Goal: Task Accomplishment & Management: Manage account settings

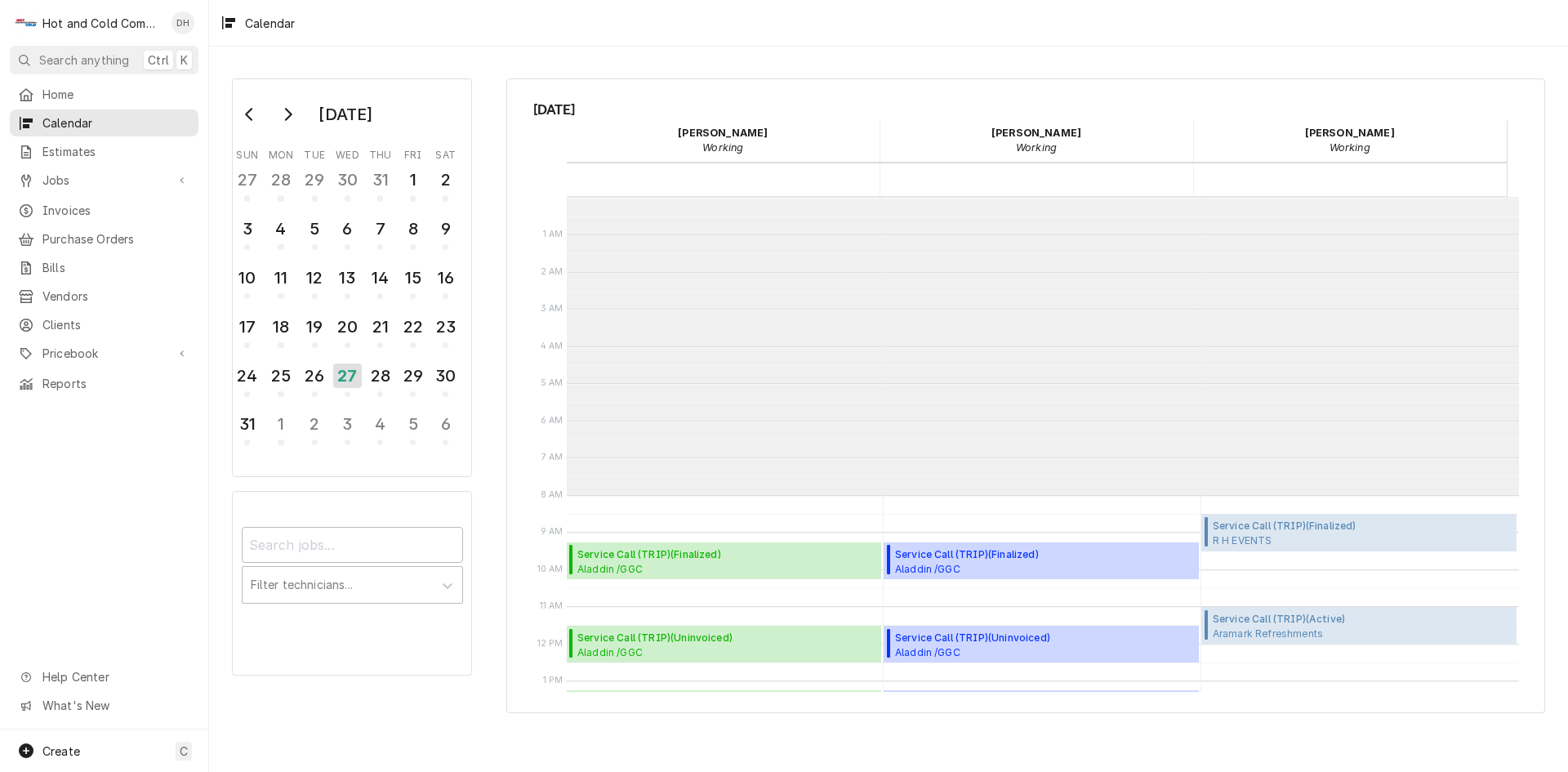
scroll to position [298, 0]
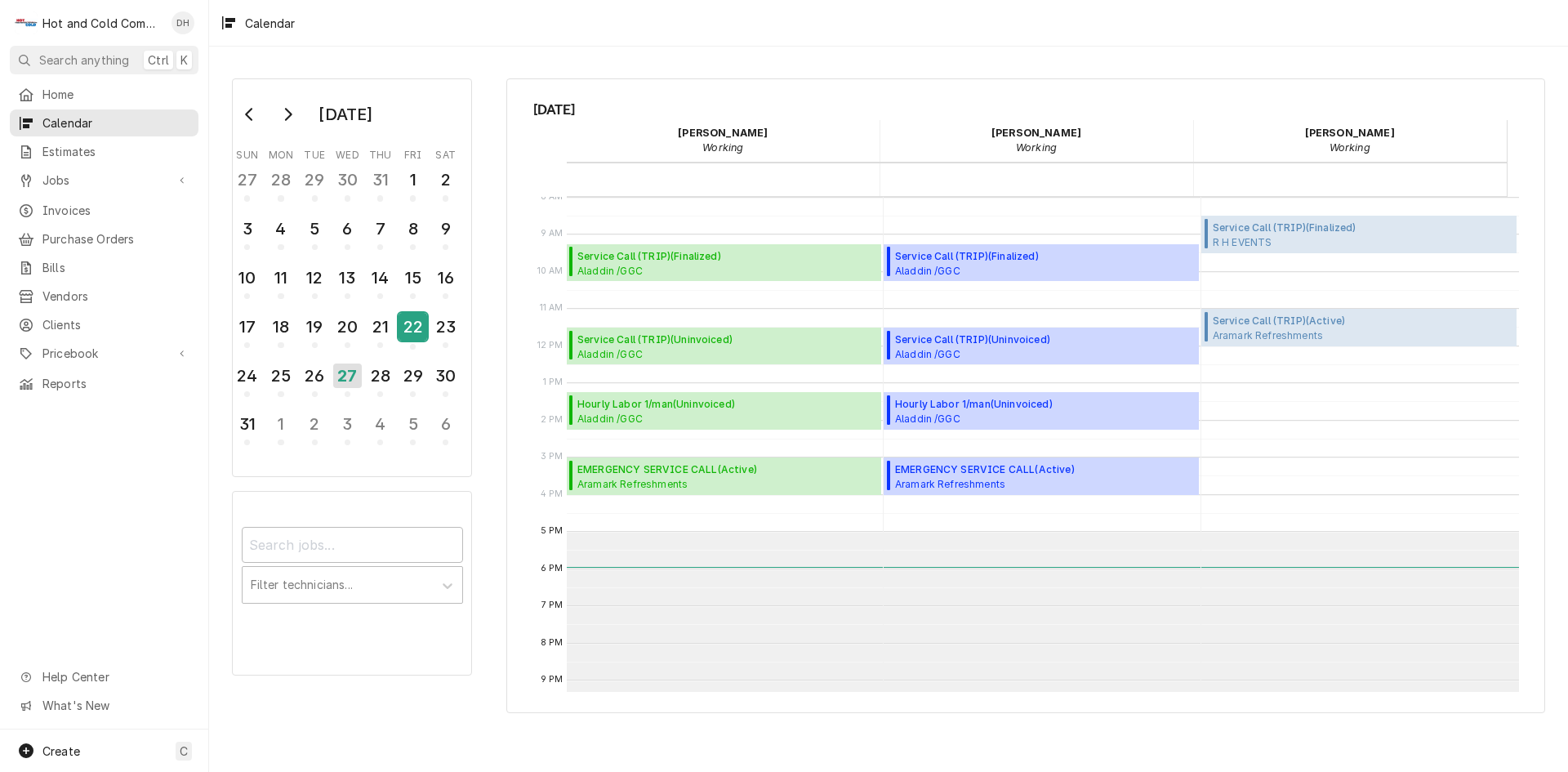
click at [420, 332] on div "22" at bounding box center [413, 326] width 29 height 28
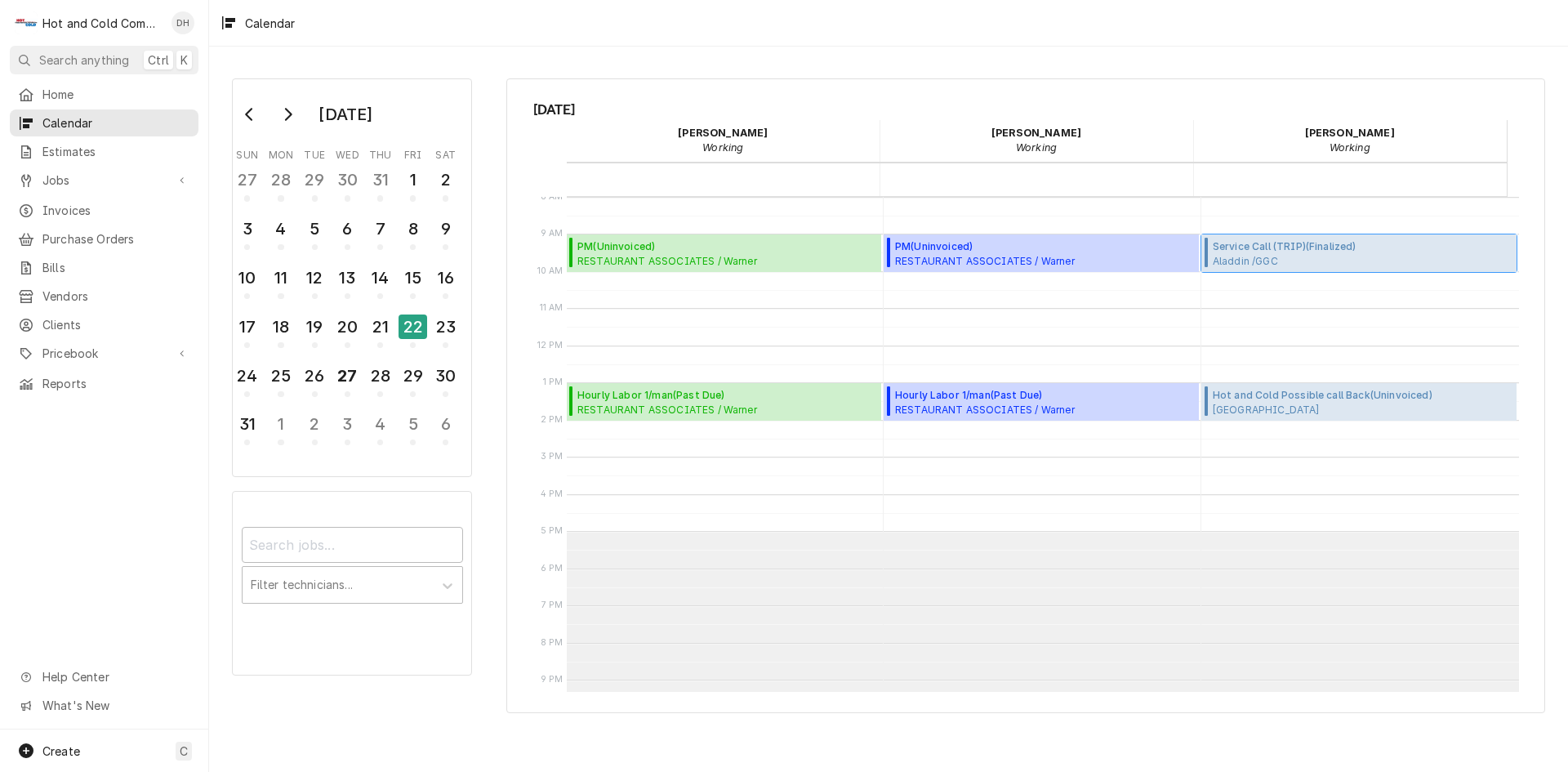
click at [1301, 256] on span "Aladdin /GGC Starbucks / 1000 University Center Ln, Lawrenceville, GA 30043" at bounding box center [1290, 260] width 155 height 13
click at [654, 254] on span "RESTAURANT ASSOCIATES / Warner Techwood Market / 1050 Techwood Dr, Atlanta, GA …" at bounding box center [674, 260] width 194 height 13
click at [378, 378] on div "28" at bounding box center [380, 375] width 29 height 28
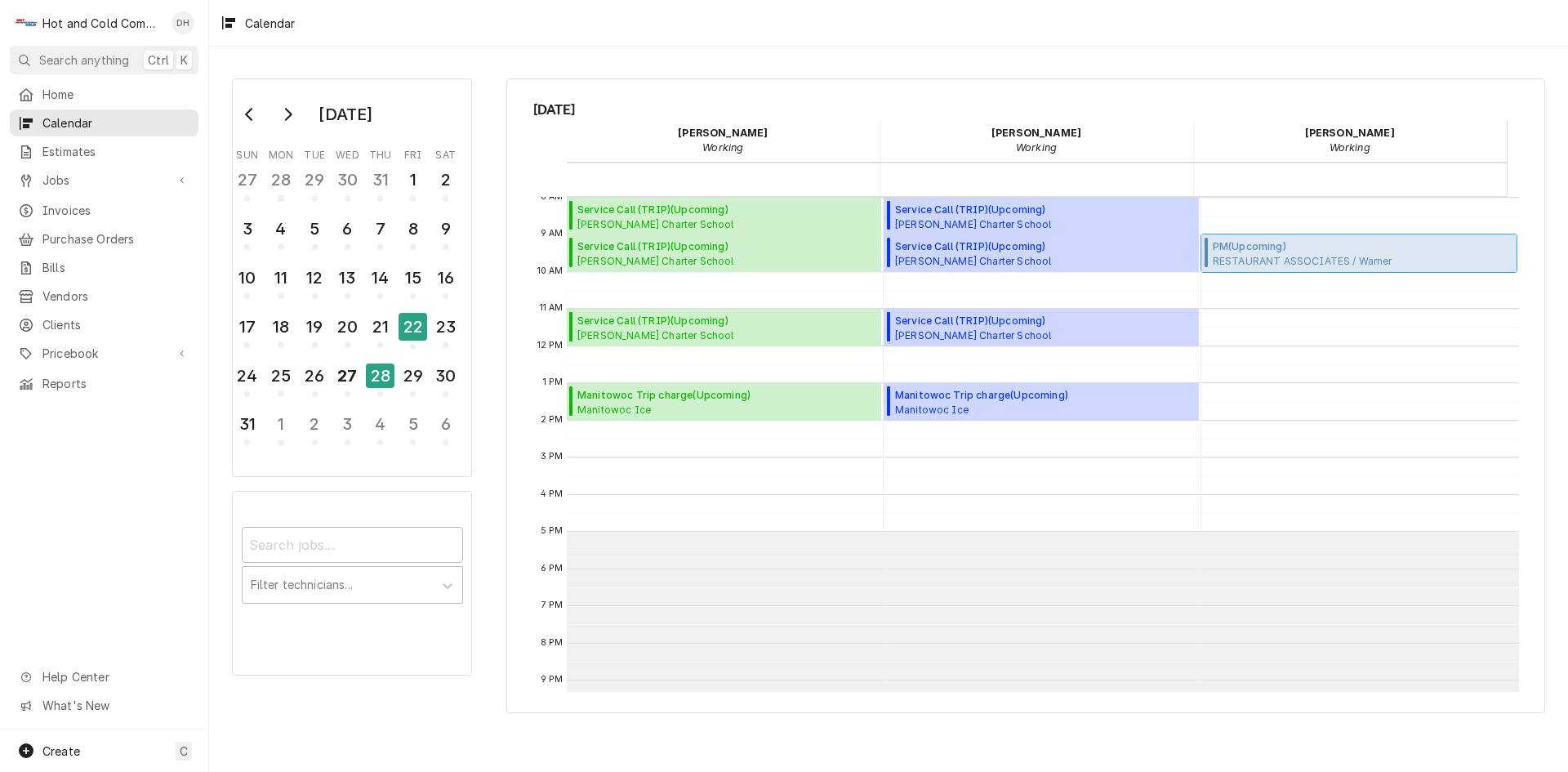
click at [1328, 264] on span "RESTAURANT ASSOCIATES / Warner Techwood Market / 1050 Techwood Dr, Atlanta, GA …" at bounding box center [1310, 260] width 194 height 13
click at [69, 745] on span "Create" at bounding box center [61, 752] width 37 height 14
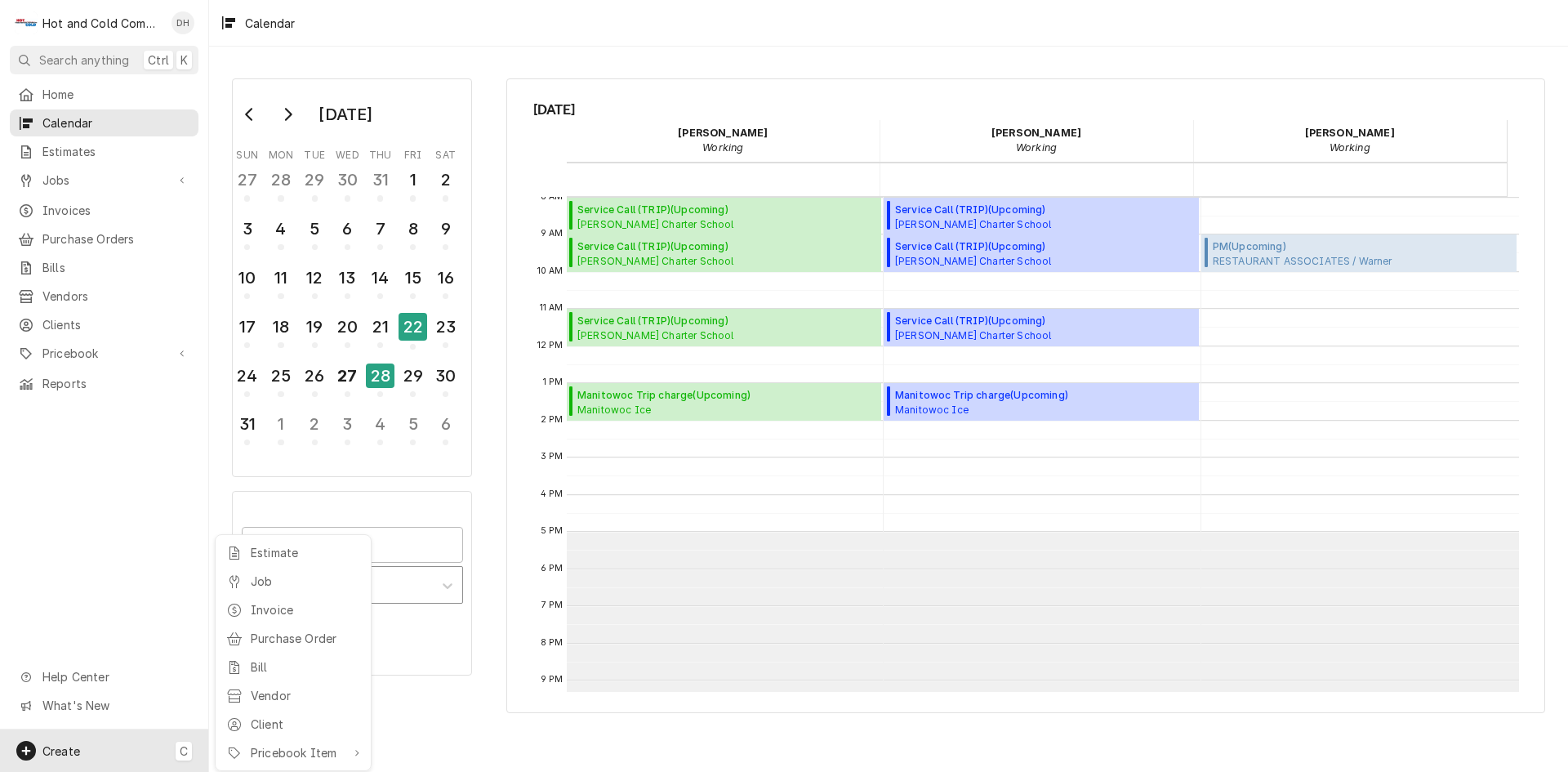
click at [260, 583] on div "Job" at bounding box center [305, 581] width 110 height 17
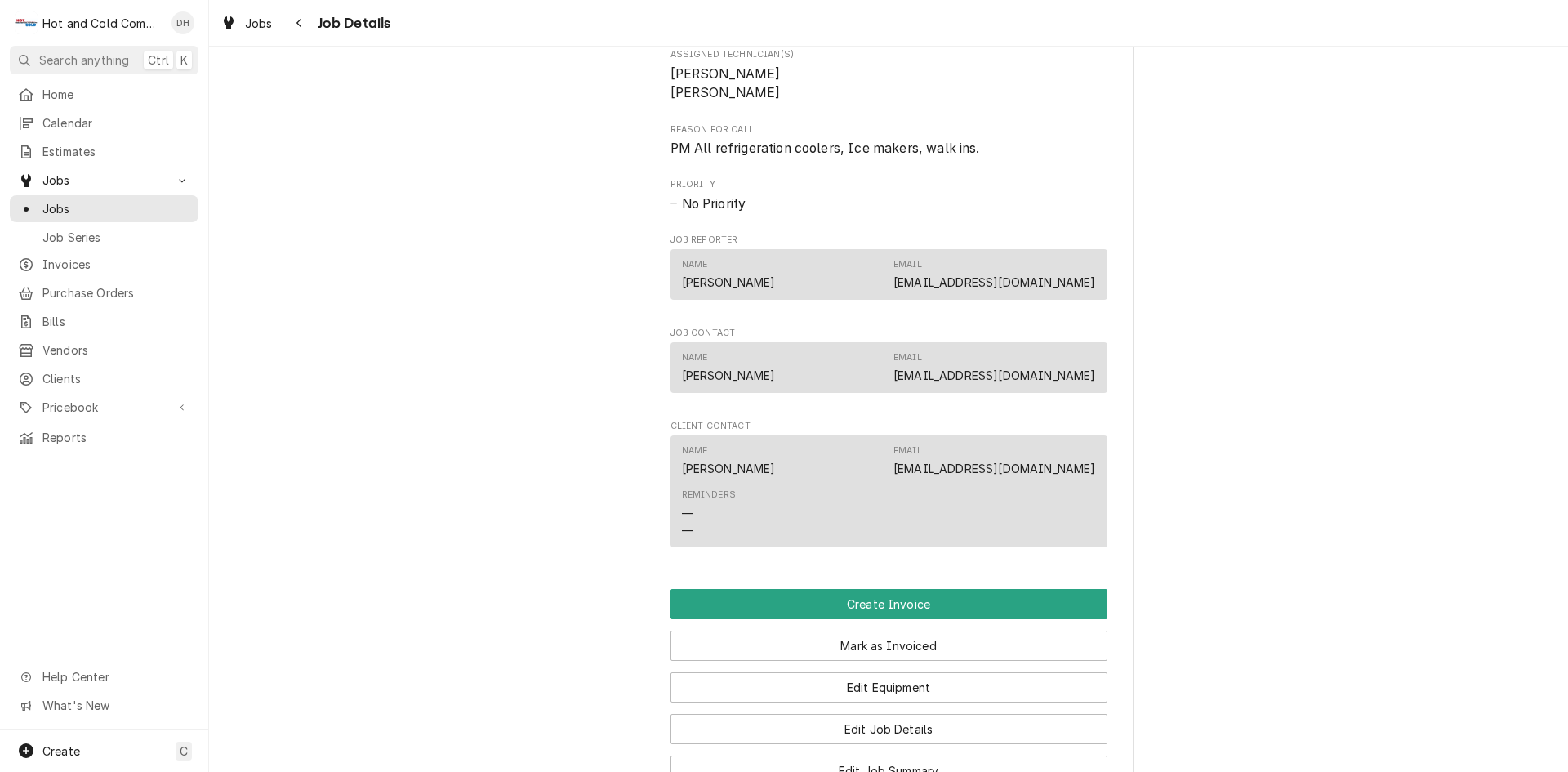
scroll to position [1090, 0]
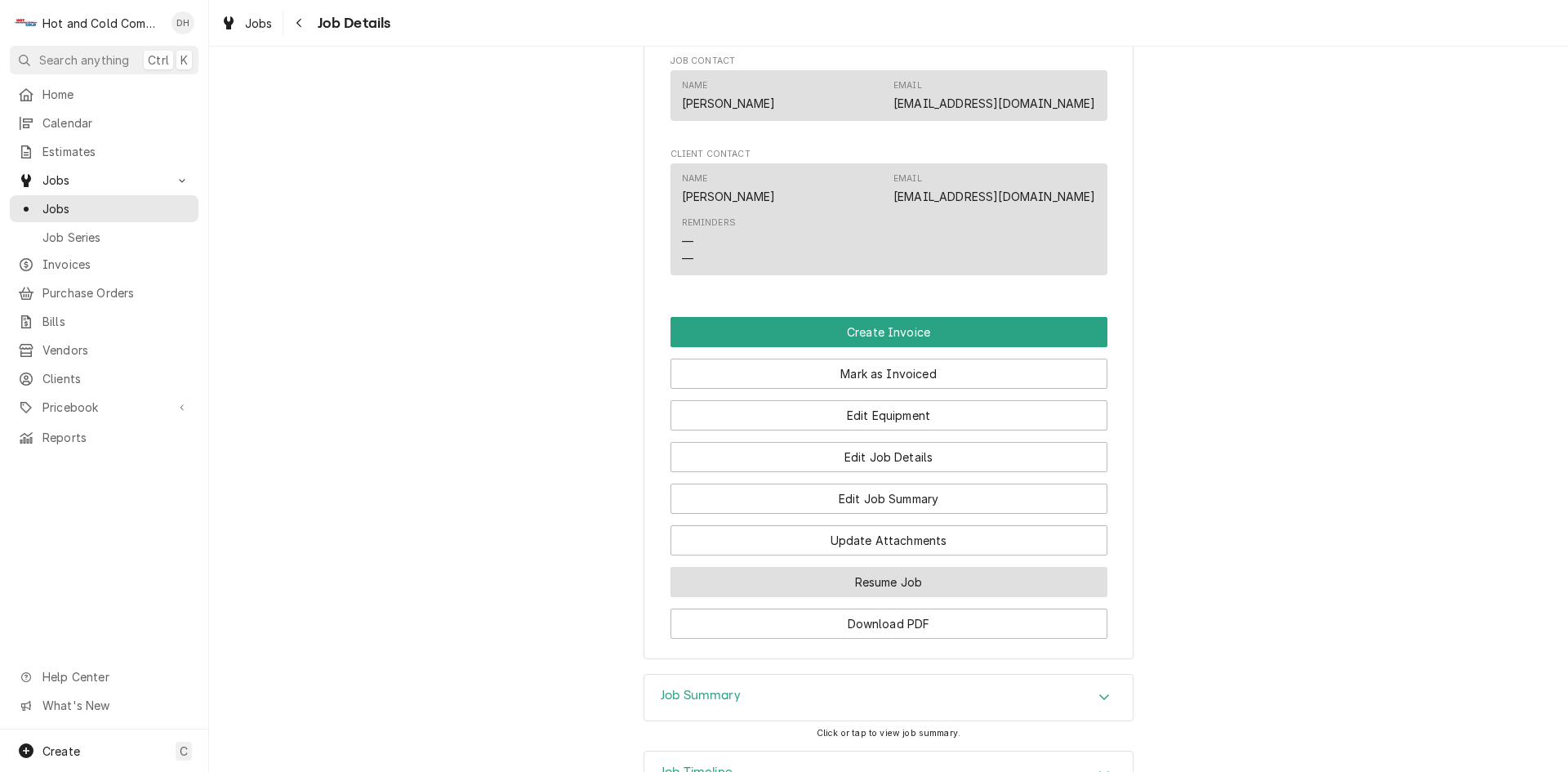
click at [935, 597] on button "Resume Job" at bounding box center [889, 583] width 437 height 31
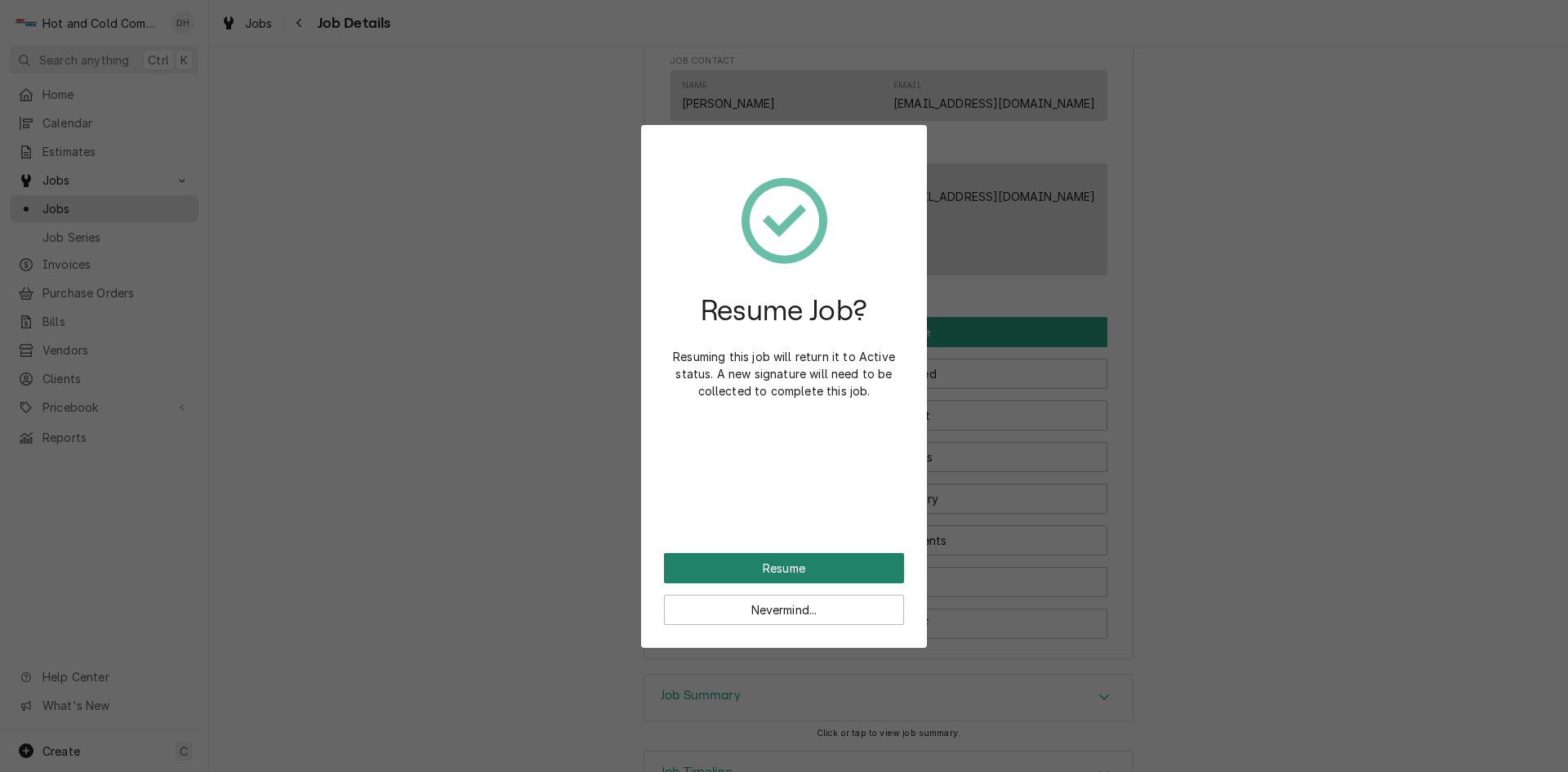
click at [823, 563] on button "Resume" at bounding box center [784, 568] width 240 height 31
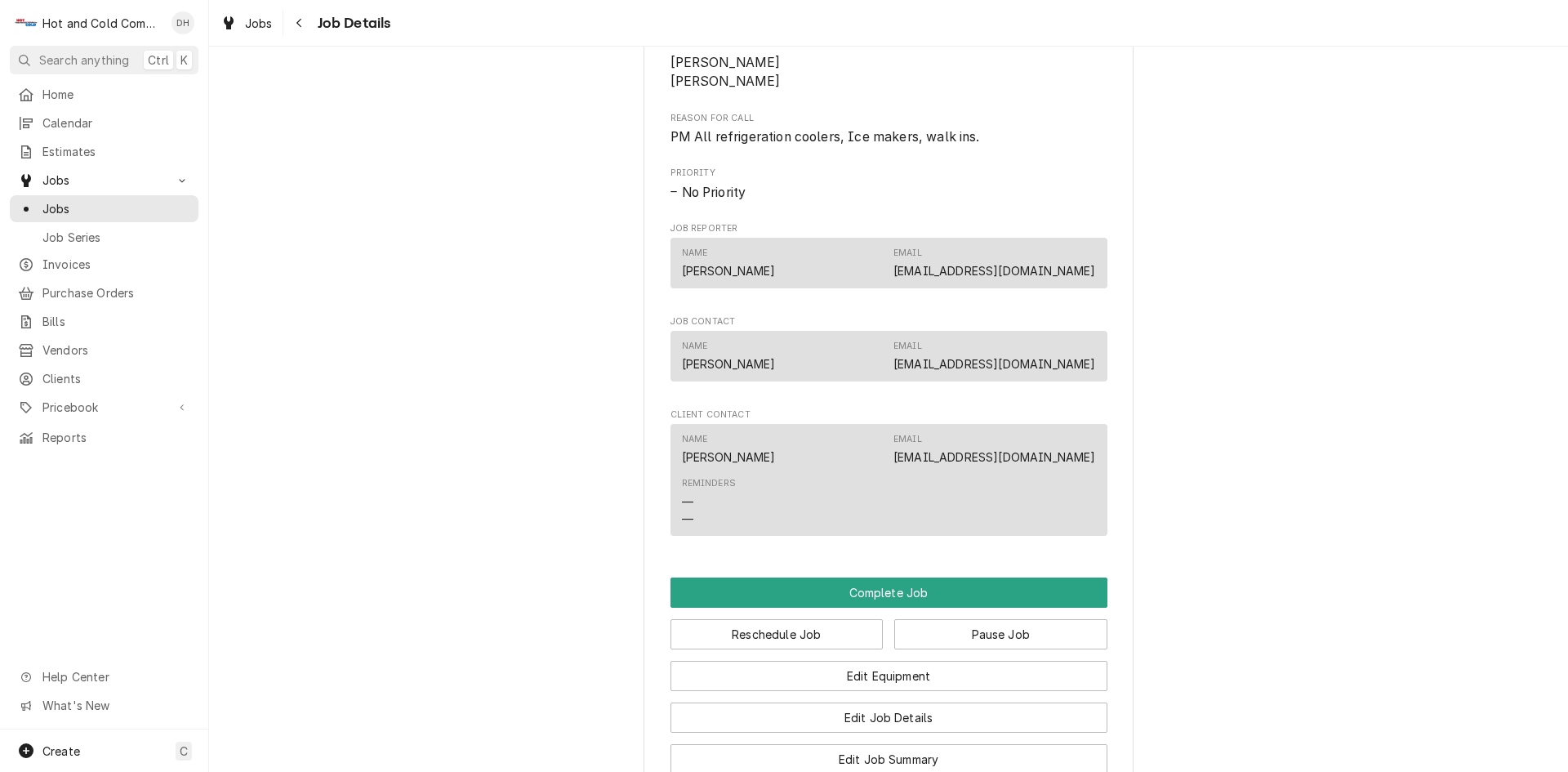
scroll to position [1090, 0]
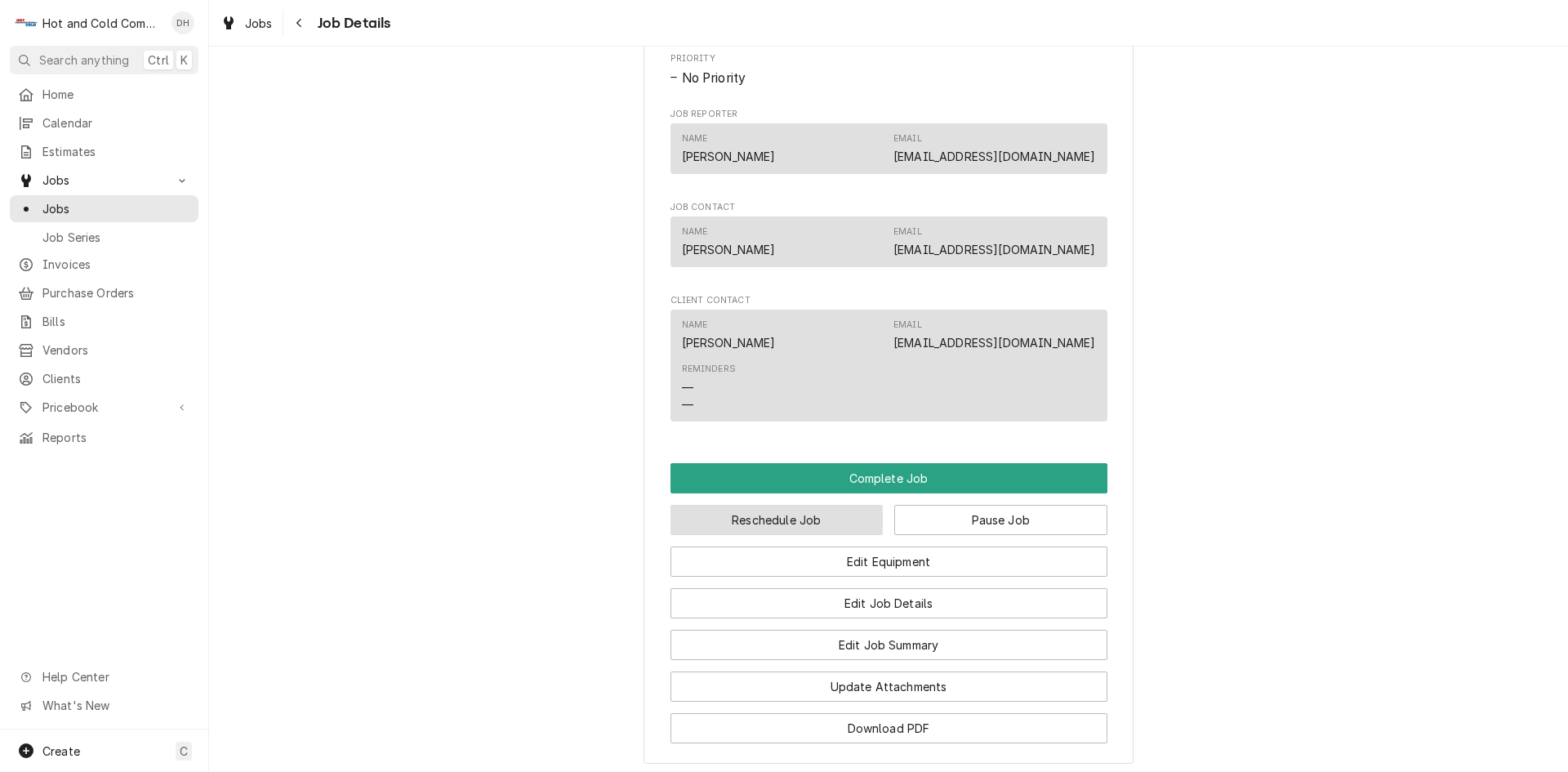
click at [795, 535] on button "Reschedule Job" at bounding box center [777, 521] width 213 height 31
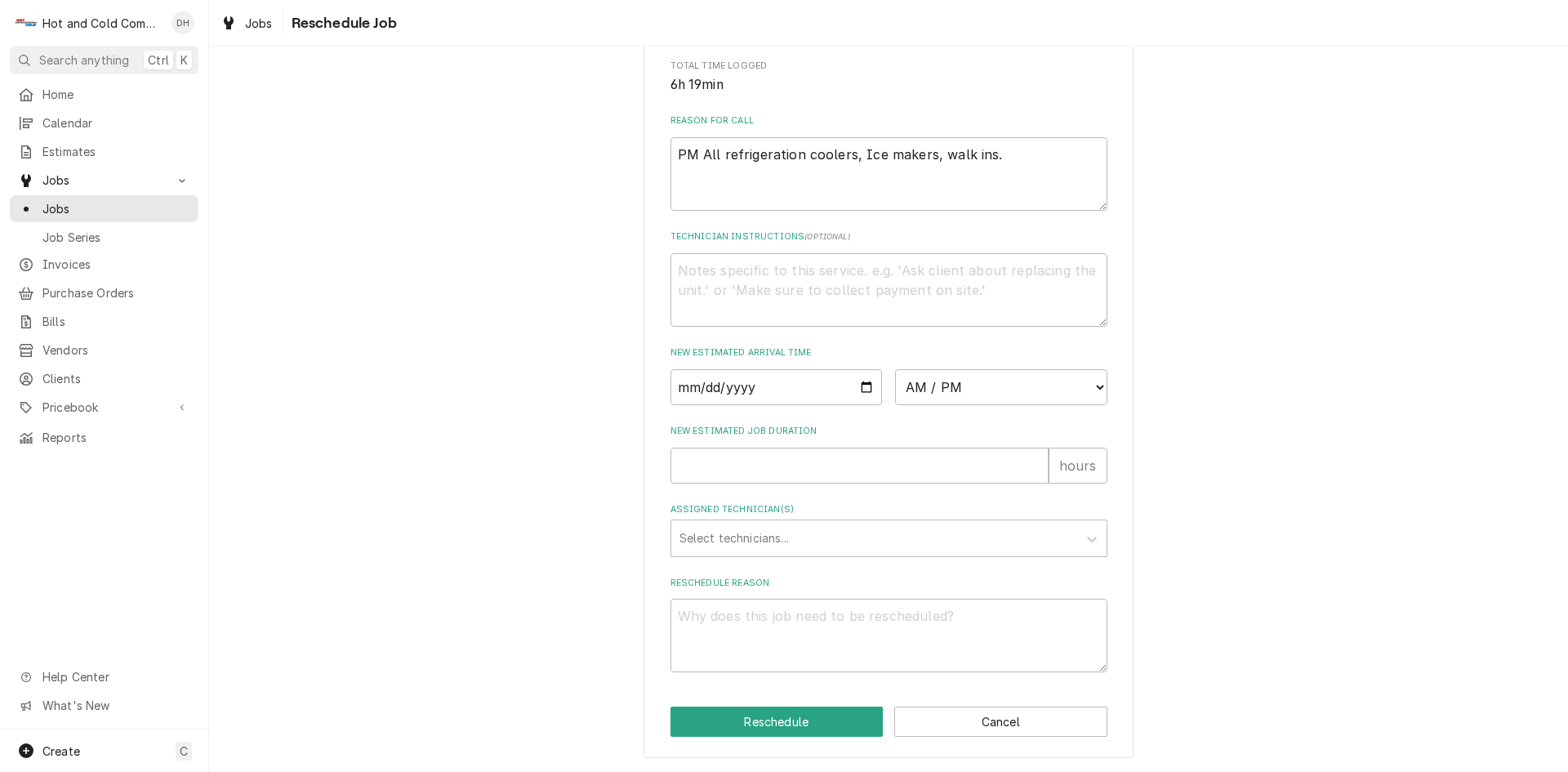
scroll to position [449, 0]
click at [863, 386] on input "Date" at bounding box center [777, 387] width 212 height 36
type textarea "x"
type input "2025-08-28"
click at [1092, 384] on select "AM / PM 6:00 AM 6:15 AM 6:30 AM 6:45 AM 7:00 AM 7:15 AM 7:30 AM 7:45 AM 8:00 AM…" at bounding box center [1001, 387] width 212 height 36
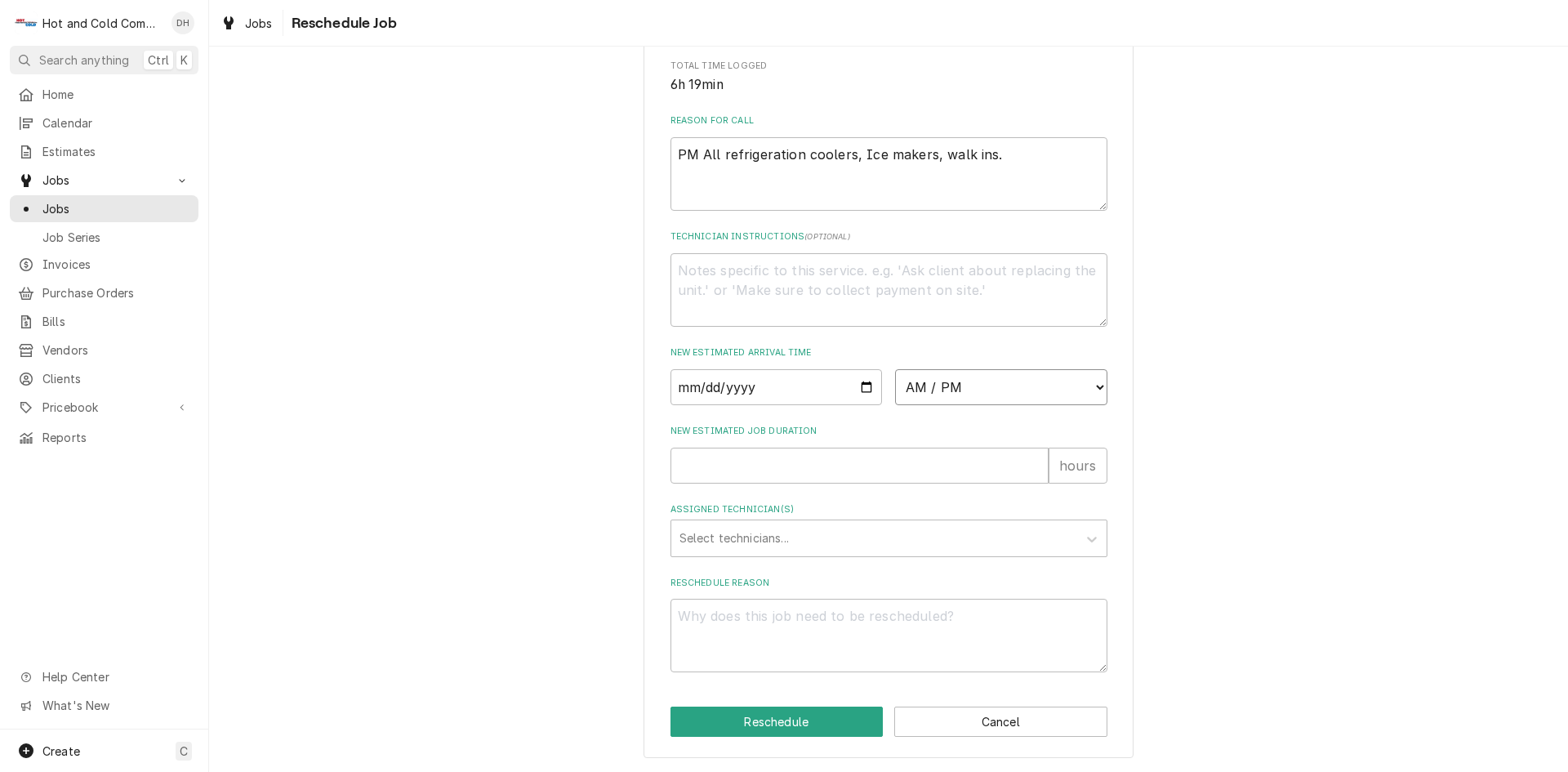
select select "09:00:00"
click at [895, 369] on select "AM / PM 6:00 AM 6:15 AM 6:30 AM 6:45 AM 7:00 AM 7:15 AM 7:30 AM 7:45 AM 8:00 AM…" at bounding box center [1001, 387] width 212 height 36
click at [725, 465] on input "New Estimated Job Duration" at bounding box center [859, 465] width 378 height 36
type textarea "x"
type input "1"
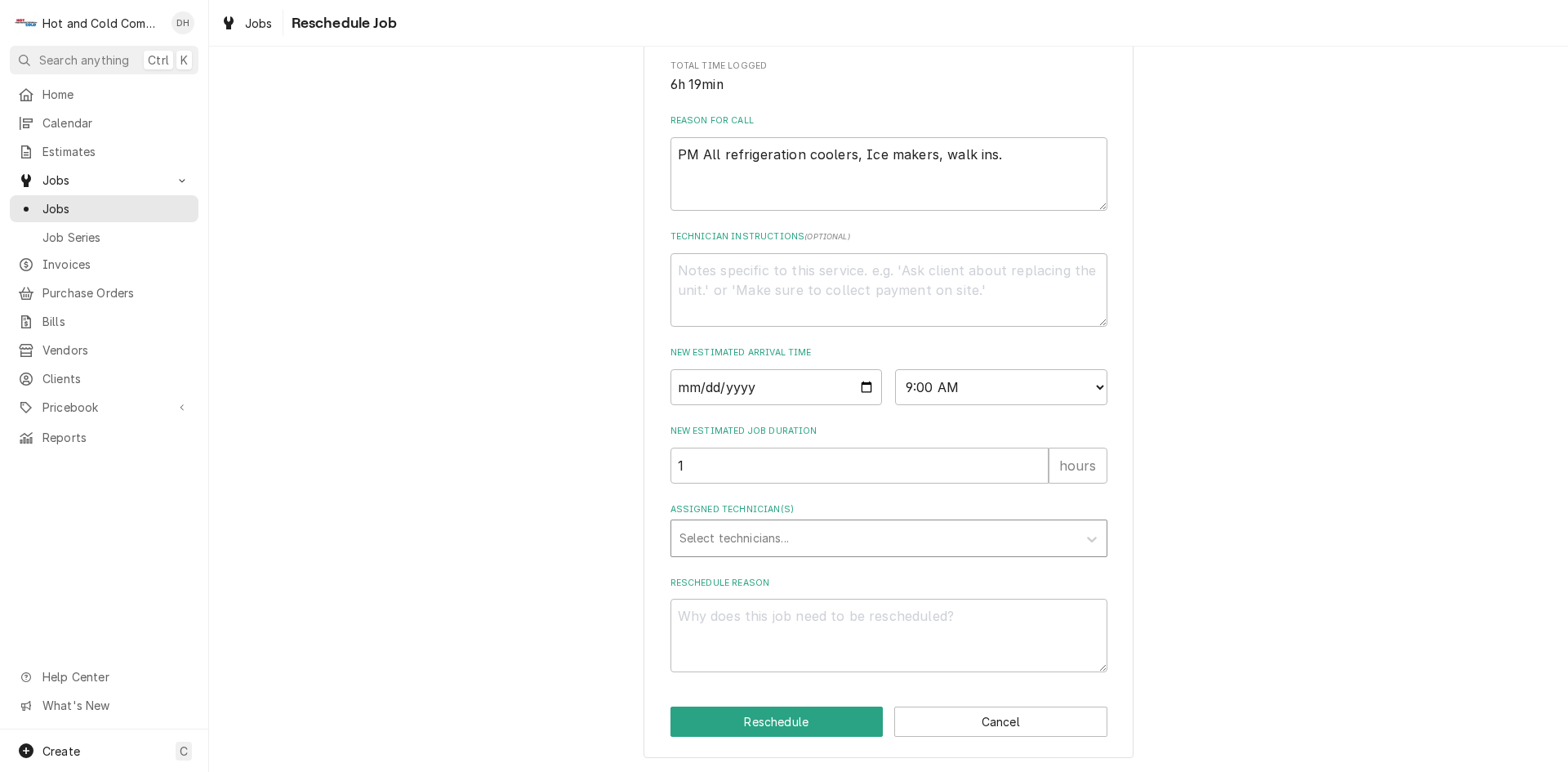
click at [742, 537] on div "Assigned Technician(s)" at bounding box center [874, 538] width 390 height 30
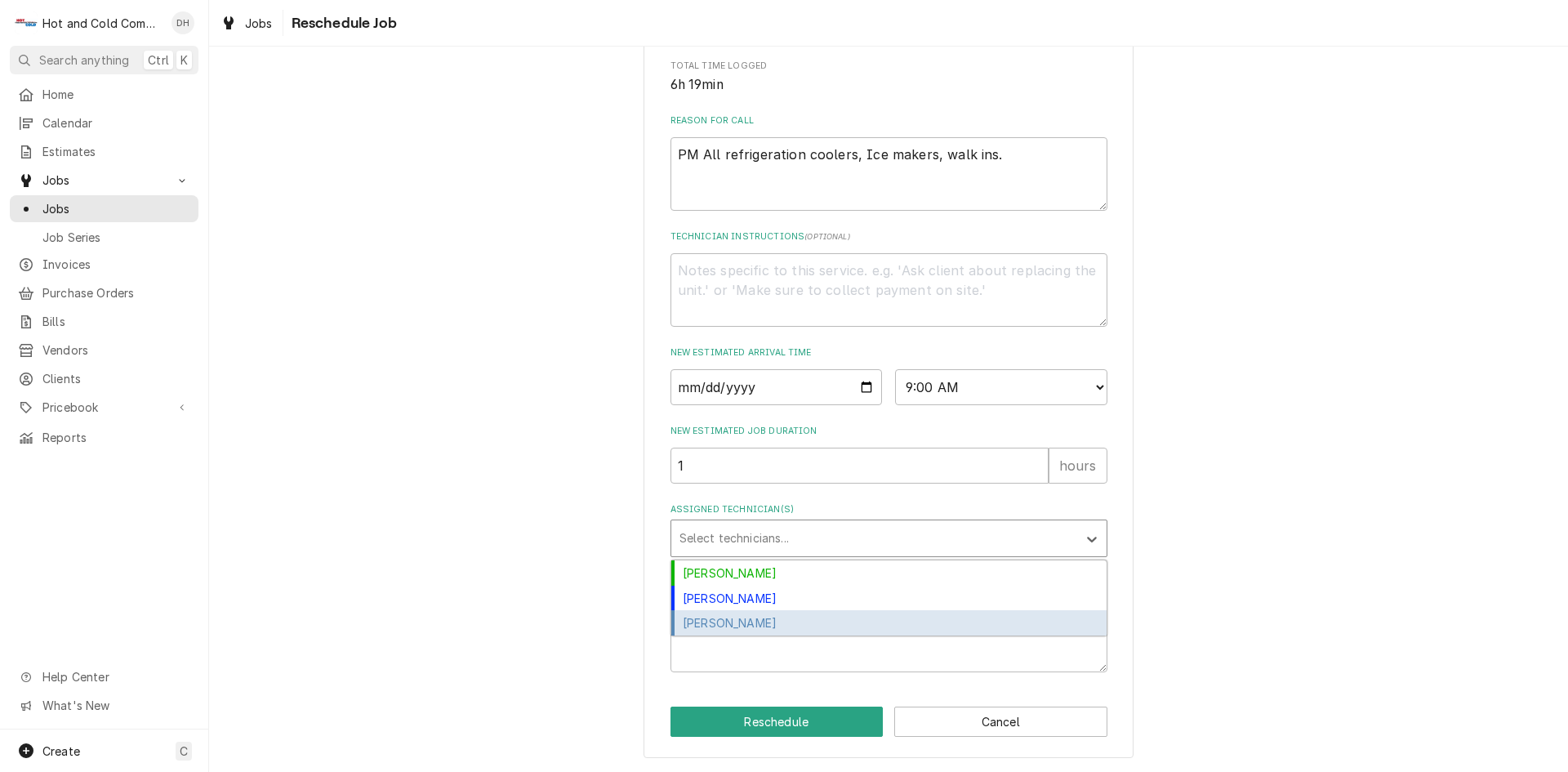
click at [764, 625] on div "[PERSON_NAME]" at bounding box center [889, 623] width 436 height 25
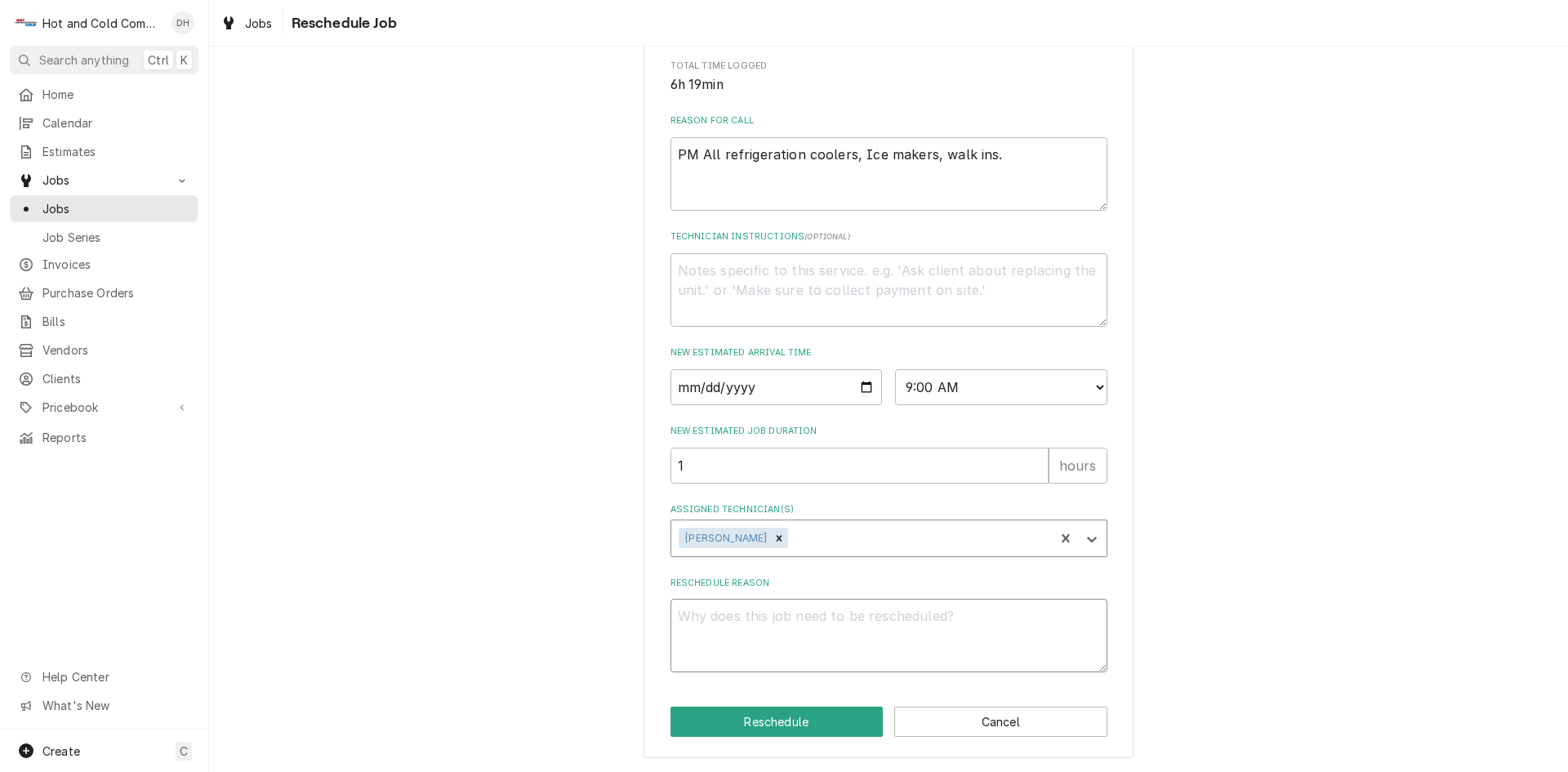
click at [808, 635] on textarea "Reschedule Reason" at bounding box center [889, 635] width 437 height 74
type textarea "x"
type textarea "c"
type textarea "x"
type textarea "co"
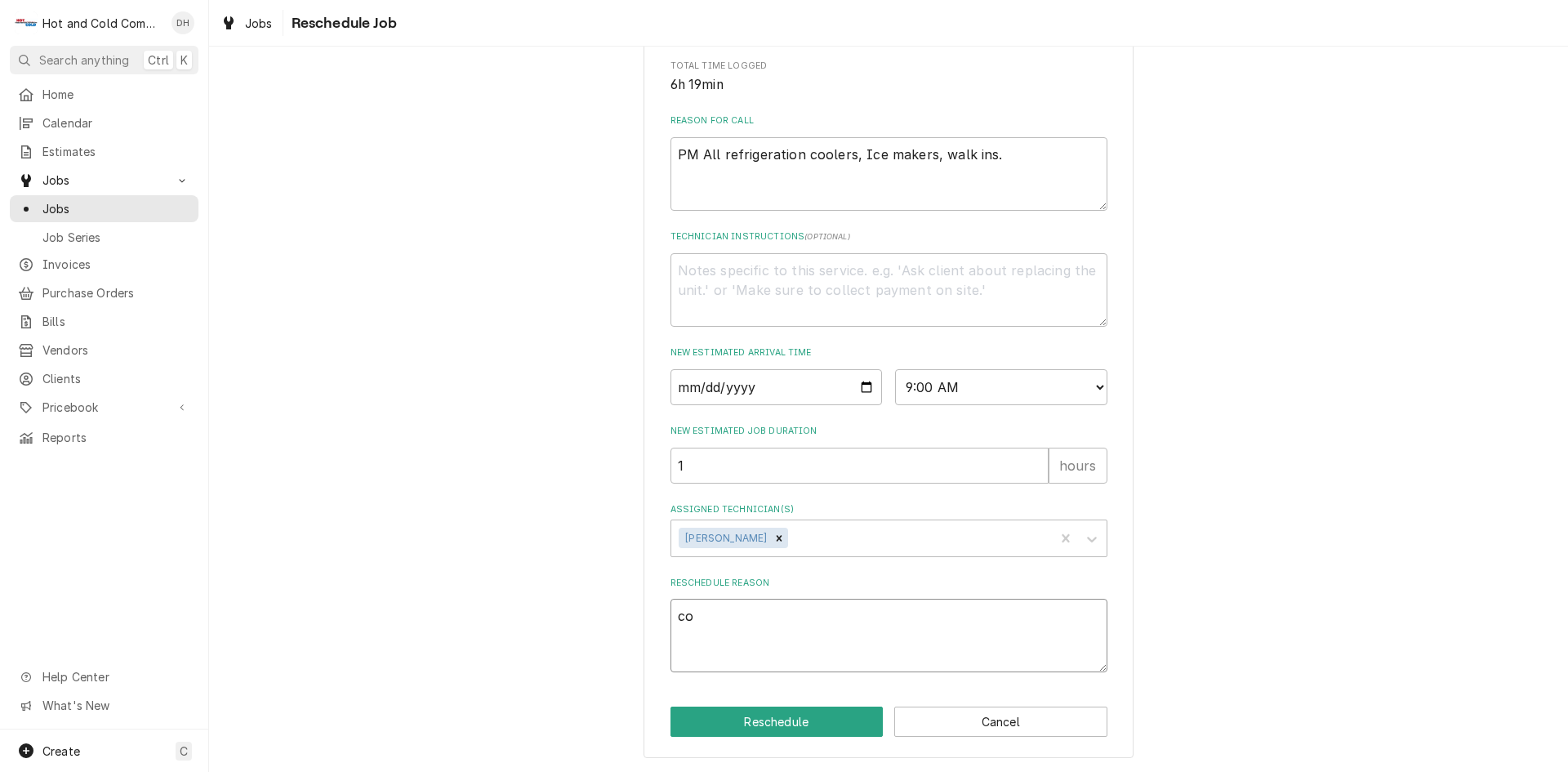
type textarea "x"
type textarea "com"
type textarea "x"
type textarea "comp"
type textarea "x"
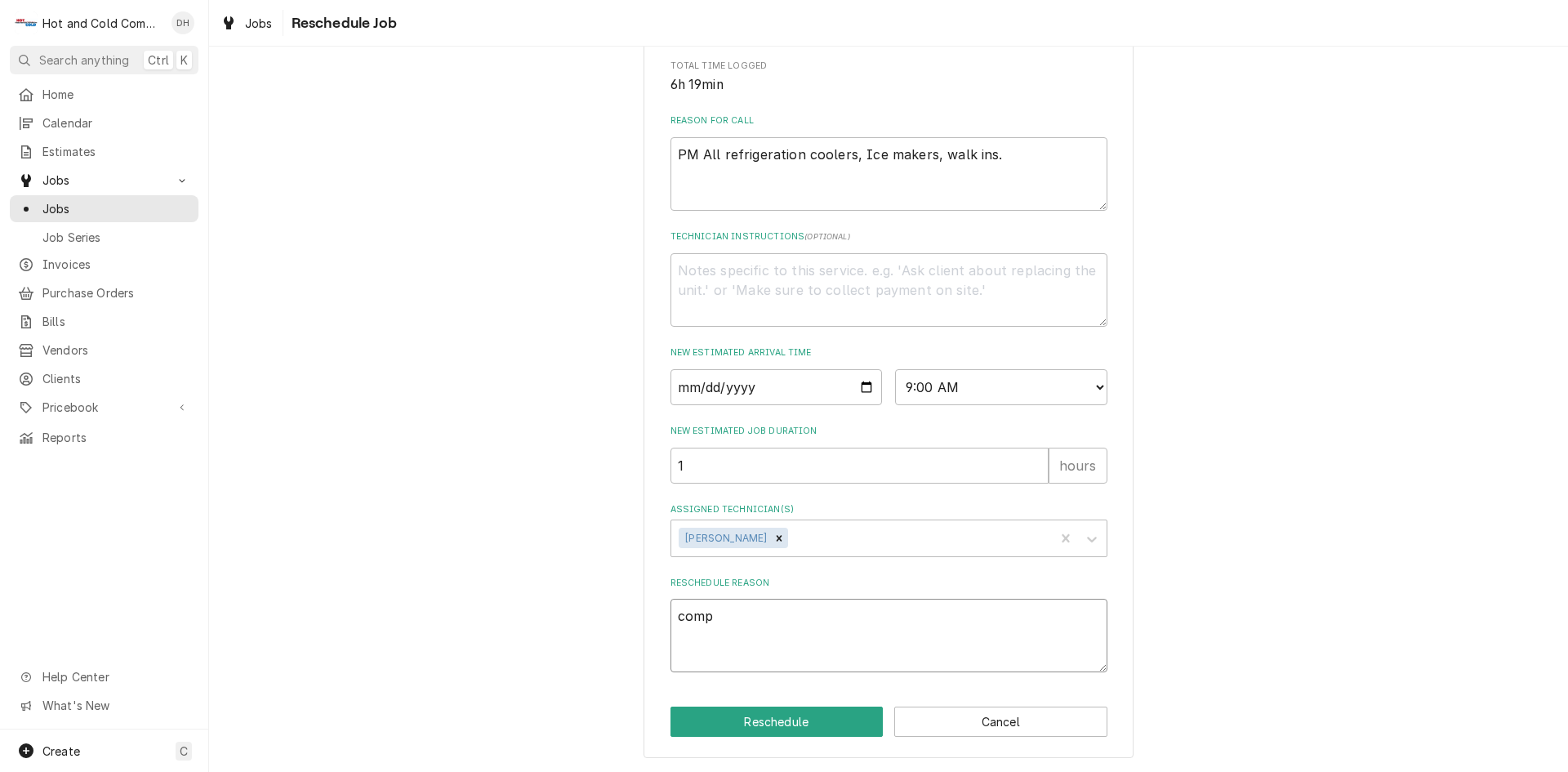
type textarea "compl"
type textarea "x"
type textarea "comple"
type textarea "x"
type textarea "complet"
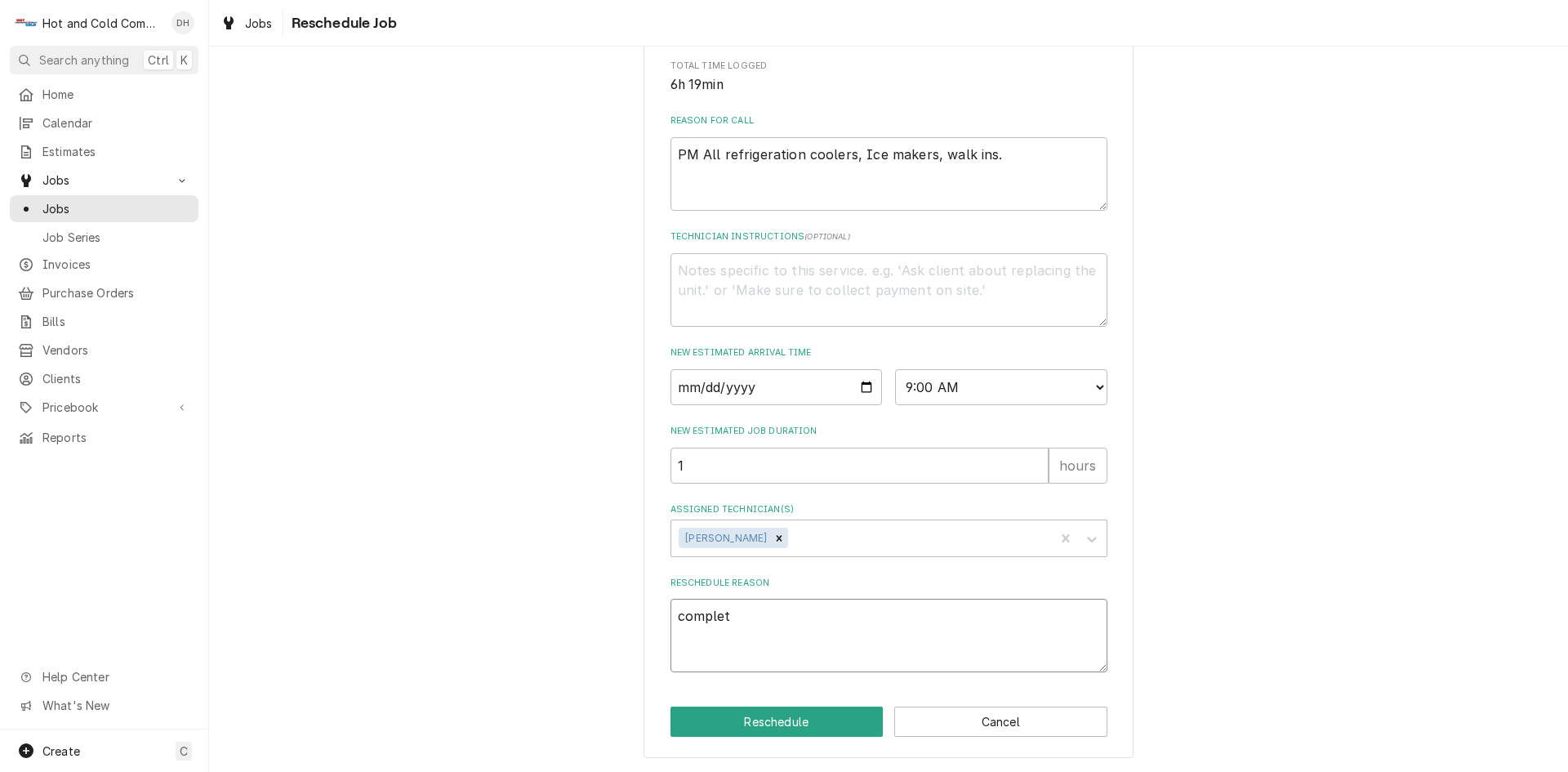
type textarea "x"
type textarea "complete"
type textarea "x"
type textarea "complete"
type textarea "x"
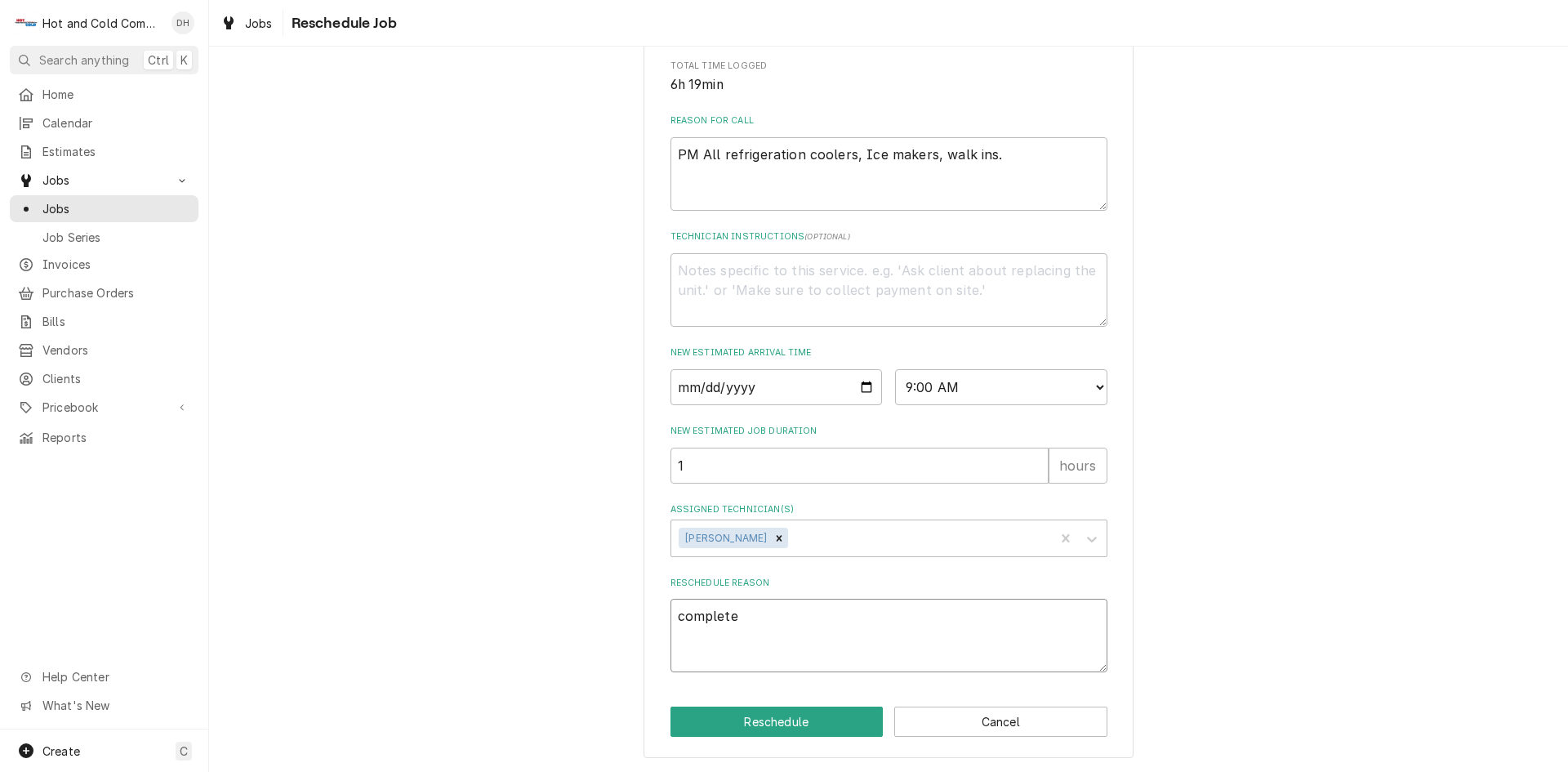
type textarea "complete P"
type textarea "x"
type textarea "complete PM"
click at [788, 719] on button "Reschedule" at bounding box center [777, 722] width 213 height 31
type textarea "x"
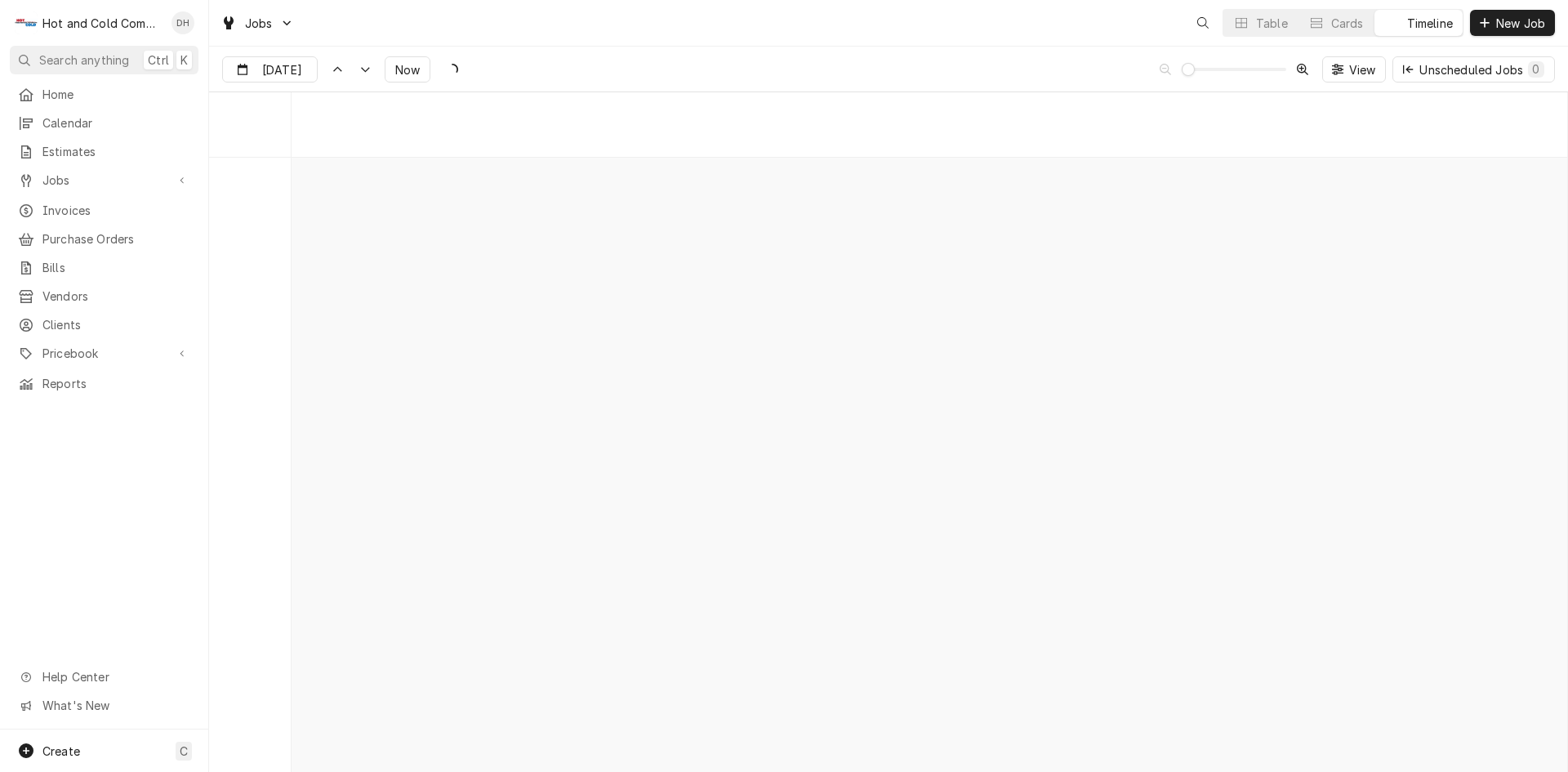
scroll to position [12802, 0]
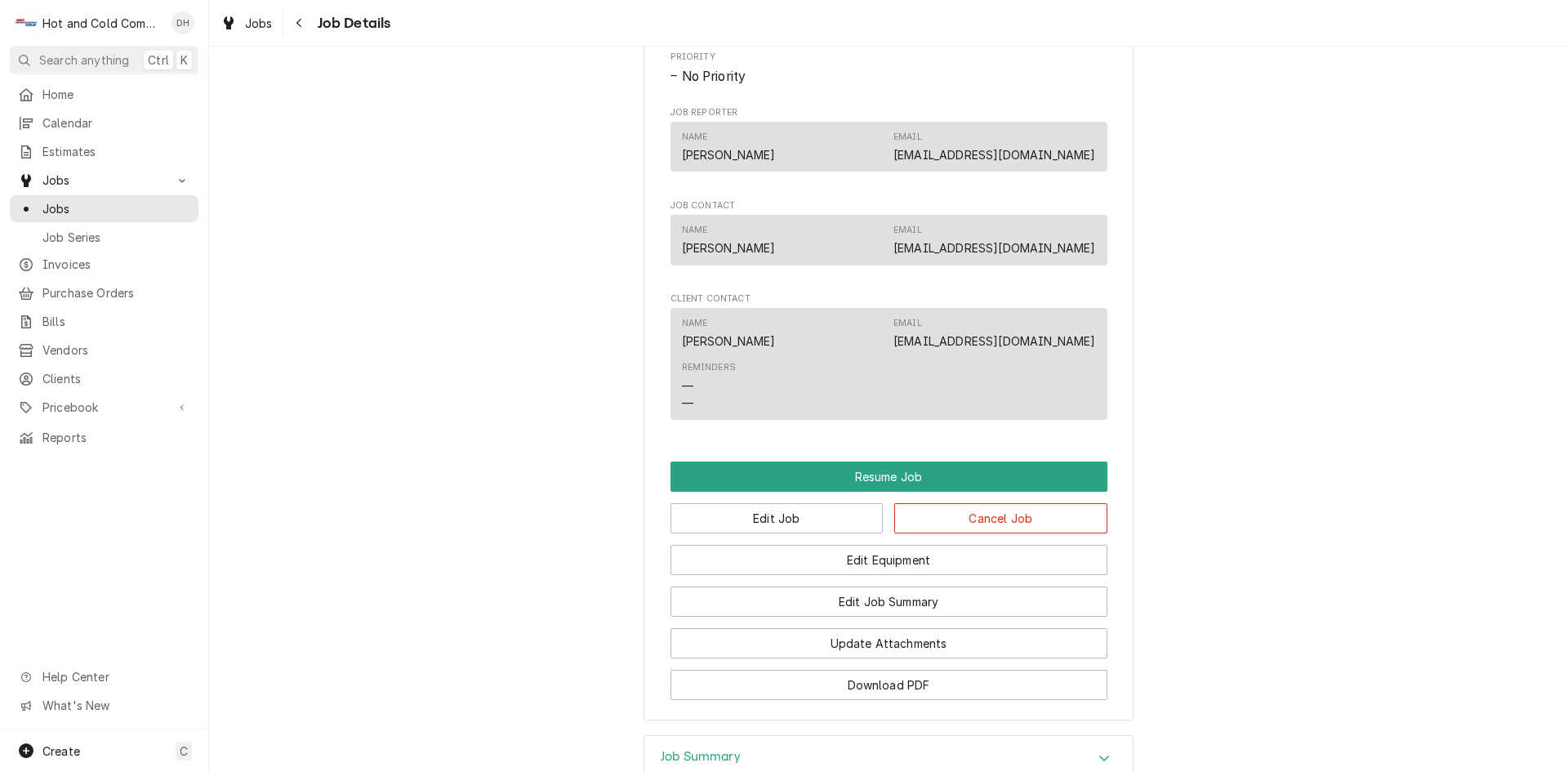
scroll to position [1341, 0]
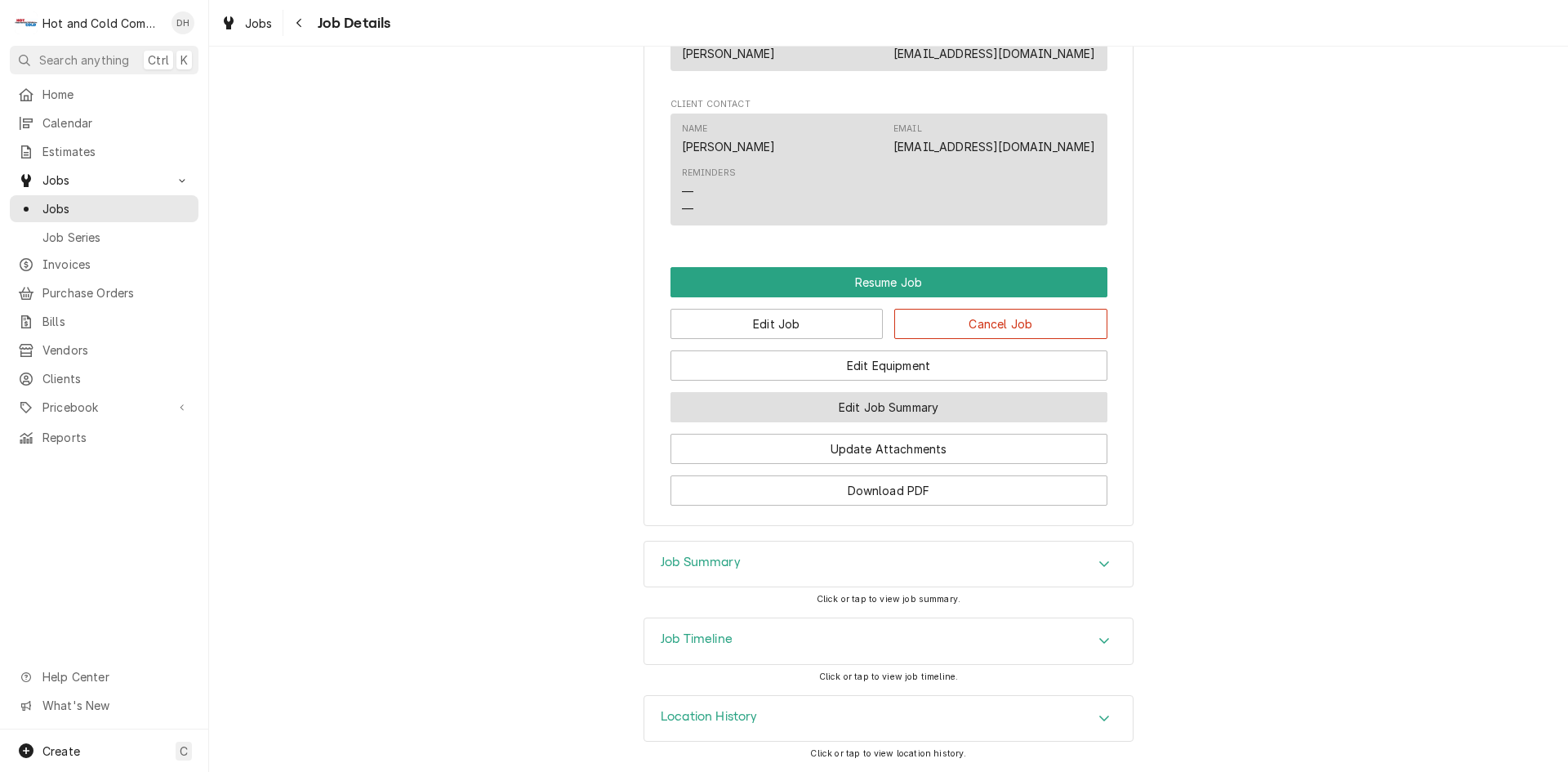
click at [890, 400] on button "Edit Job Summary" at bounding box center [889, 408] width 437 height 31
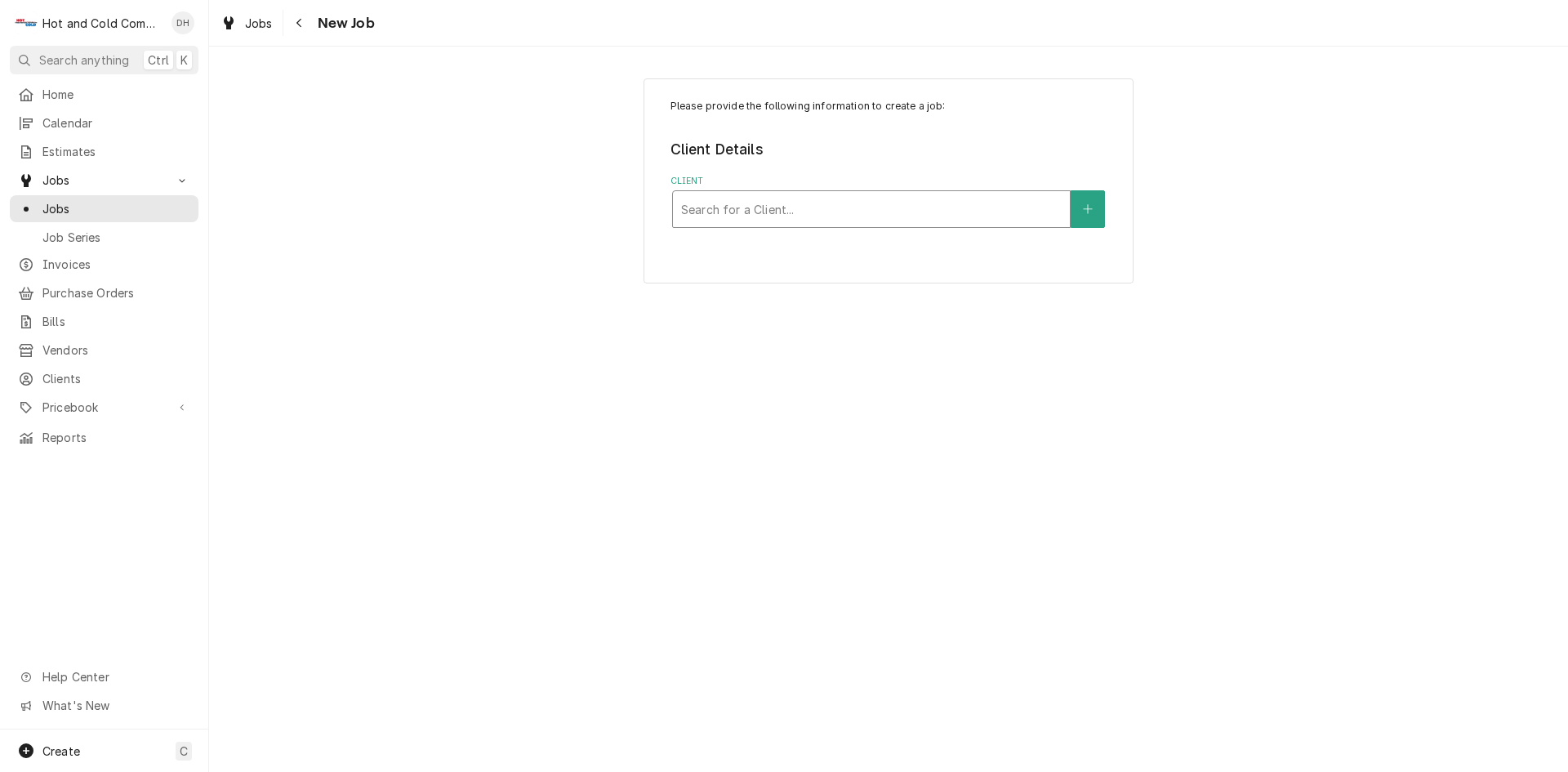
click at [772, 209] on div "Client" at bounding box center [871, 209] width 380 height 30
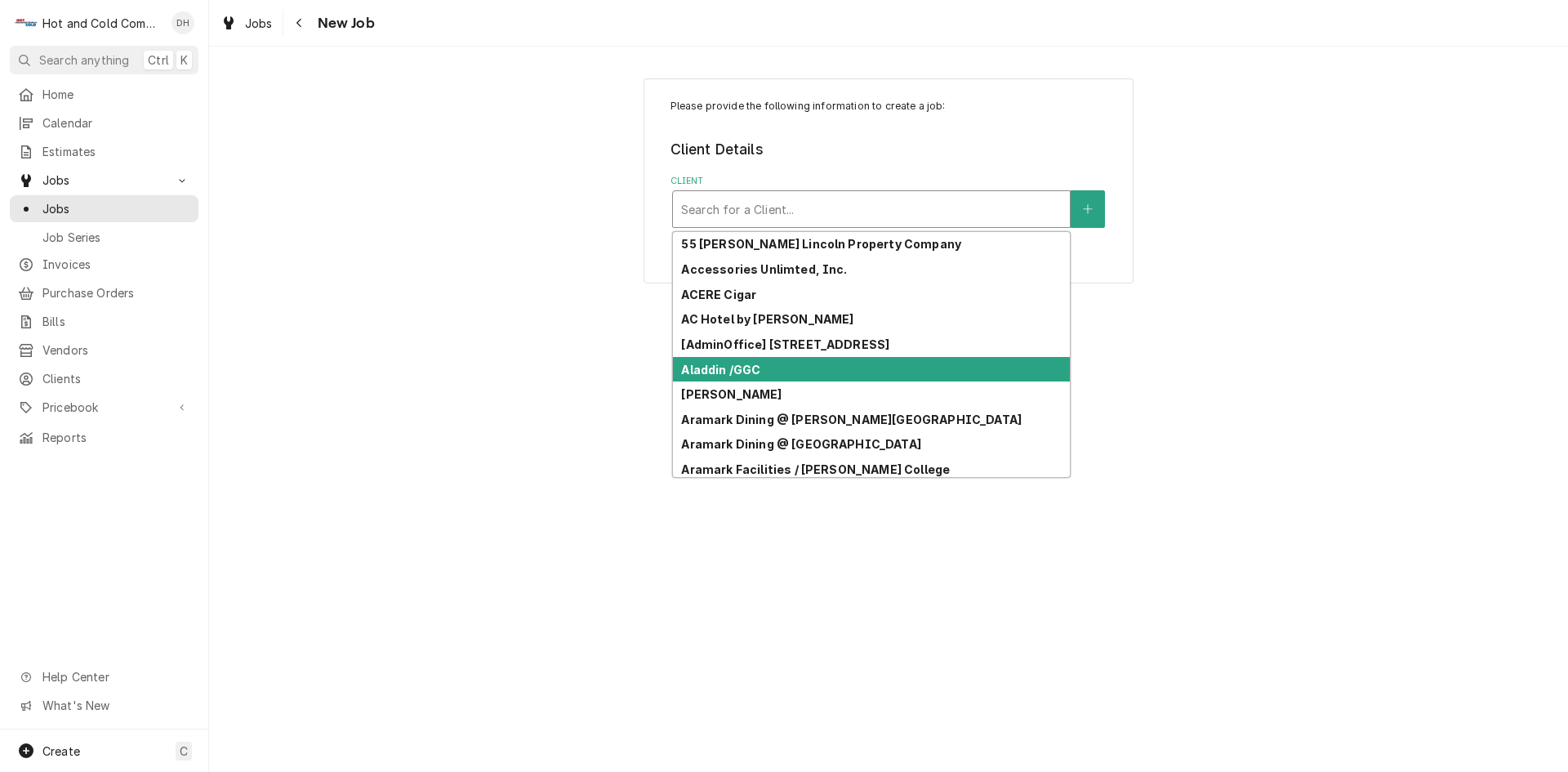
click at [773, 374] on div "Aladdin /GGC" at bounding box center [872, 369] width 397 height 25
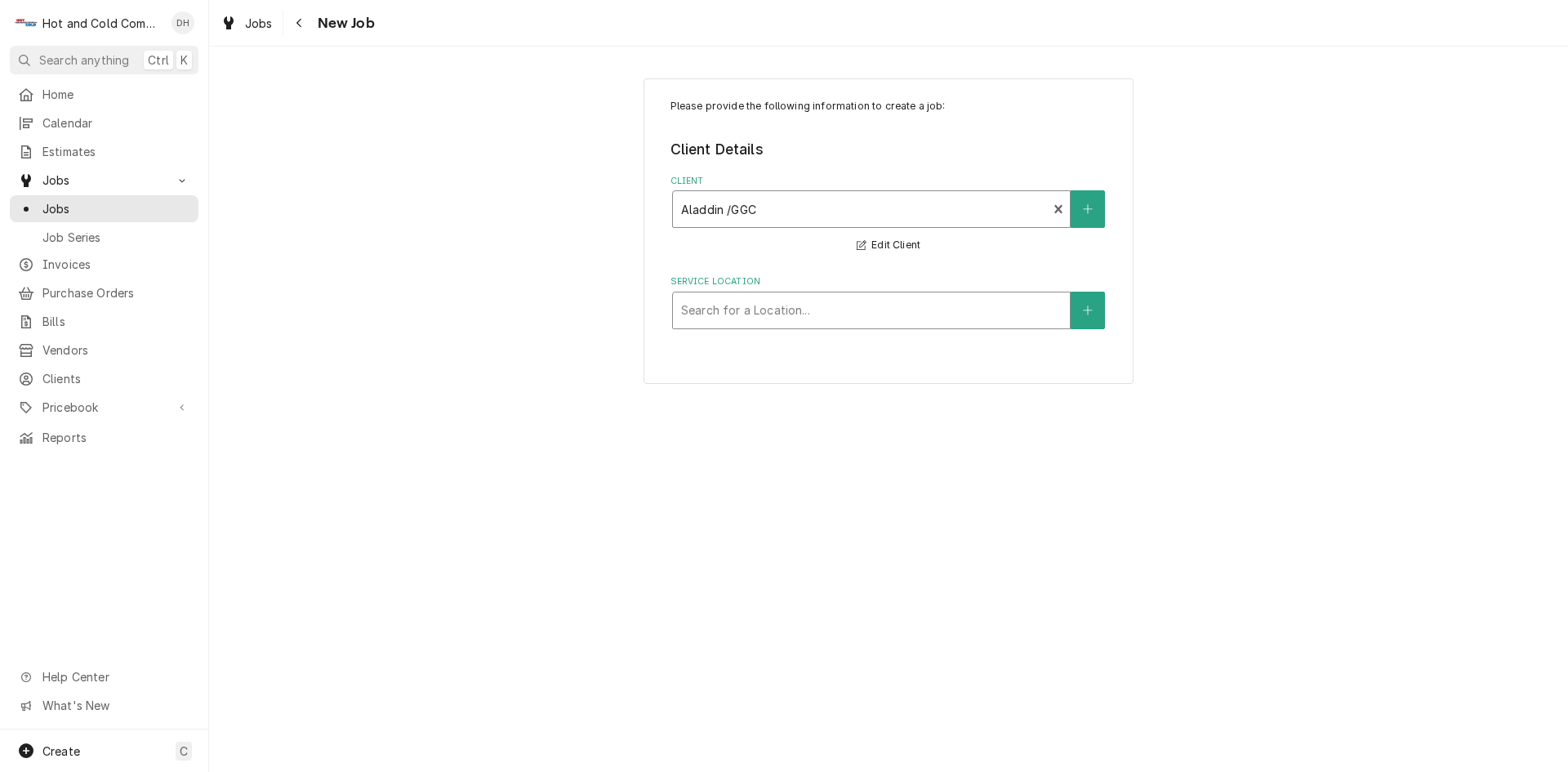
click at [949, 313] on div "Service Location" at bounding box center [871, 310] width 380 height 30
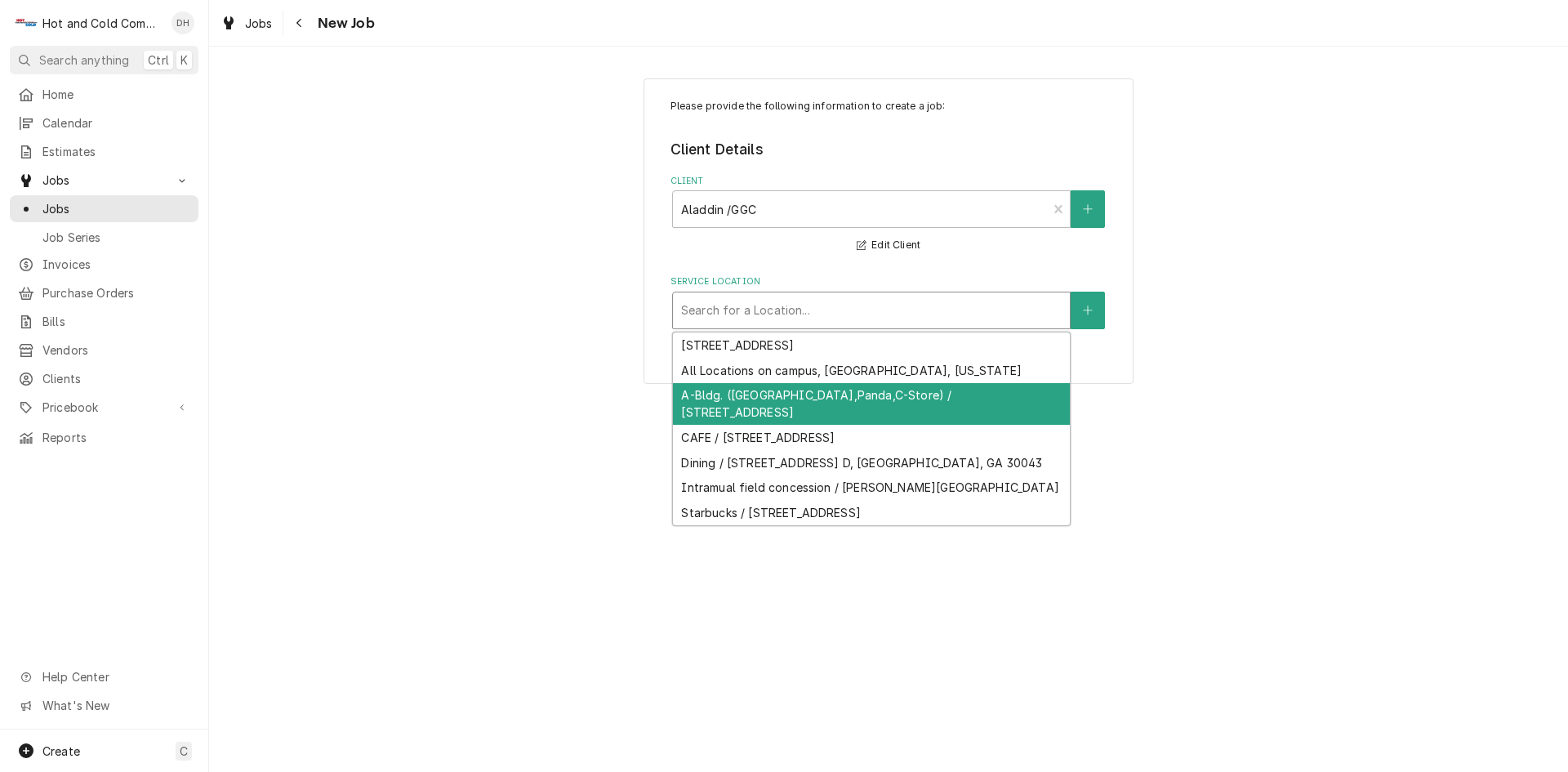
click at [811, 398] on div "A-Bldg. (Chic Fila,Panda,C-Store) / 1000 University Center Ln, Lawrenceville, G…" at bounding box center [872, 404] width 397 height 42
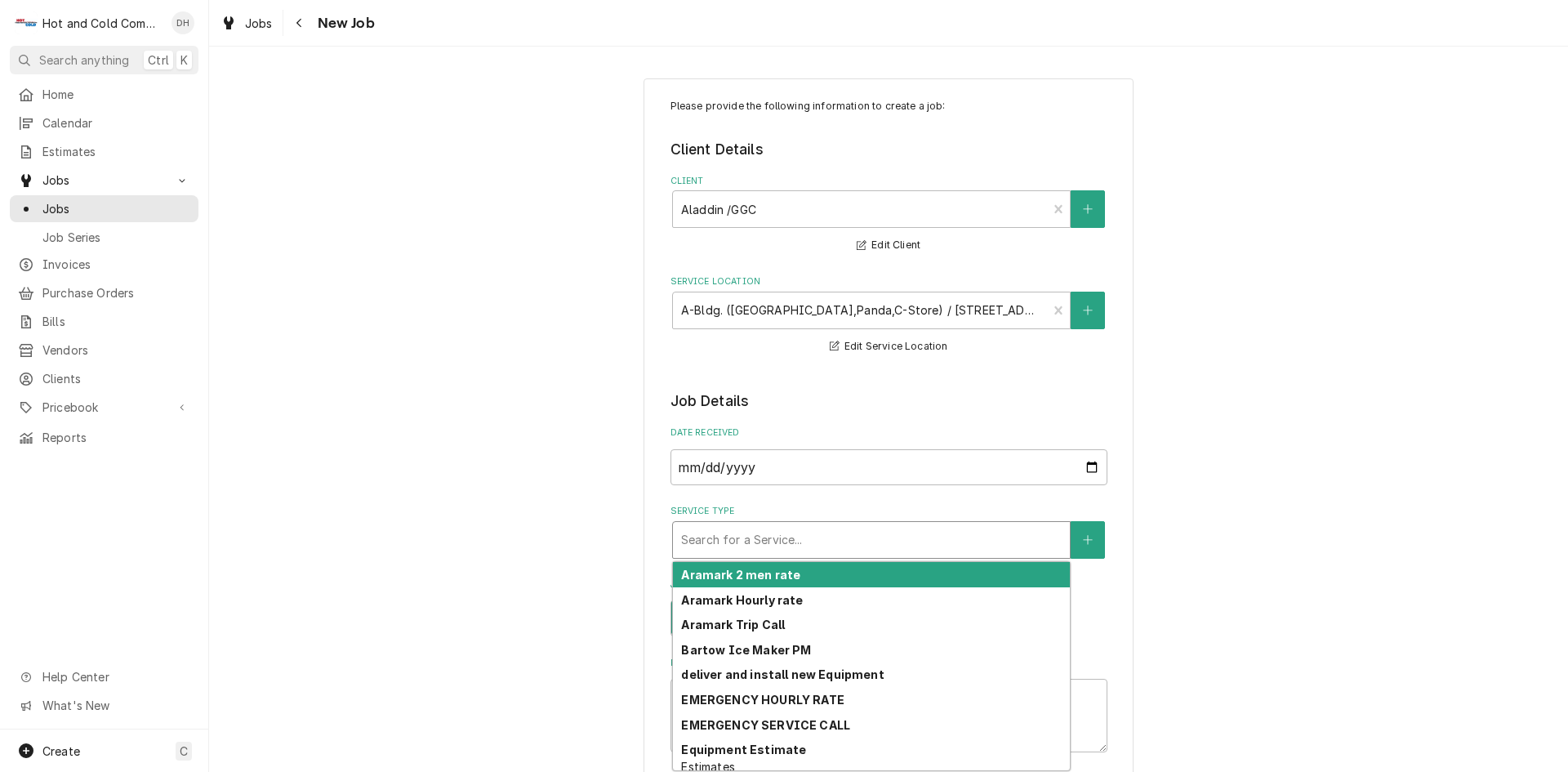
click at [833, 523] on div "Search for a Service..." at bounding box center [872, 540] width 397 height 36
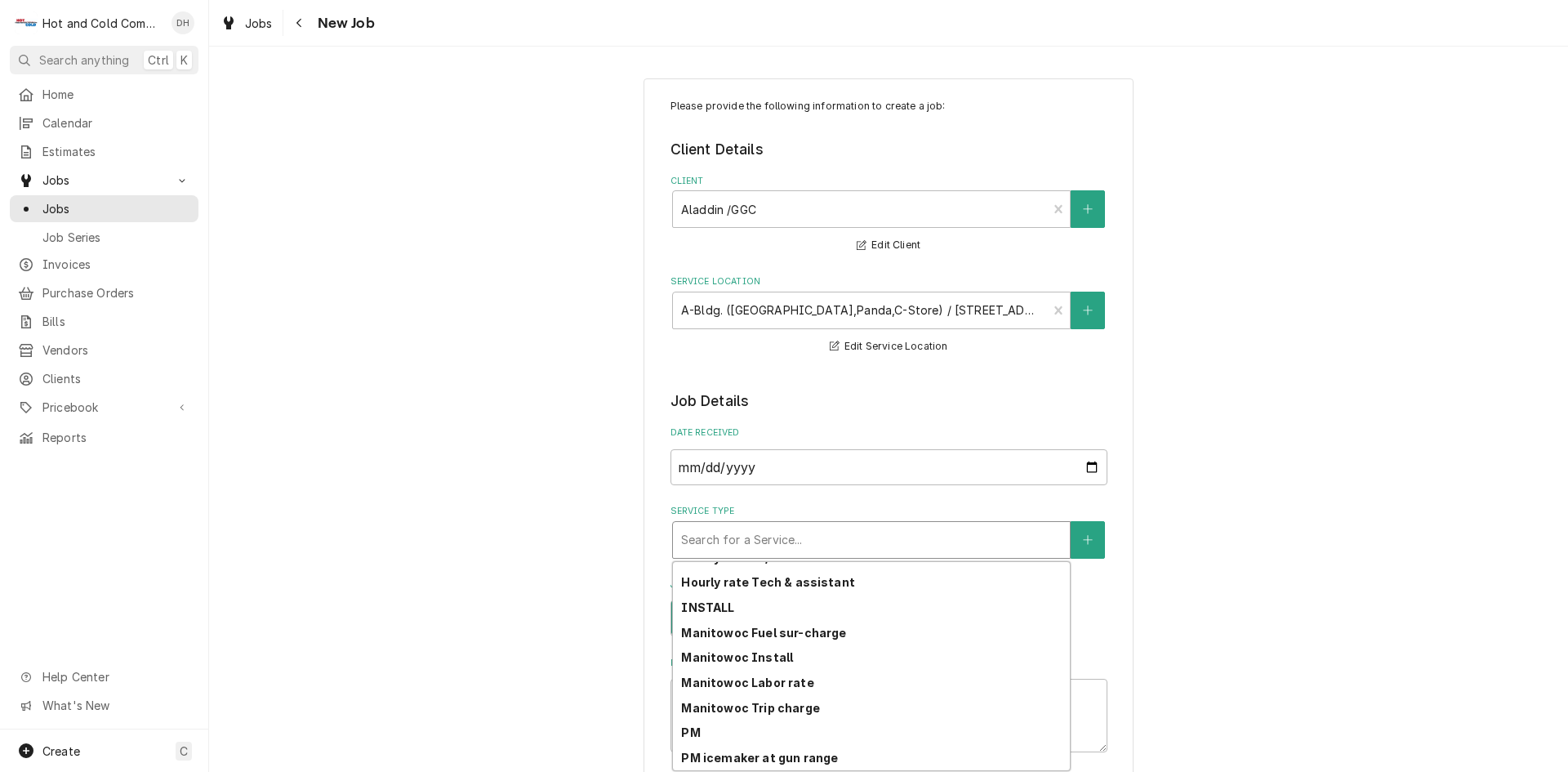
scroll to position [459, 0]
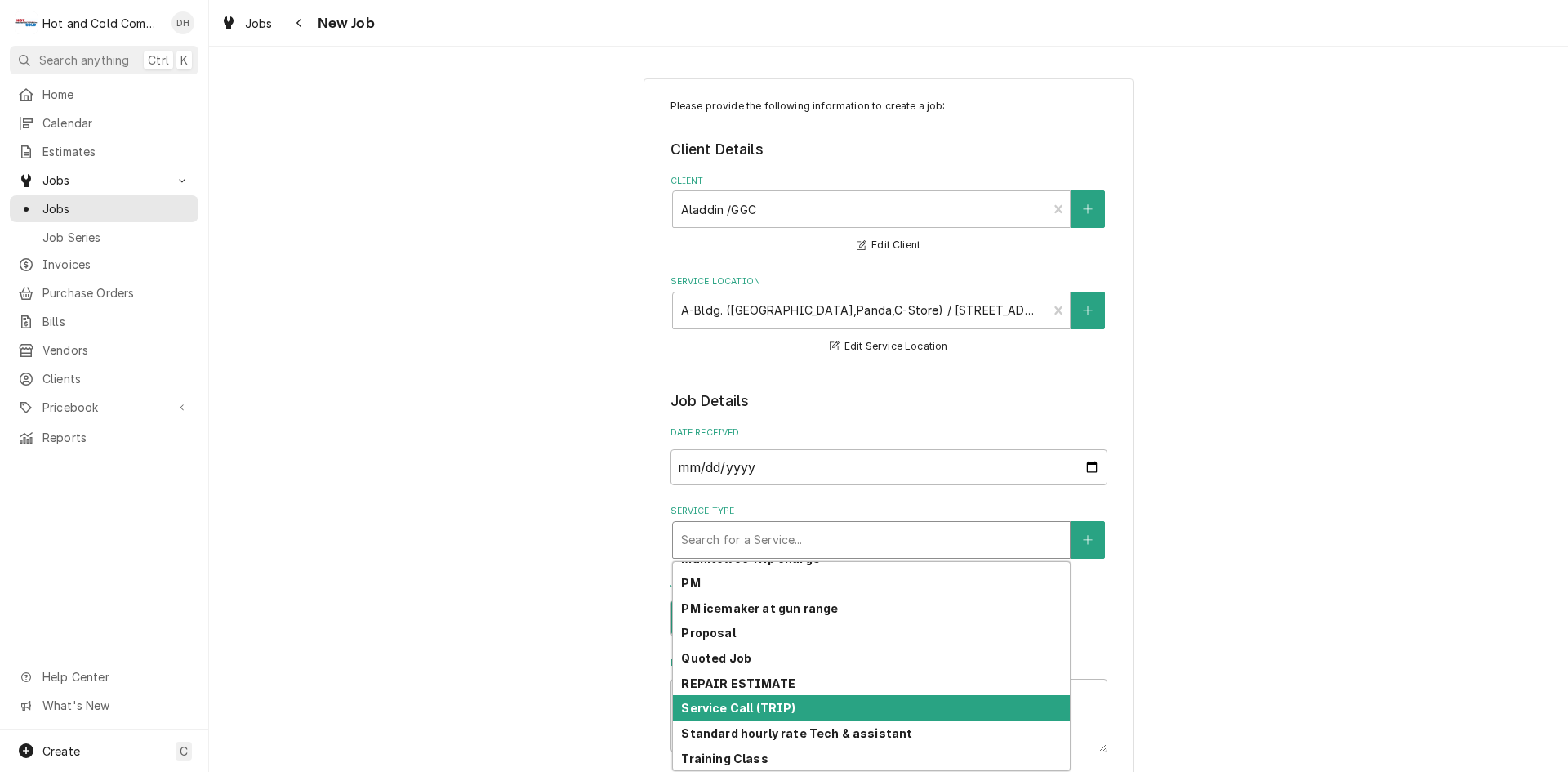
click at [824, 704] on div "Service Call (TRIP)" at bounding box center [872, 708] width 397 height 25
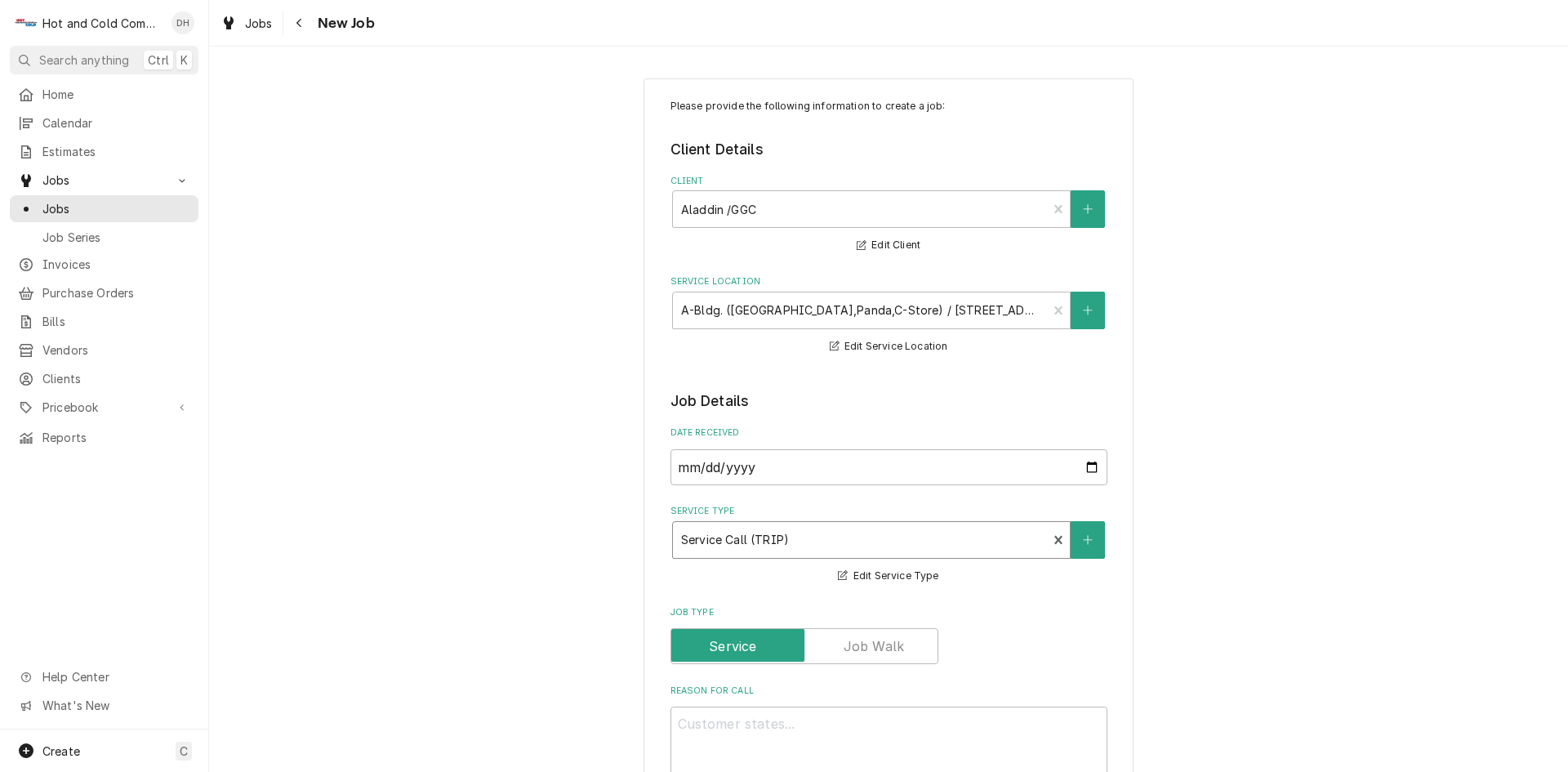
scroll to position [545, 0]
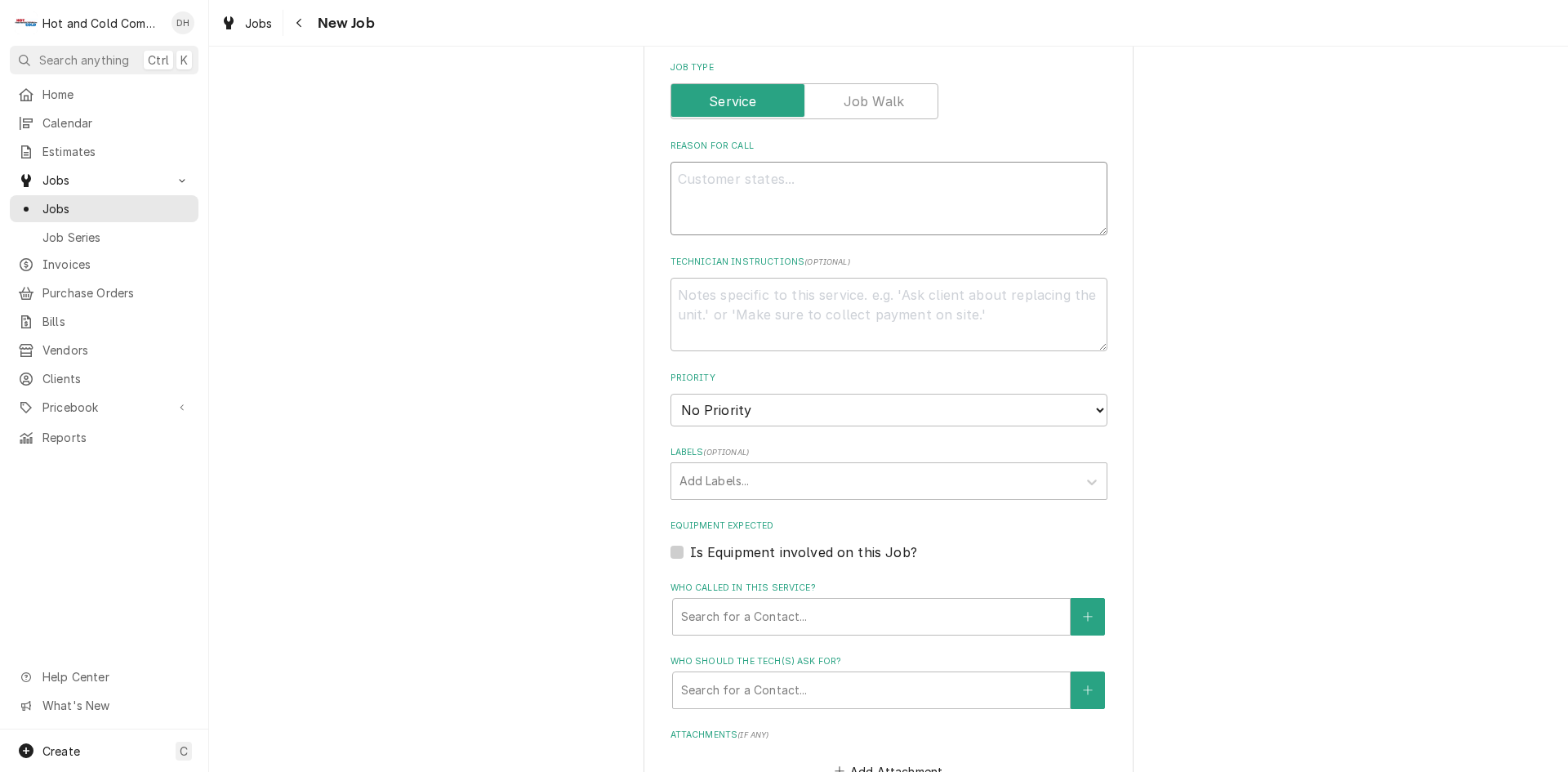
click at [782, 190] on textarea "Reason For Call" at bounding box center [889, 199] width 437 height 74
type textarea "x"
type textarea "C"
type textarea "x"
type textarea "Ch"
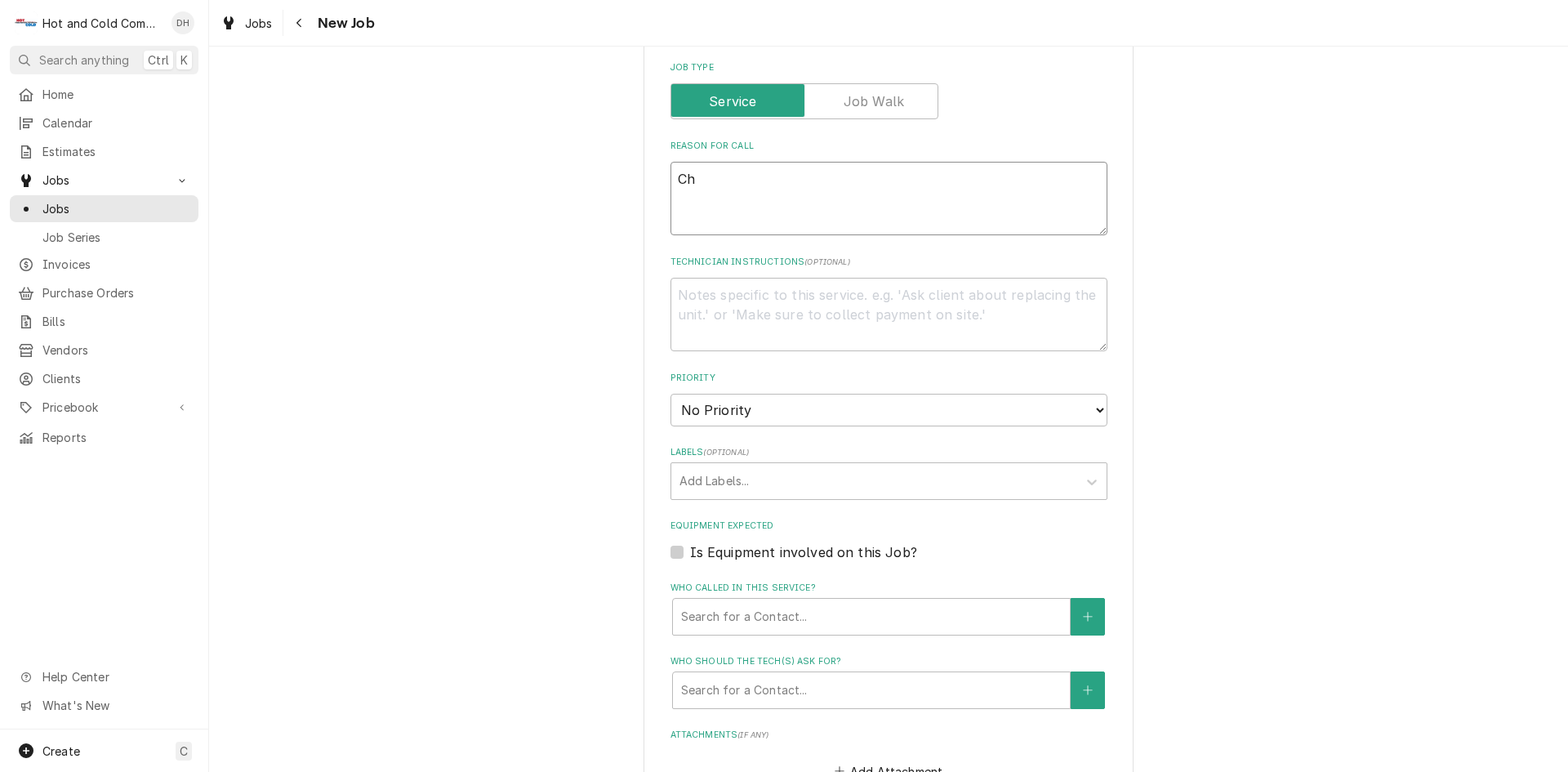
type textarea "x"
type textarea "Chi"
type textarea "x"
type textarea "Chic"
type textarea "x"
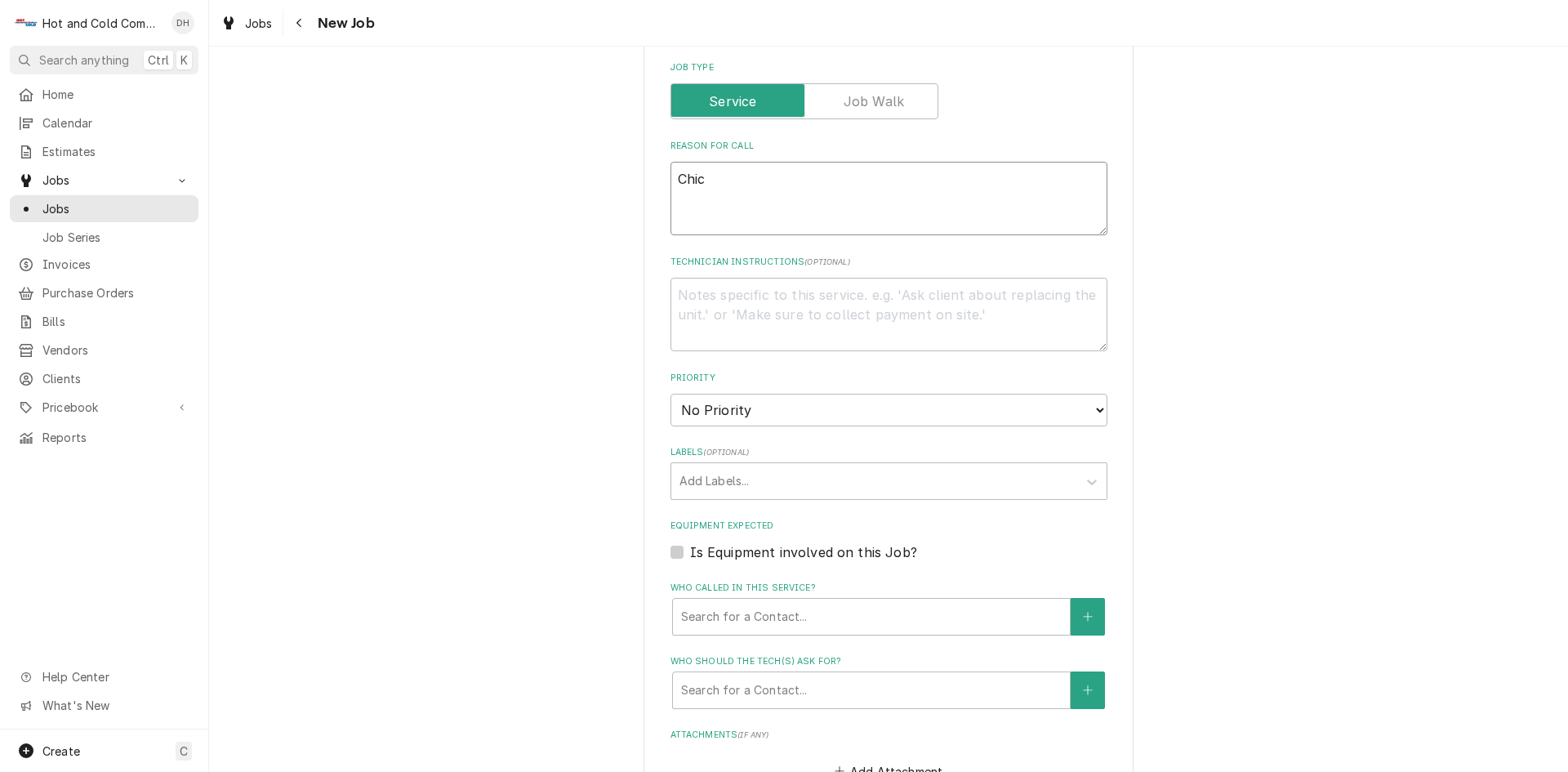
type textarea "Chic"
type textarea "x"
type textarea "Chic f"
type textarea "x"
type textarea "Chic fi"
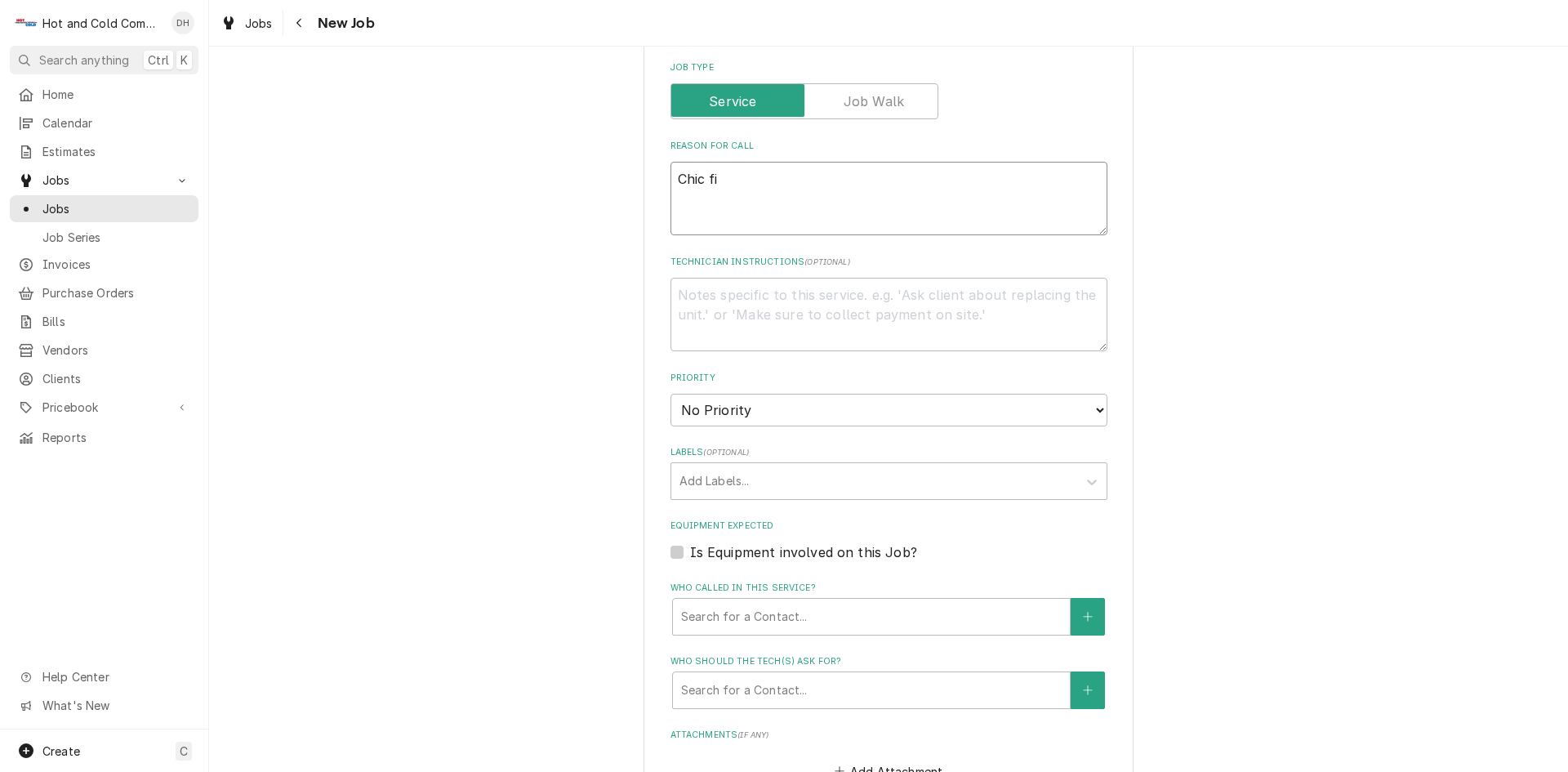
type textarea "x"
type textarea "Chic fil"
type textarea "x"
type textarea "Chic fila"
type textarea "x"
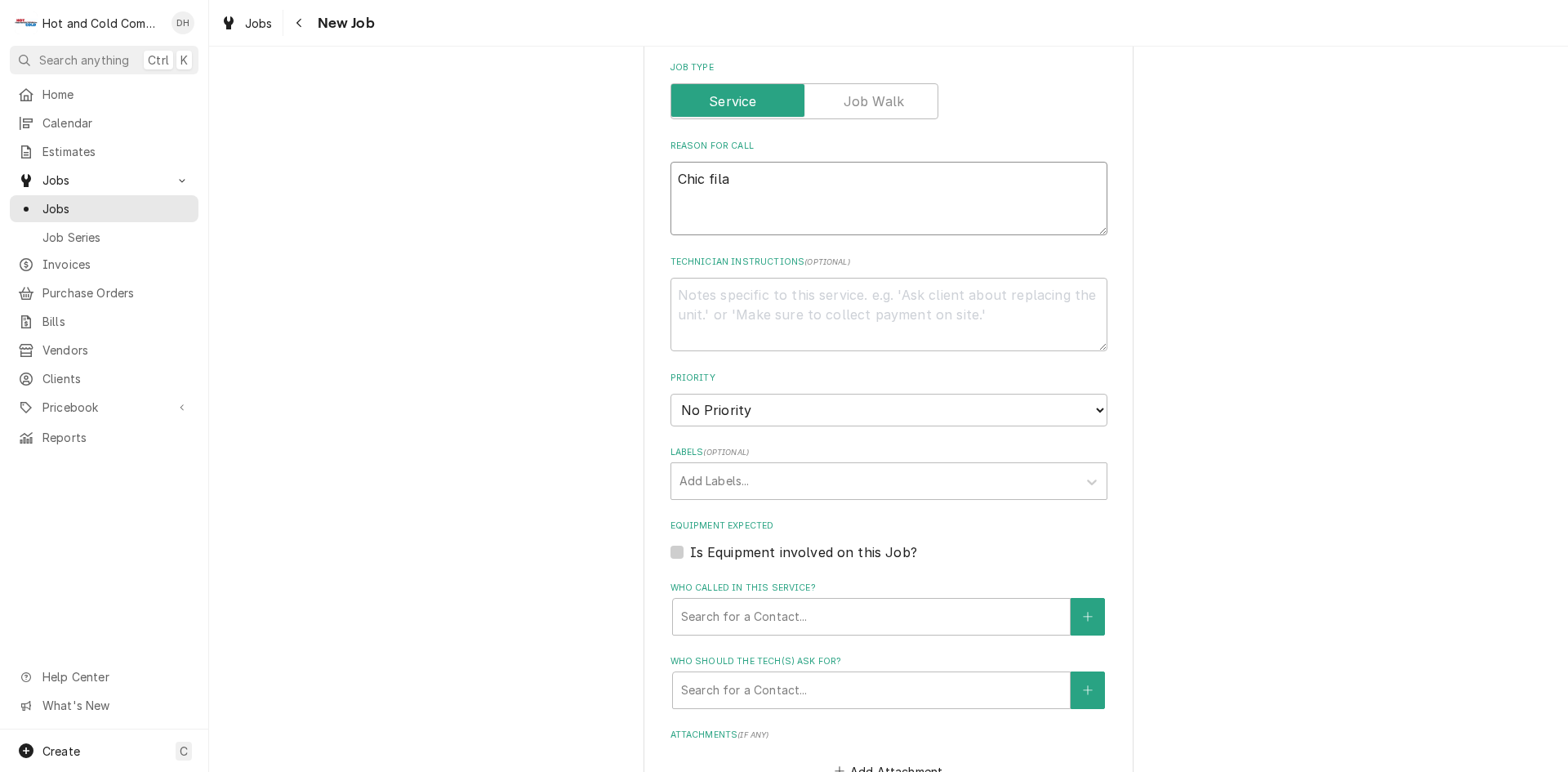
type textarea "Chic fila"
type textarea "x"
type textarea "Chic fila s"
type textarea "x"
type textarea "Chic fila sp"
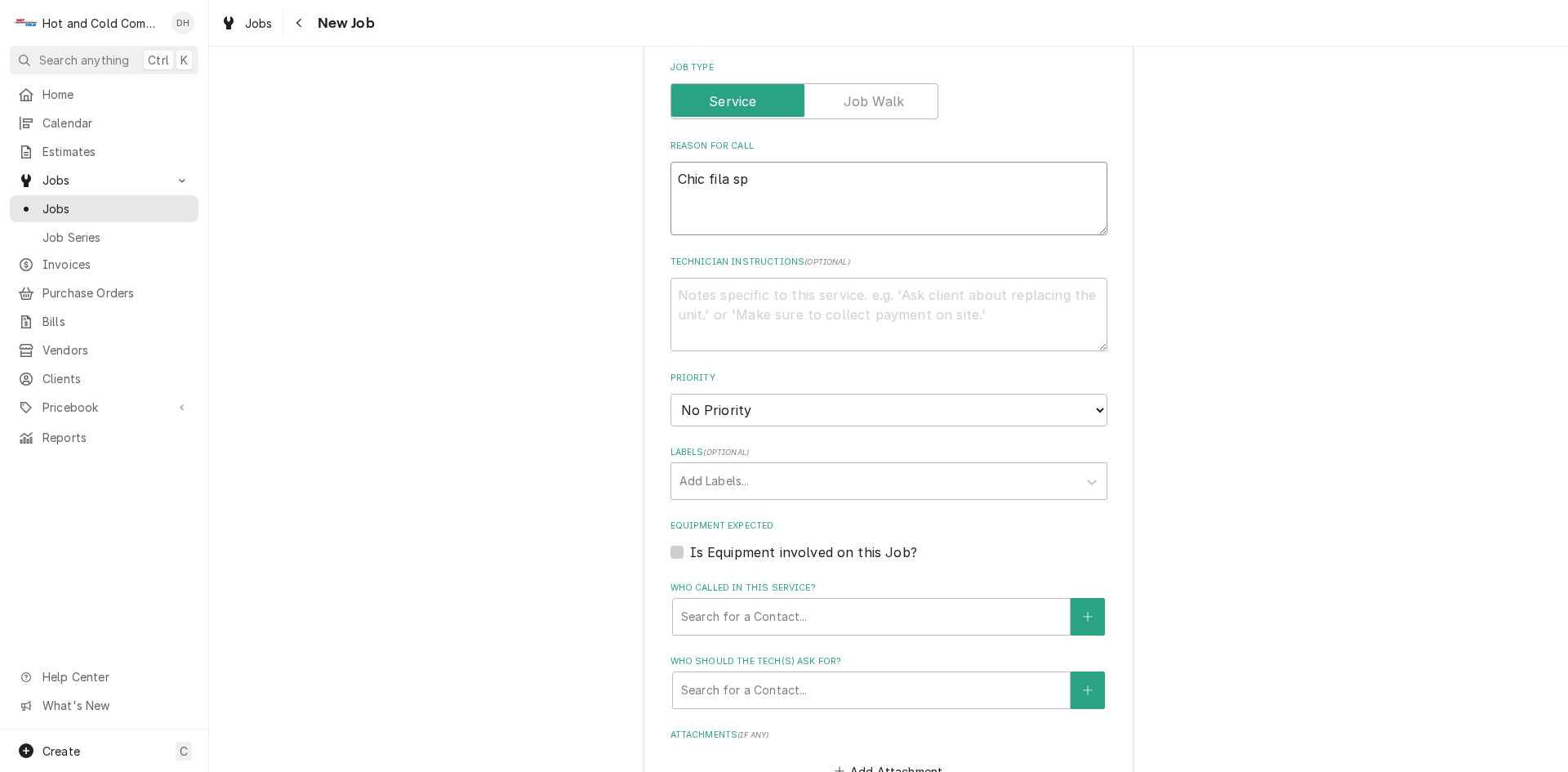
type textarea "x"
type textarea "Chic fila spi"
type textarea "x"
type textarea "Chic fila spic"
type textarea "x"
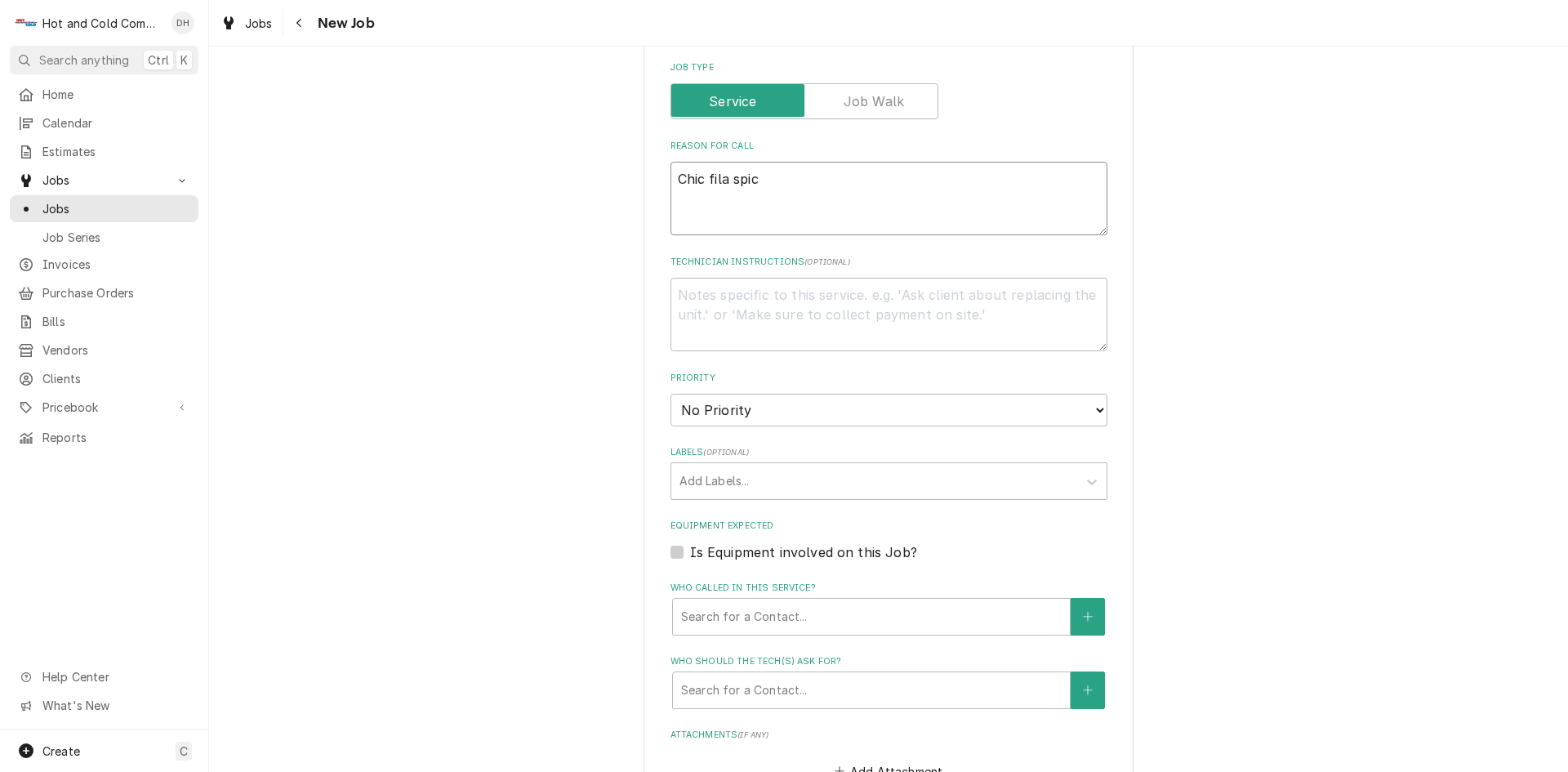
type textarea "Chic fila spicy"
type textarea "x"
type textarea "Chic fila spicy"
type textarea "x"
type textarea "Chic fila spicy c"
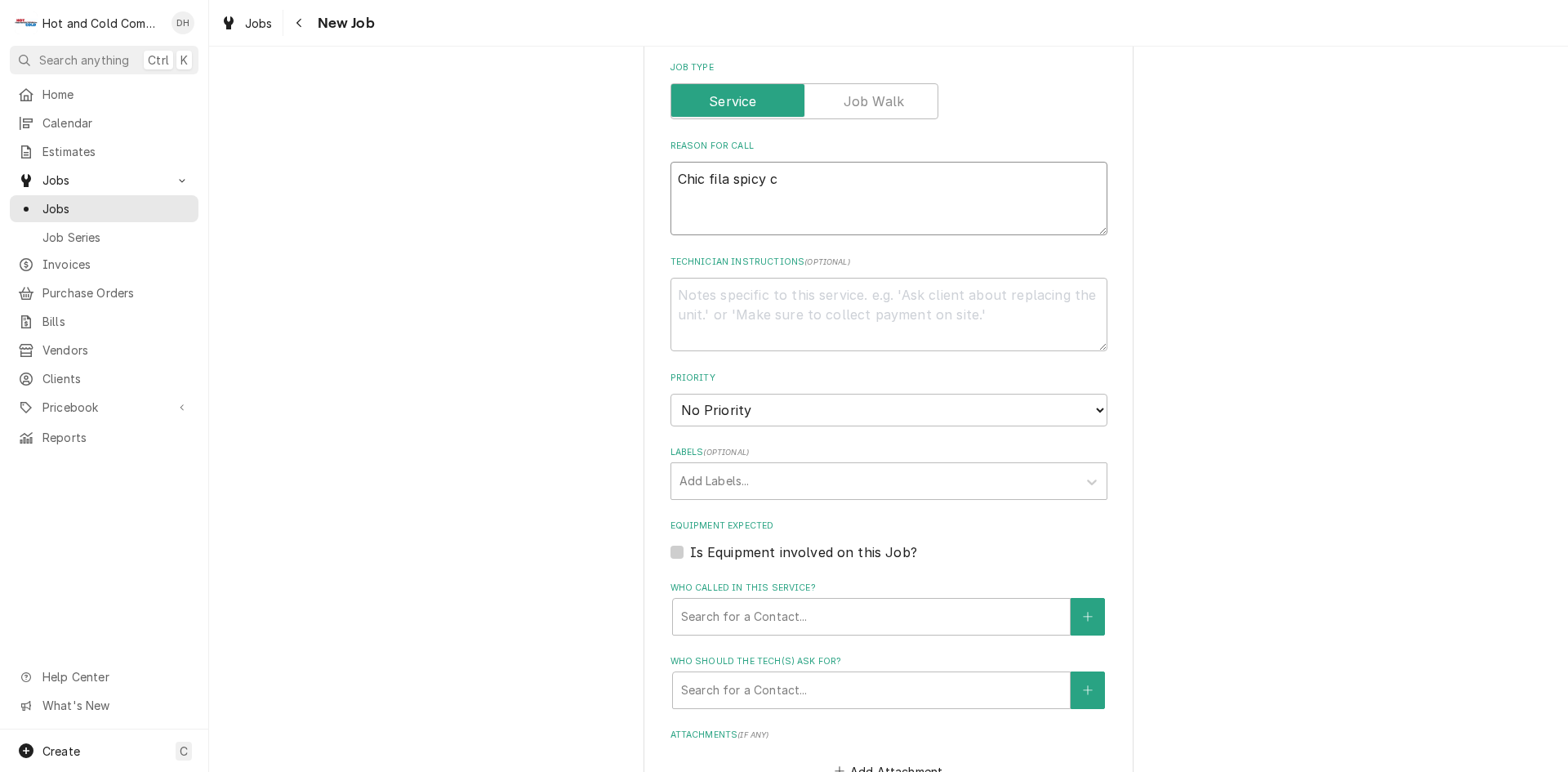
type textarea "x"
type textarea "Chic fila spicy ch"
type textarea "x"
type textarea "Chic fila spicy chi"
type textarea "x"
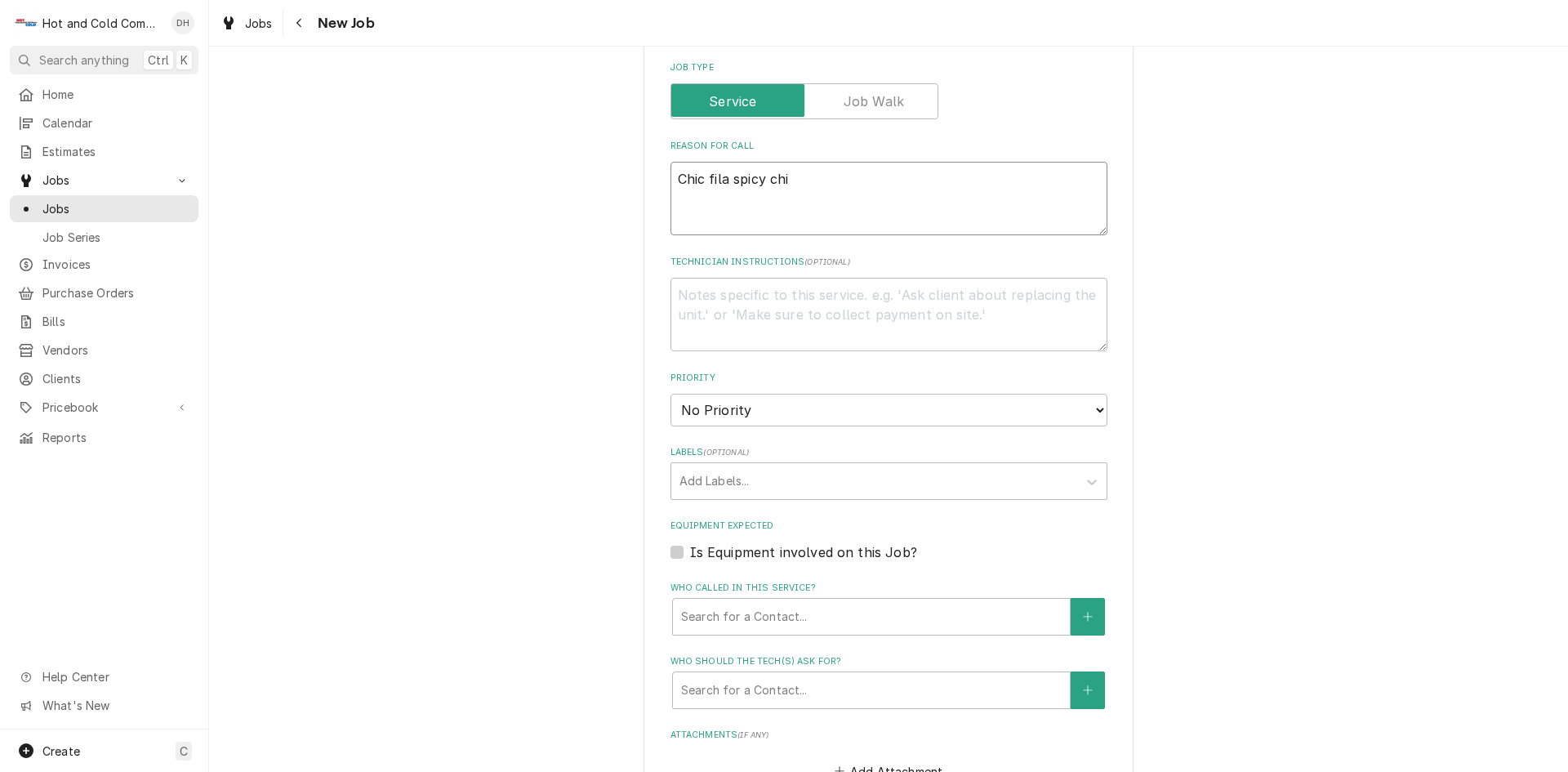
type textarea "Chic fila spicy chic"
type textarea "x"
type textarea "Chic fila spicy chick"
type textarea "x"
type textarea "Chic fila spicy chicke"
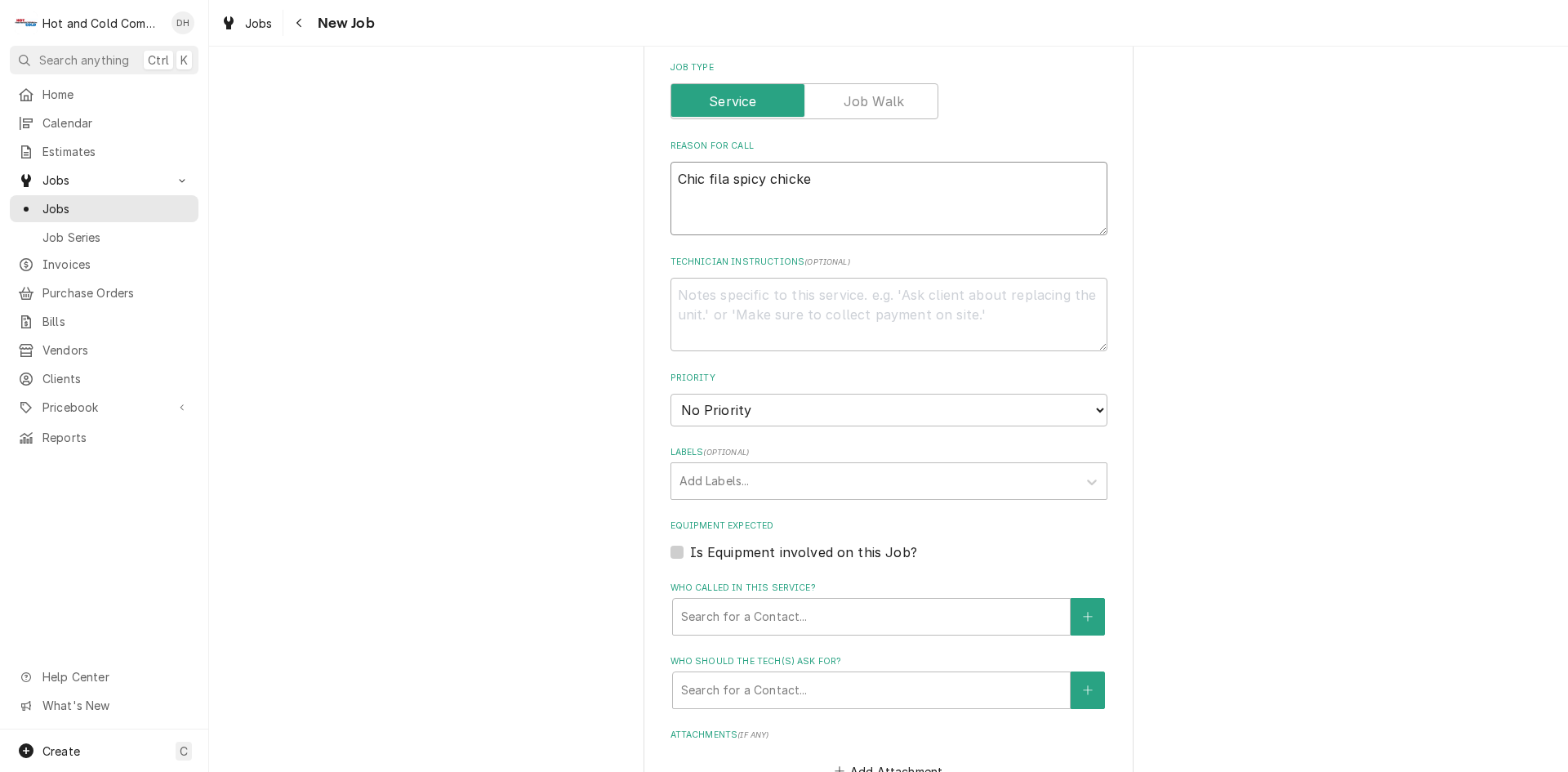
type textarea "x"
type textarea "Chic fila spicy chicken"
type textarea "x"
type textarea "Chic fila spicy chicken"
type textarea "x"
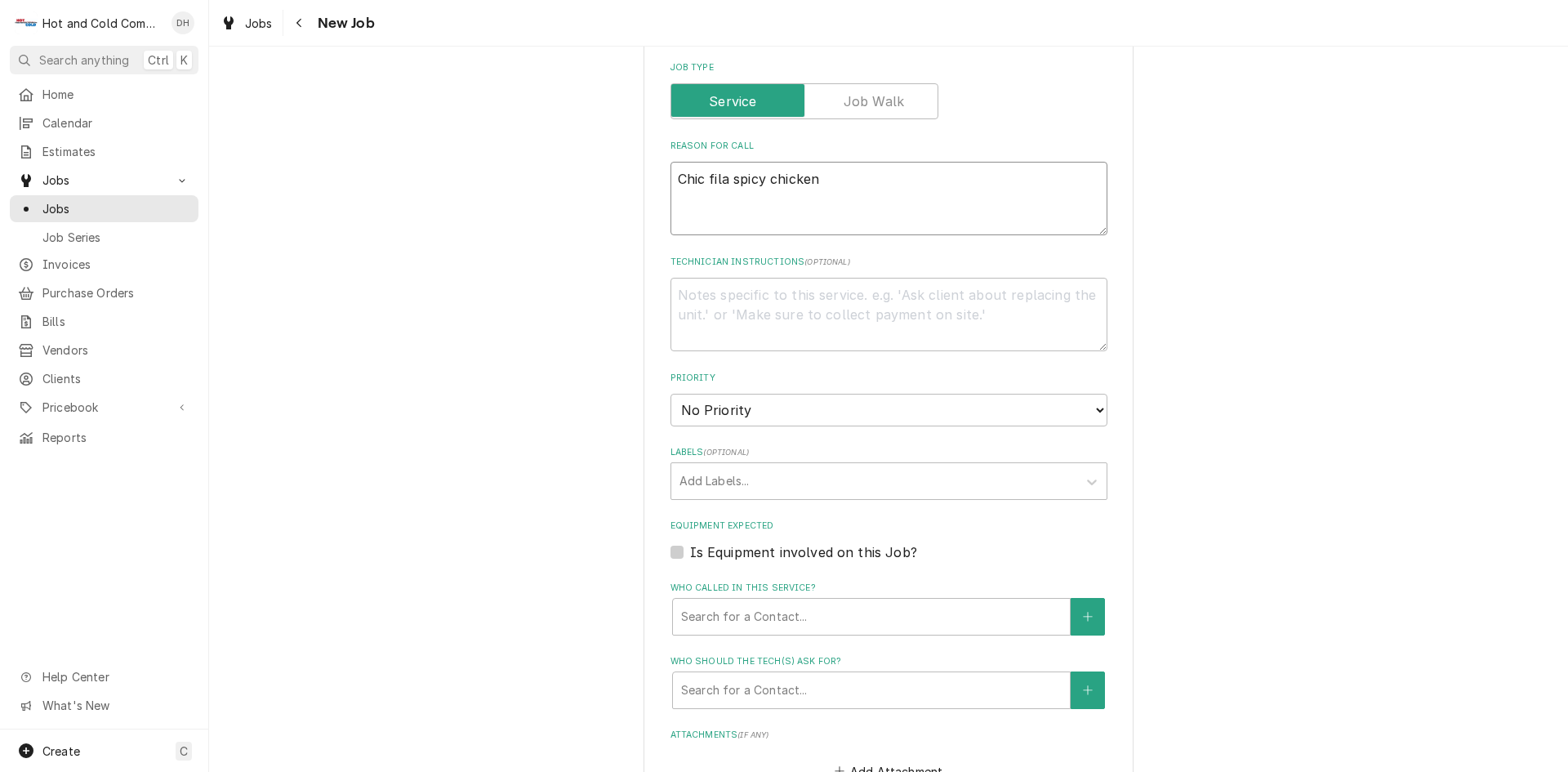
type textarea "Chic fila spicy chicken f"
type textarea "x"
type textarea "Chic fila spicy chicken fr"
type textarea "x"
type textarea "Chic fila spicy chicken fry"
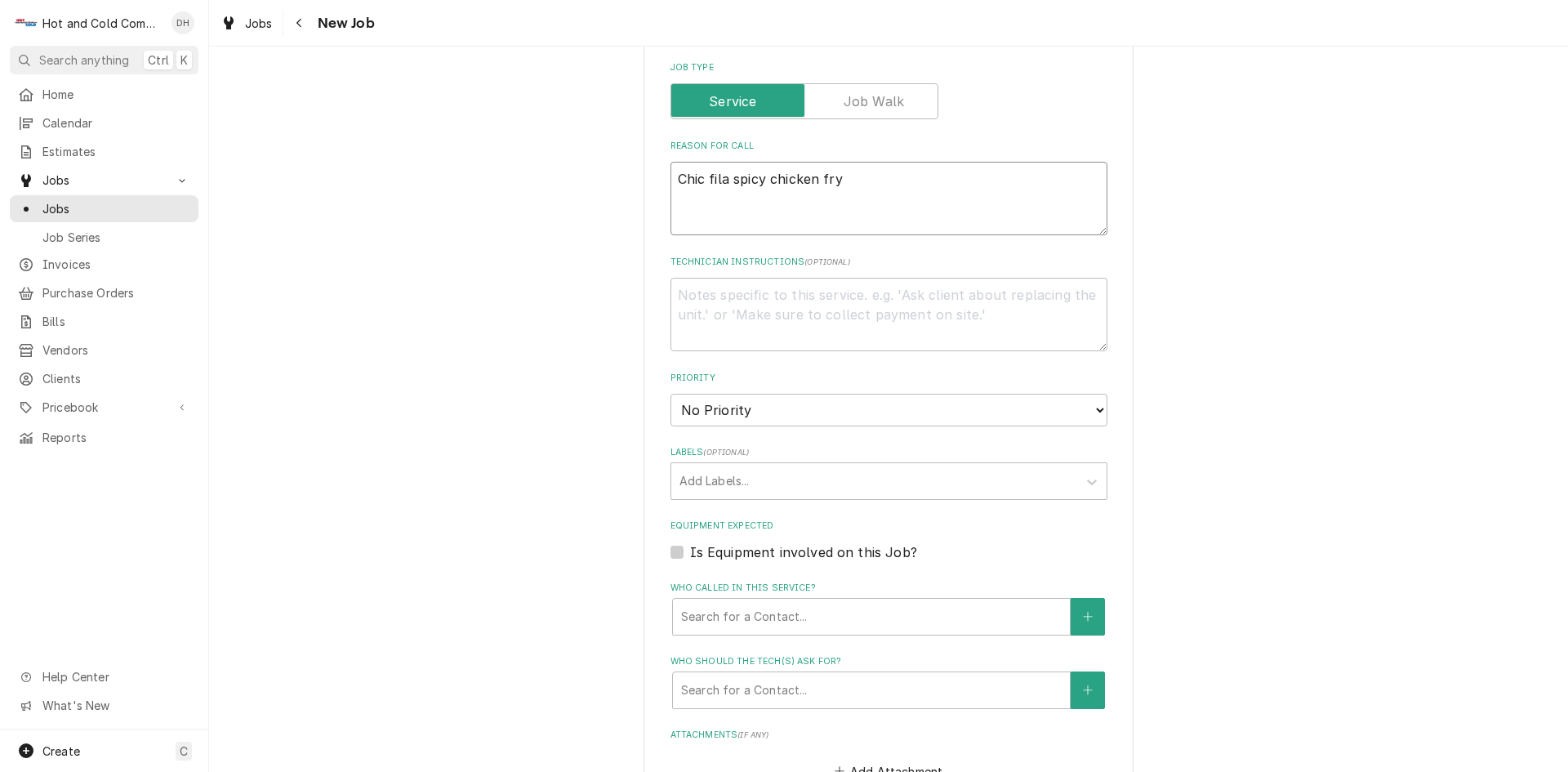
type textarea "x"
type textarea "Chic fila spicy chicken frye"
type textarea "x"
type textarea "Chic fila spicy chicken fryer"
type textarea "x"
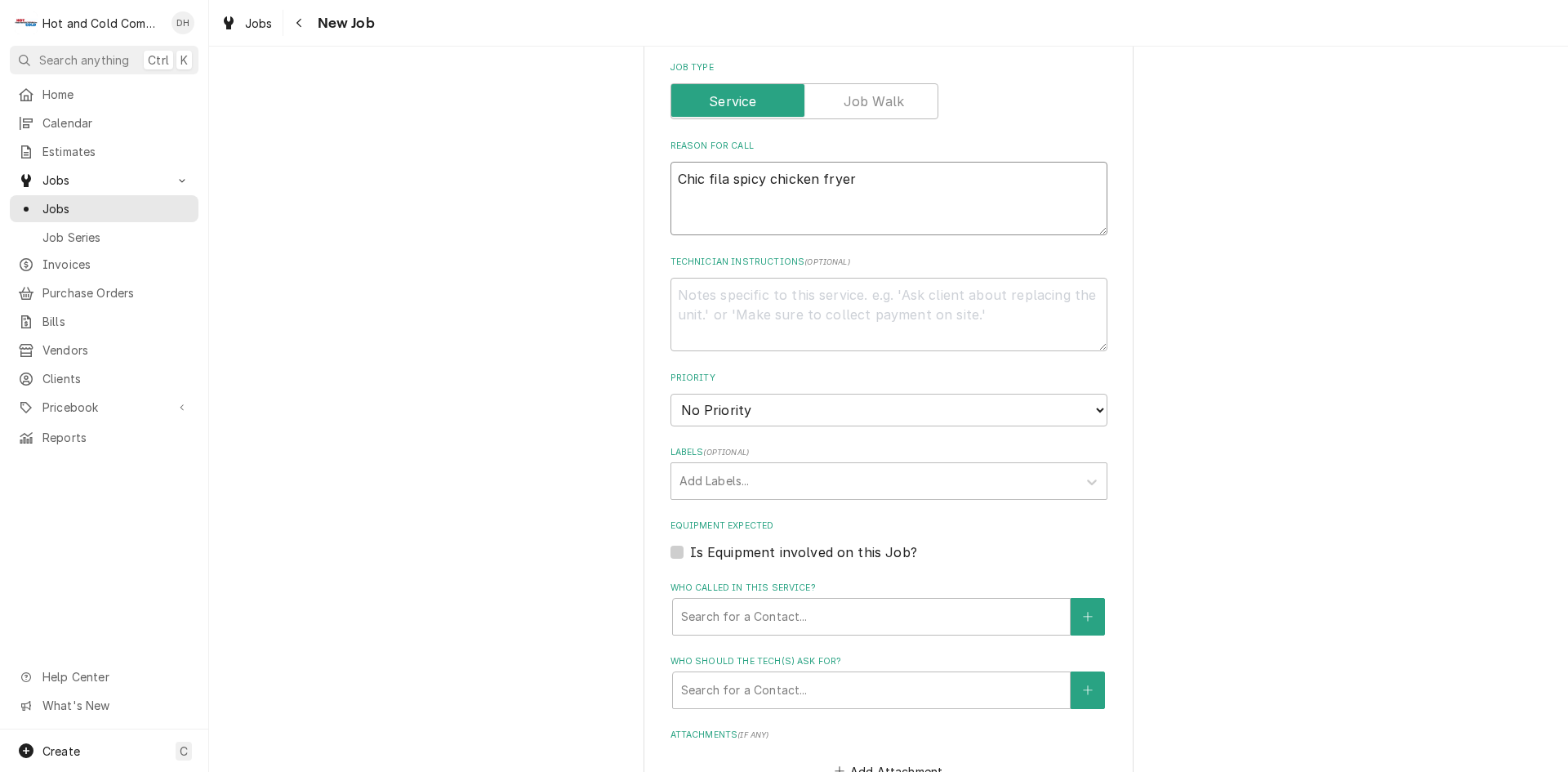
type textarea "Chic fila spicy chicken fryer"
type textarea "x"
type textarea "Chic fila spicy chicken fryer n"
type textarea "x"
type textarea "Chic fila spicy chicken fryer no"
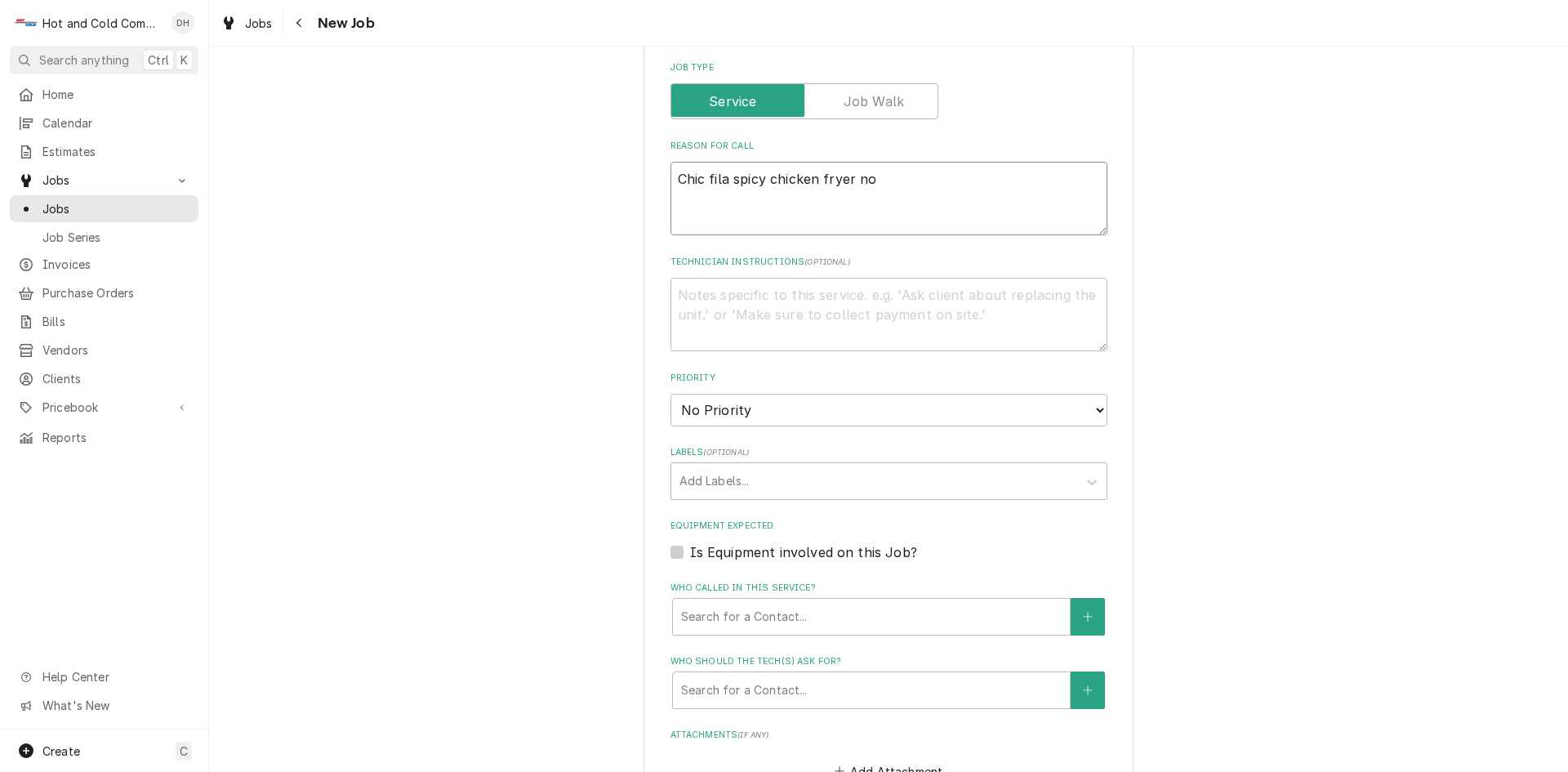
type textarea "x"
type textarea "Chic fila spicy chicken fryer not"
type textarea "x"
type textarea "Chic fila spicy chicken fryer not"
type textarea "x"
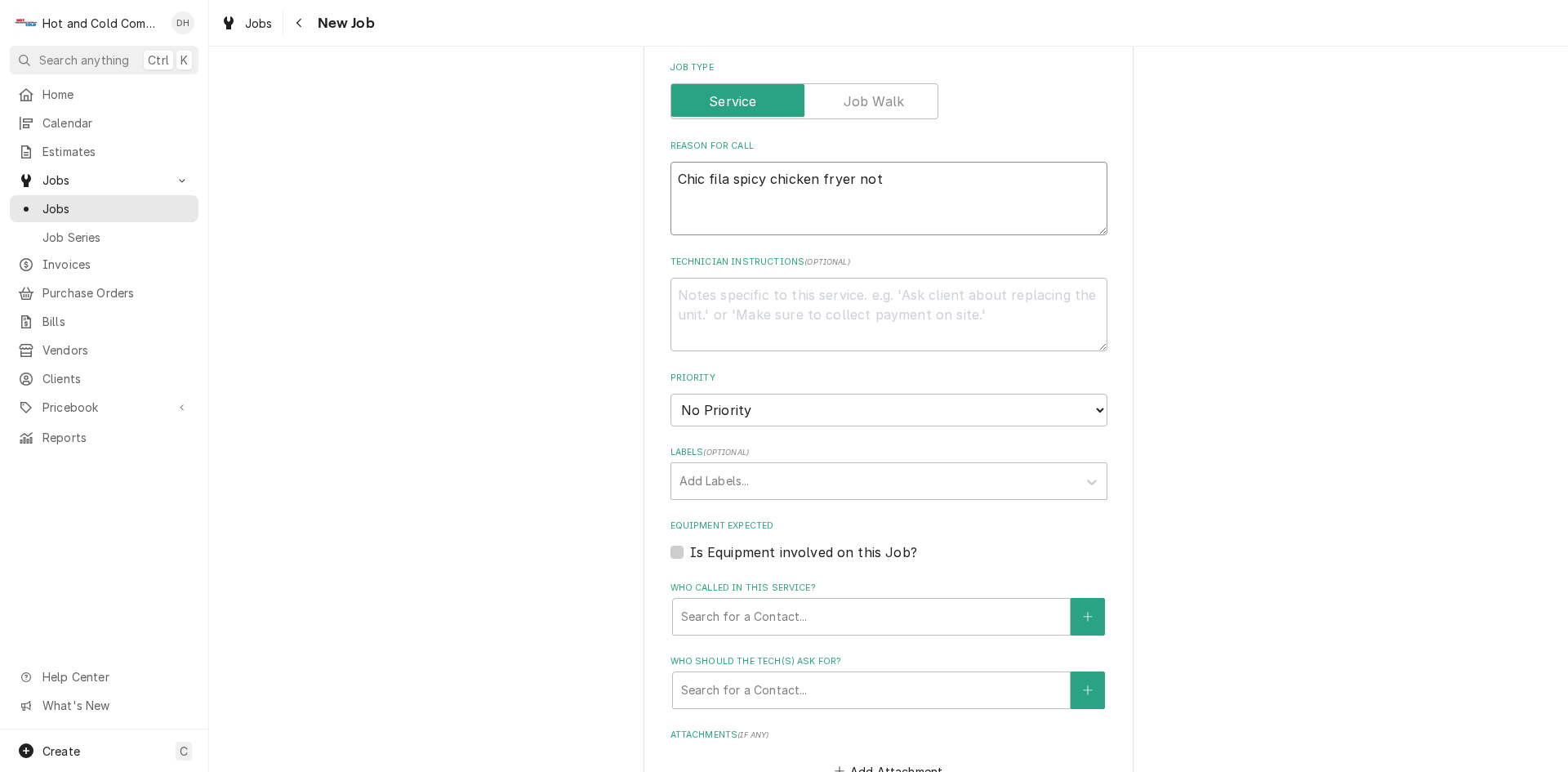
type textarea "Chic fila spicy chicken fryer not w"
type textarea "x"
type textarea "Chic fila spicy chicken fryer not wo"
type textarea "x"
type textarea "Chic fila spicy chicken fryer not wor"
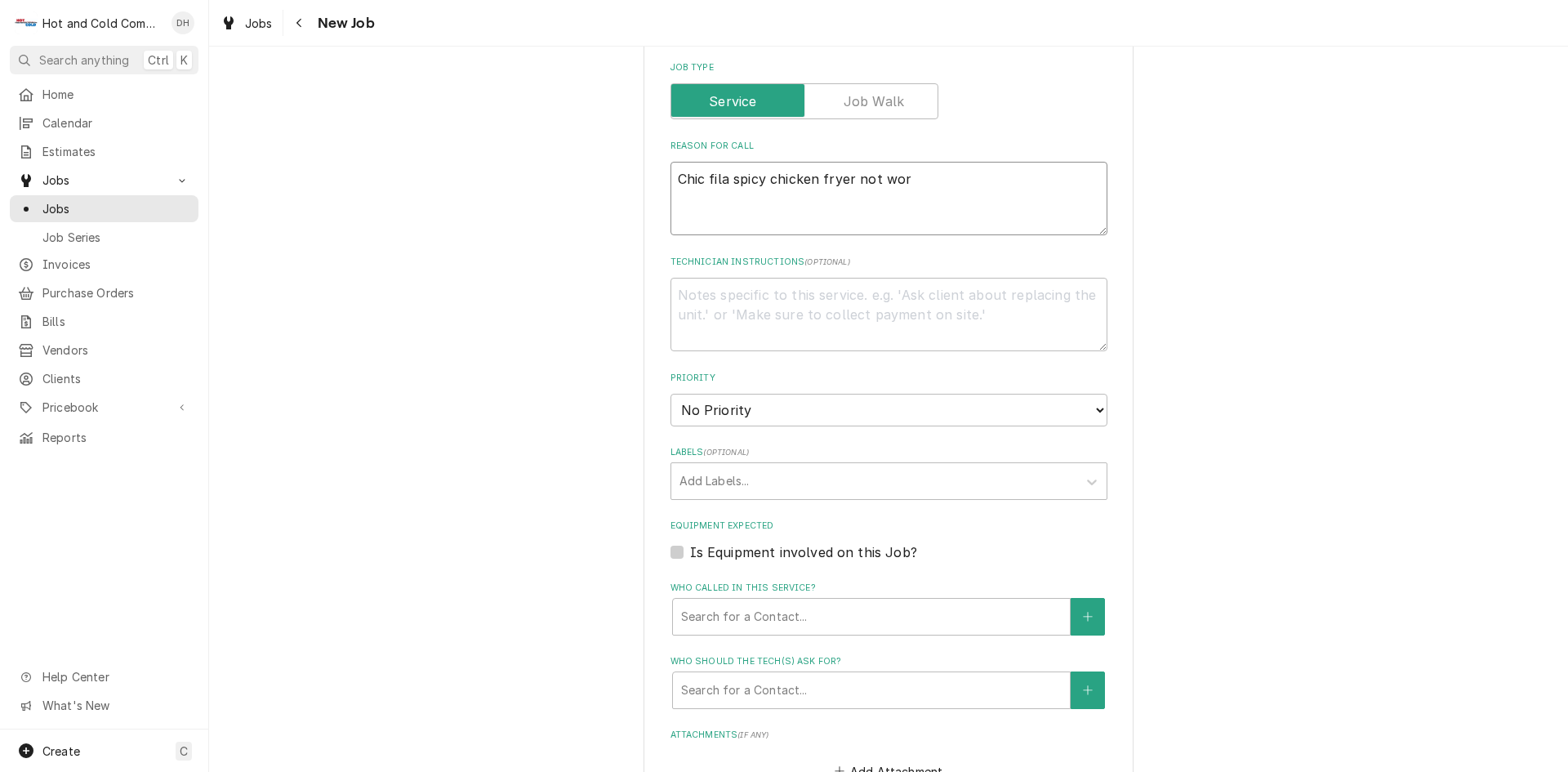
type textarea "x"
type textarea "Chic fila spicy chicken fryer not work"
type textarea "x"
type textarea "Chic fila spicy chicken fryer not worki"
type textarea "x"
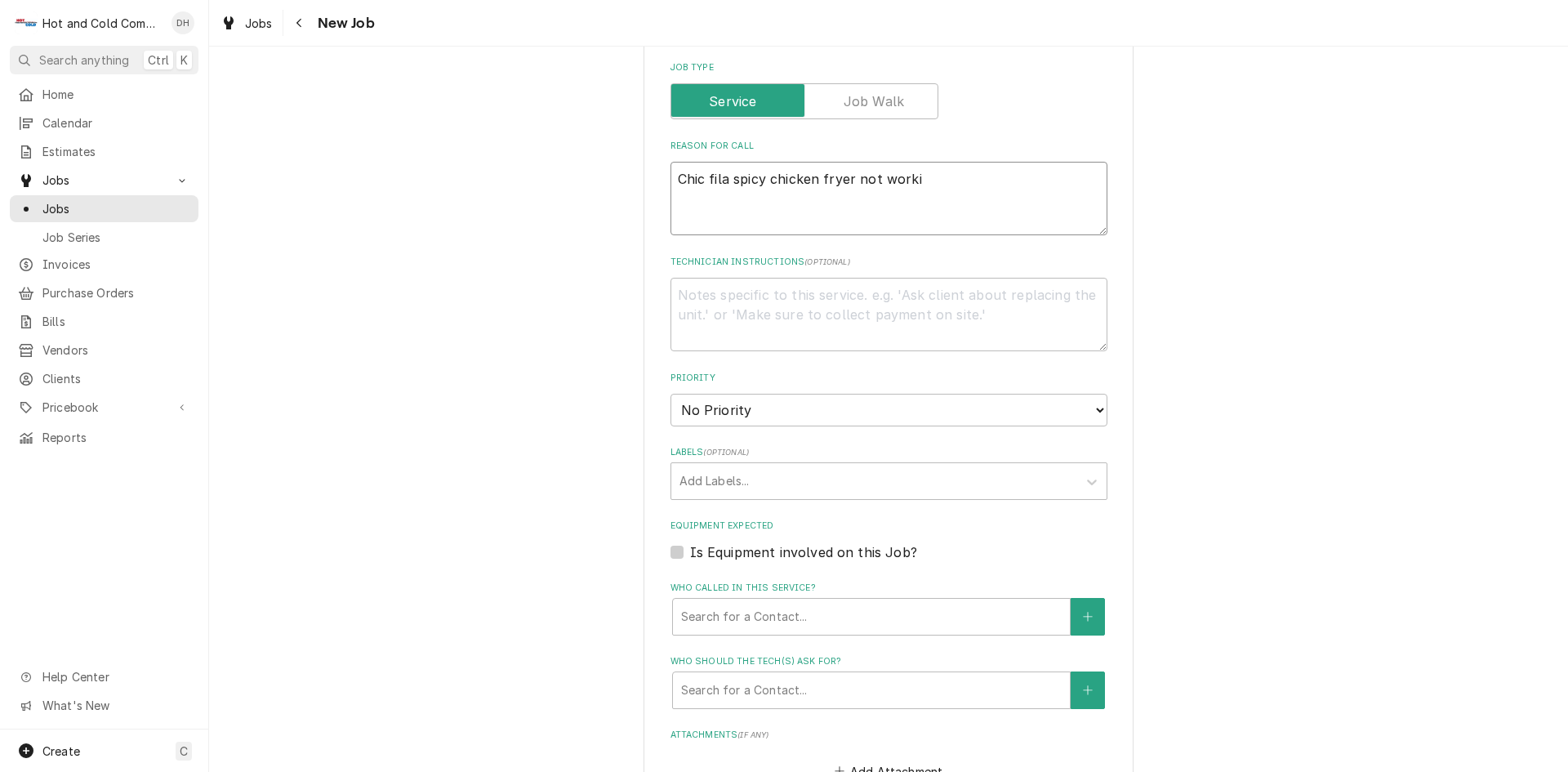
type textarea "Chic fila spicy chicken fryer not workin"
type textarea "x"
type textarea "Chic fila spicy chicken fryer not working"
type textarea "x"
type textarea "Chic fila spicy chicken fryer not working"
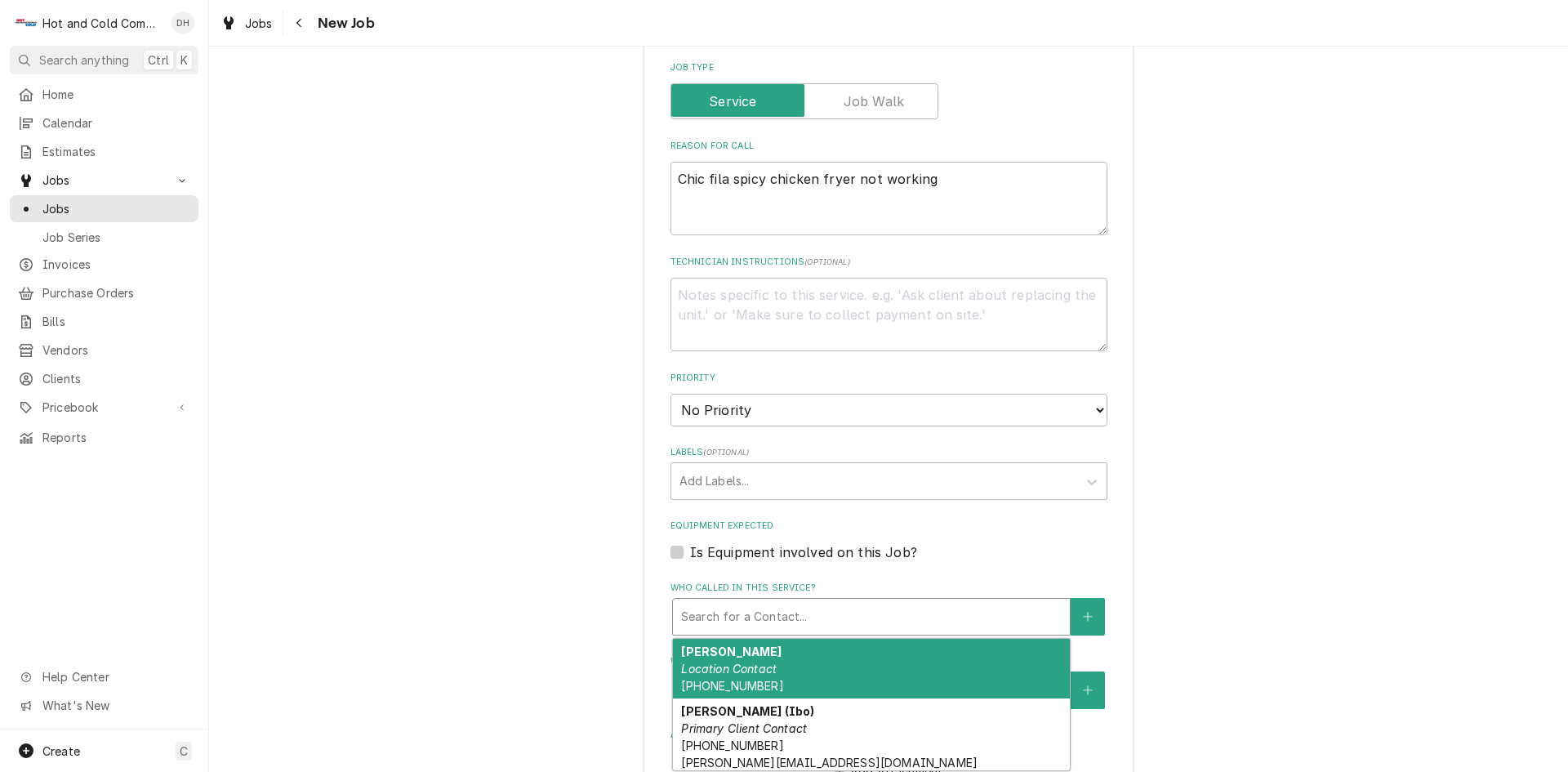
click at [795, 611] on div "Who called in this service?" at bounding box center [871, 617] width 380 height 30
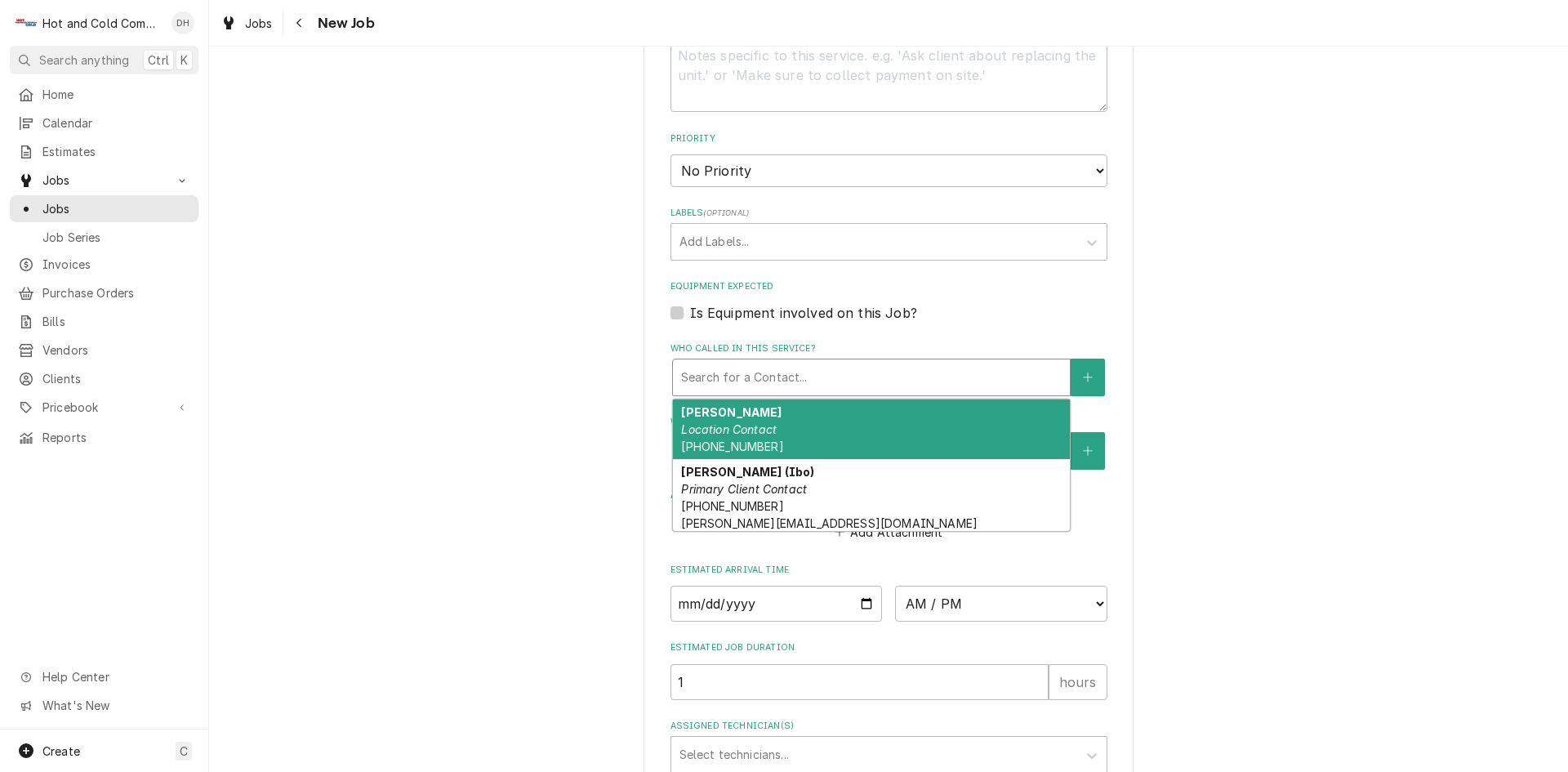
scroll to position [817, 0]
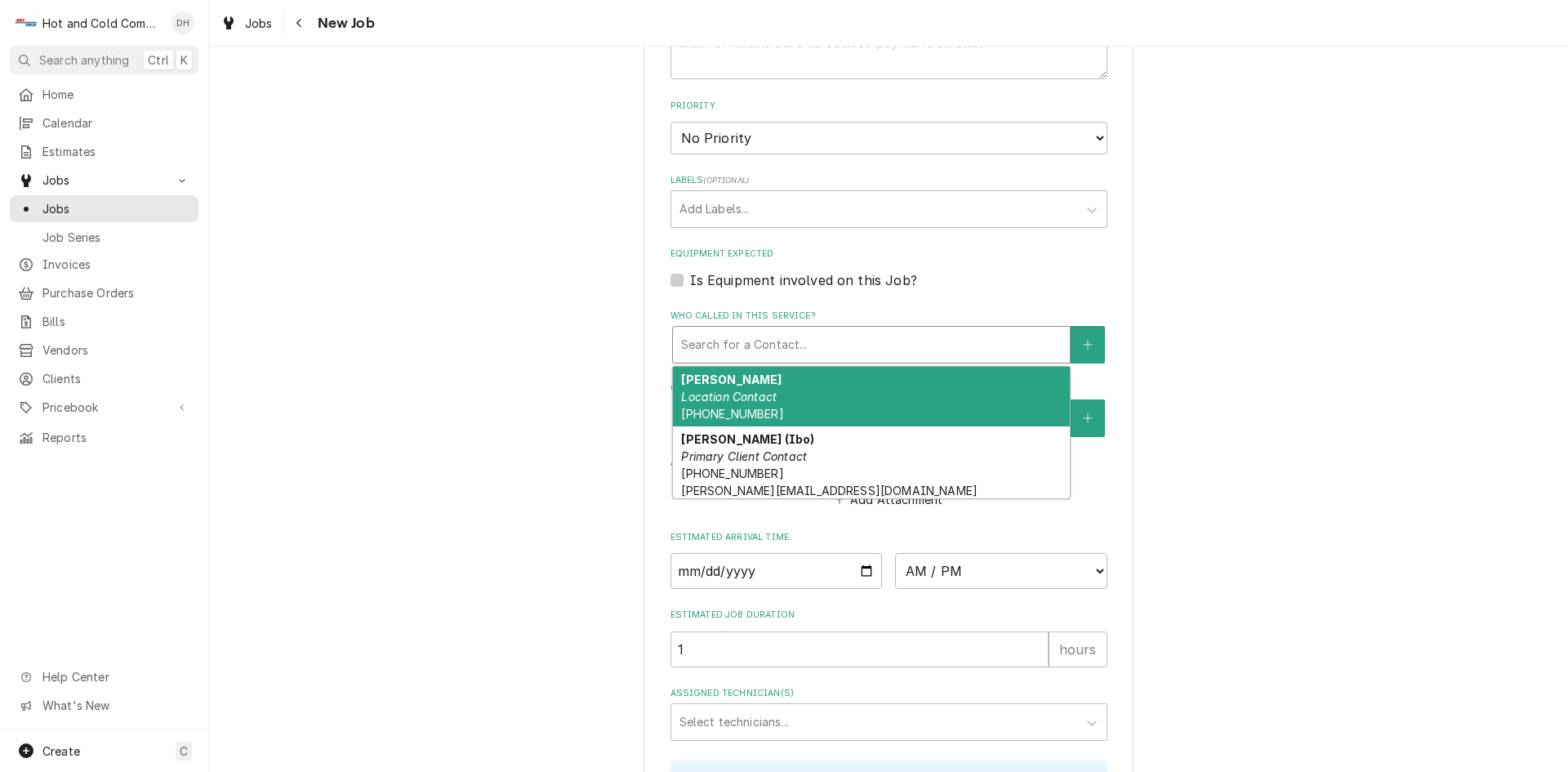
click at [711, 399] on em "Location Contact" at bounding box center [728, 397] width 96 height 14
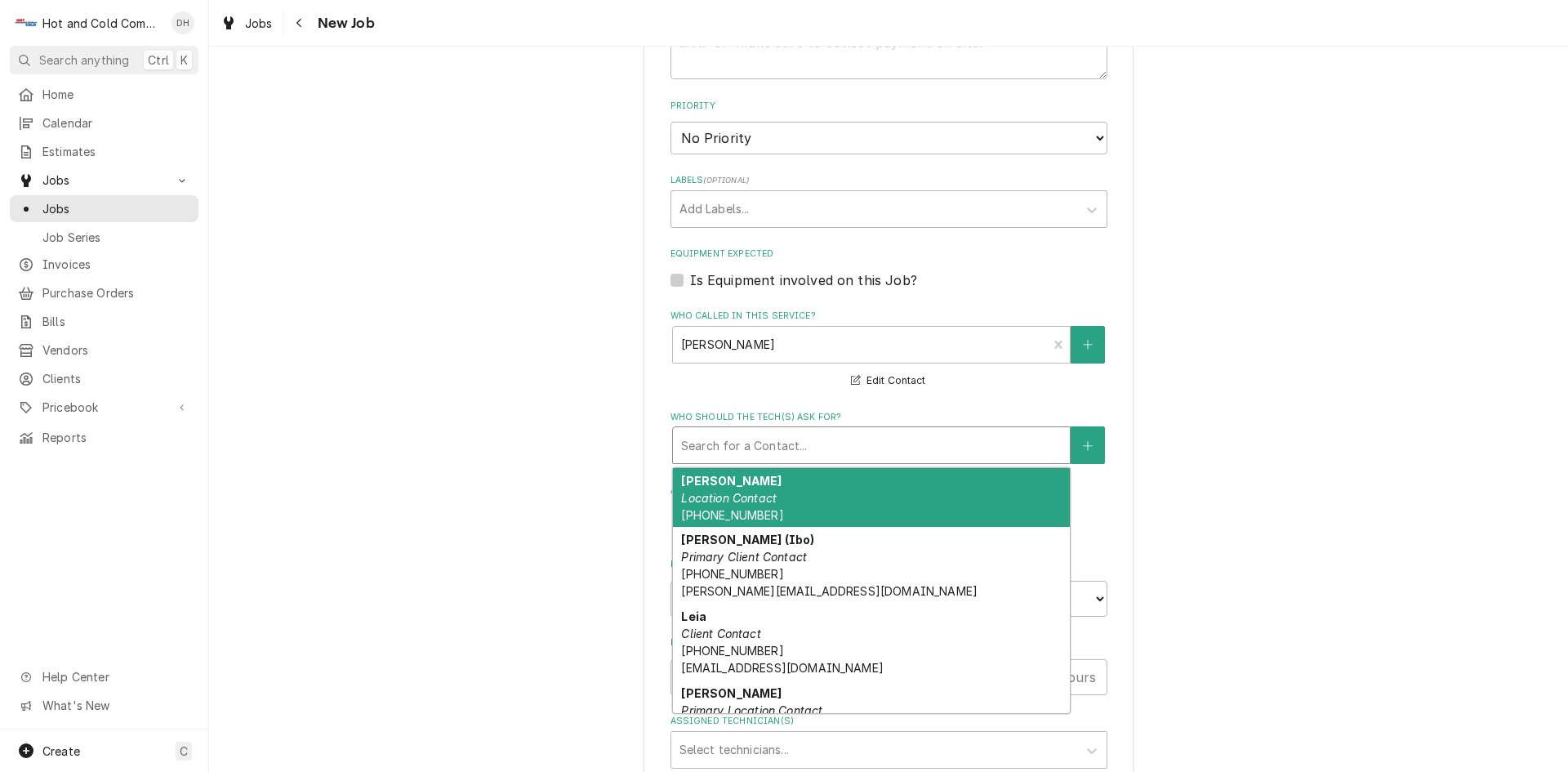
click at [815, 447] on div "Who should the tech(s) ask for?" at bounding box center [871, 445] width 380 height 30
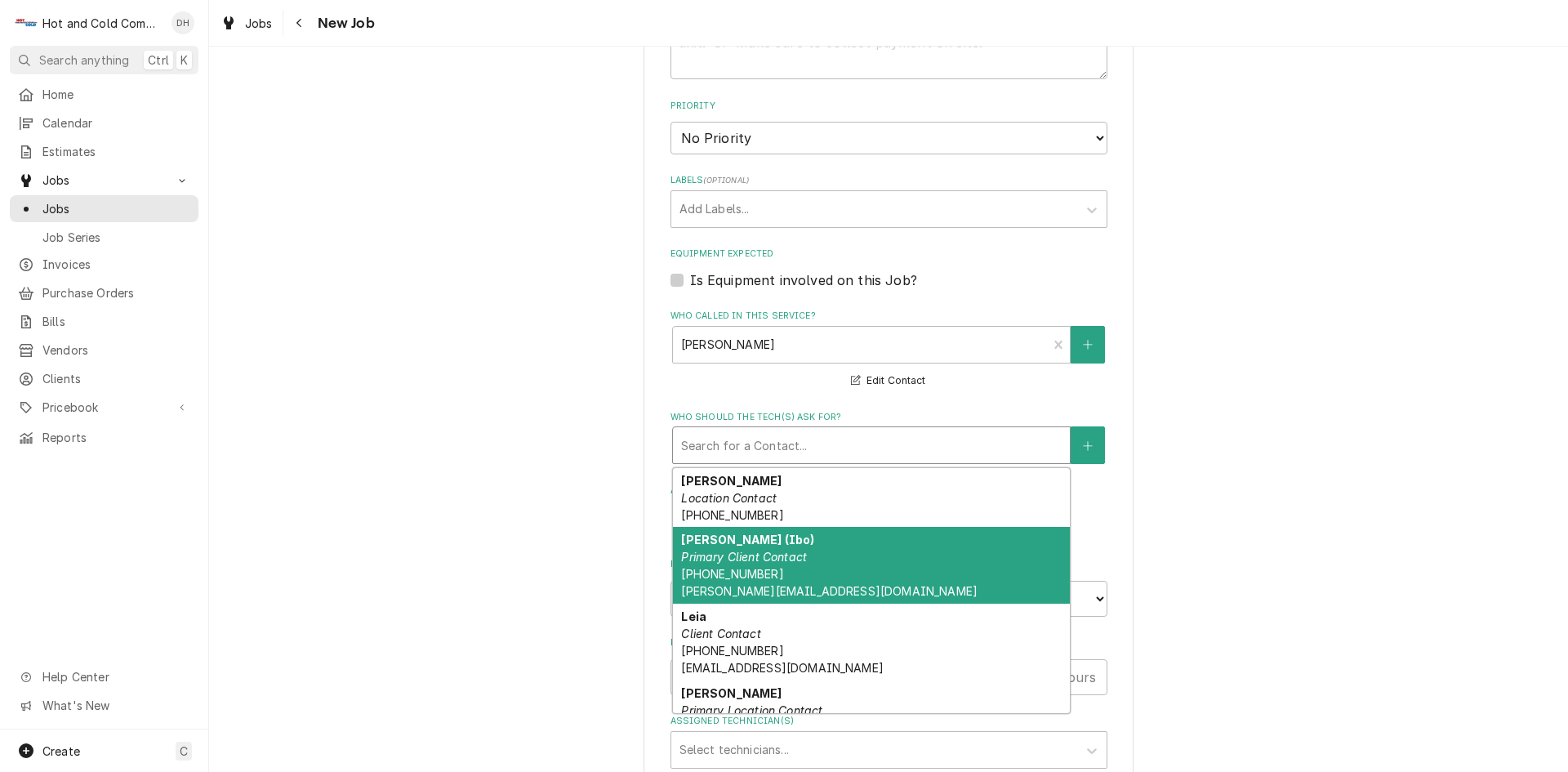
click at [745, 558] on em "Primary Client Contact" at bounding box center [744, 557] width 126 height 14
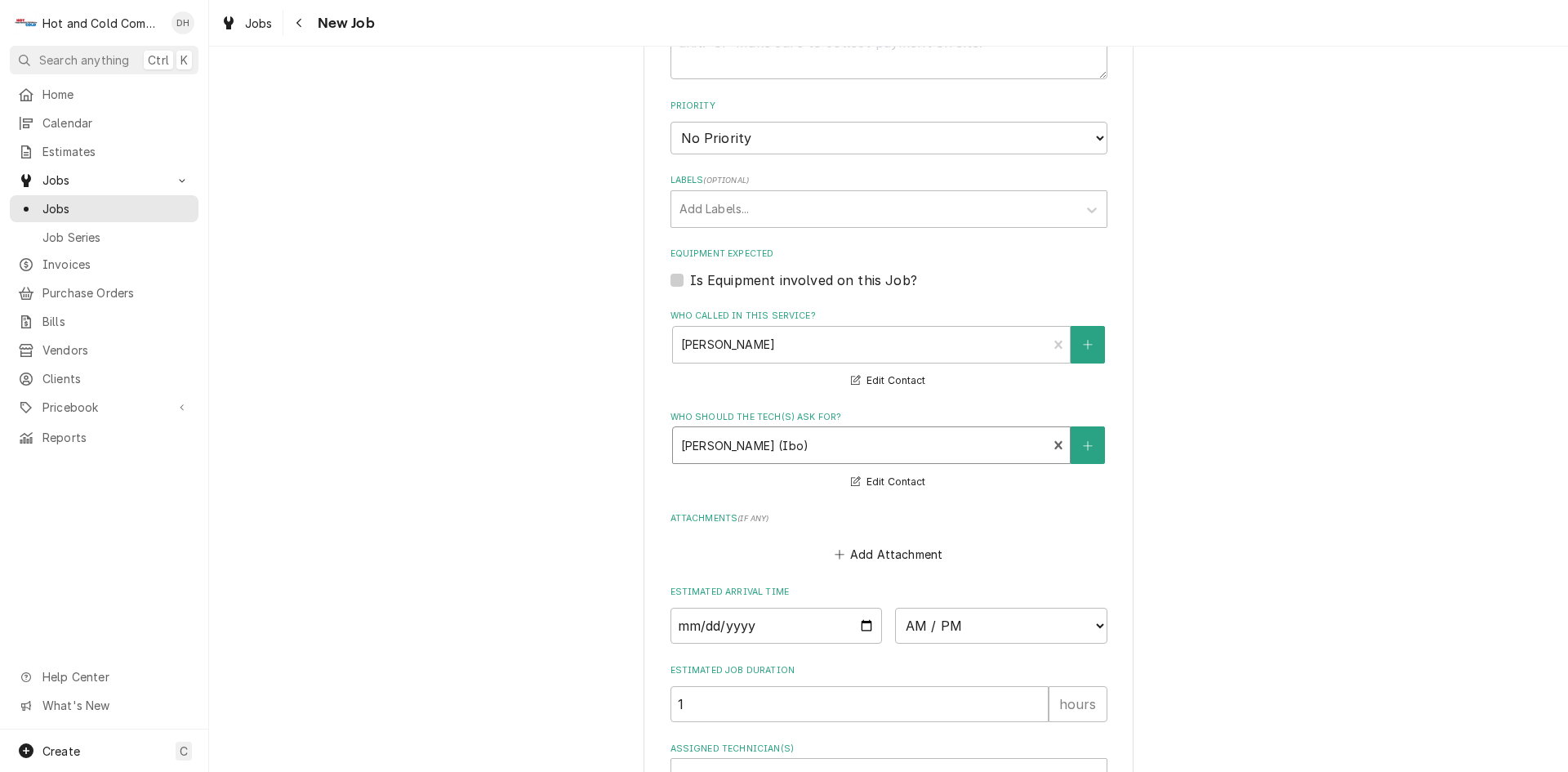
scroll to position [1090, 0]
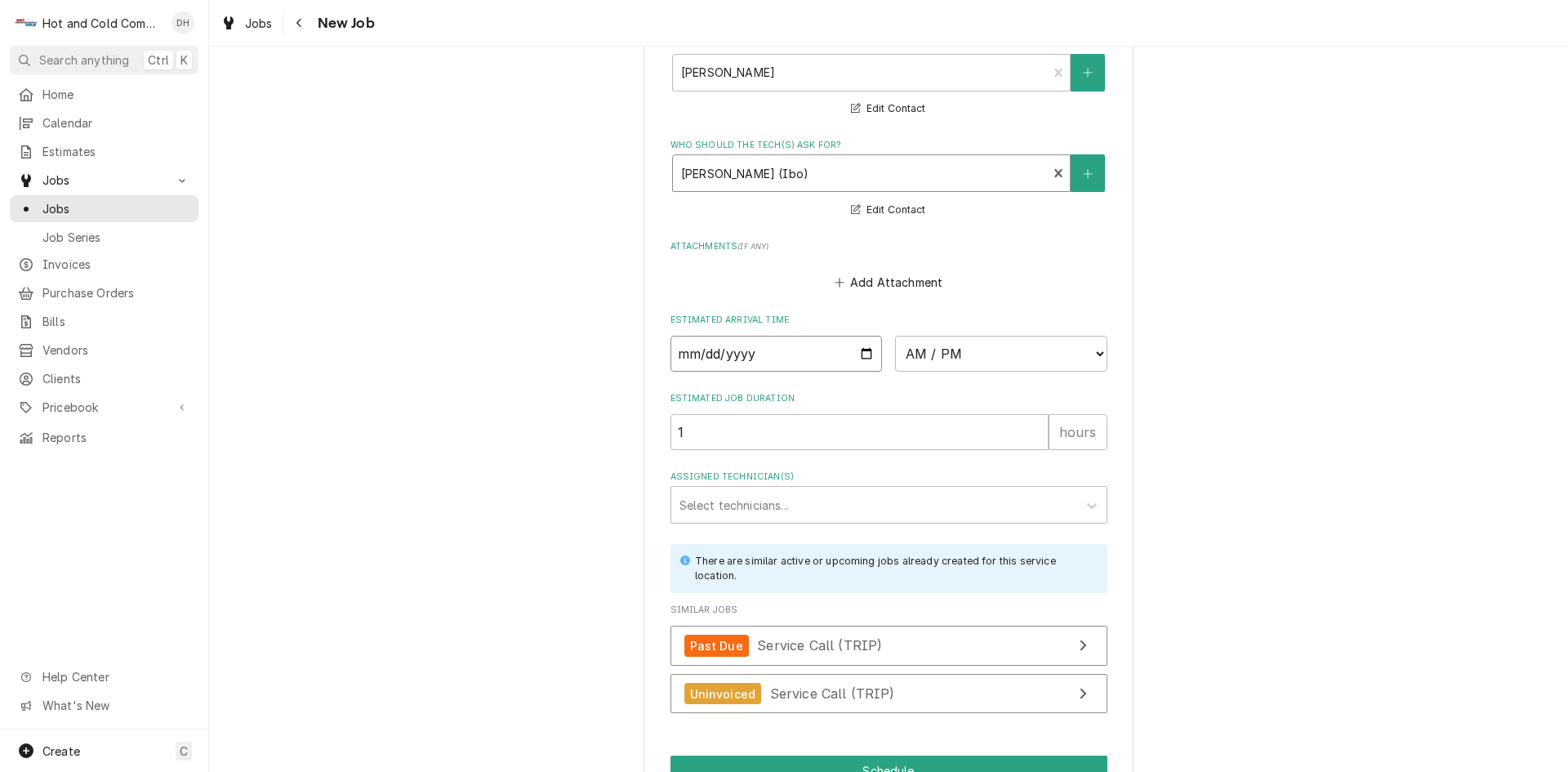
click at [861, 352] on input "Date" at bounding box center [777, 353] width 212 height 36
type textarea "x"
type input "2025-08-29"
type textarea "x"
click at [1093, 352] on select "AM / PM 6:00 AM 6:15 AM 6:30 AM 6:45 AM 7:00 AM 7:15 AM 7:30 AM 7:45 AM 8:00 AM…" at bounding box center [1001, 353] width 212 height 36
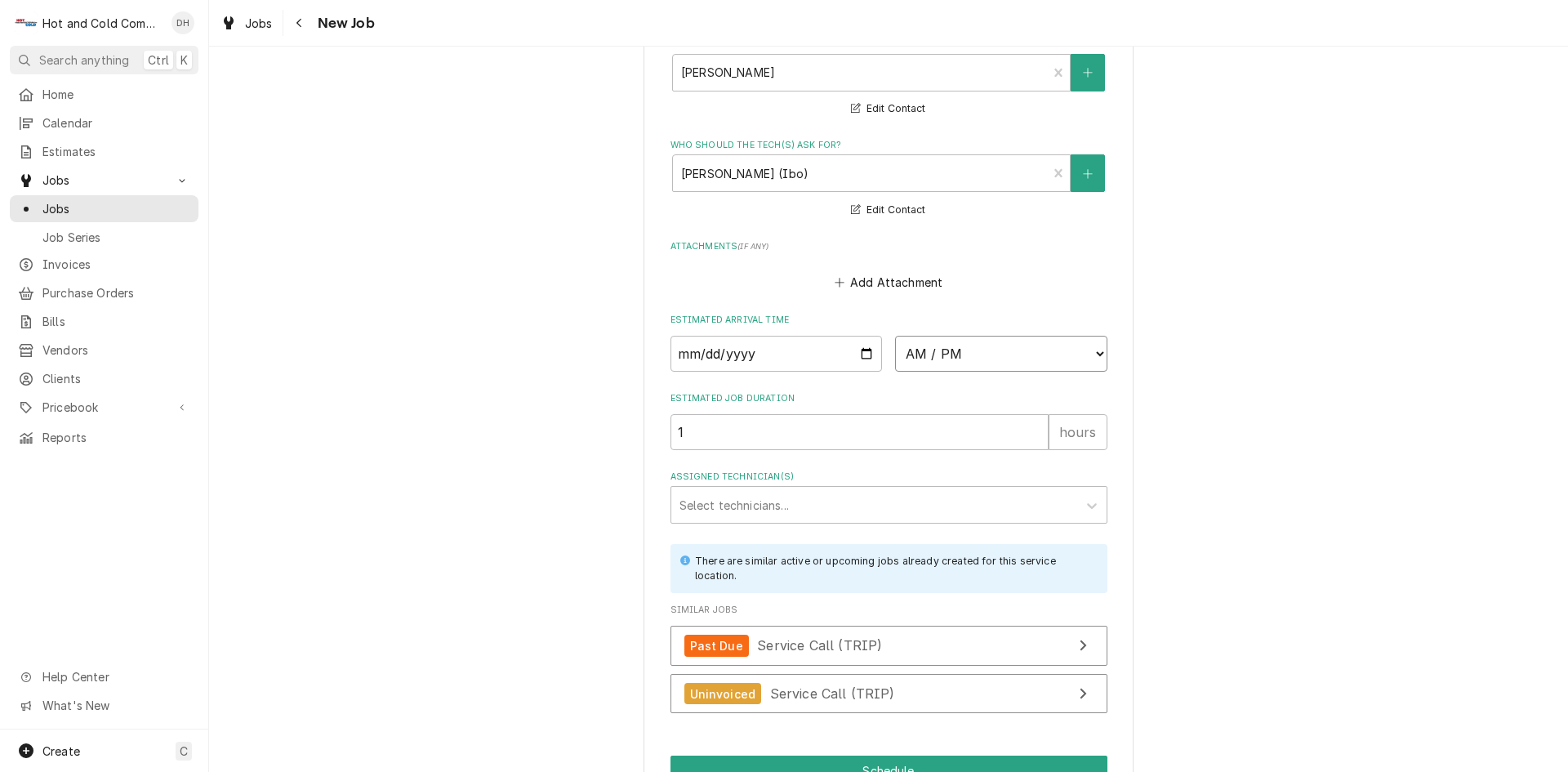
select select "09:00:00"
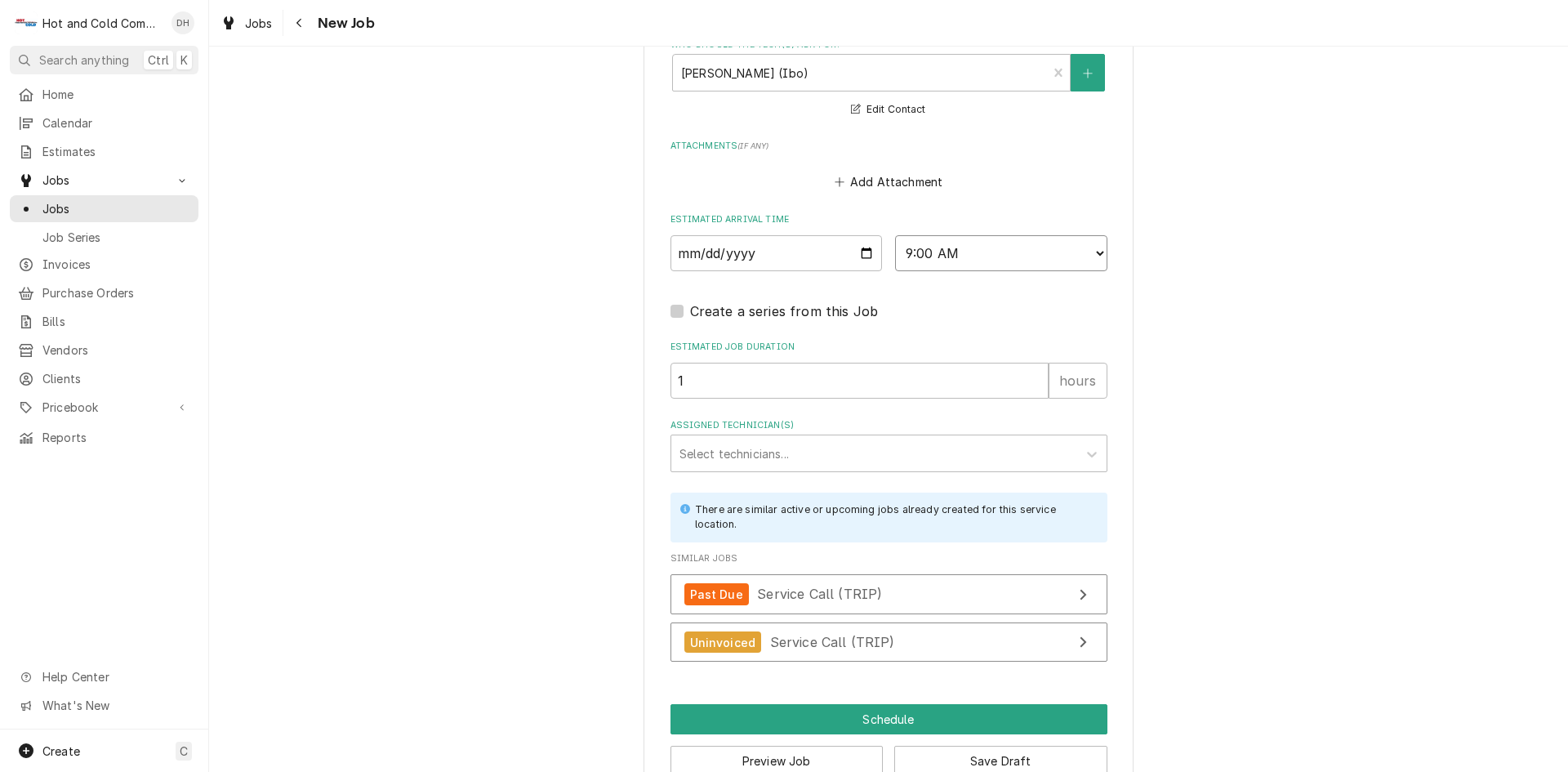
scroll to position [1229, 0]
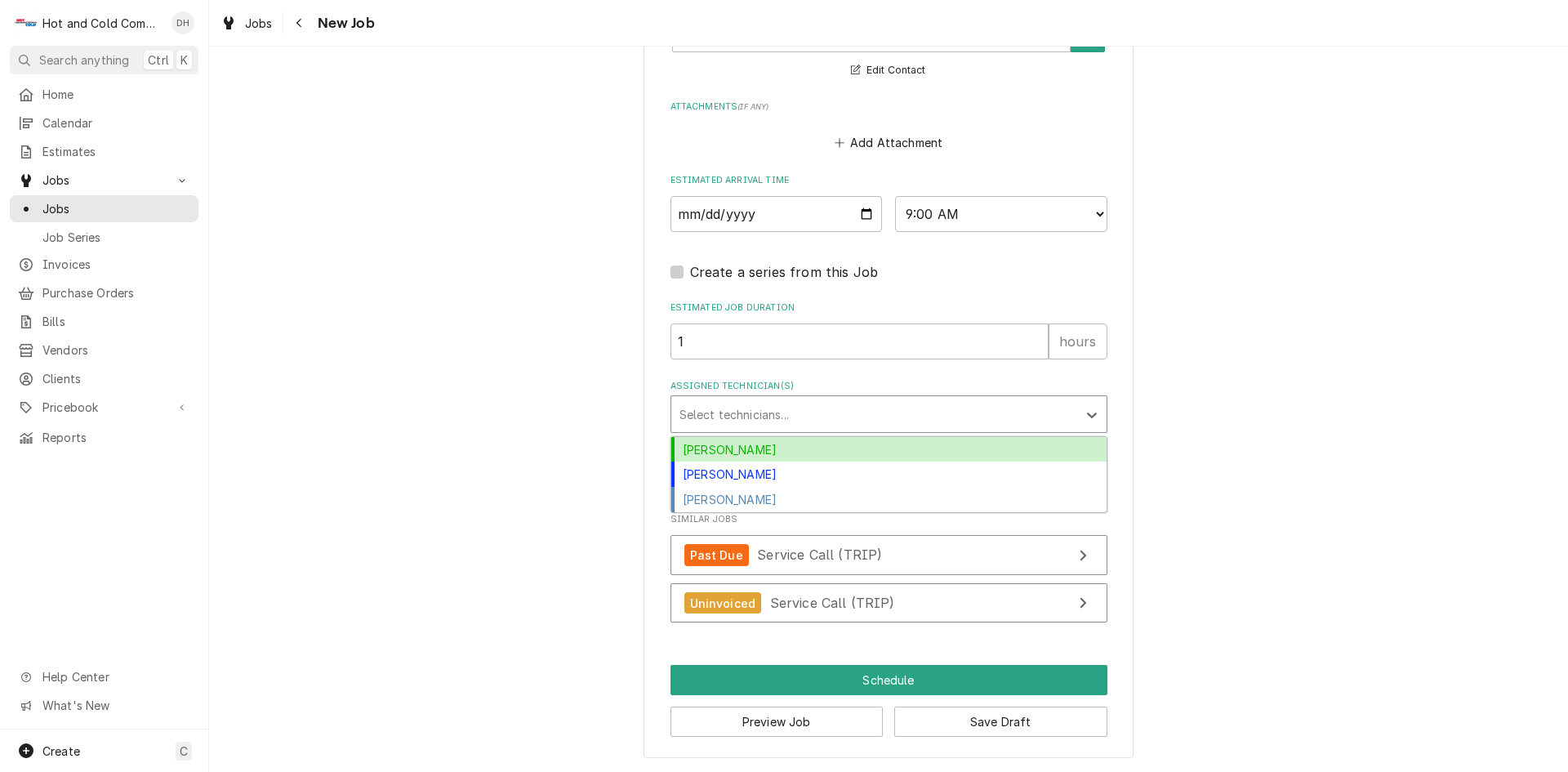
click at [712, 417] on div "Assigned Technician(s)" at bounding box center [874, 414] width 390 height 30
click at [713, 446] on div "[PERSON_NAME]" at bounding box center [889, 450] width 436 height 25
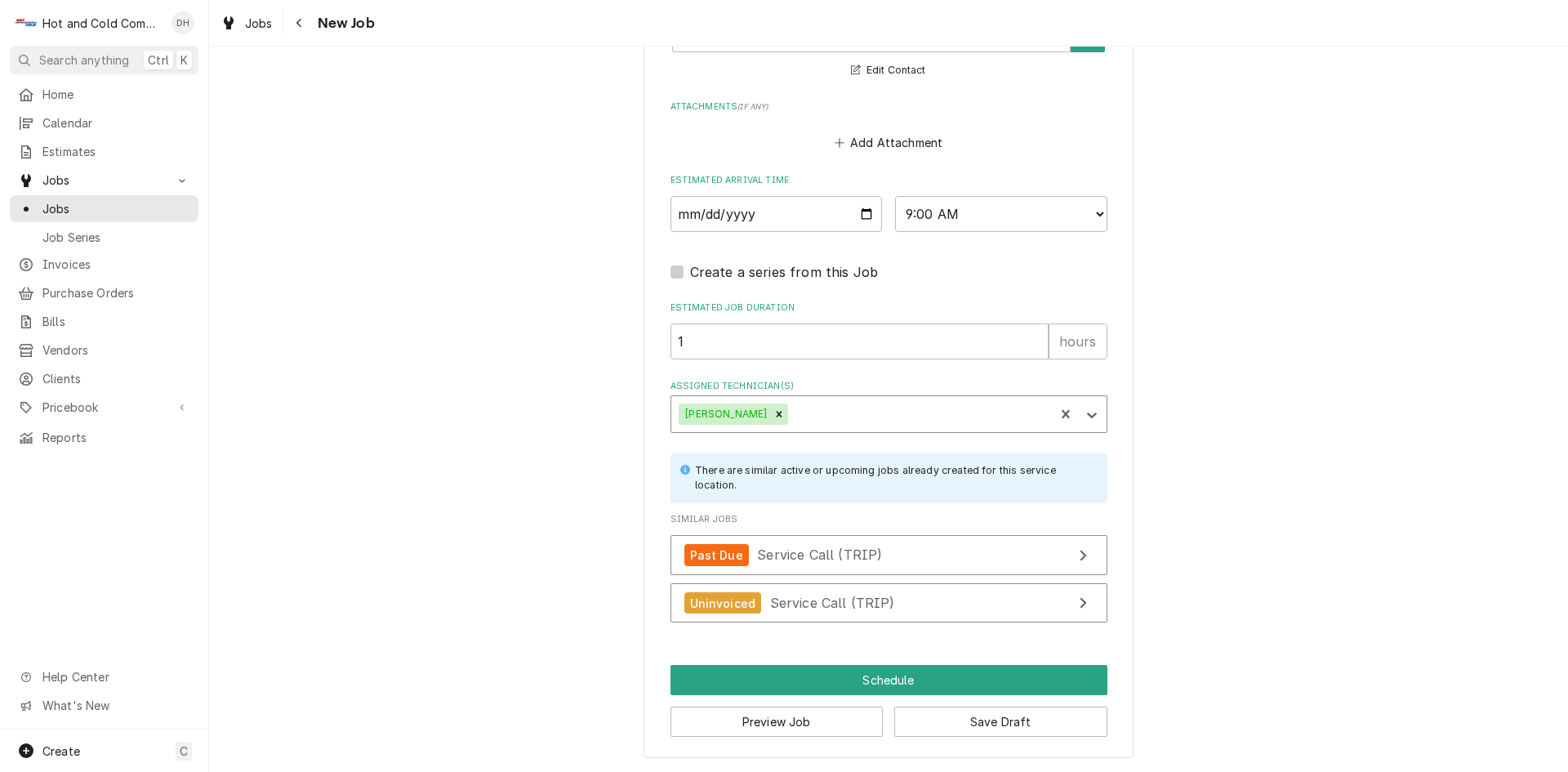
click at [873, 403] on div "Assigned Technician(s)" at bounding box center [919, 414] width 255 height 30
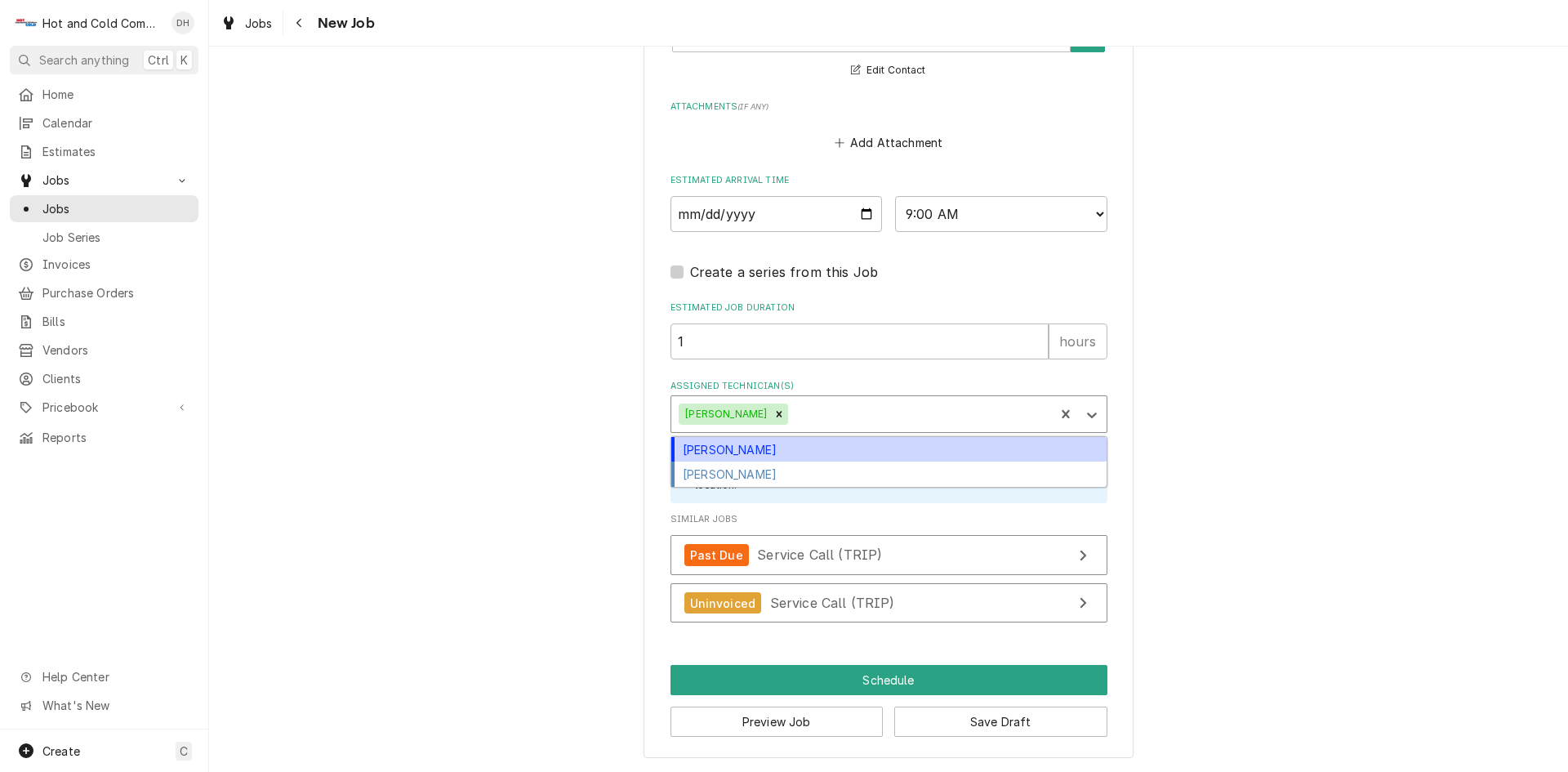
click at [745, 450] on div "[PERSON_NAME]" at bounding box center [889, 450] width 436 height 25
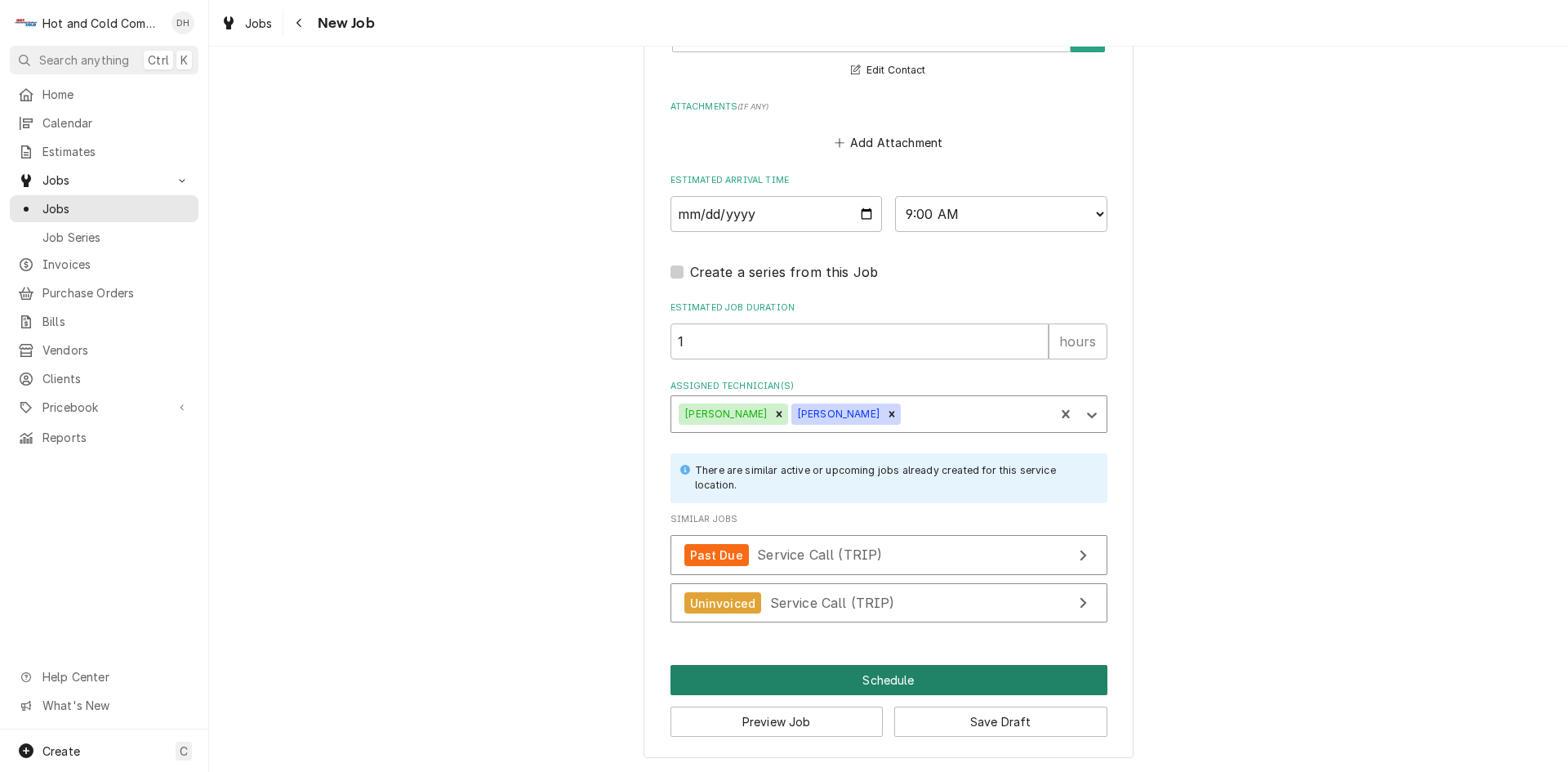
click at [890, 677] on button "Schedule" at bounding box center [889, 680] width 437 height 31
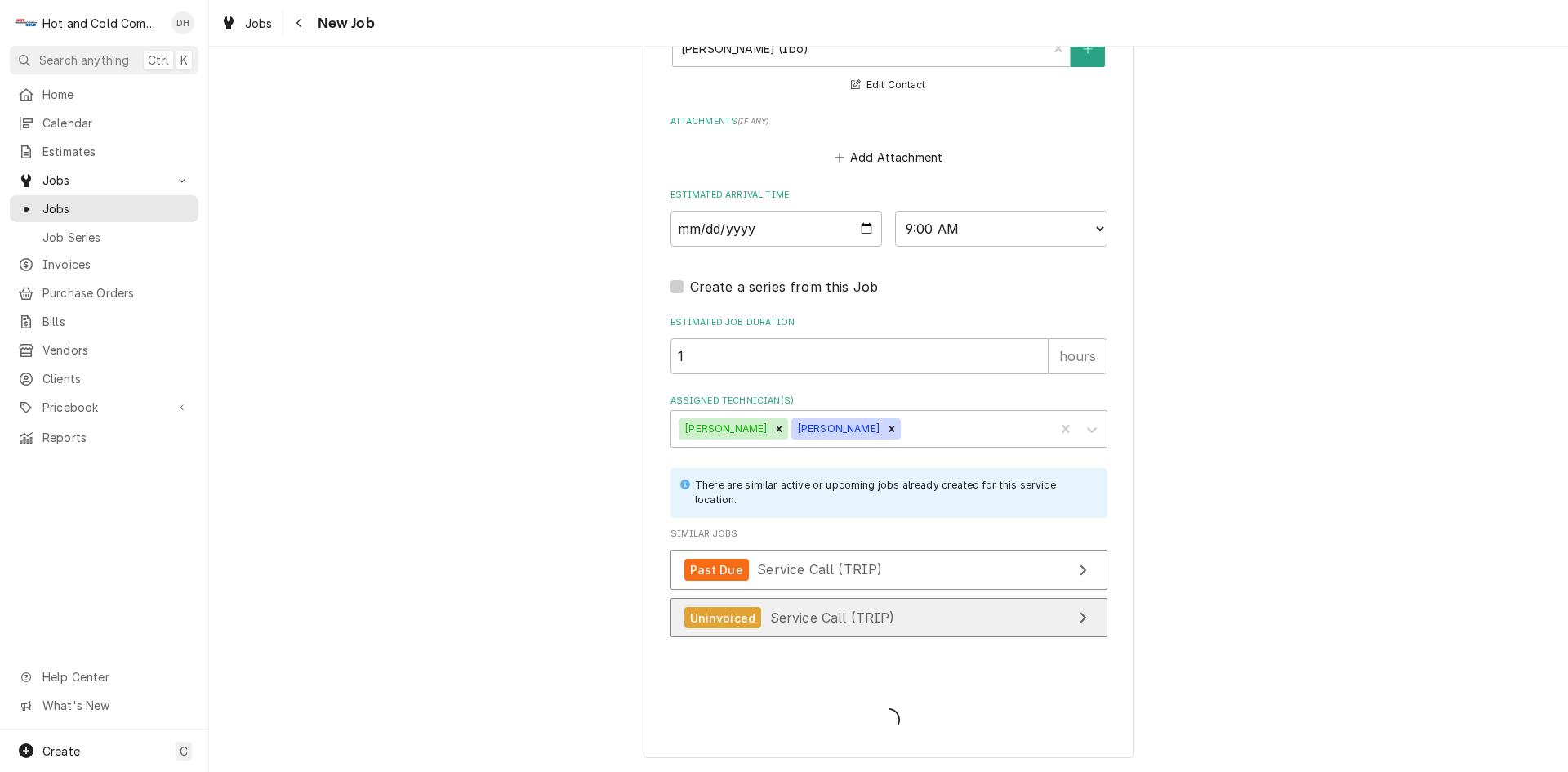
scroll to position [1214, 0]
type textarea "x"
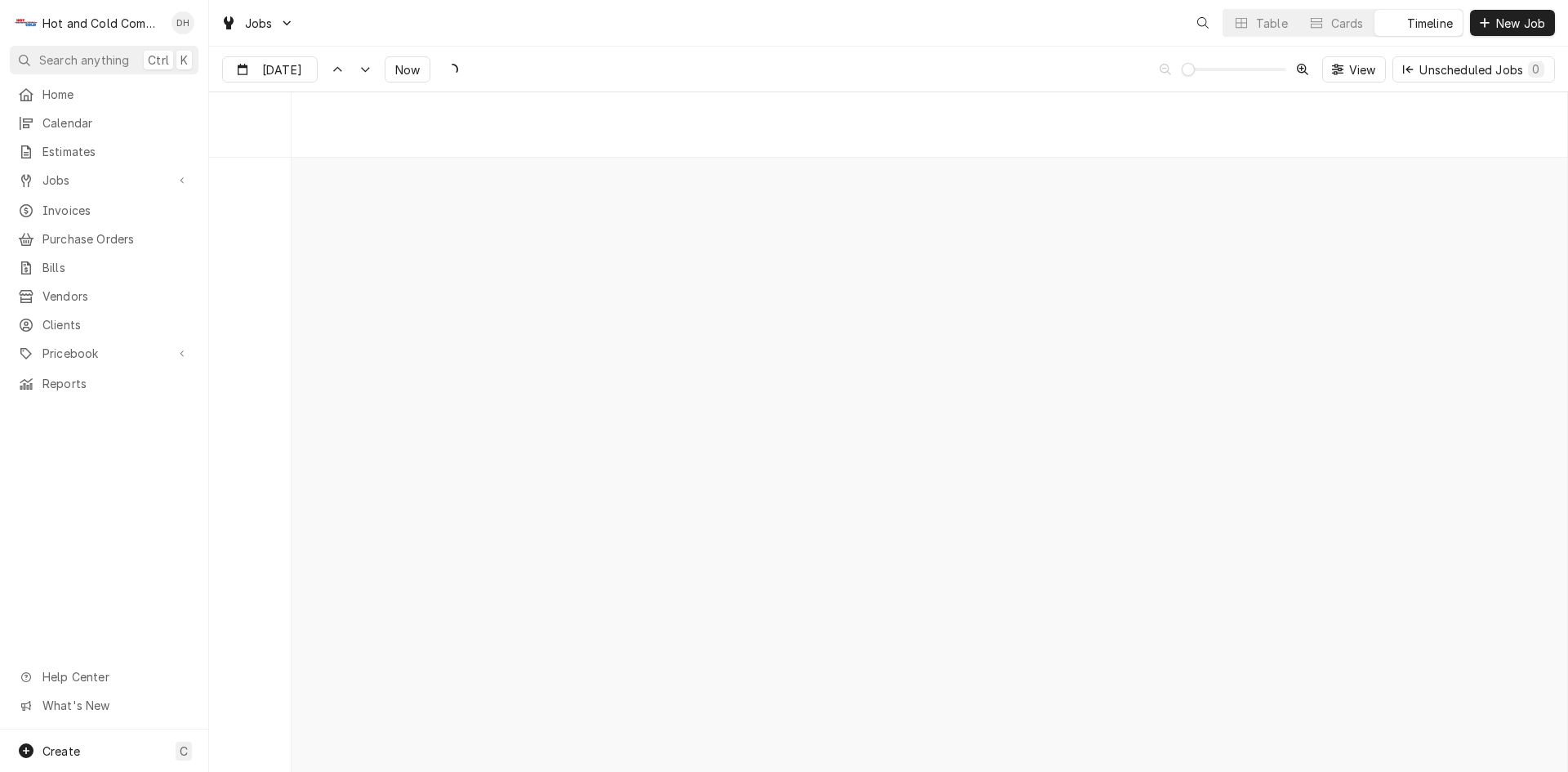
scroll to position [12802, 0]
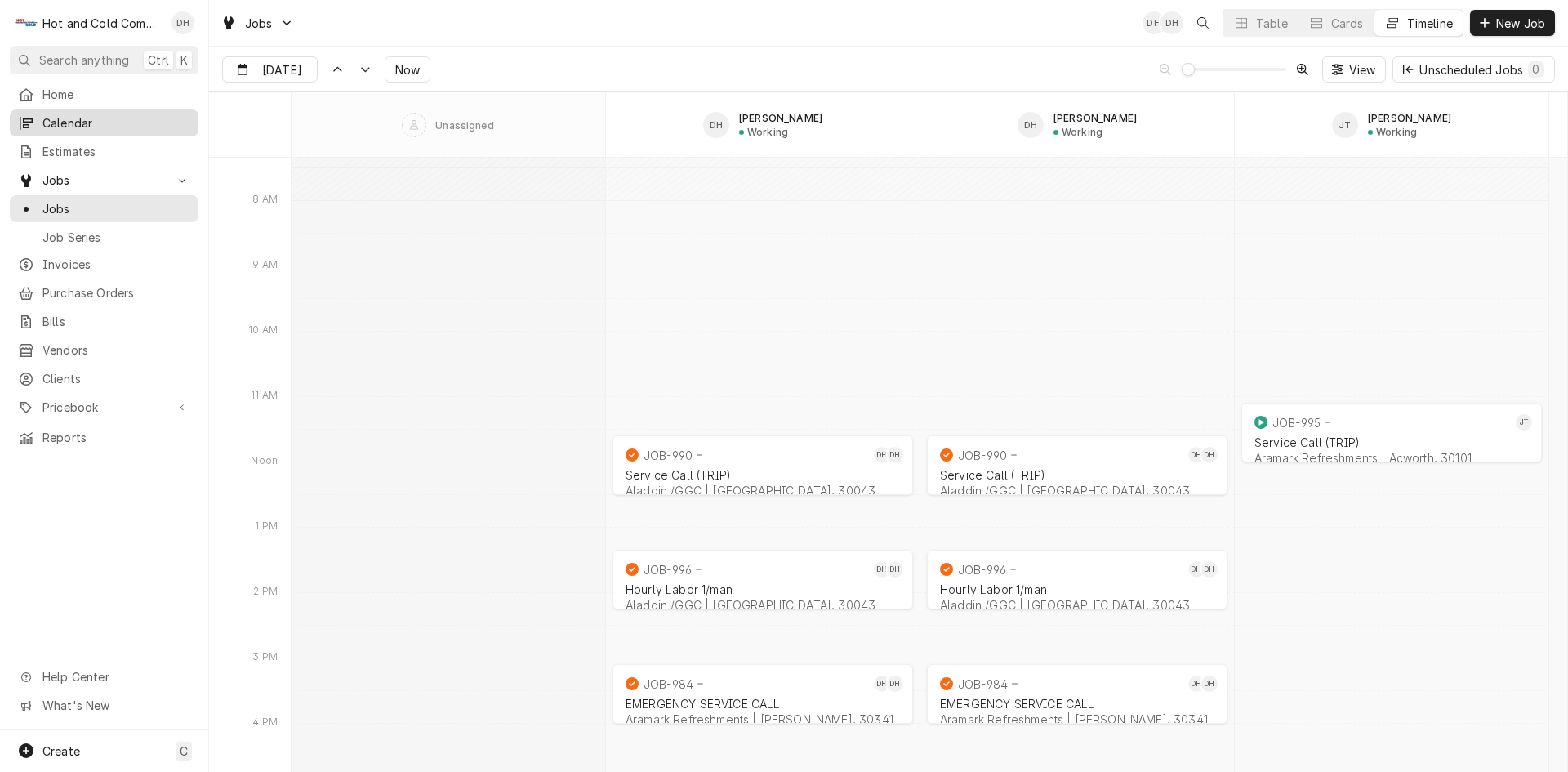
click at [81, 115] on span "Calendar" at bounding box center [116, 123] width 148 height 17
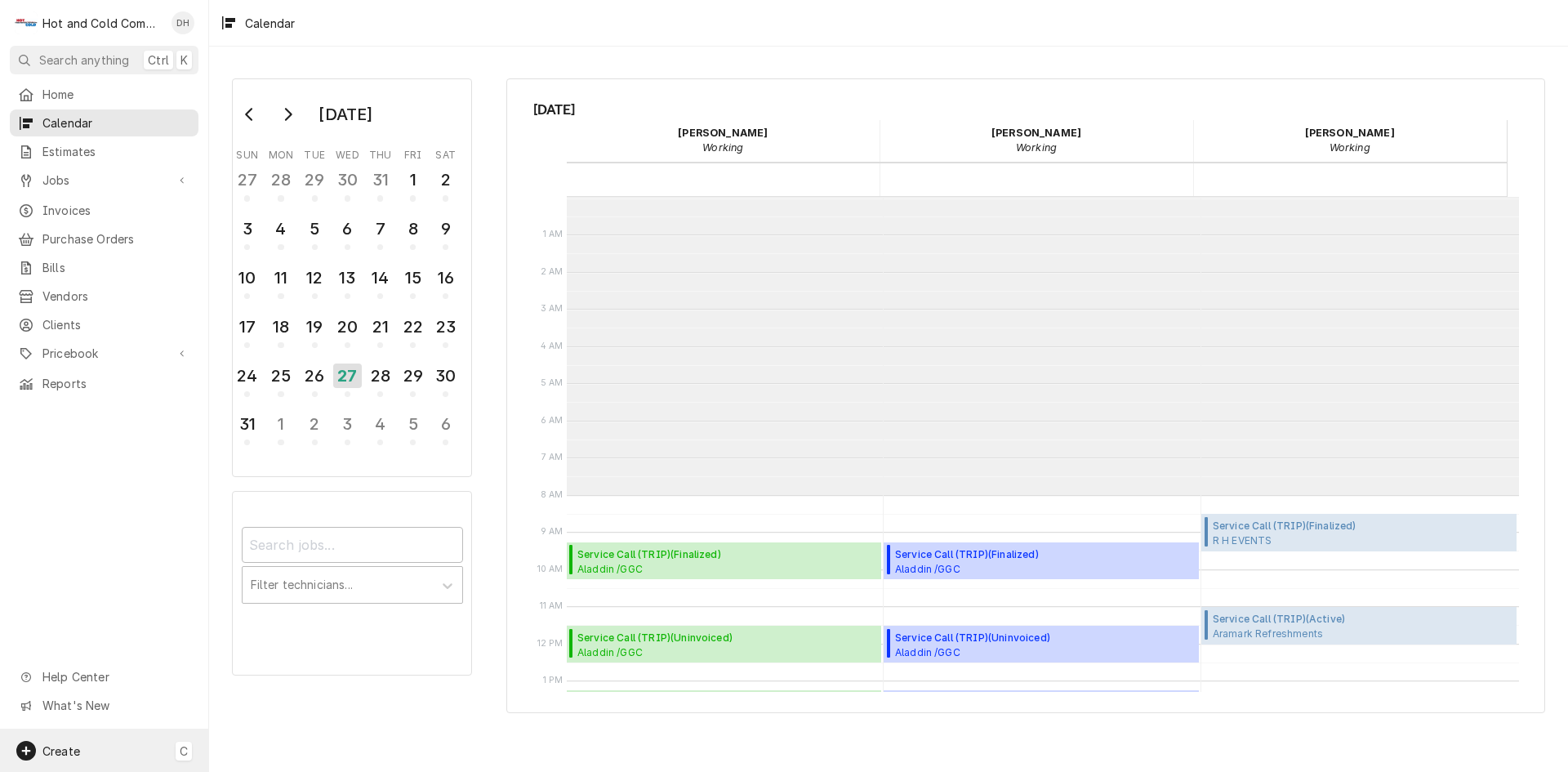
scroll to position [298, 0]
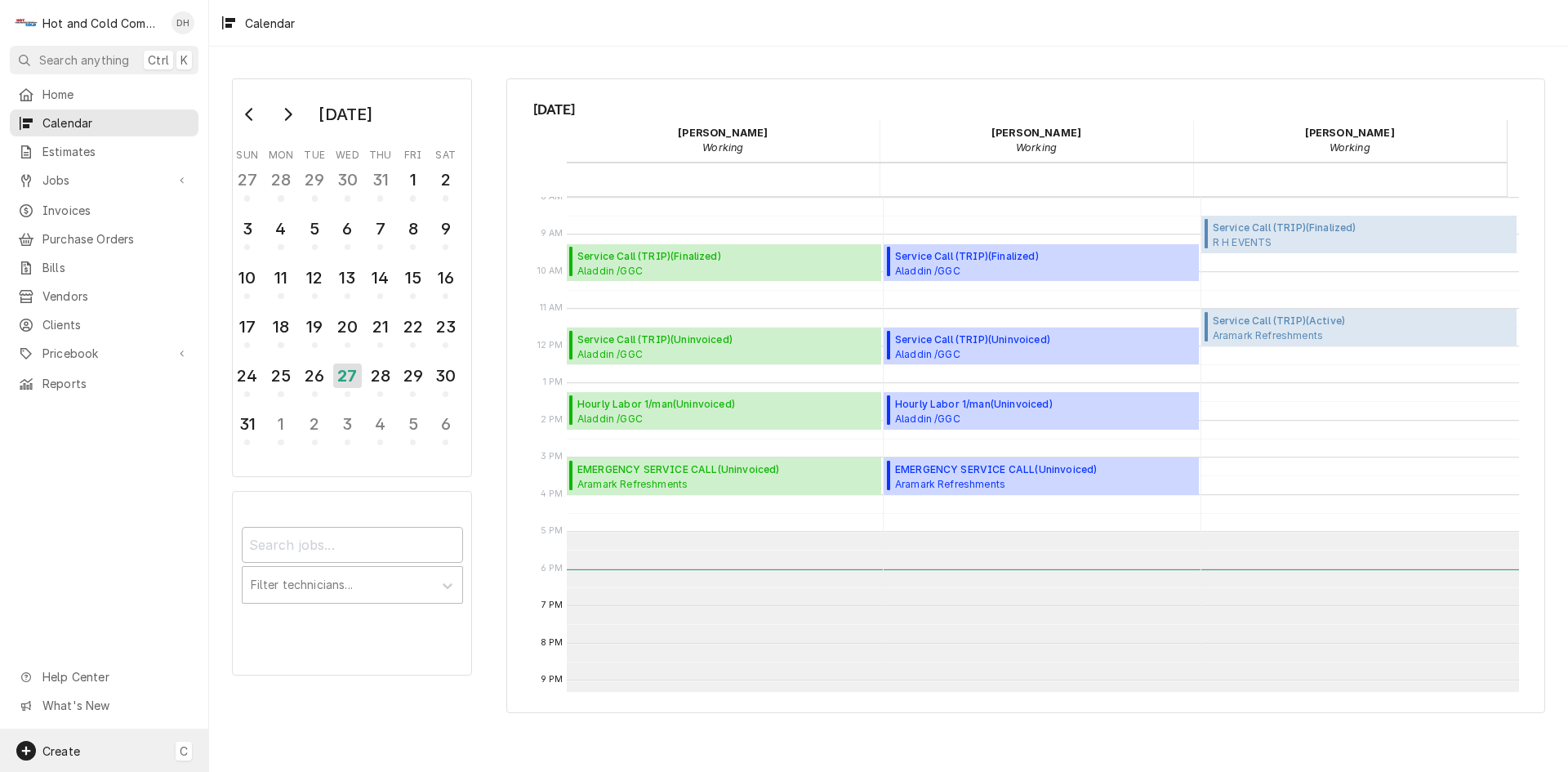
click at [75, 750] on span "Create" at bounding box center [61, 752] width 37 height 14
click at [252, 582] on div "Job" at bounding box center [305, 581] width 110 height 17
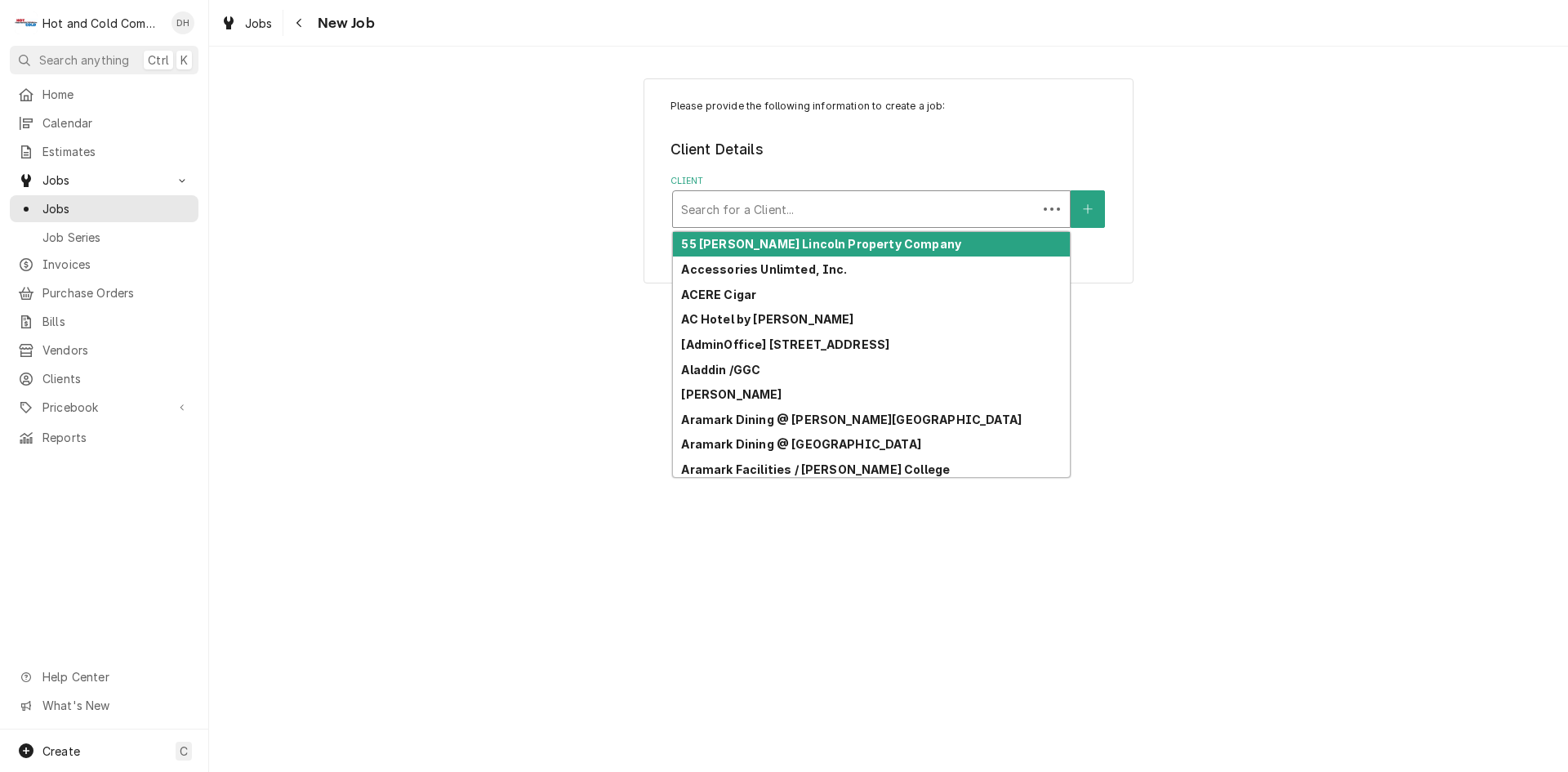
click at [840, 202] on div "Client" at bounding box center [855, 209] width 348 height 30
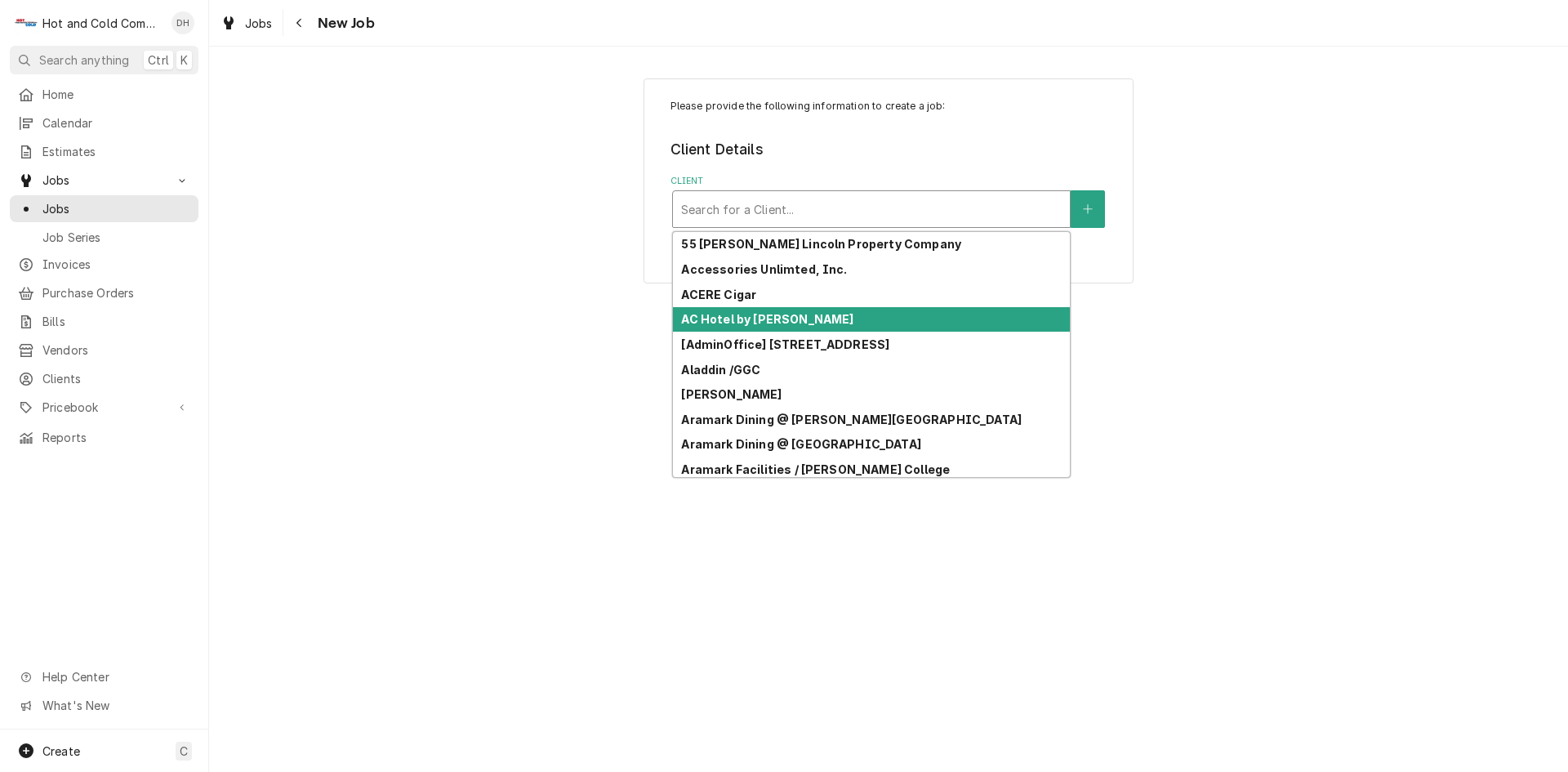
type input "a"
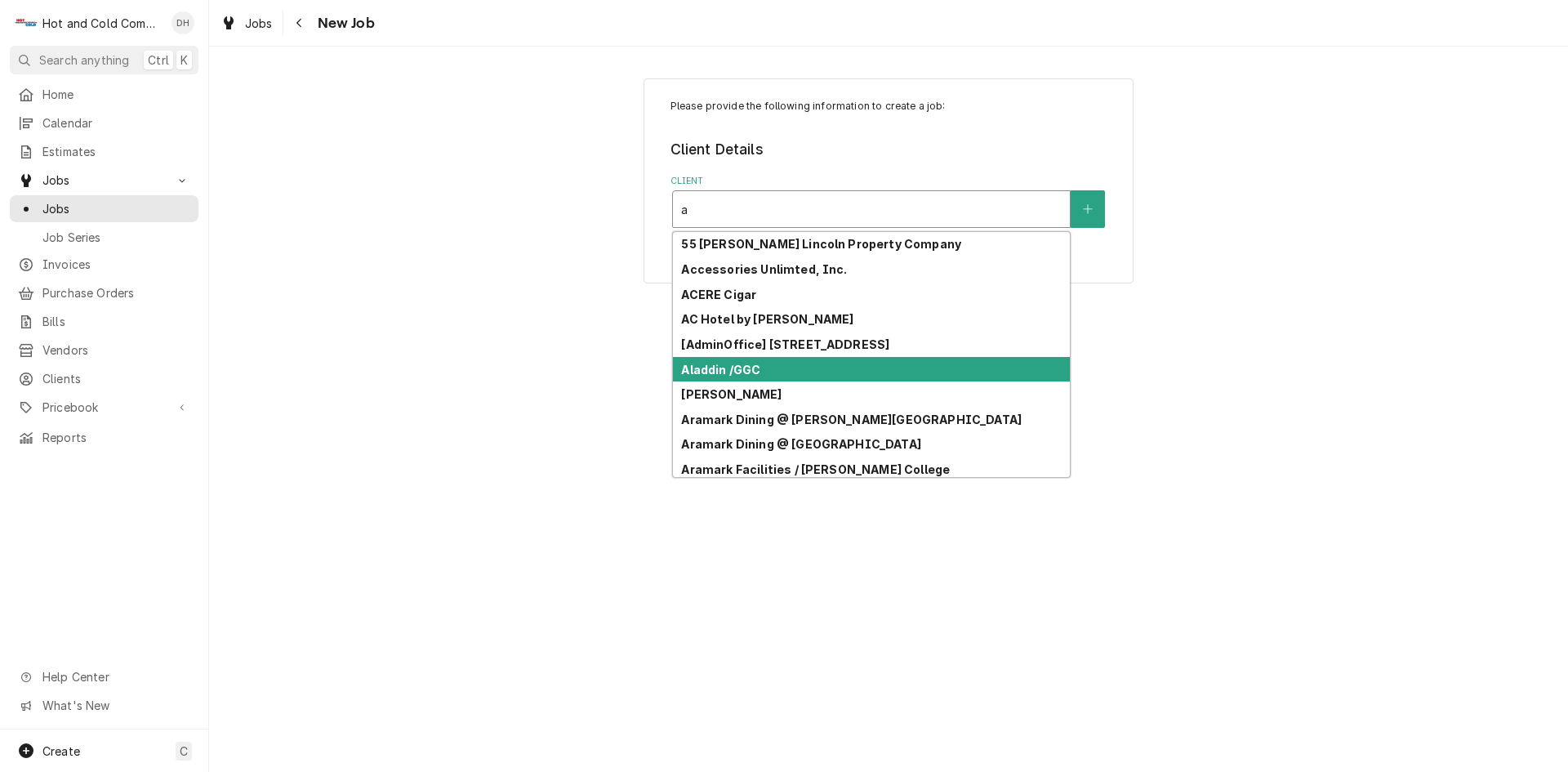
click at [793, 373] on div "Aladdin /GGC" at bounding box center [872, 369] width 397 height 25
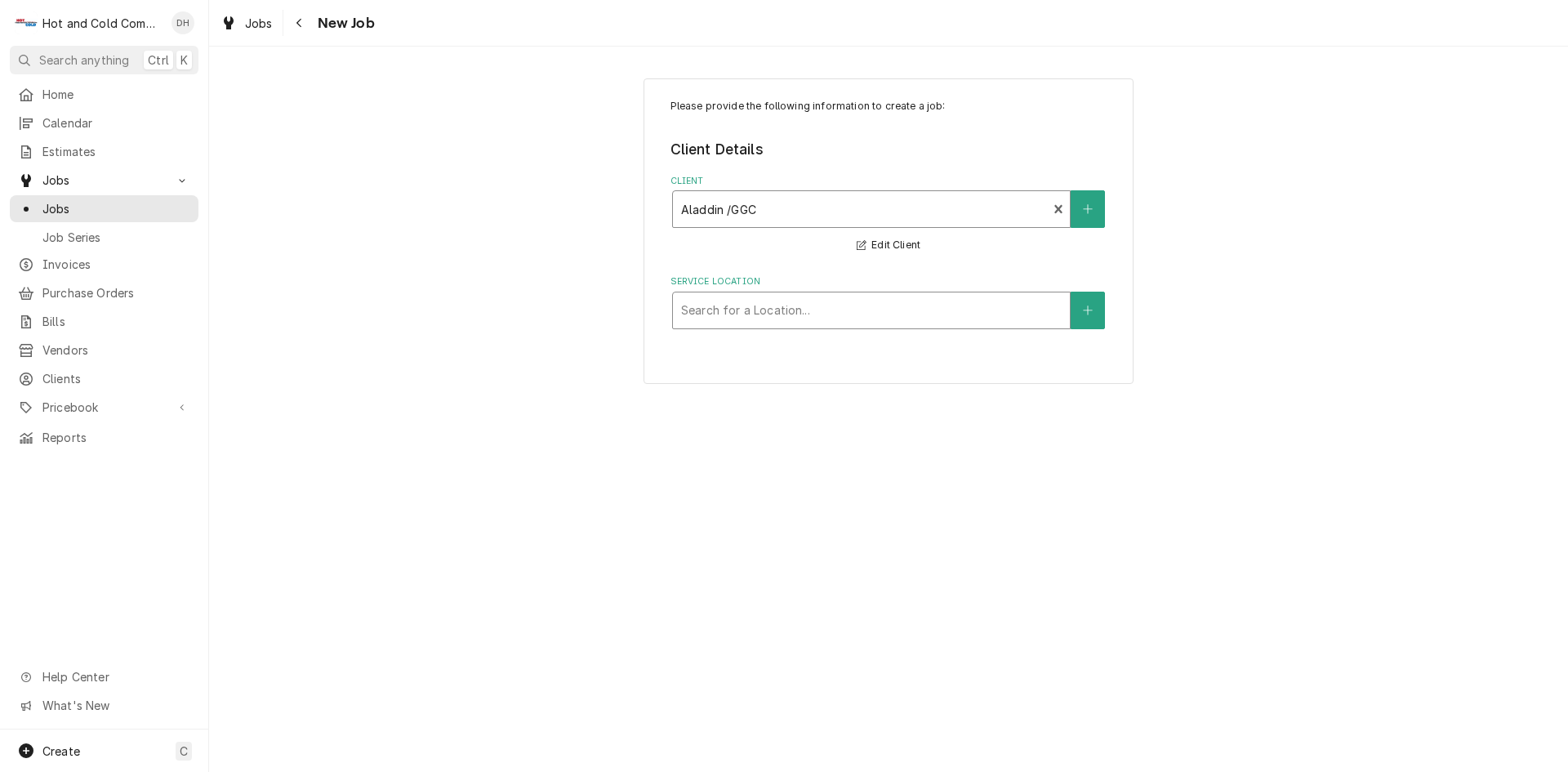
click at [885, 311] on div "Service Location" at bounding box center [871, 310] width 380 height 30
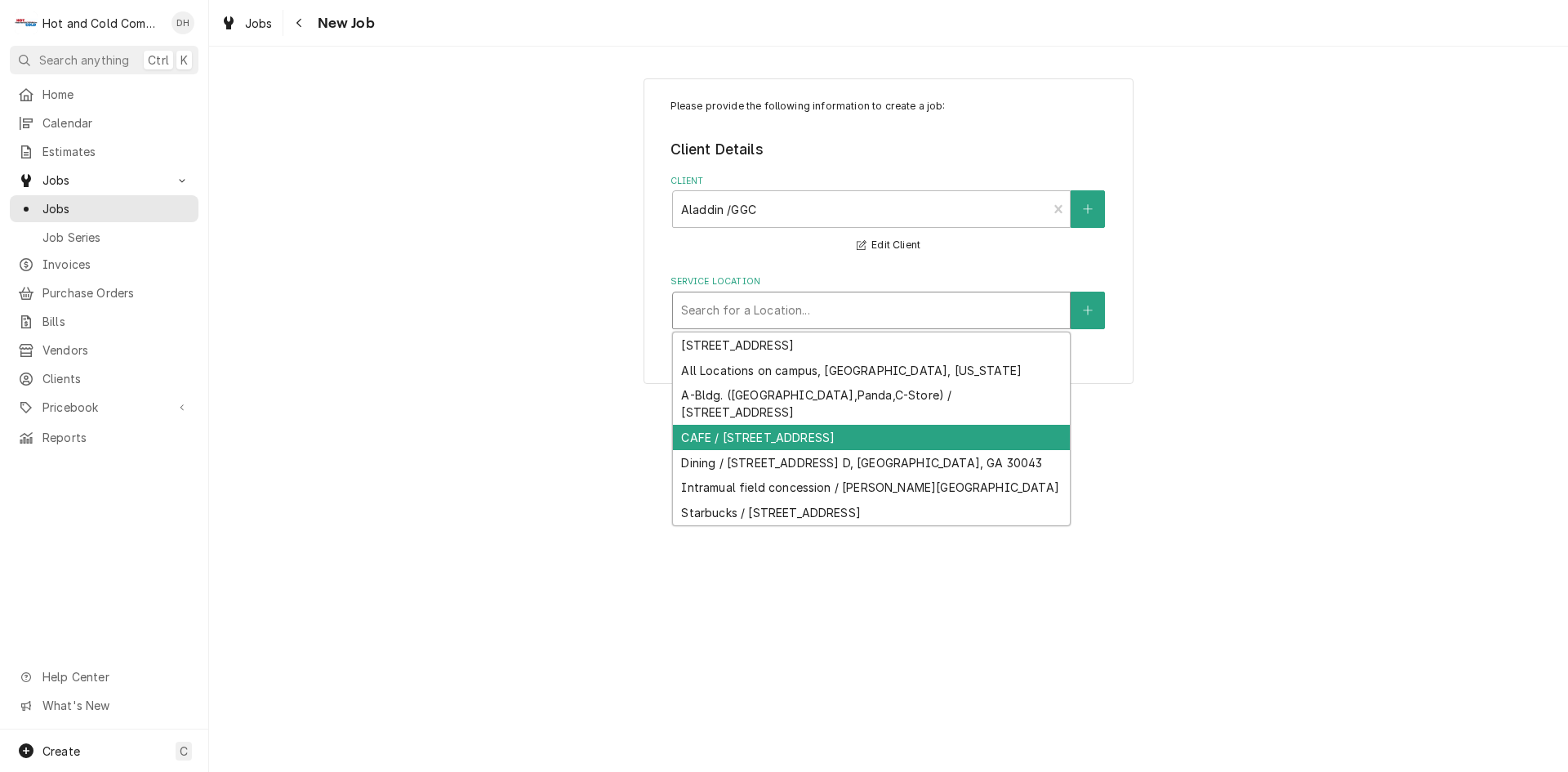
click at [812, 440] on div "CAFE / [STREET_ADDRESS]" at bounding box center [872, 437] width 397 height 25
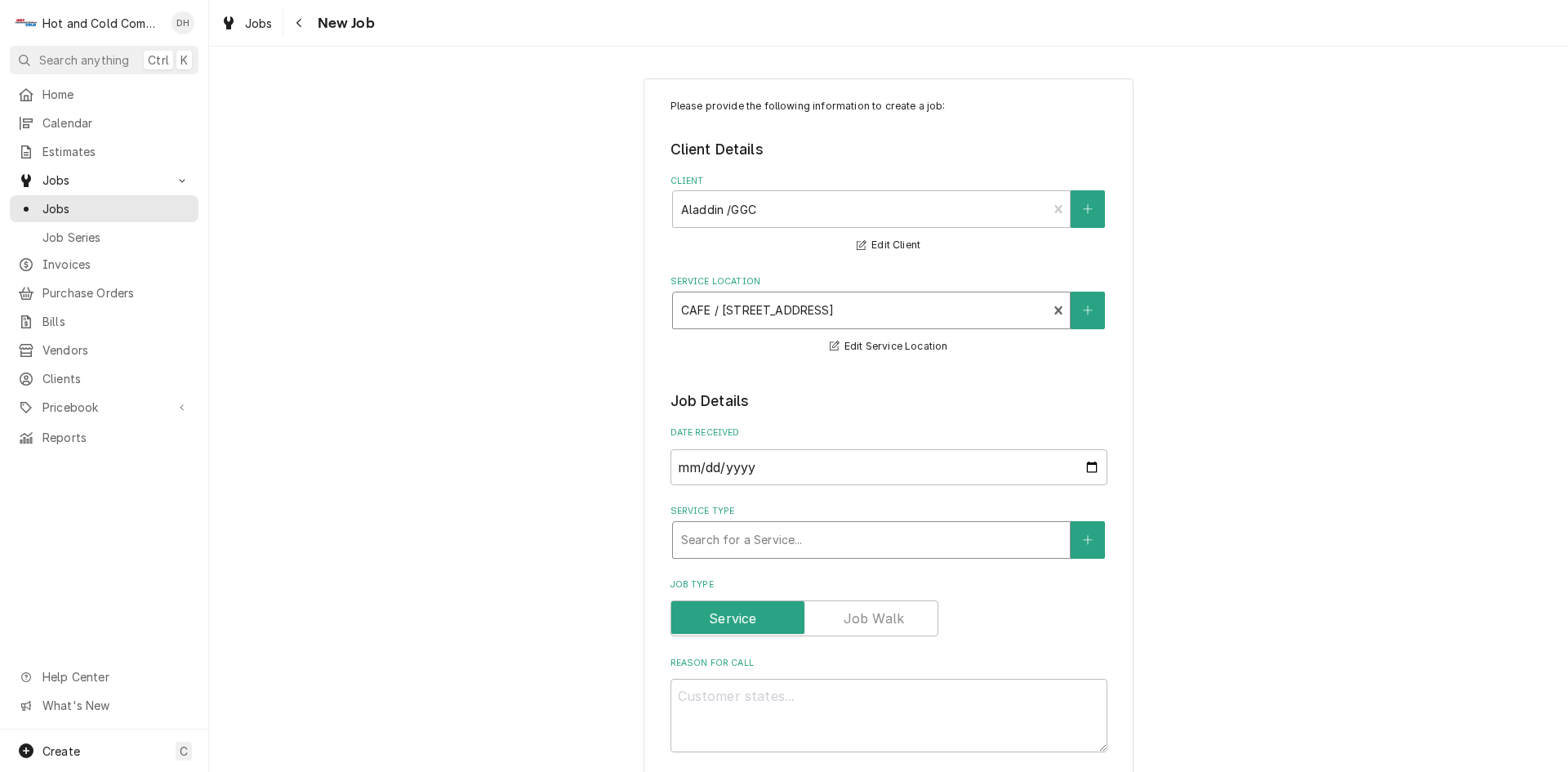
click at [908, 539] on div "Service Type" at bounding box center [871, 540] width 380 height 30
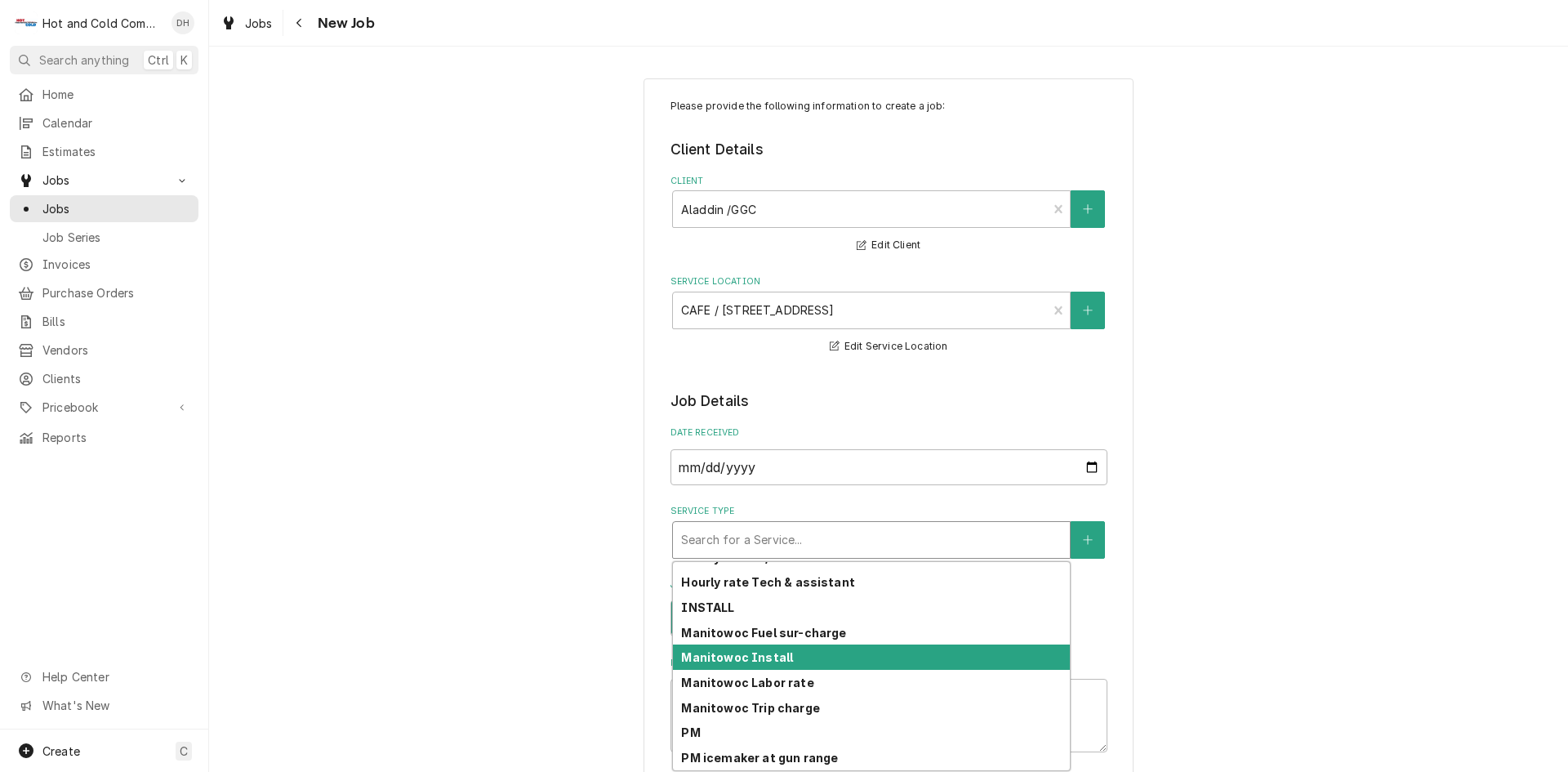
scroll to position [459, 0]
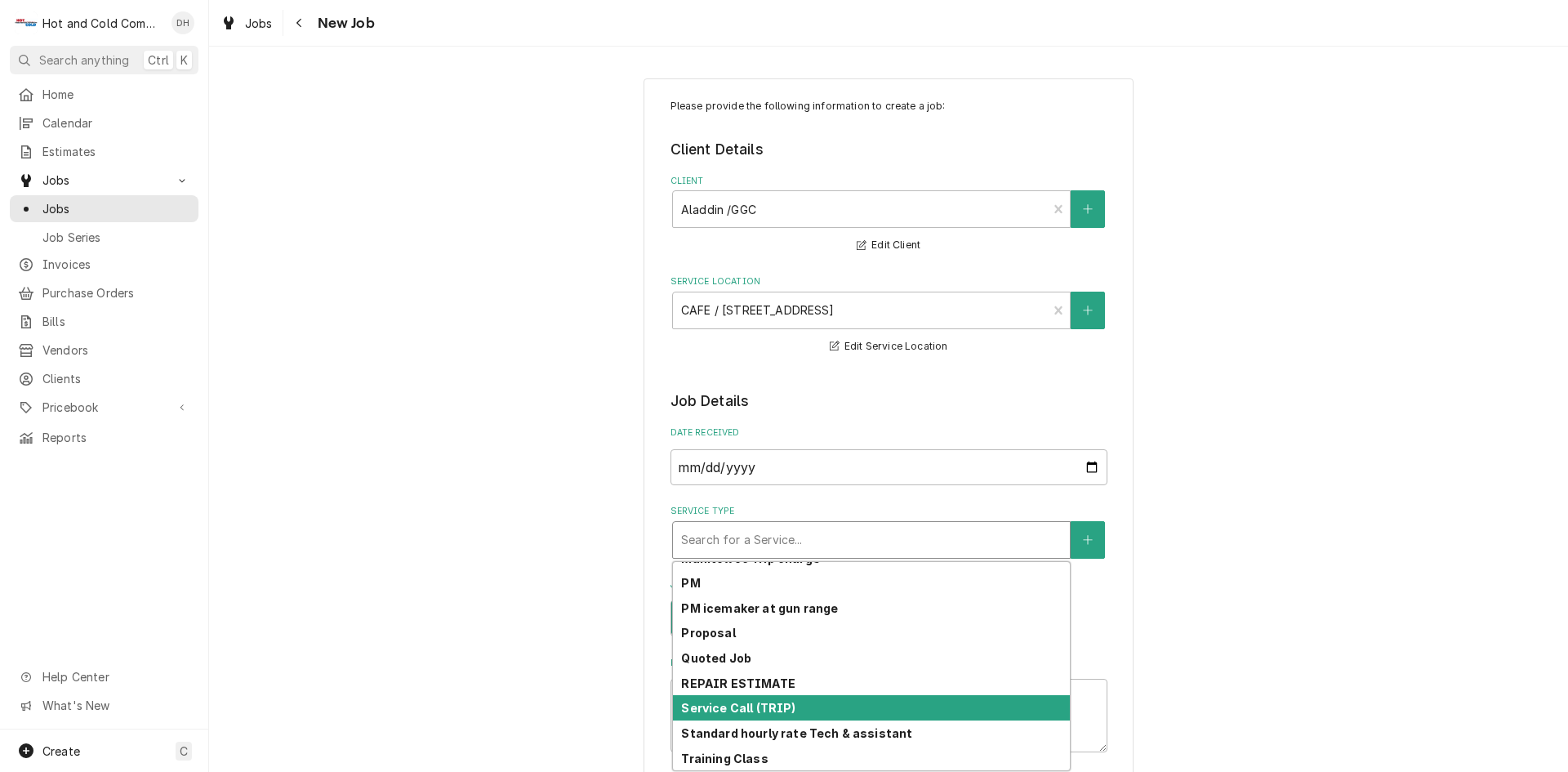
drag, startPoint x: 791, startPoint y: 703, endPoint x: 801, endPoint y: 694, distance: 13.5
click at [792, 702] on div "Service Call (TRIP)" at bounding box center [872, 708] width 397 height 25
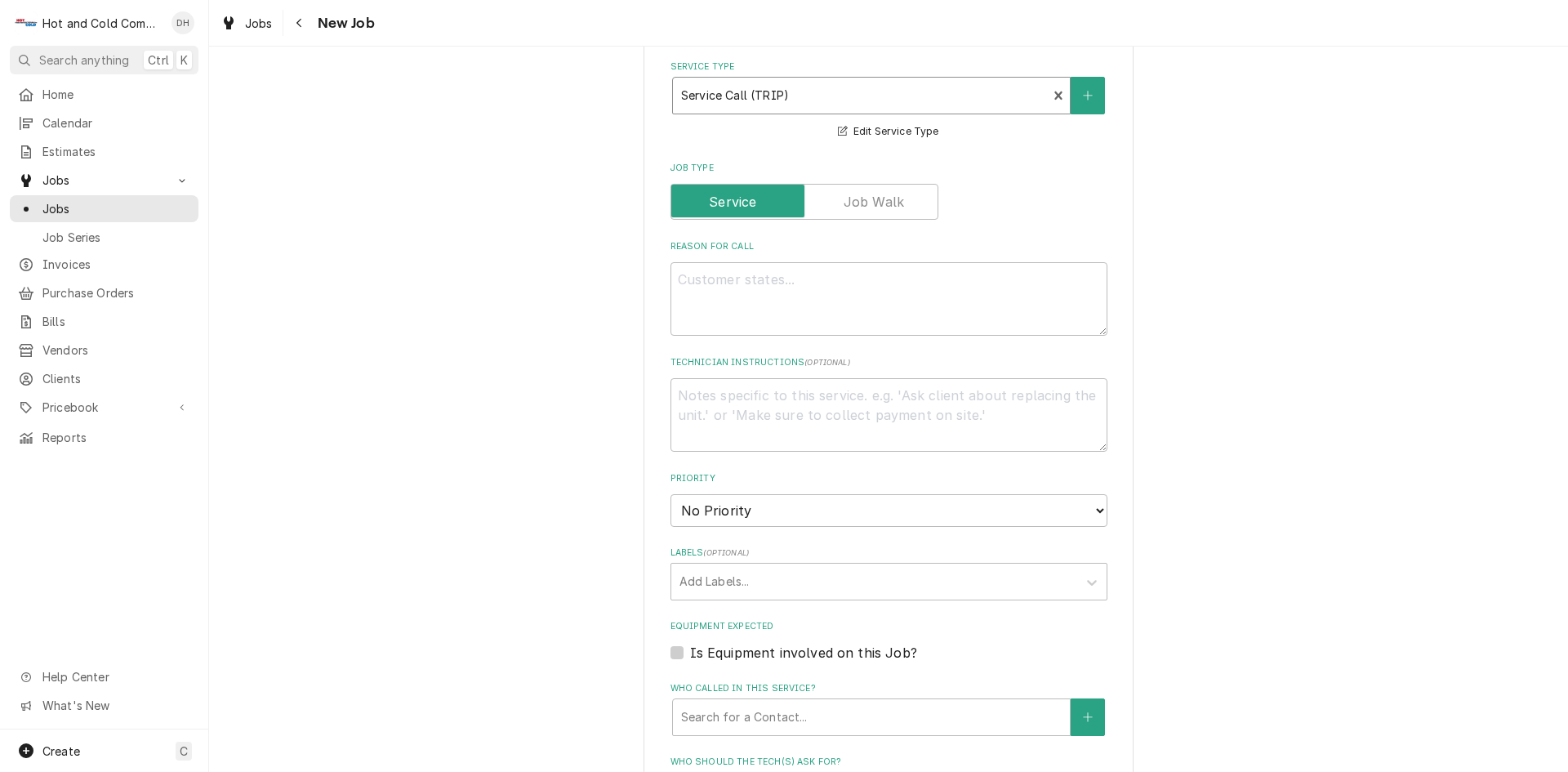
scroll to position [545, 0]
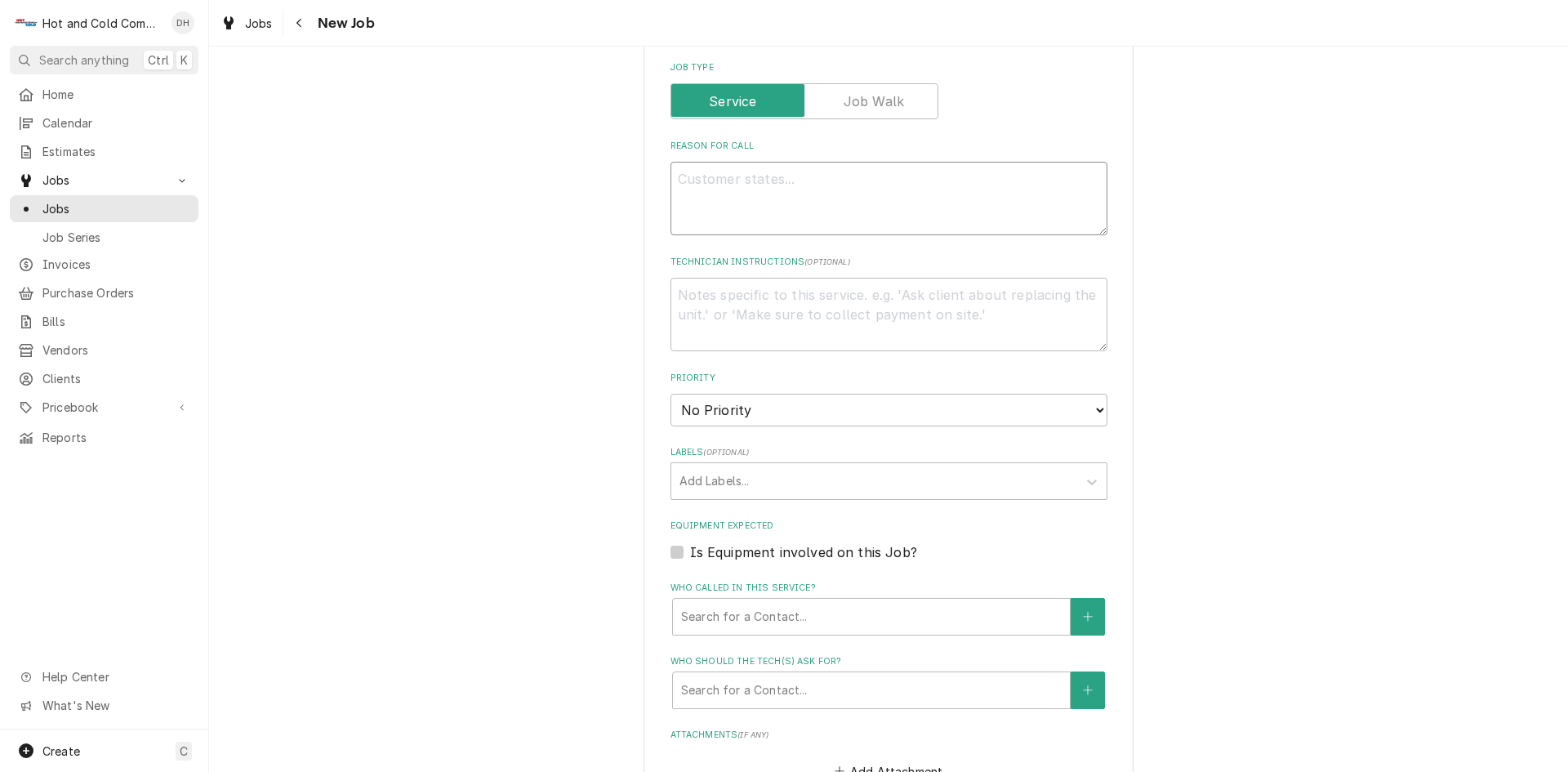
click at [744, 180] on textarea "Reason For Call" at bounding box center [889, 199] width 437 height 74
type textarea "x"
type textarea "b"
type textarea "x"
type textarea "bo"
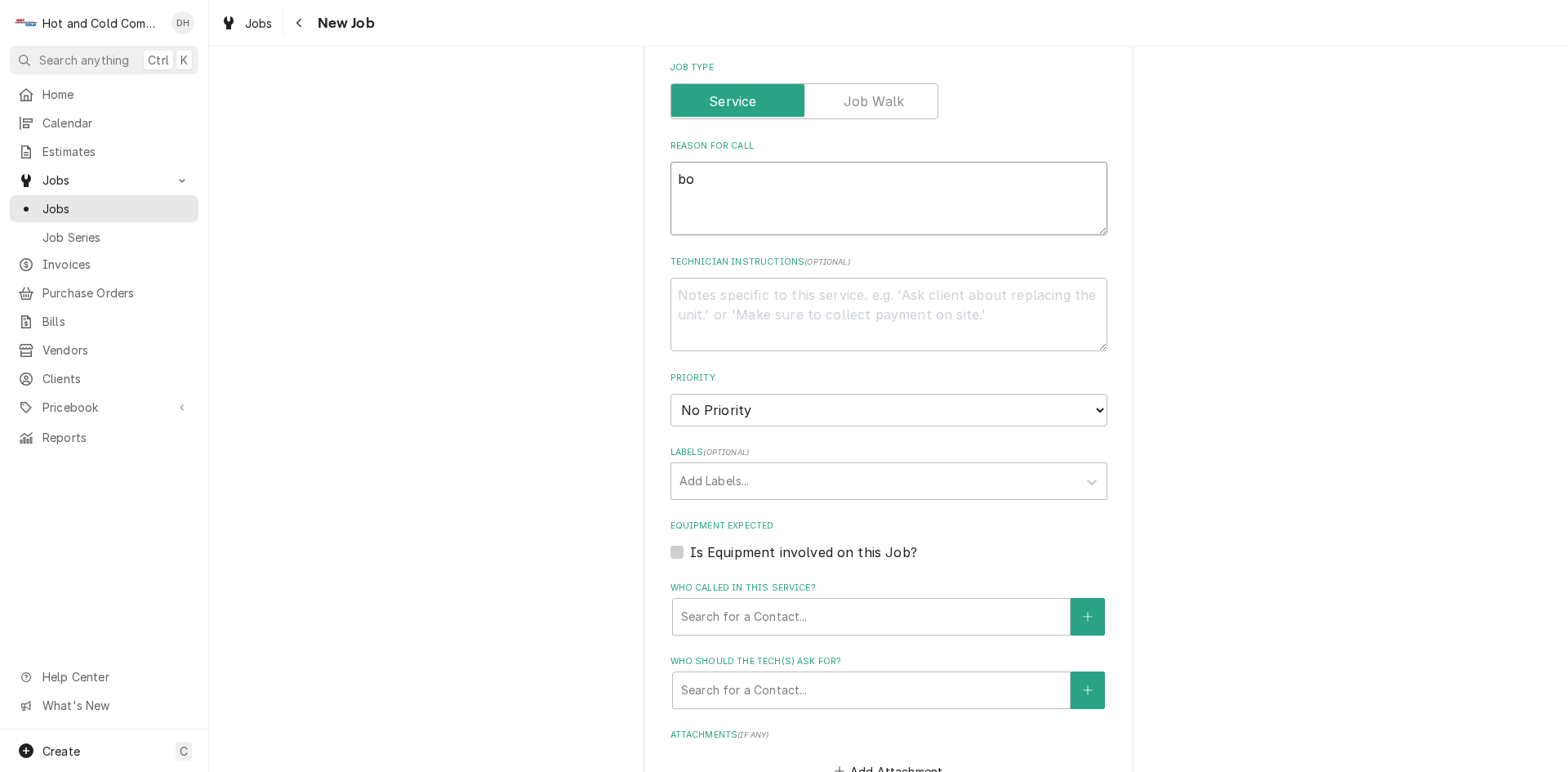
type textarea "x"
type textarea "bot"
type textarea "x"
type textarea "both"
type textarea "x"
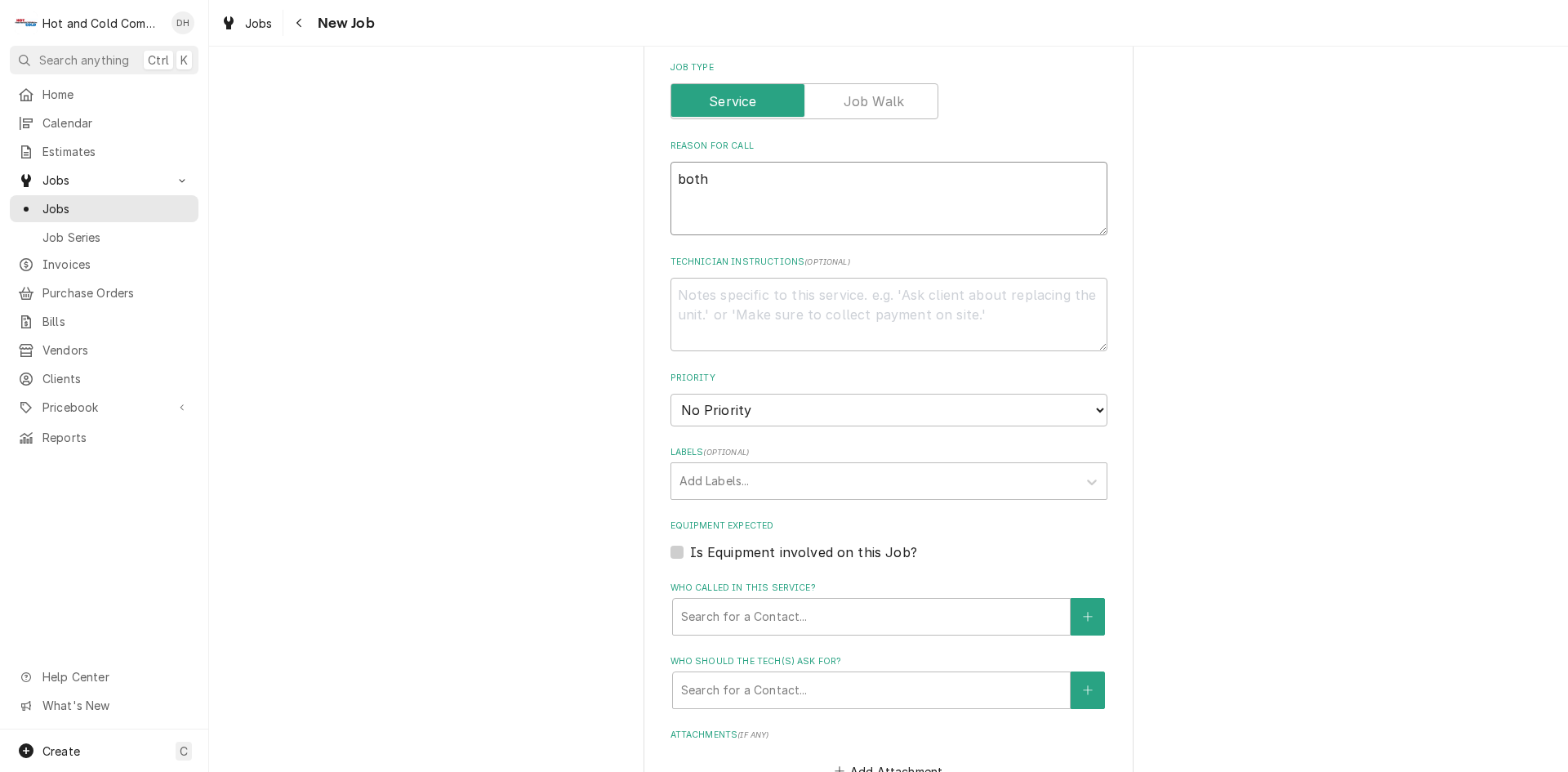
type textarea "both"
type textarea "x"
type textarea "both o"
type textarea "x"
type textarea "both ov"
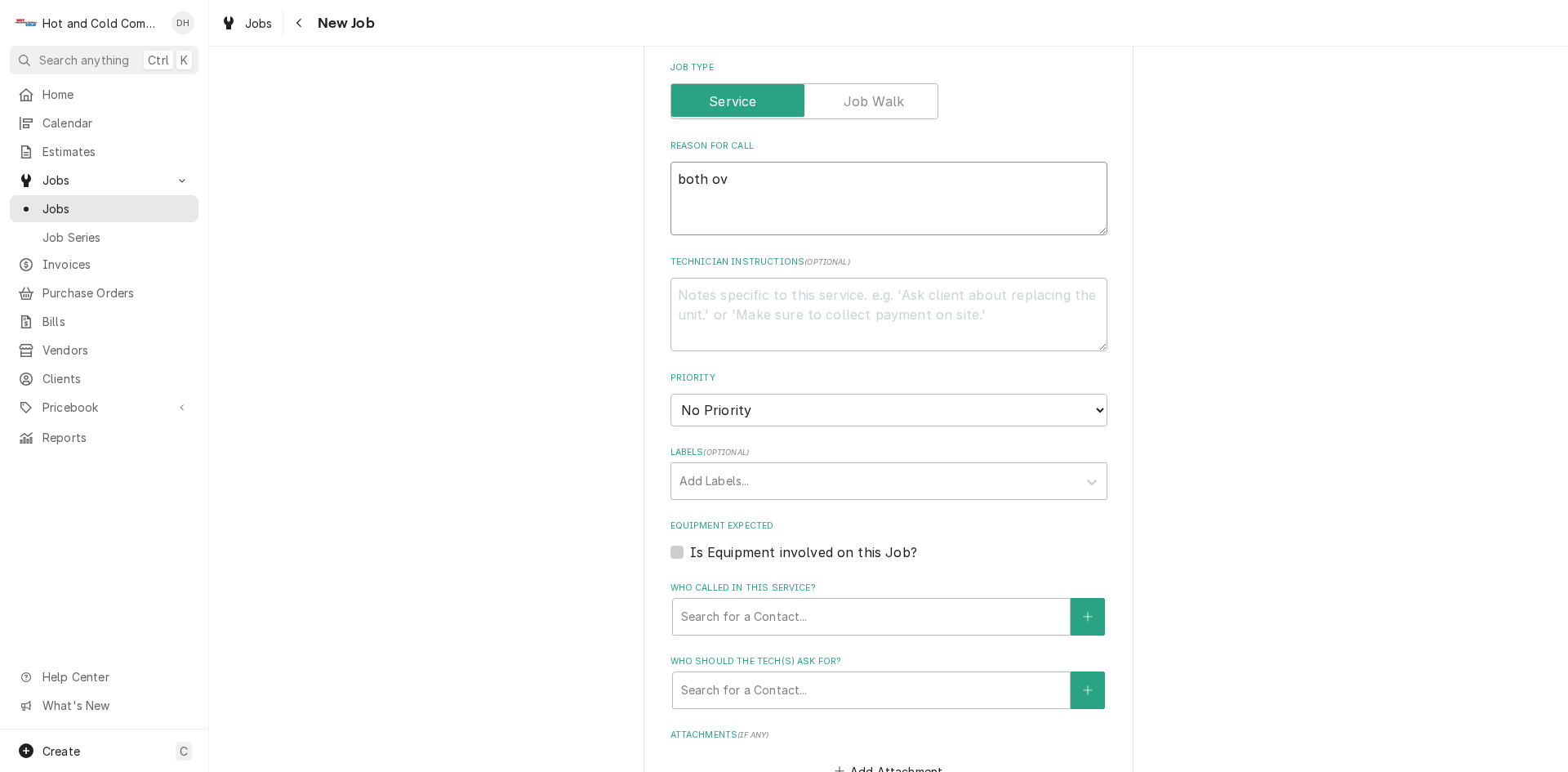
type textarea "x"
type textarea "both ove"
type textarea "x"
type textarea "both oven"
type textarea "x"
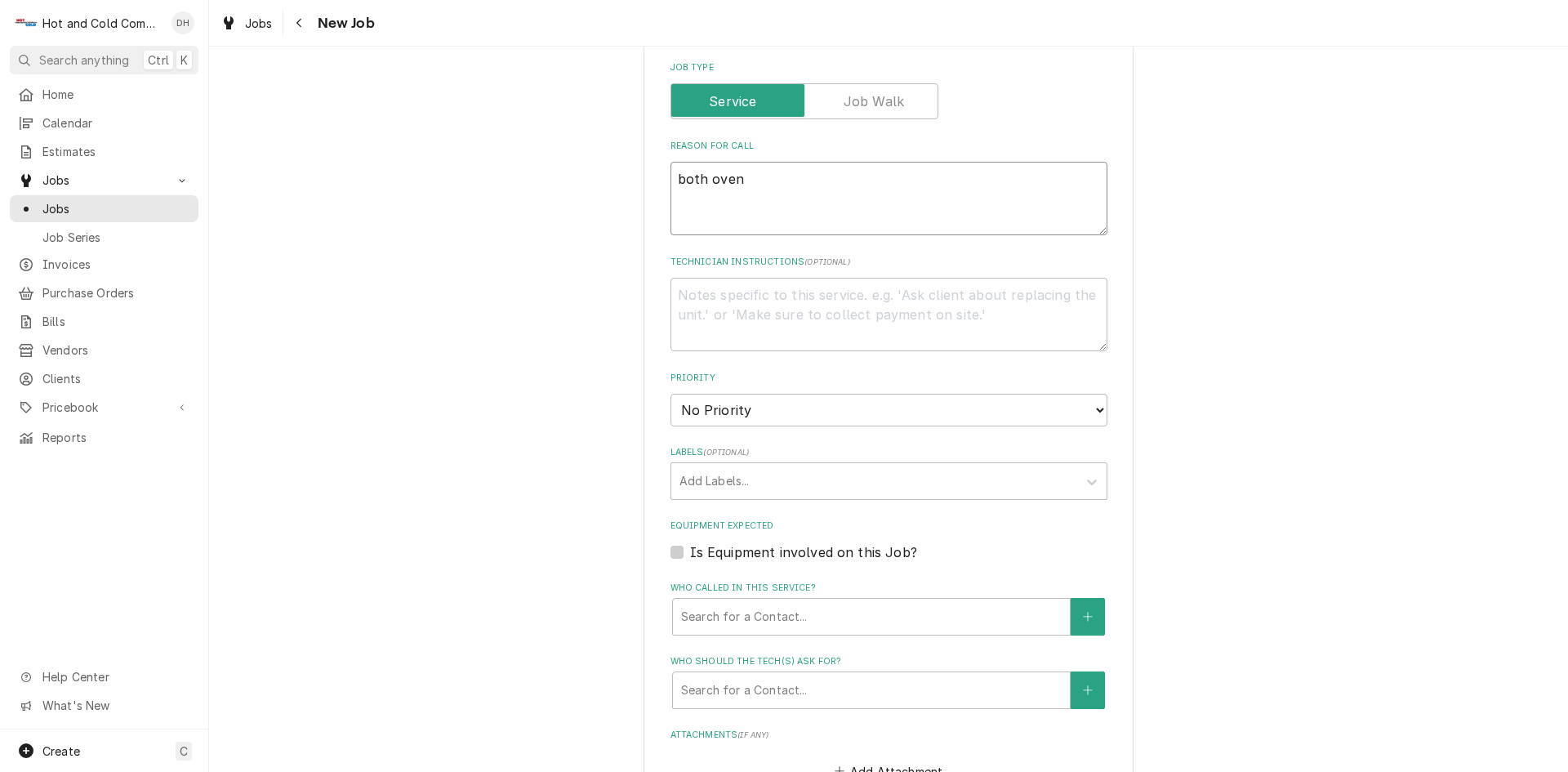
type textarea "both ovens"
type textarea "x"
type textarea "both ovens"
type textarea "x"
type textarea "both ovens n"
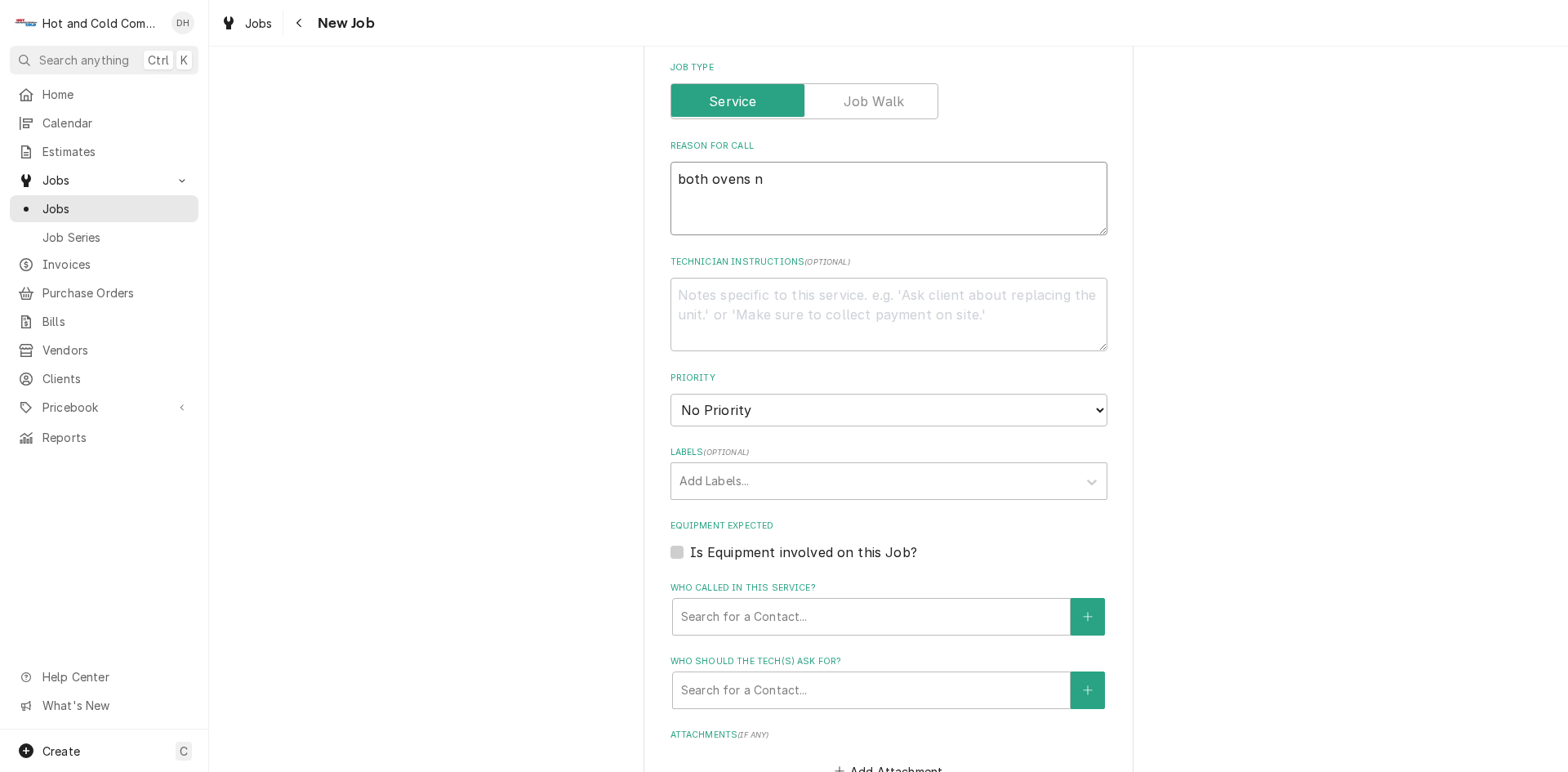
type textarea "x"
type textarea "both ovens no"
type textarea "x"
type textarea "both ovens not"
type textarea "x"
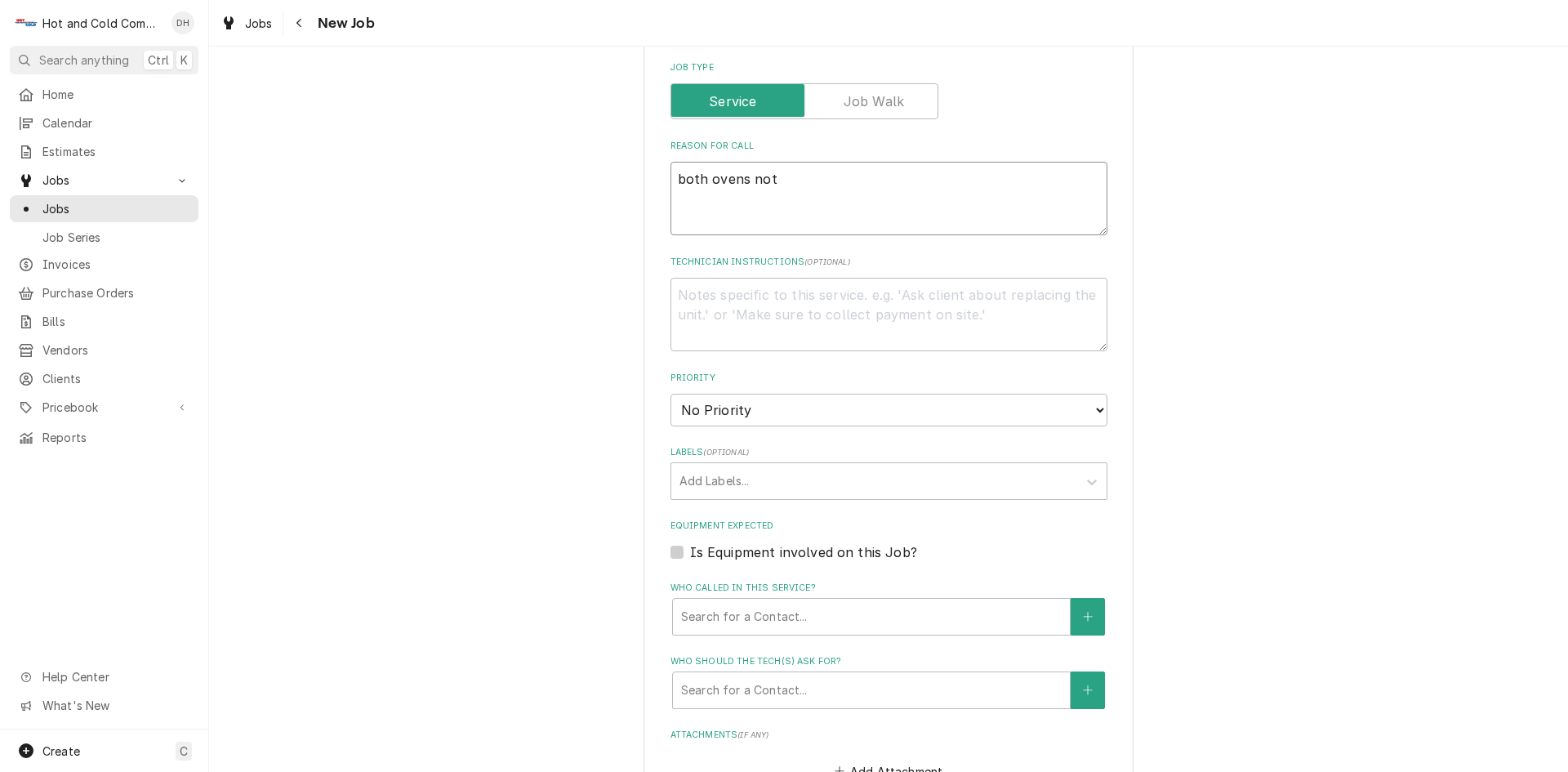
type textarea "both ovens not"
type textarea "x"
type textarea "both ovens not w"
type textarea "x"
type textarea "both ovens not wo"
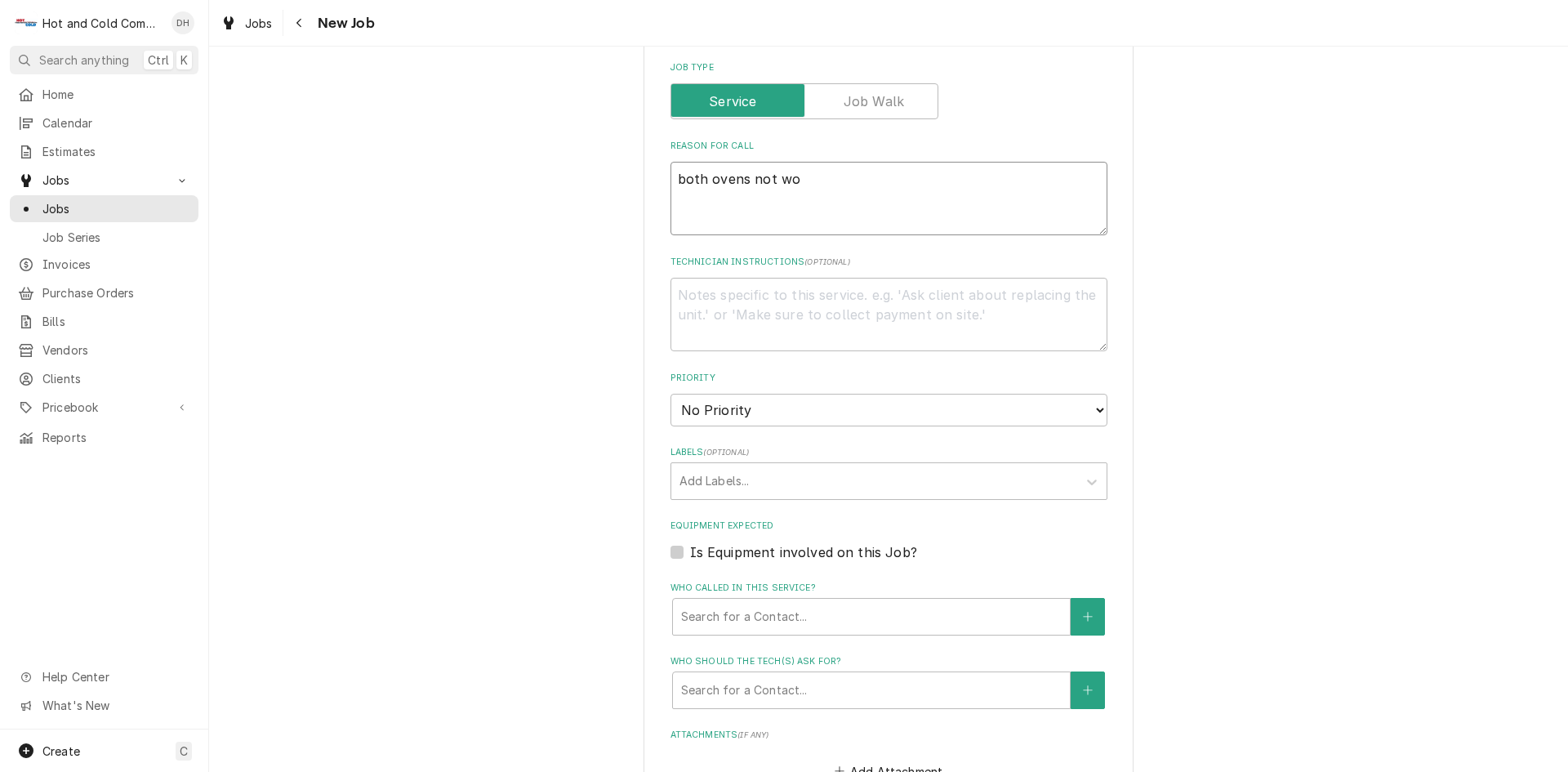
type textarea "x"
type textarea "both ovens not wor"
type textarea "x"
type textarea "both ovens not work"
type textarea "x"
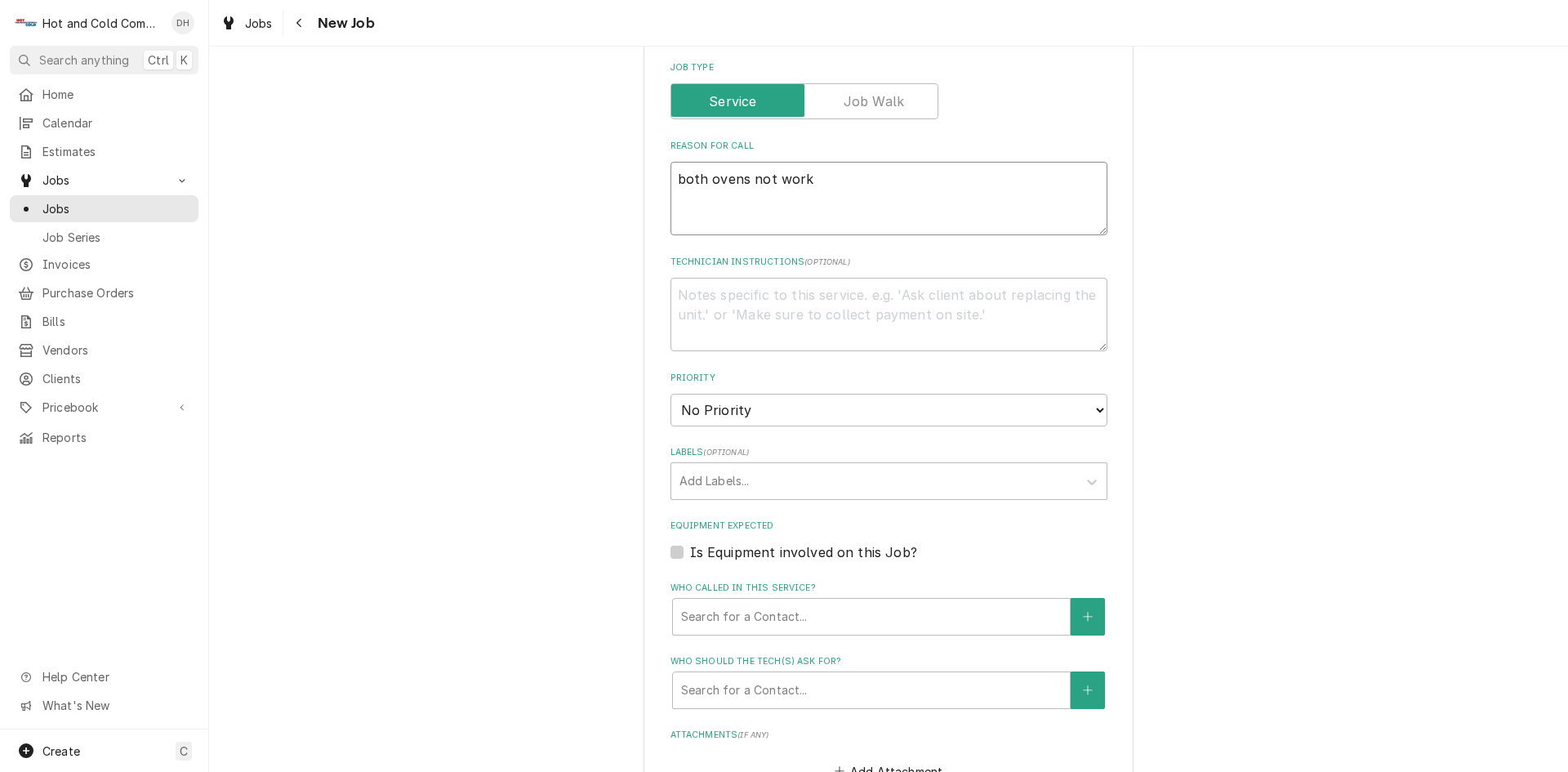
type textarea "both ovens not worki"
type textarea "x"
type textarea "both ovens not workin"
type textarea "x"
type textarea "both ovens not working"
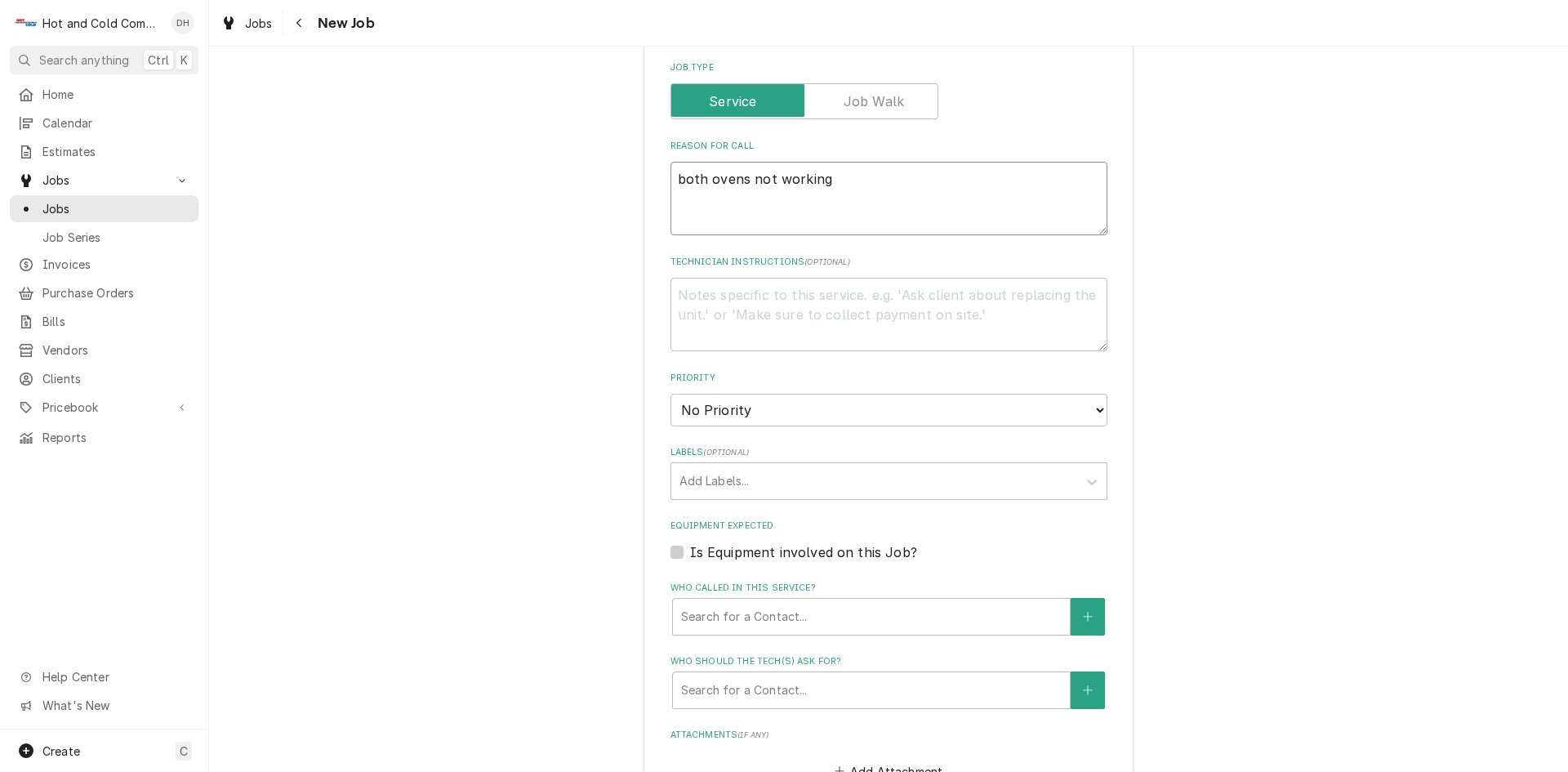
type textarea "x"
type textarea "both ovens not working"
type textarea "x"
type textarea "both ovens not working"
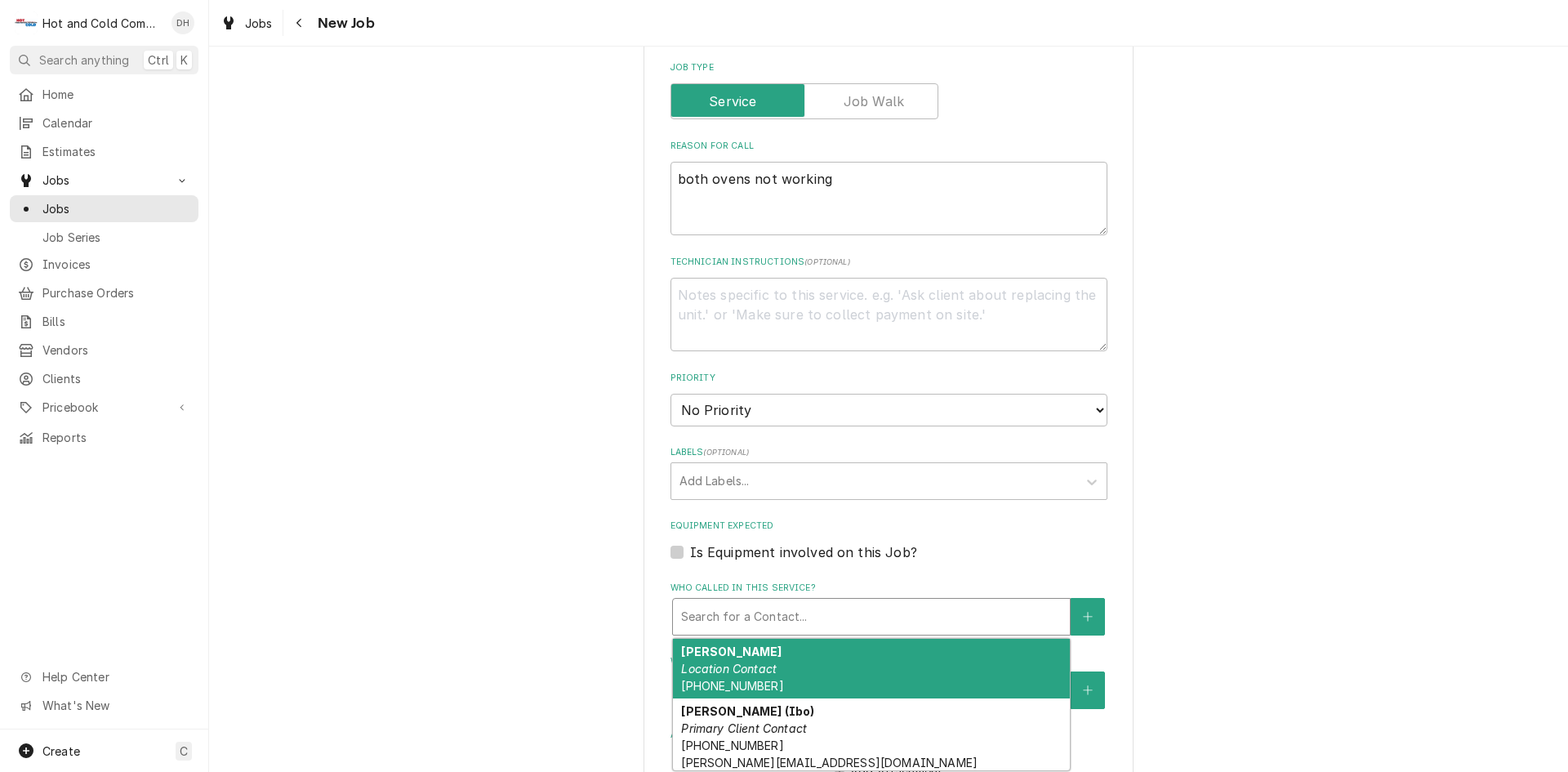
click at [750, 602] on div "Who called in this service?" at bounding box center [871, 617] width 380 height 30
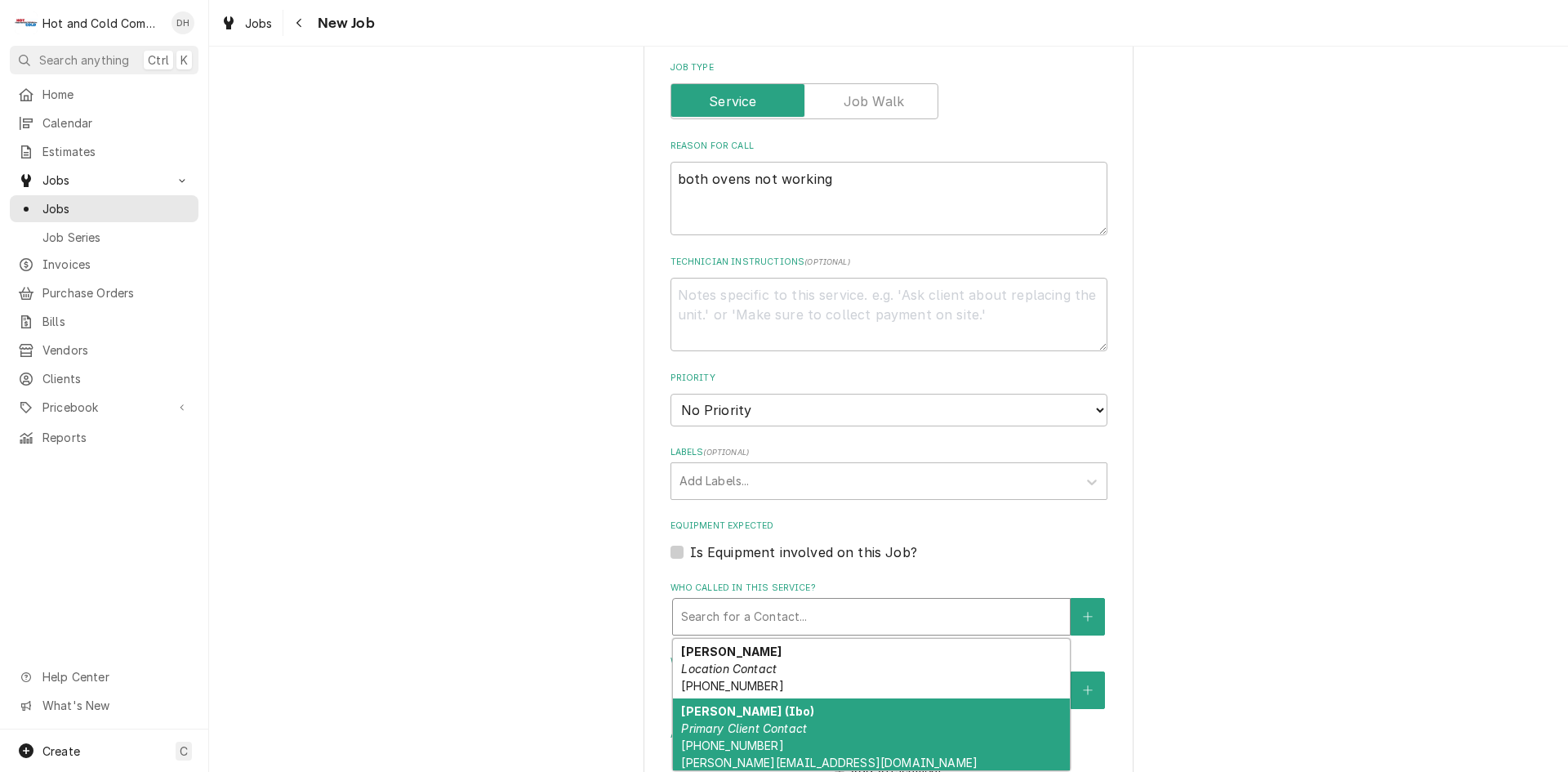
click at [740, 718] on div "Ibrahim Yildirm (Ibo) Primary Client Contact (470) 345-6975 ibrahim.yildirim@al…" at bounding box center [872, 737] width 397 height 76
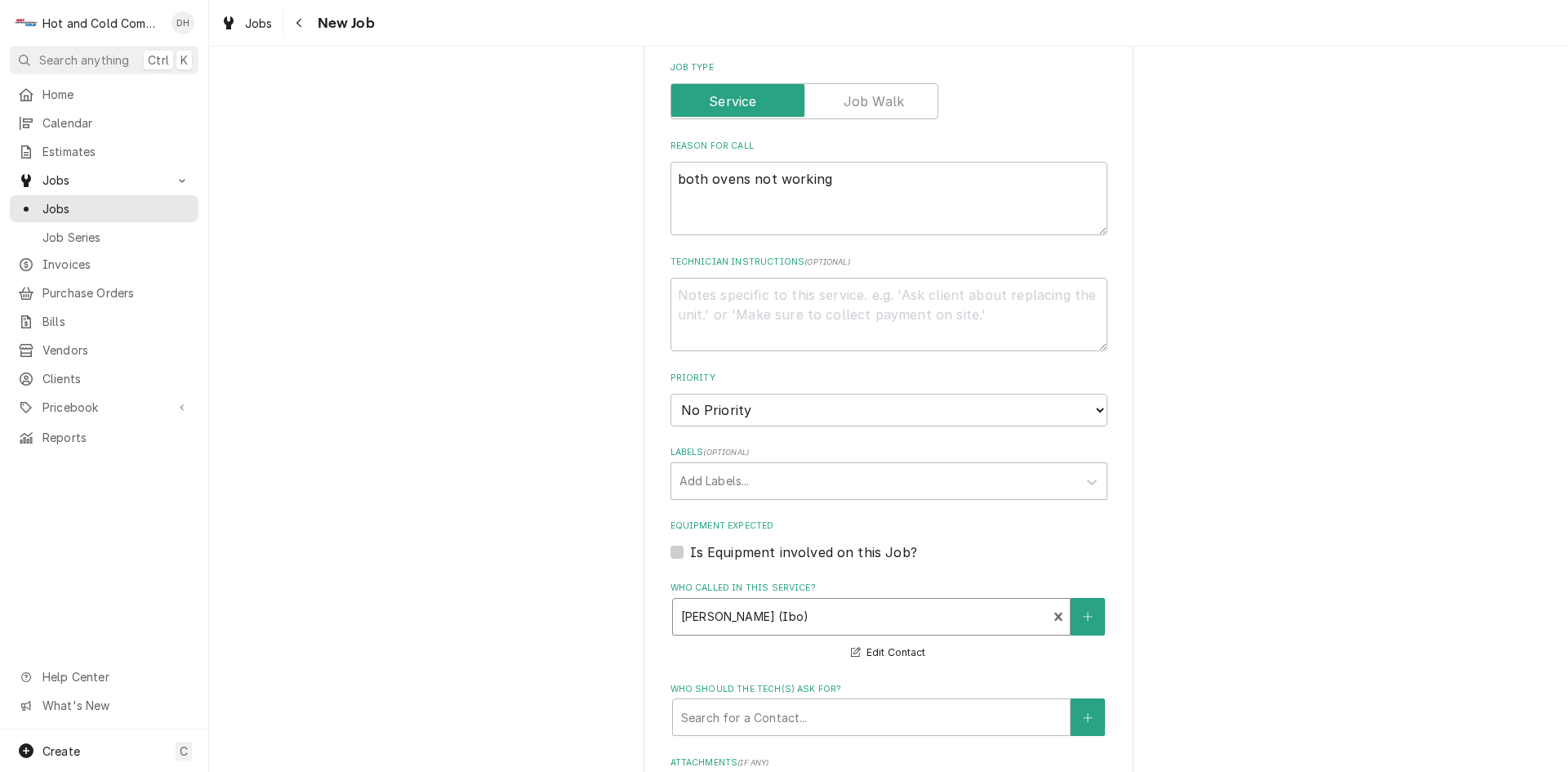
scroll to position [817, 0]
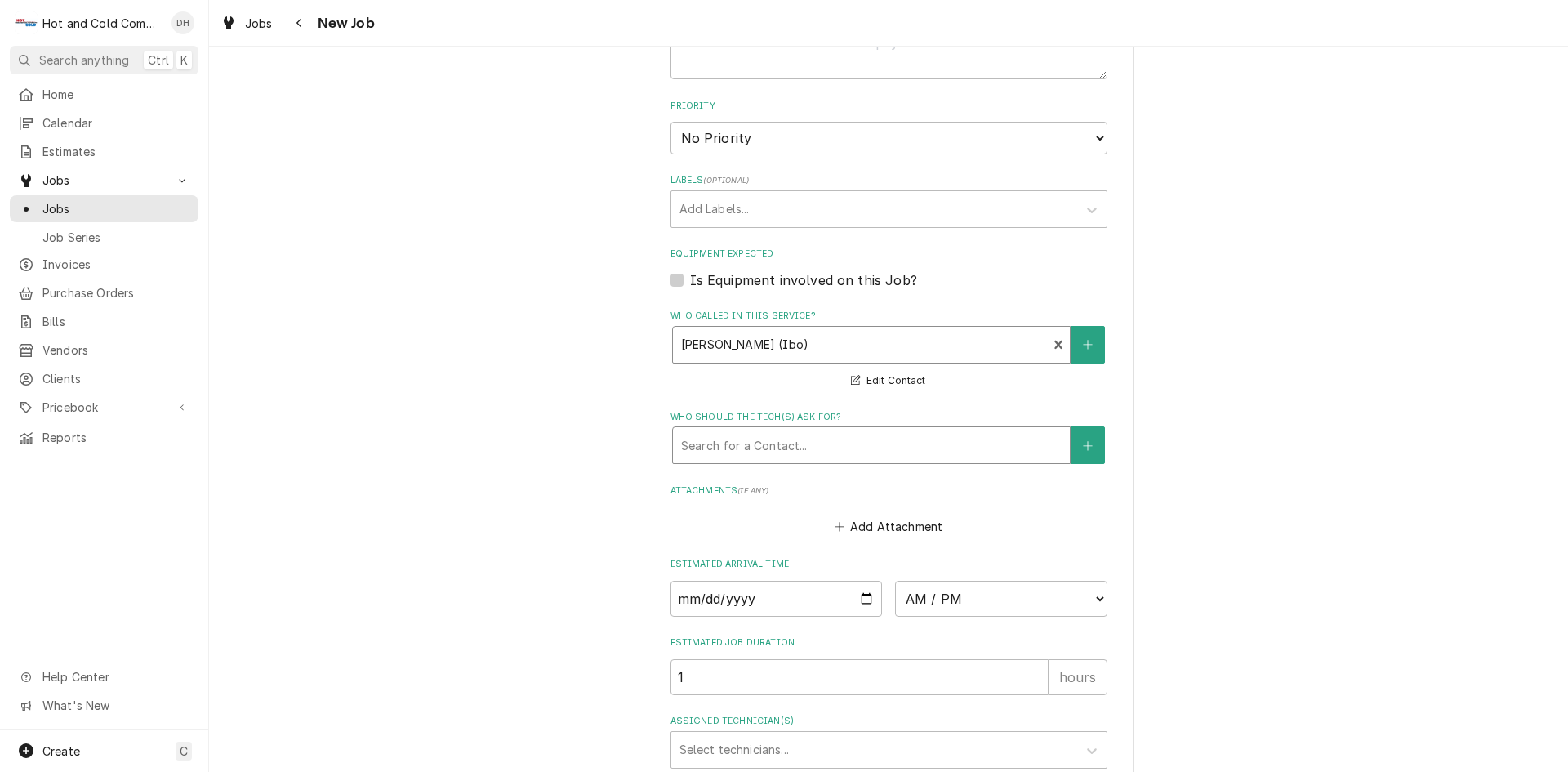
click at [804, 435] on div "Who should the tech(s) ask for?" at bounding box center [871, 445] width 380 height 30
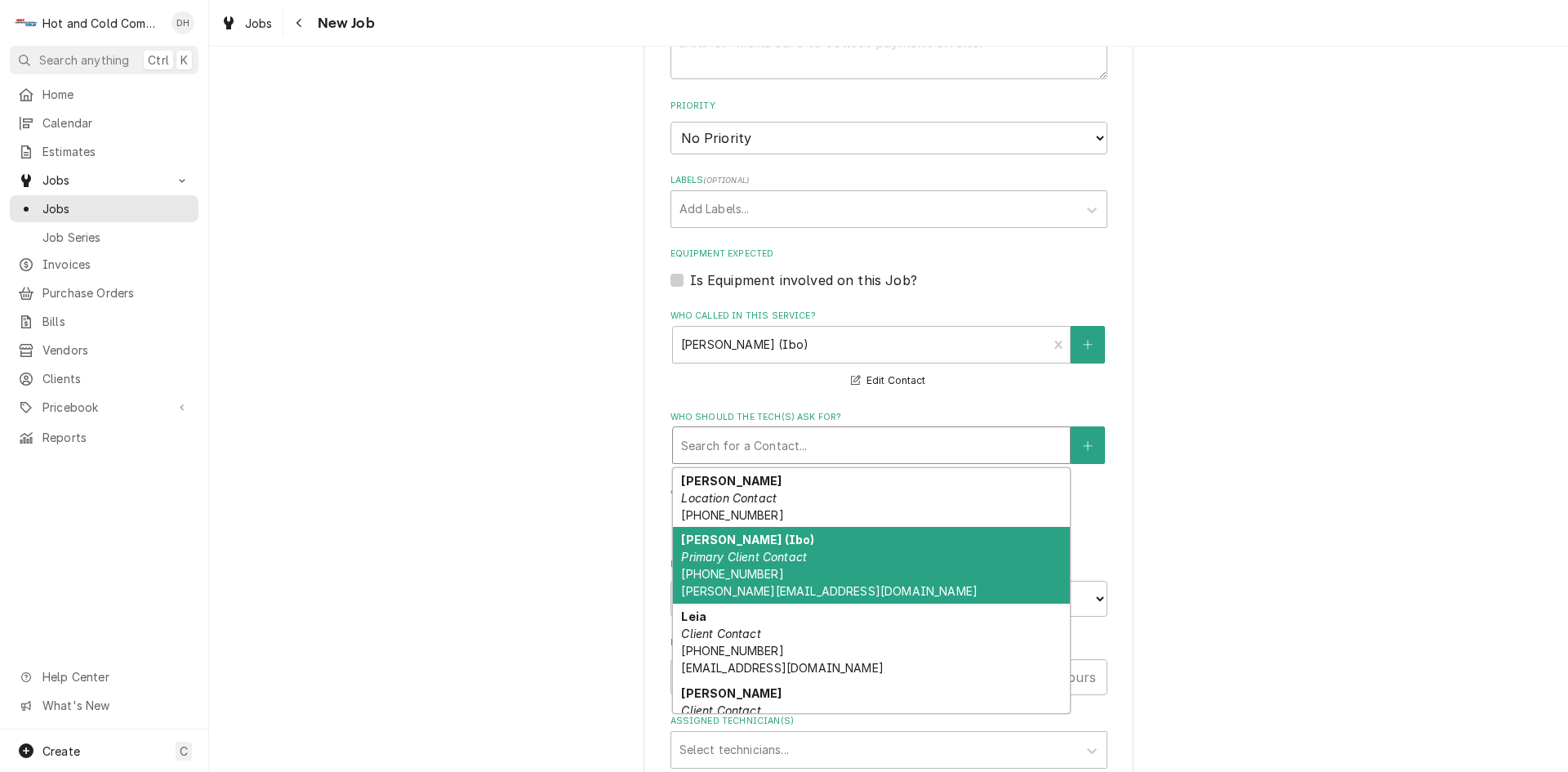
drag, startPoint x: 753, startPoint y: 561, endPoint x: 762, endPoint y: 557, distance: 9.8
click at [753, 560] on em "Primary Client Contact" at bounding box center [744, 557] width 126 height 14
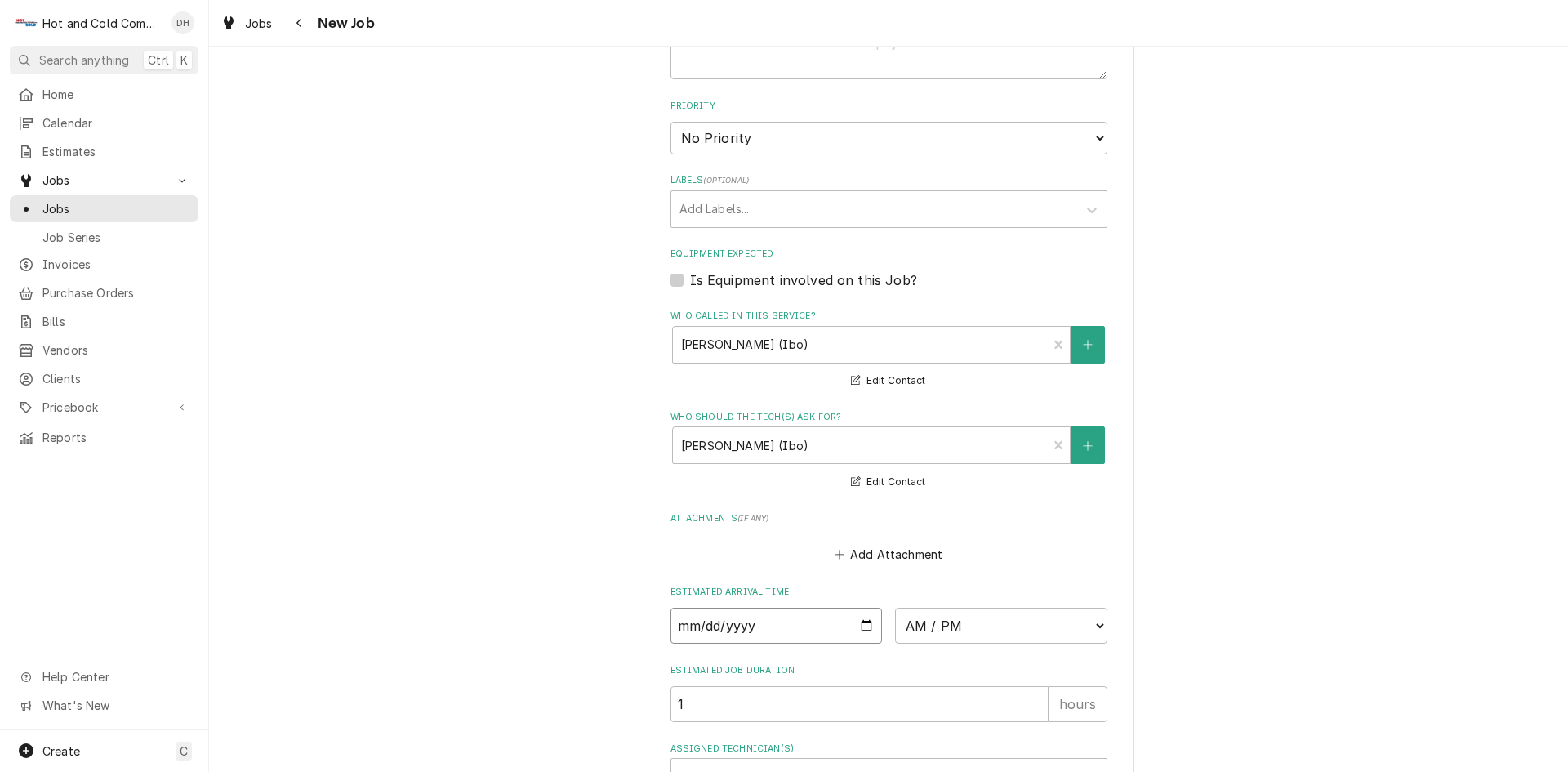
click at [857, 623] on input "Date" at bounding box center [777, 626] width 212 height 36
type textarea "x"
type input "2025-08-29"
type textarea "x"
click at [1093, 618] on select "AM / PM 6:00 AM 6:15 AM 6:30 AM 6:45 AM 7:00 AM 7:15 AM 7:30 AM 7:45 AM 8:00 AM…" at bounding box center [1001, 626] width 212 height 36
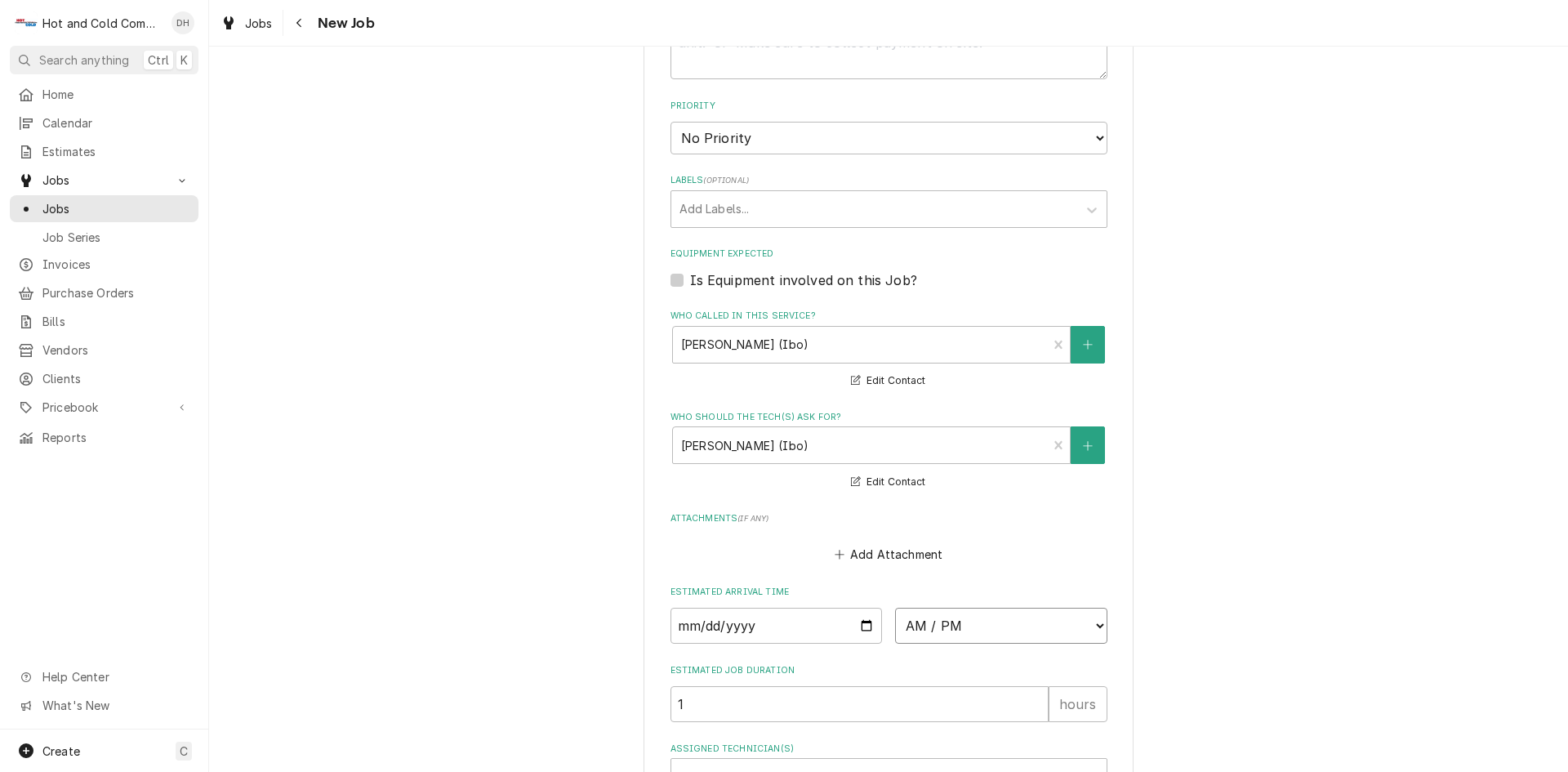
select select "11:00:00"
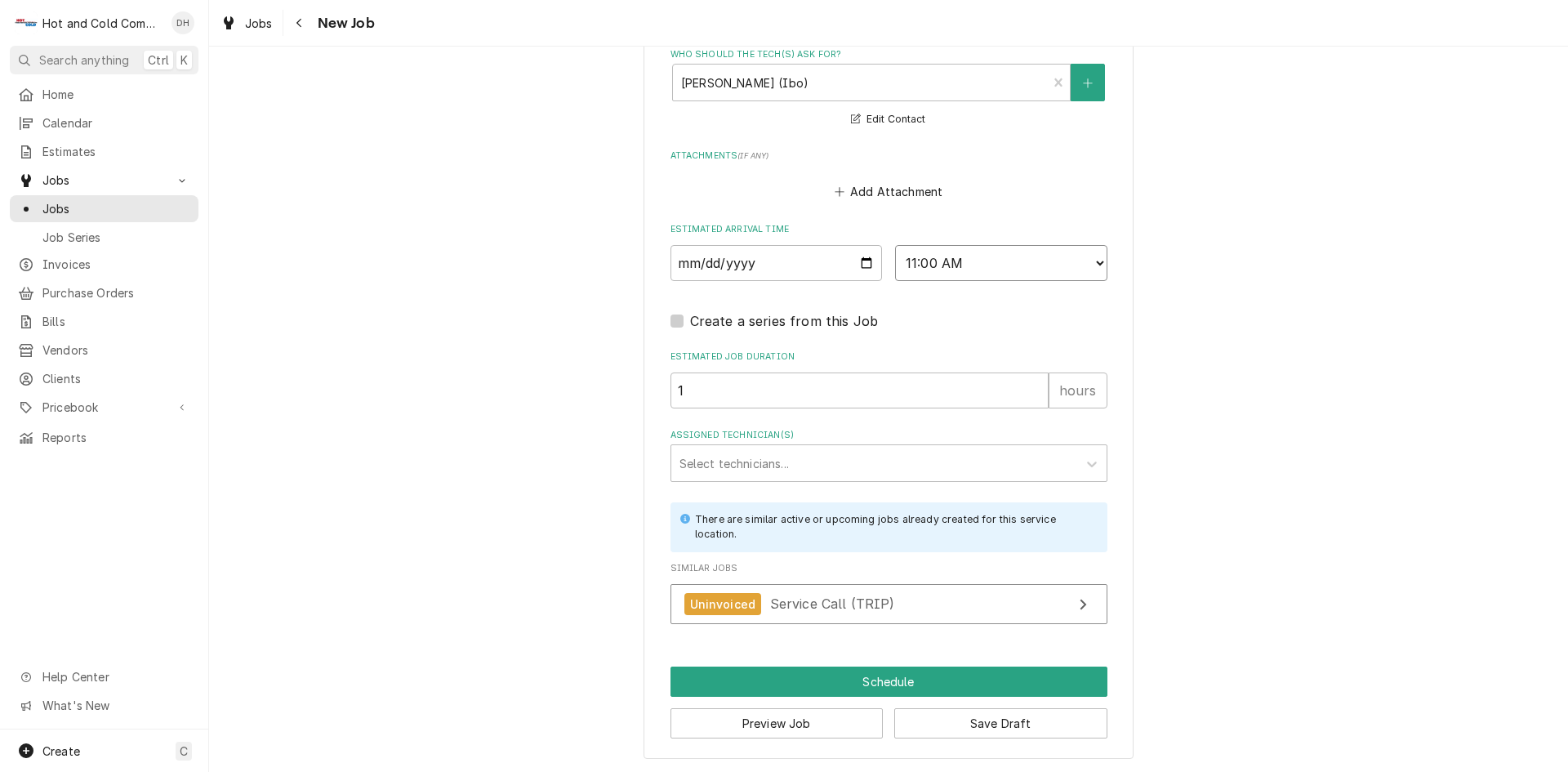
scroll to position [1181, 0]
click at [723, 454] on div "Assigned Technician(s)" at bounding box center [874, 461] width 390 height 30
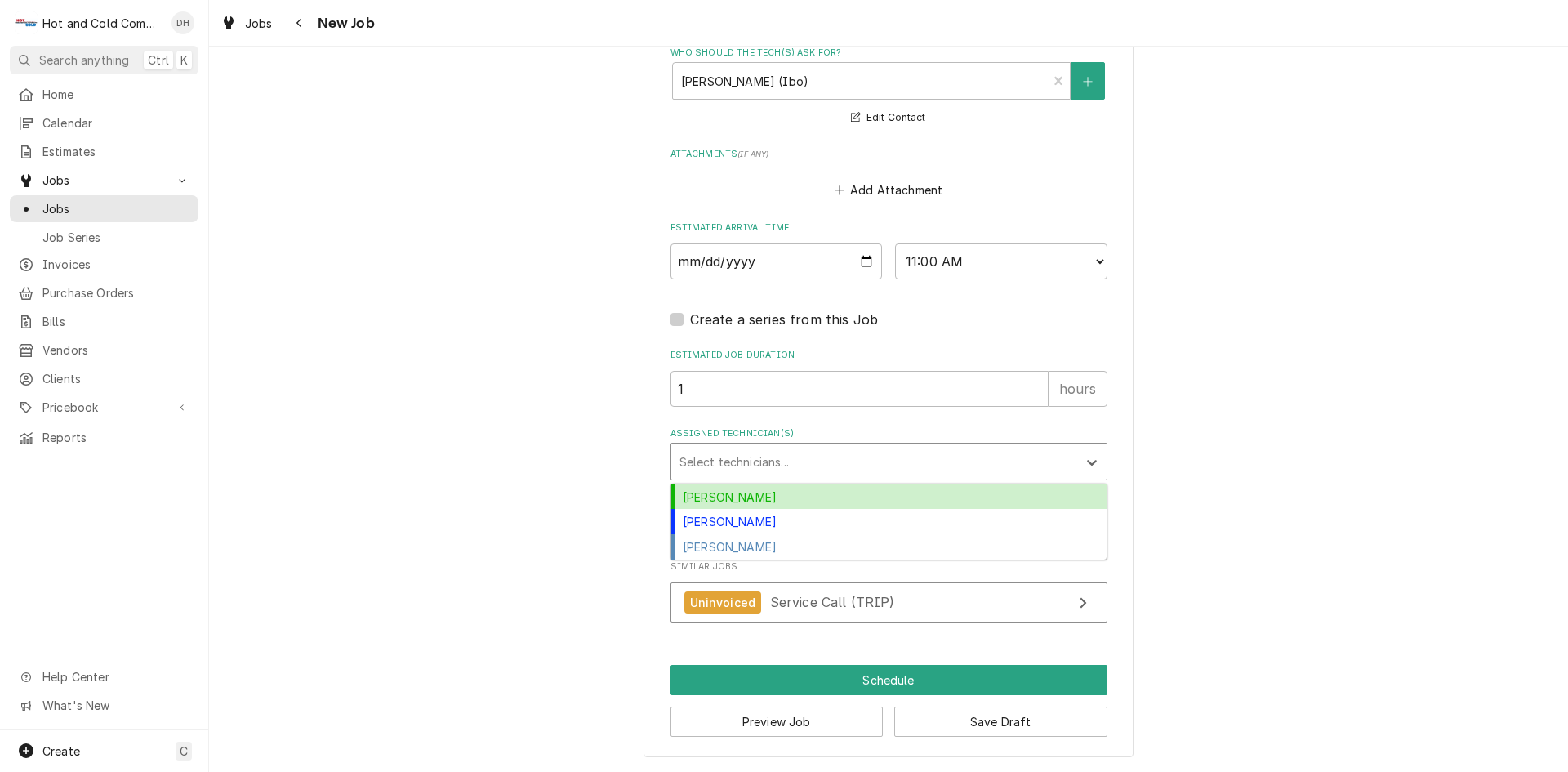
drag, startPoint x: 761, startPoint y: 492, endPoint x: 784, endPoint y: 469, distance: 32.5
click at [763, 491] on div "[PERSON_NAME]" at bounding box center [889, 498] width 436 height 25
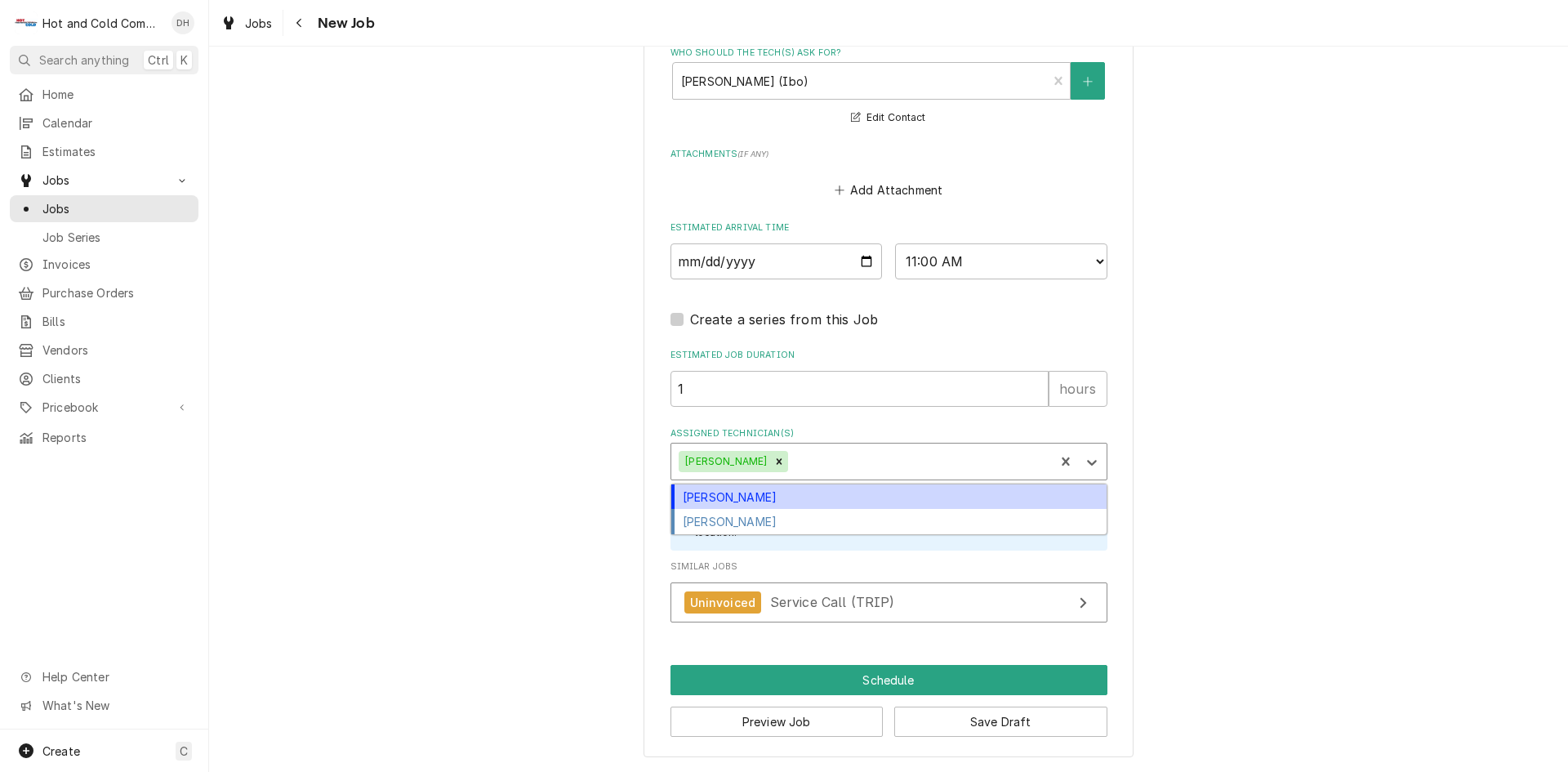
click at [831, 457] on div "Assigned Technician(s)" at bounding box center [919, 461] width 255 height 30
click at [786, 494] on div "[PERSON_NAME]" at bounding box center [889, 498] width 436 height 25
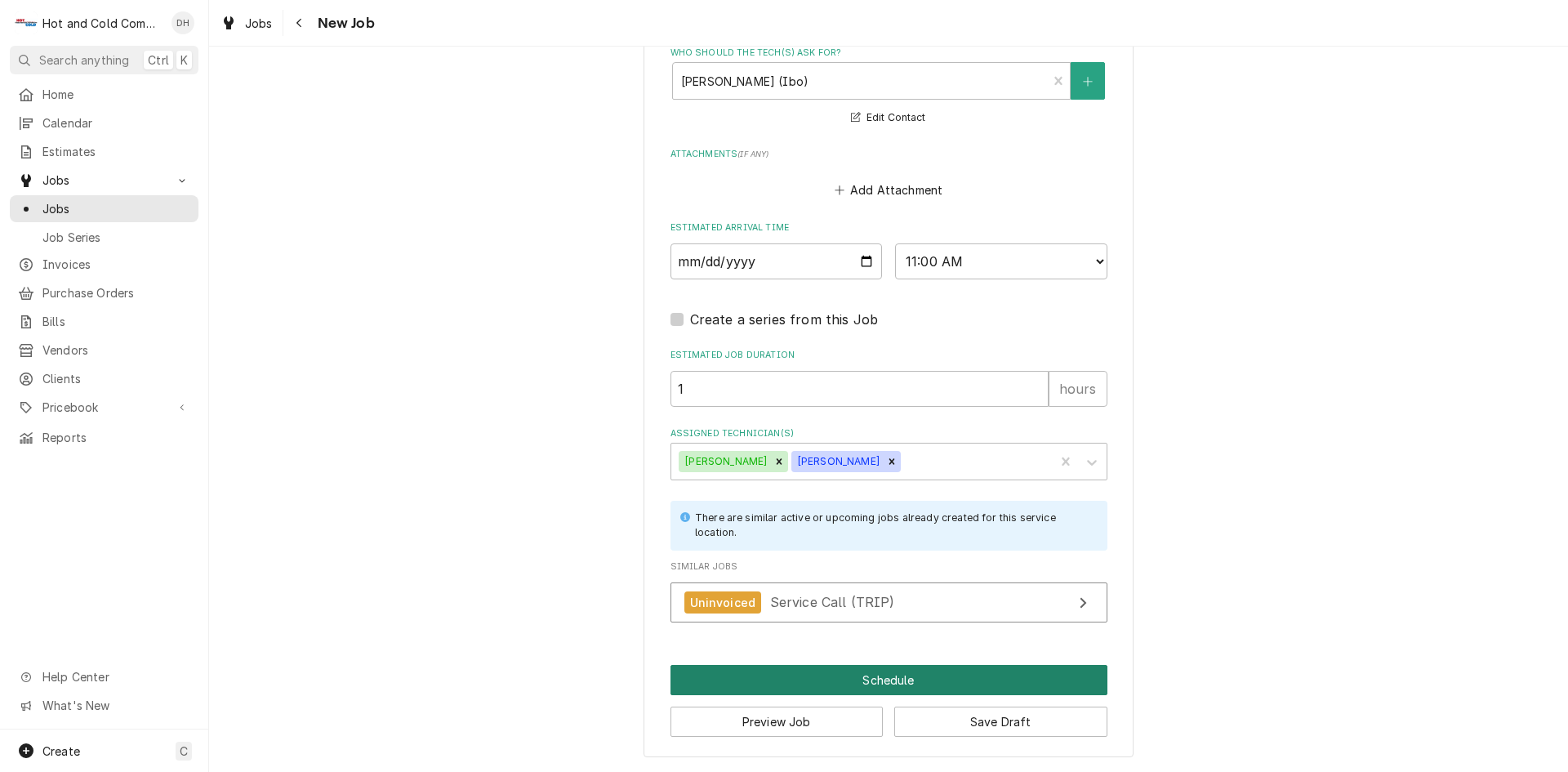
click at [893, 680] on button "Schedule" at bounding box center [889, 680] width 437 height 31
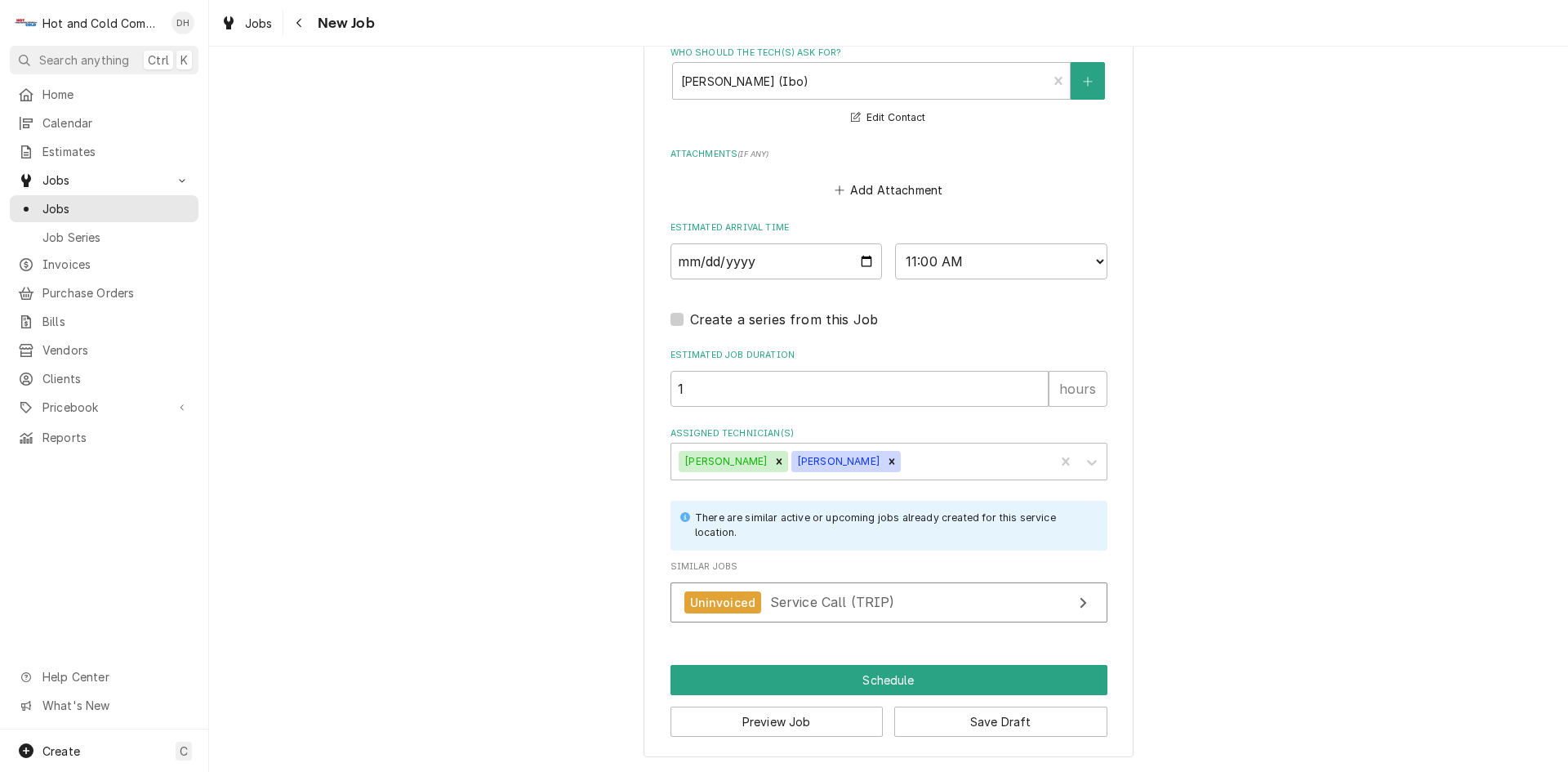
scroll to position [1167, 0]
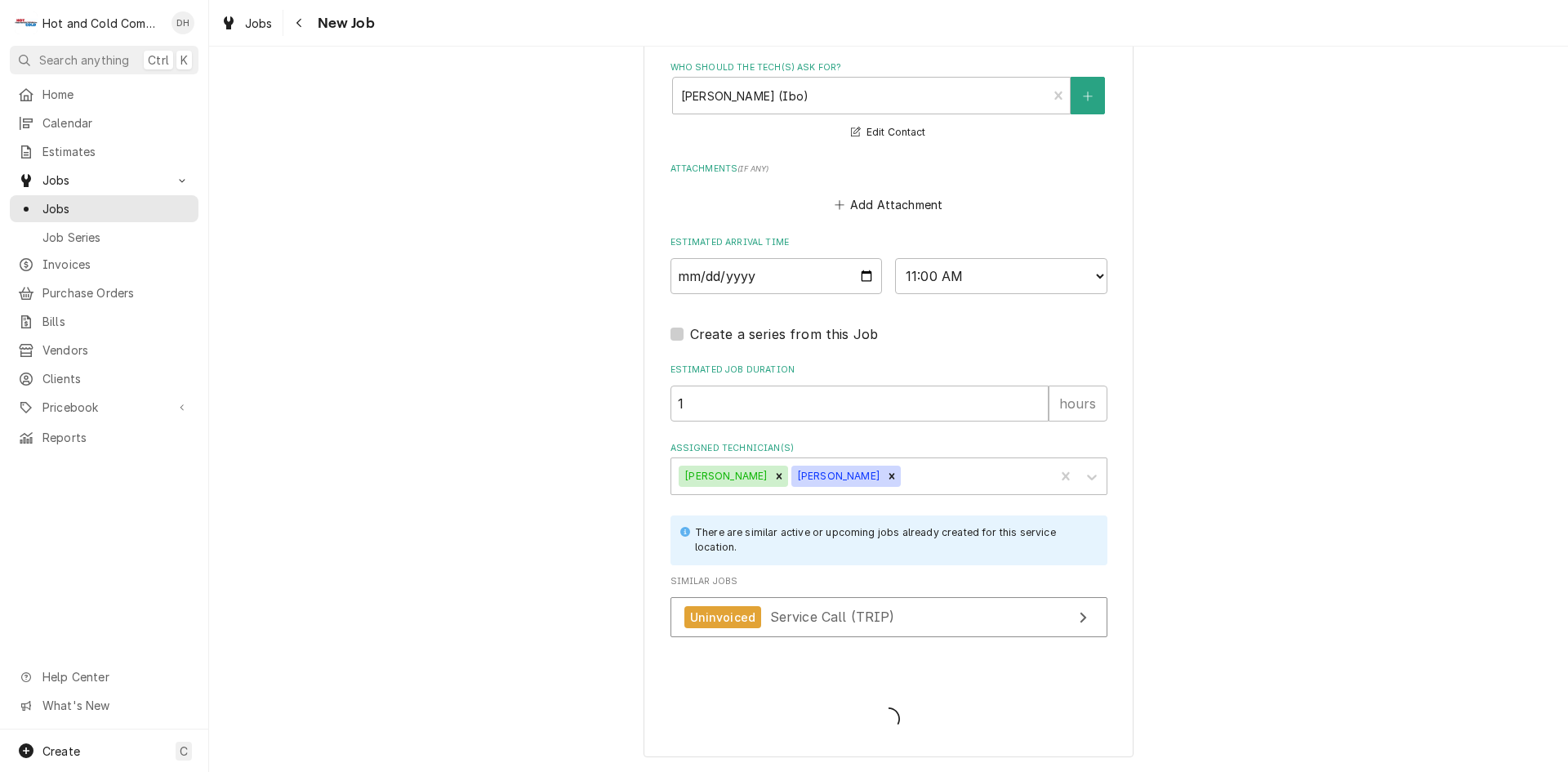
type textarea "x"
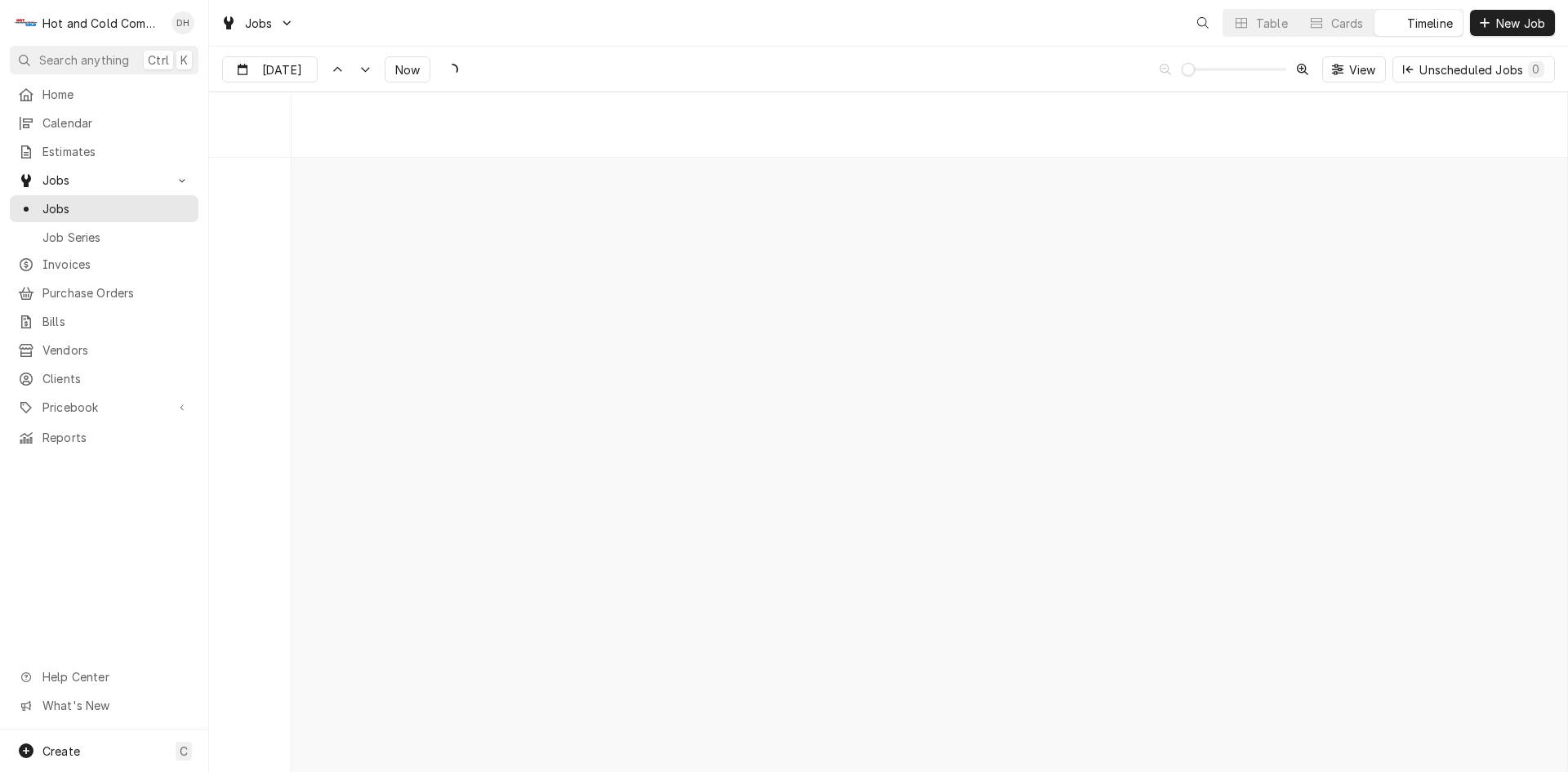
scroll to position [12802, 0]
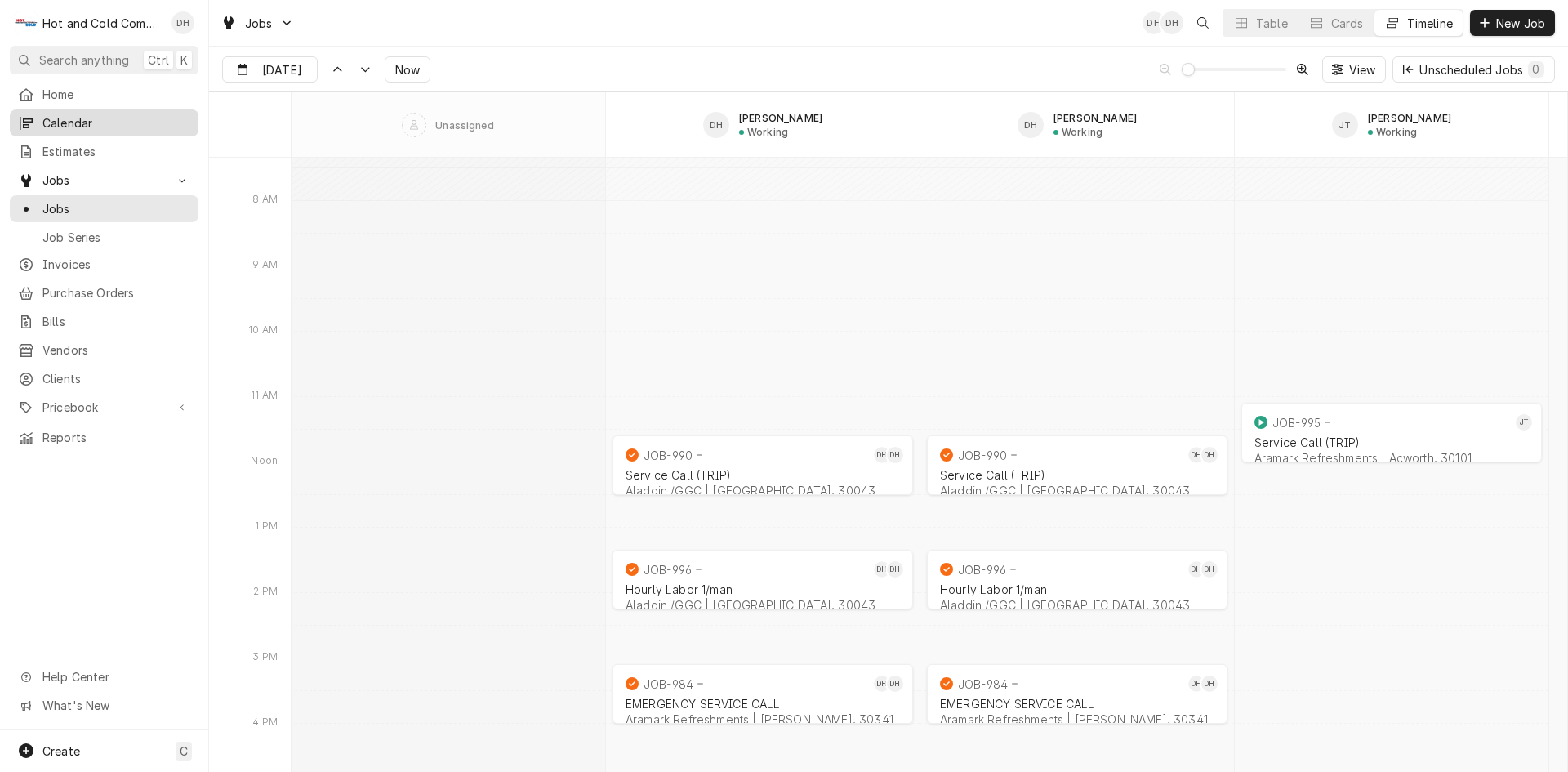
drag, startPoint x: 106, startPoint y: 119, endPoint x: 84, endPoint y: 116, distance: 22.2
click at [108, 117] on span "Calendar" at bounding box center [116, 123] width 148 height 17
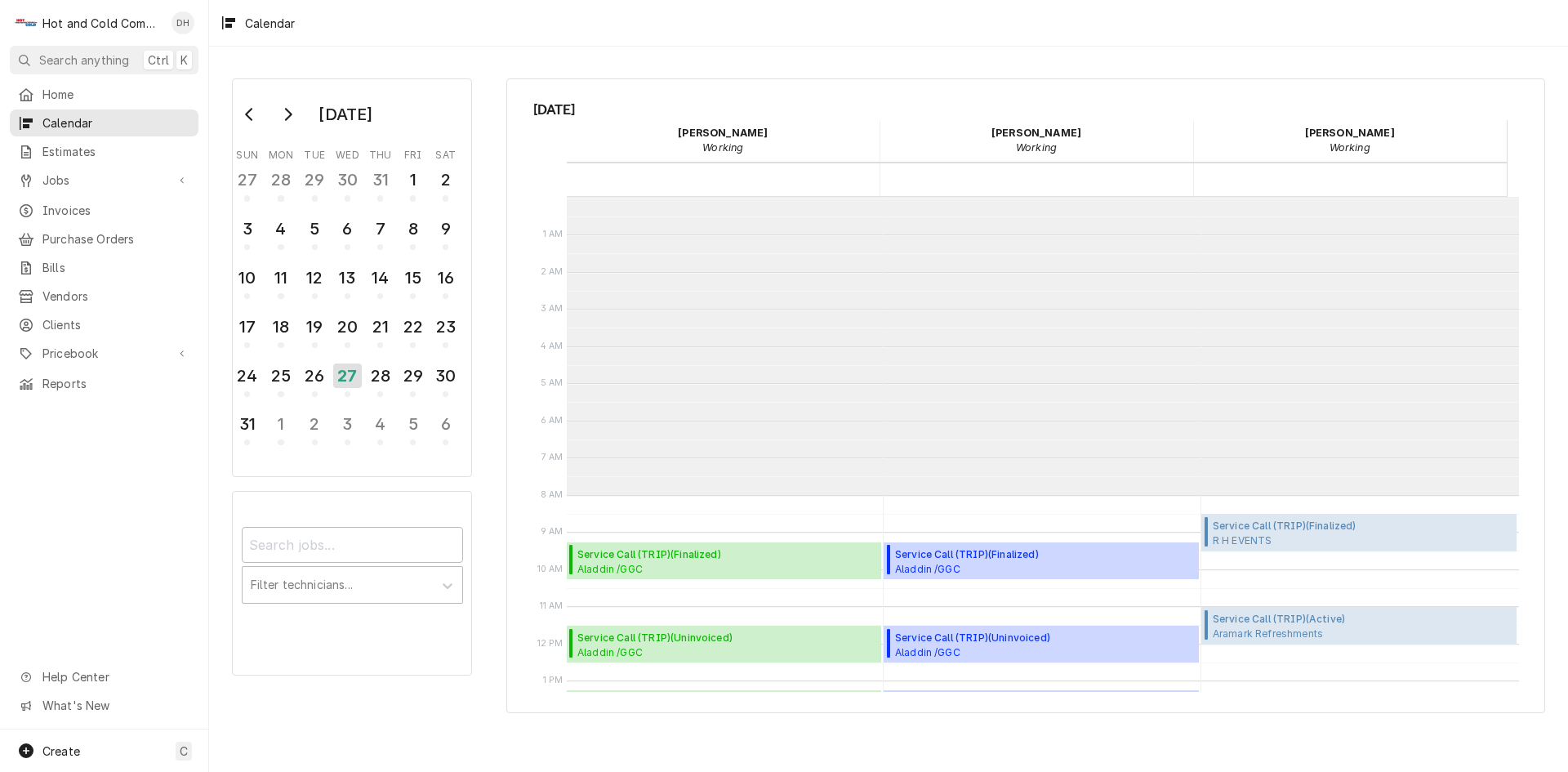
scroll to position [298, 0]
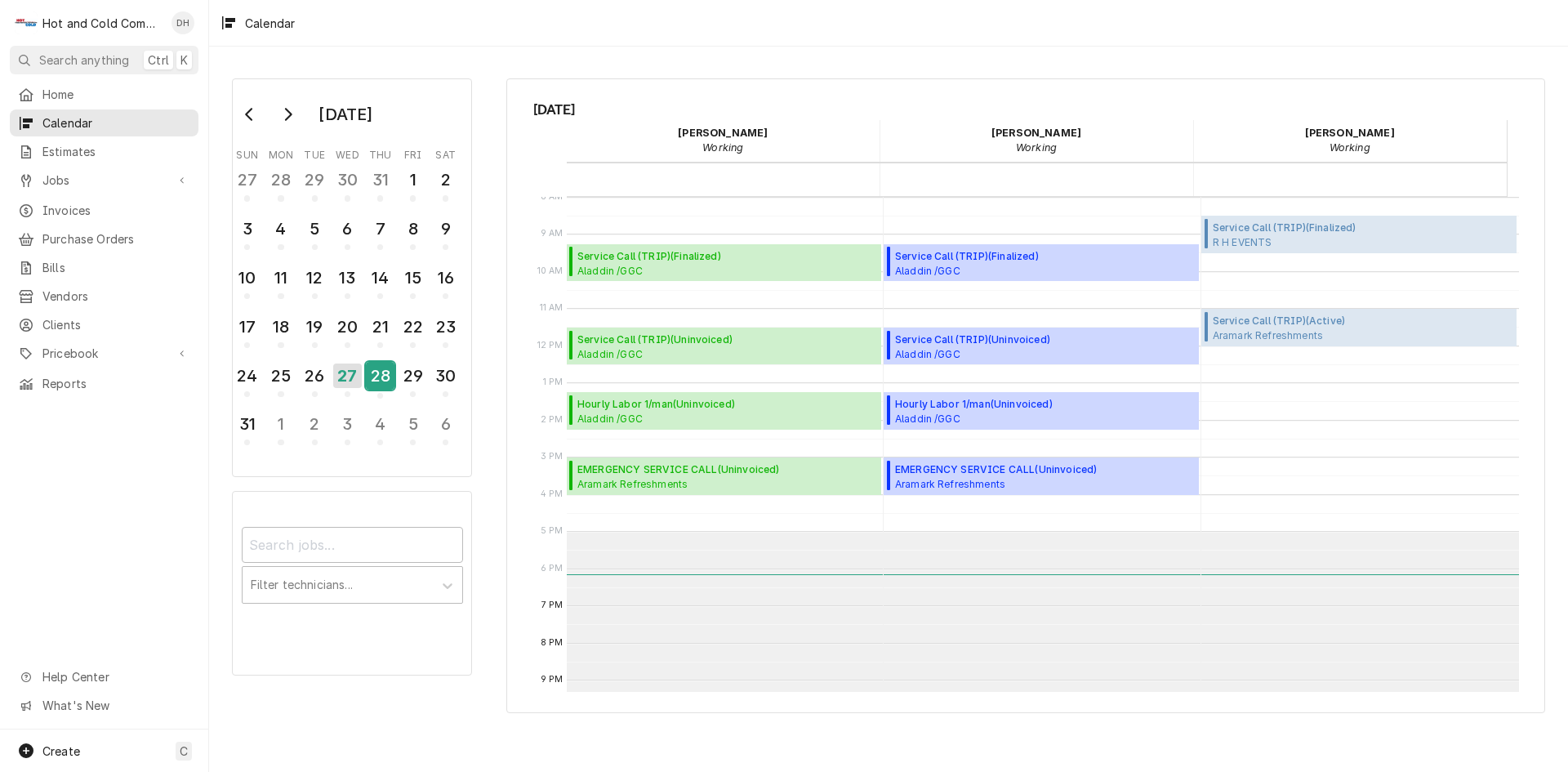
click at [386, 377] on div "28" at bounding box center [380, 375] width 29 height 28
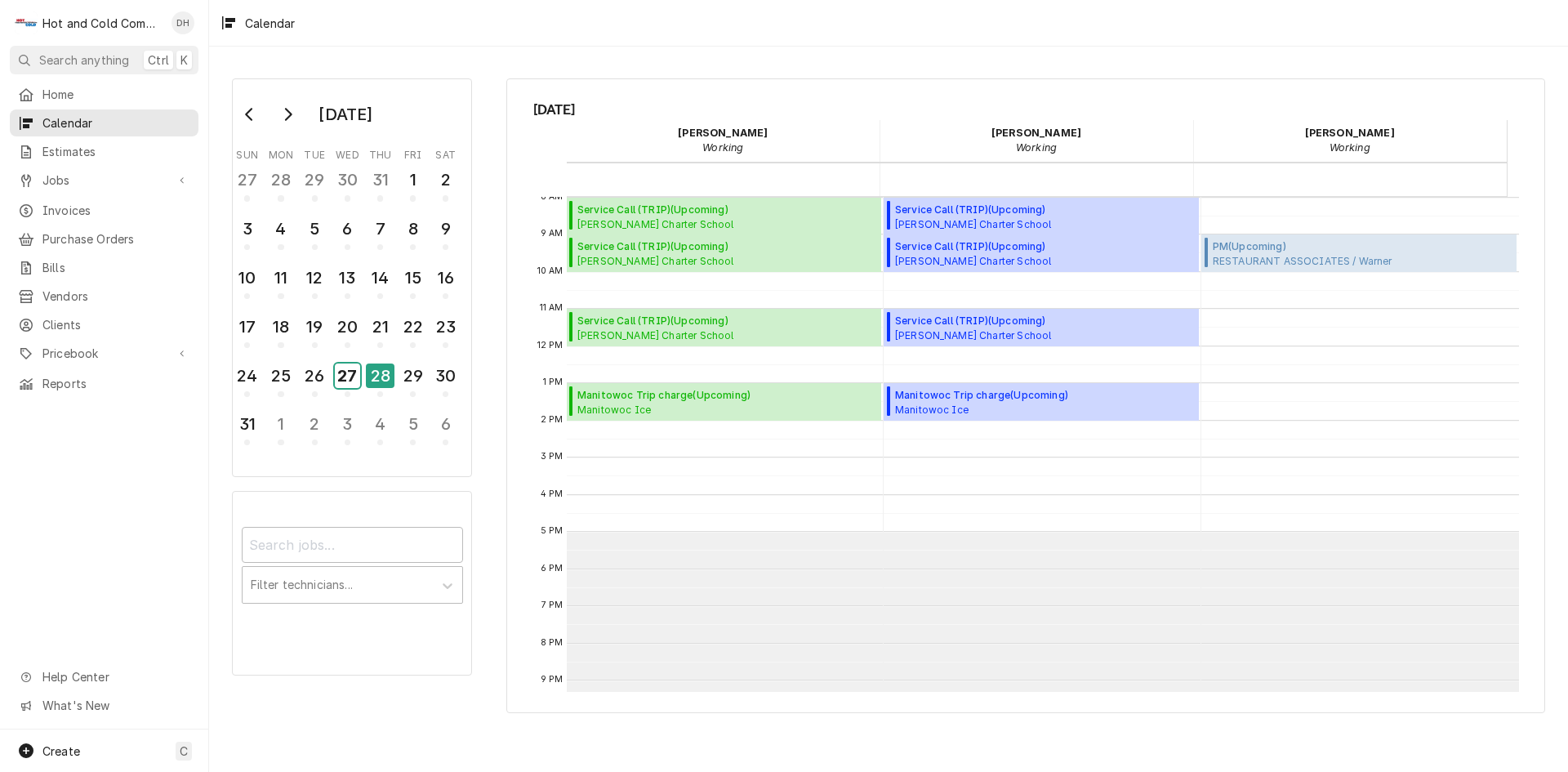
click at [347, 383] on div "27" at bounding box center [347, 375] width 25 height 25
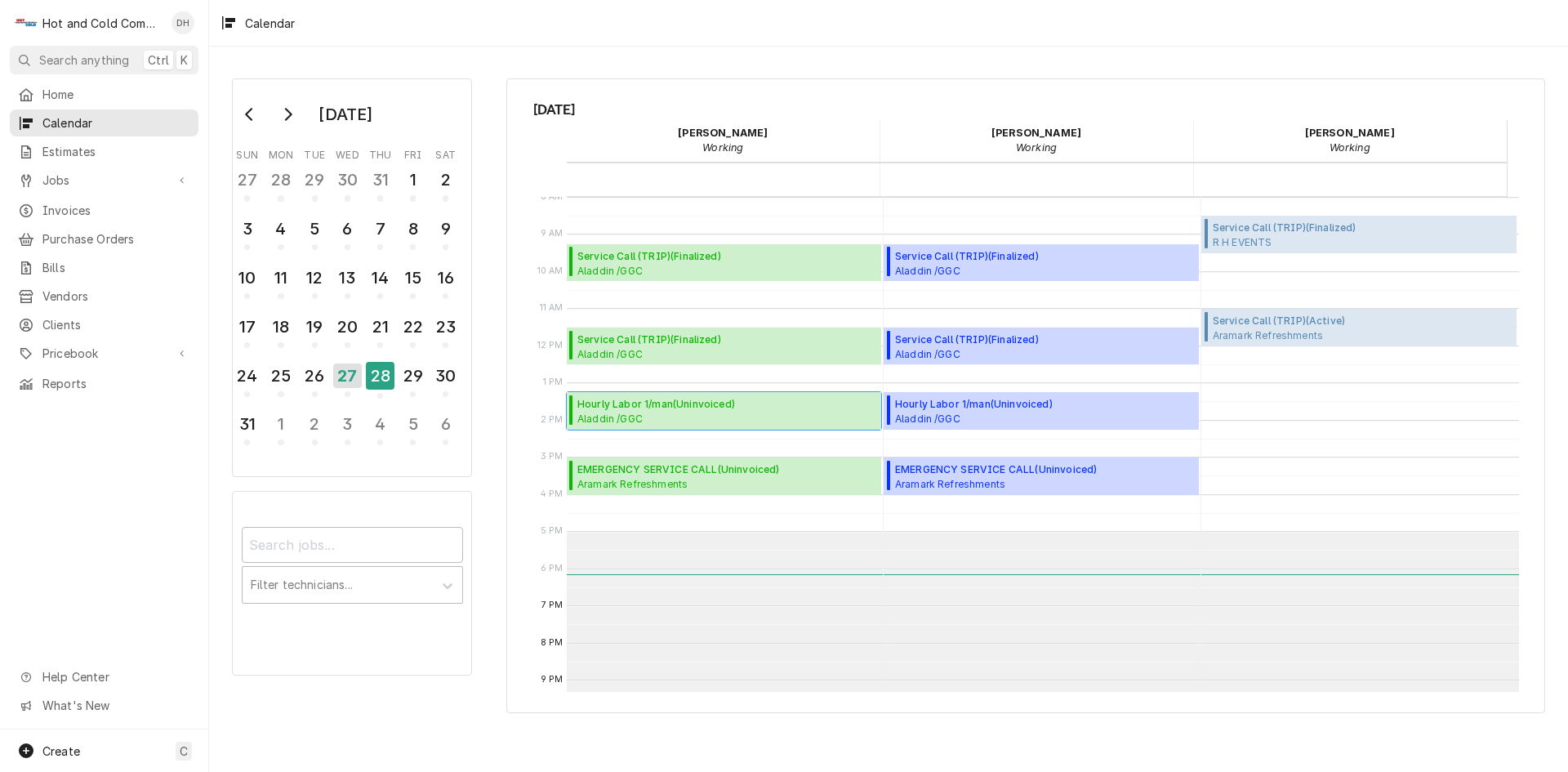
click at [677, 405] on span "Hourly Labor 1/man ( Uninvoiced )" at bounding box center [727, 404] width 299 height 14
click at [389, 387] on div "28" at bounding box center [380, 375] width 29 height 28
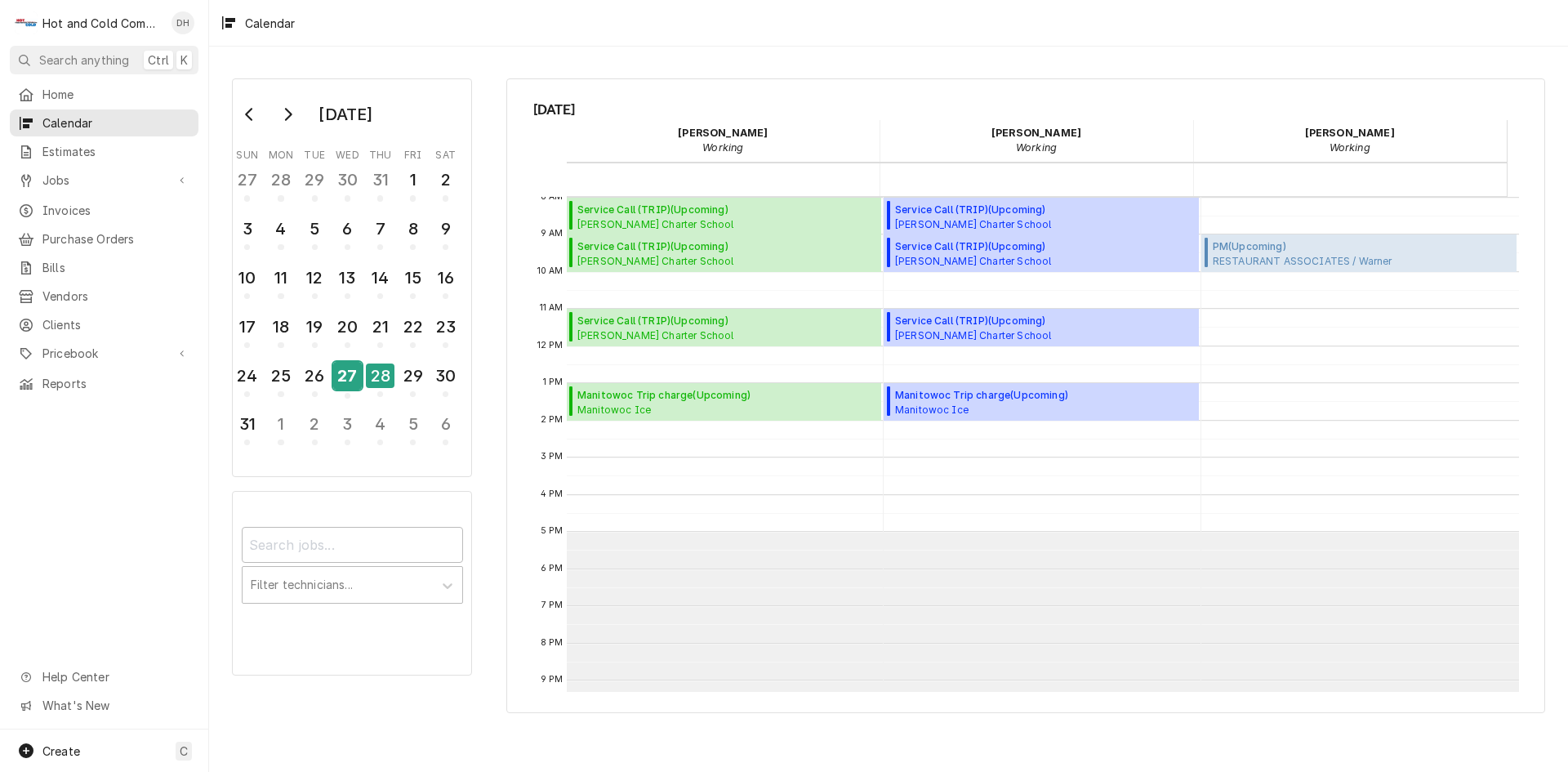
click at [348, 389] on div "27" at bounding box center [348, 375] width 29 height 28
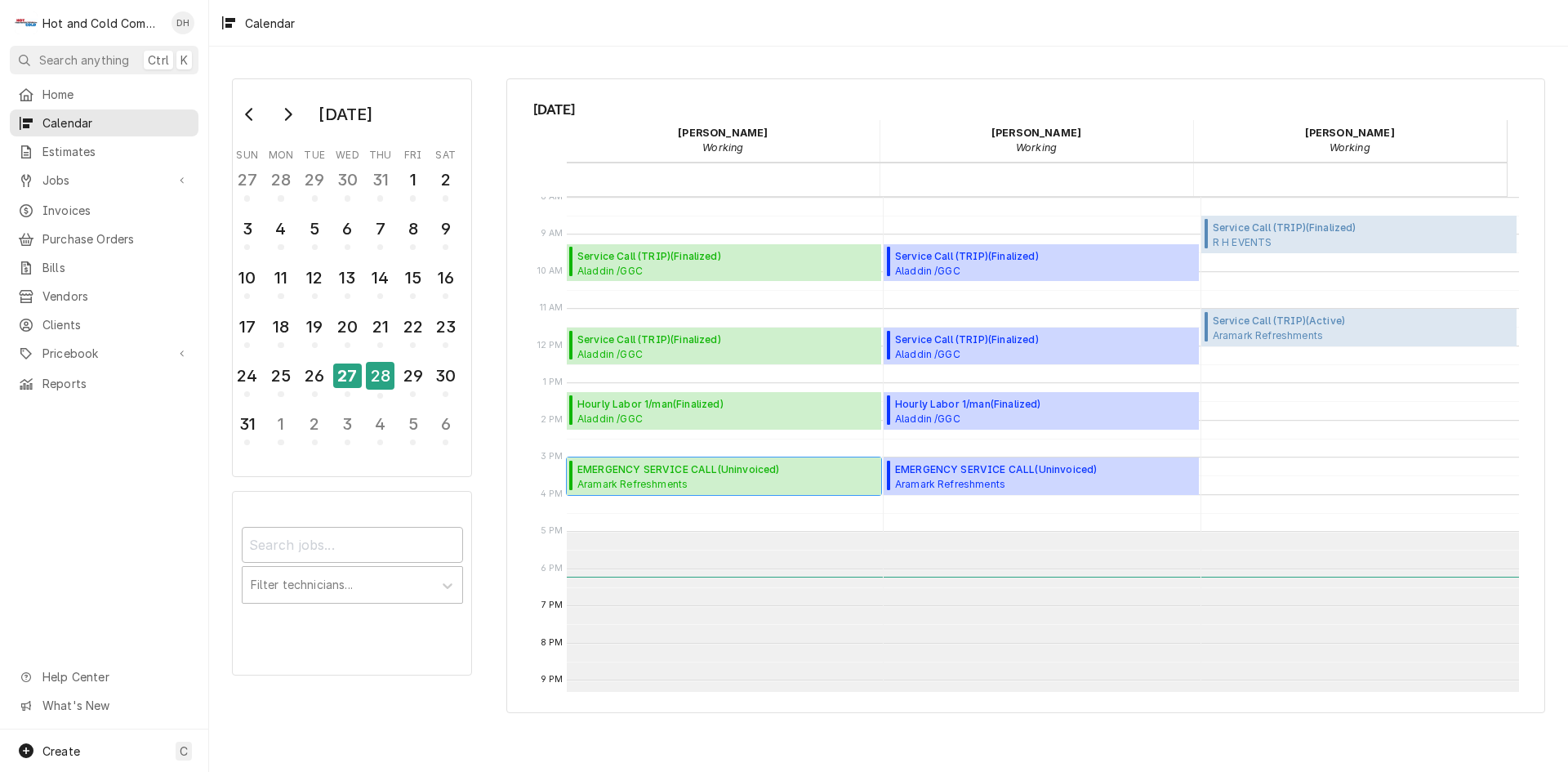
click at [688, 470] on span "EMERGENCY SERVICE CALL ( Uninvoiced )" at bounding box center [711, 470] width 268 height 14
click at [393, 377] on div "28" at bounding box center [380, 375] width 29 height 28
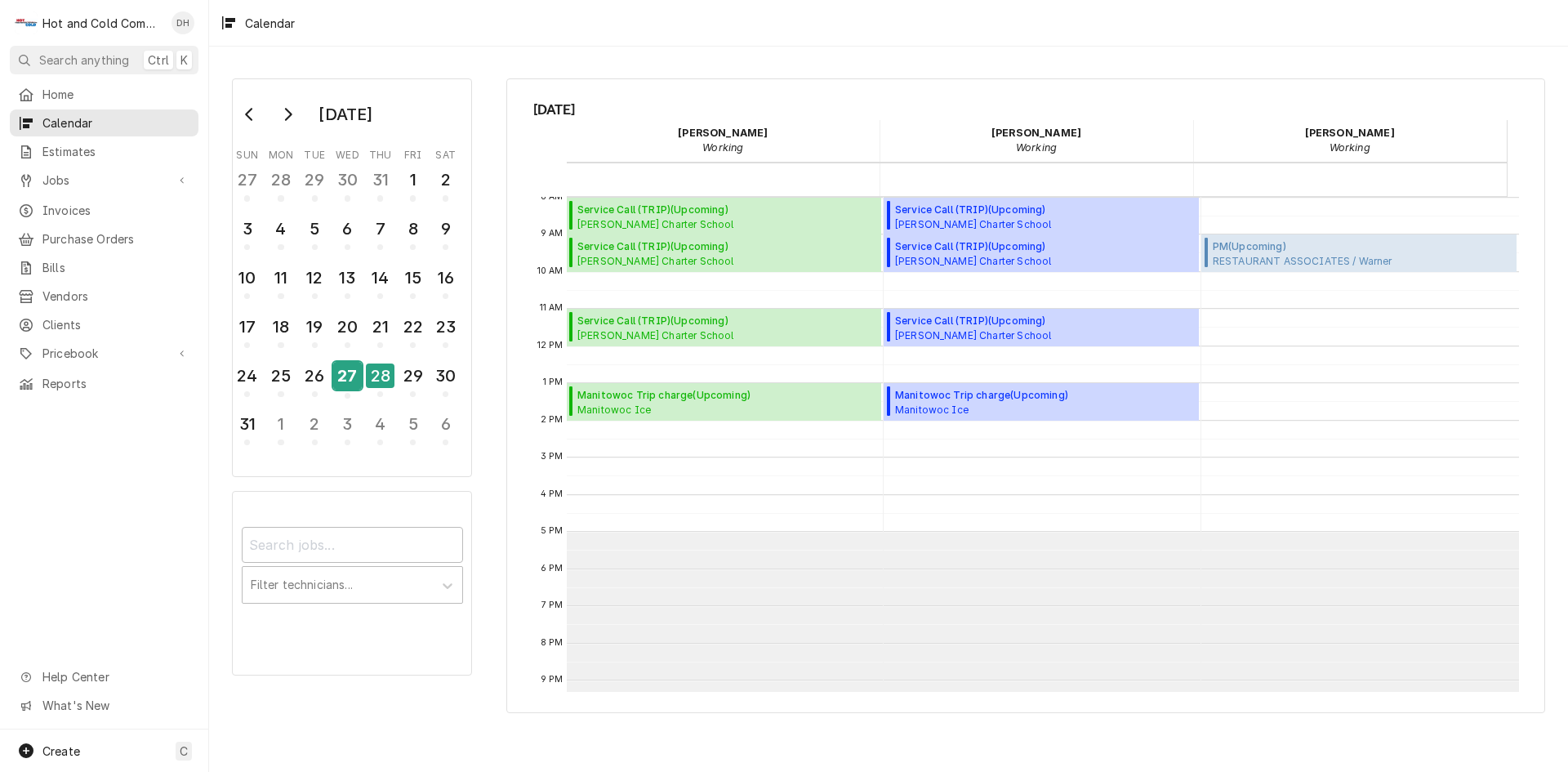
click at [351, 383] on div "27" at bounding box center [348, 375] width 29 height 28
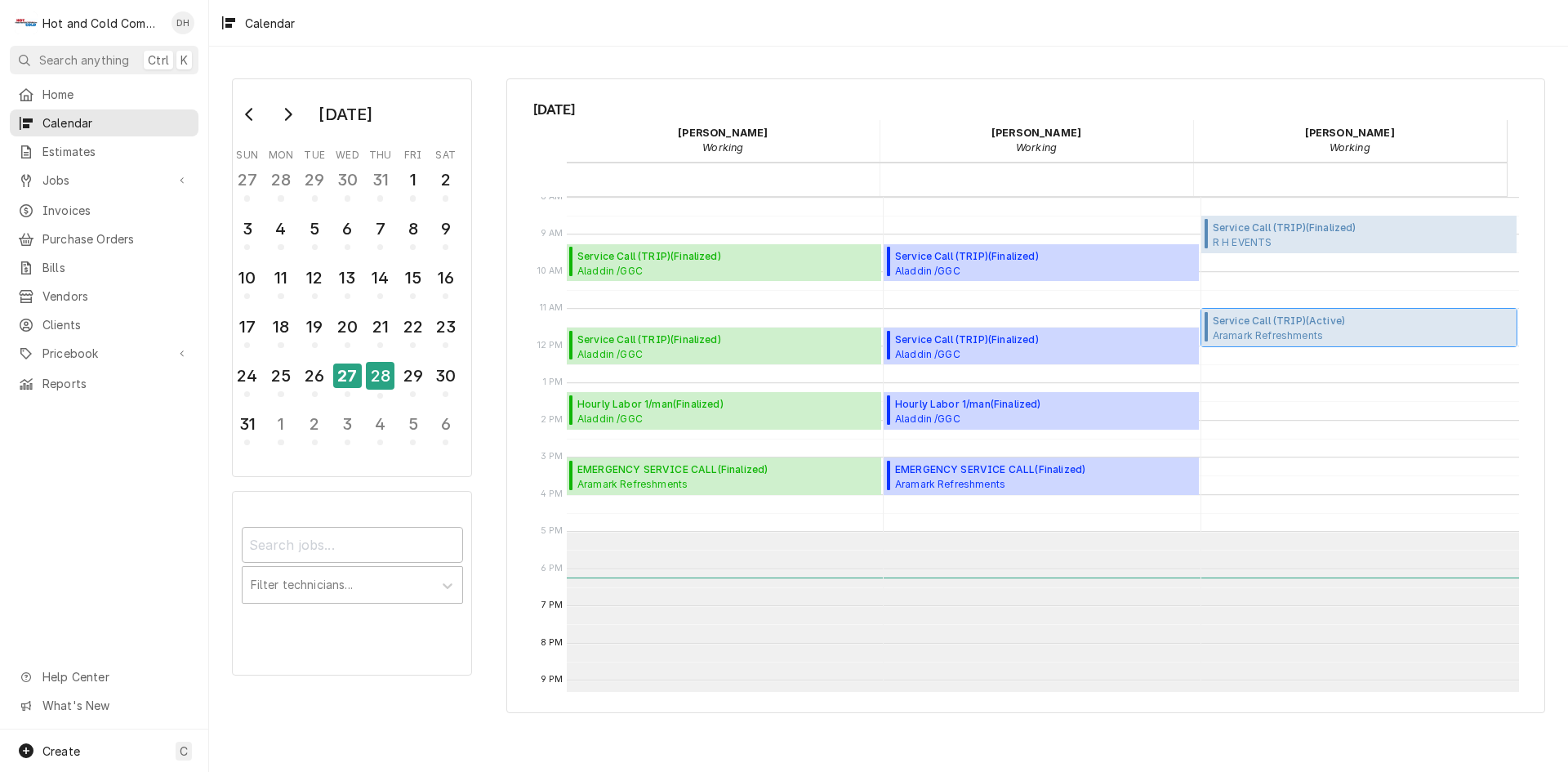
click at [1284, 310] on div "Service Call (TRIP) ( Active ) Aramark Refreshments SHOP REPAIR / 2700 Hickory …" at bounding box center [1358, 328] width 315 height 37
click at [383, 381] on div "28" at bounding box center [380, 375] width 29 height 28
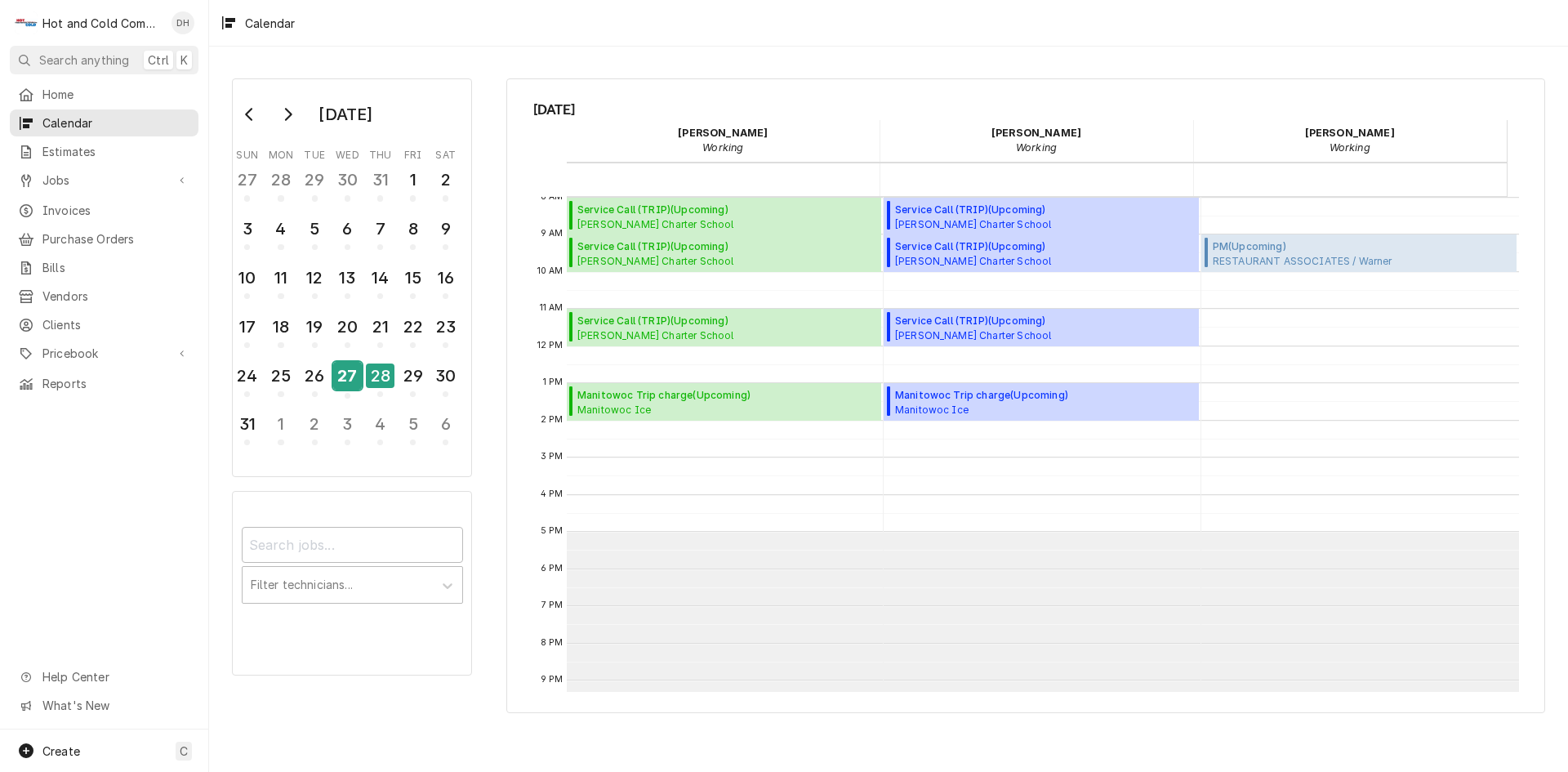
click at [351, 385] on div "27" at bounding box center [348, 375] width 29 height 28
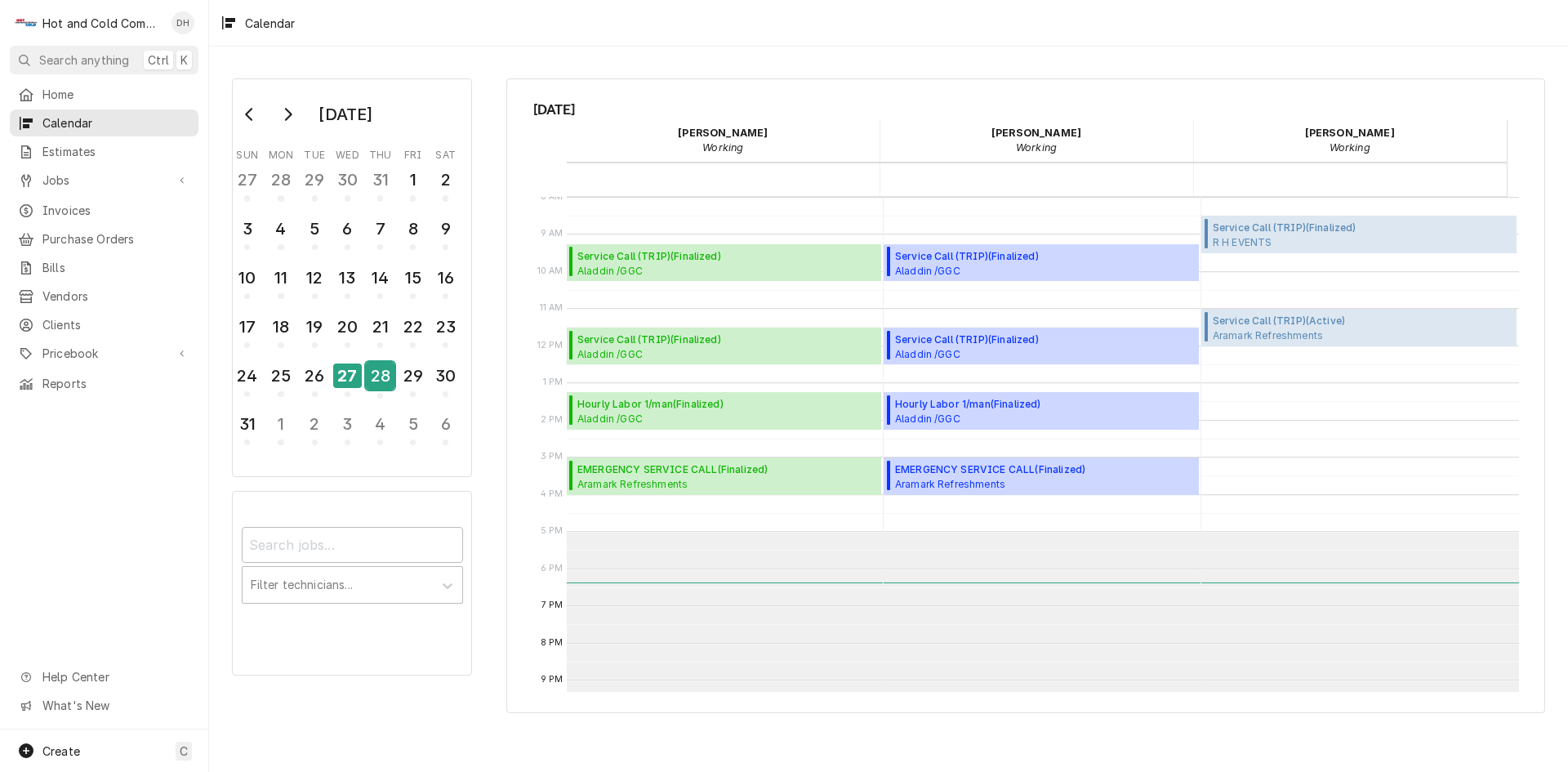
click at [390, 385] on div "28" at bounding box center [380, 375] width 29 height 28
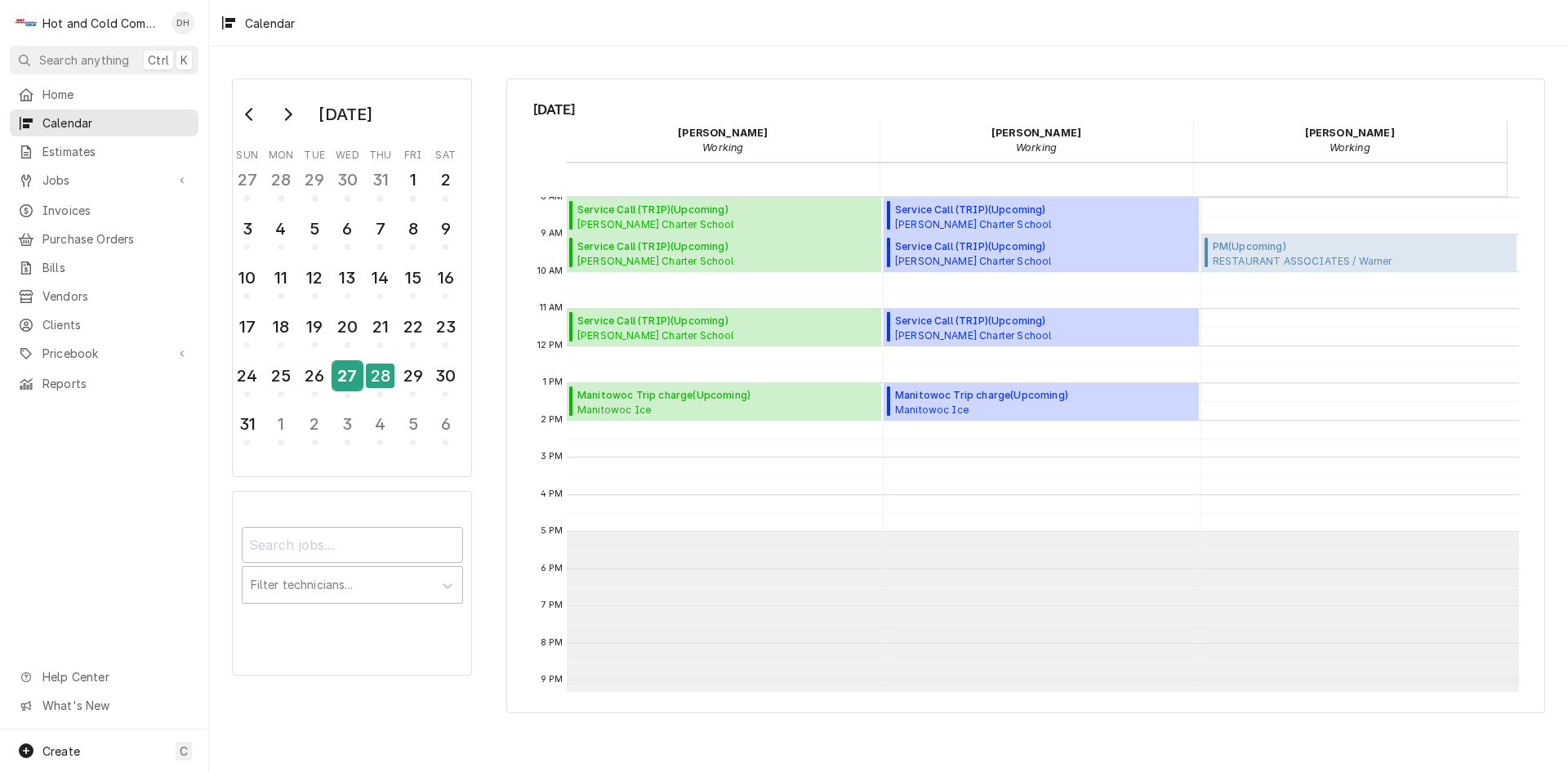
click at [356, 383] on div "27" at bounding box center [348, 375] width 29 height 28
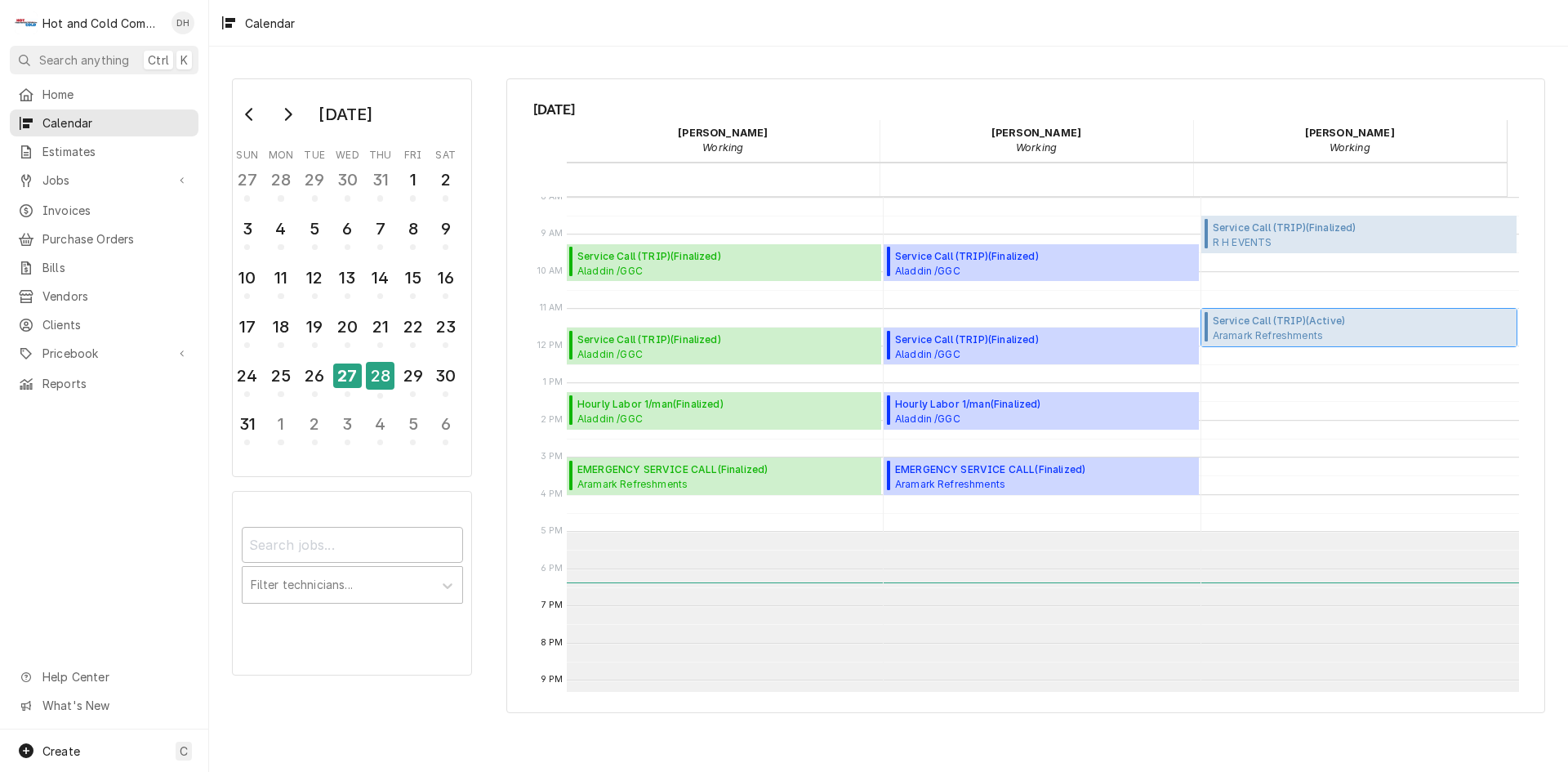
click at [1316, 325] on span "Service Call (TRIP) ( Active )" at bounding box center [1301, 320] width 175 height 14
click at [390, 379] on div "28" at bounding box center [380, 375] width 29 height 28
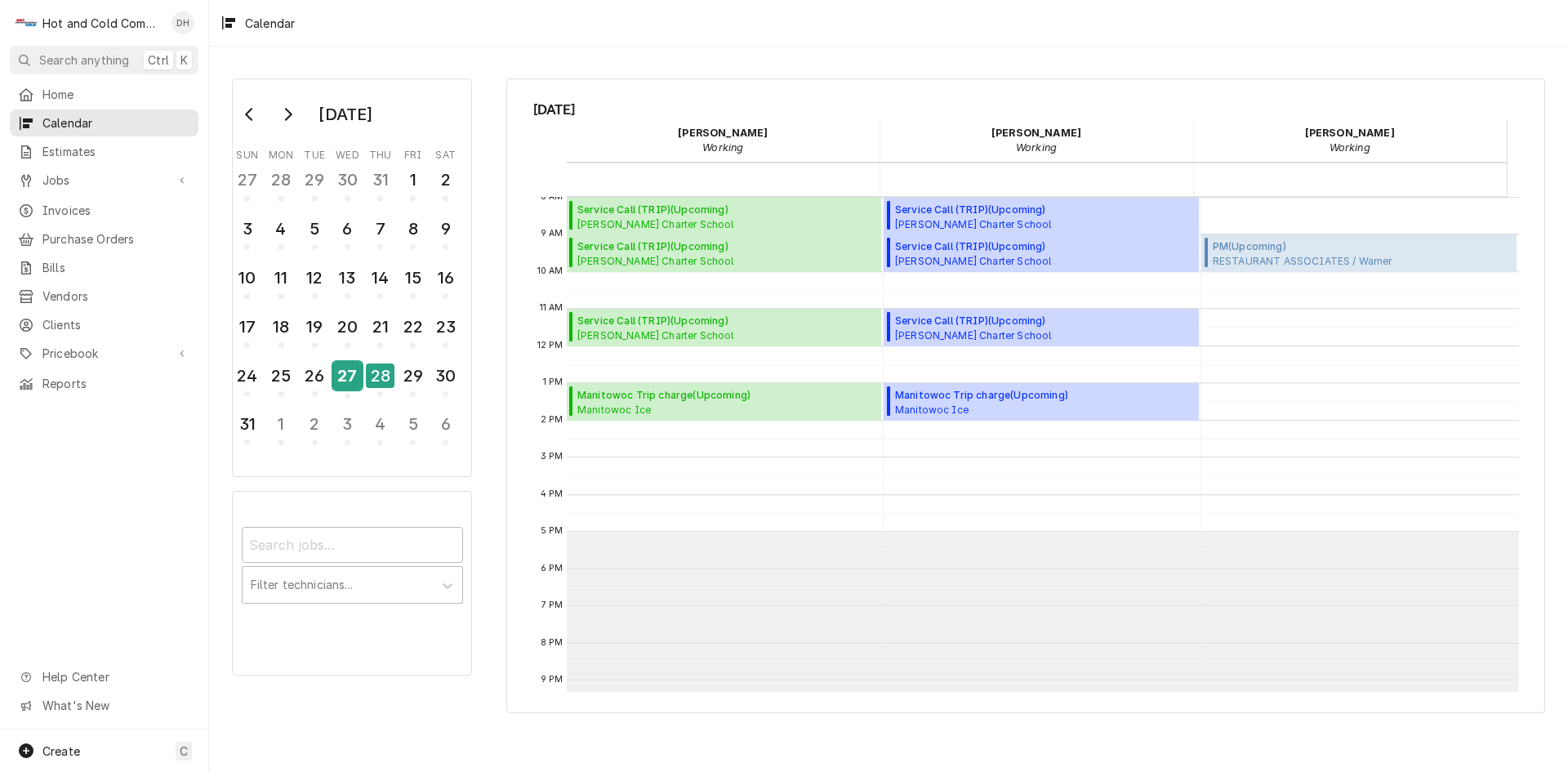
click at [351, 384] on div "27" at bounding box center [348, 375] width 29 height 28
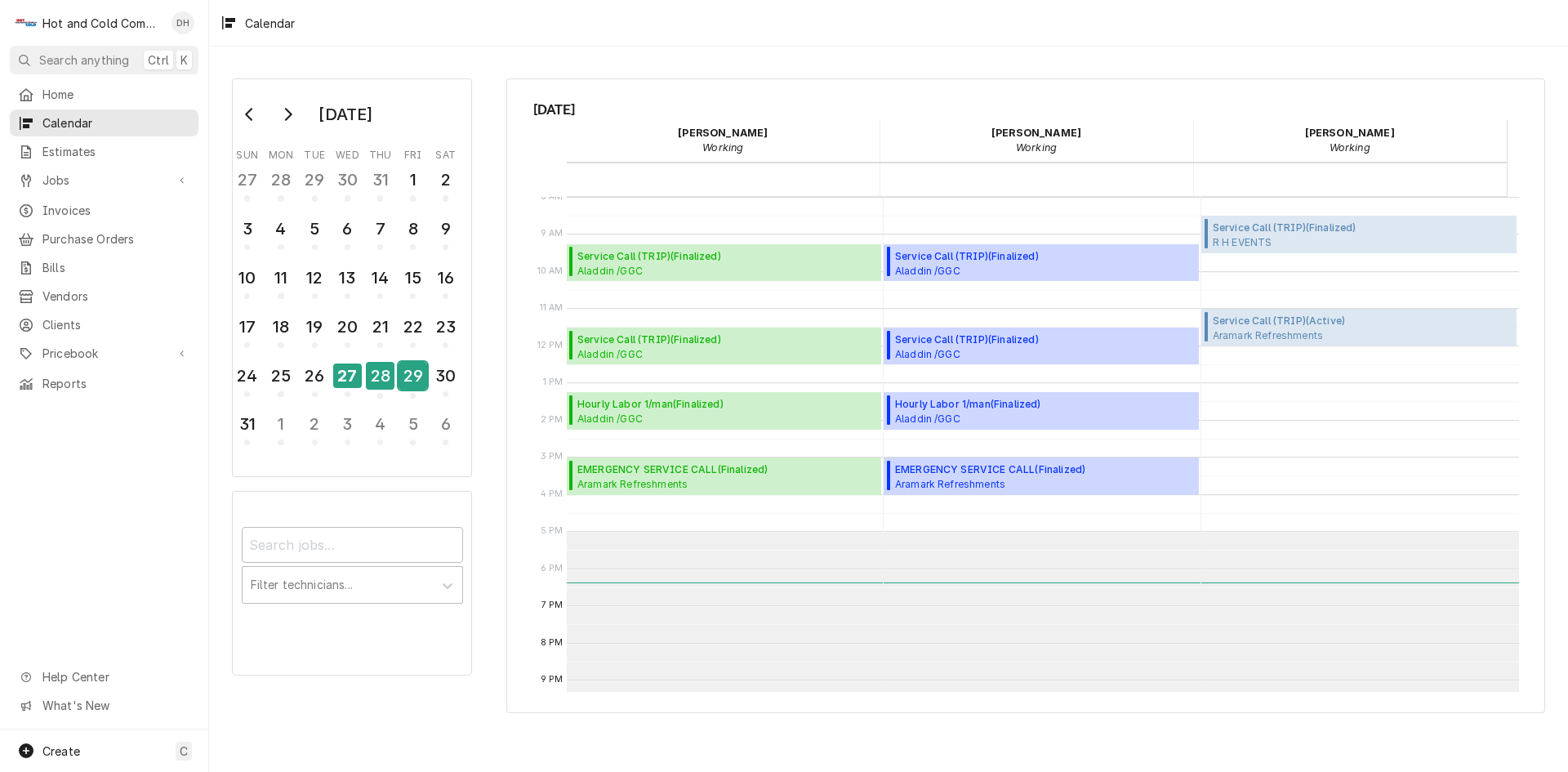
click at [414, 385] on div "29" at bounding box center [413, 375] width 29 height 28
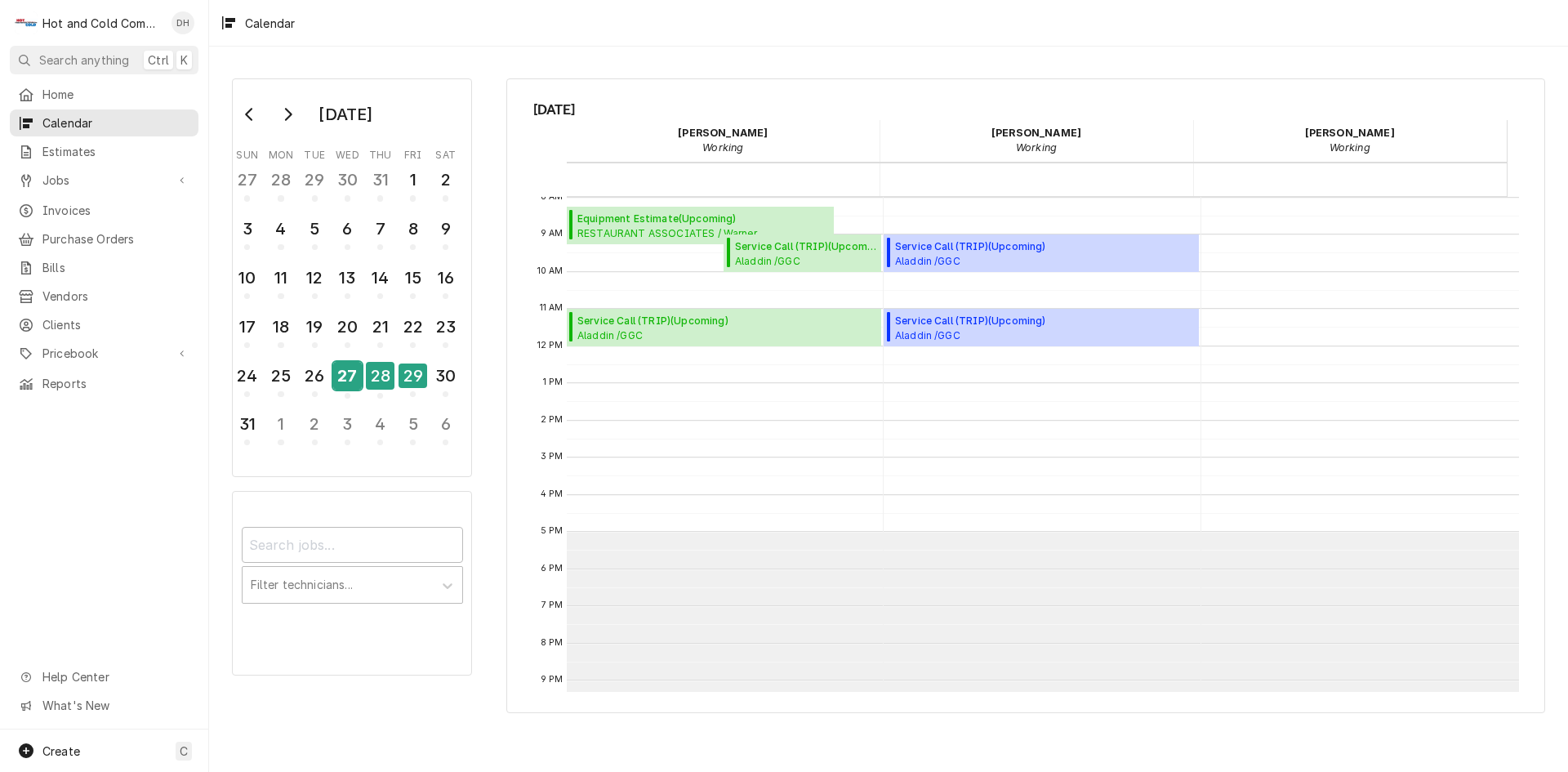
click at [353, 385] on div "27" at bounding box center [348, 375] width 29 height 28
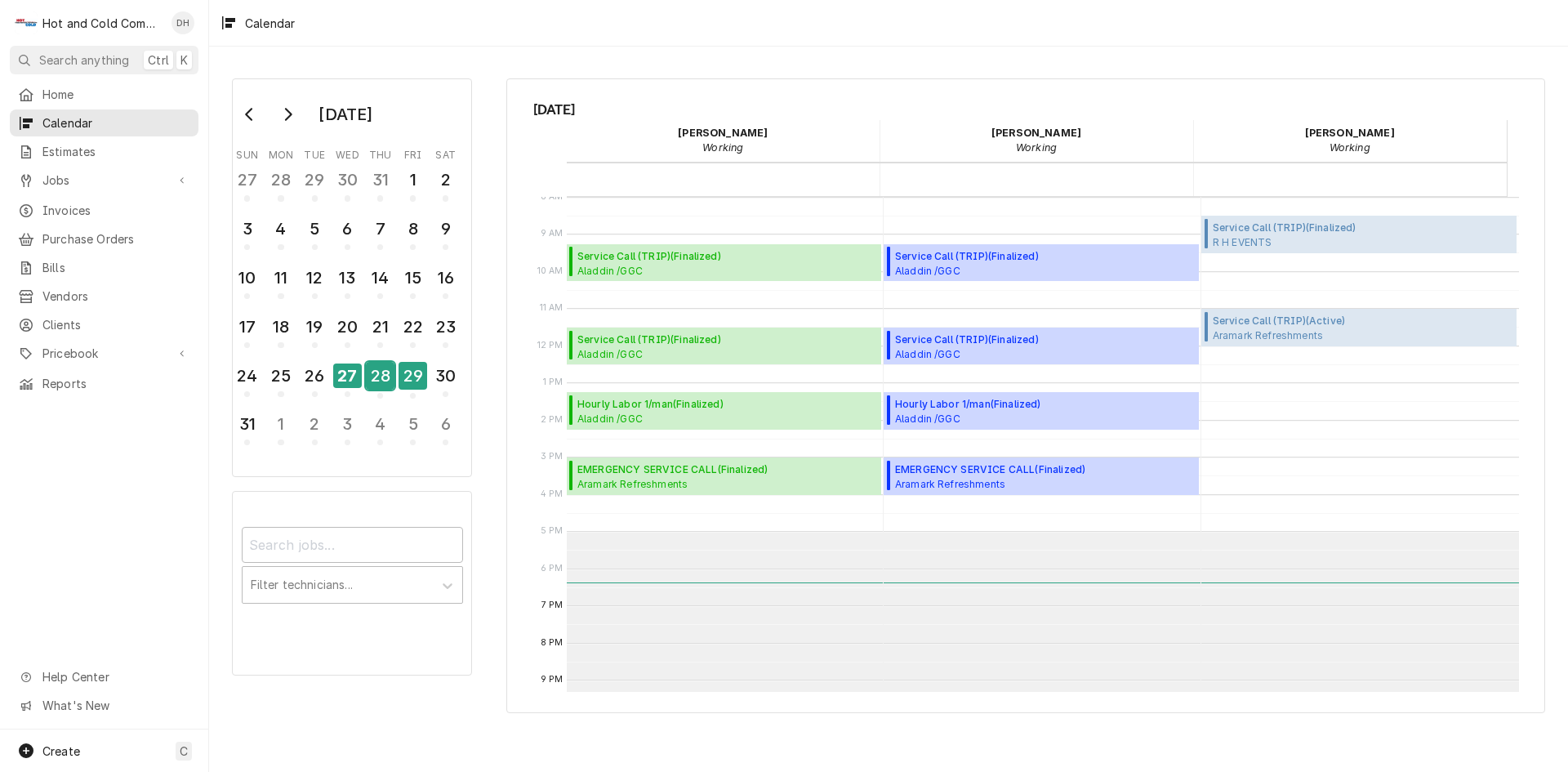
click at [386, 369] on div "28" at bounding box center [380, 375] width 29 height 28
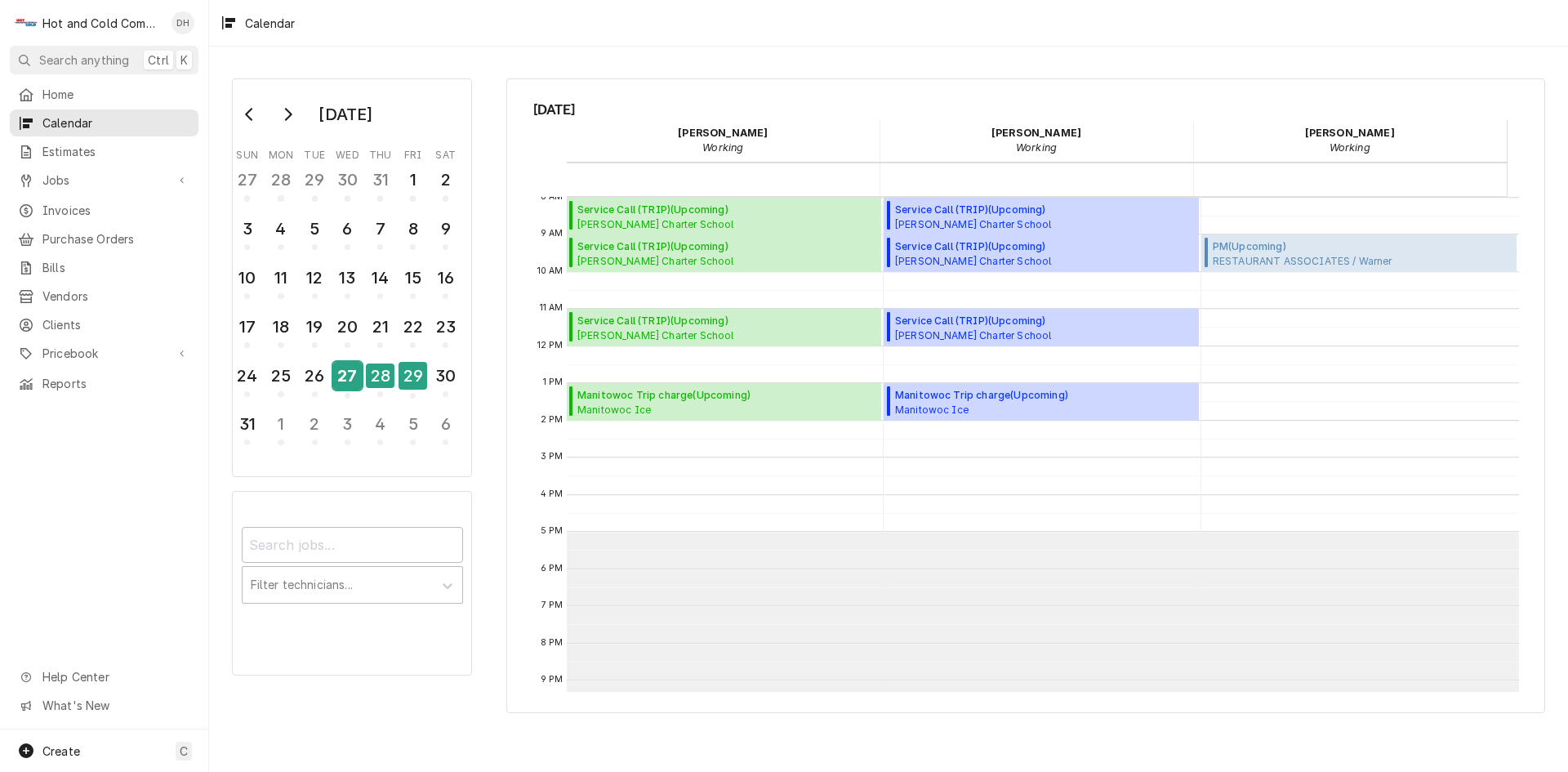
click at [355, 385] on div "27" at bounding box center [348, 375] width 29 height 28
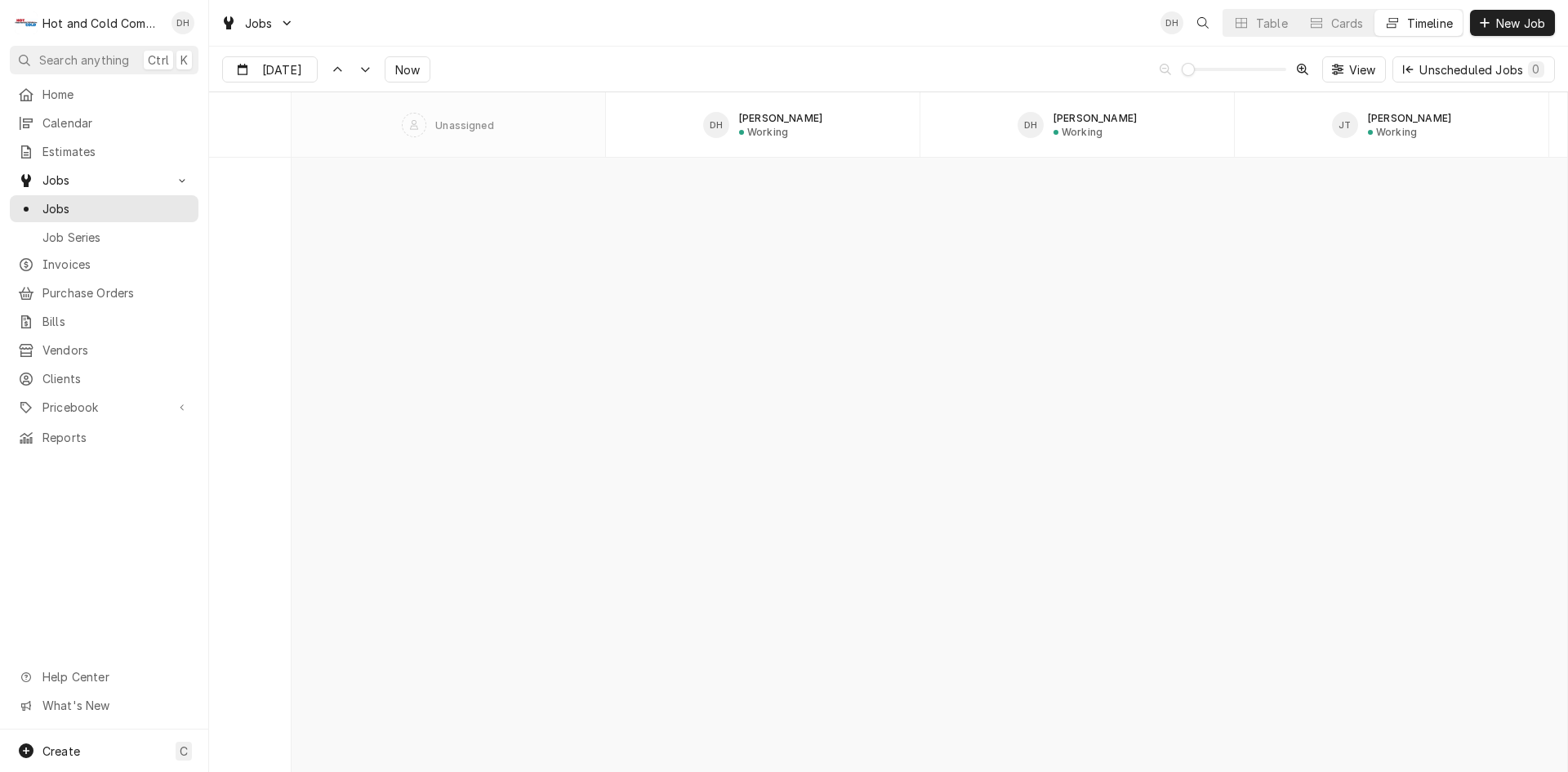
scroll to position [12802, 0]
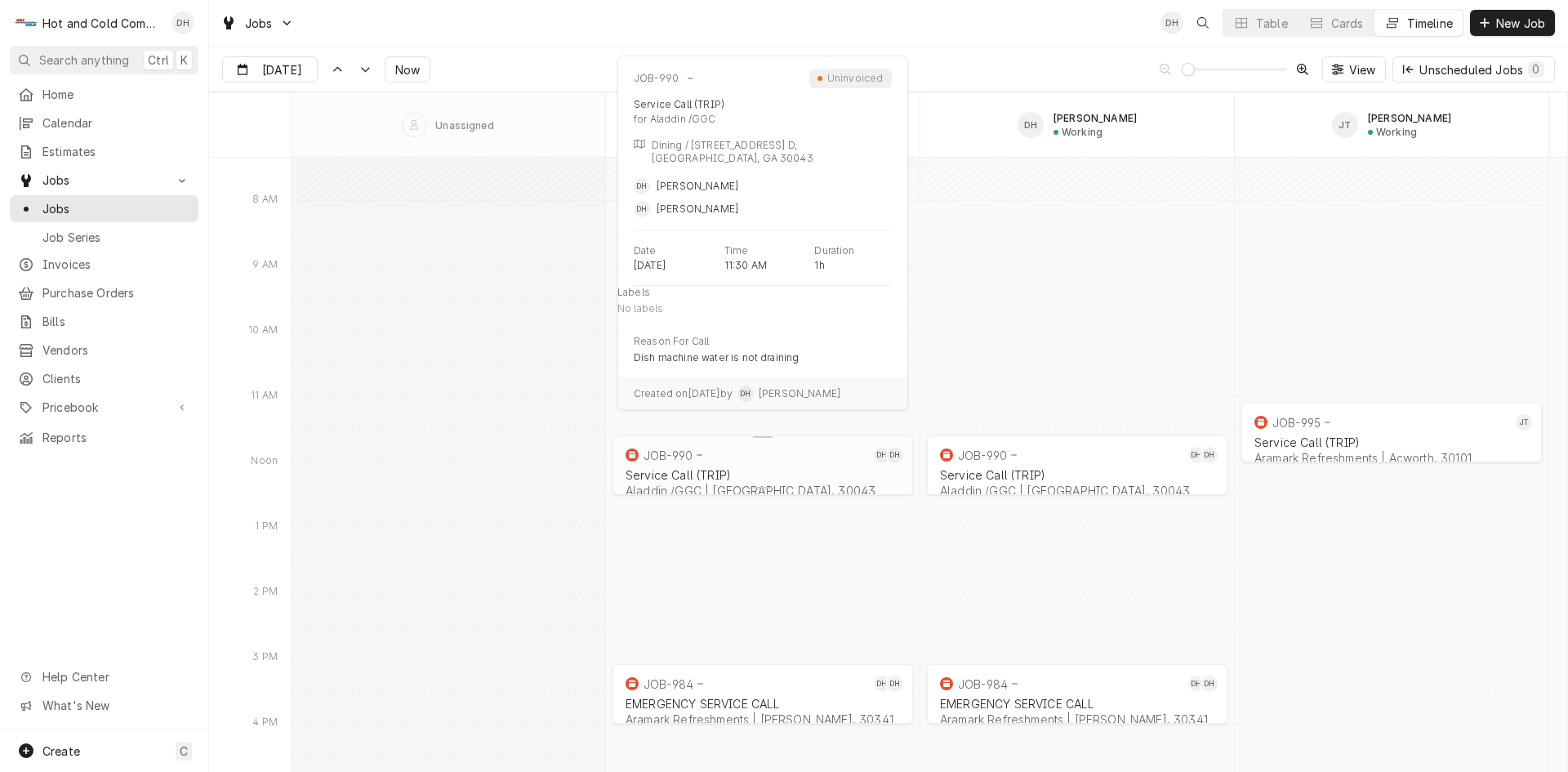
click at [682, 465] on div "Service Call (TRIP) Aladdin /GGC | [GEOGRAPHIC_DATA], 30043" at bounding box center [762, 482] width 281 height 36
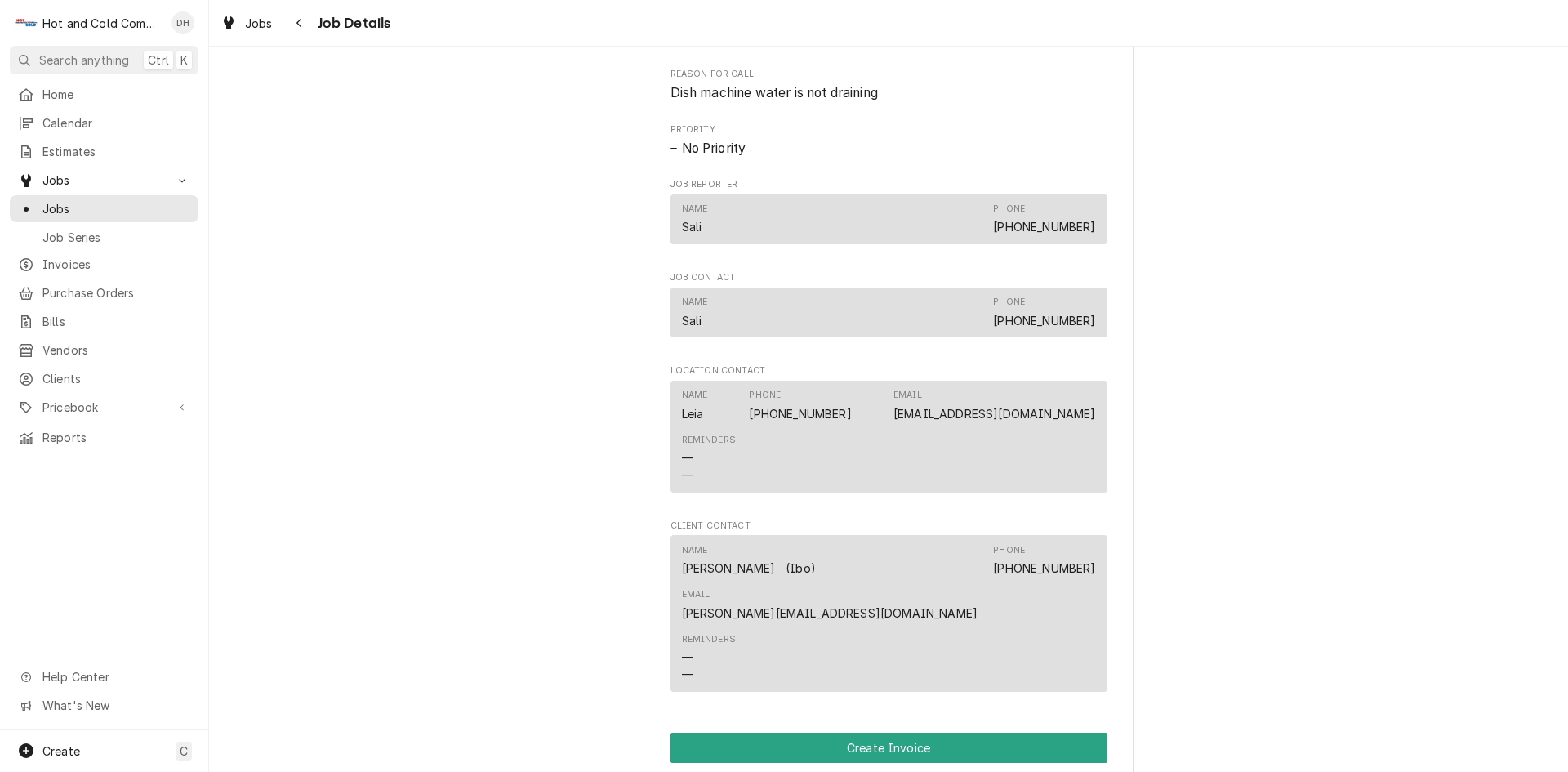
scroll to position [1090, 0]
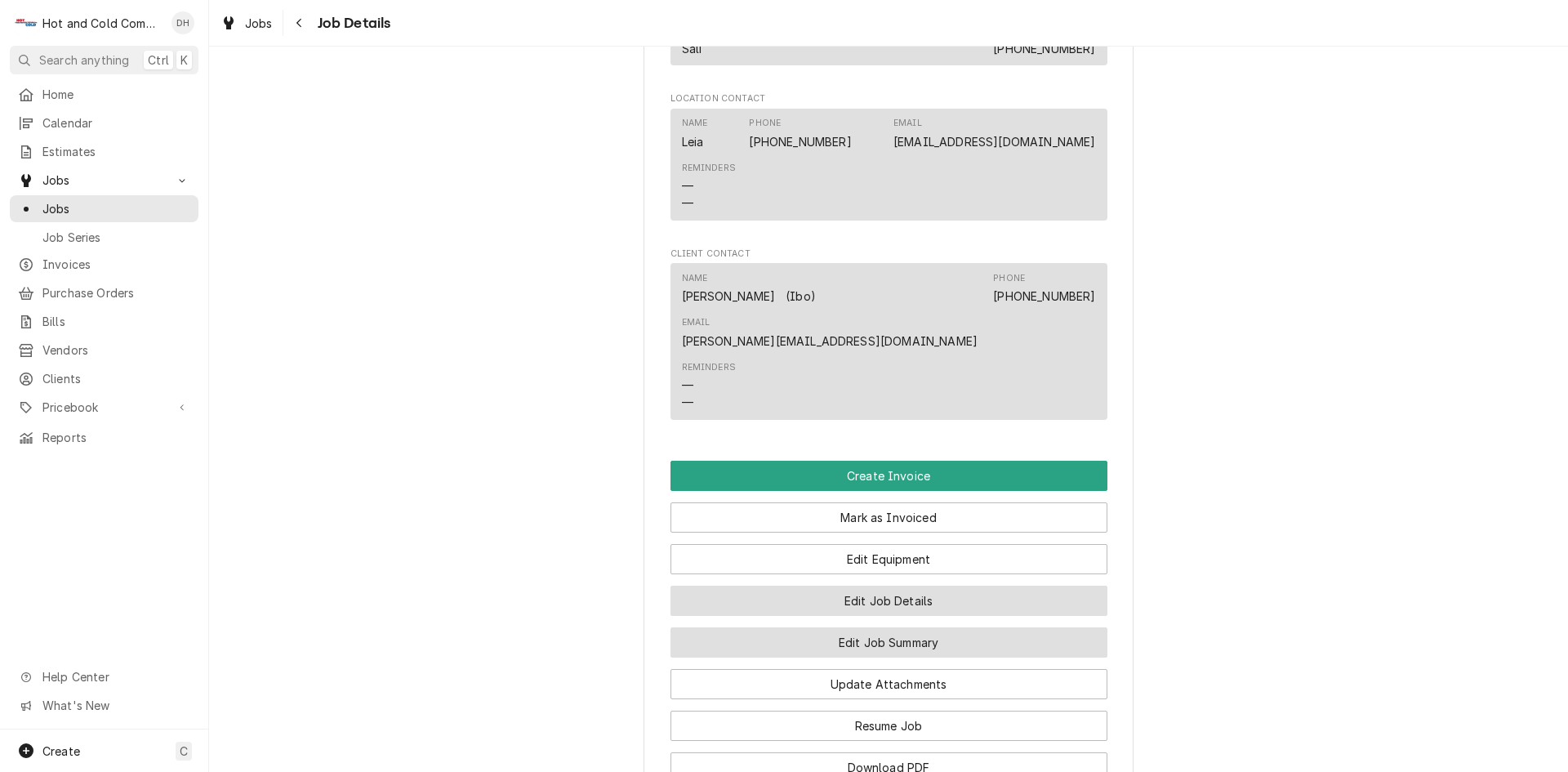
drag, startPoint x: 891, startPoint y: 595, endPoint x: 956, endPoint y: 549, distance: 79.6
click at [891, 628] on button "Edit Job Summary" at bounding box center [889, 643] width 437 height 31
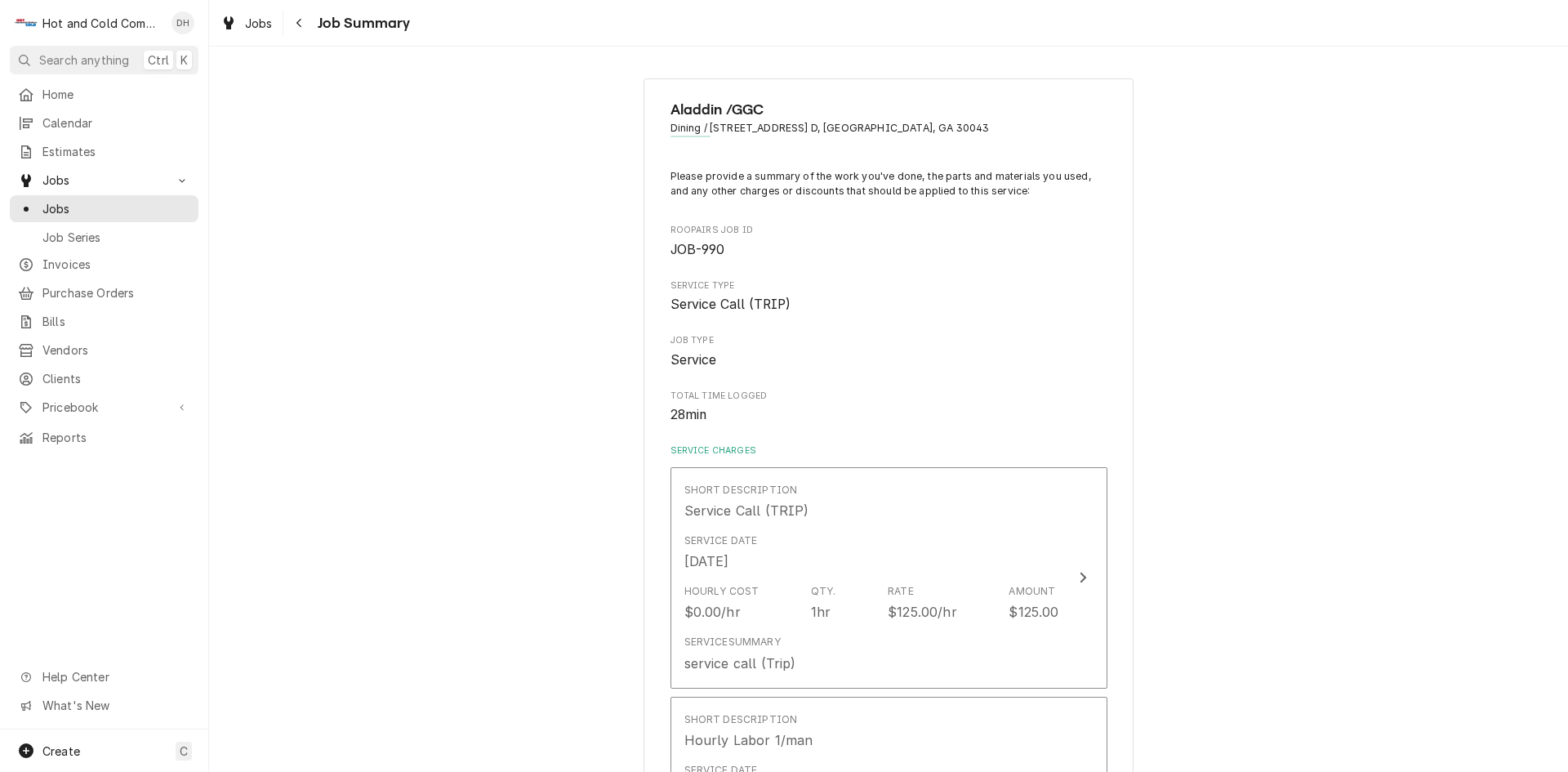
scroll to position [272, 0]
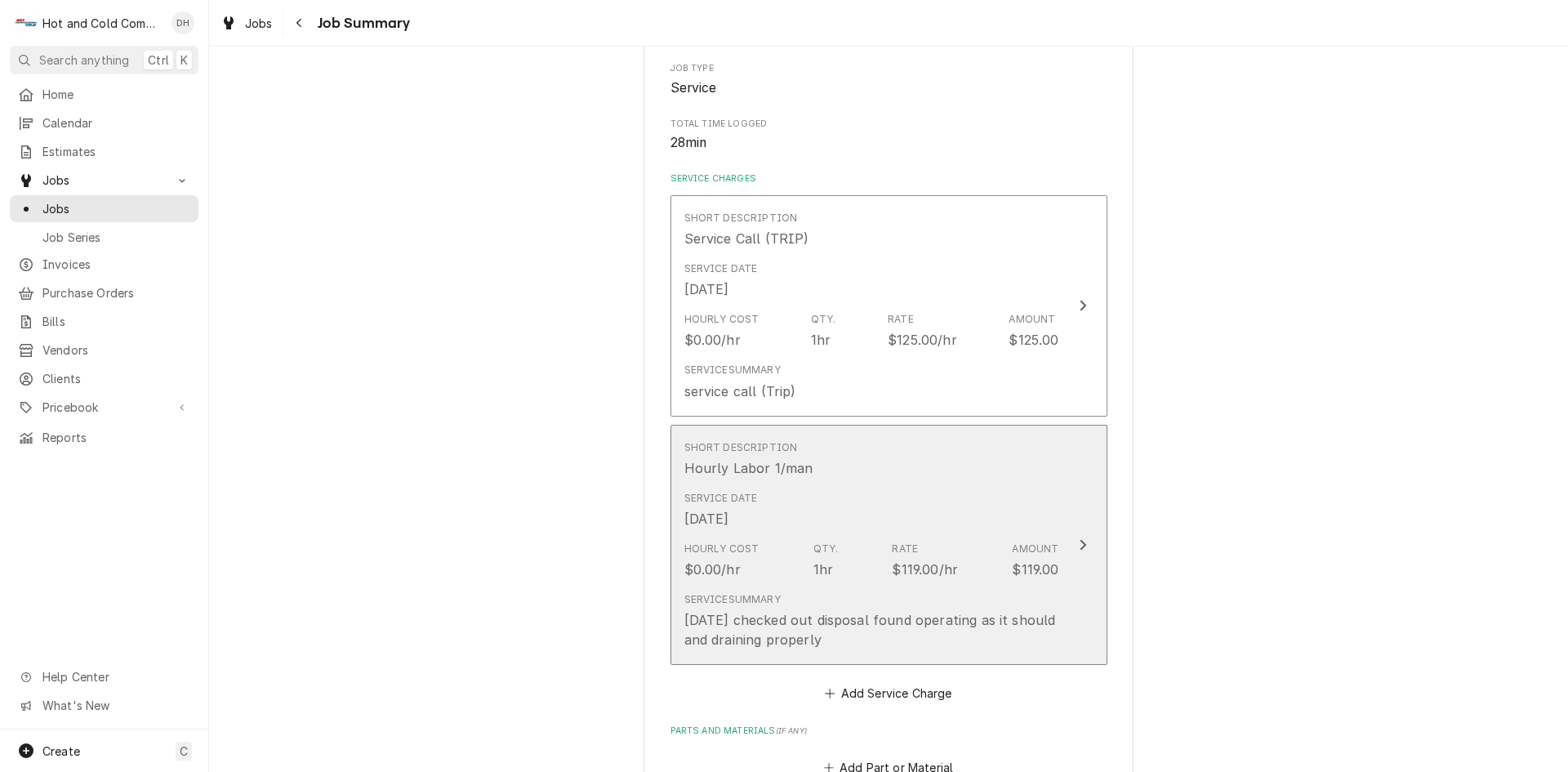
click at [953, 481] on div "Short Description Hourly Labor 1/man" at bounding box center [872, 459] width 375 height 51
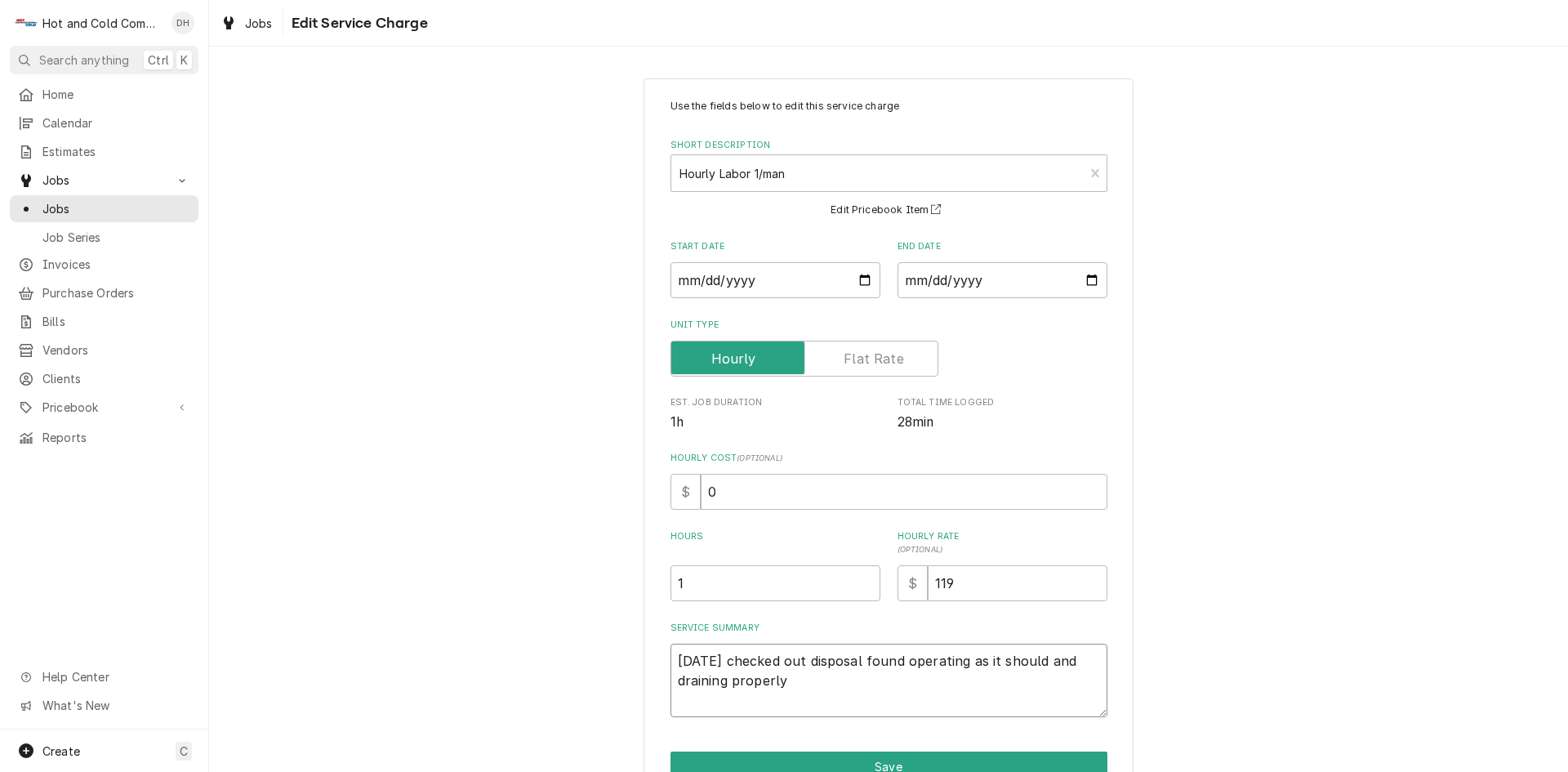
click at [725, 659] on textarea "8/27/25 checked out disposal found operating as it should and draining properly" at bounding box center [889, 680] width 437 height 74
type textarea "x"
type textarea "8/27/25 Ichecked out disposal found operating as it should and draining properly"
type textarea "x"
type textarea "8/27/25 Ischecked out disposal found operating as it should and draining proper…"
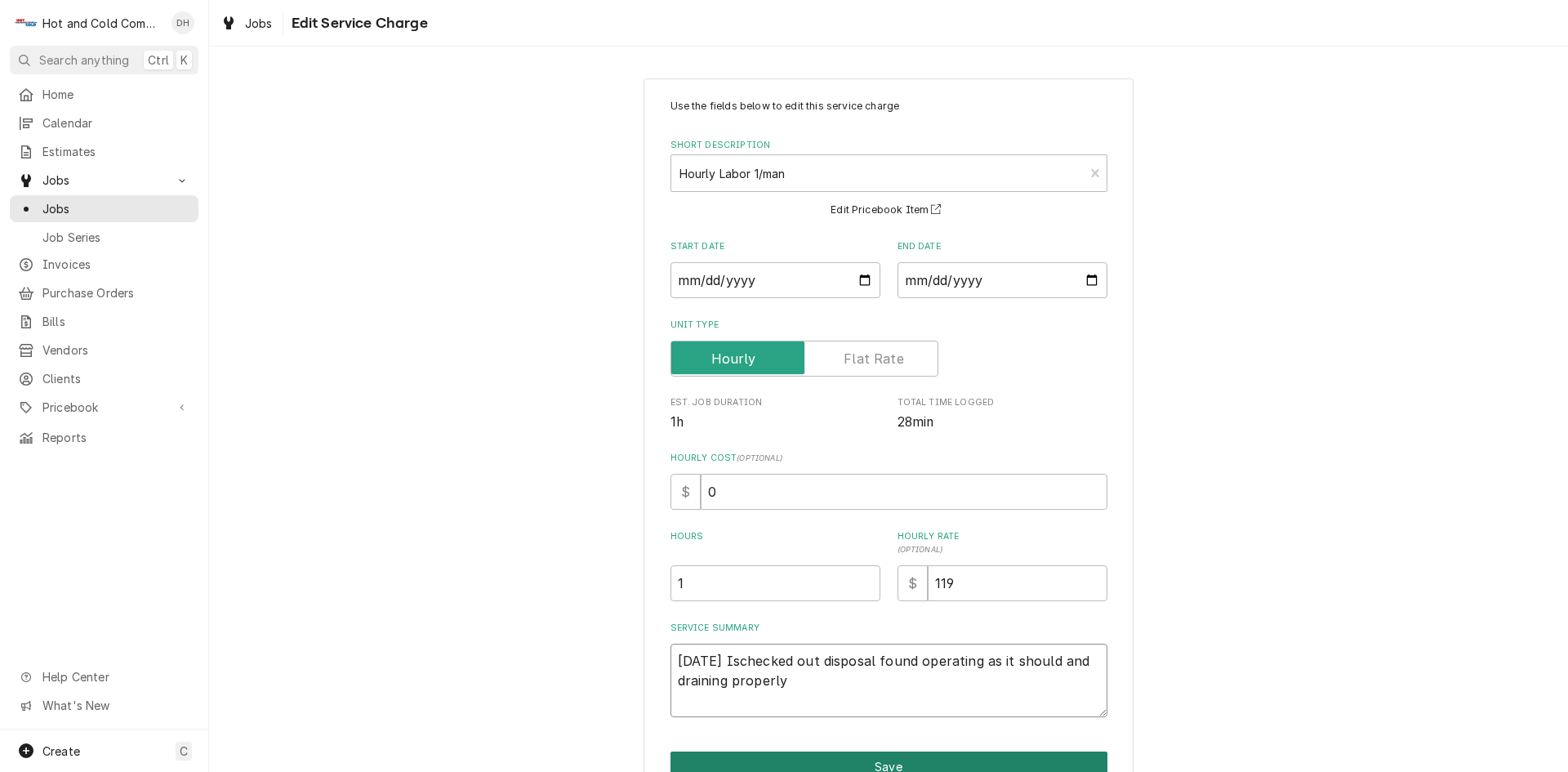
type textarea "x"
type textarea "8/27/25 Isschecked out disposal found operating as it should and draining prope…"
type textarea "x"
type textarea "8/27/25 Issuchecked out disposal found operating as it should and draining prop…"
type textarea "x"
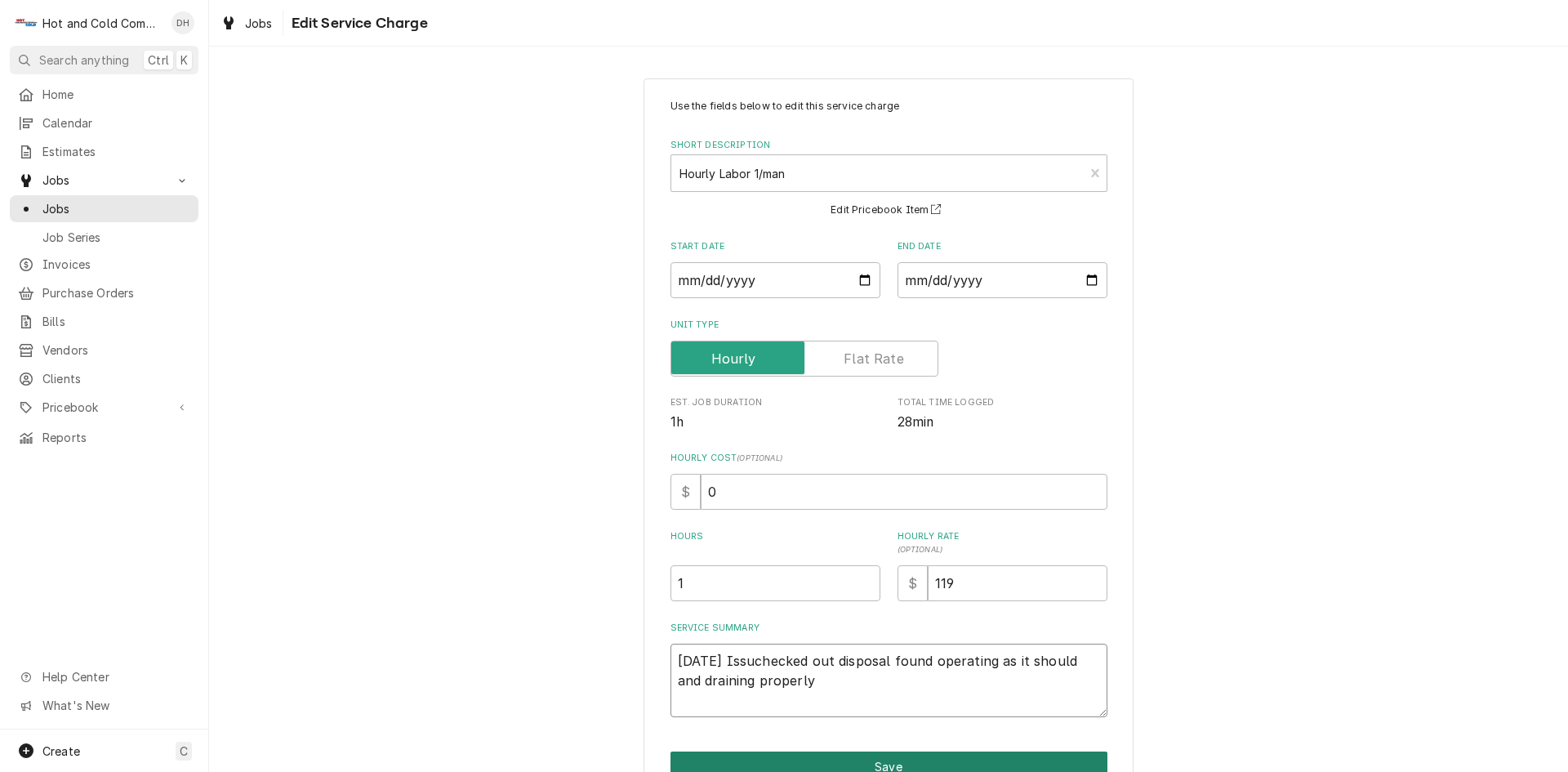
type textarea "8/27/25 Issuechecked out disposal found operating as it should and draining pro…"
type textarea "x"
type textarea "8/27/25 Issue checked out disposal found operating as it should and draining pr…"
type textarea "x"
type textarea "8/27/25 Issue wchecked out disposal found operating as it should and draining p…"
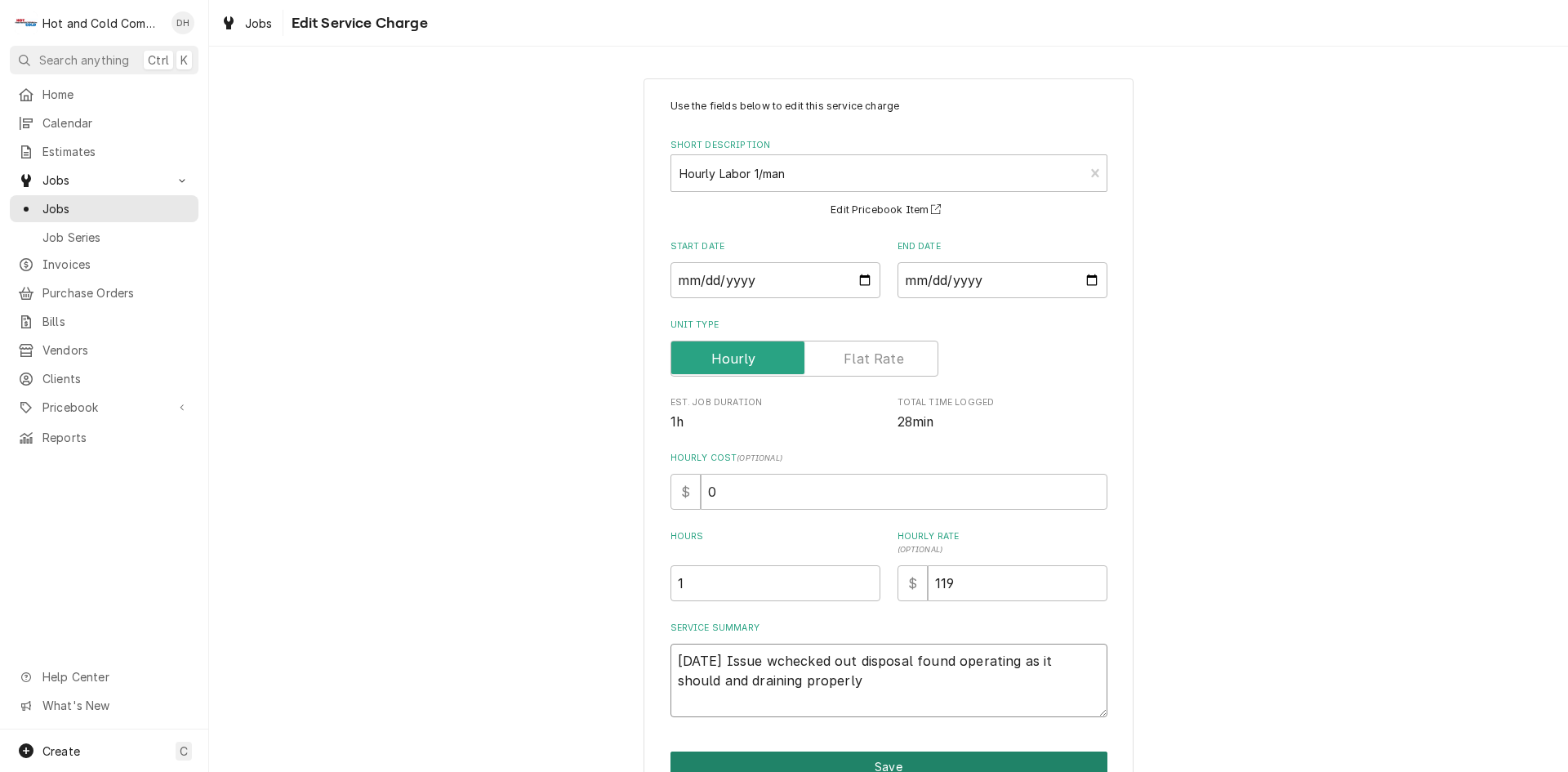
type textarea "x"
type textarea "8/27/25 Issue wachecked out disposal found operating as it should and draining …"
type textarea "x"
type textarea "8/27/25 Issue waschecked out disposal found operating as it should and draining…"
type textarea "x"
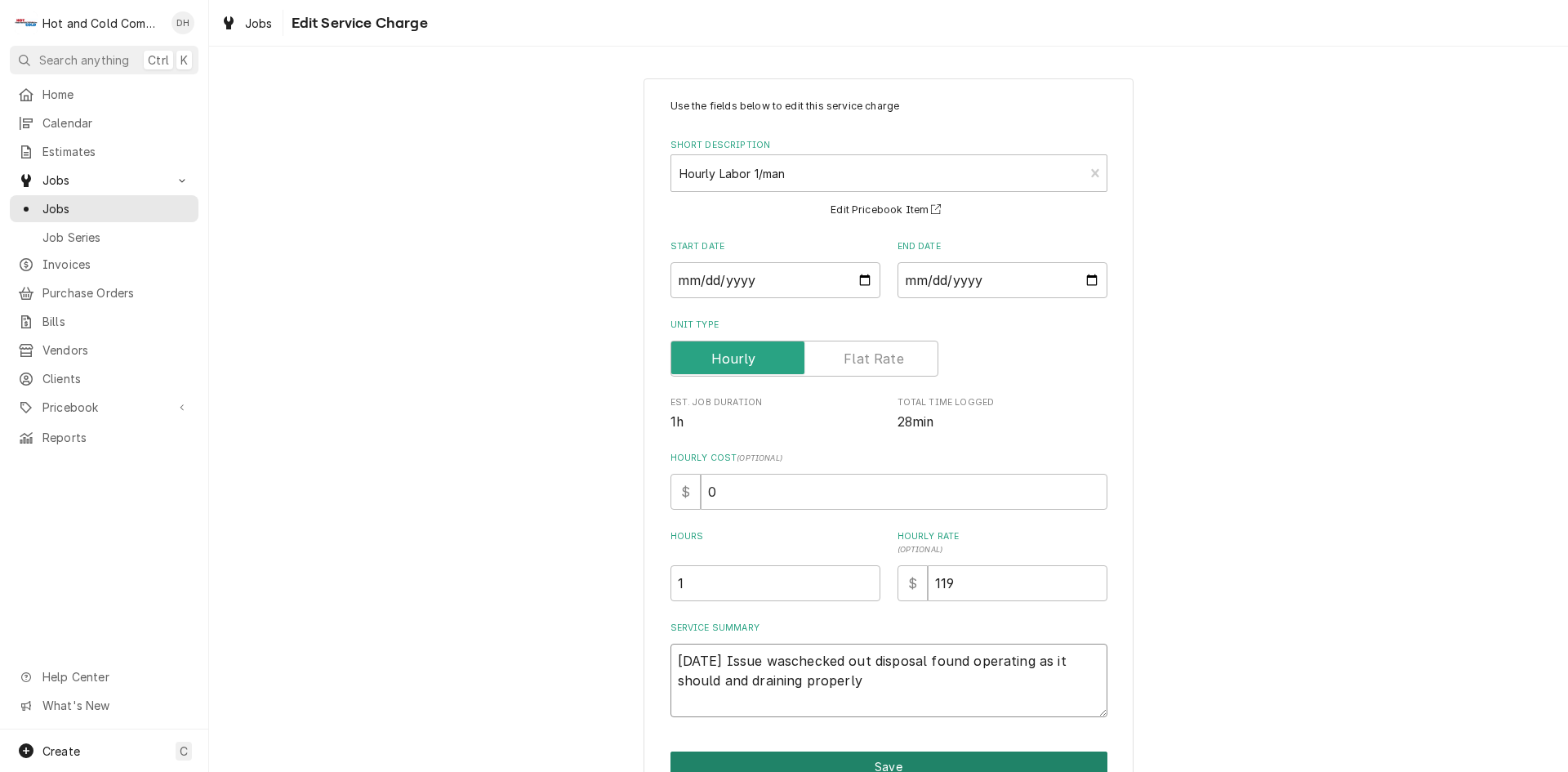
type textarea "8/27/25 Issue was checked out disposal found operating as it should and drainin…"
type textarea "x"
type textarea "8/27/25 Issue was nchecked out disposal found operating as it should and draini…"
type textarea "x"
type textarea "8/27/25 Issue was nochecked out disposal found operating as it should and drain…"
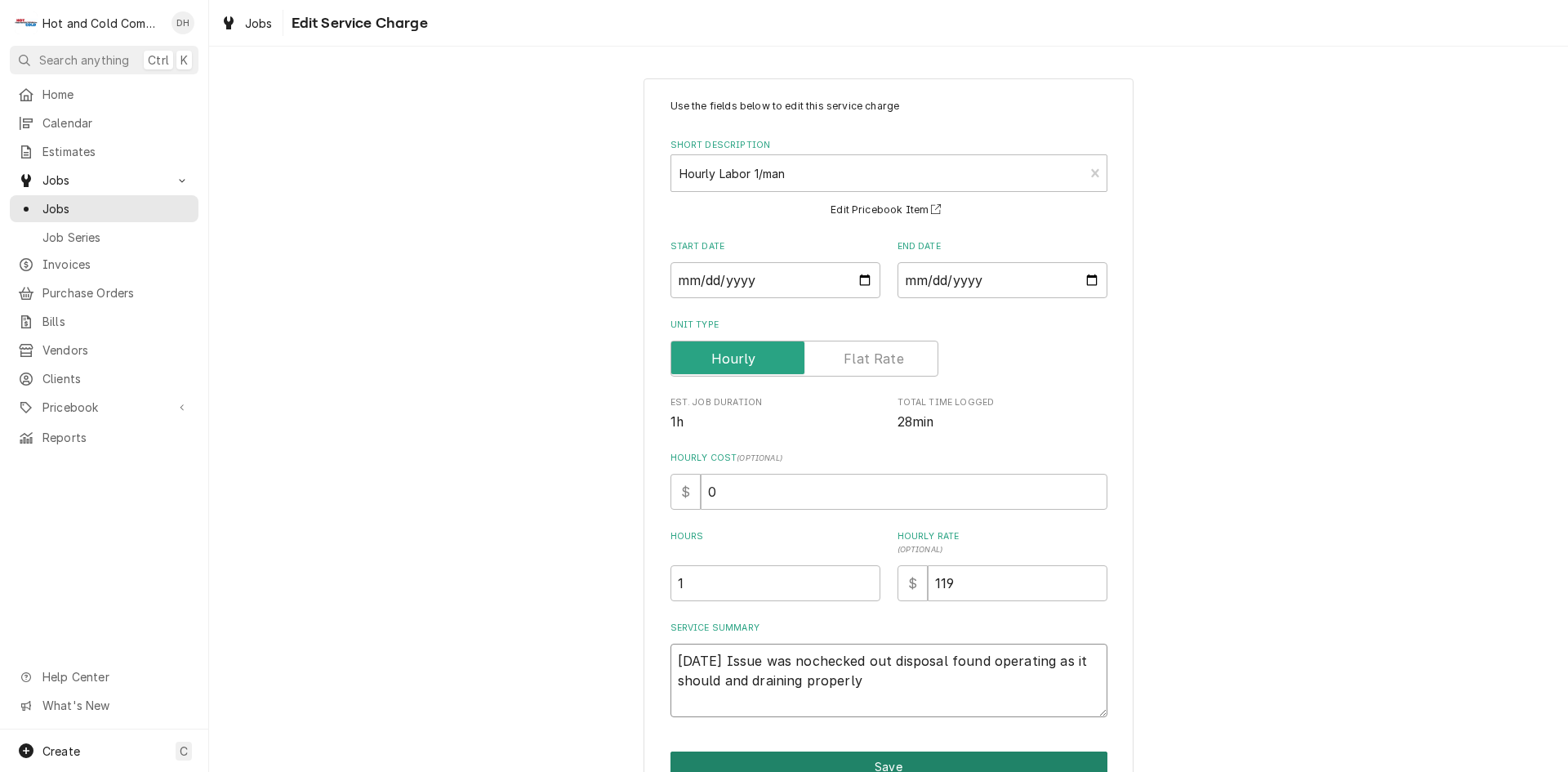
type textarea "x"
type textarea "8/27/25 Issue was notchecked out disposal found operating as it should and drai…"
type textarea "x"
type textarea "8/27/25 Issue was not checked out disposal found operating as it should and dra…"
type textarea "x"
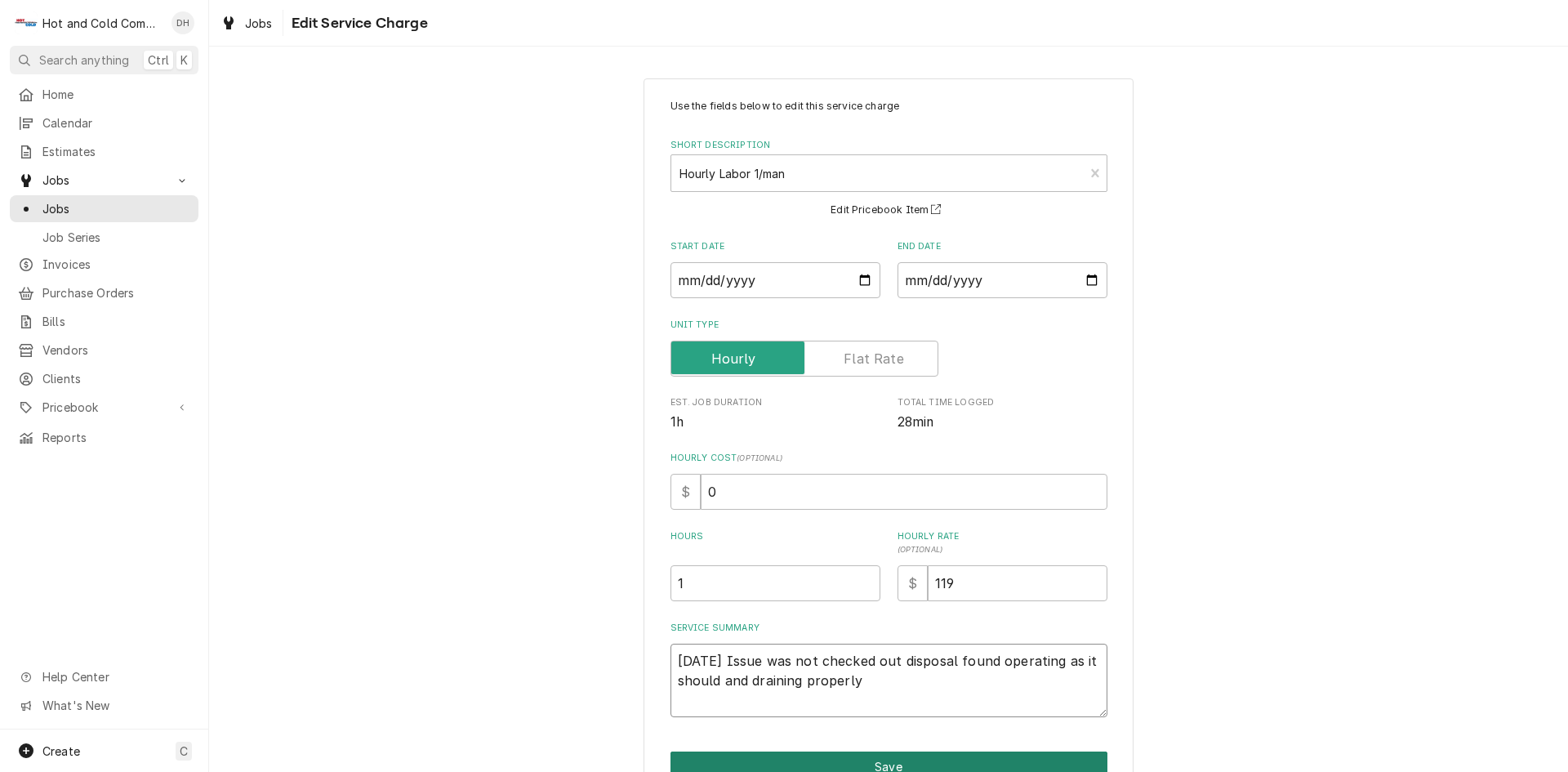
type textarea "8/27/25 Issue was not dchecked out disposal found operating as it should and dr…"
type textarea "x"
type textarea "8/27/25 Issue was not dichecked out disposal found operating as it should and d…"
type textarea "x"
type textarea "8/27/25 Issue was not dischecked out disposal found operating as it should and …"
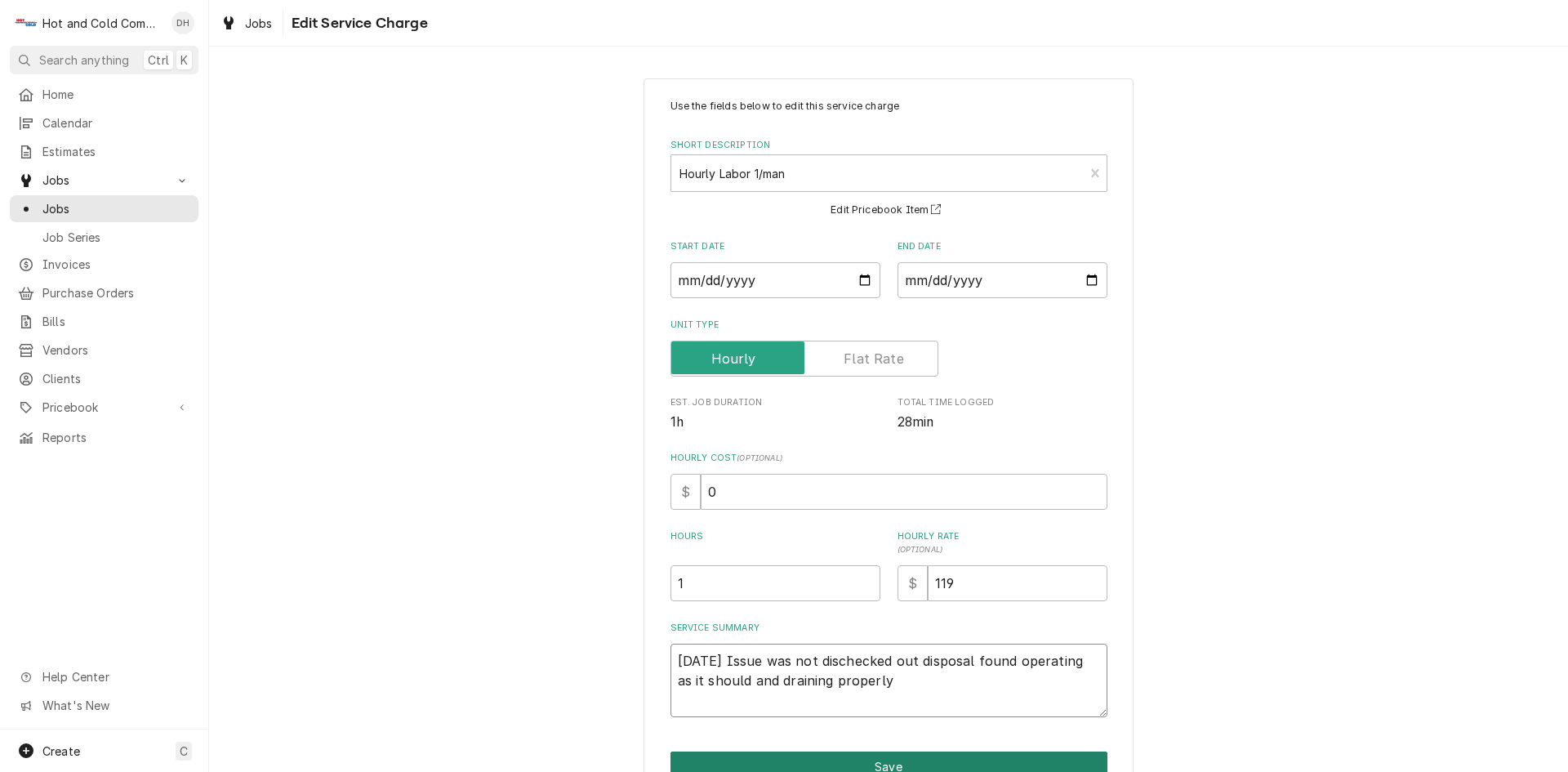
type textarea "x"
type textarea "8/27/25 Issue was not dishchecked out disposal found operating as it should and…"
type textarea "x"
type textarea "8/27/25 Issue was not dish checked out disposal found operating as it should an…"
type textarea "x"
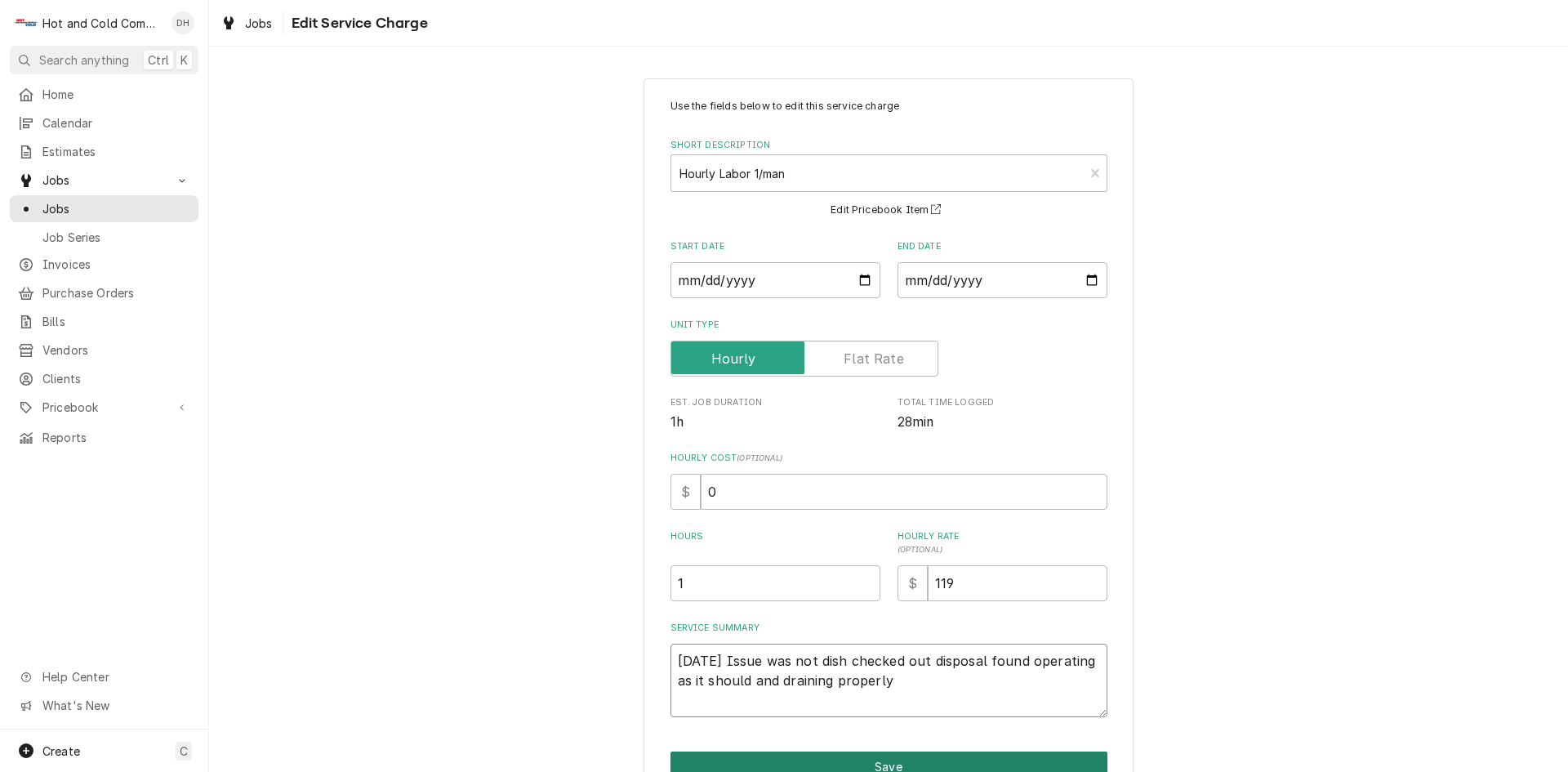
type textarea "8/27/25 Issue was not dish achecked out disposal found operating as it should a…"
type textarea "x"
type textarea "8/27/25 Issue was not dish amchecked out disposal found operating as it should …"
type textarea "x"
type textarea "8/27/25 Issue was not dish achecked out disposal found operating as it should a…"
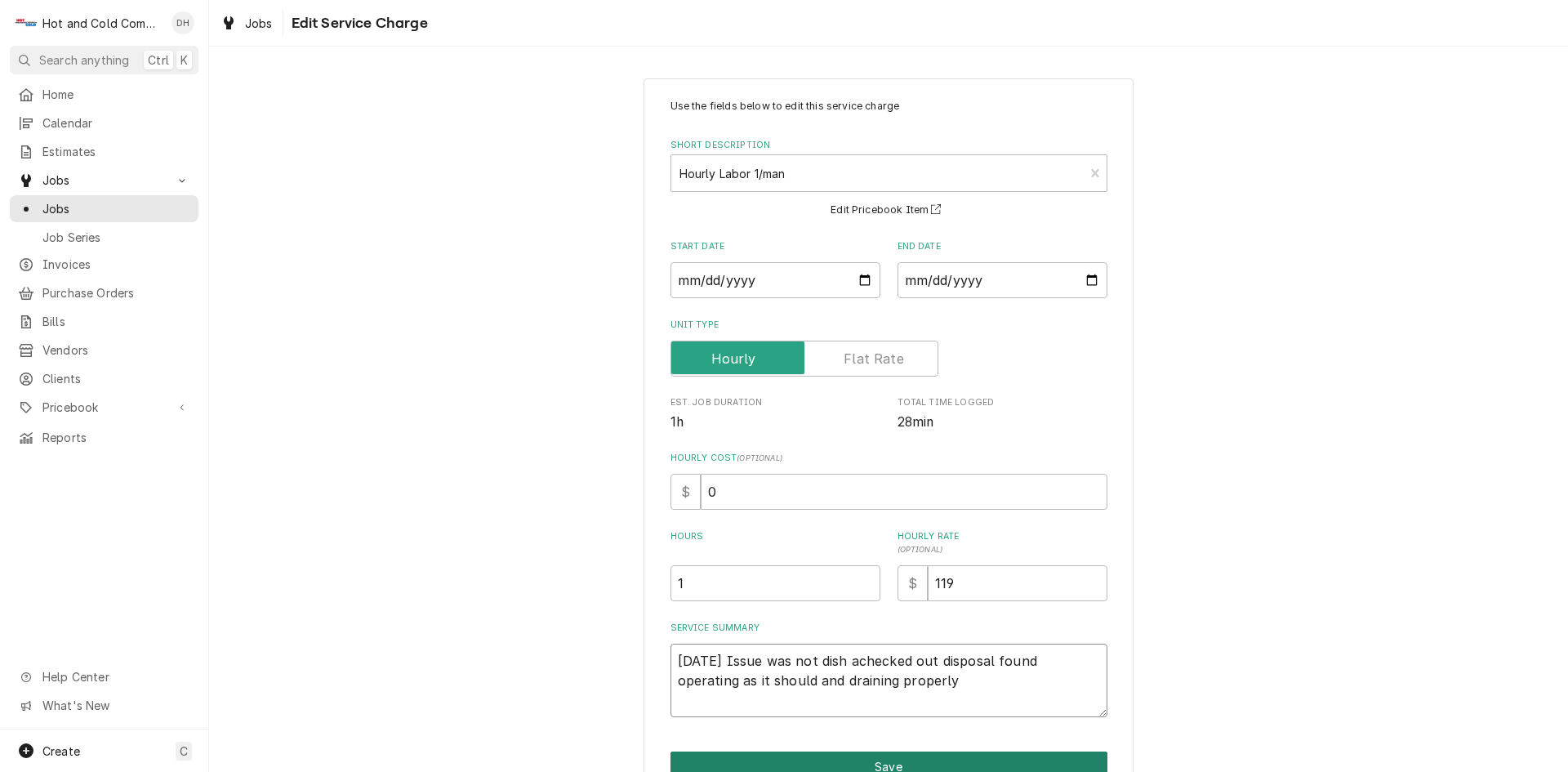
type textarea "x"
type textarea "8/27/25 Issue was not dish checked out disposal found operating as it should an…"
type textarea "x"
type textarea "8/27/25 Issue was not dish mchecked out disposal found operating as it should a…"
type textarea "x"
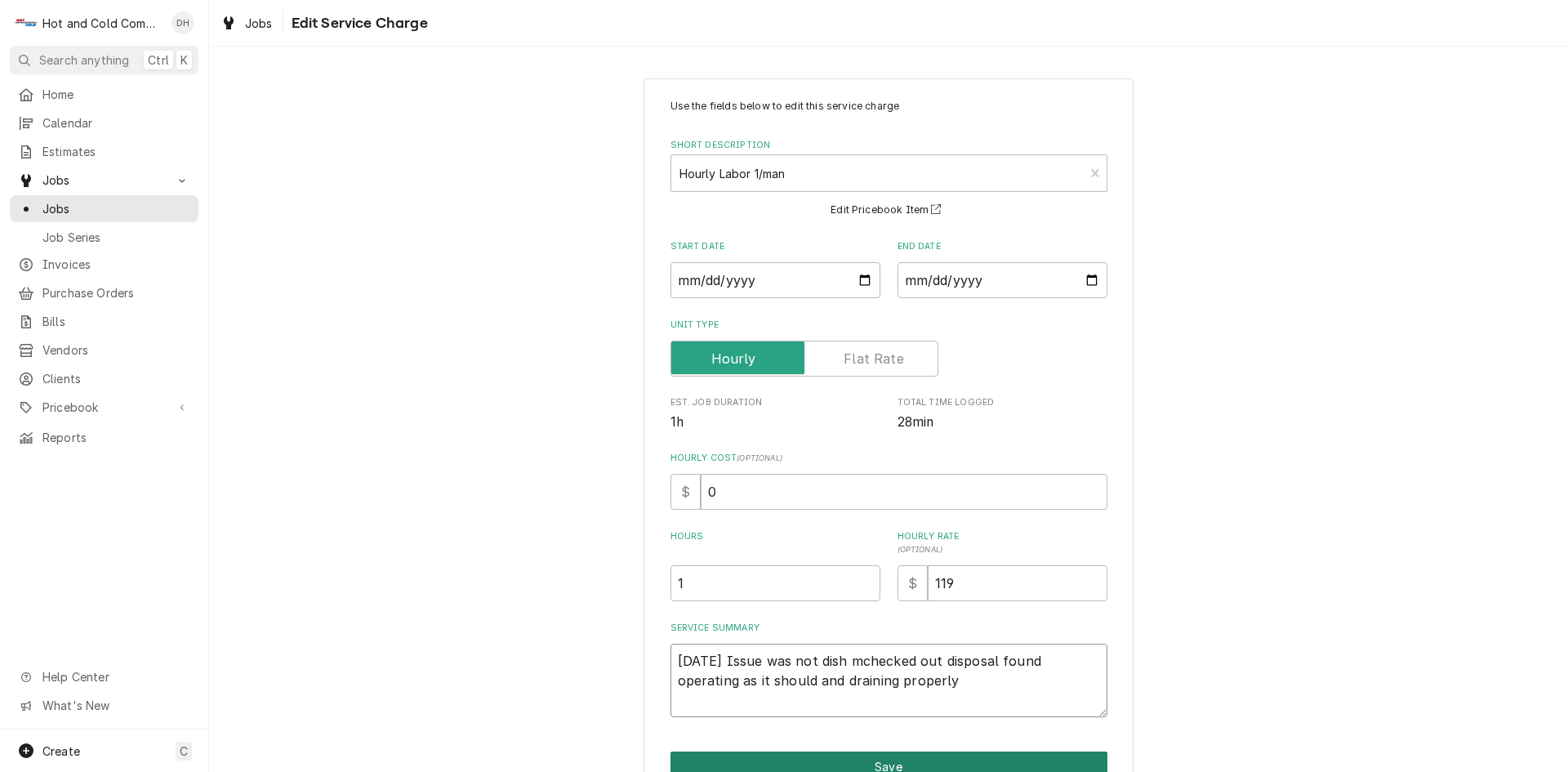
type textarea "8/27/25 Issue was not dish machecked out disposal found operating as it should …"
type textarea "x"
type textarea "8/27/25 Issue was not dish macchecked out disposal found operating as it should…"
type textarea "x"
type textarea "8/27/25 Issue was not dish machchecked out disposal found operating as it shoul…"
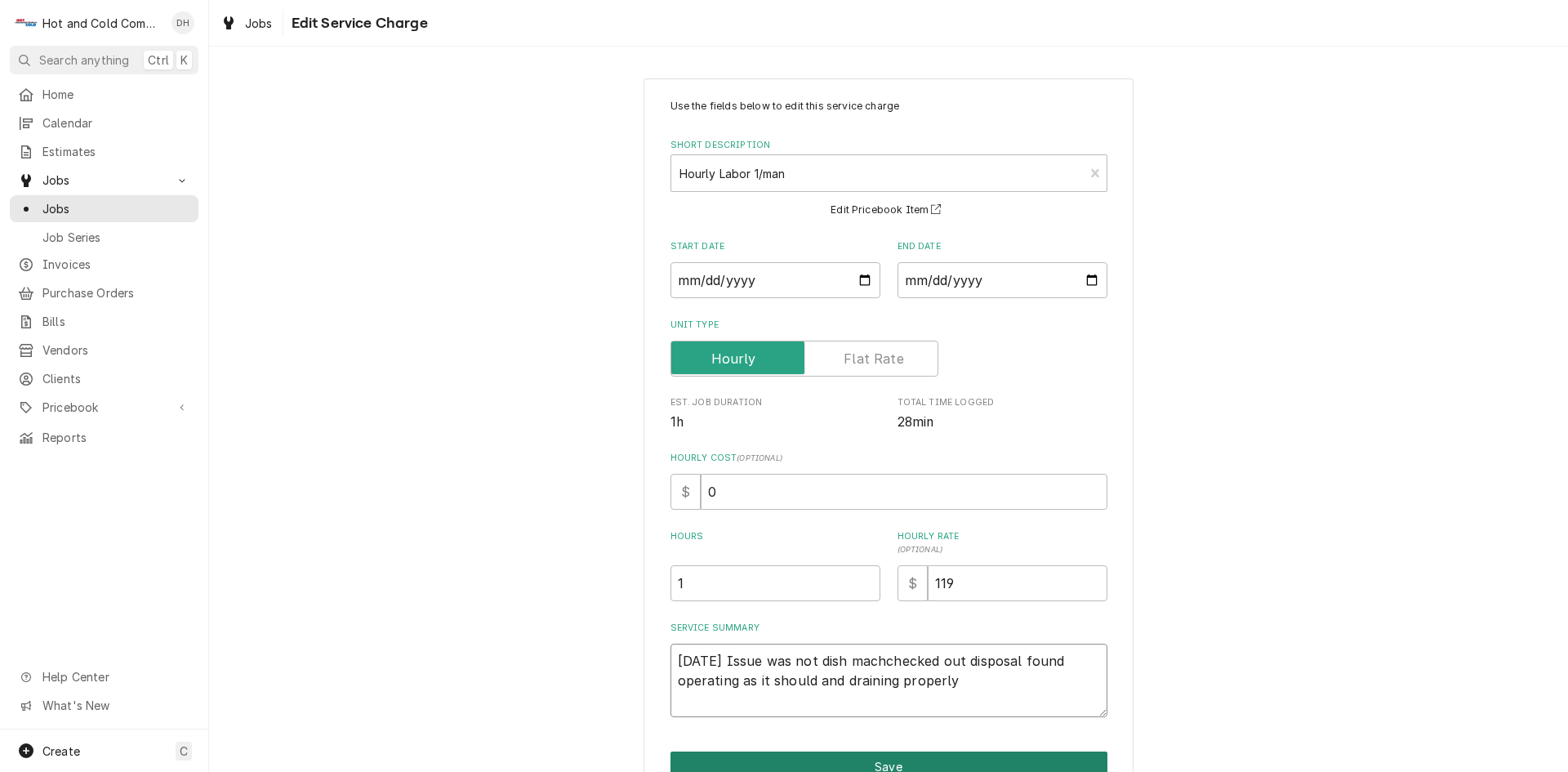
type textarea "x"
type textarea "8/27/25 Issue was not dish machnchecked out disposal found operating as it shou…"
type textarea "x"
type textarea "8/27/25 Issue was not dish machchecked out disposal found operating as it shoul…"
type textarea "x"
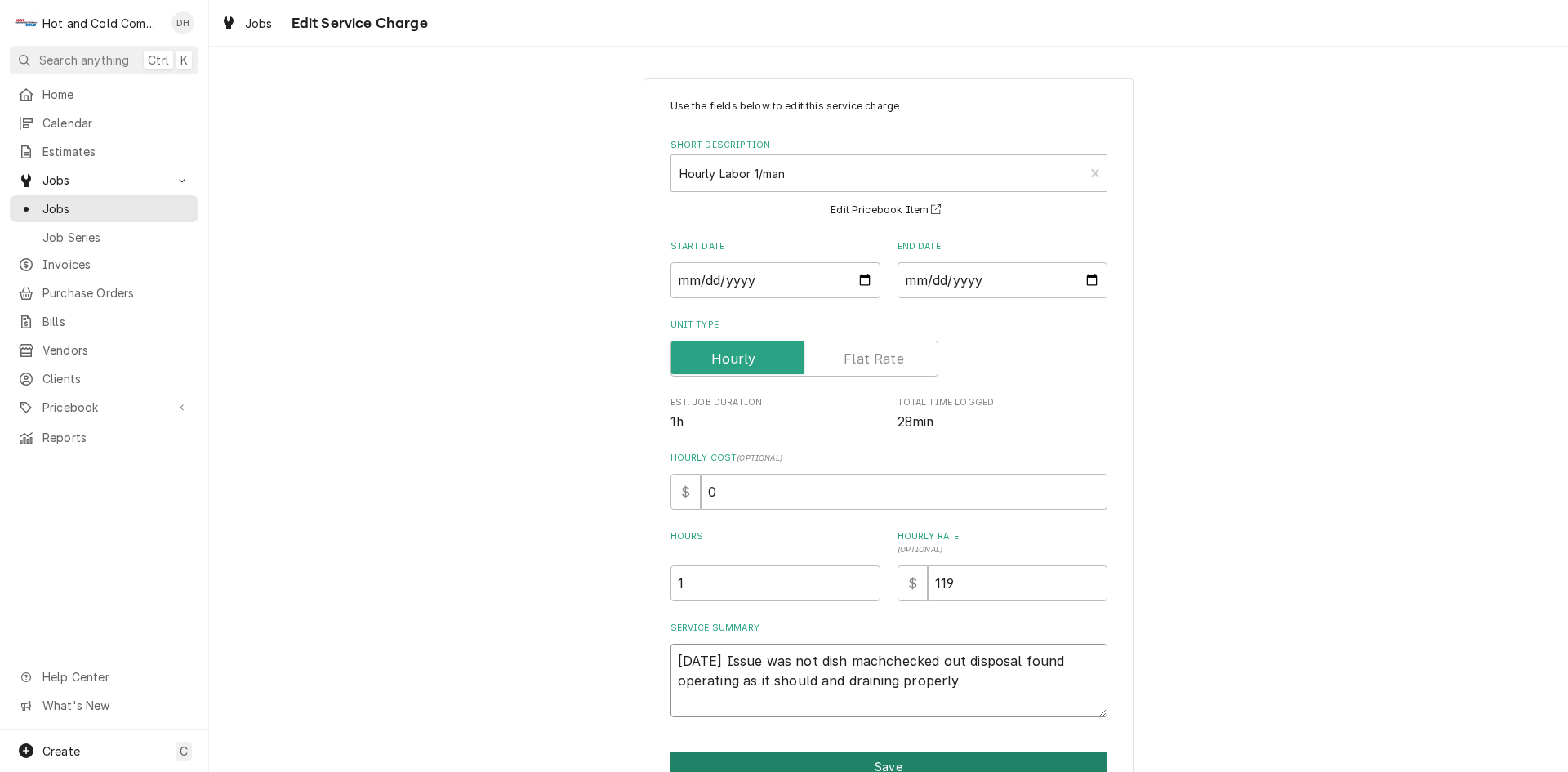
type textarea "8/27/25 Issue was not dish machichecked out disposal found operating as it shou…"
type textarea "x"
type textarea "8/27/25 Issue was not dish machinchecked out disposal found operating as it sho…"
type textarea "x"
type textarea "8/27/25 Issue was not dish machinechecked out disposal found operating as it sh…"
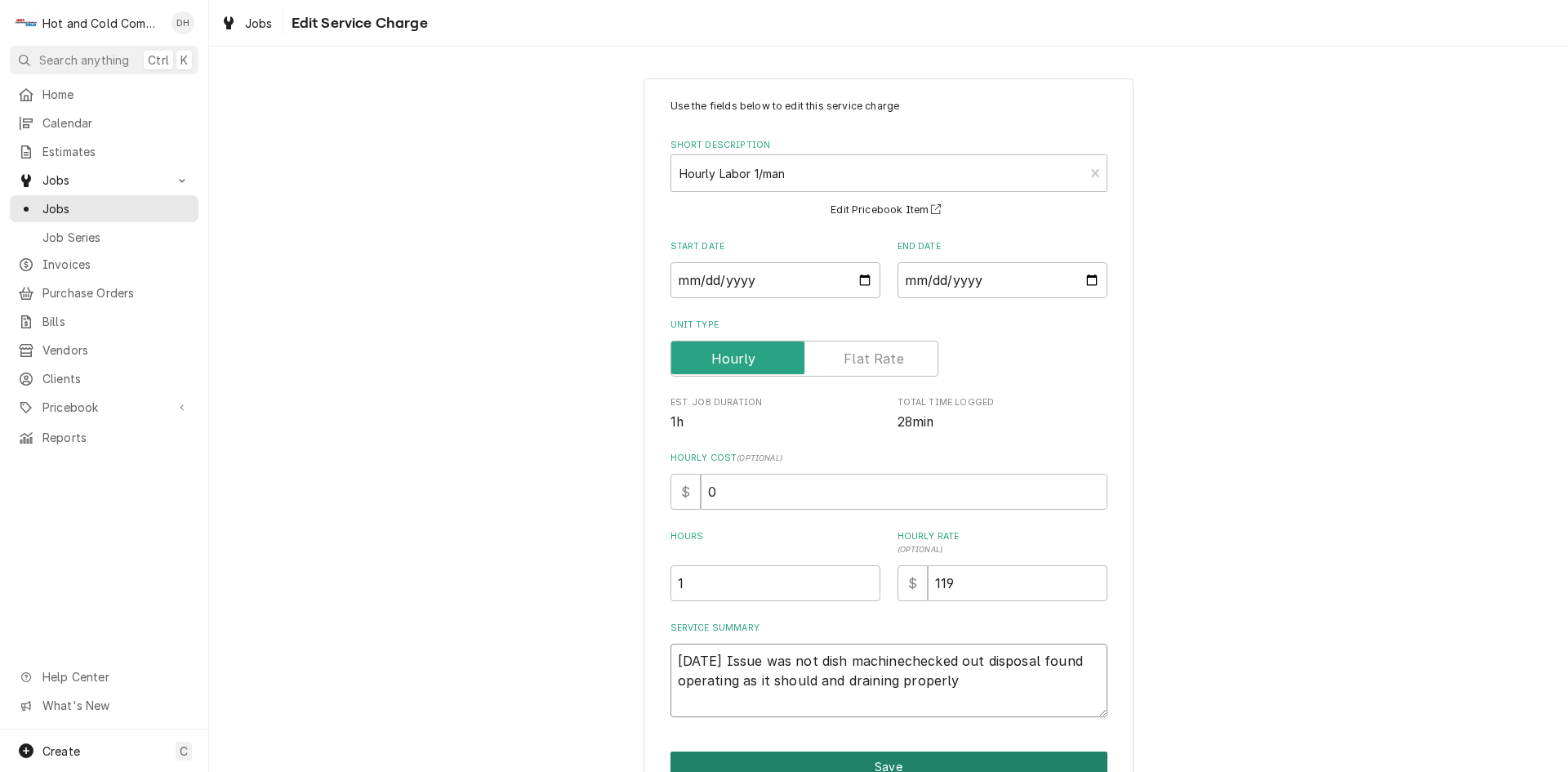
type textarea "x"
type textarea "8/27/25 Issue was not dish machine checked out disposal found operating as it s…"
type textarea "x"
type textarea "8/27/25 Issue was not dish machine bchecked out disposal found operating as it …"
type textarea "x"
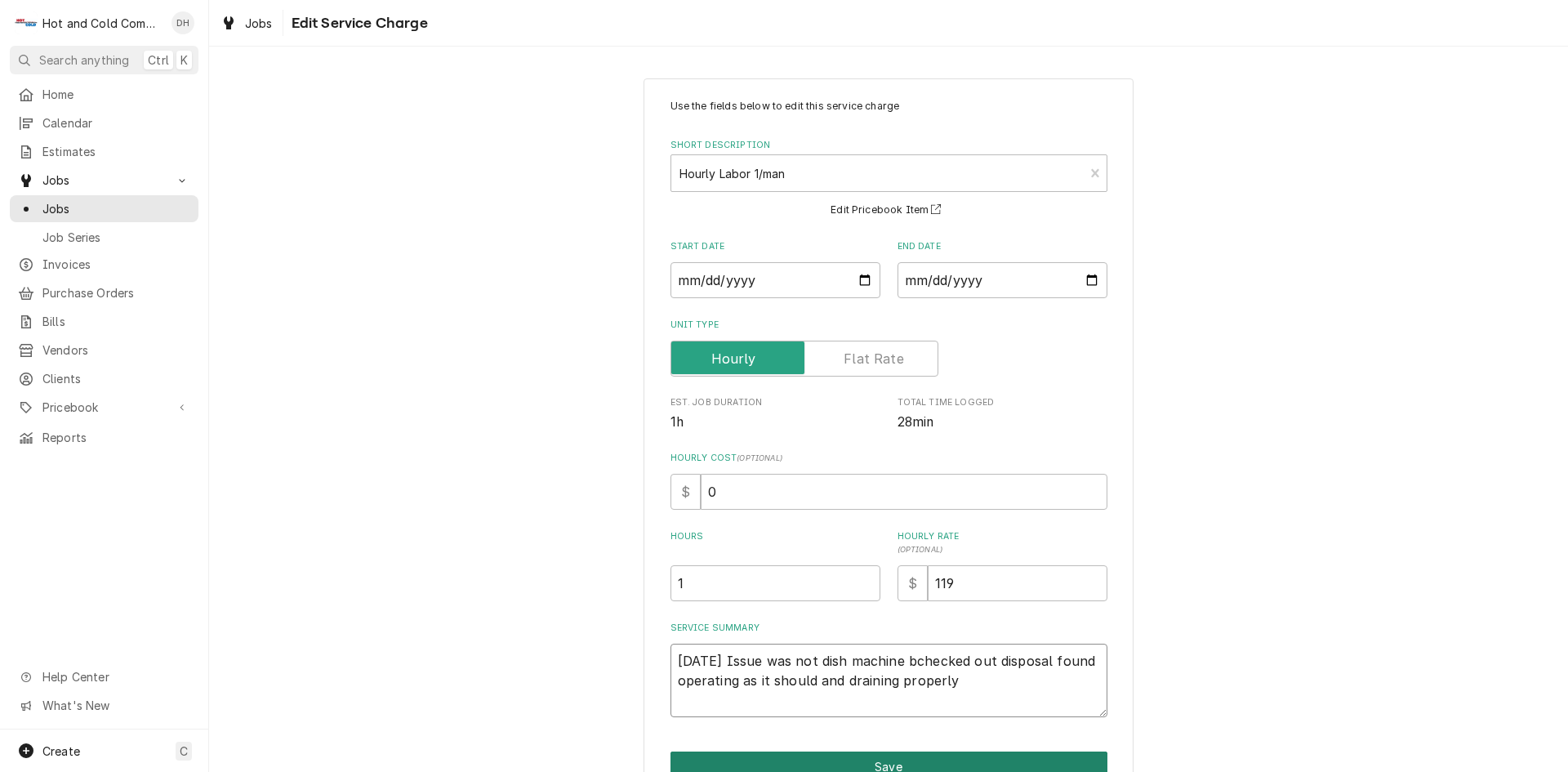
type textarea "8/27/25 Issue was not dish machine buchecked out disposal found operating as it…"
type textarea "x"
type textarea "8/27/25 Issue was not dish machine butchecked out disposal found operating as i…"
type textarea "x"
type textarea "8/27/25 Issue was not dish machine but checked out disposal found operating as …"
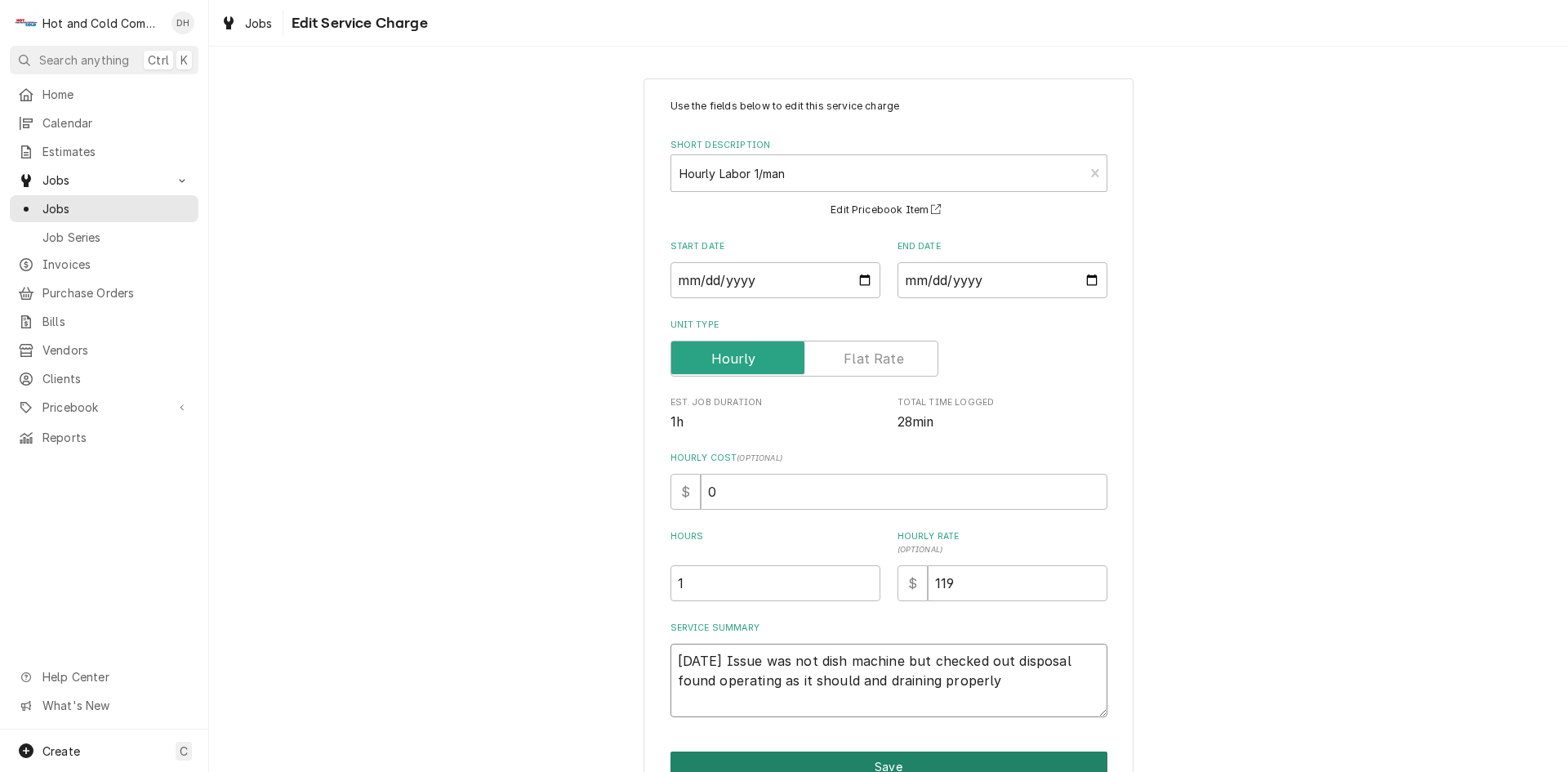
type textarea "x"
type textarea "8/27/25 Issue was not dish machine but pchecked out disposal found operating as…"
type textarea "x"
type textarea "8/27/25 Issue was not dish machine but puchecked out disposal found operating a…"
type textarea "x"
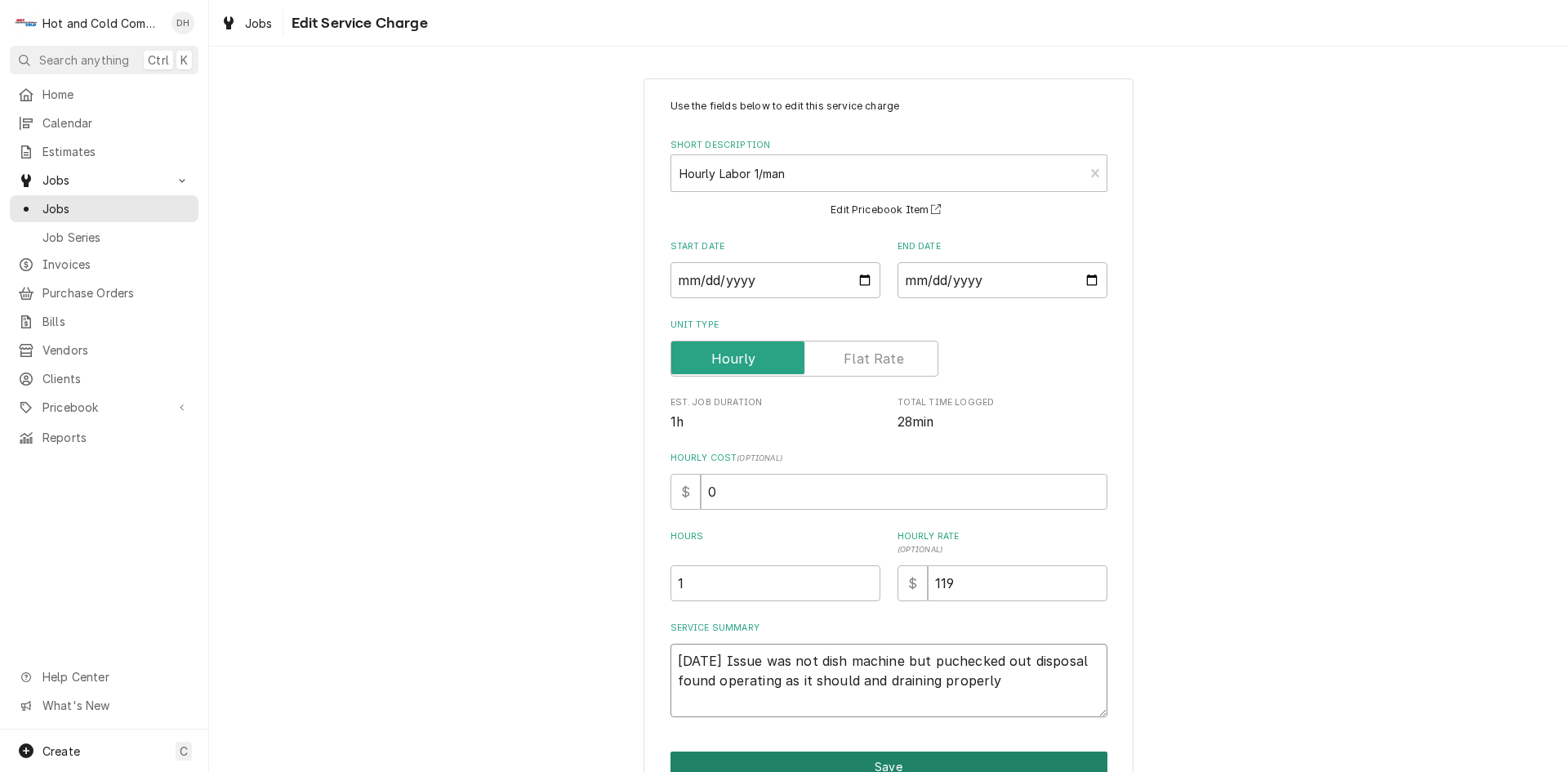
type textarea "8/27/25 Issue was not dish machine but pulchecked out disposal found operating …"
type textarea "x"
type textarea "8/27/25 Issue was not dish machine but pulpchecked out disposal found operating…"
type textarea "x"
type textarea "8/27/25 Issue was not dish machine but pulpechecked out disposal found operatin…"
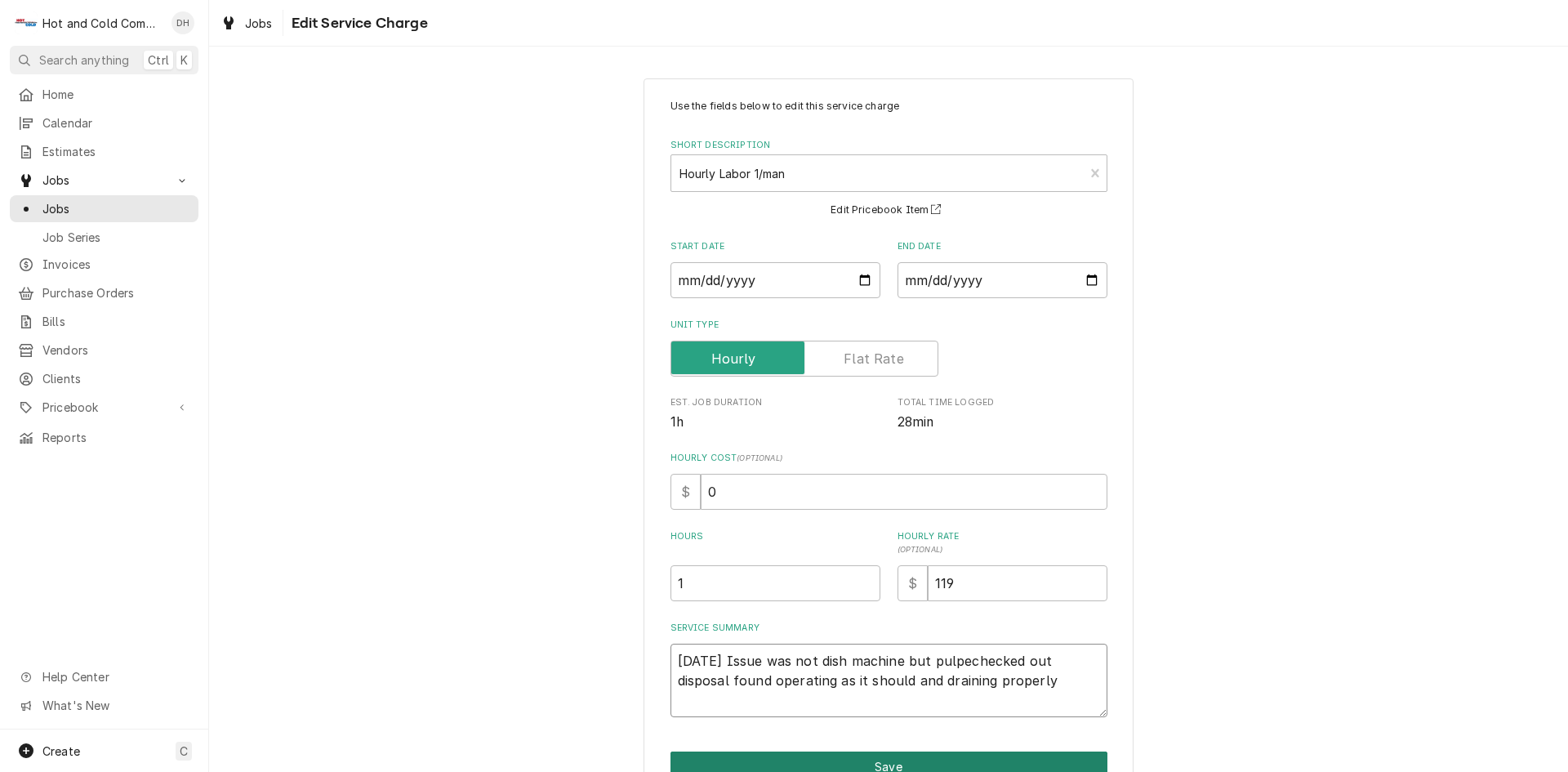
type textarea "x"
type textarea "8/27/25 Issue was not dish machine but pulperchecked out disposal found operati…"
type textarea "x"
type textarea "8/27/25 Issue was not dish machine but pulper checked out disposal found operat…"
type textarea "x"
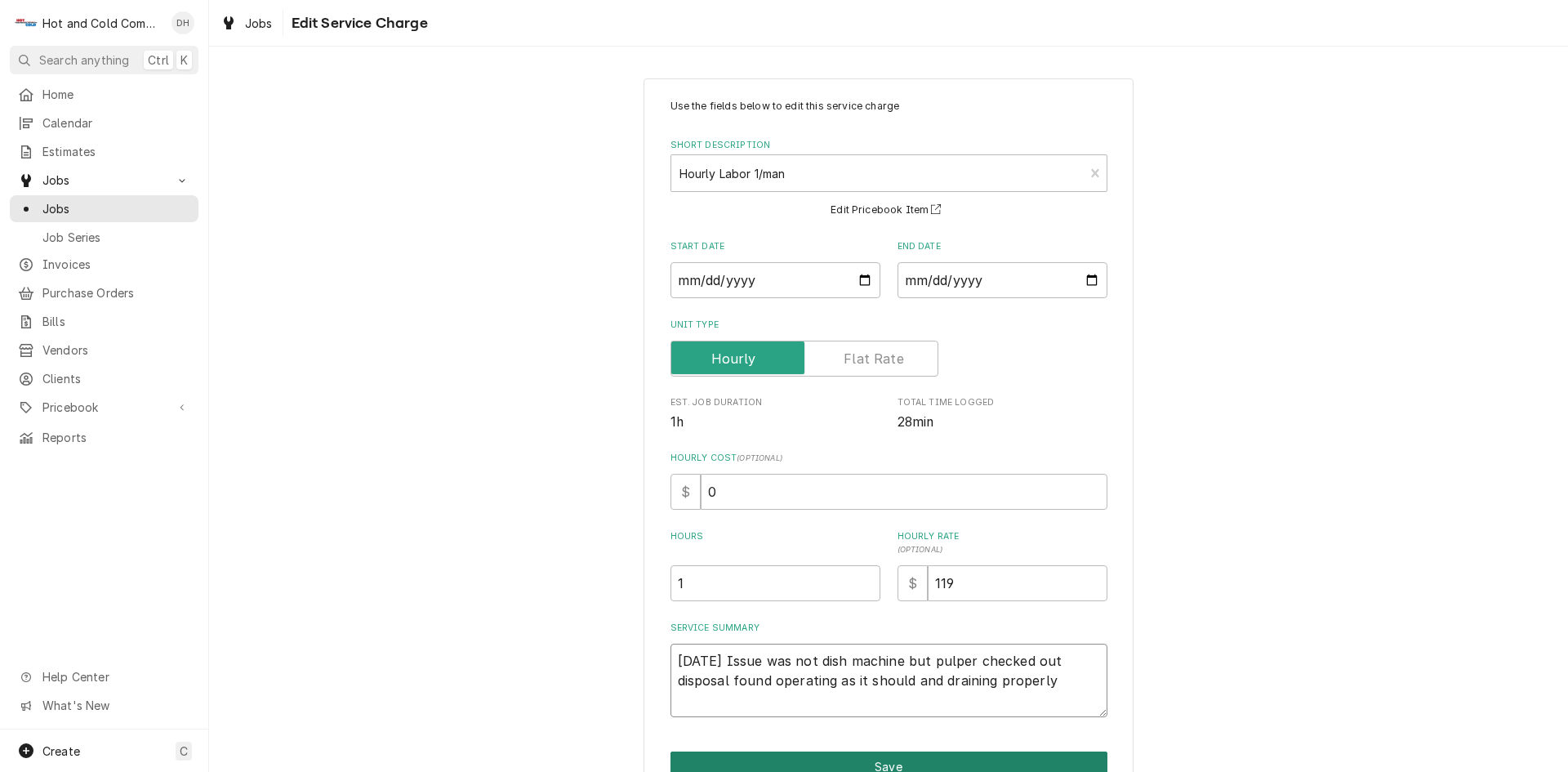
type textarea "8/27/25 Issue was not dish machine but pulperchecked out disposal found operati…"
type textarea "x"
type textarea "8/27/25 Issue was not dish machine but pulper,checked out disposal found operat…"
type textarea "x"
type textarea "8/27/25 Issue was not dish machine but pulper, checked out disposal found opera…"
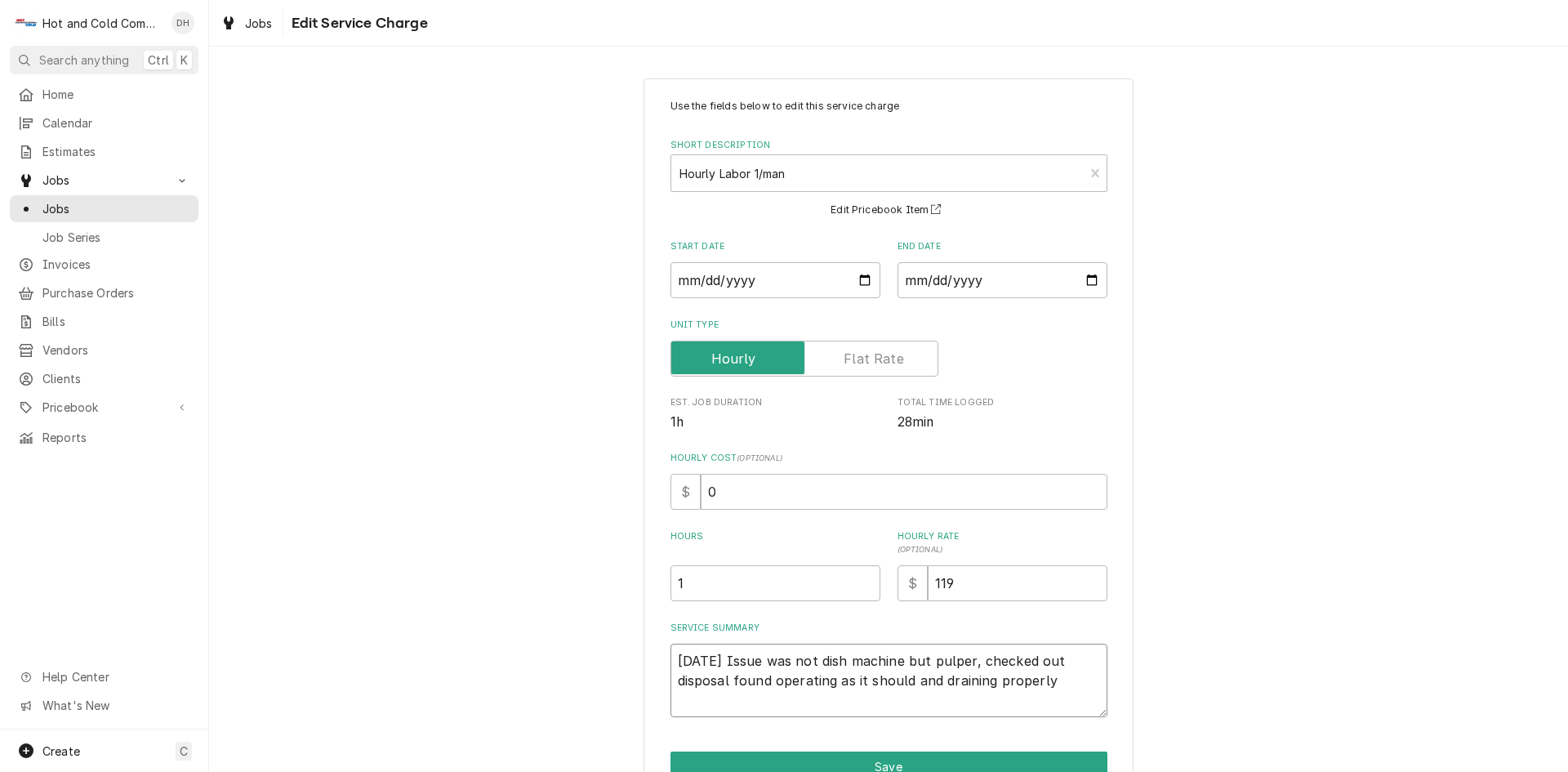
type textarea "x"
type textarea "8/27/25 Issue was not dish machine but pulper, checked out disposal found opera…"
type textarea "x"
type textarea "8/27/25 Issue was not dish machine but pulper, checked i out disposal found ope…"
type textarea "x"
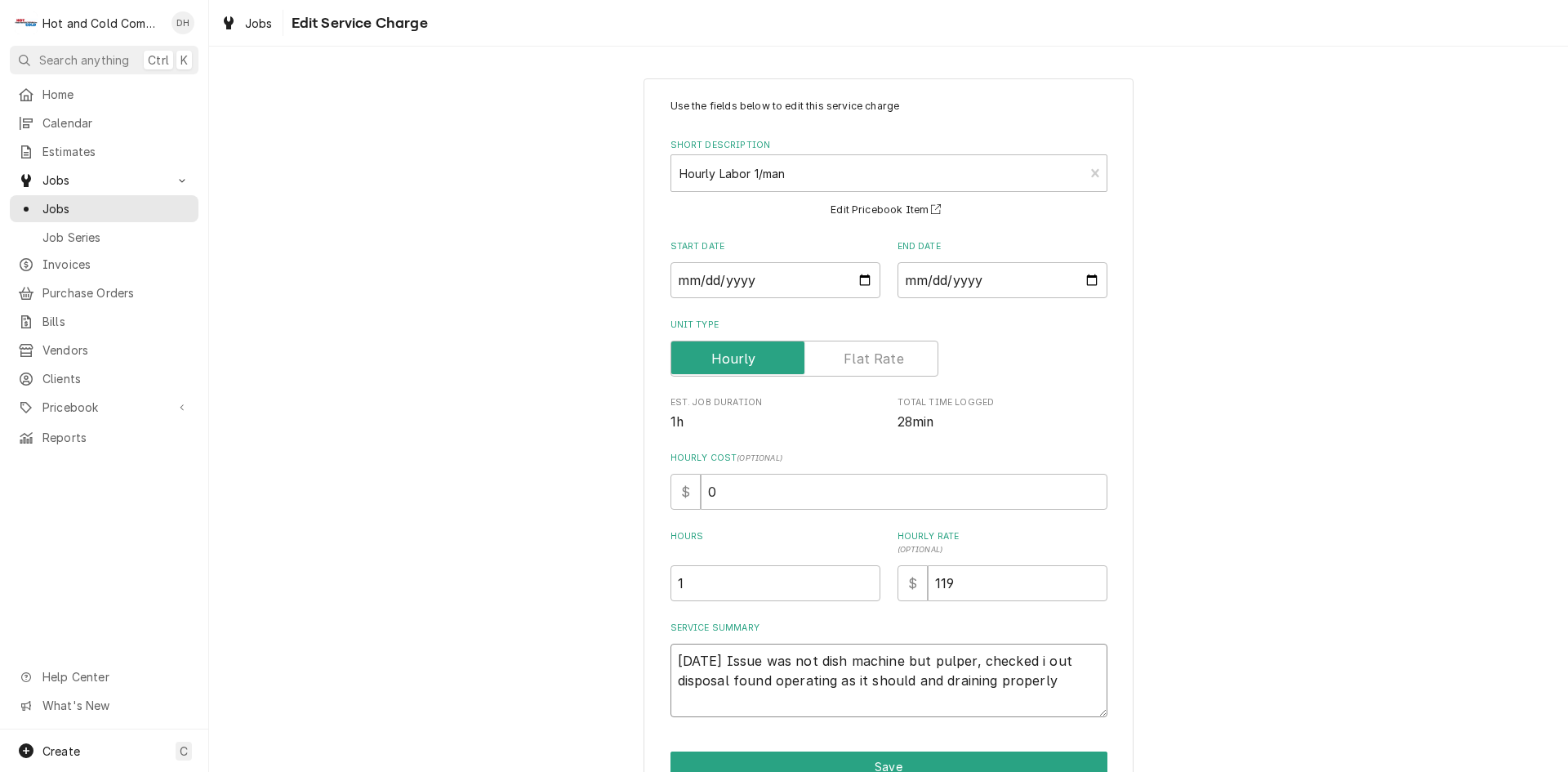
type textarea "8/27/25 Issue was not dish machine but pulper, checked it out disposal found op…"
type textarea "x"
type textarea "8/27/25 Issue was not dish machine but pulper, checked it out disposal found op…"
click at [728, 673] on textarea "8/27/25 Issue was not dish machine but pulper, checked it out disposal found op…" at bounding box center [889, 680] width 437 height 74
type textarea "x"
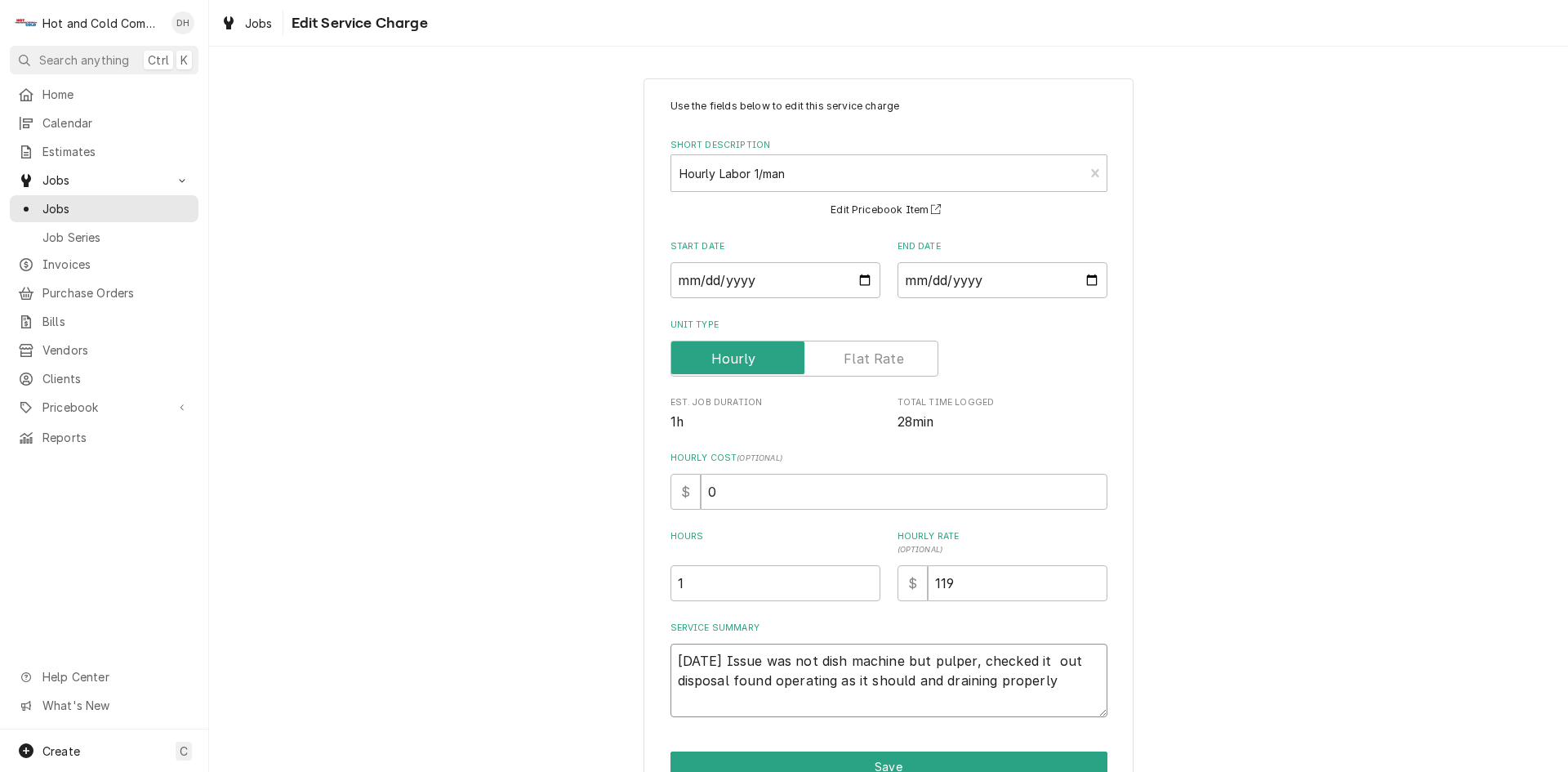
type textarea "8/27/25 Issue was not dish machine but pulper, checked it out disposalfound ope…"
type textarea "x"
type textarea "8/27/25 Issue was not dish machine but pulper, checked it out disposafound oper…"
type textarea "x"
type textarea "8/27/25 Issue was not dish machine but pulper, checked it out disposfound opera…"
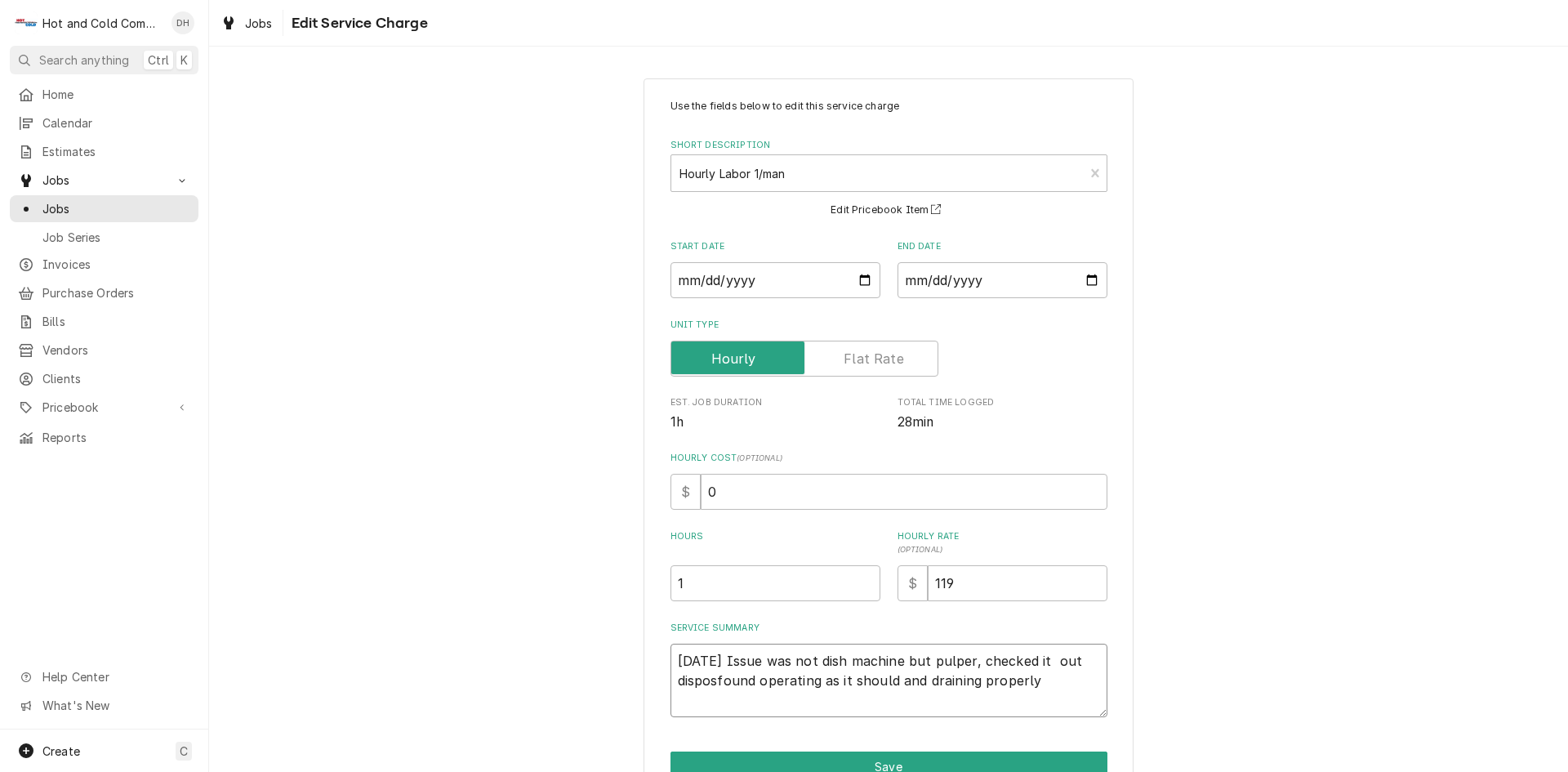
type textarea "x"
type textarea "8/27/25 Issue was not dish machine but pulper, checked it out dispofound operat…"
type textarea "x"
type textarea "8/27/25 Issue was not dish machine but pulper, checked it out dispfound operati…"
type textarea "x"
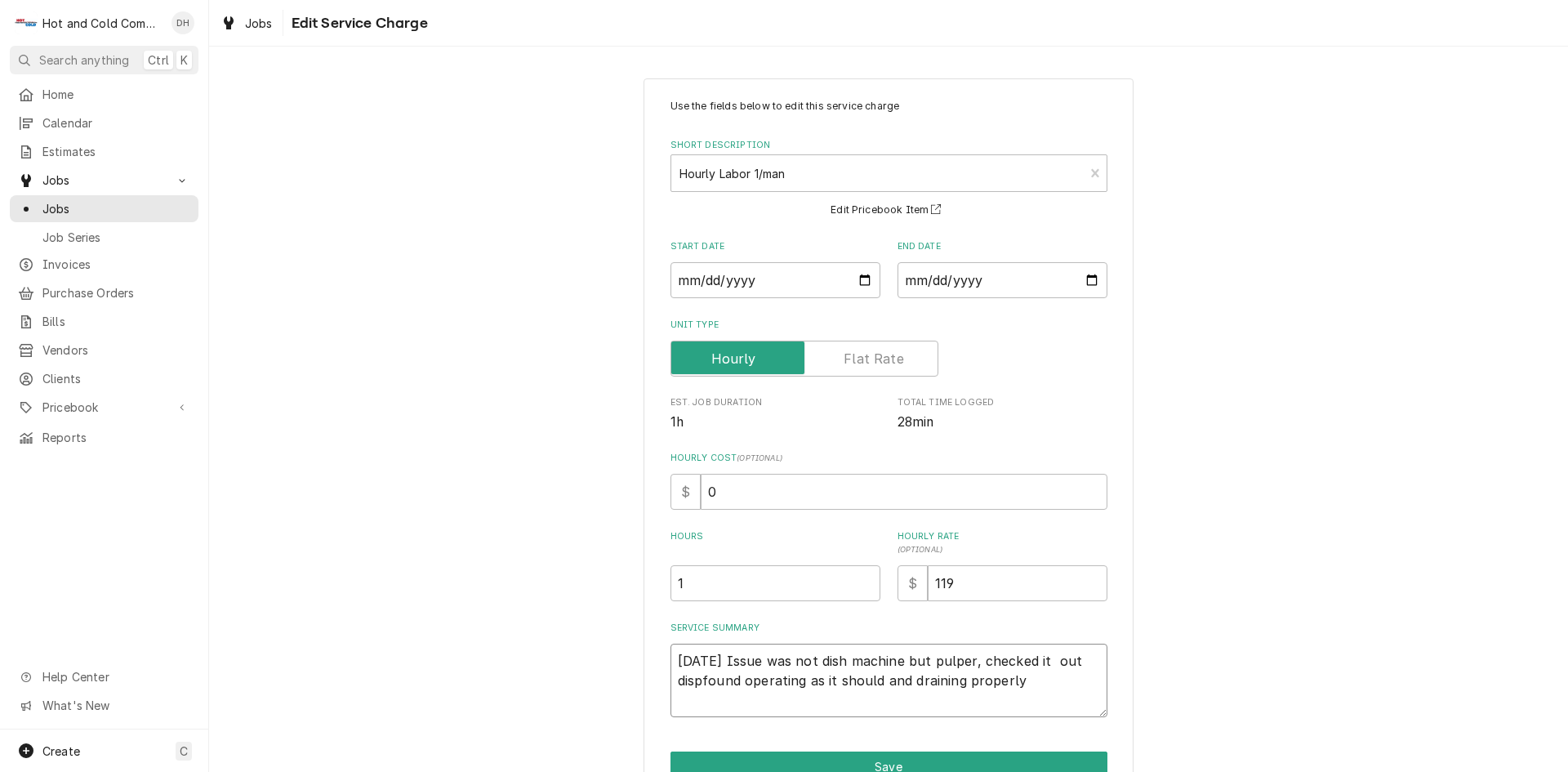
type textarea "8/27/25 Issue was not dish machine but pulper, checked it out disfound operatin…"
type textarea "x"
type textarea "8/27/25 Issue was not dish machine but pulper, checked it out difound operating…"
type textarea "x"
type textarea "8/27/25 Issue was not dish machine but pulper, checked it out dfound operating …"
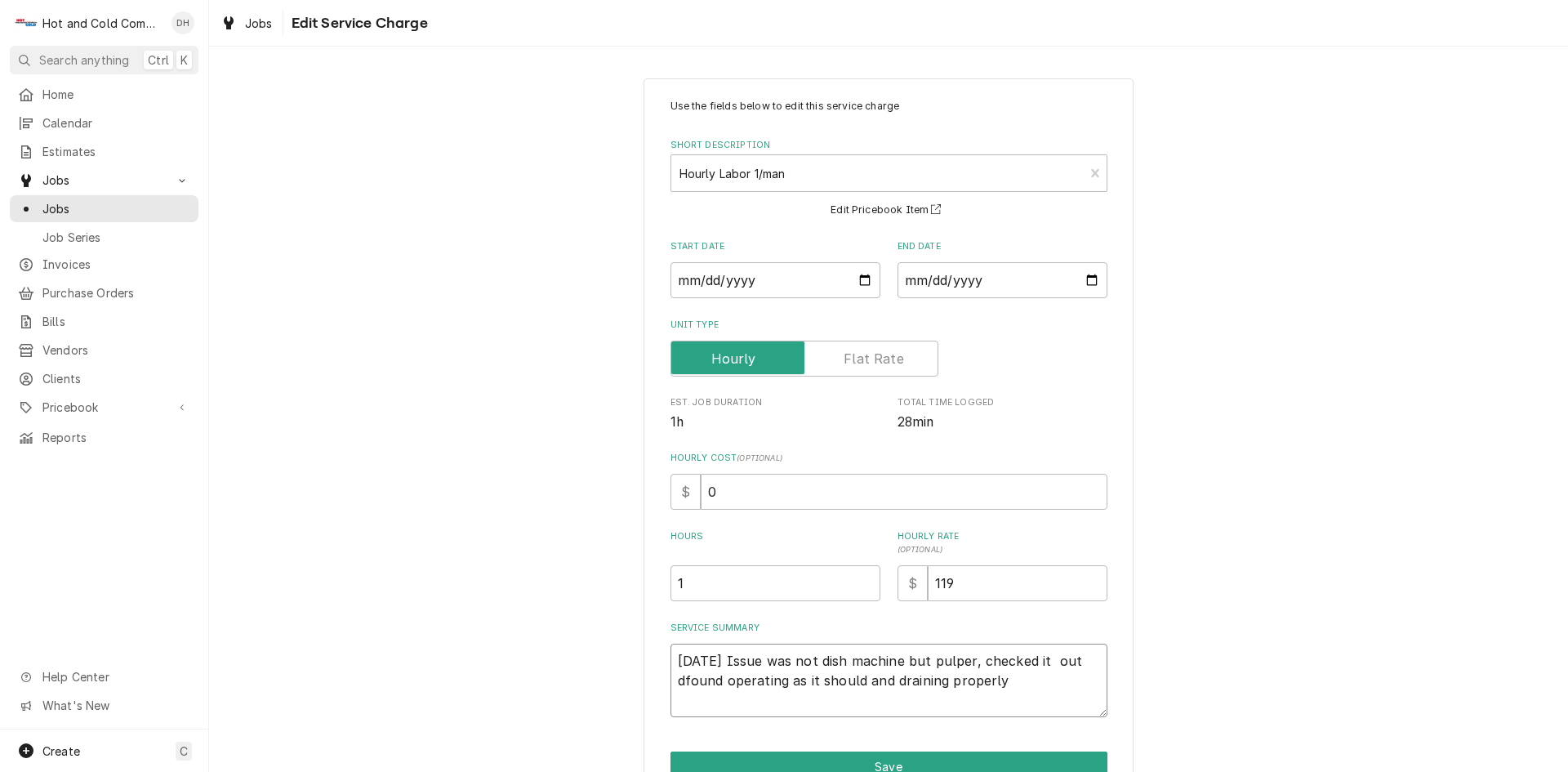
type textarea "x"
type textarea "8/27/25 Issue was not dish machine but pulper, checked it out found operating a…"
drag, startPoint x: 1009, startPoint y: 694, endPoint x: 1017, endPoint y: 685, distance: 12.0
click at [1012, 690] on textarea "8/27/25 Issue was not dish machine but pulper, checked it out found operating a…" at bounding box center [889, 680] width 437 height 74
type textarea "x"
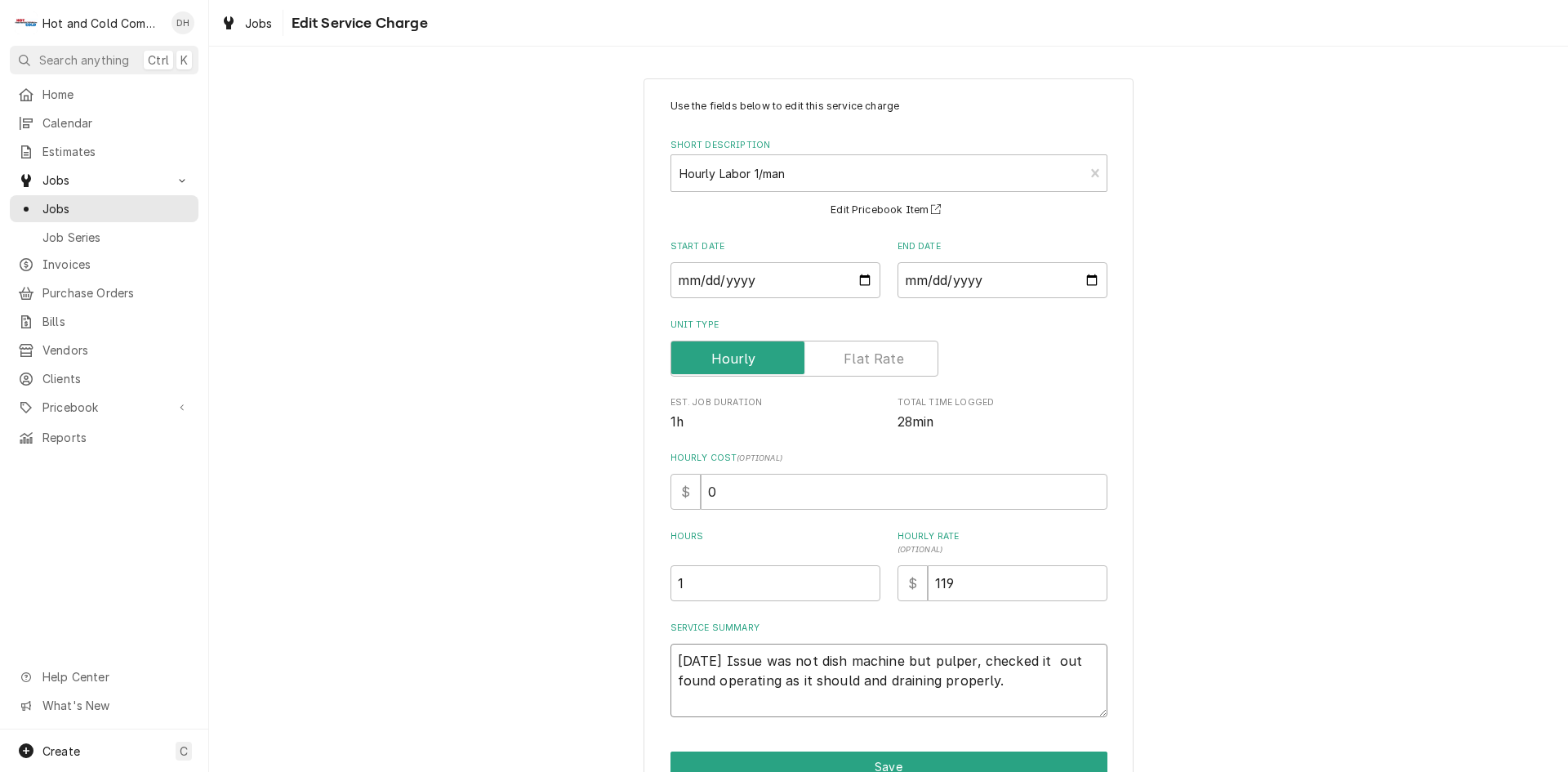
type textarea "8/27/25 Issue was not dish machine but pulper, checked it out found operating a…"
click at [760, 574] on input "1" at bounding box center [775, 583] width 210 height 36
type textarea "x"
type input "1.2"
type textarea "x"
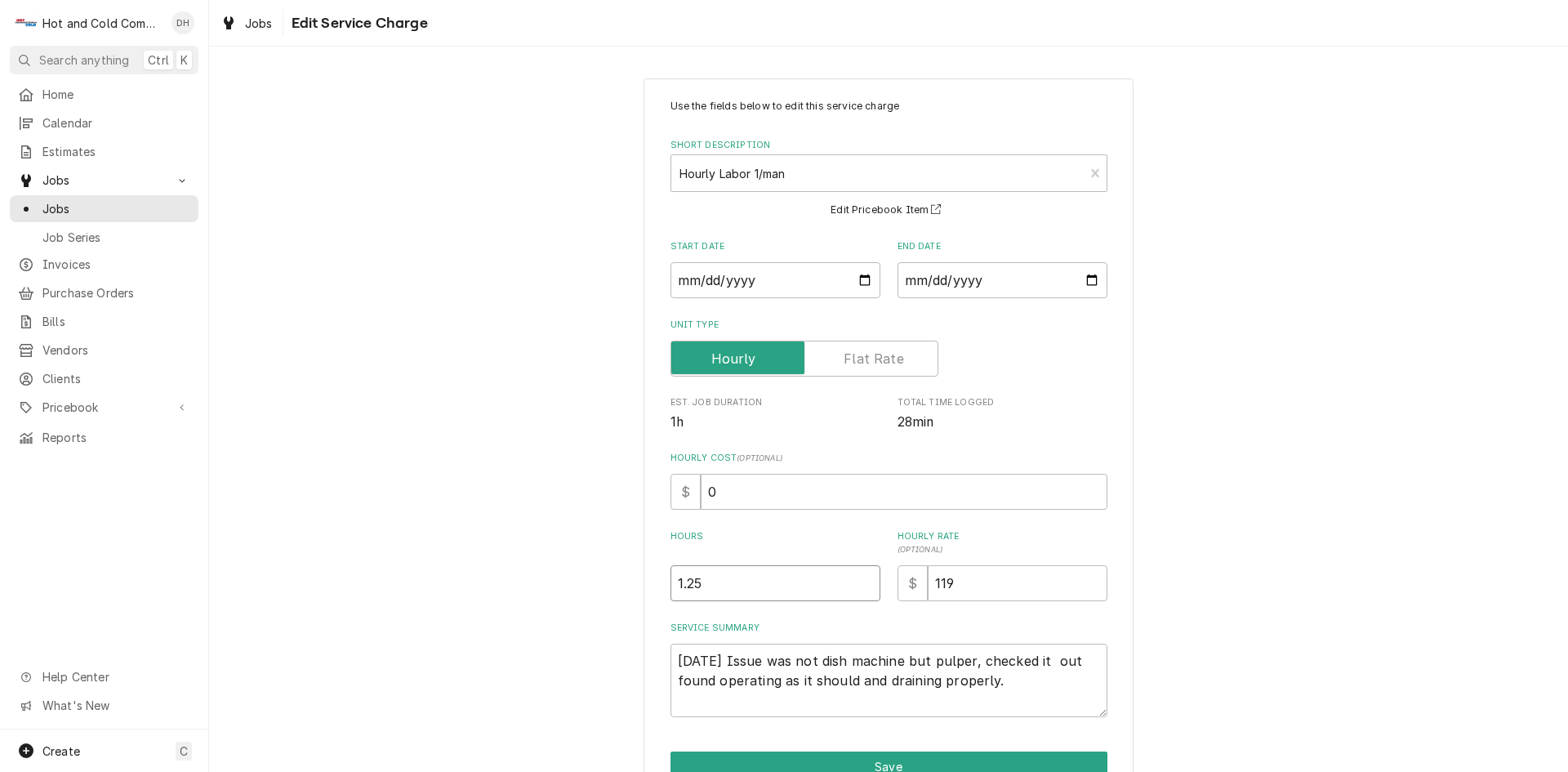
type input "1.25"
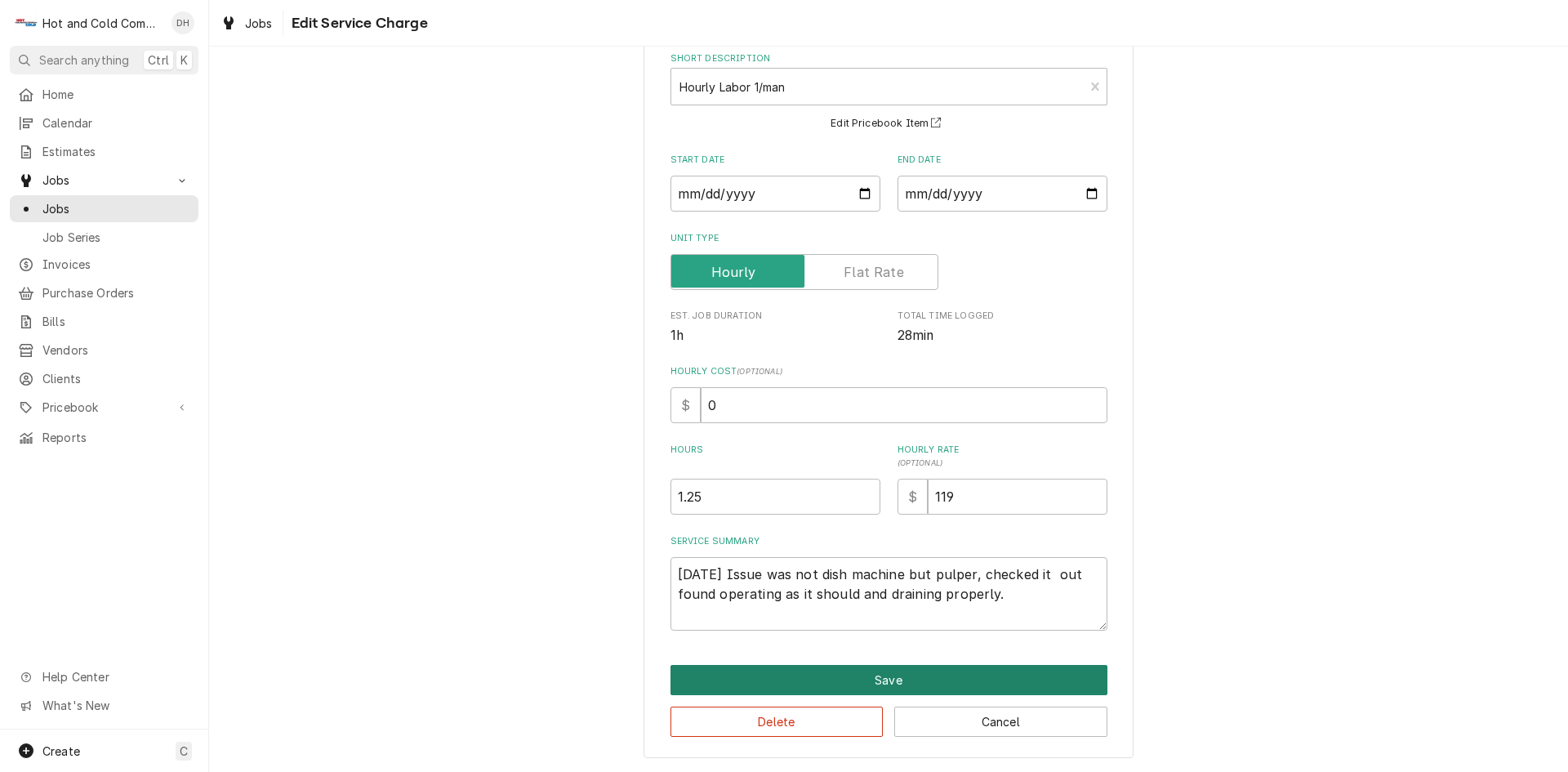
drag, startPoint x: 850, startPoint y: 677, endPoint x: 860, endPoint y: 670, distance: 12.2
click at [860, 670] on button "Save" at bounding box center [889, 680] width 437 height 31
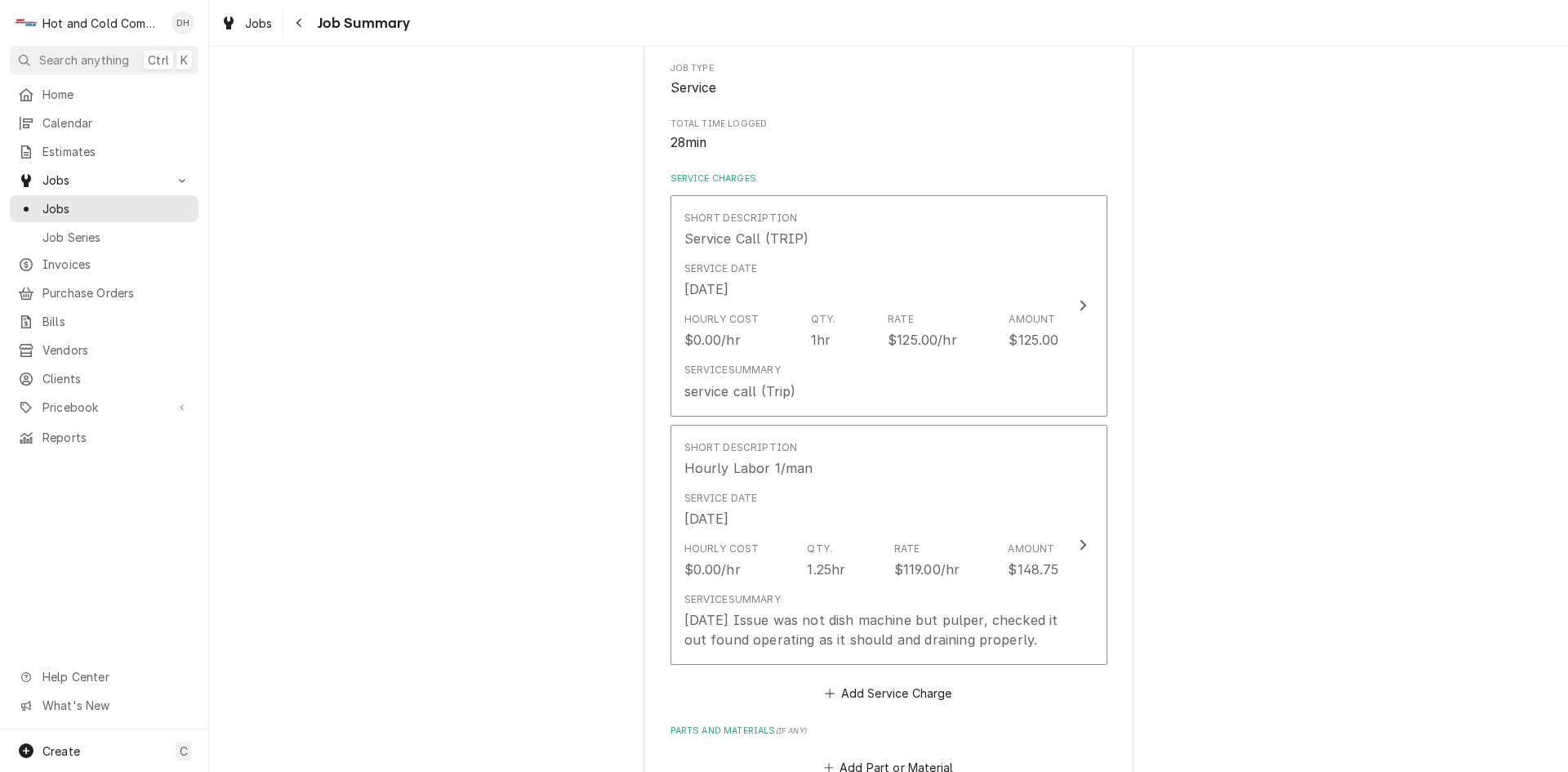
scroll to position [817, 0]
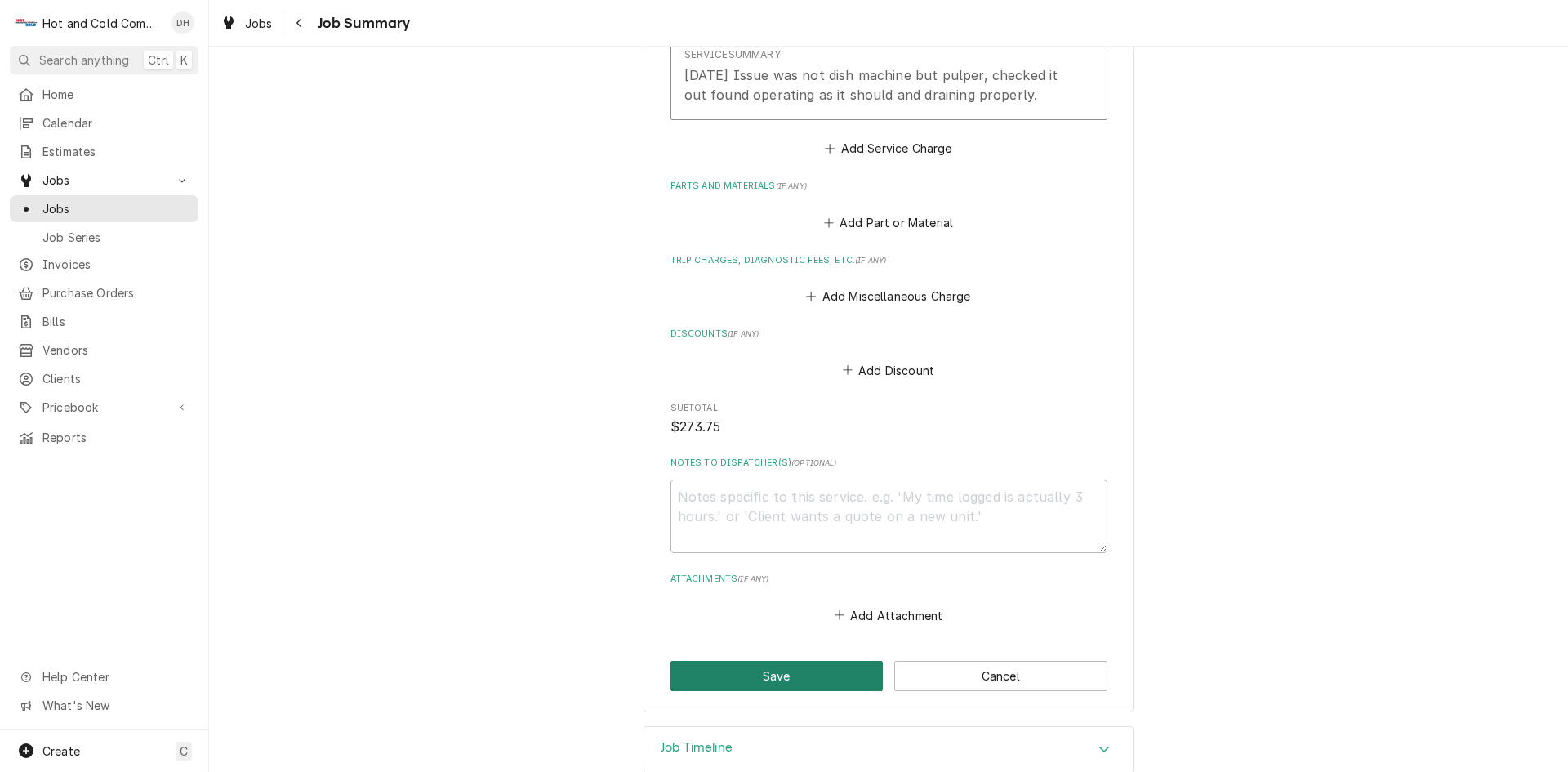
click at [773, 672] on button "Save" at bounding box center [777, 676] width 213 height 31
type textarea "x"
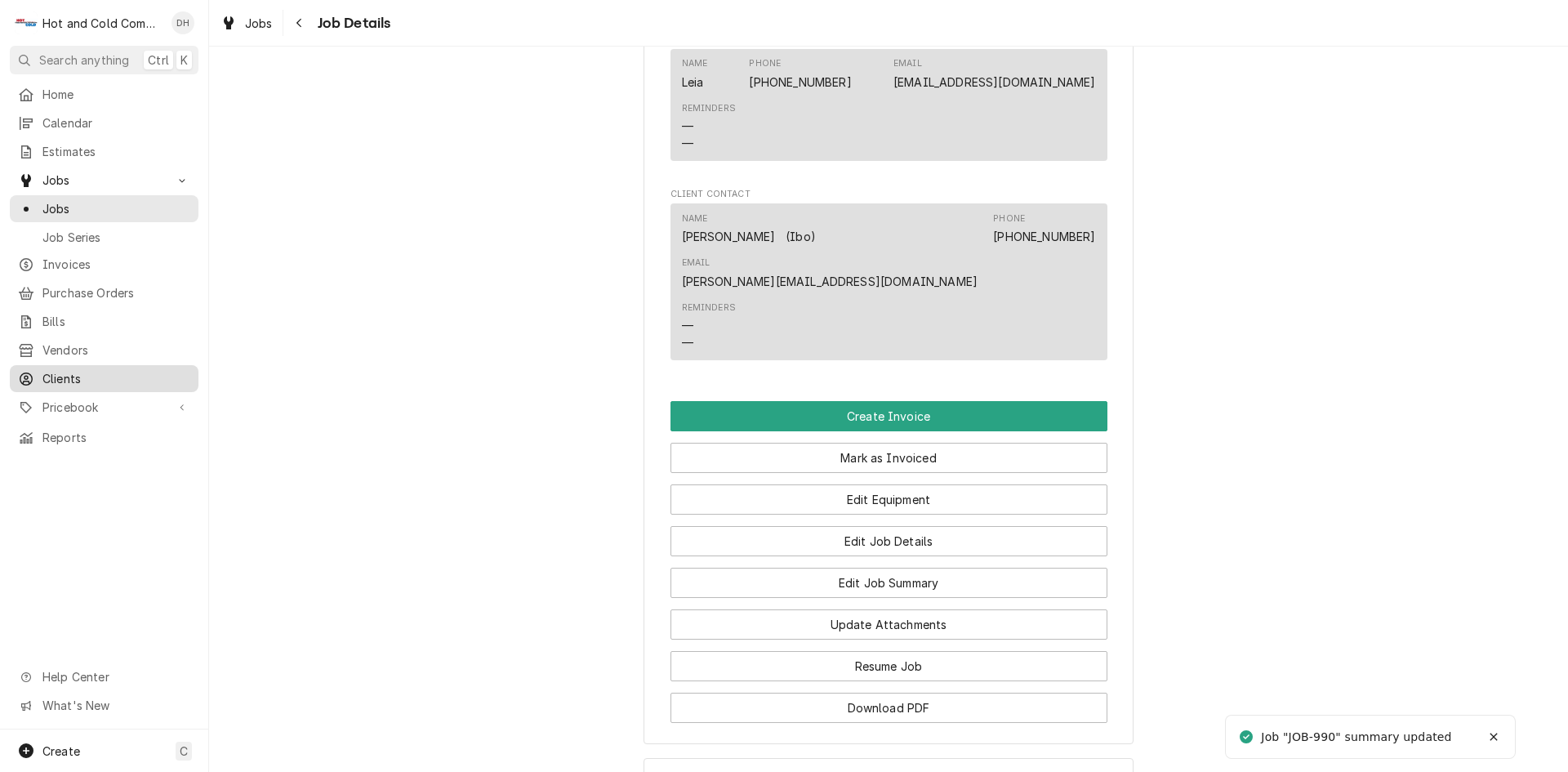
scroll to position [1050, 0]
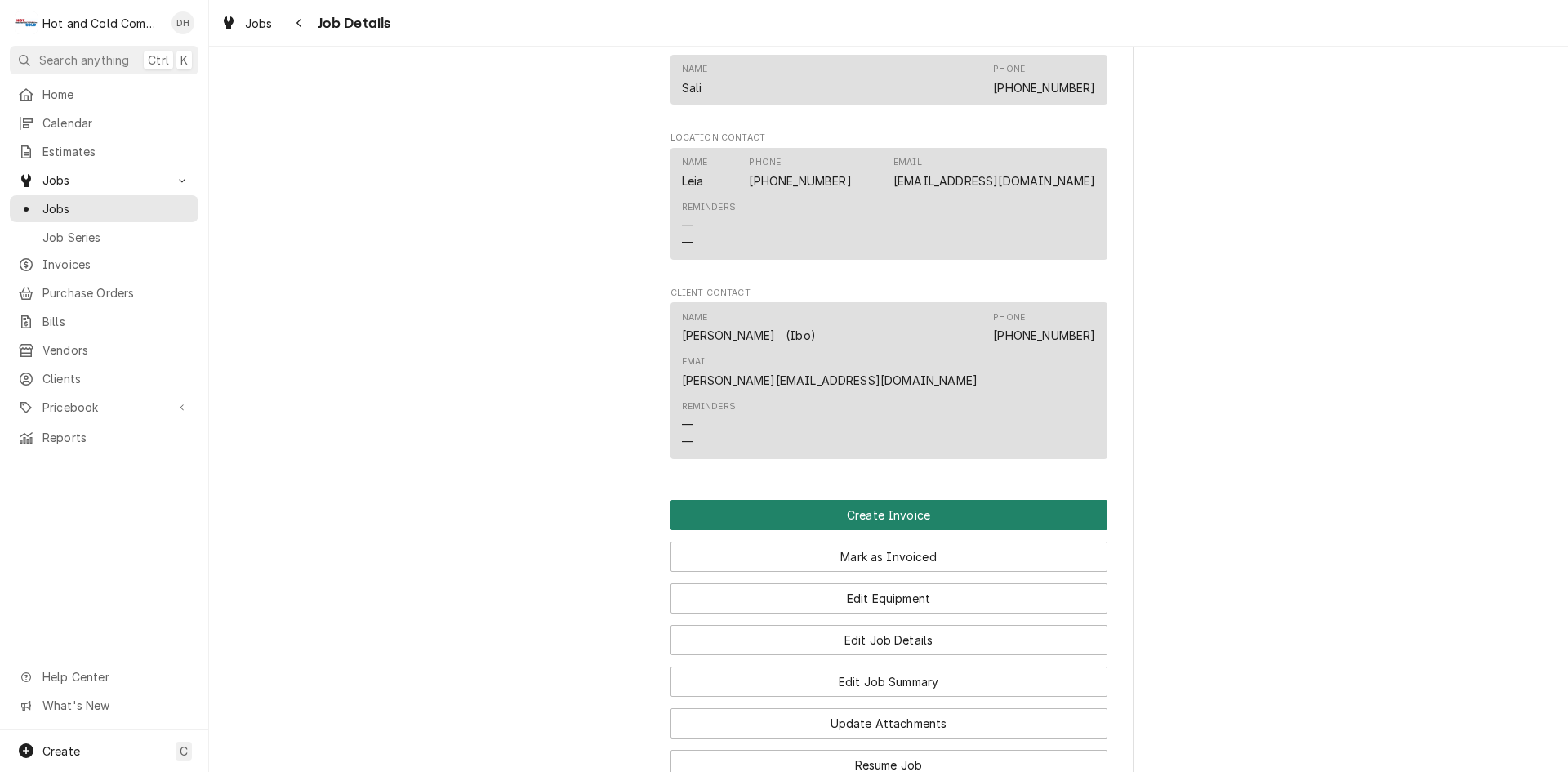
click at [907, 500] on button "Create Invoice" at bounding box center [889, 516] width 437 height 31
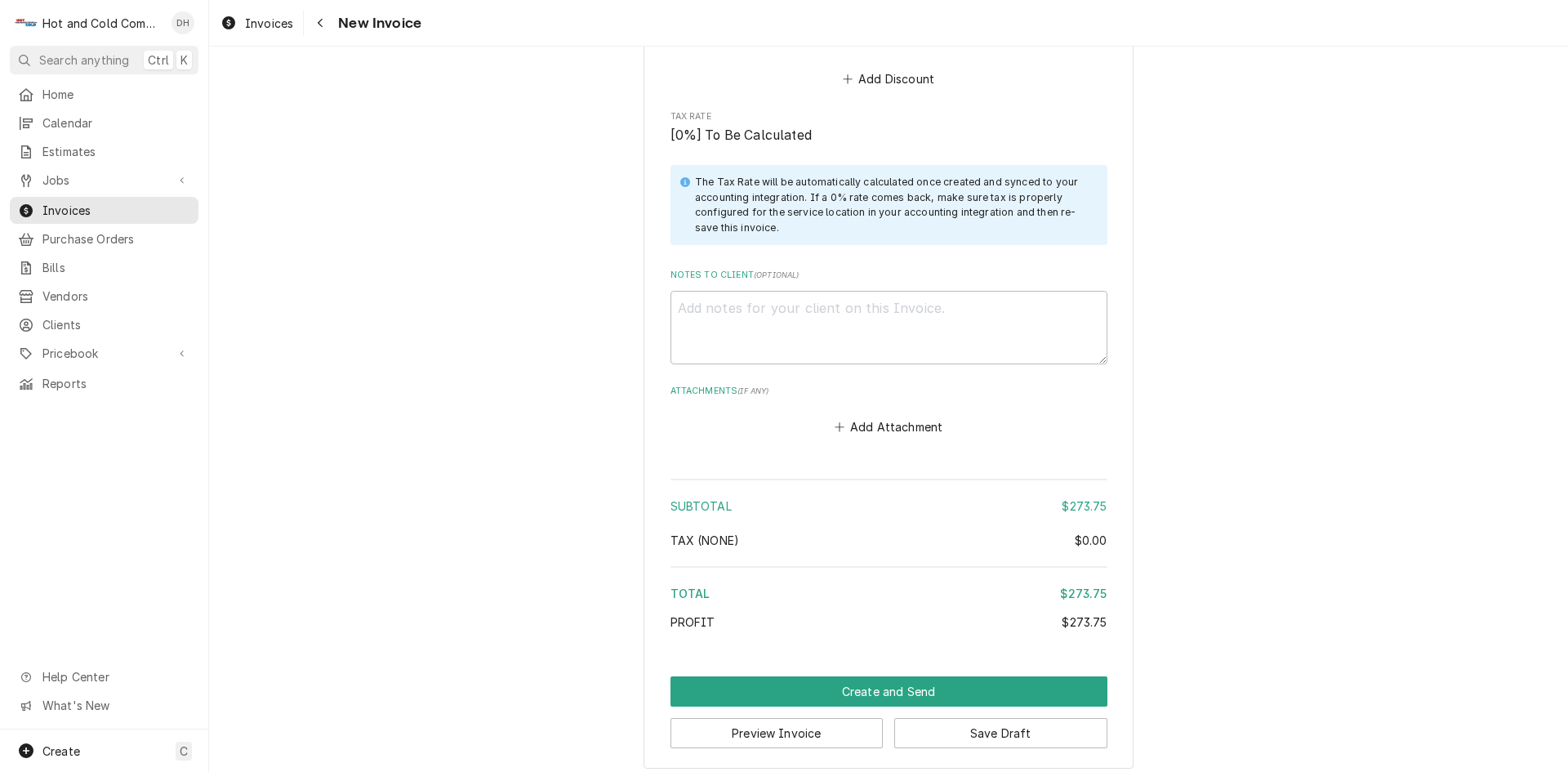
scroll to position [2153, 0]
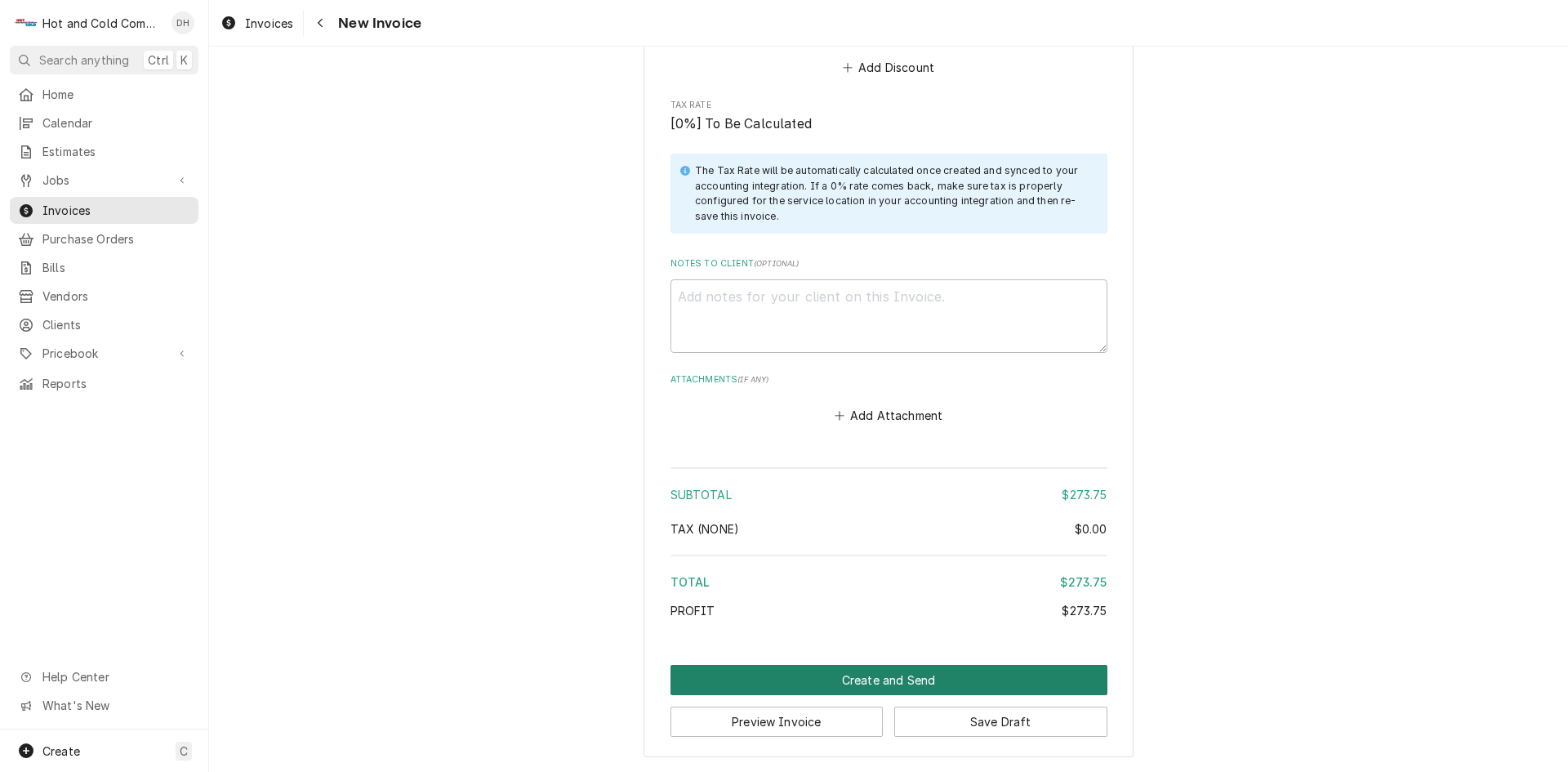
drag, startPoint x: 880, startPoint y: 682, endPoint x: 1145, endPoint y: 605, distance: 276.0
click at [880, 681] on button "Create and Send" at bounding box center [889, 680] width 437 height 31
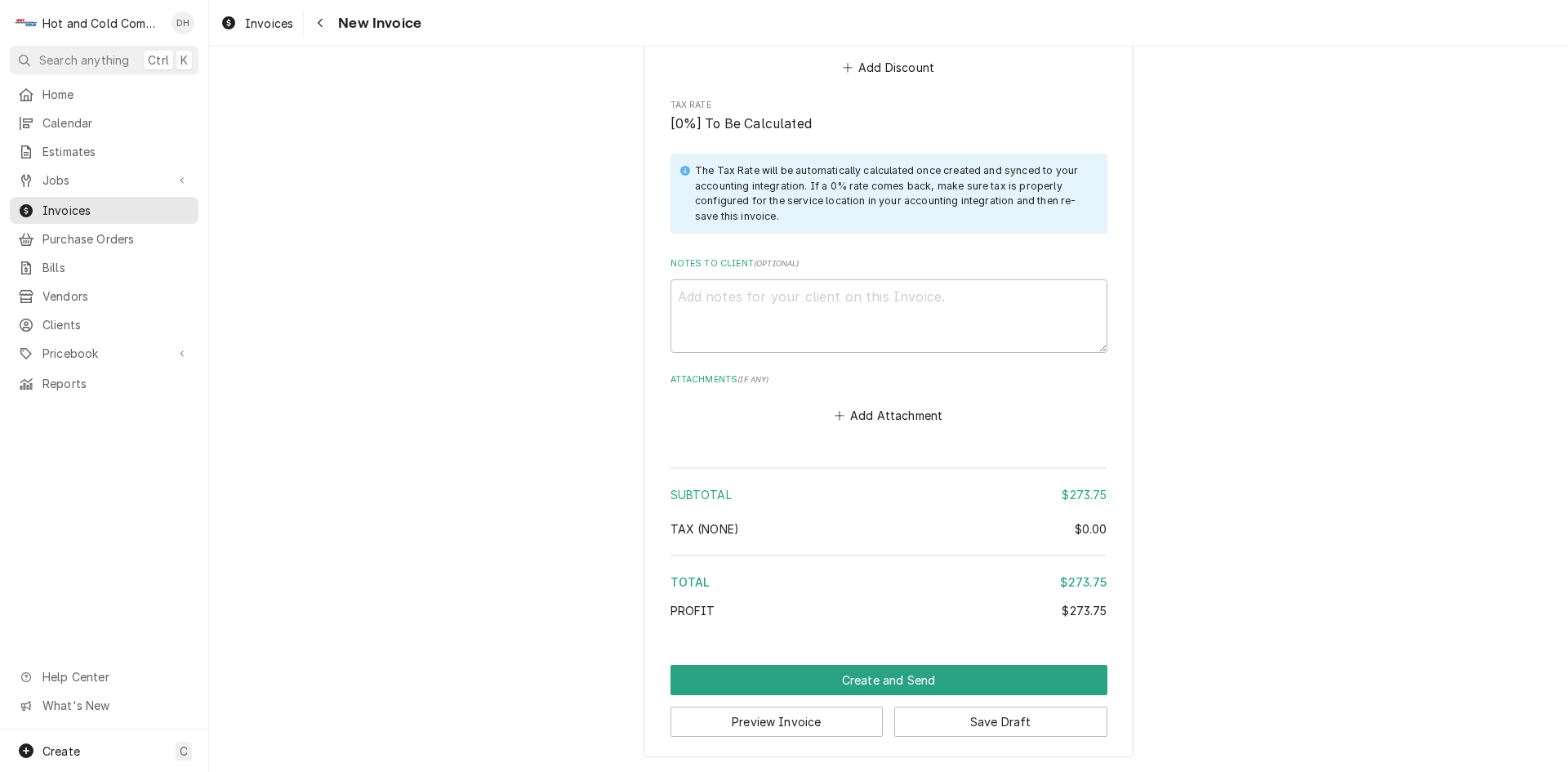
scroll to position [2144, 0]
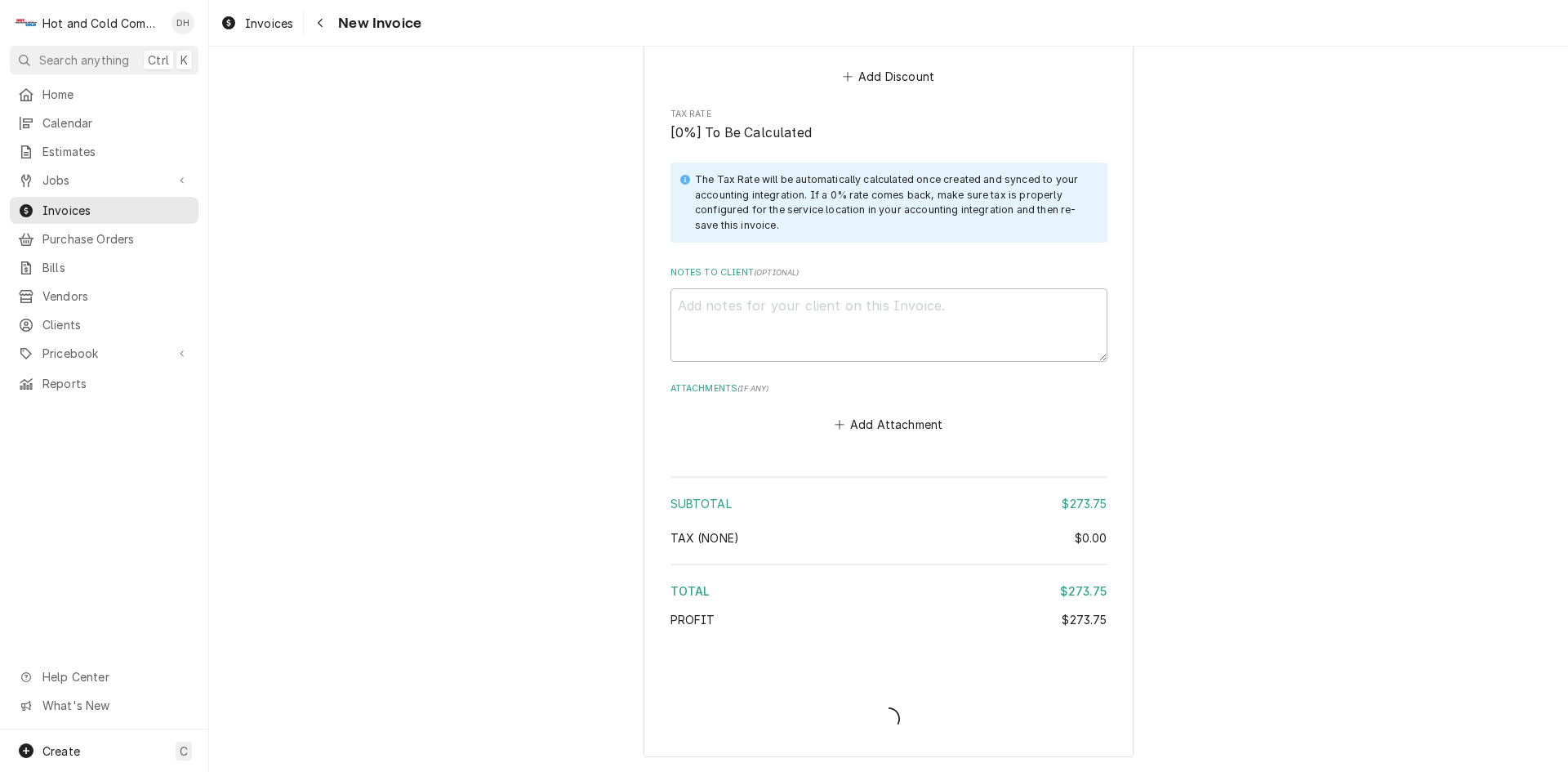
type textarea "x"
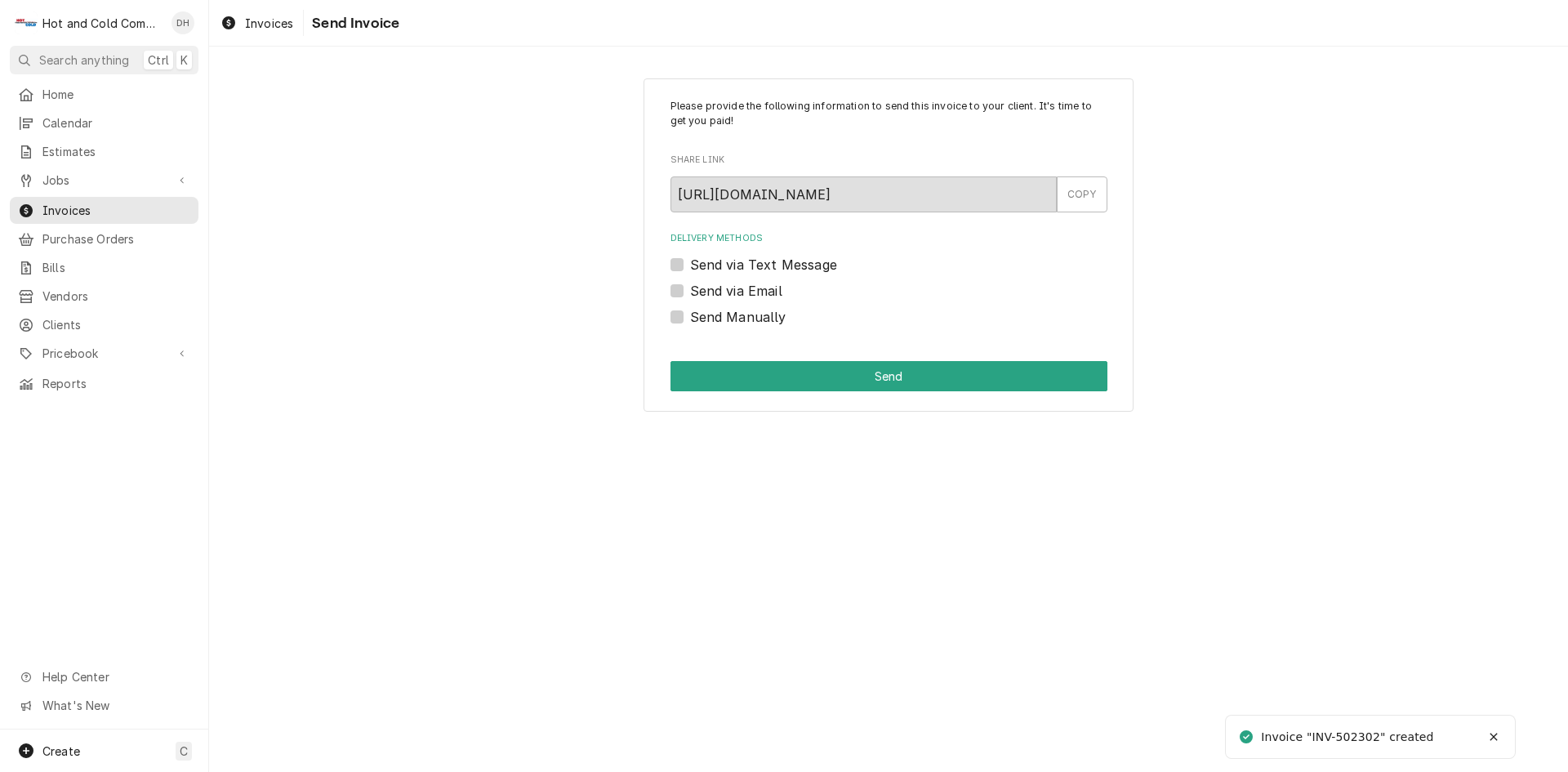
click at [690, 290] on label "Send via Email" at bounding box center [736, 290] width 93 height 20
click at [690, 290] on input "Send via Email" at bounding box center [908, 299] width 437 height 36
checkbox input "true"
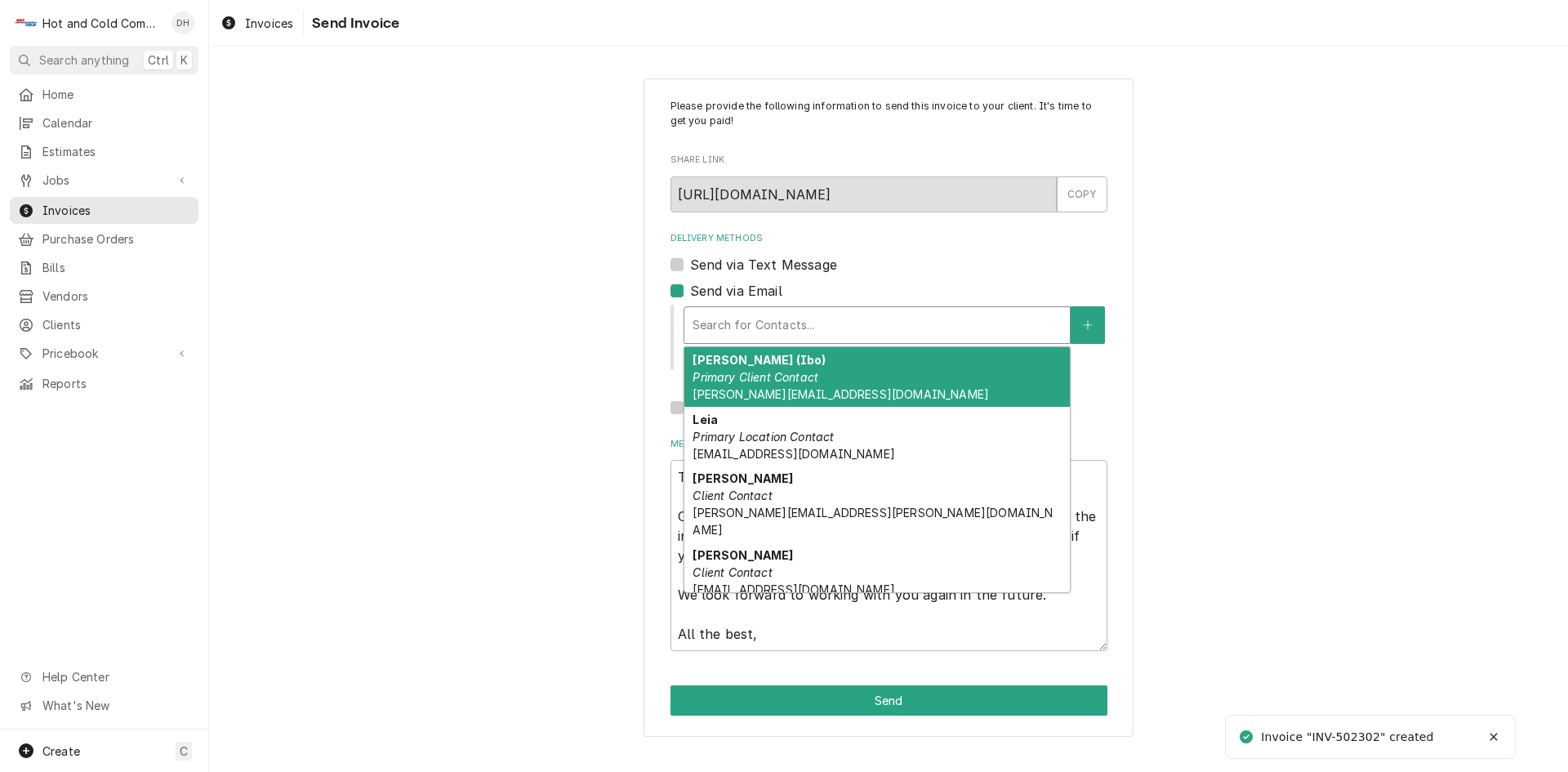
click at [798, 318] on div "Delivery Methods" at bounding box center [877, 325] width 369 height 30
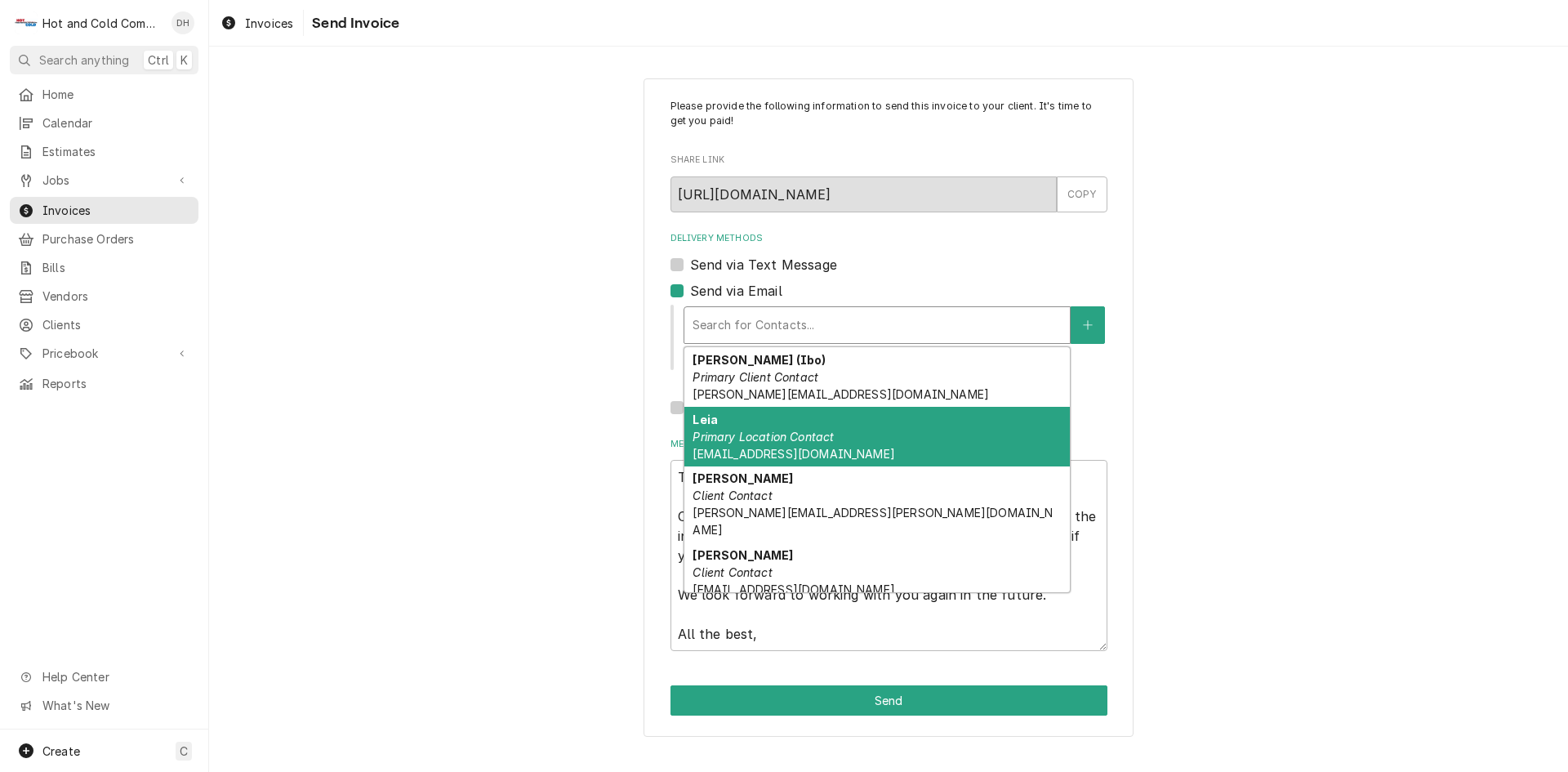
click at [745, 432] on em "Primary Location Contact" at bounding box center [763, 437] width 141 height 14
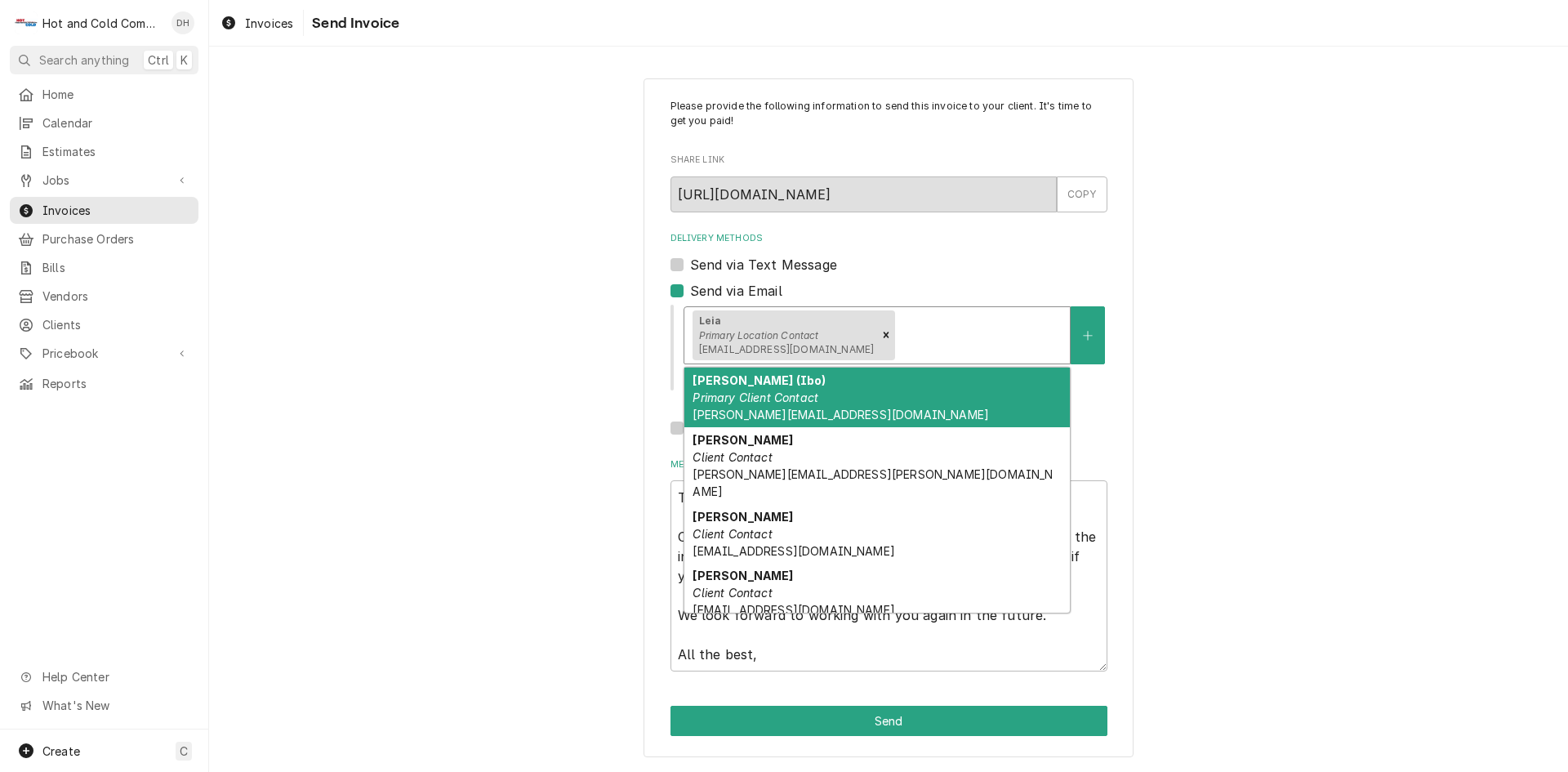
click at [950, 335] on div "Delivery Methods" at bounding box center [980, 335] width 163 height 30
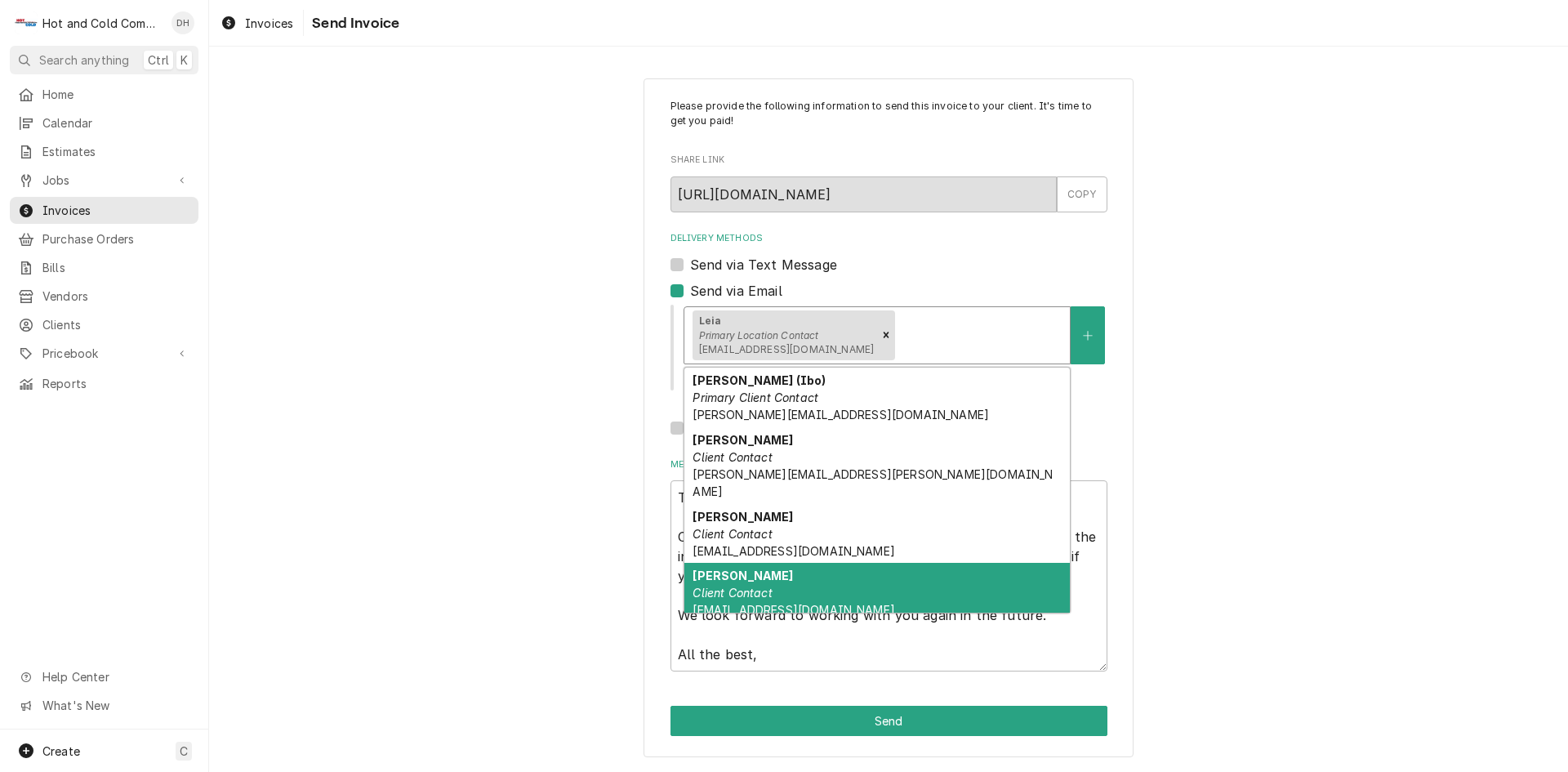
click at [837, 572] on div "NATASHA Client Contact NATASHA.RIVERA1@ELIOR-NA.COM" at bounding box center [877, 593] width 385 height 59
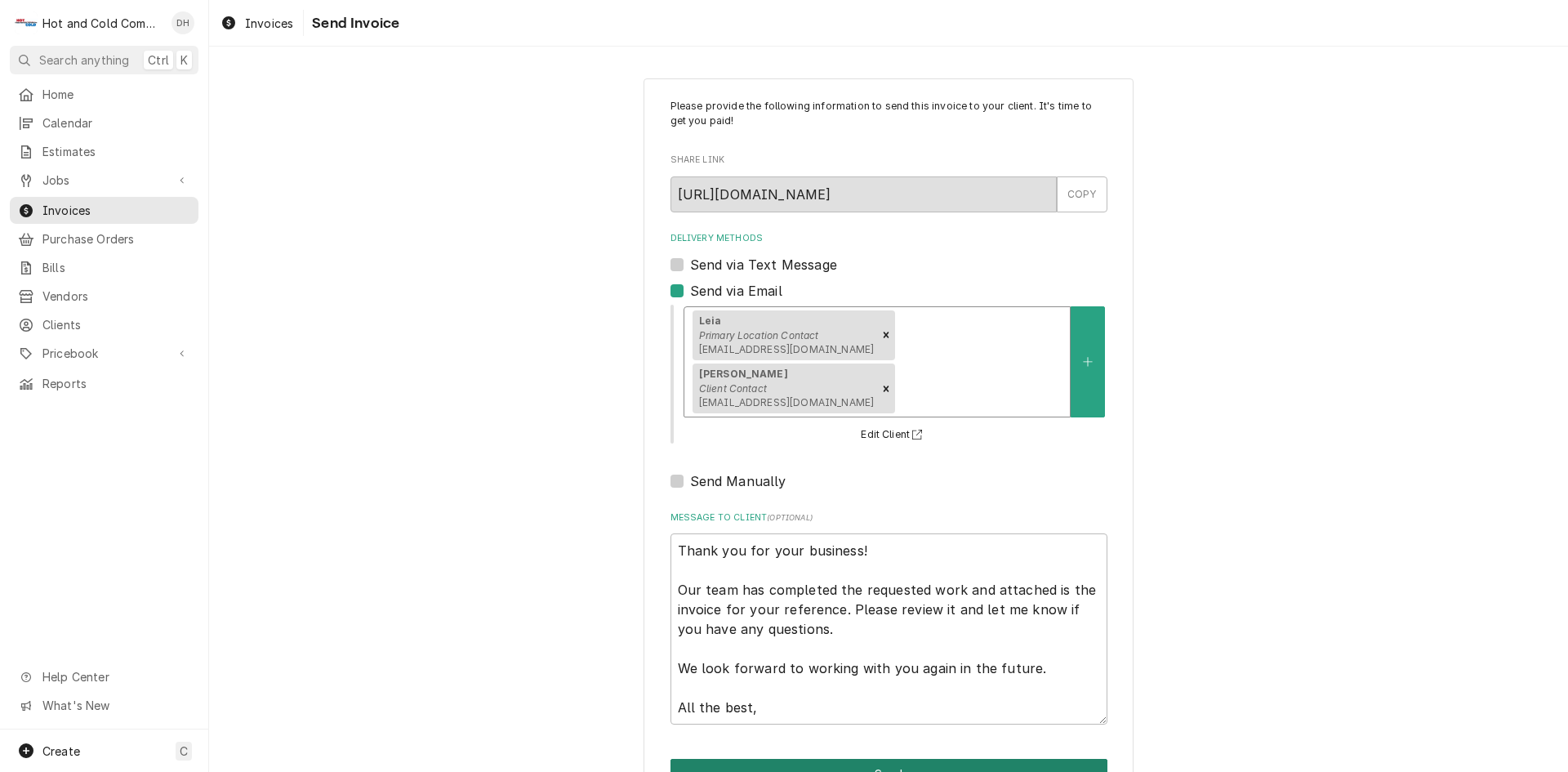
click at [898, 759] on button "Send" at bounding box center [889, 775] width 437 height 31
type textarea "x"
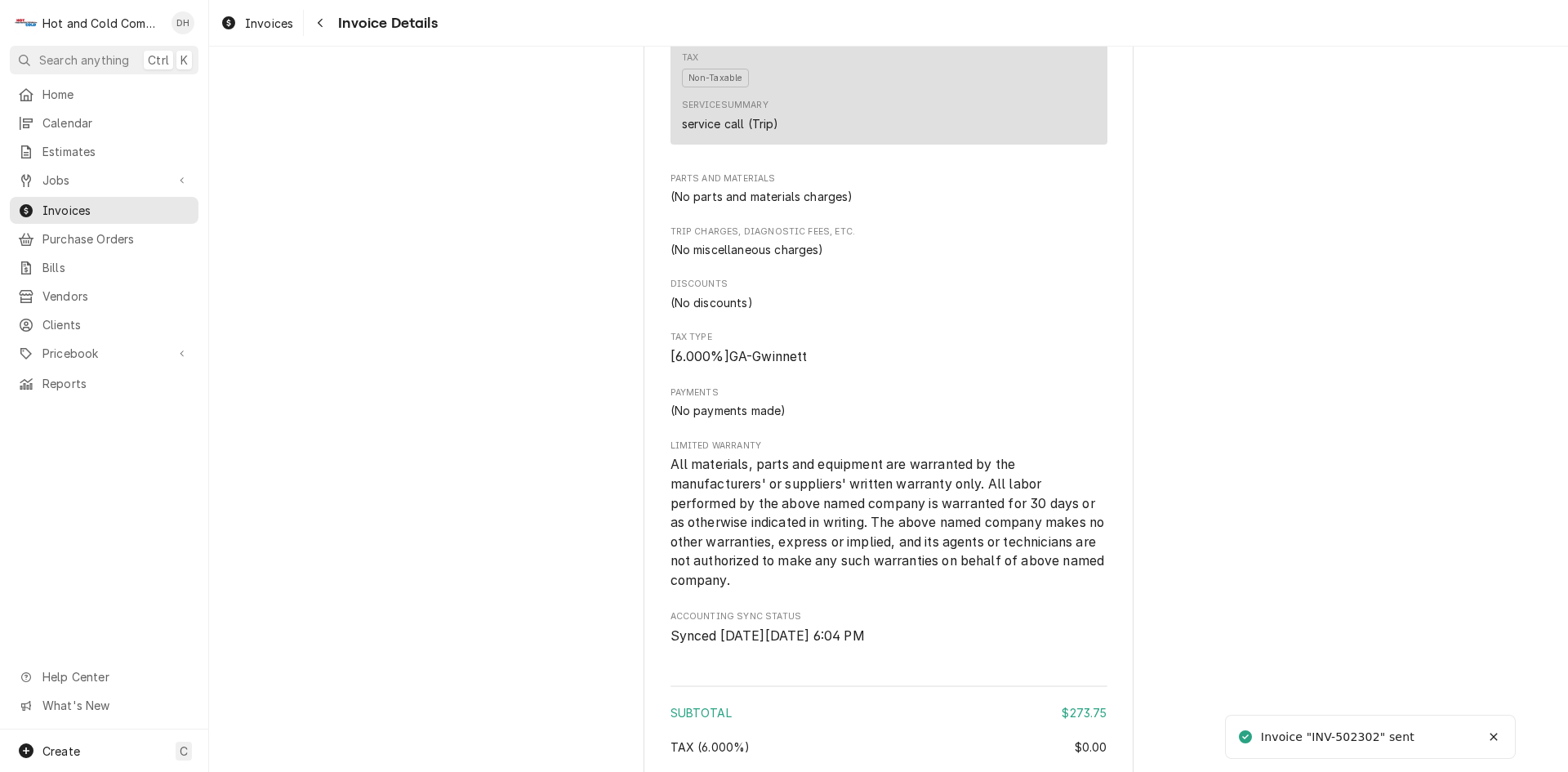
scroll to position [1857, 0]
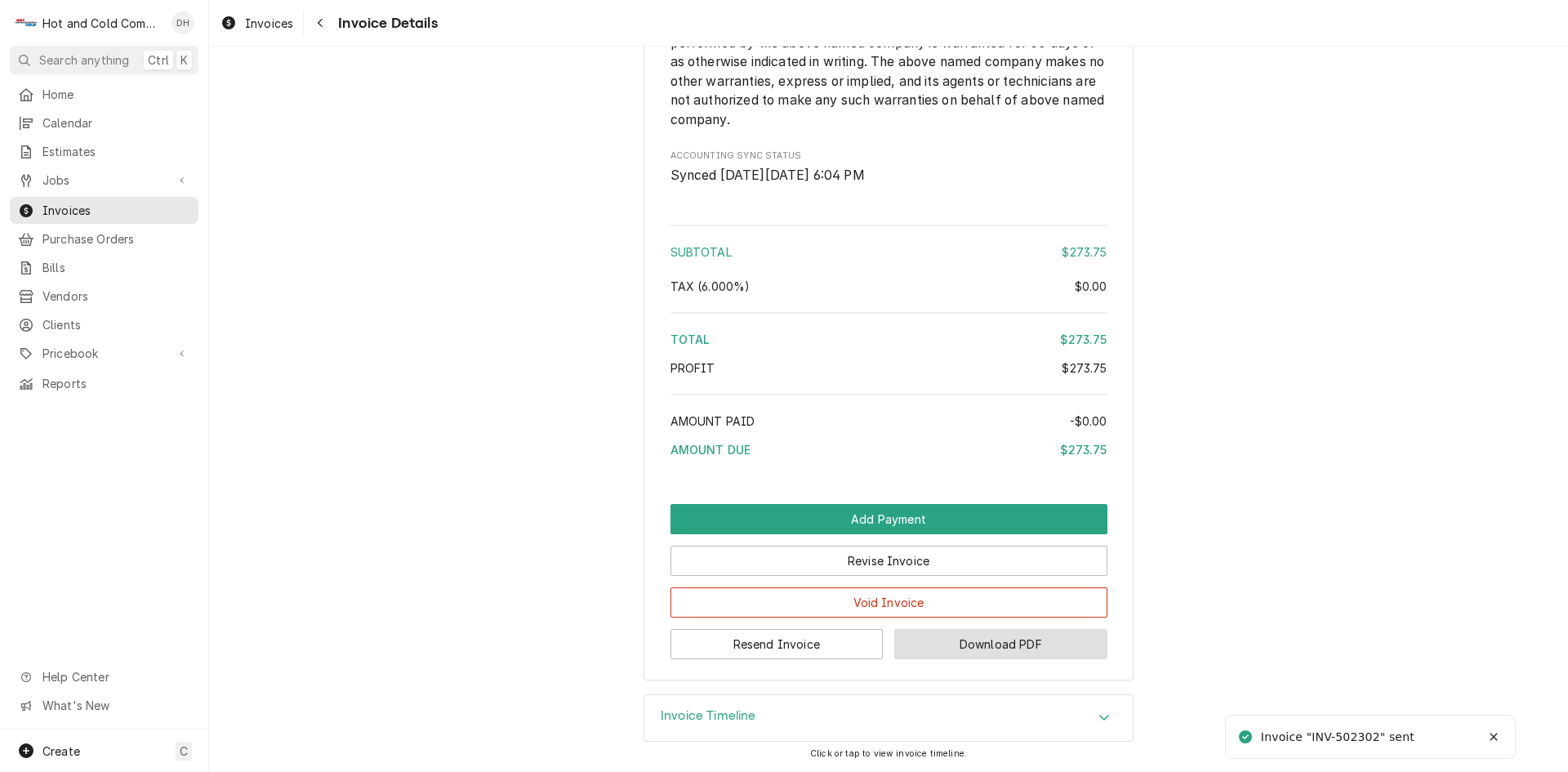
click at [1011, 648] on button "Download PDF" at bounding box center [1001, 645] width 213 height 31
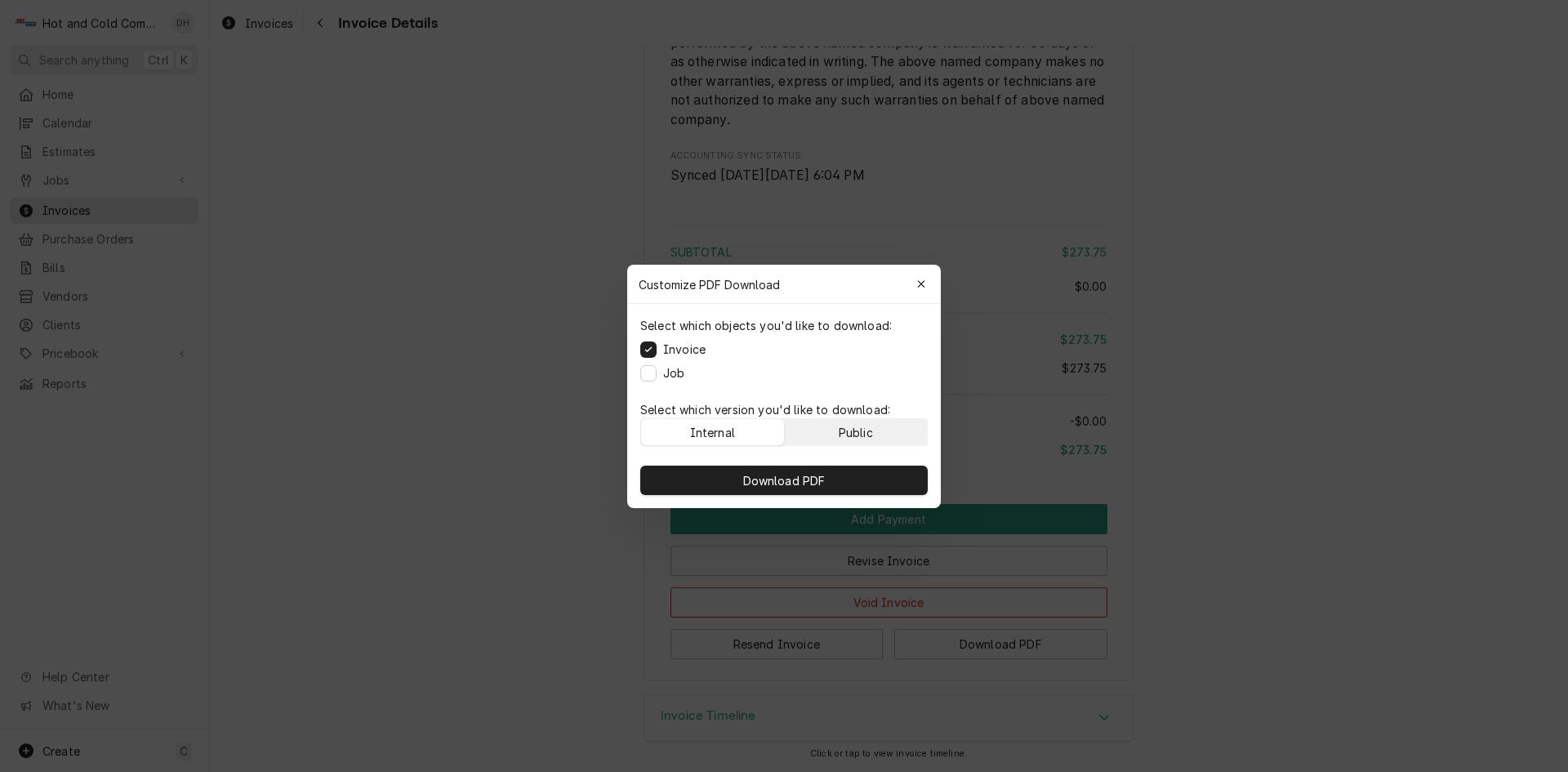
click at [888, 423] on button "Public" at bounding box center [857, 432] width 143 height 26
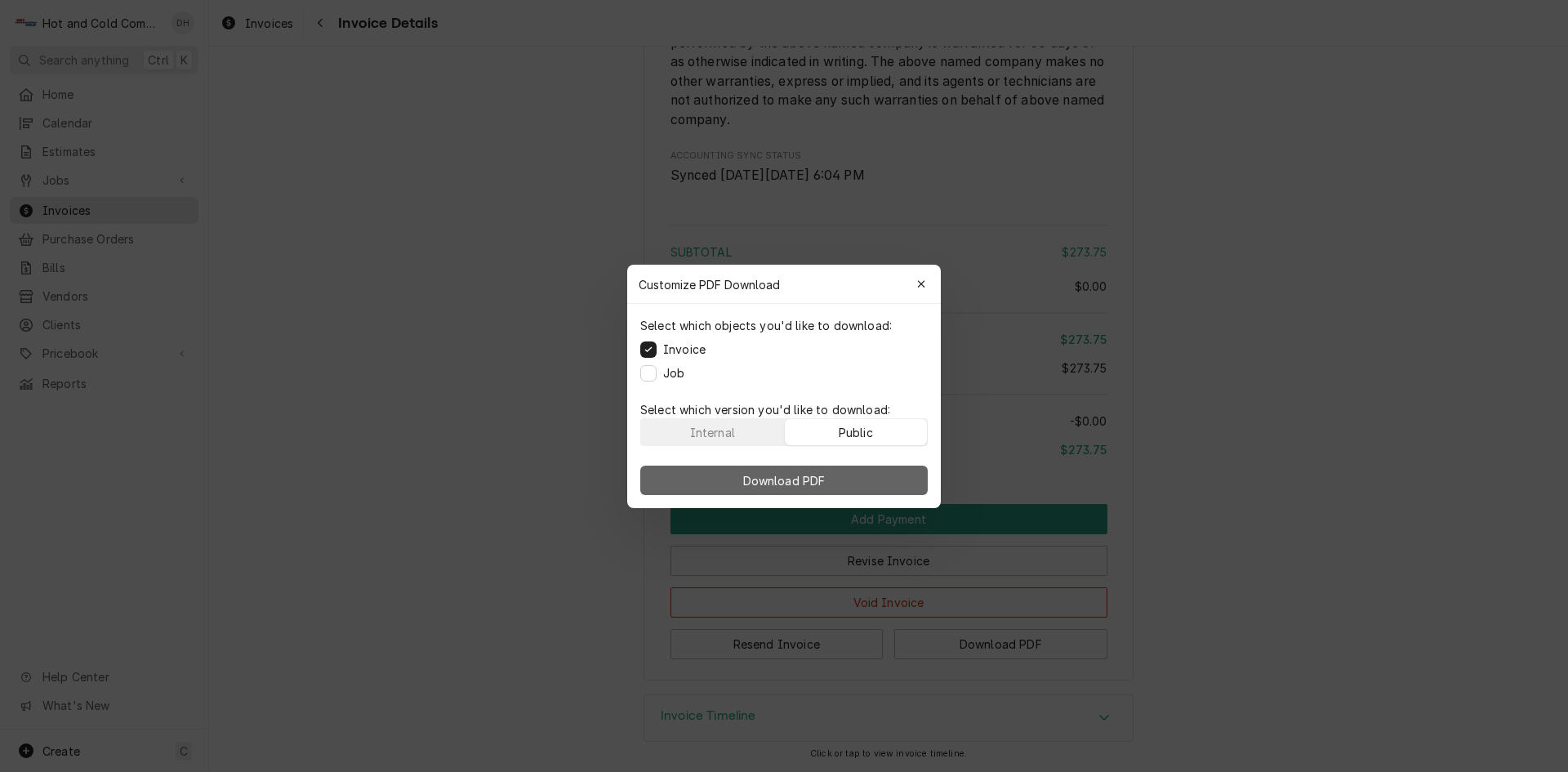
click at [835, 487] on button "Download PDF" at bounding box center [784, 480] width 288 height 30
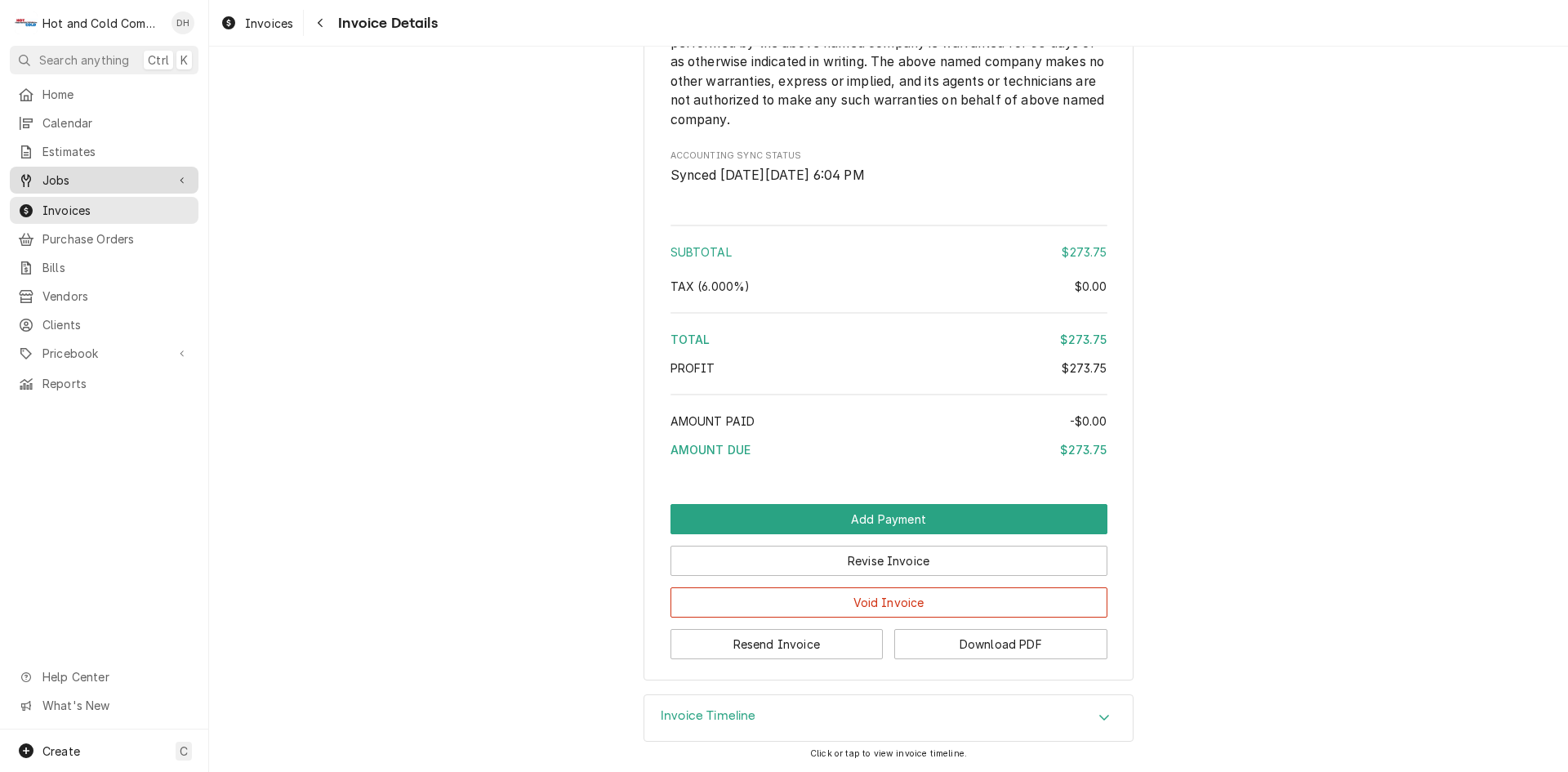
click at [97, 173] on span "Jobs" at bounding box center [104, 180] width 123 height 17
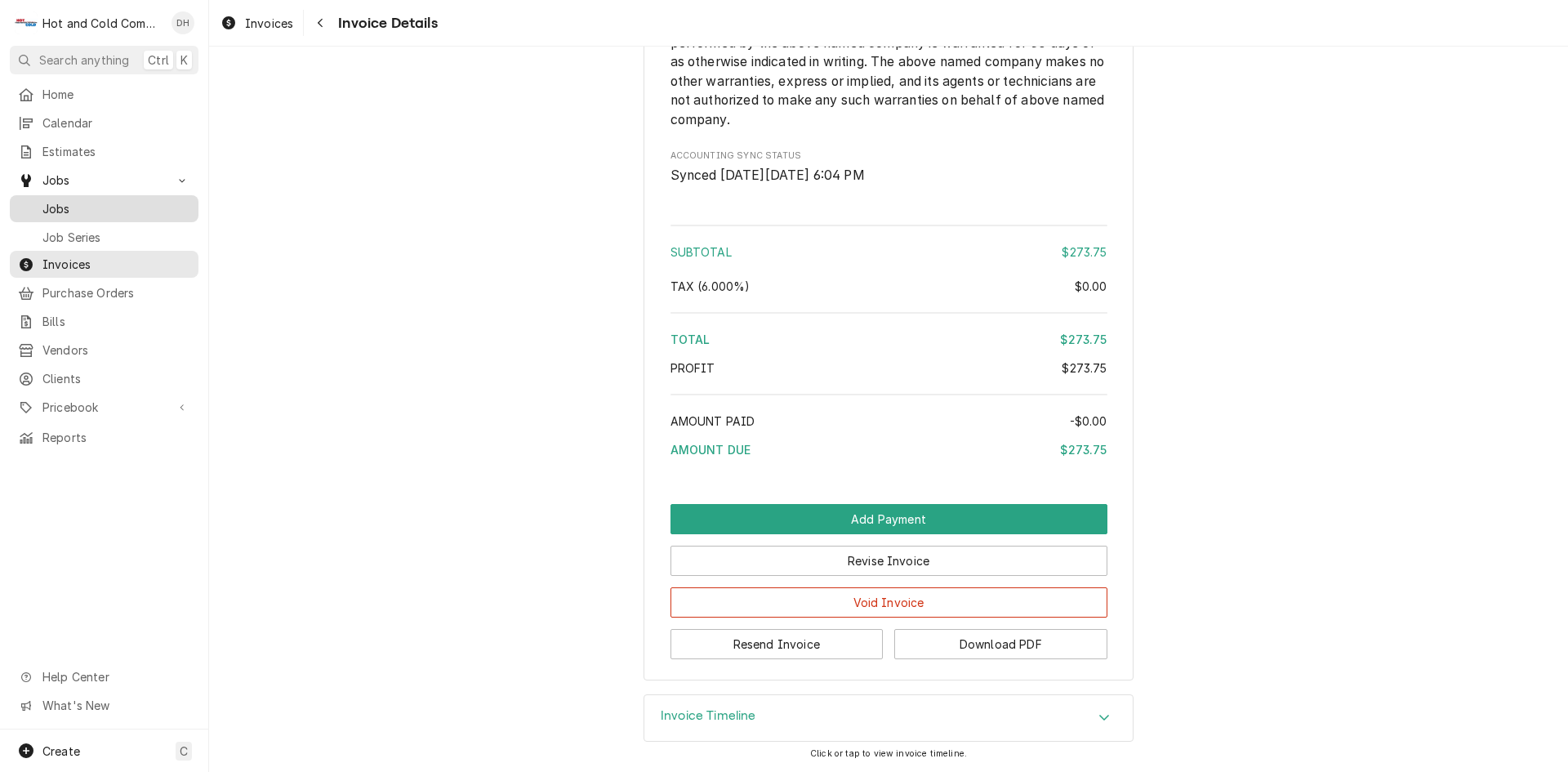
click at [76, 200] on span "Jobs" at bounding box center [116, 209] width 148 height 17
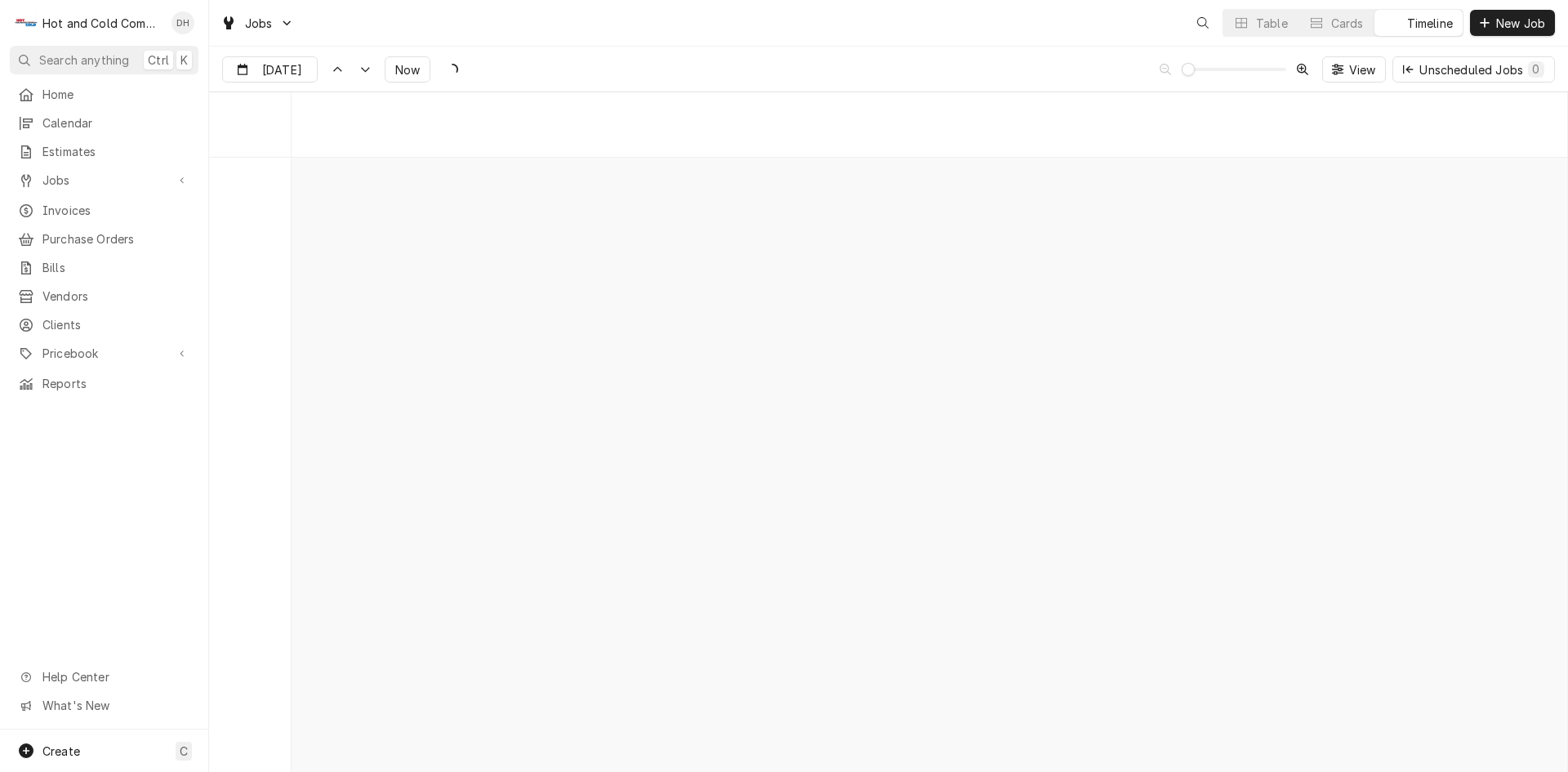
scroll to position [12802, 0]
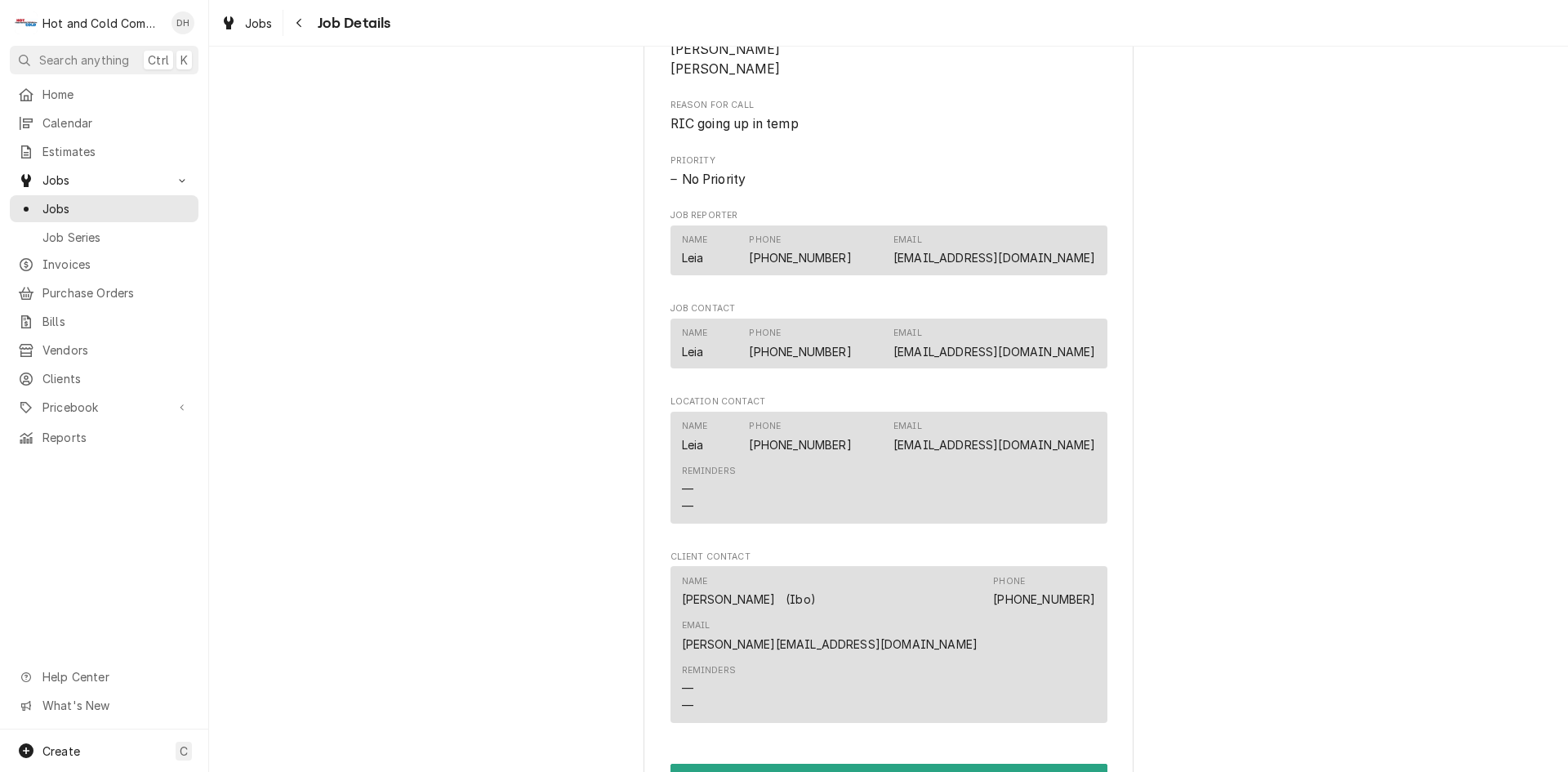
scroll to position [1090, 0]
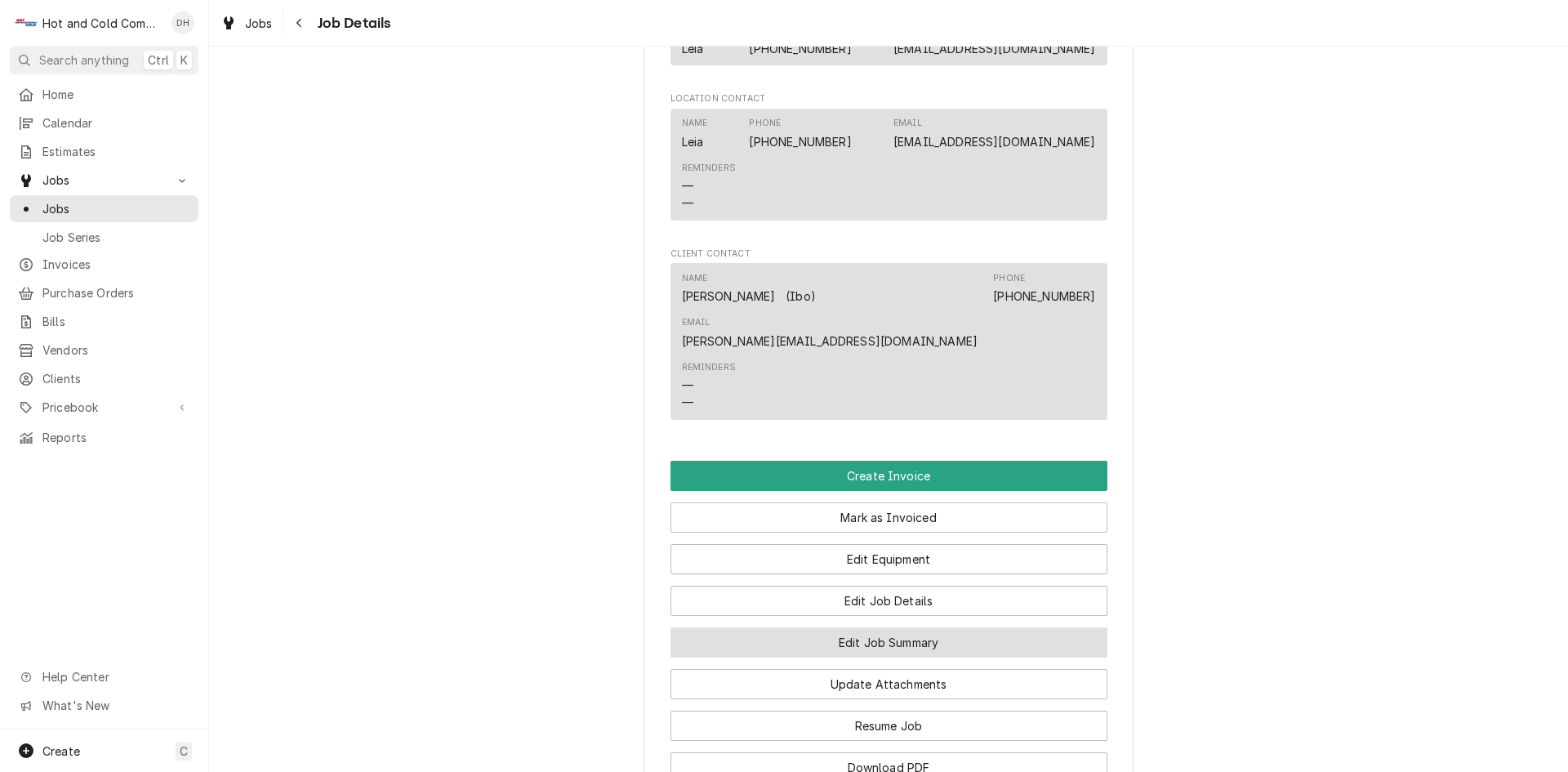
click at [925, 628] on button "Edit Job Summary" at bounding box center [889, 643] width 437 height 31
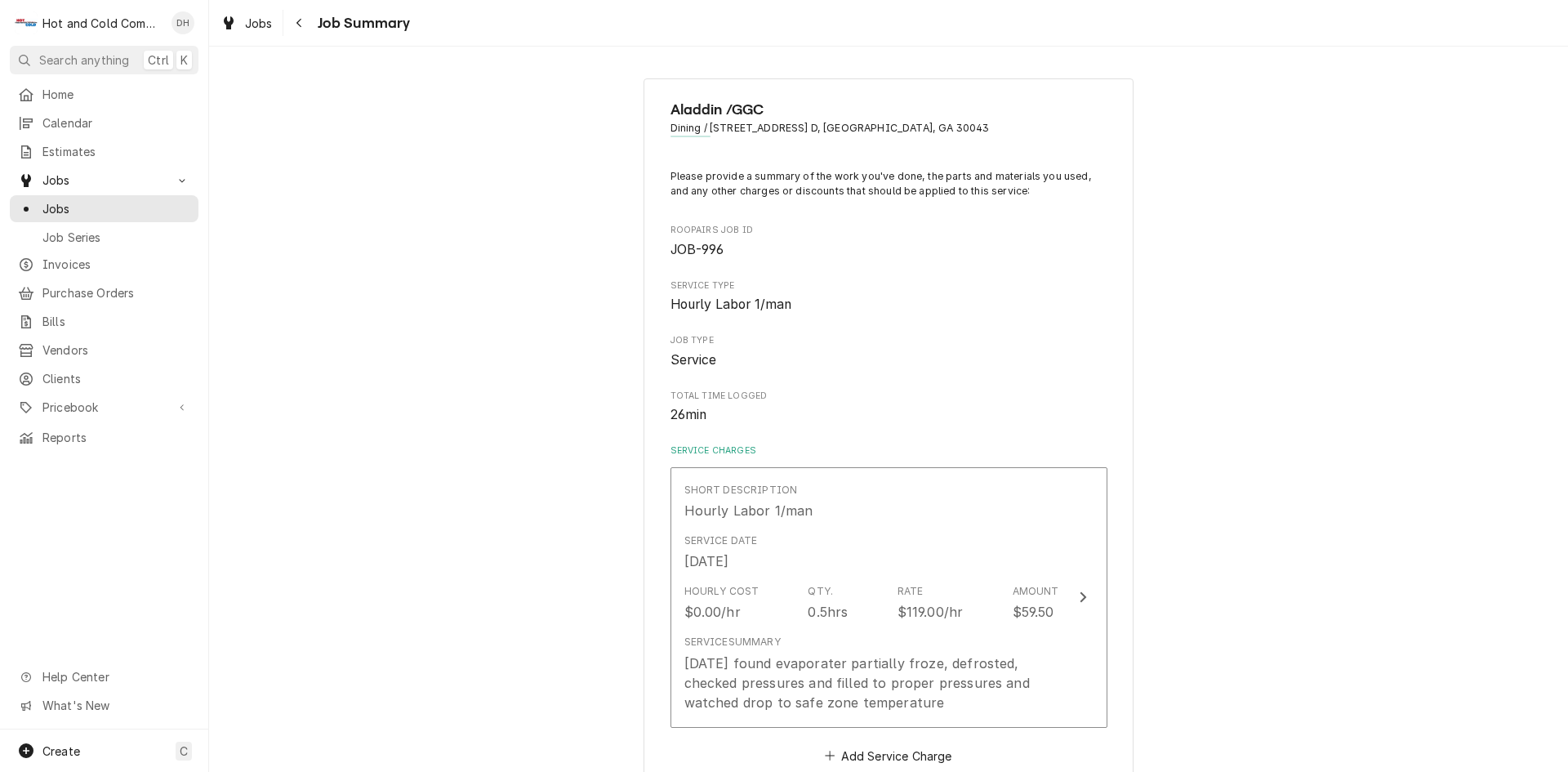
scroll to position [272, 0]
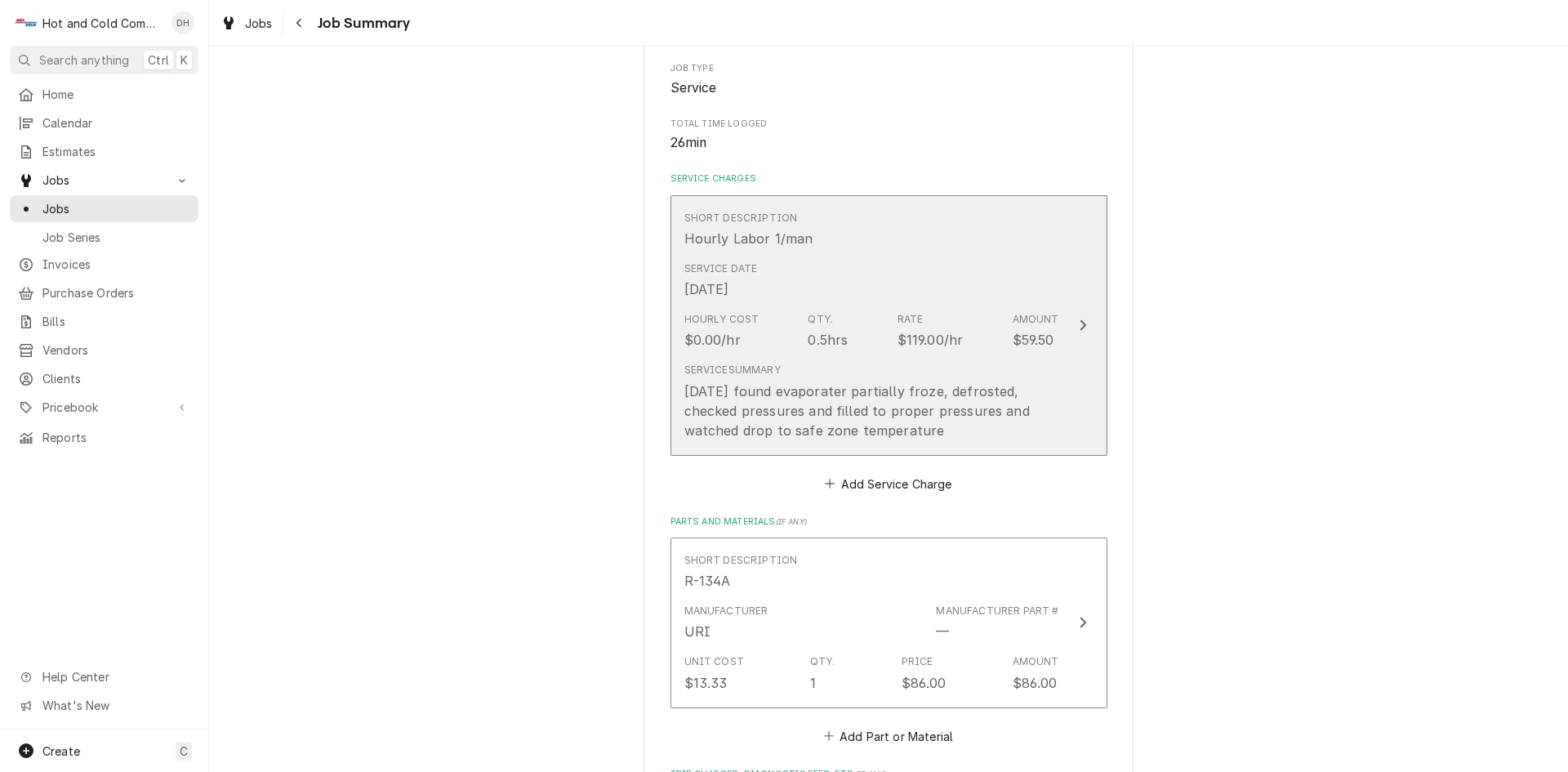
click at [971, 295] on div "Service Date Aug 27, 2025" at bounding box center [872, 280] width 375 height 51
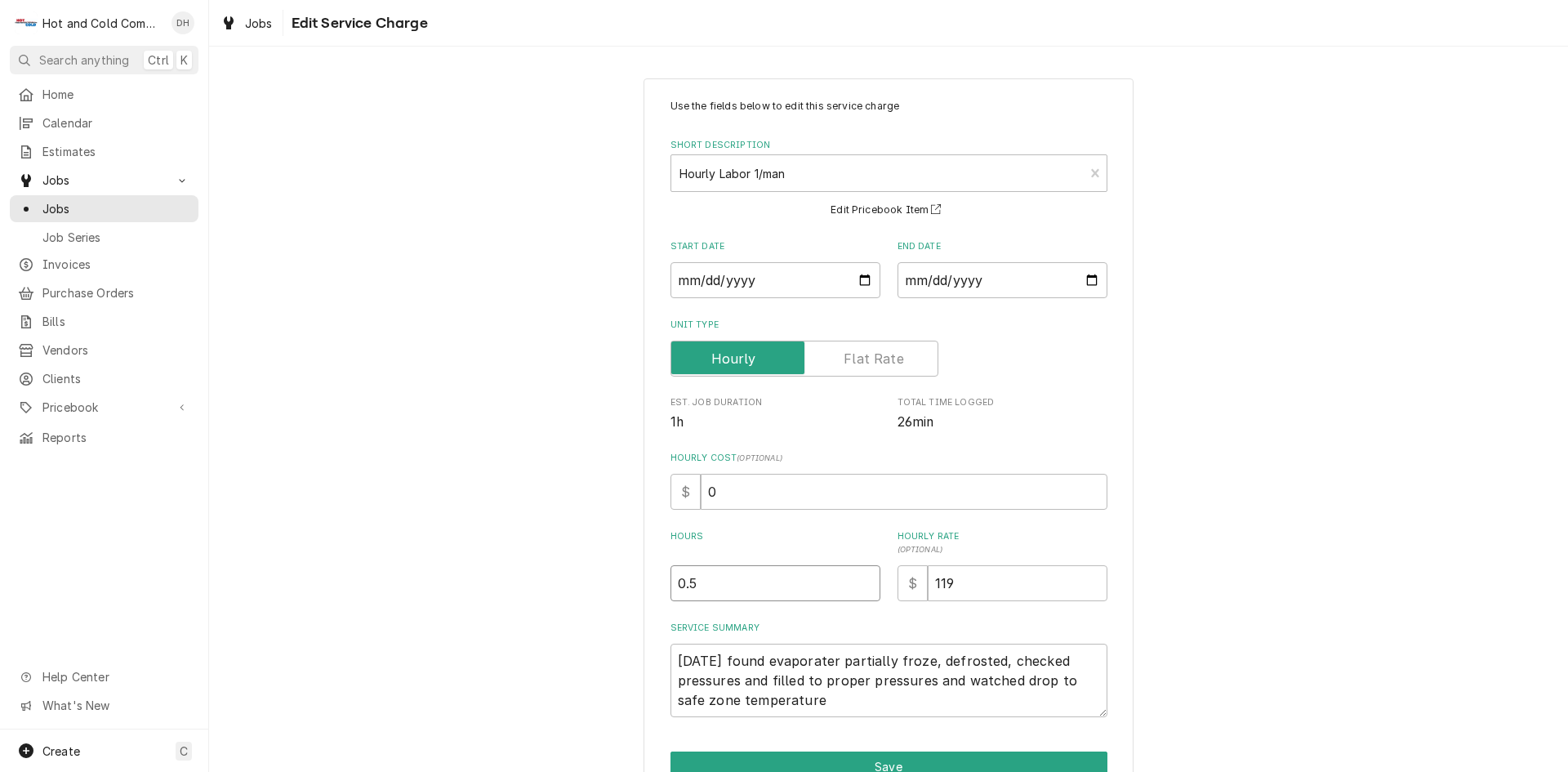
click at [753, 591] on input "0.5" at bounding box center [775, 583] width 210 height 36
type textarea "x"
type input "0"
type textarea "x"
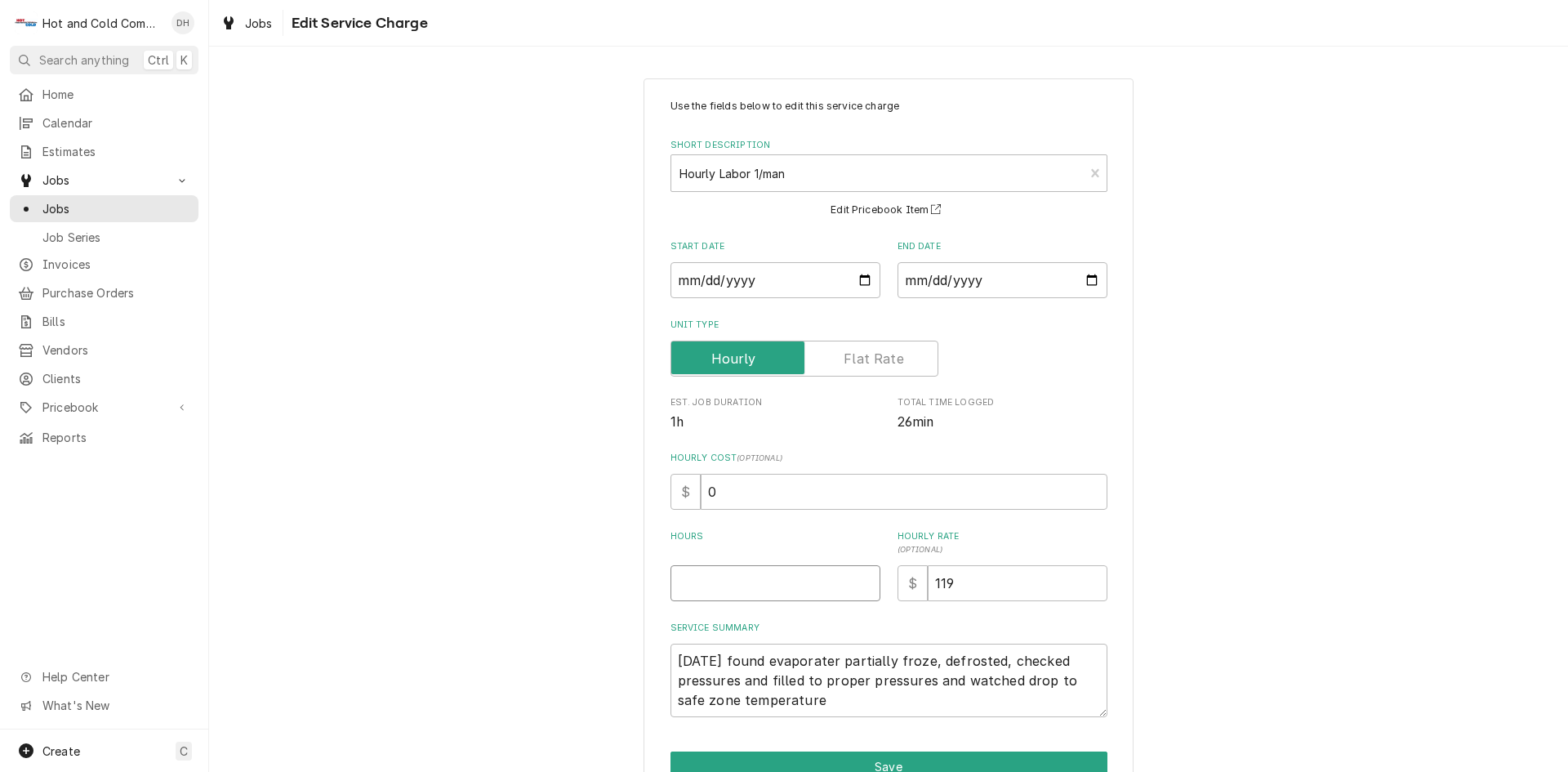
type input "1"
type textarea "x"
type input "1.0"
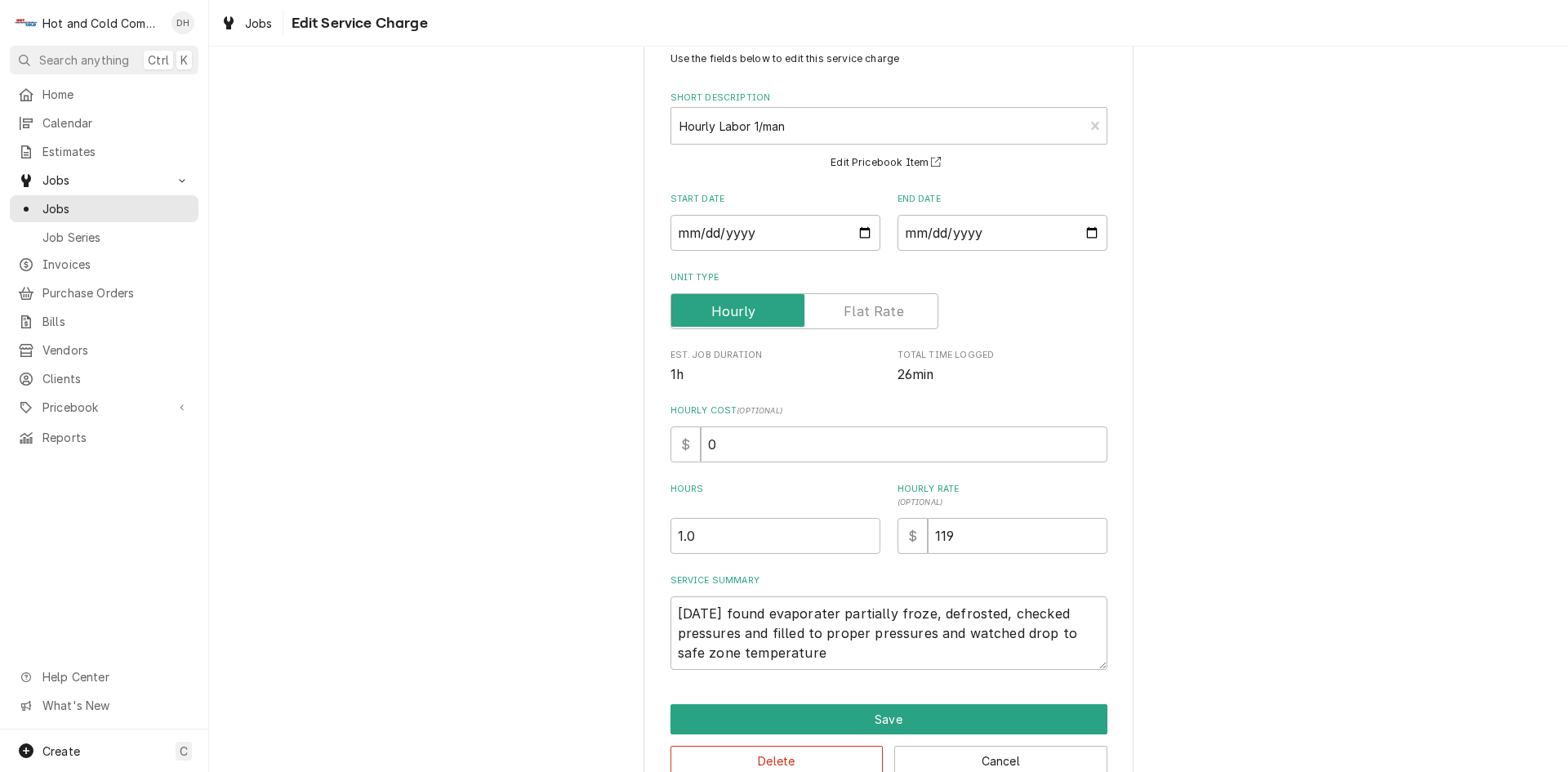
scroll to position [87, 0]
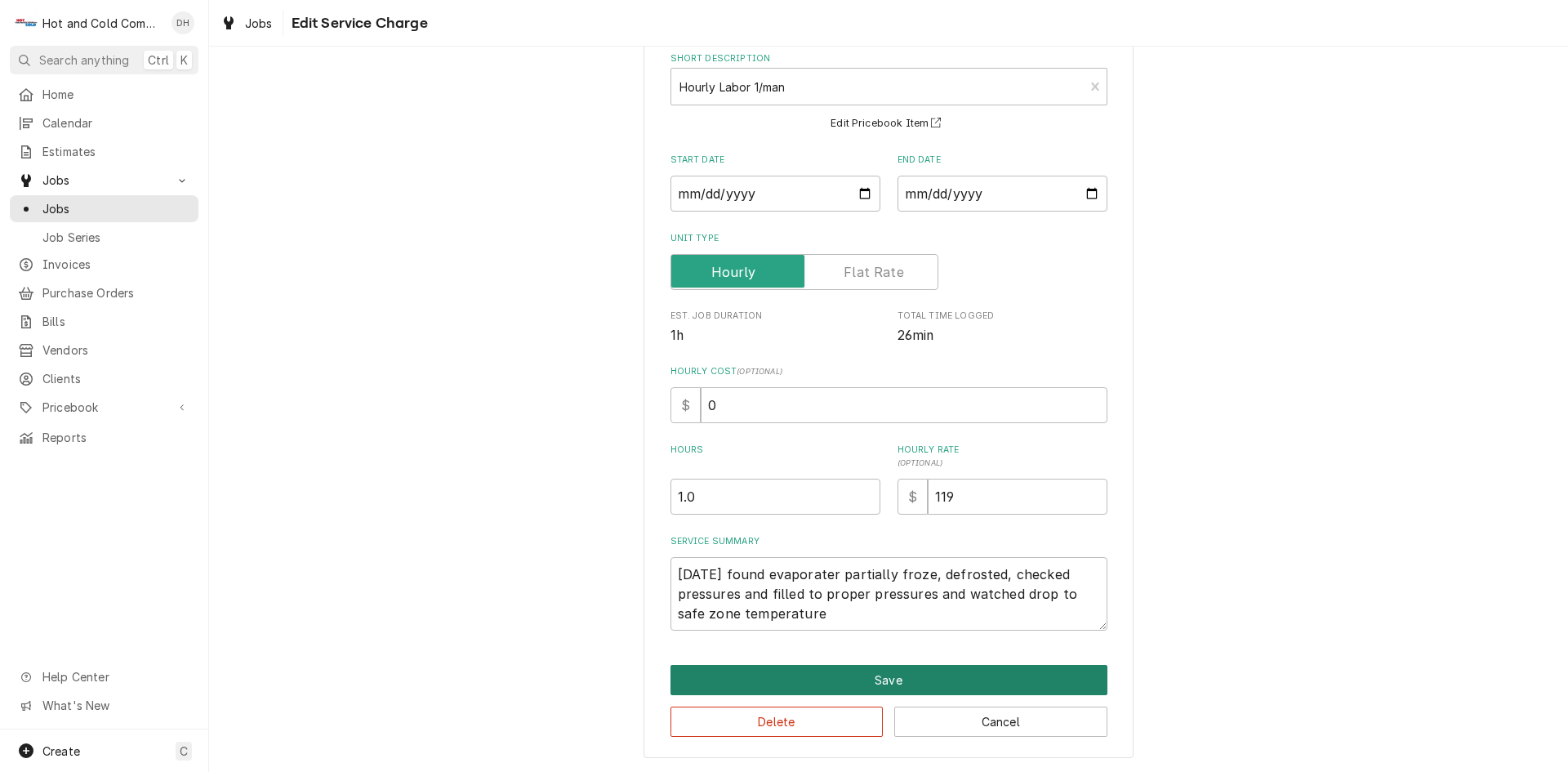
click at [891, 680] on button "Save" at bounding box center [889, 680] width 437 height 31
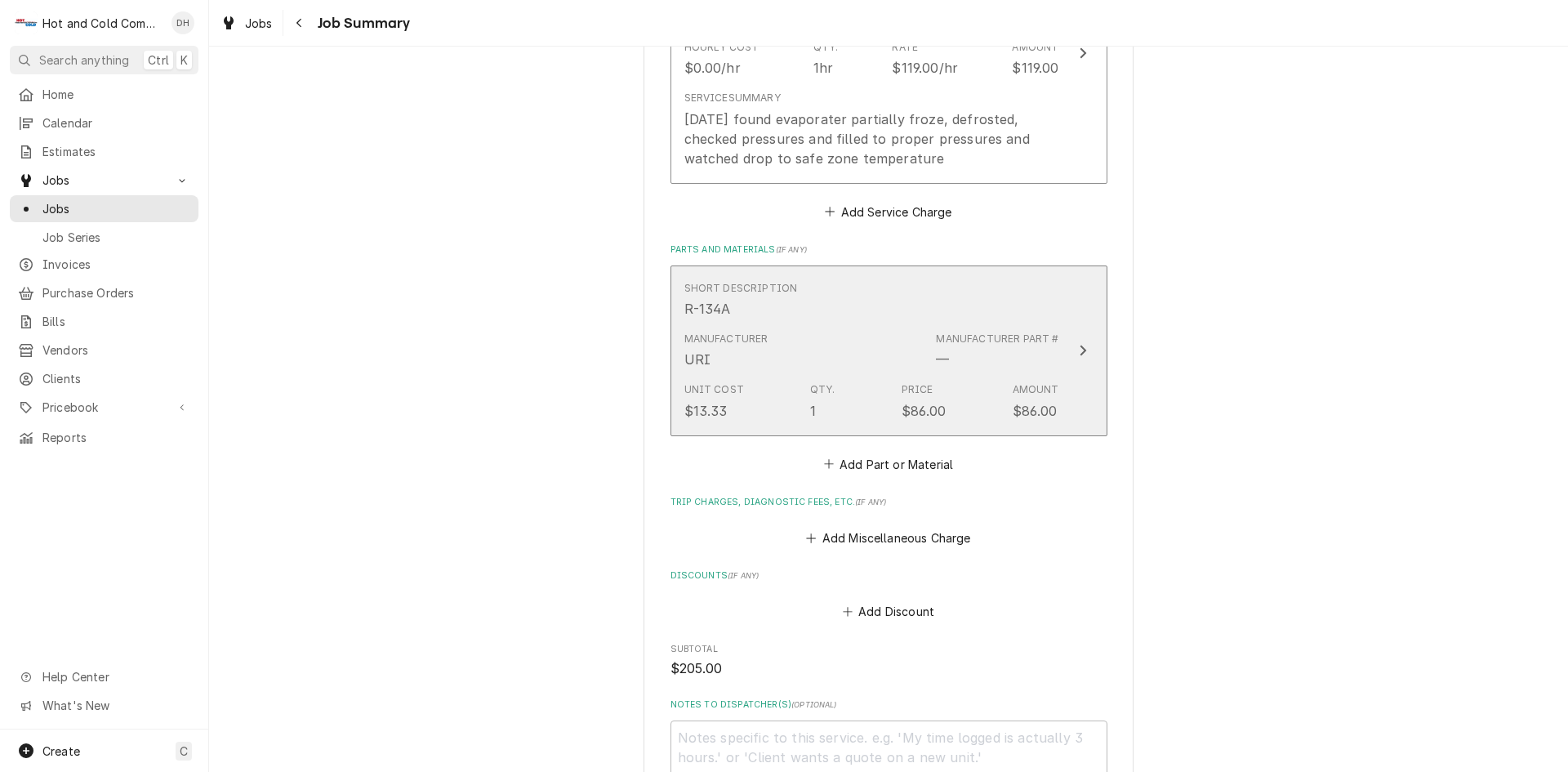
scroll to position [817, 0]
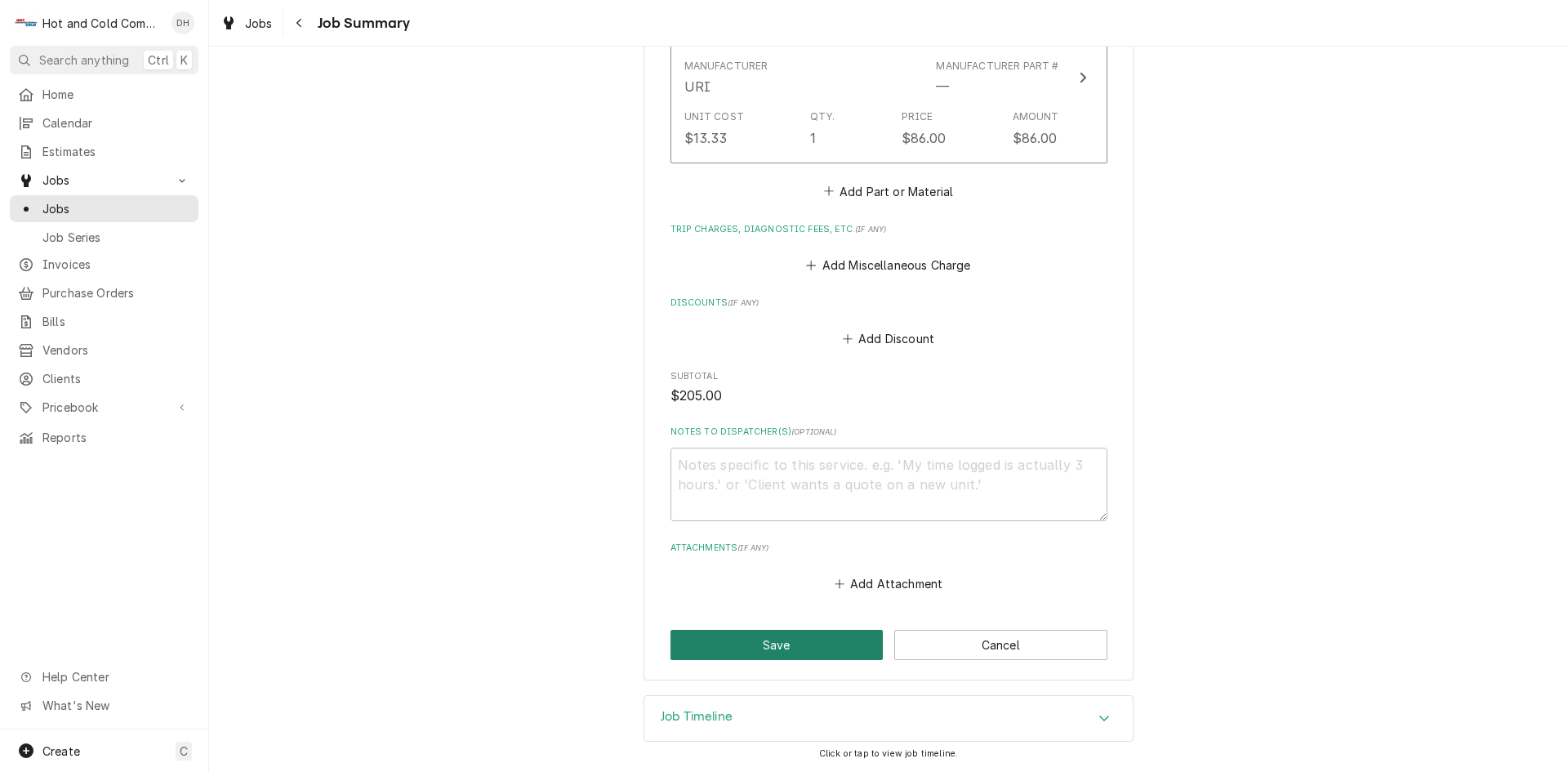
click at [761, 645] on button "Save" at bounding box center [777, 645] width 213 height 31
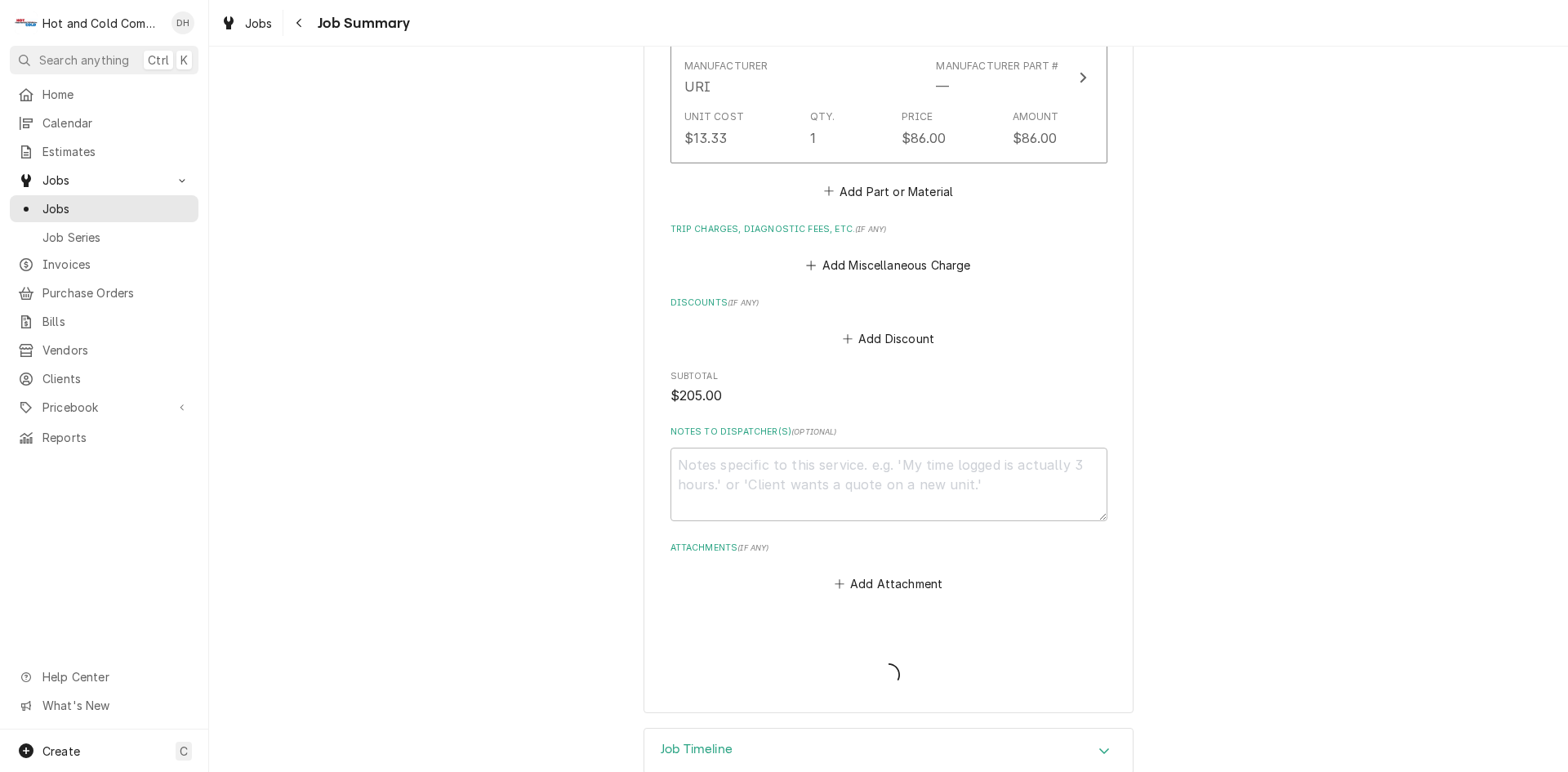
type textarea "x"
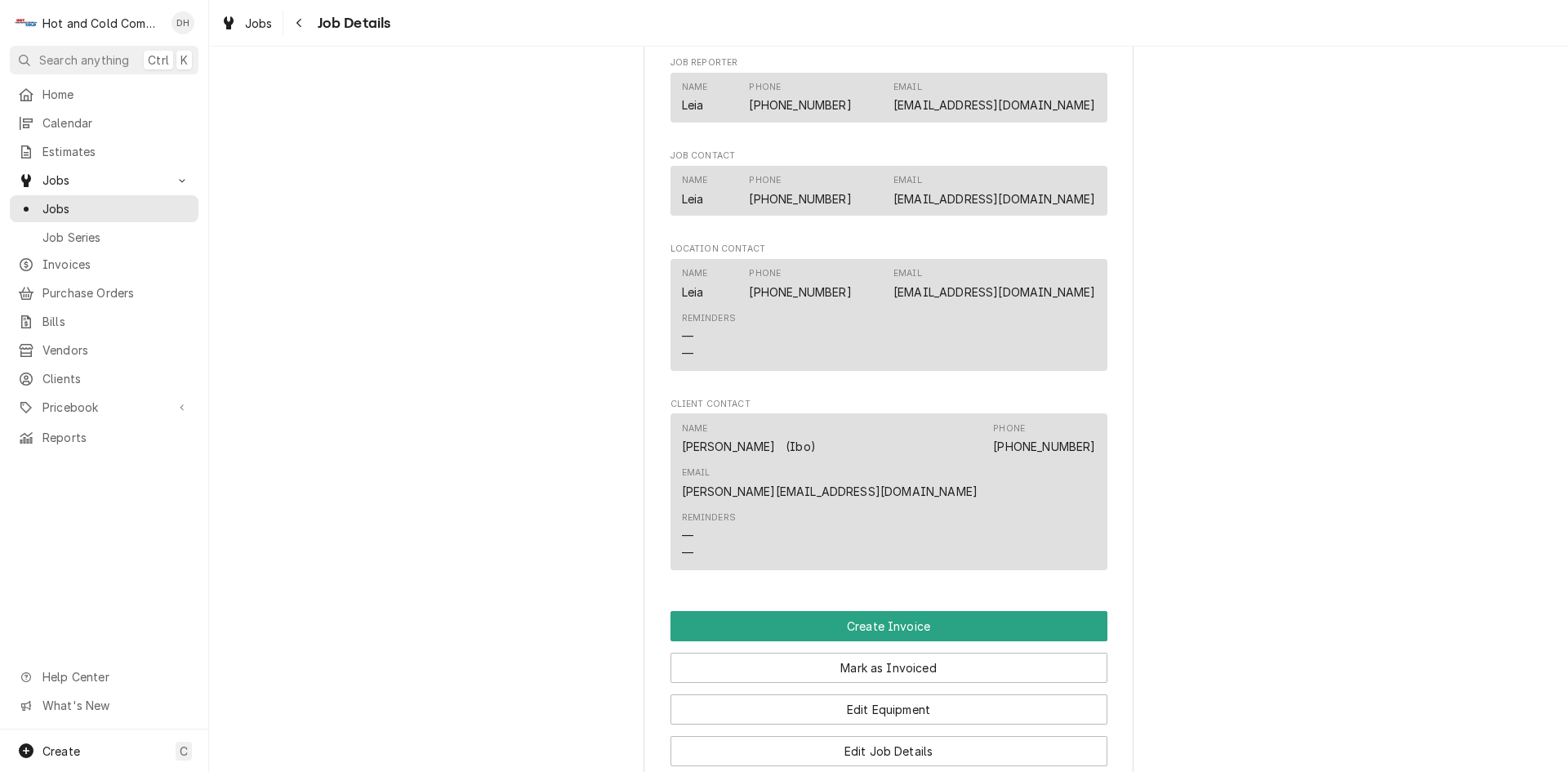
scroll to position [1090, 0]
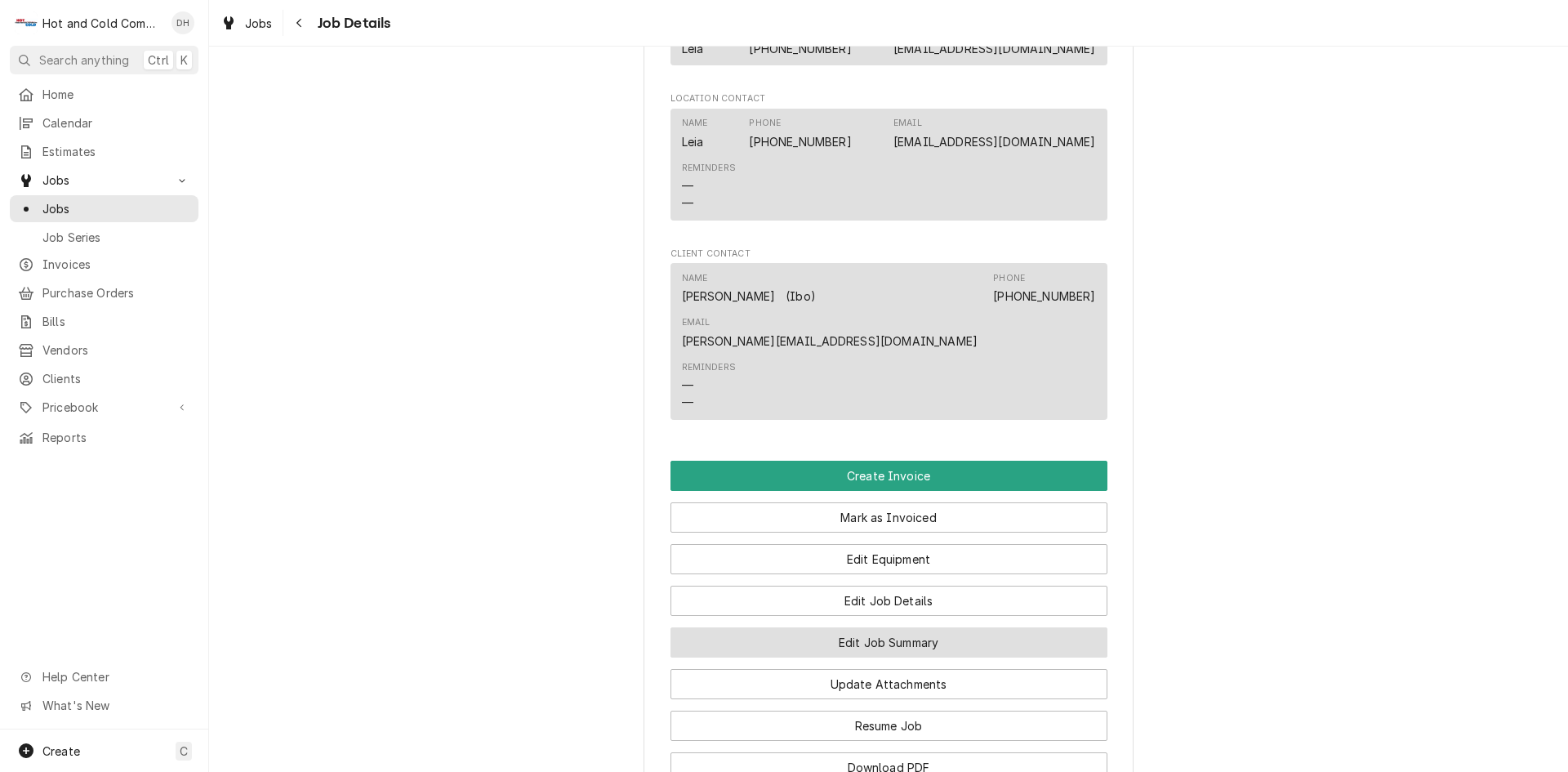
click at [870, 628] on button "Edit Job Summary" at bounding box center [889, 643] width 437 height 31
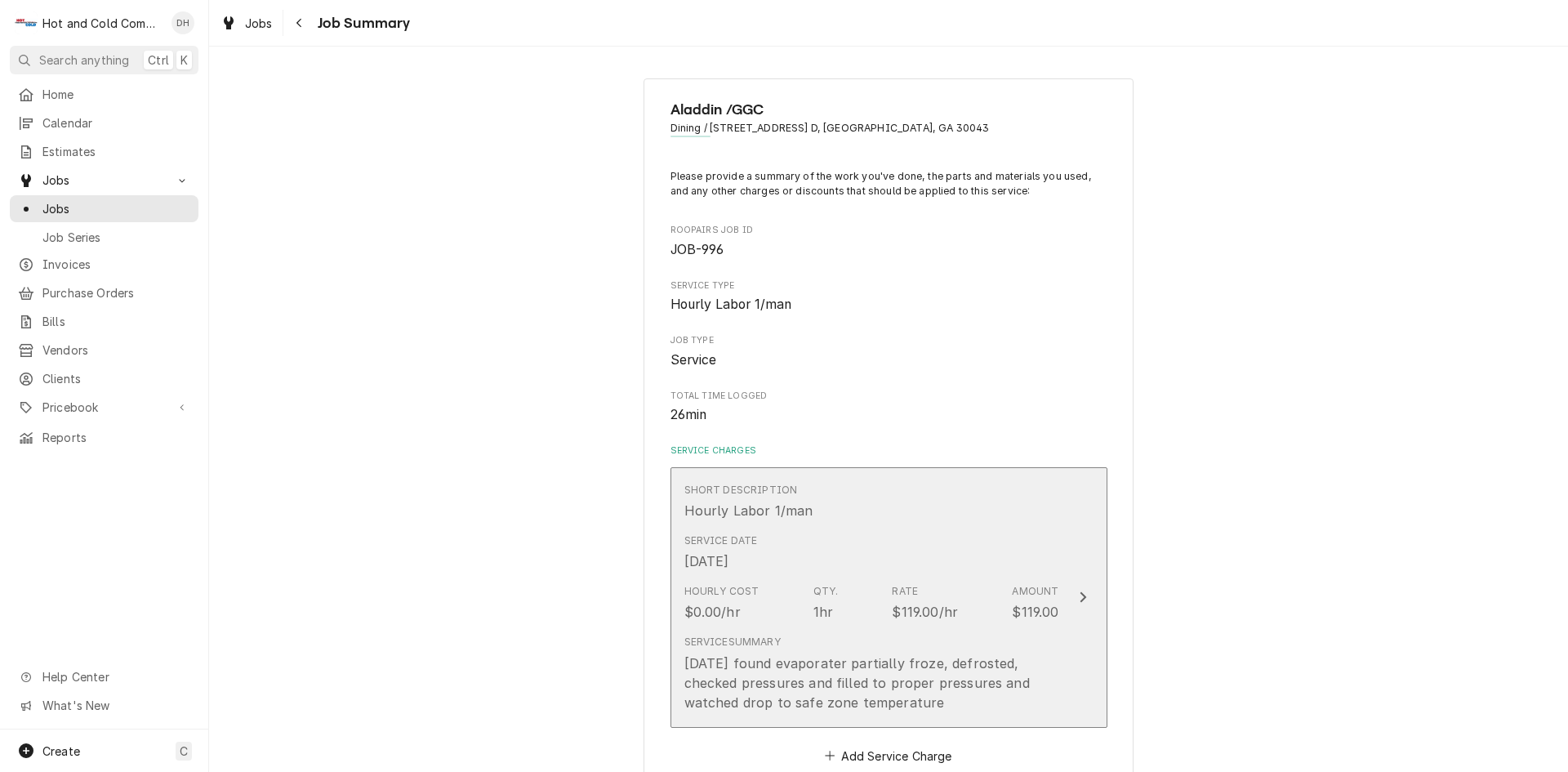
click at [1023, 517] on div "Short Description Hourly Labor 1/man" at bounding box center [872, 502] width 375 height 51
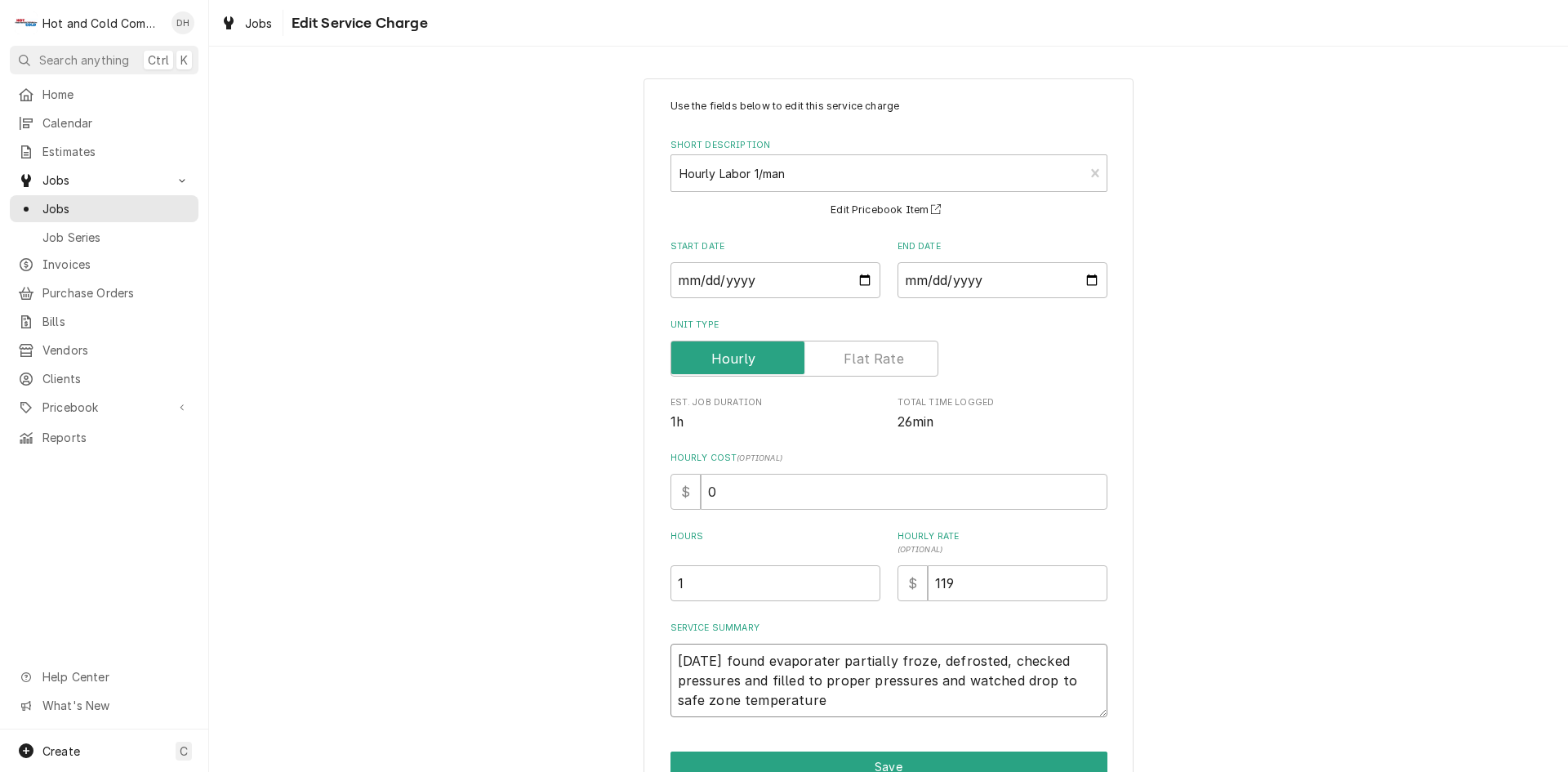
click at [725, 658] on textarea "[DATE] found evaporater partially froze, defrosted, checked pressures and fille…" at bounding box center [889, 680] width 437 height 74
type textarea "x"
type textarea "[DATE] Vfound evaporater partially froze, defrosted, checked pressures and fill…"
type textarea "x"
type textarea "[DATE] Vifound evaporater partially froze, defrosted, checked pressures and fil…"
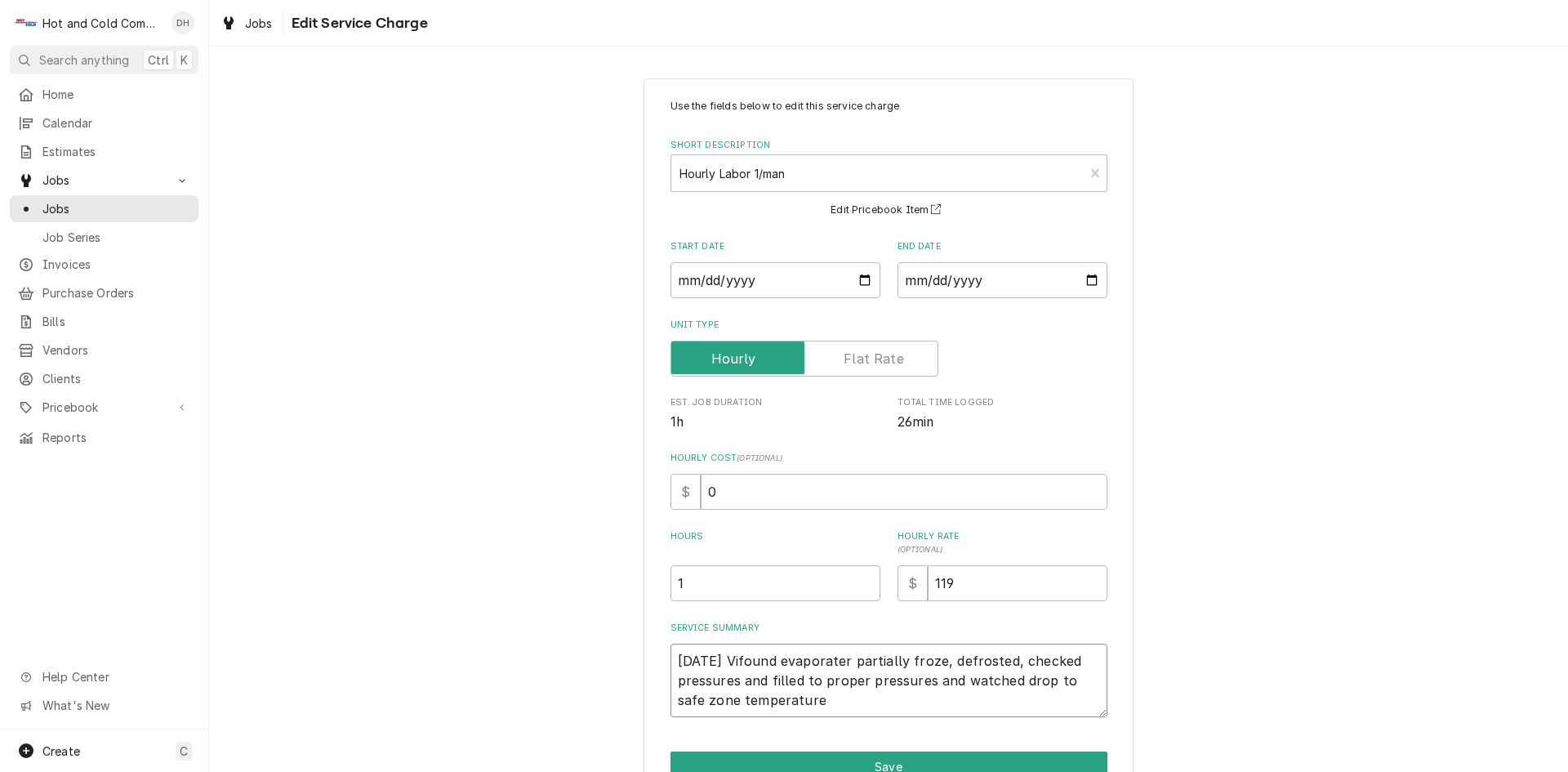
type textarea "x"
type textarea "[DATE] Vicfound evaporater partially froze, defrosted, checked pressures and fi…"
type textarea "x"
type textarea "[DATE] Victfound evaporater partially froze, defrosted, checked pressures and f…"
type textarea "x"
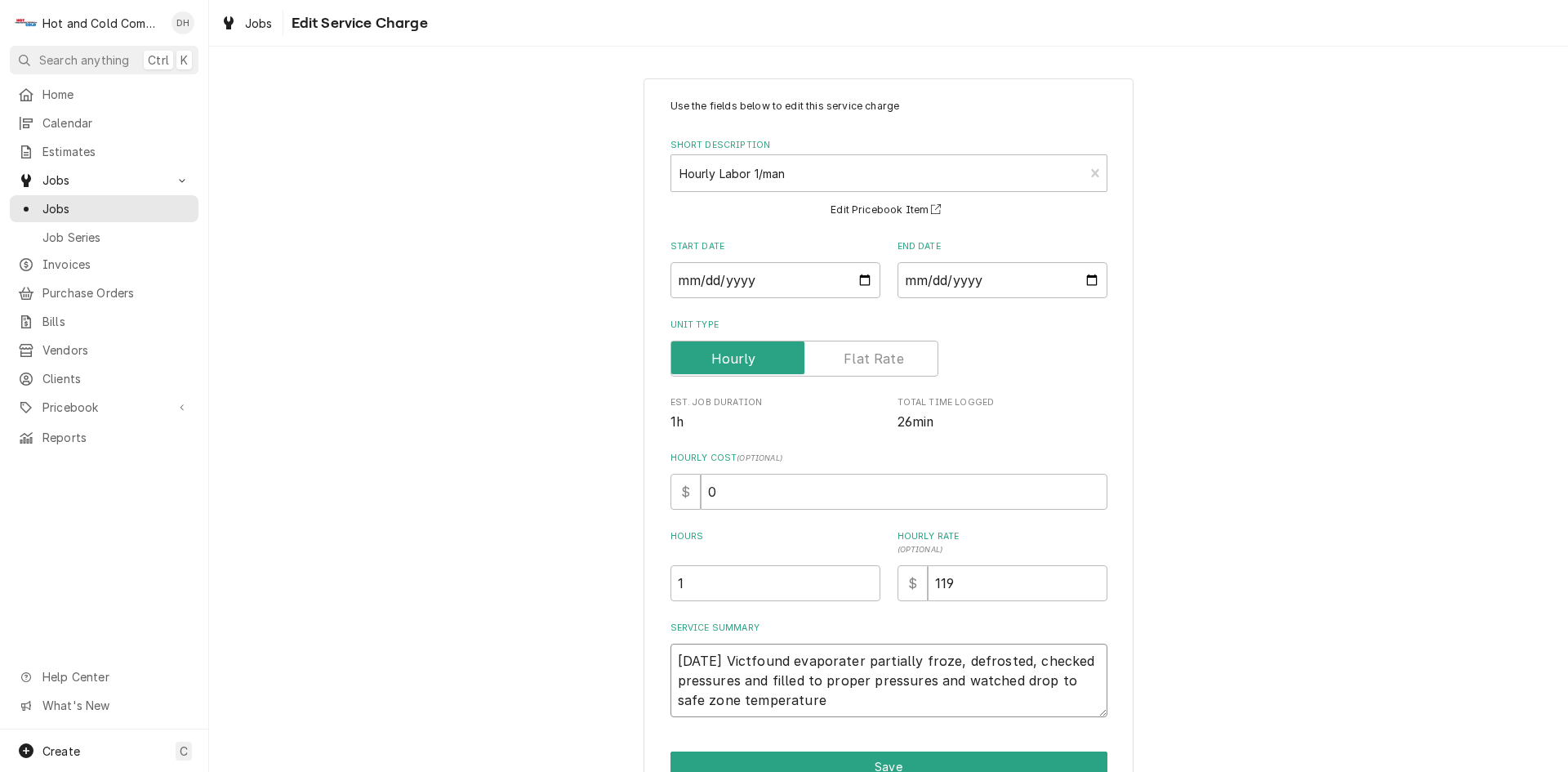
type textarea "[DATE] Victofound evaporater partially froze, defrosted, checked pressures and …"
type textarea "x"
type textarea "[DATE] Victorfound evaporater partially froze, defrosted, checked pressures and…"
type textarea "x"
type textarea "[DATE] Victoryfound evaporater partially froze, defrosted, checked pressures an…"
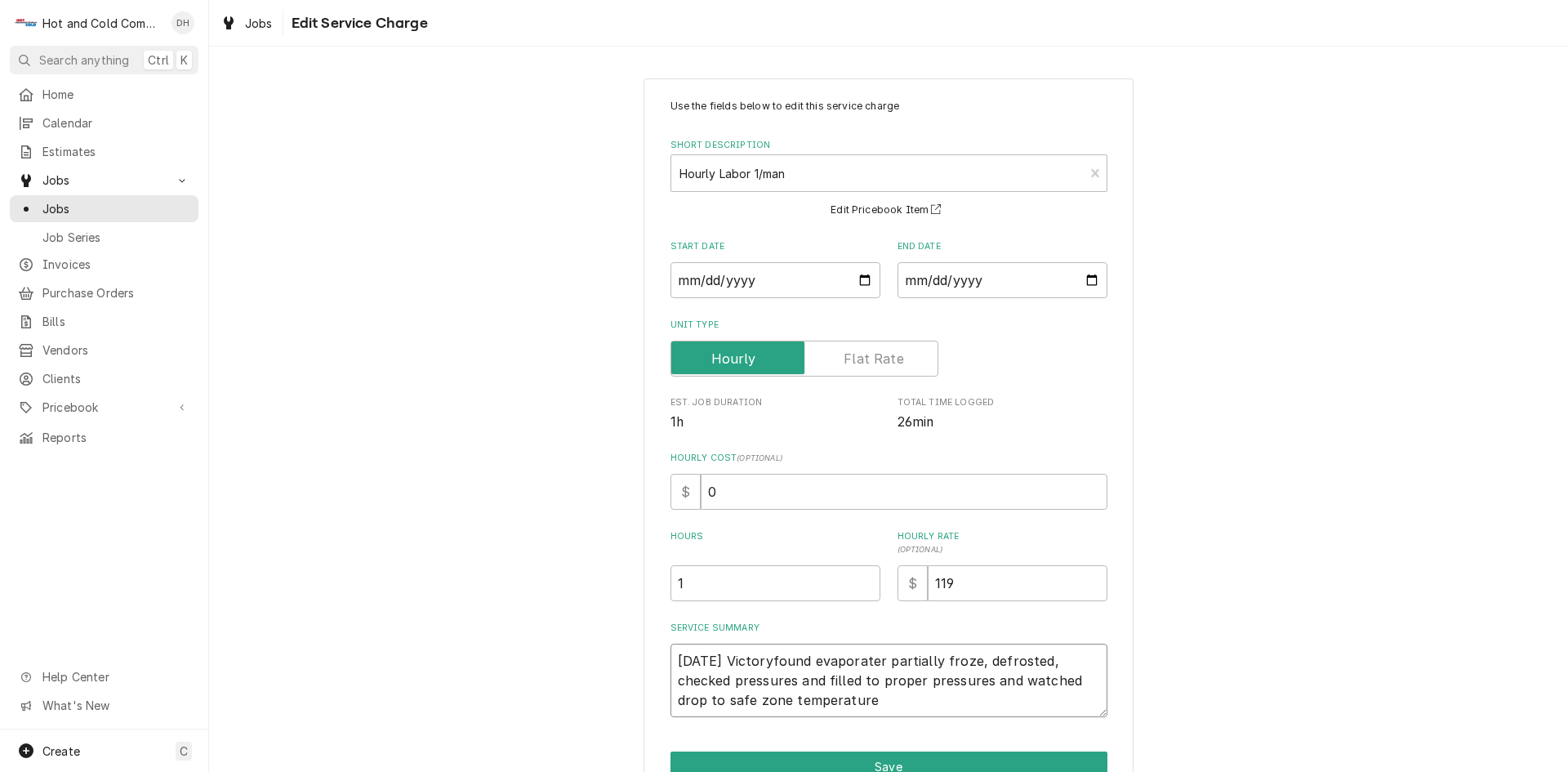
type textarea "x"
type textarea "[DATE] Victory found evaporater partially froze, defrosted, checked pressures a…"
type textarea "x"
type textarea "[DATE] Victory dfound evaporater partially froze, defrosted, checked pressures …"
type textarea "x"
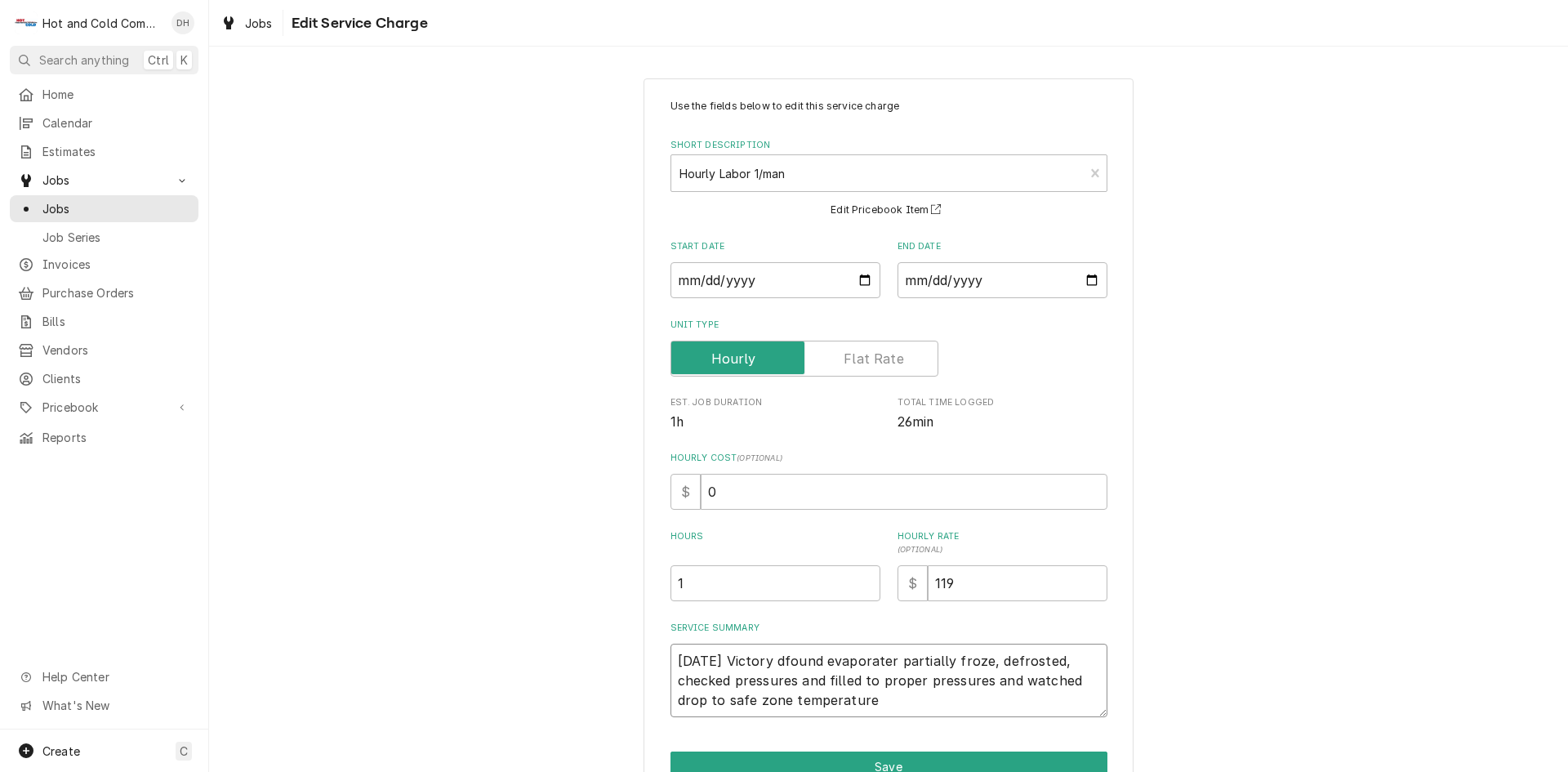
type textarea "[DATE] Victory dofound evaporater partially froze, defrosted, checked pressures…"
type textarea "x"
type textarea "8/27/25 Victory doufound evaporater partially froze, defrosted, checked pressur…"
type textarea "x"
type textarea "8/27/25 Victory doubfound evaporater partially froze, defrosted, checked pressu…"
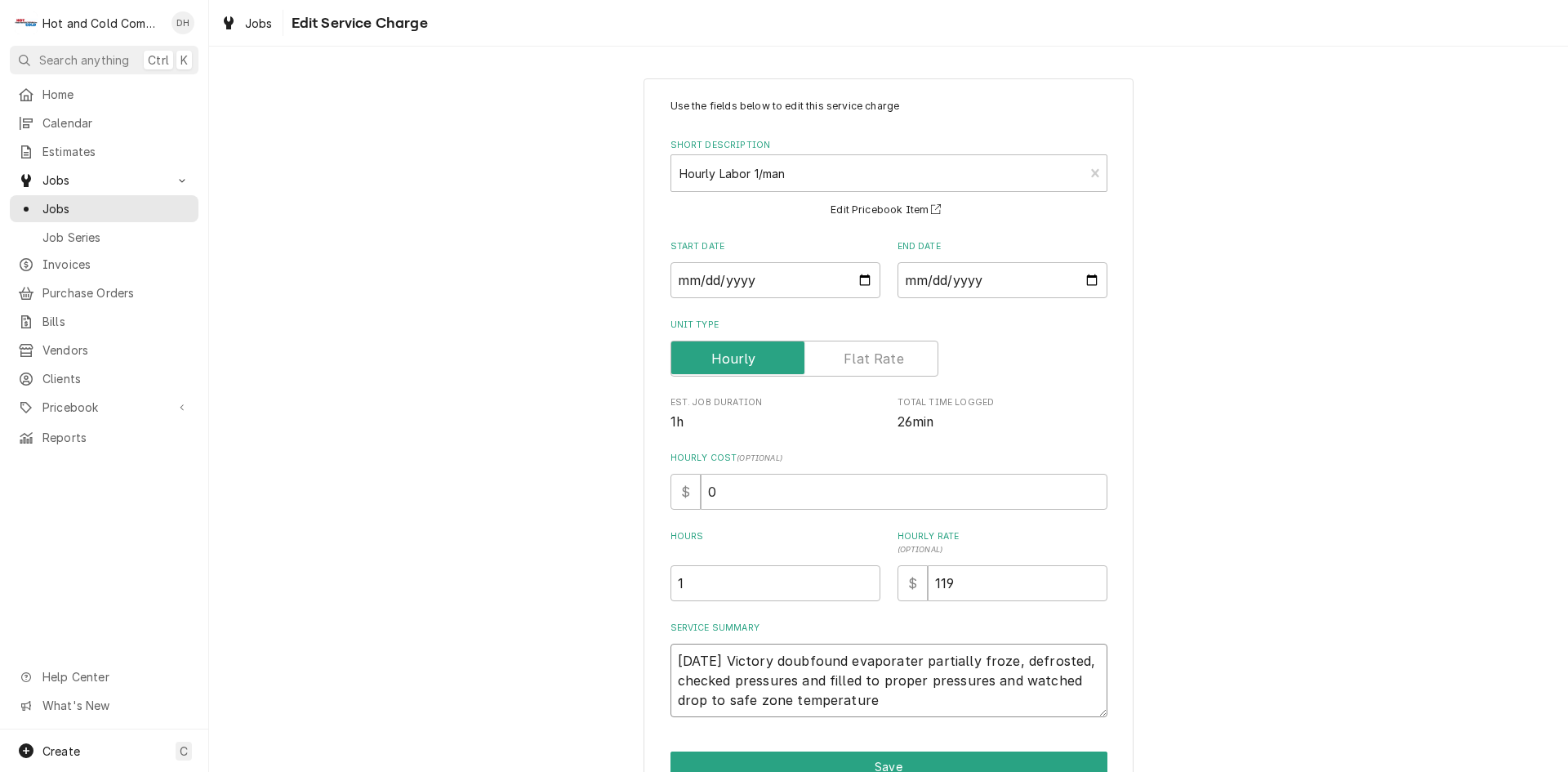
type textarea "x"
type textarea "8/27/25 Victory doublfound evaporater partially froze, defrosted, checked press…"
type textarea "x"
type textarea "8/27/25 Victory doublefound evaporater partially froze, defrosted, checked pres…"
type textarea "x"
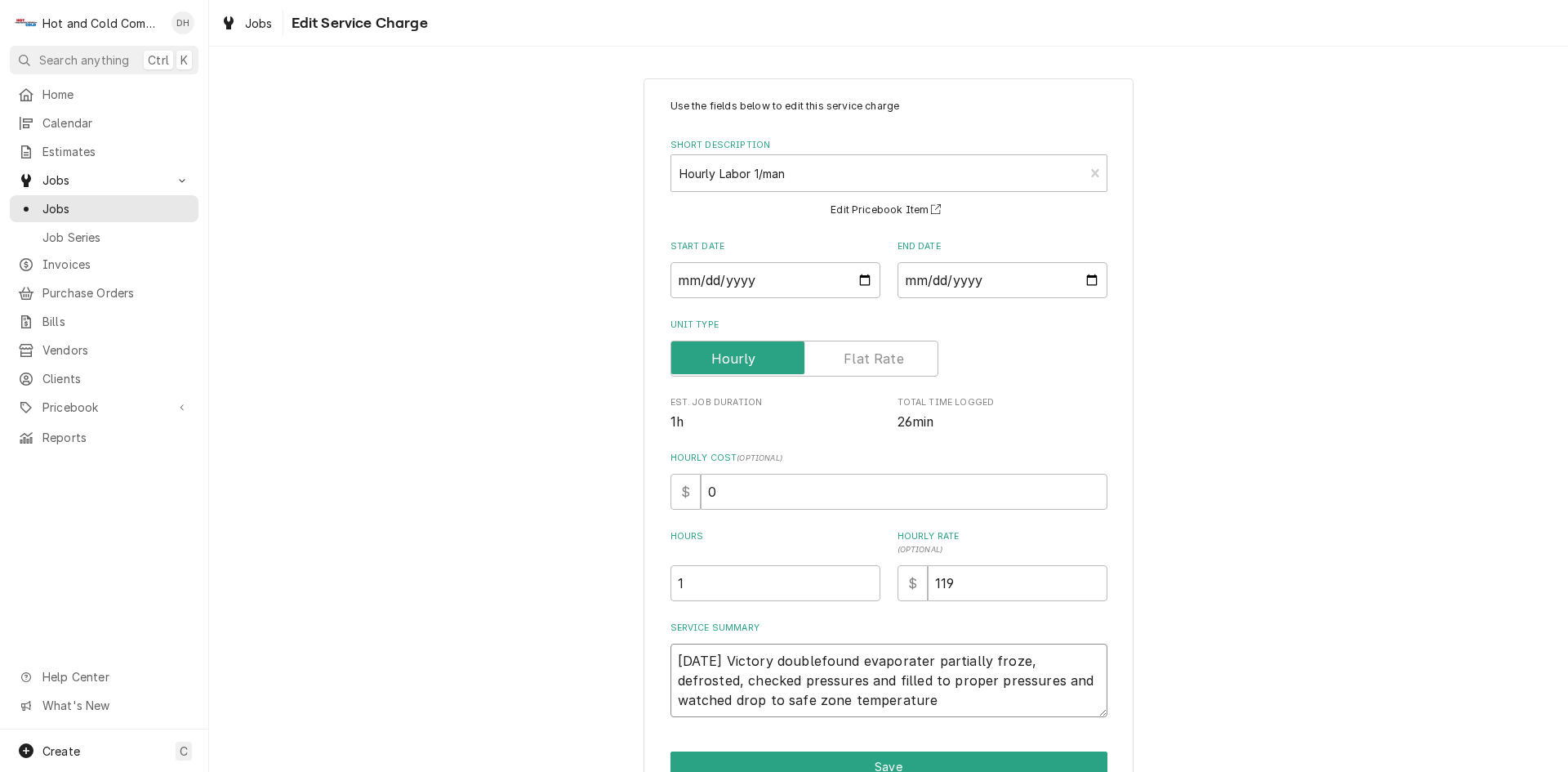
type textarea "8/27/25 Victory double found evaporater partially froze, defrosted, checked pre…"
type textarea "x"
type textarea "8/27/25 Victory double dfound evaporater partially froze, defrosted, checked pr…"
type textarea "x"
type textarea "8/27/25 Victory double dofound evaporater partially froze, defrosted, checked p…"
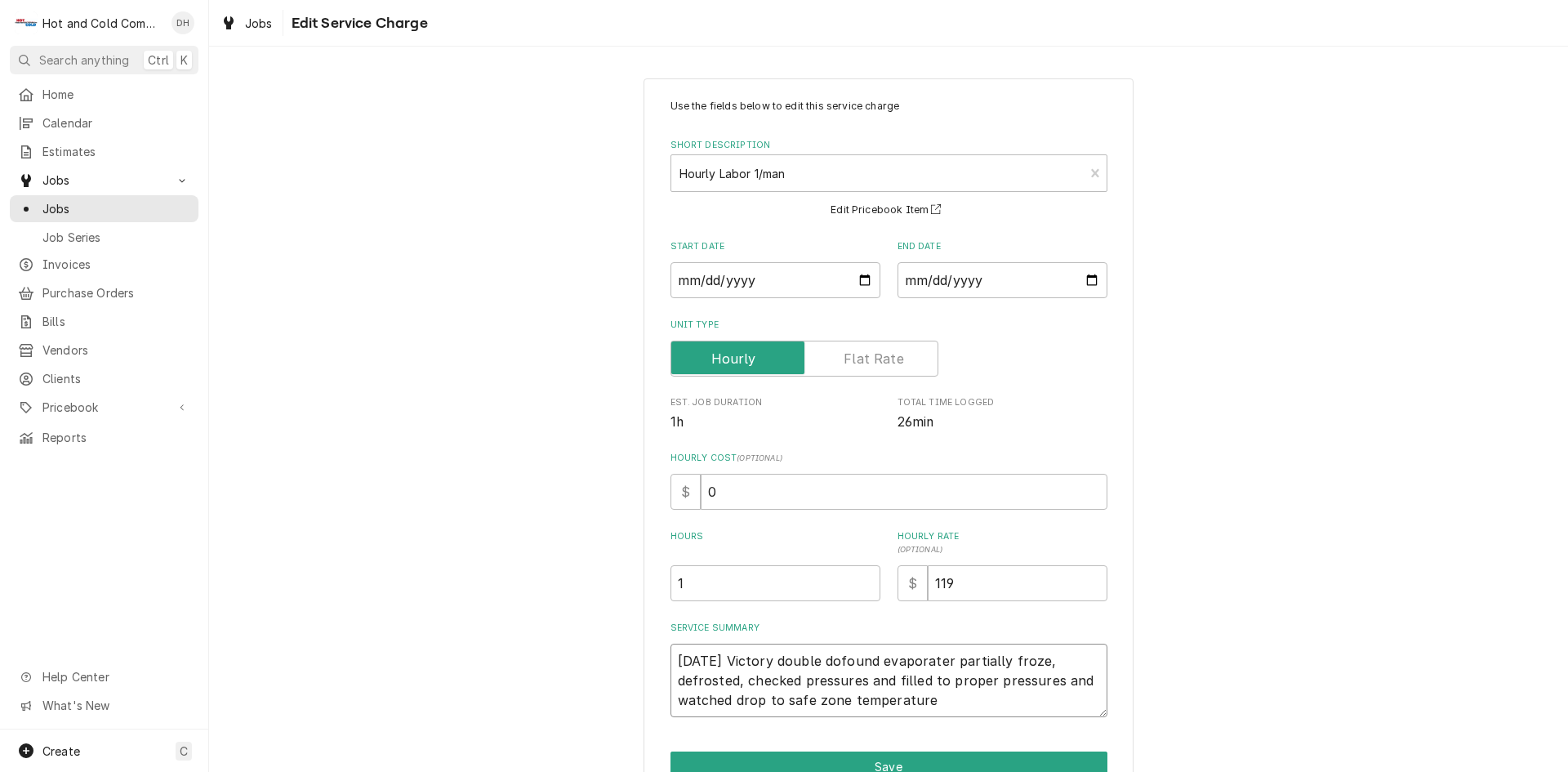
type textarea "x"
type textarea "8/27/25 Victory double doofound evaporater partially froze, defrosted, checked …"
type textarea "x"
type textarea "8/27/25 Victory double doorfound evaporater partially froze, defrosted, checked…"
type textarea "x"
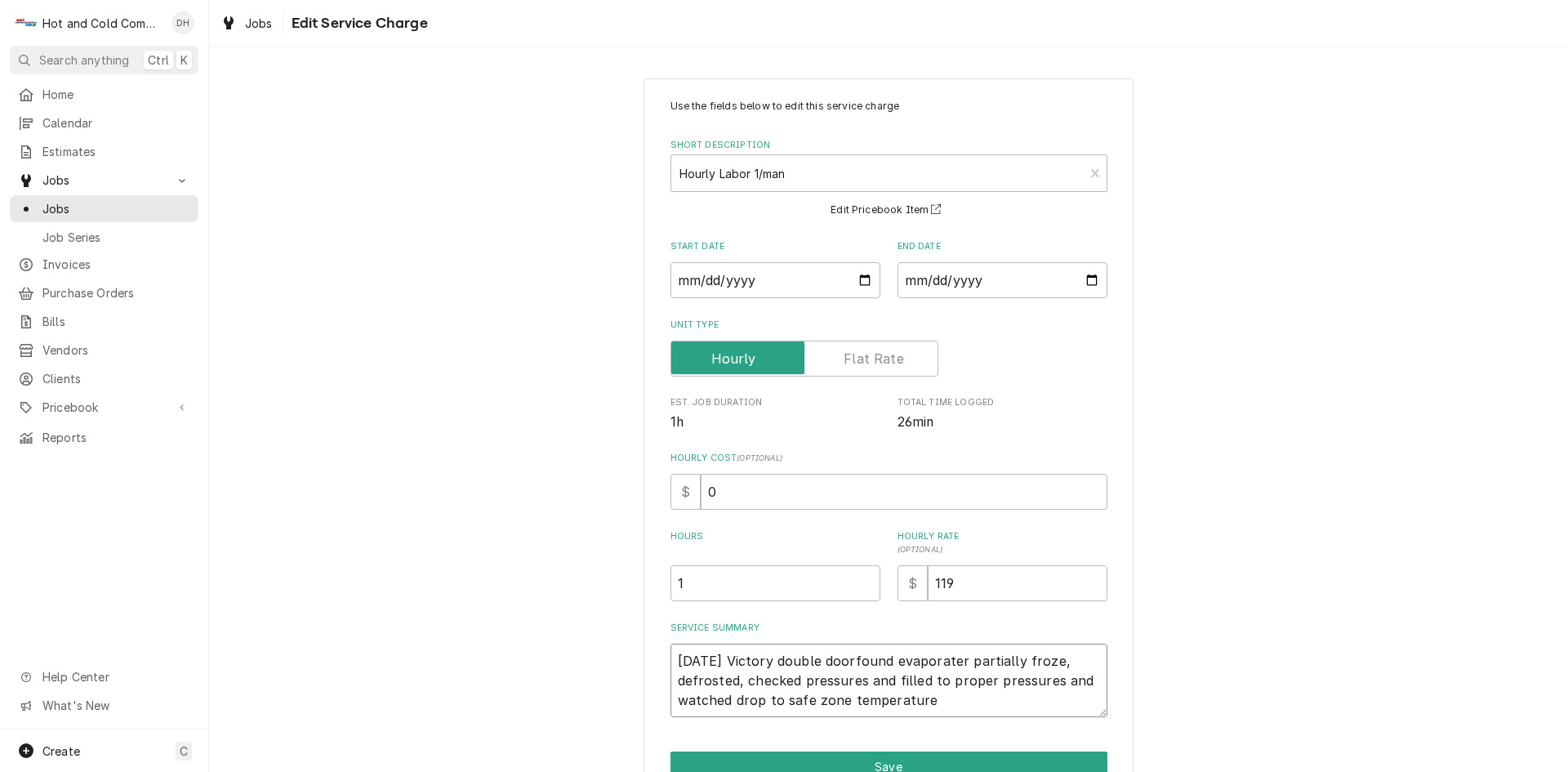
type textarea "8/27/25 Victory double door found evaporater partially froze, defrosted, checke…"
type textarea "x"
type textarea "8/27/25 Victory double door afound evaporater partially froze, defrosted, check…"
type textarea "x"
type textarea "8/27/25 Victory double door atfound evaporater partially froze, defrosted, chec…"
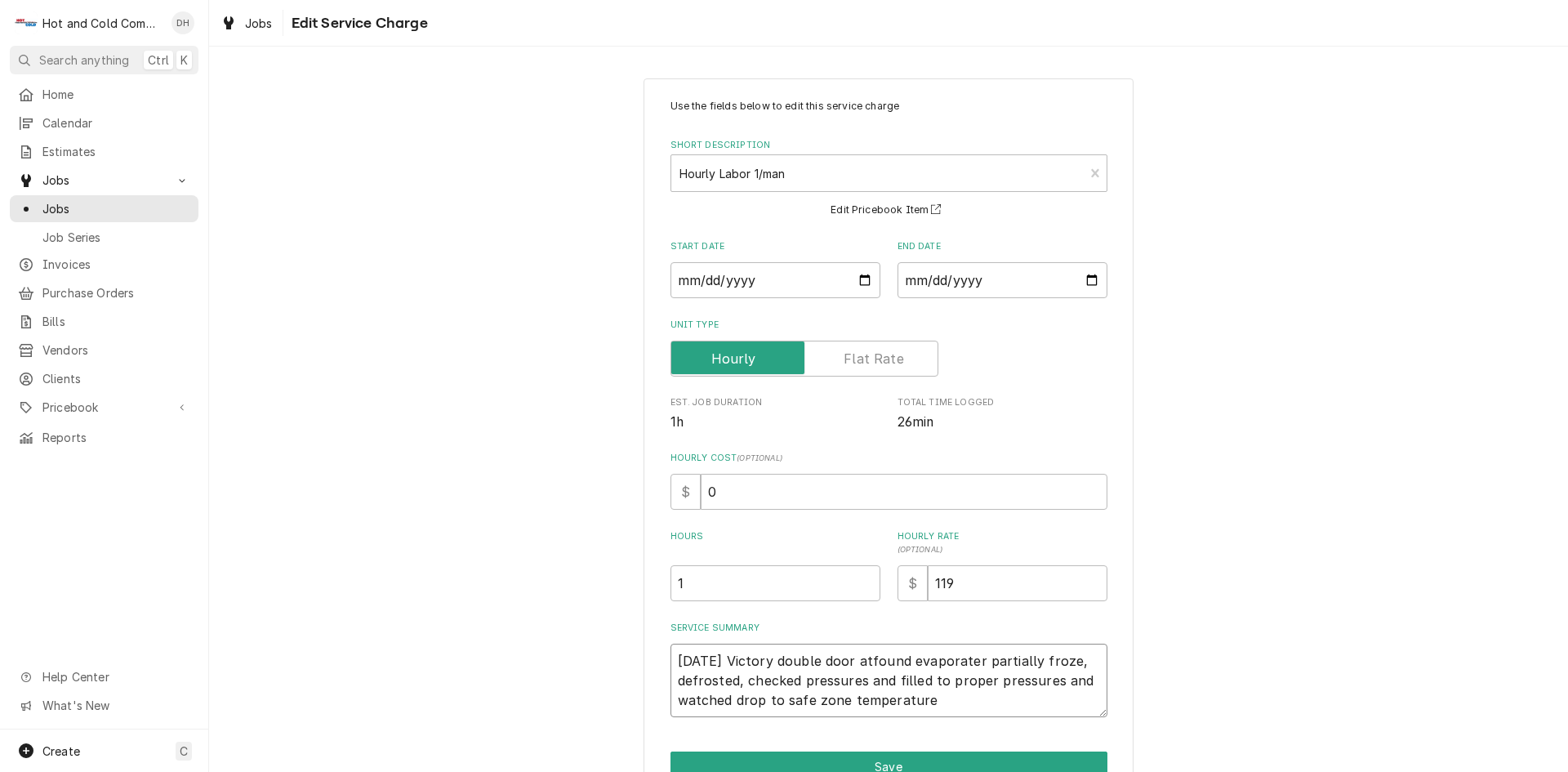
type textarea "x"
type textarea "8/27/25 Victory double door at found evaporater partially froze, defrosted, che…"
type textarea "x"
type textarea "8/27/25 Victory double door at cfound evaporater partially froze, defrosted, ch…"
type textarea "x"
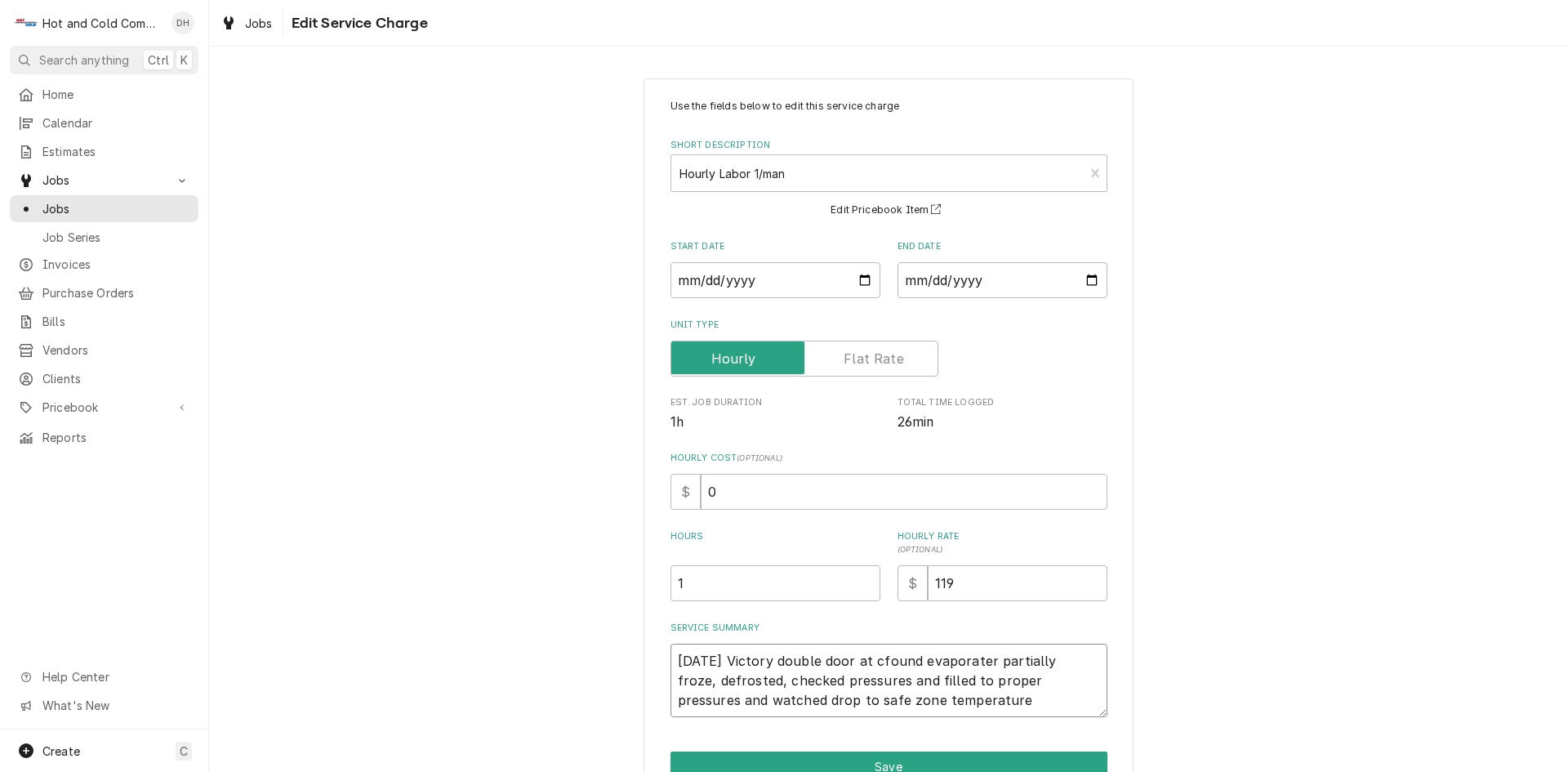
type textarea "8/27/25 Victory double door at cofound evaporater partially froze, defrosted, c…"
type textarea "x"
type textarea "8/27/25 Victory double door at confound evaporater partially froze, defrosted, …"
type textarea "x"
type textarea "8/27/25 Victory double door at condfound evaporater partially froze, defrosted,…"
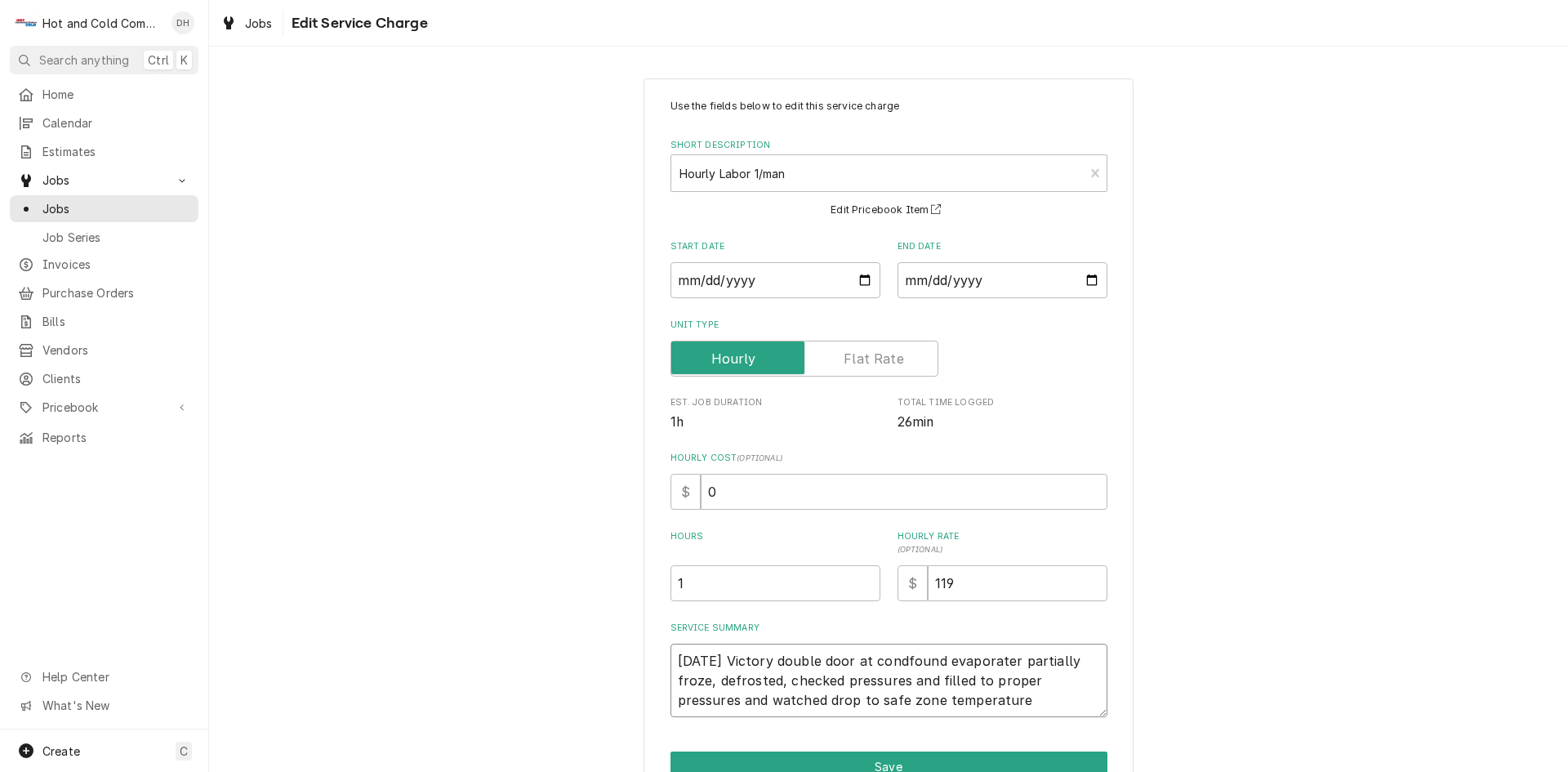
type textarea "x"
type textarea "8/27/25 Victory double door at condifound evaporater partially froze, defrosted…"
type textarea "x"
type textarea "8/27/25 Victory double door at condimfound evaporater partially froze, defroste…"
type textarea "x"
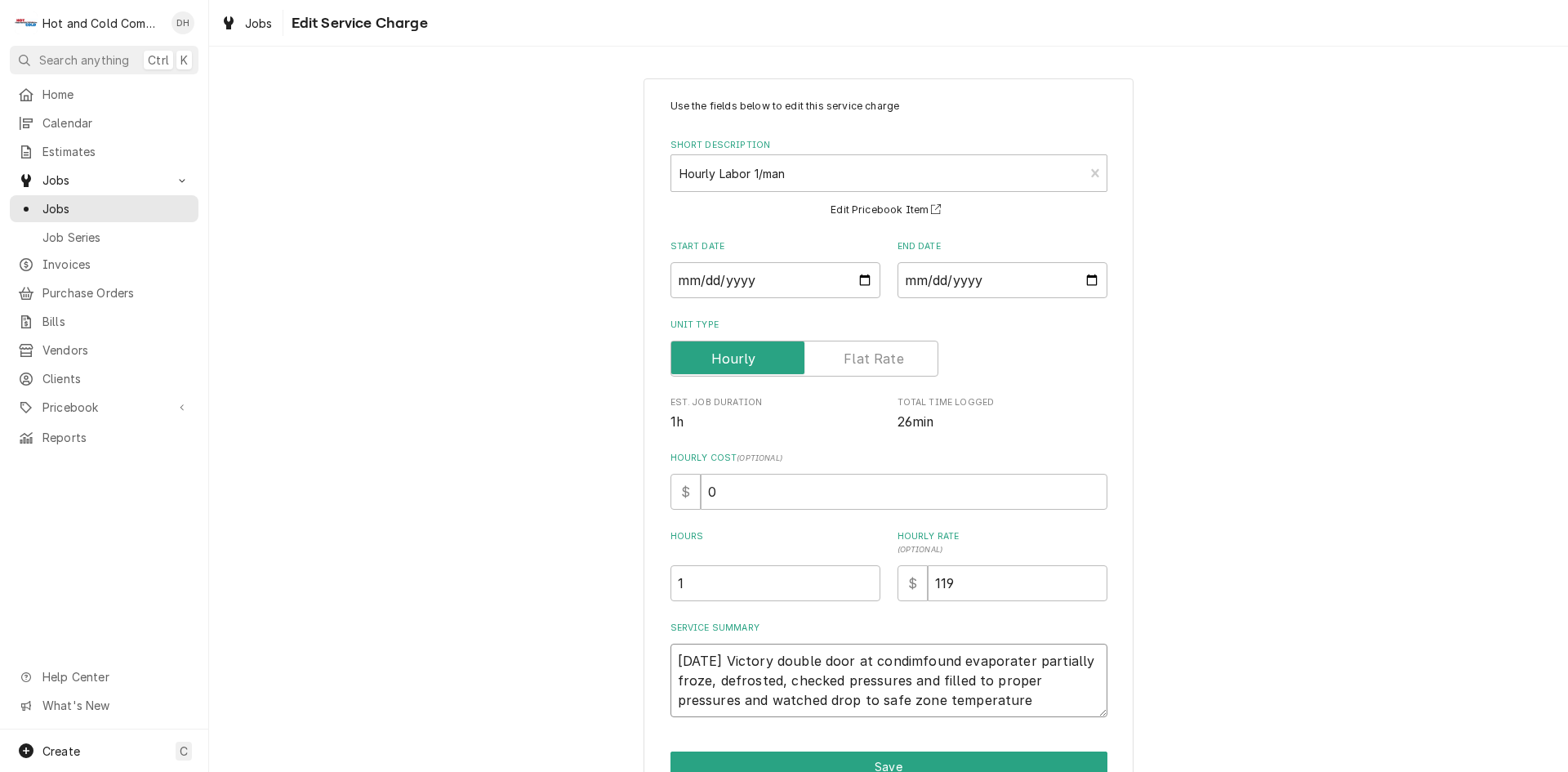
type textarea "8/27/25 Victory double door at condimefound evaporater partially froze, defrost…"
type textarea "x"
type textarea "8/27/25 Victory double door at condimenfound evaporater partially froze, defros…"
type textarea "x"
type textarea "8/27/25 Victory double door at condimentfound evaporater partially froze, defro…"
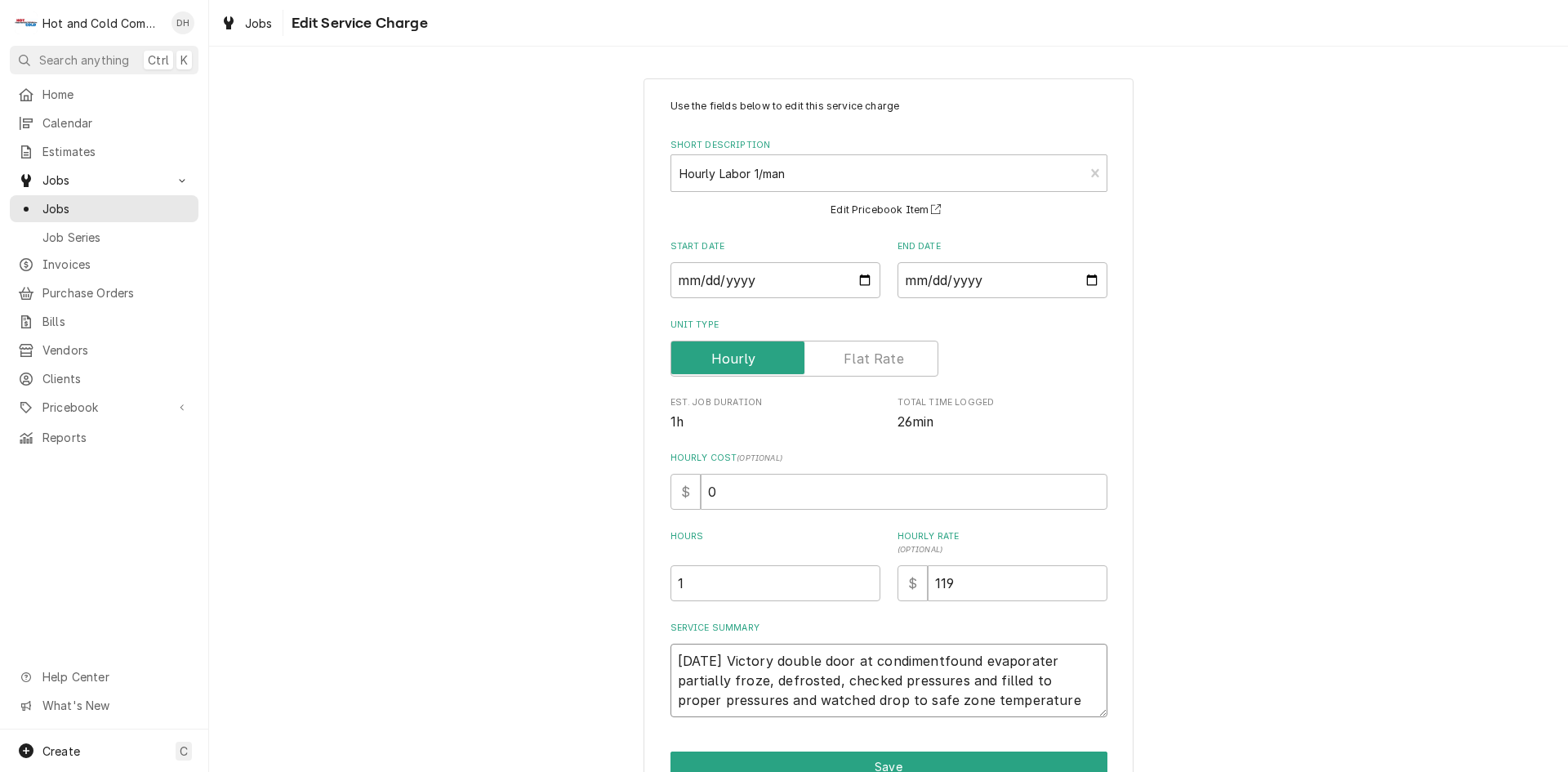
type textarea "x"
type textarea "8/27/25 Victory double door at condimentsfound evaporater partially froze, defr…"
type textarea "x"
type textarea "8/27/25 Victory double door at condiments found evaporater partially froze, def…"
type textarea "x"
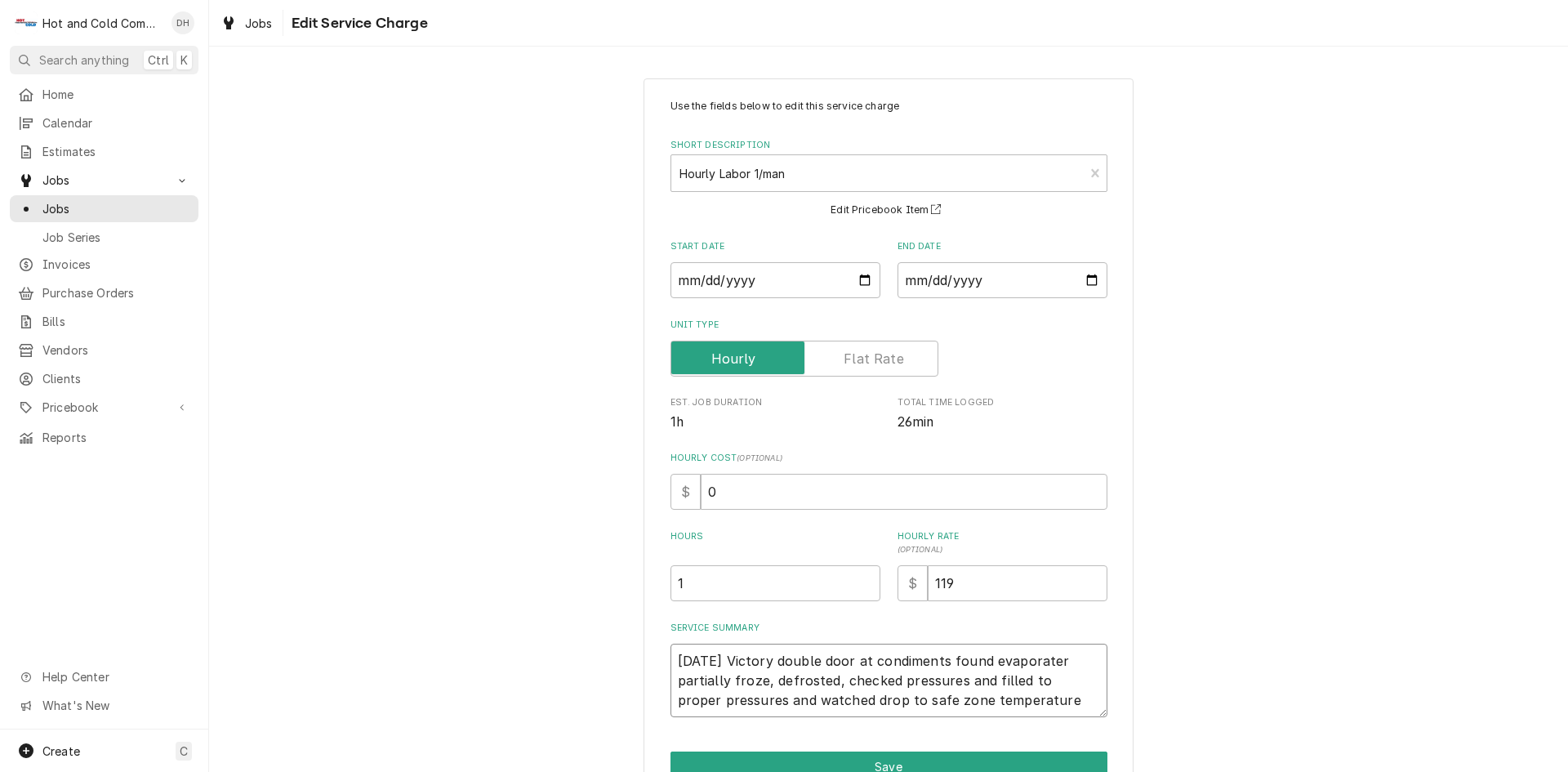
type textarea "8/27/25 Victory double door at condiments afound evaporater partially froze, de…"
type textarea "x"
type textarea "8/27/25 Victory double door at condiments arfound evaporater partially froze, d…"
type textarea "x"
type textarea "8/27/25 Victory double door at condiments arefound evaporater partially froze, …"
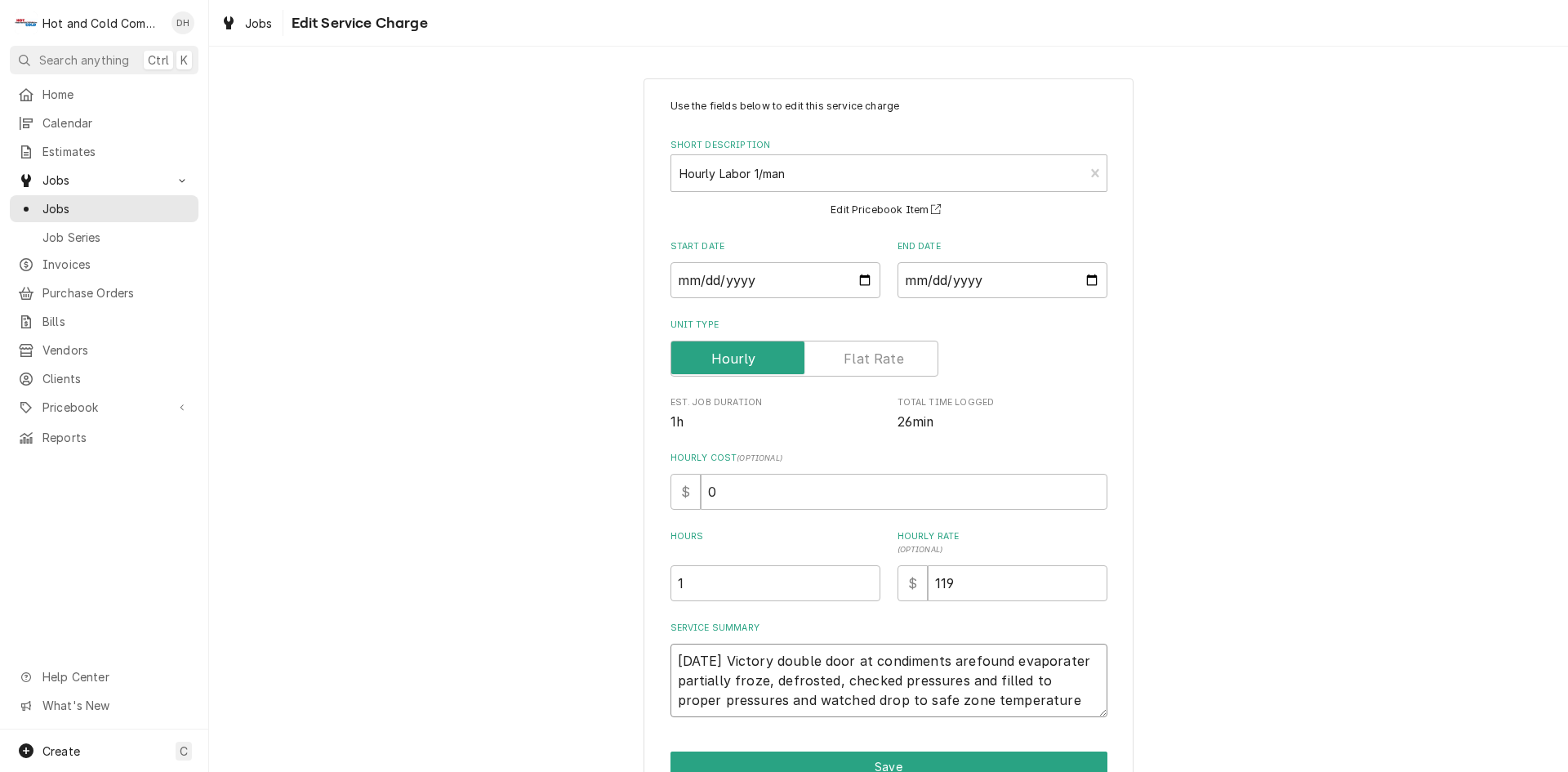
type textarea "x"
type textarea "8/27/25 Victory double door at condiments areafound evaporater partially froze,…"
type textarea "x"
type textarea "8/27/25 Victory double door at condiments area found evaporater partially froze…"
type textarea "x"
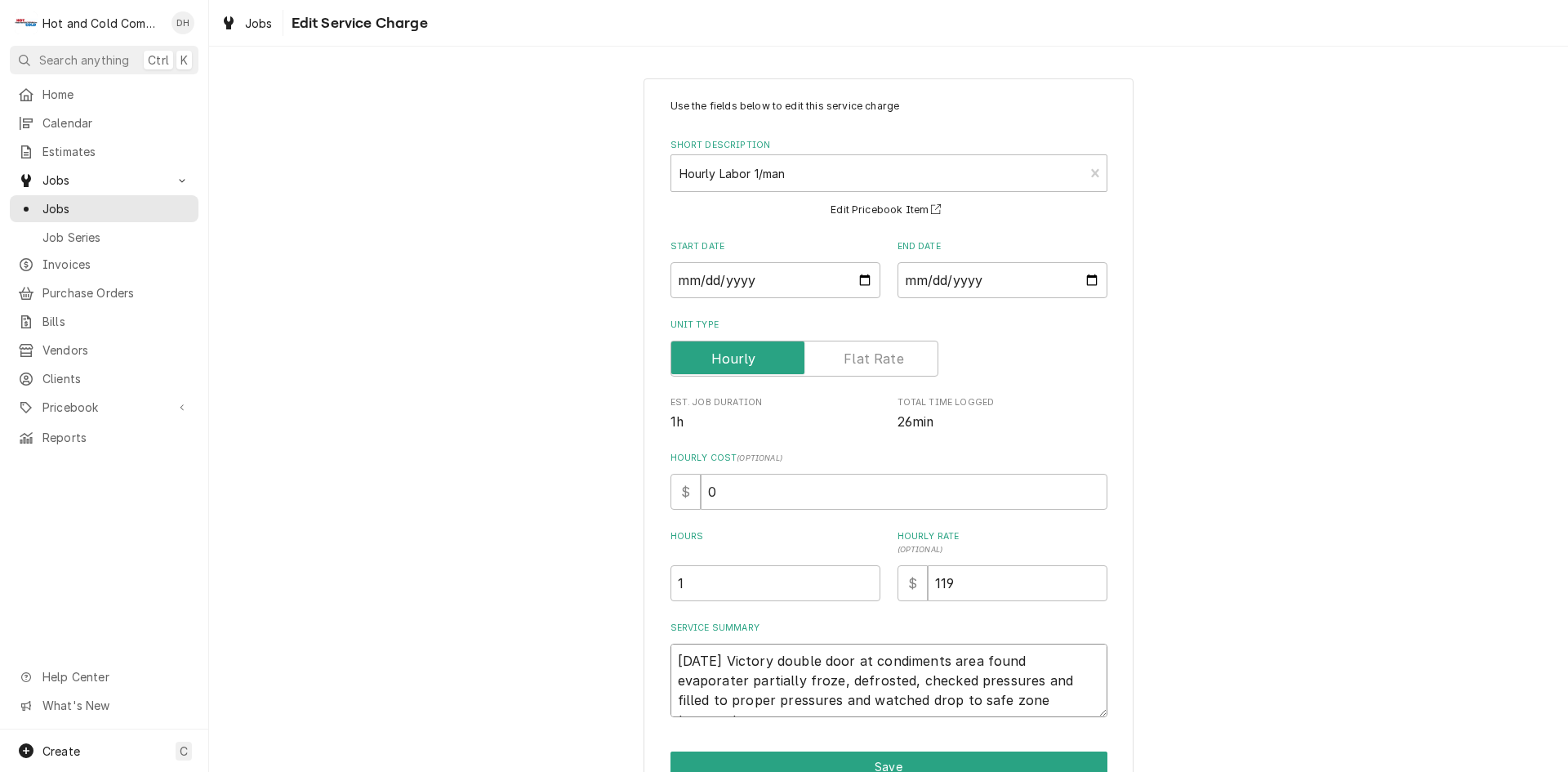
type textarea "8/27/25 Victory double door at condiments area, found evaporater partially froz…"
type textarea "x"
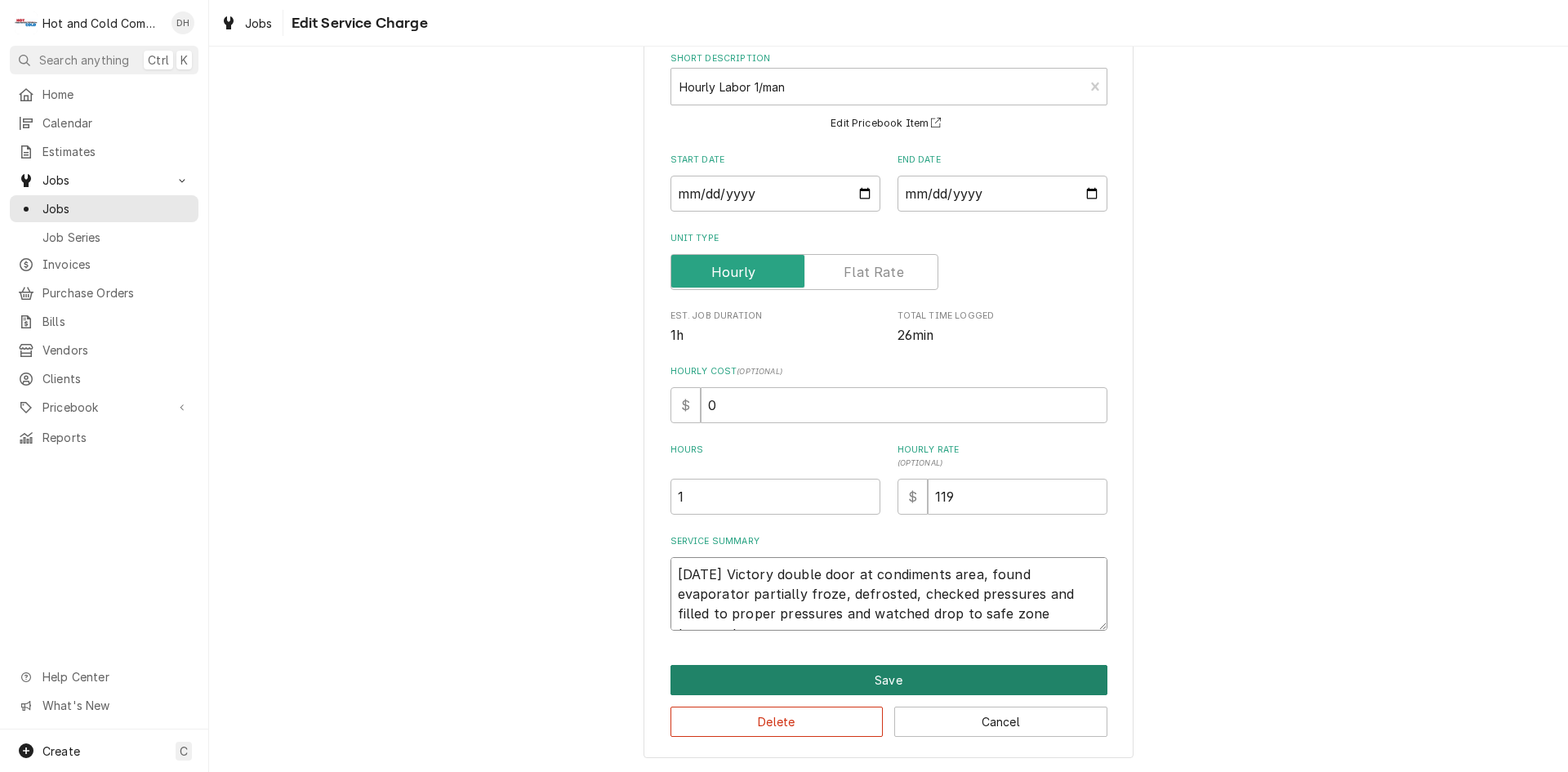
type textarea "8/27/25 Victory double door at condiments area, found evaporator partially froz…"
click at [889, 677] on button "Save" at bounding box center [889, 680] width 437 height 31
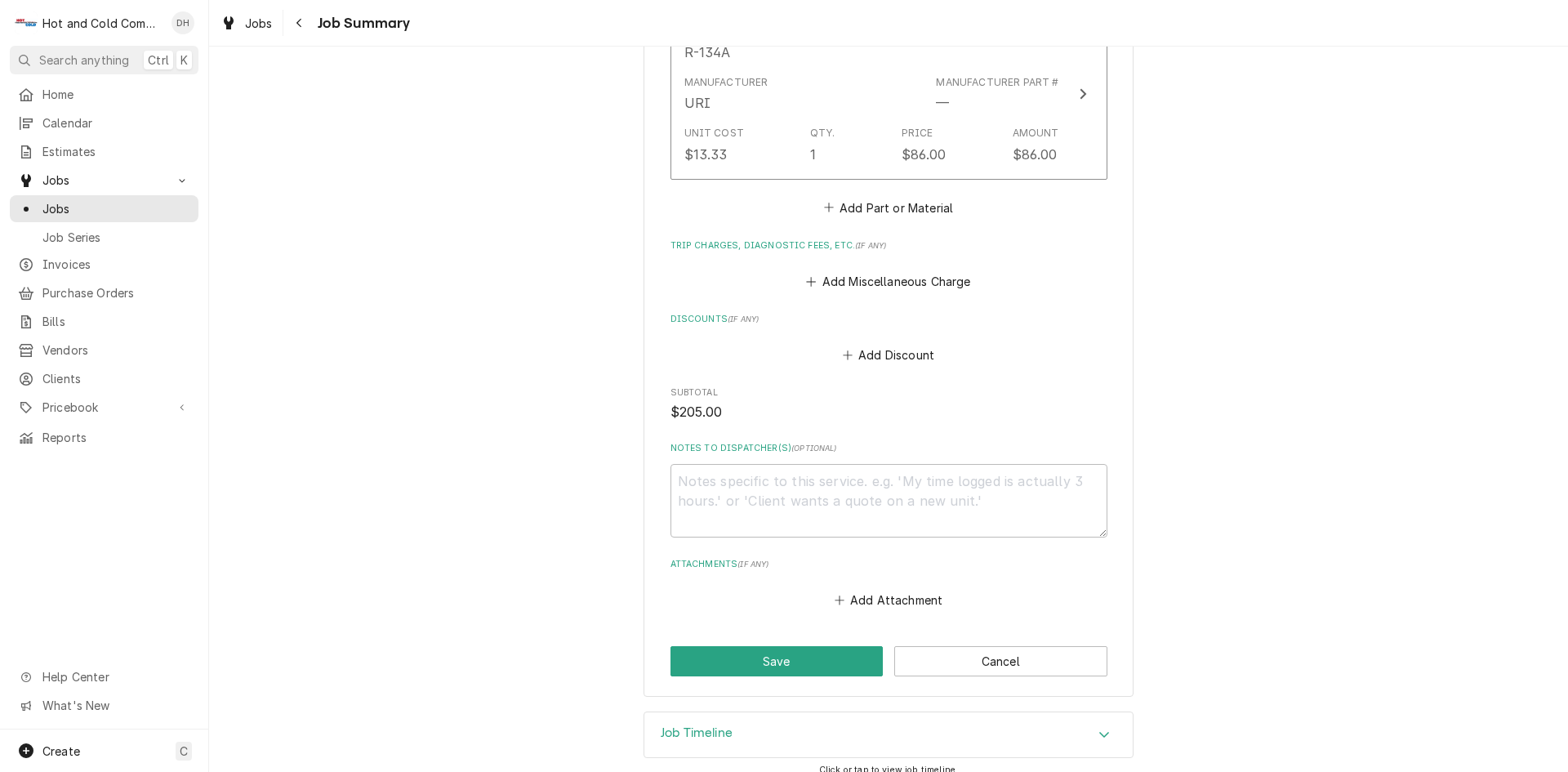
scroll to position [837, 0]
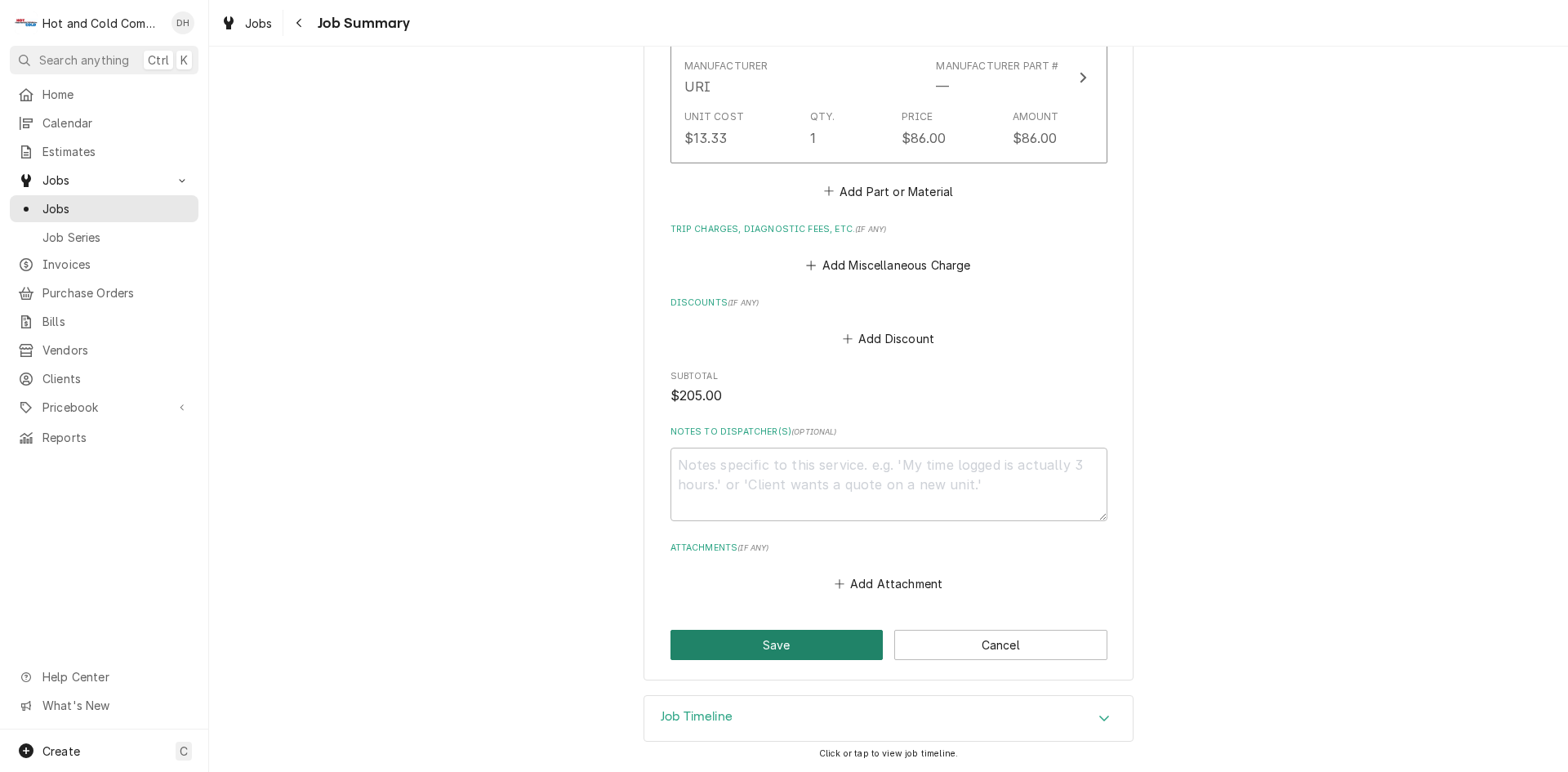
click at [793, 640] on button "Save" at bounding box center [777, 645] width 213 height 31
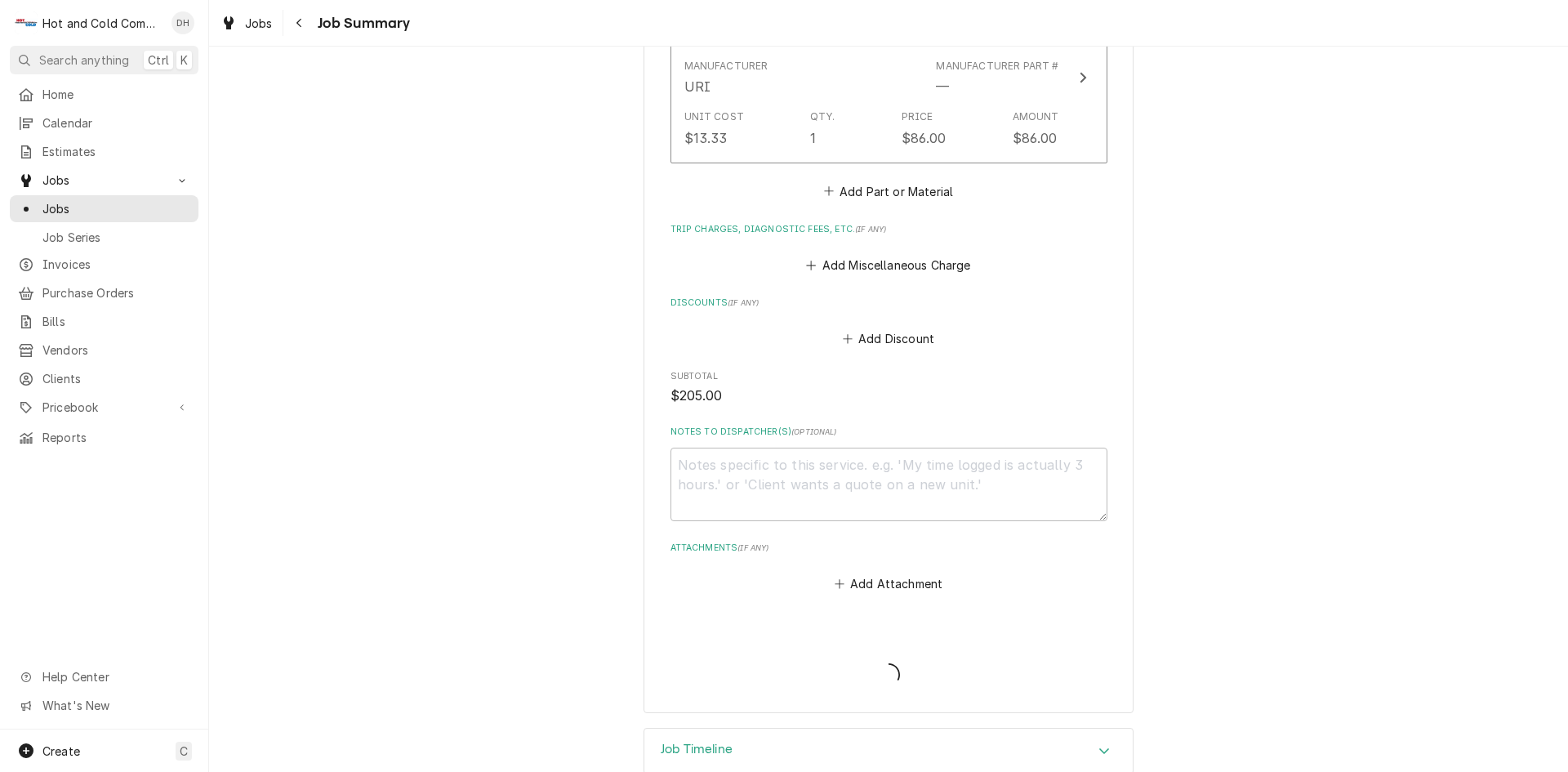
type textarea "x"
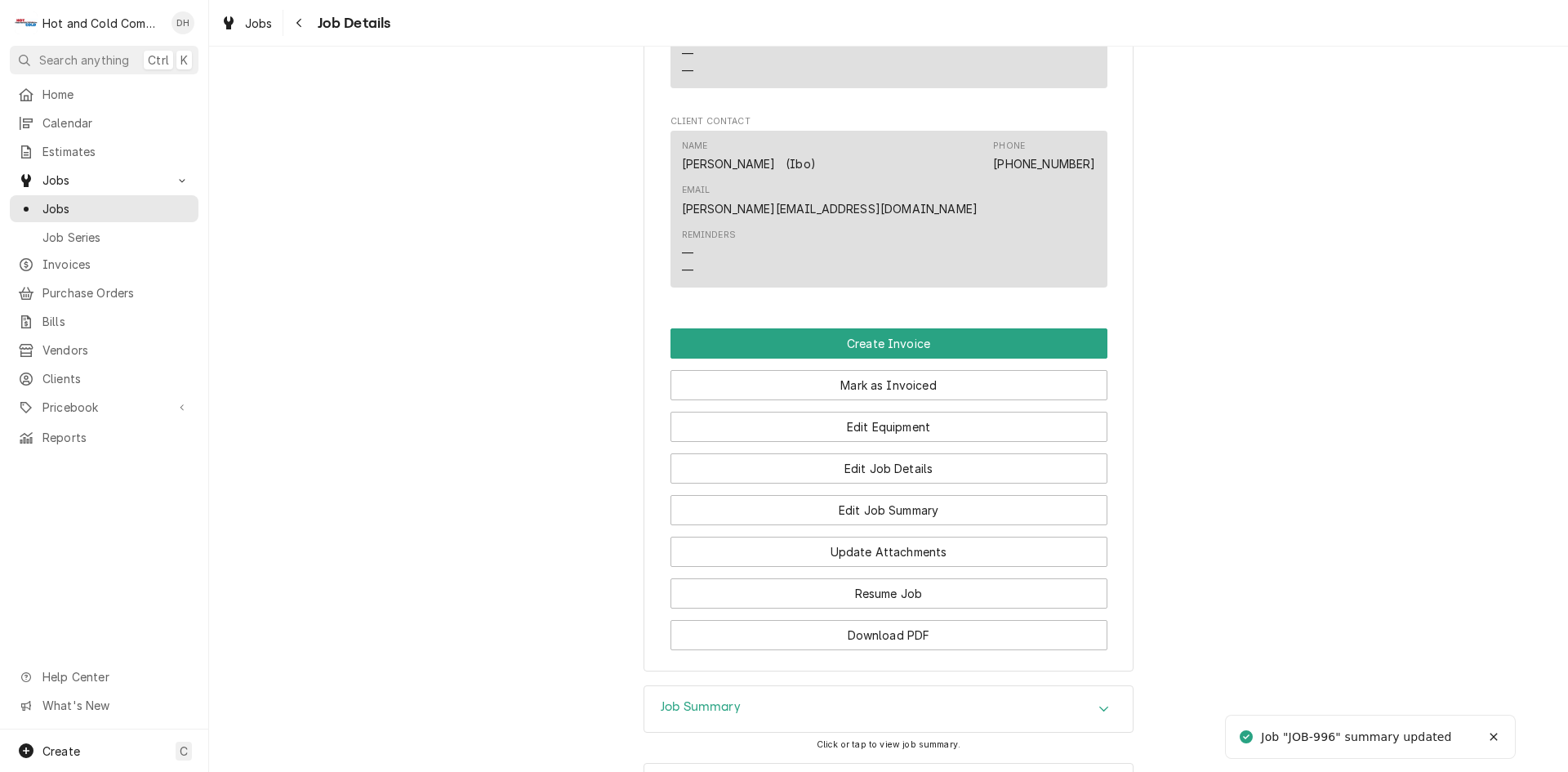
scroll to position [1322, 0]
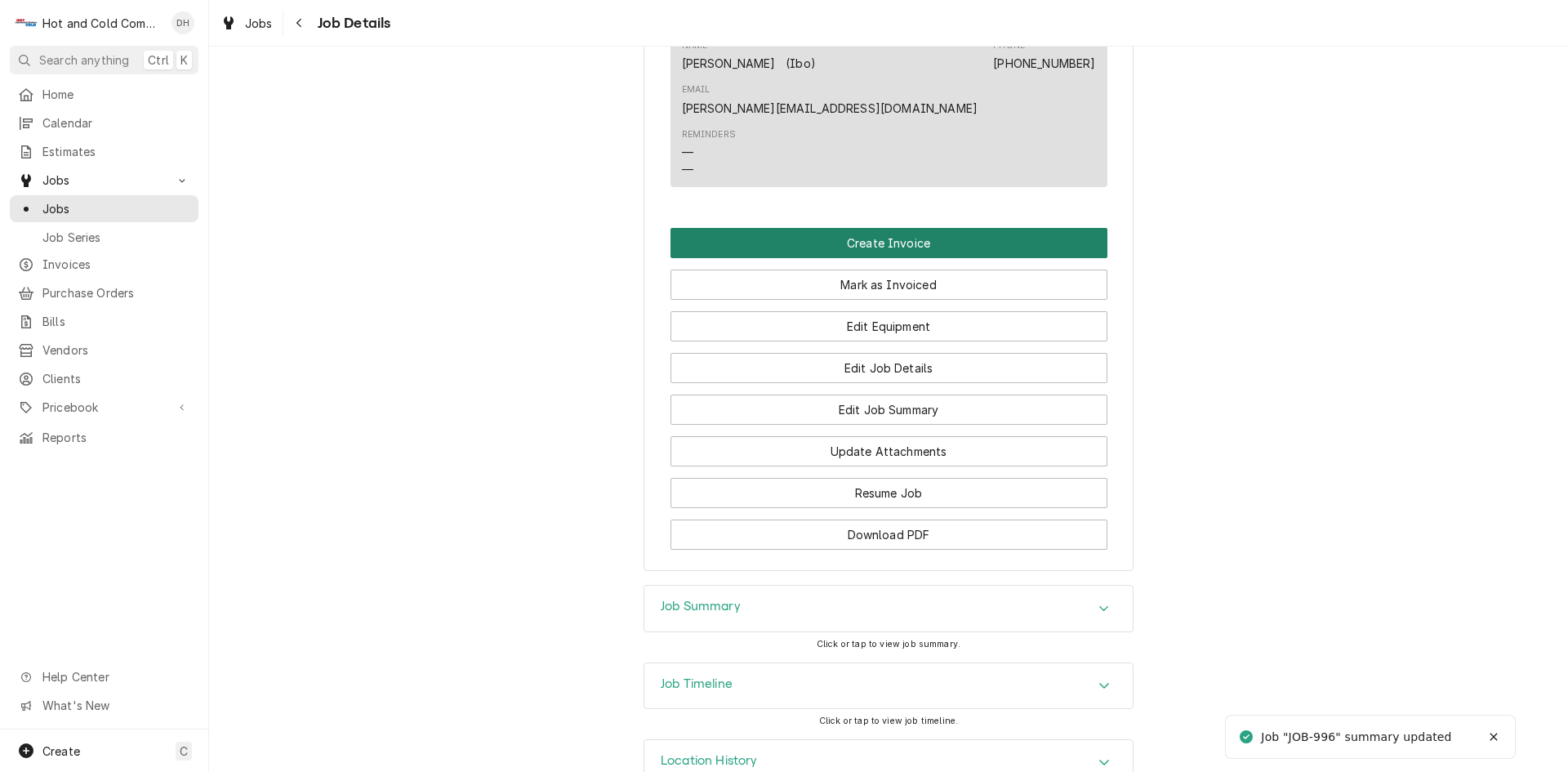
click at [902, 228] on button "Create Invoice" at bounding box center [889, 243] width 437 height 31
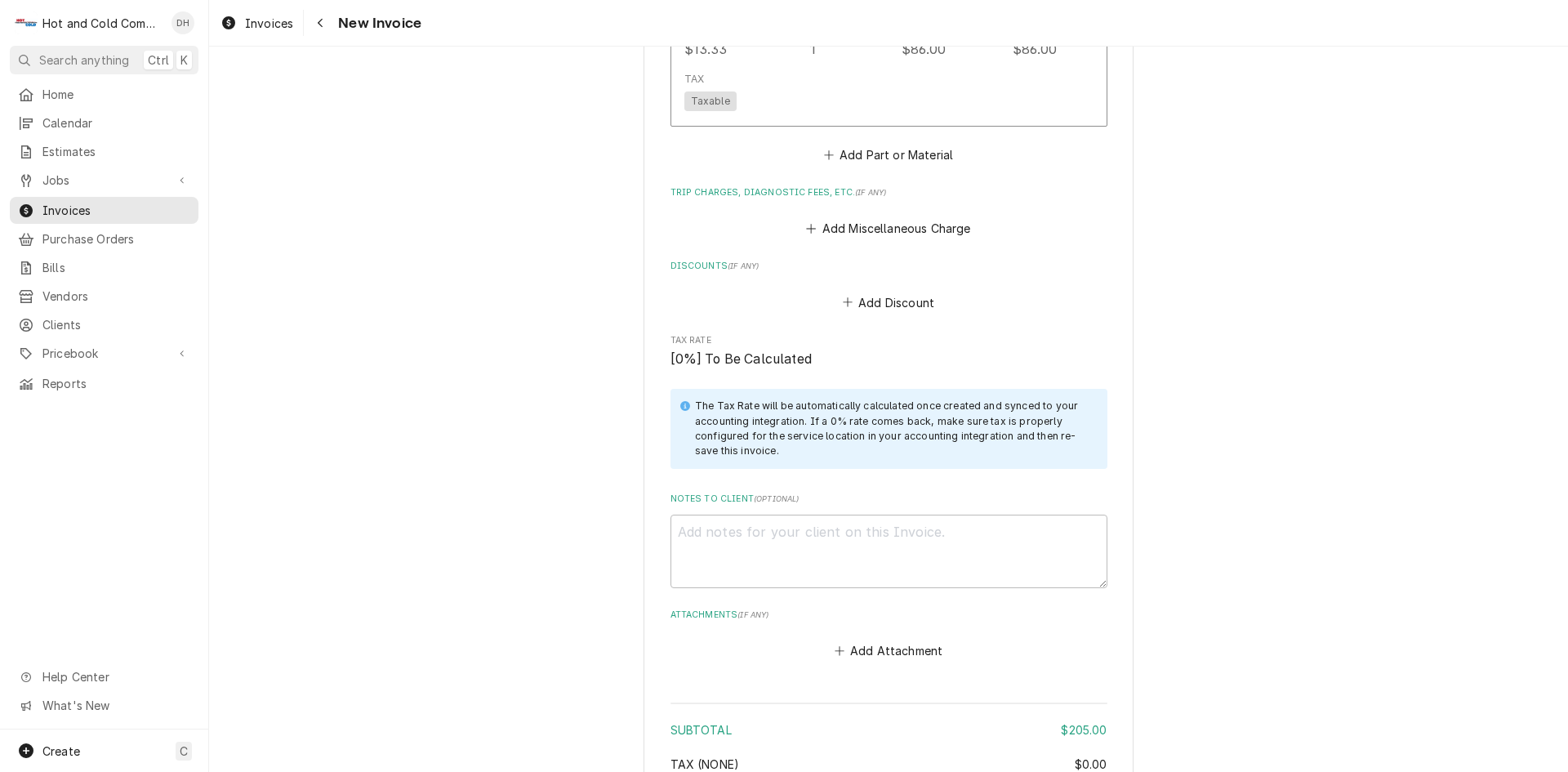
scroll to position [2142, 0]
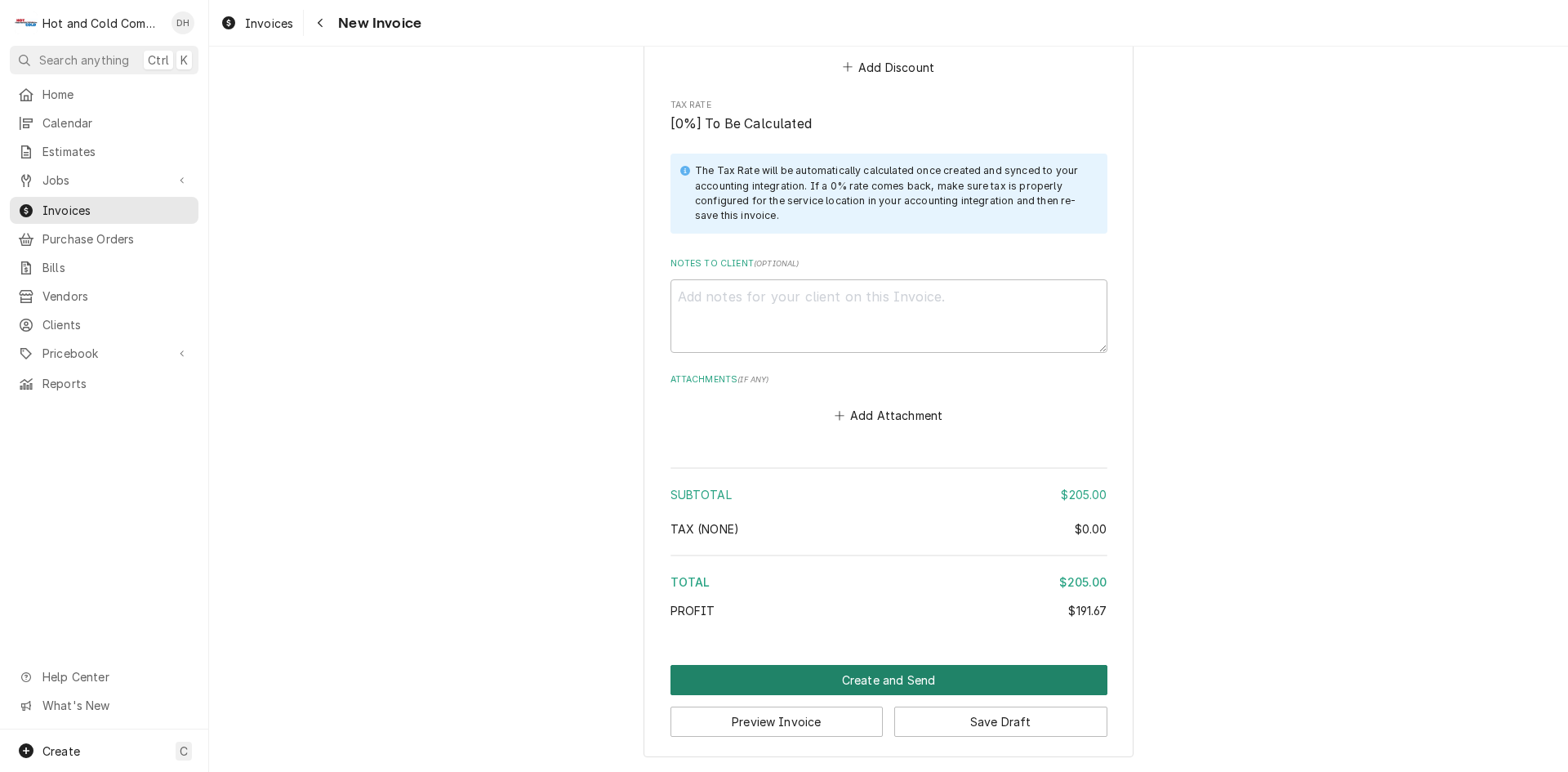
click at [851, 675] on button "Create and Send" at bounding box center [889, 680] width 437 height 31
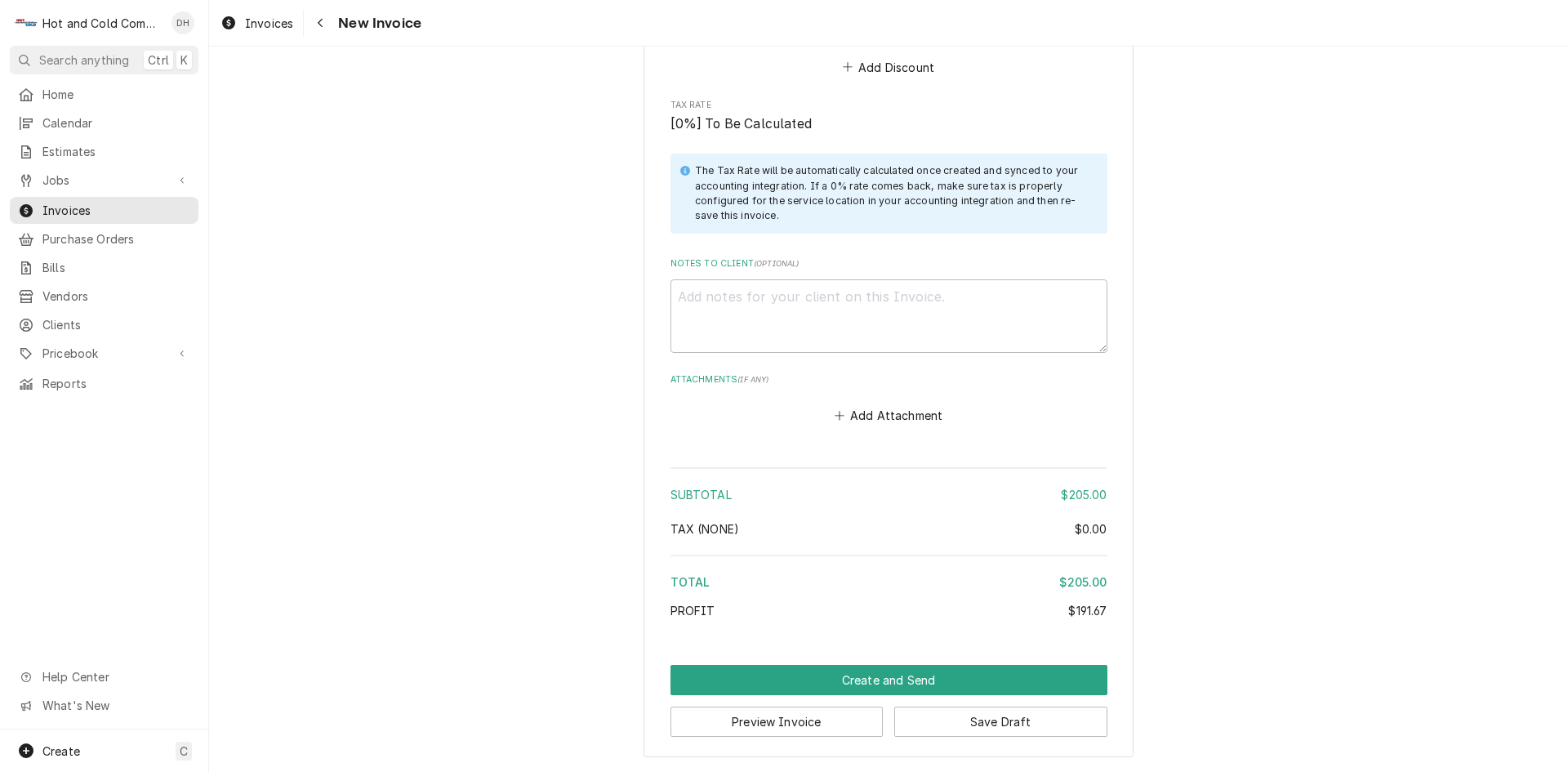
scroll to position [2133, 0]
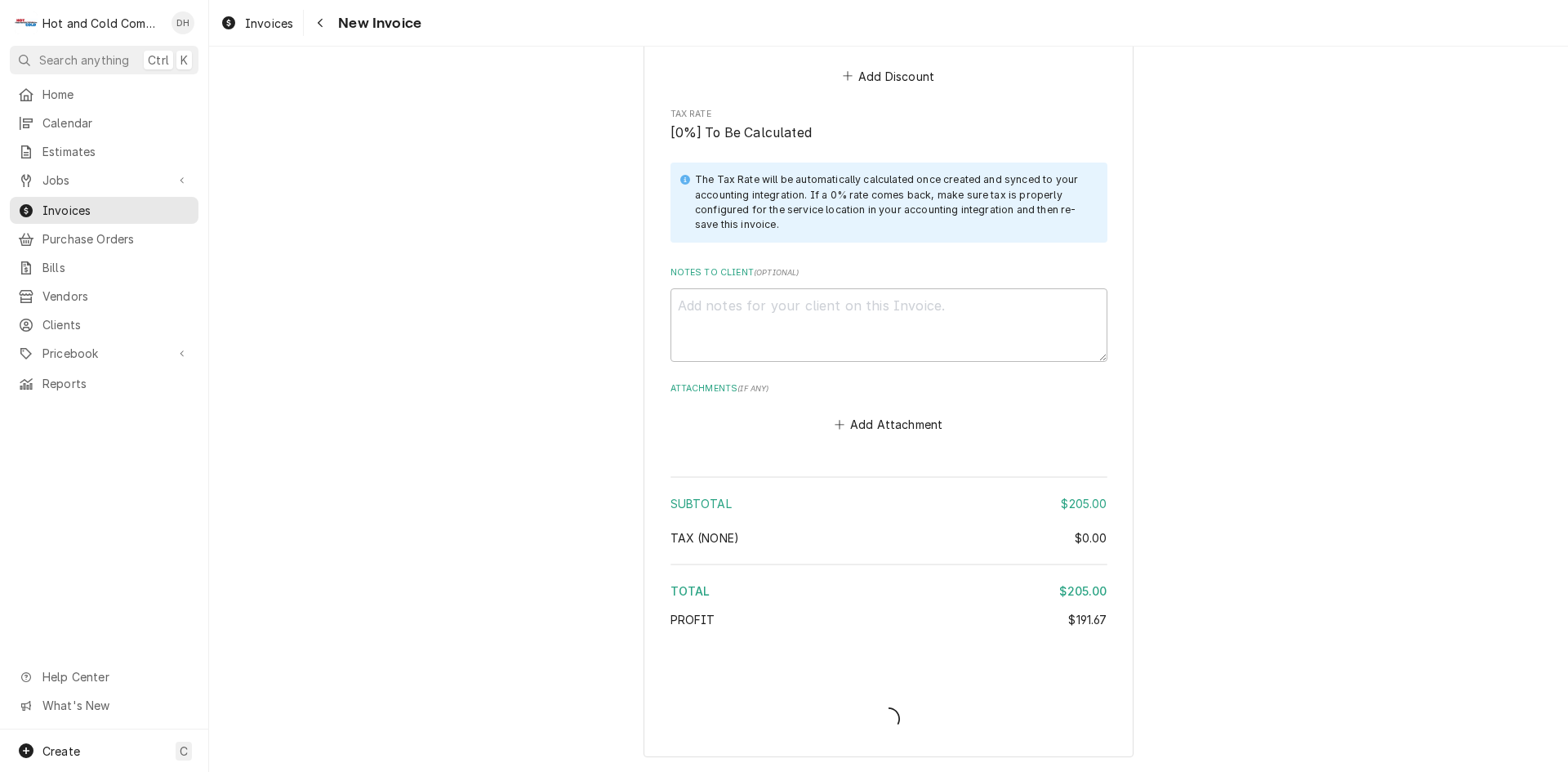
type textarea "x"
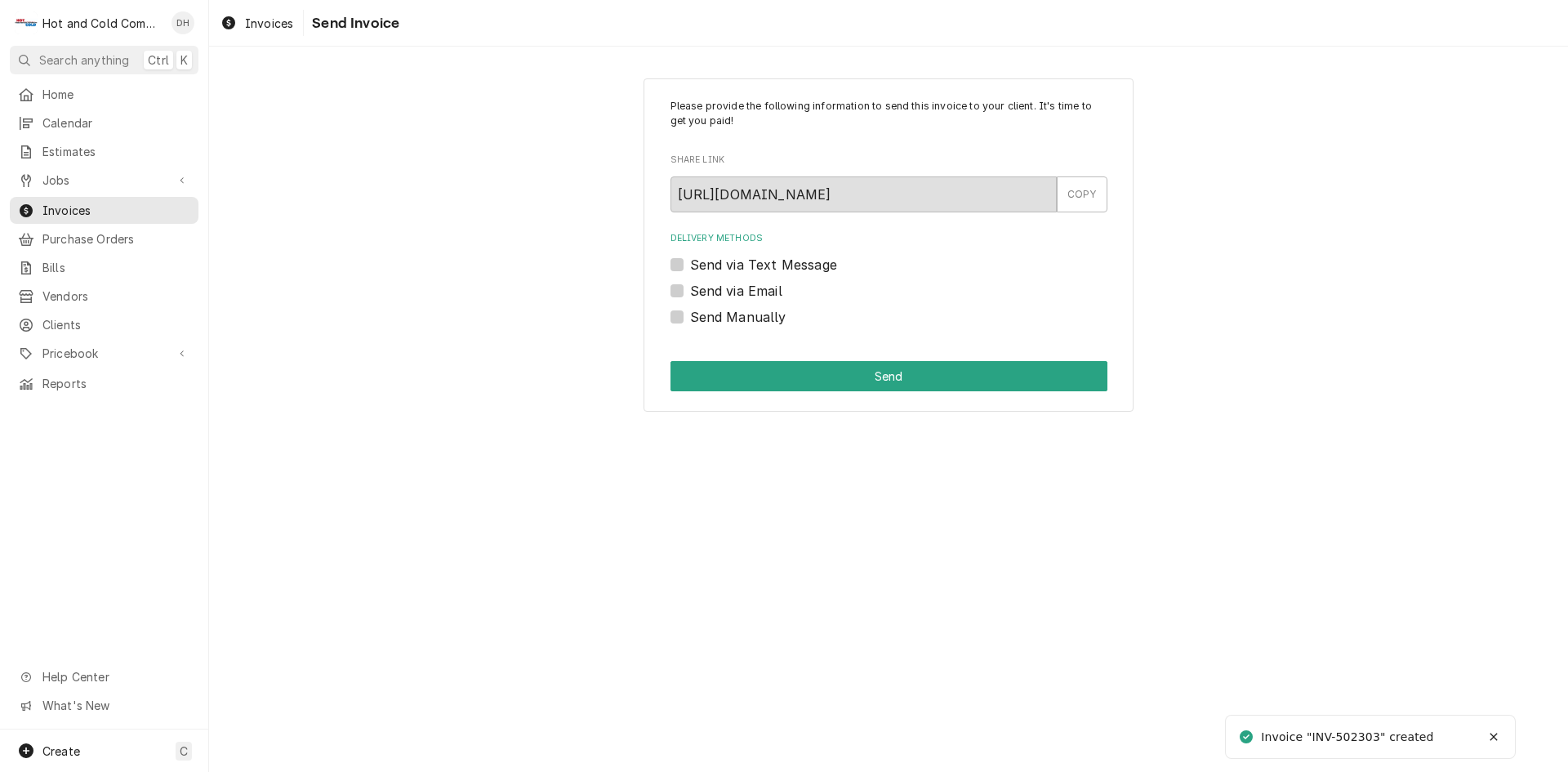
click at [690, 289] on label "Send via Email" at bounding box center [736, 290] width 93 height 20
click at [690, 289] on input "Send via Email" at bounding box center [908, 299] width 437 height 36
checkbox input "true"
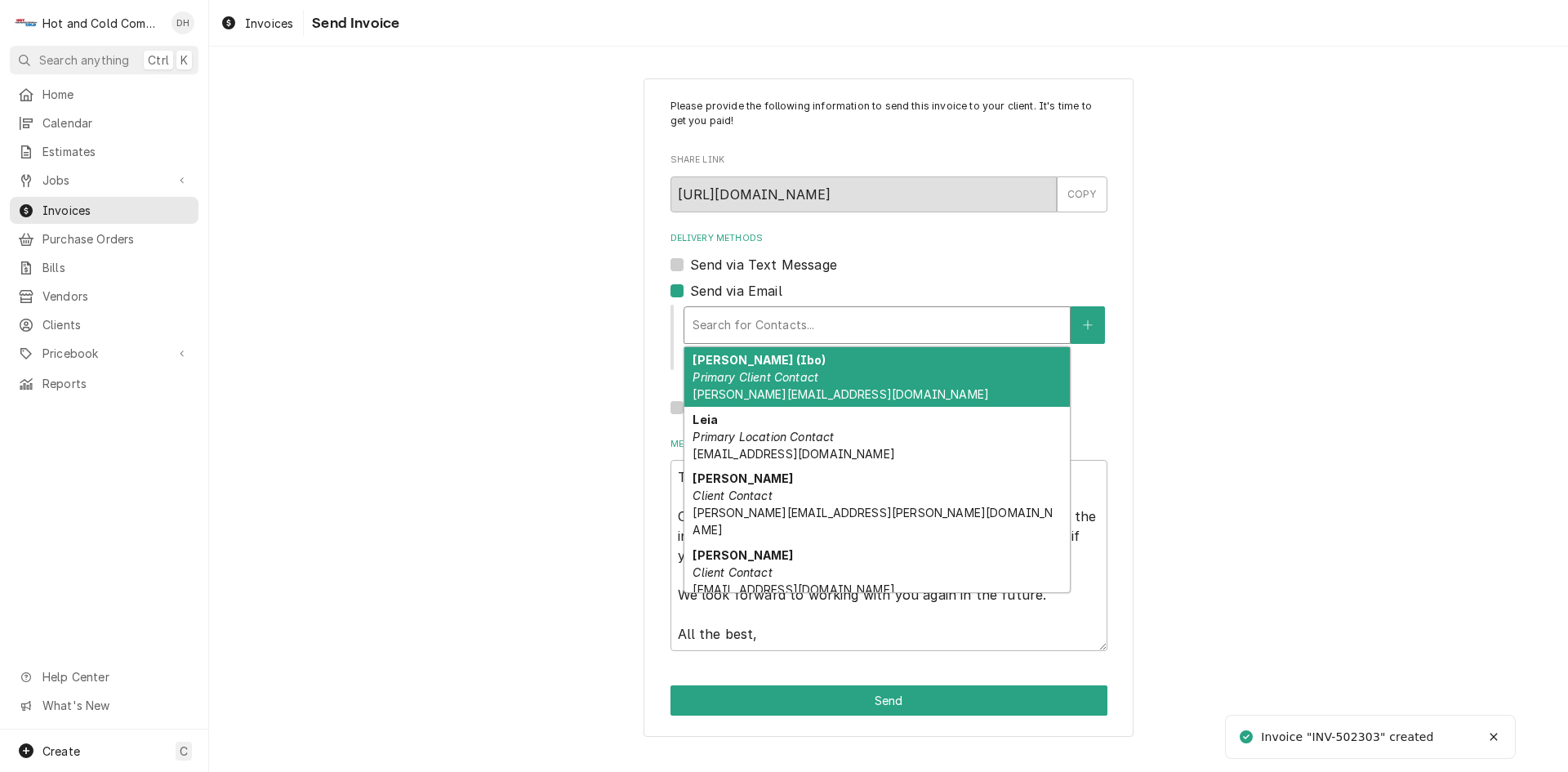
click at [803, 315] on div "Delivery Methods" at bounding box center [877, 325] width 369 height 30
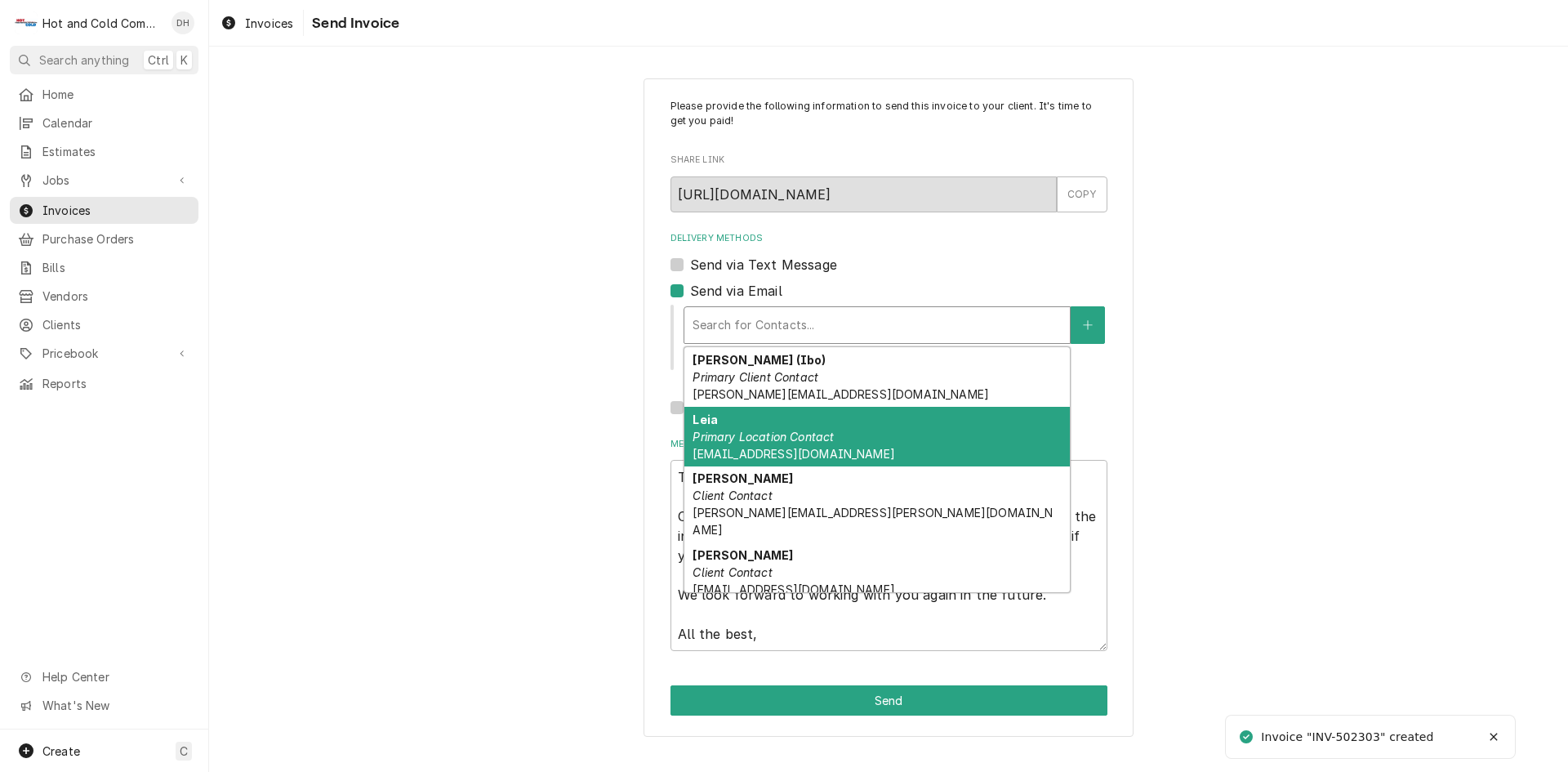
click at [759, 425] on div "Leia Primary Location Contact [EMAIL_ADDRESS][DOMAIN_NAME]" at bounding box center [877, 437] width 385 height 59
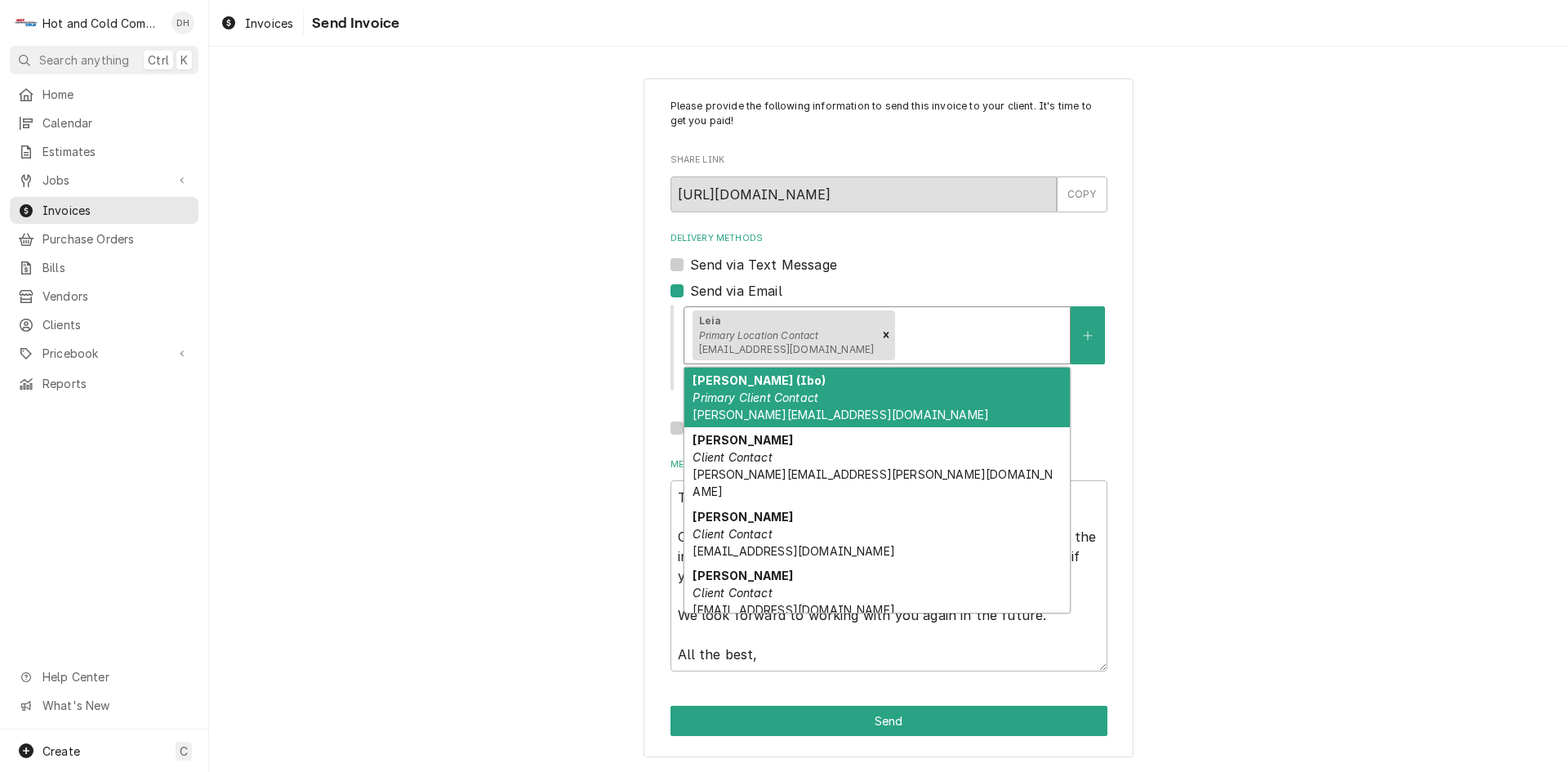
click at [966, 333] on div "Delivery Methods" at bounding box center [980, 335] width 163 height 30
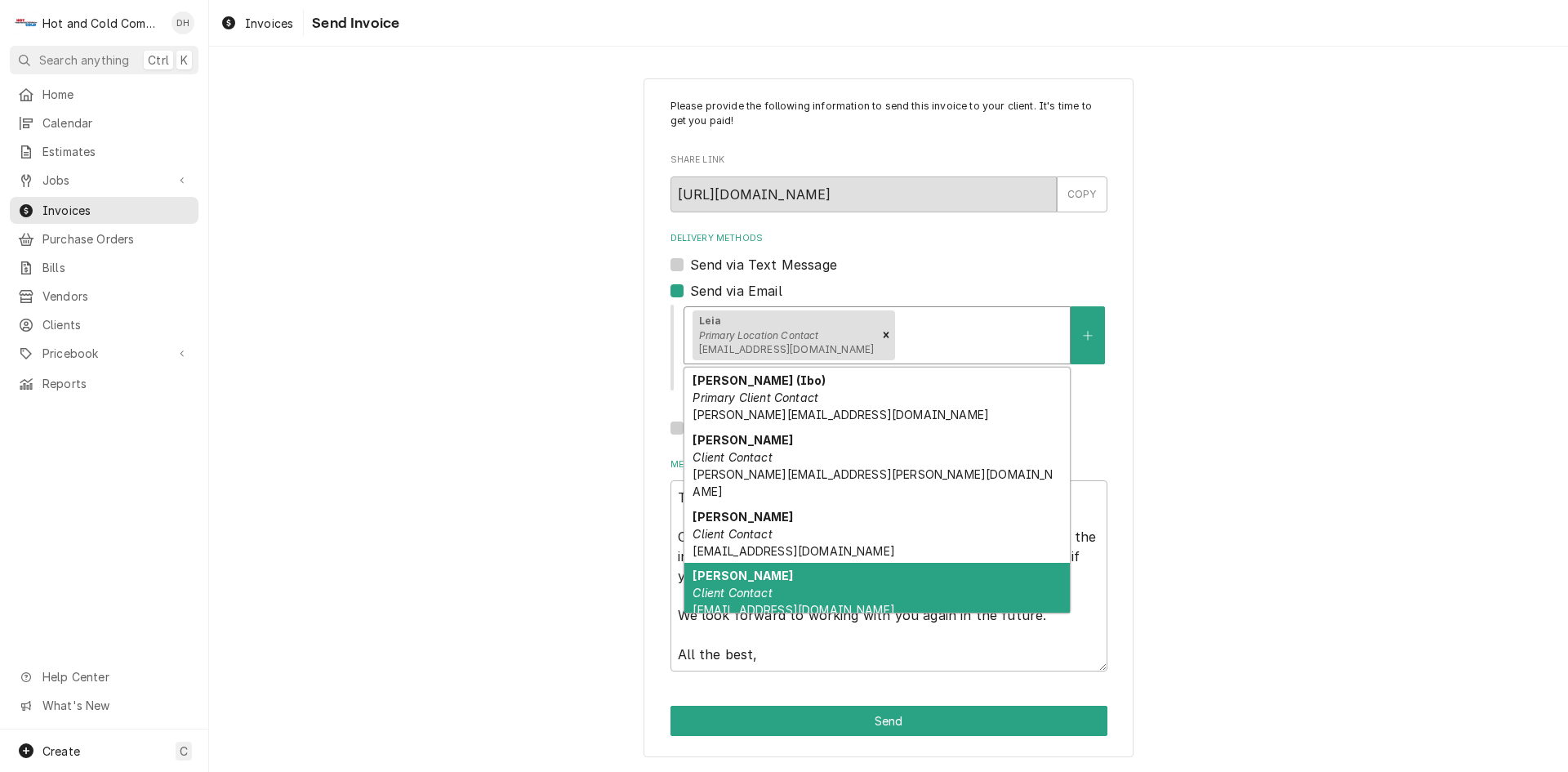
click at [767, 586] on em "Client Contact" at bounding box center [732, 593] width 79 height 14
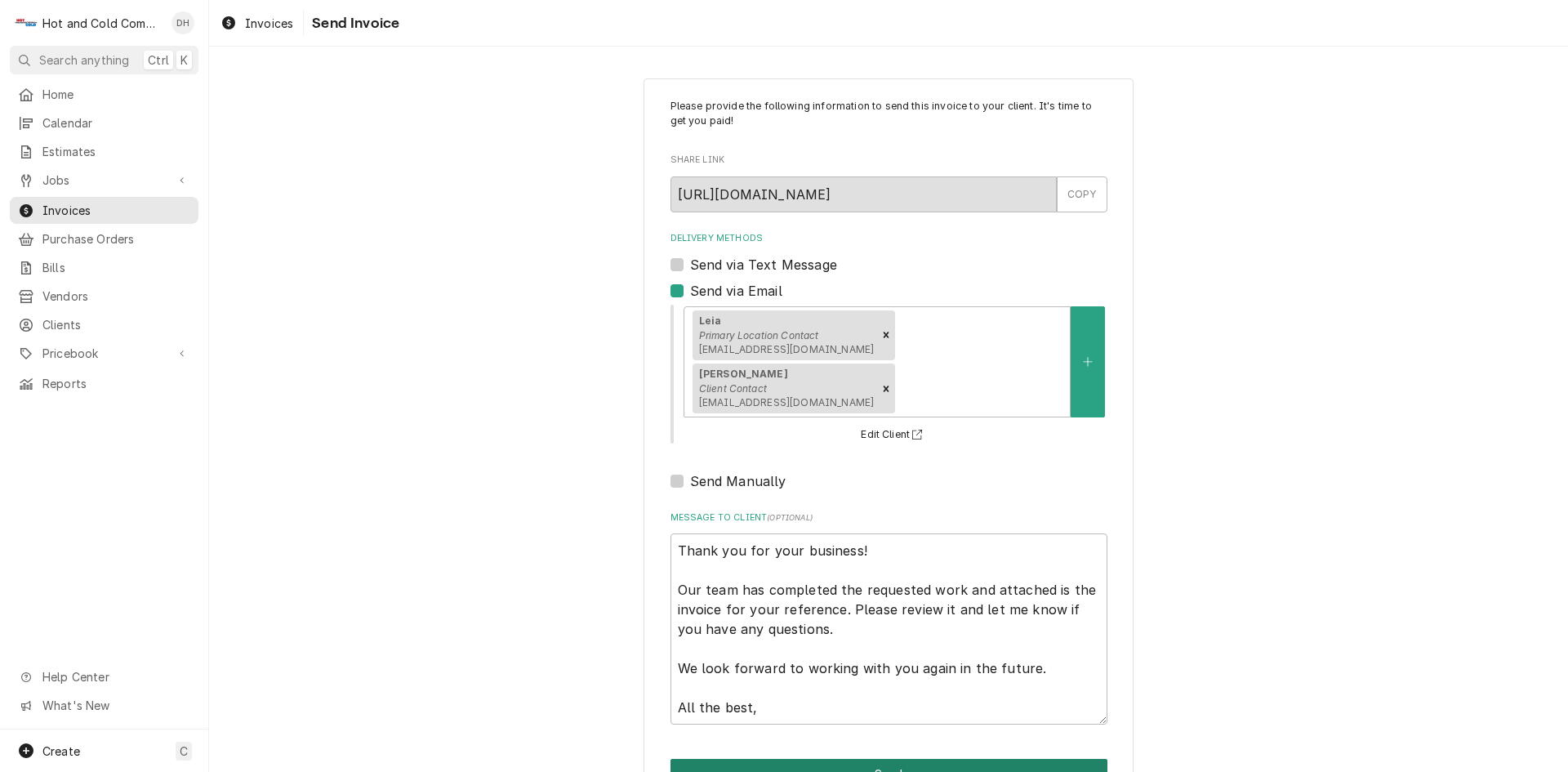
drag, startPoint x: 902, startPoint y: 721, endPoint x: 930, endPoint y: 676, distance: 53.0
click at [902, 759] on button "Send" at bounding box center [889, 775] width 437 height 31
type textarea "x"
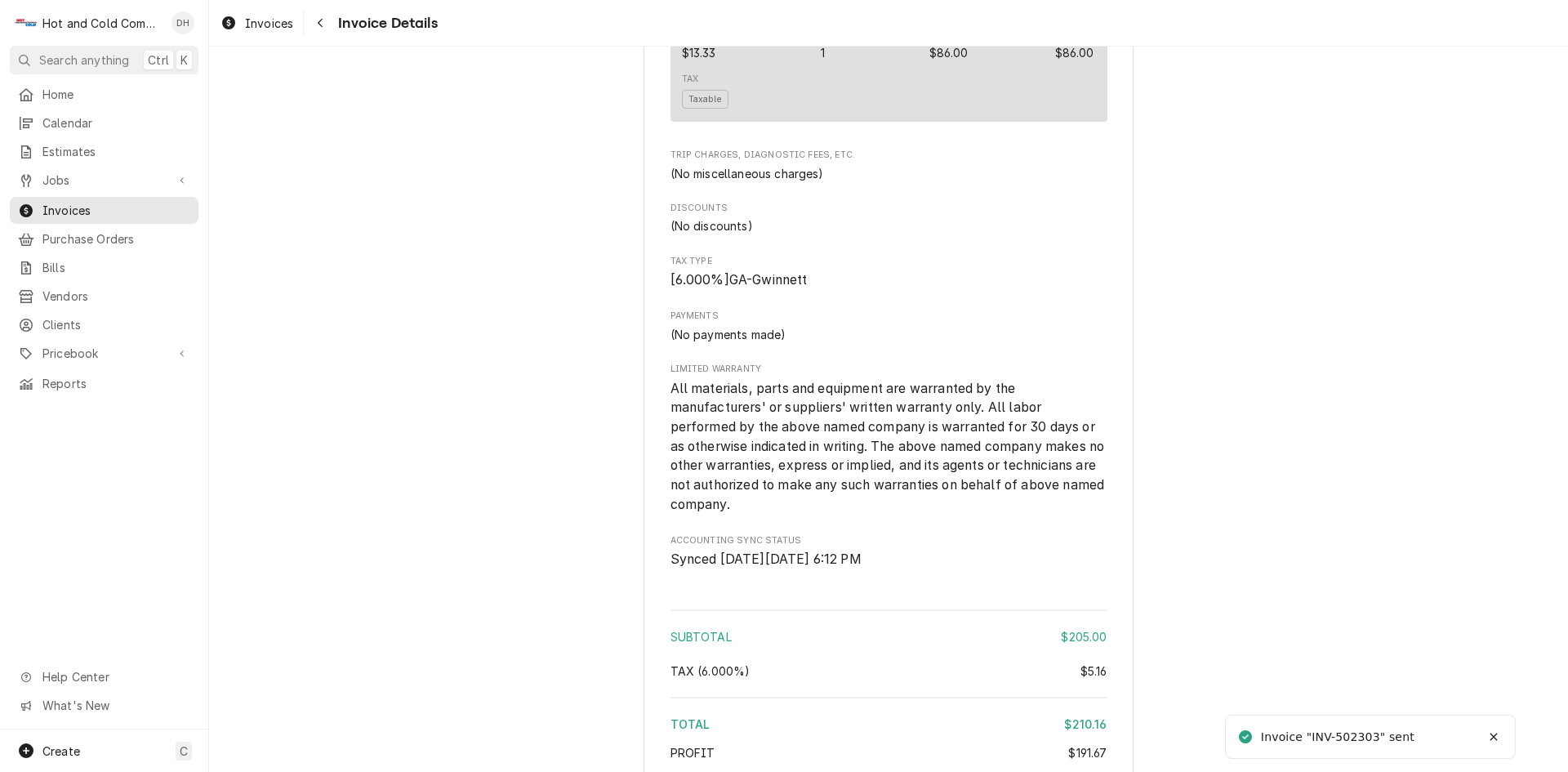
scroll to position [1812, 0]
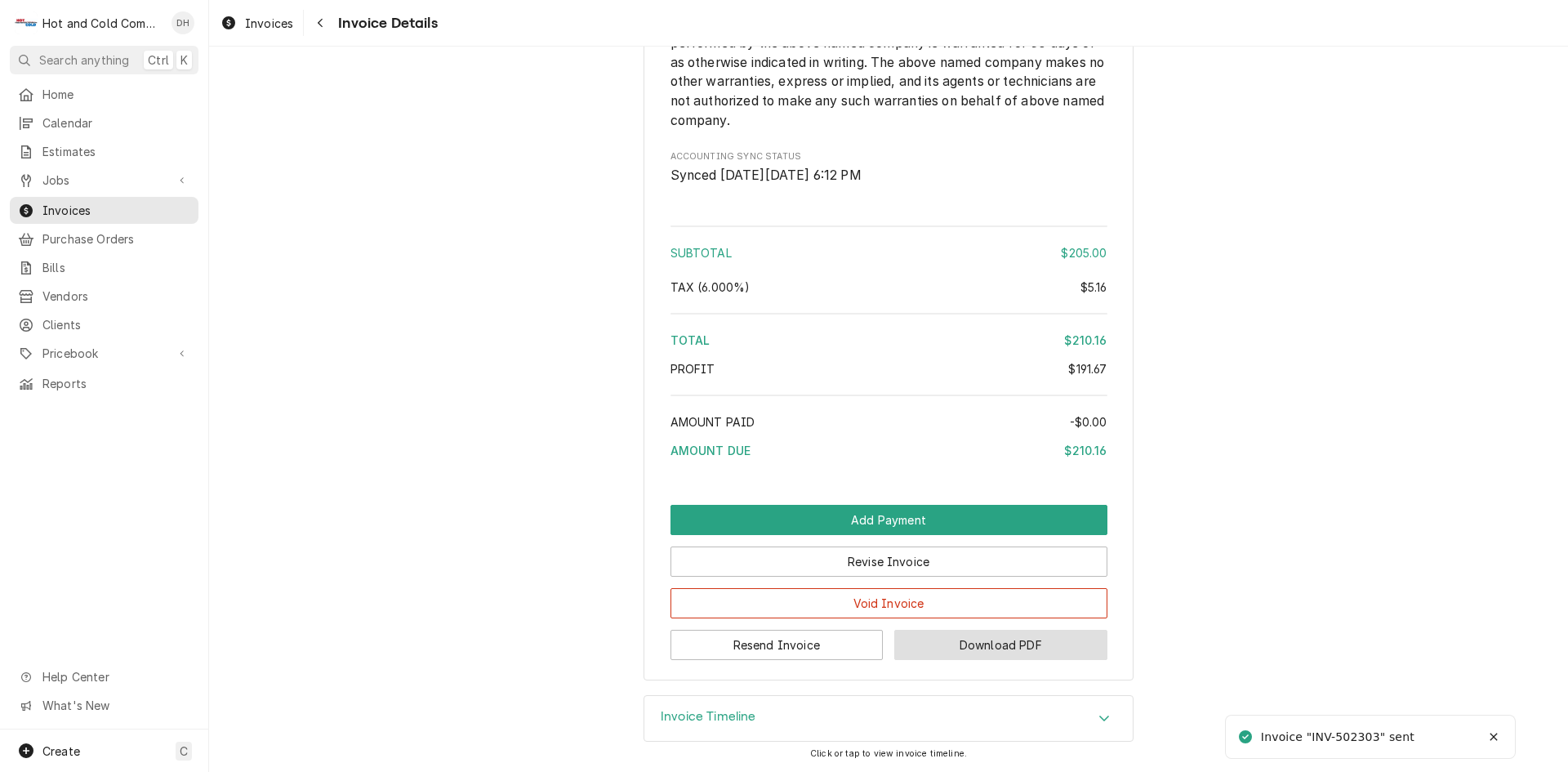
click at [994, 651] on button "Download PDF" at bounding box center [1001, 645] width 213 height 31
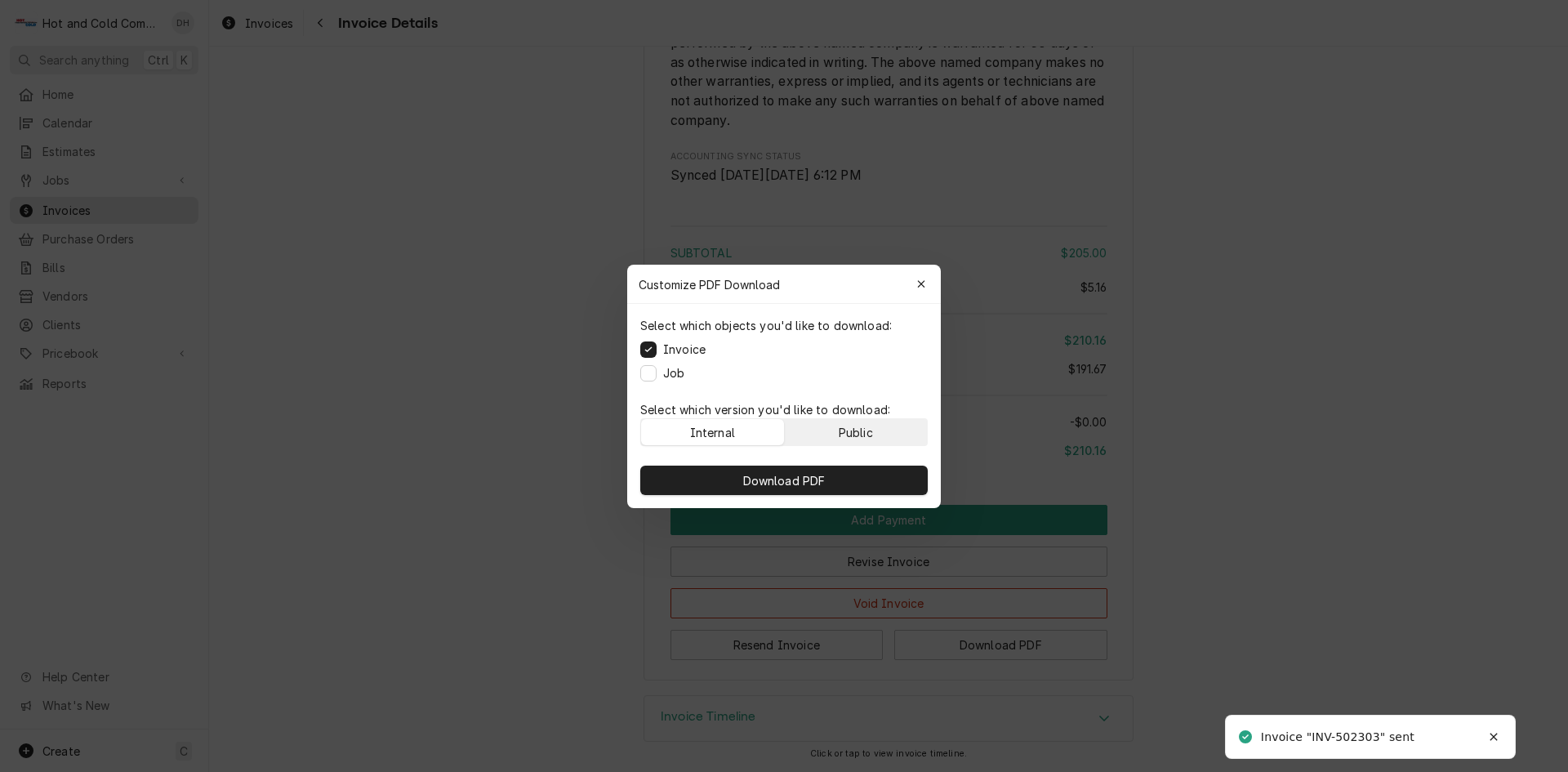
click at [894, 434] on button "Public" at bounding box center [857, 432] width 143 height 26
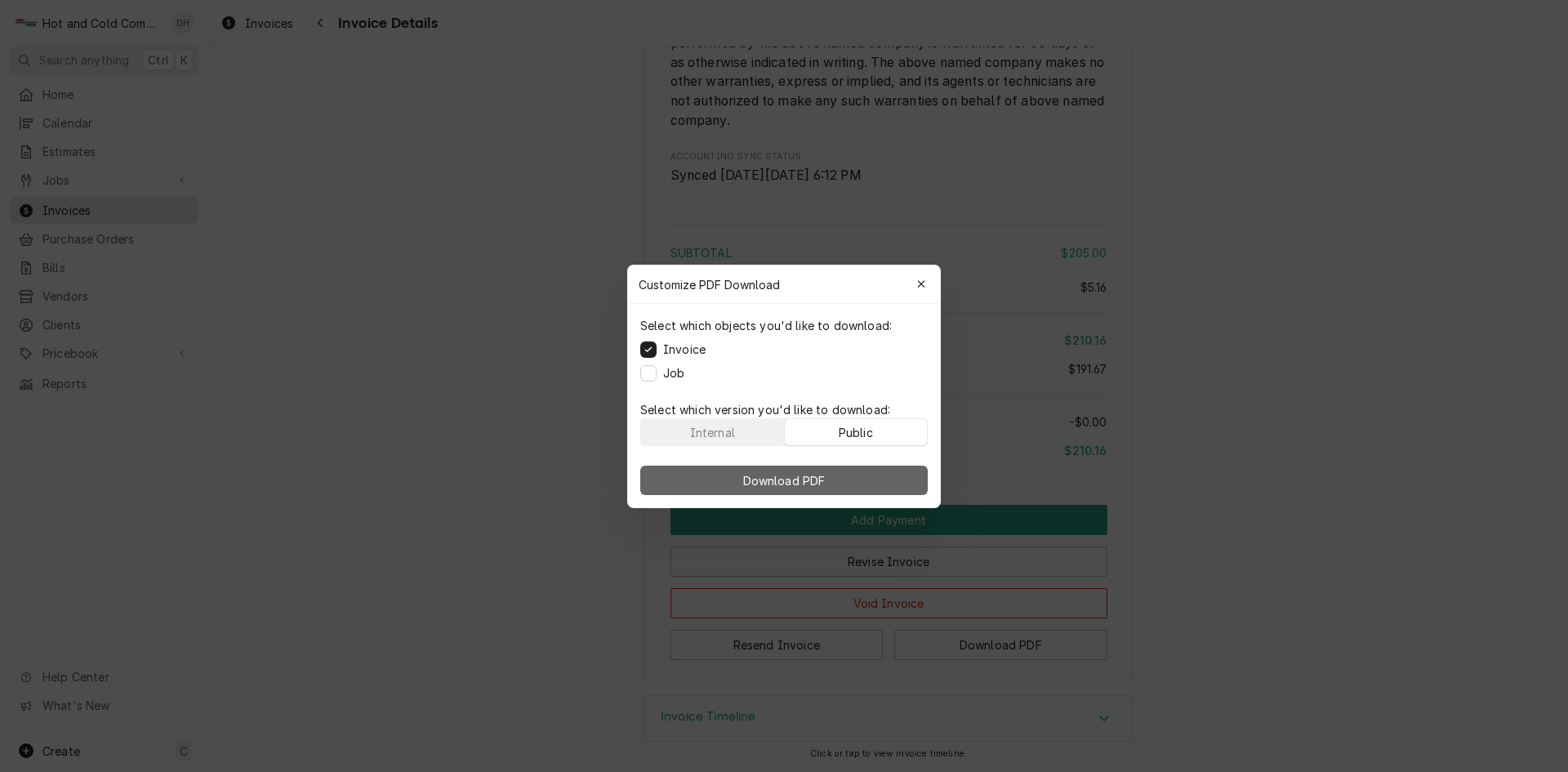
click at [838, 480] on button "Download PDF" at bounding box center [784, 480] width 288 height 30
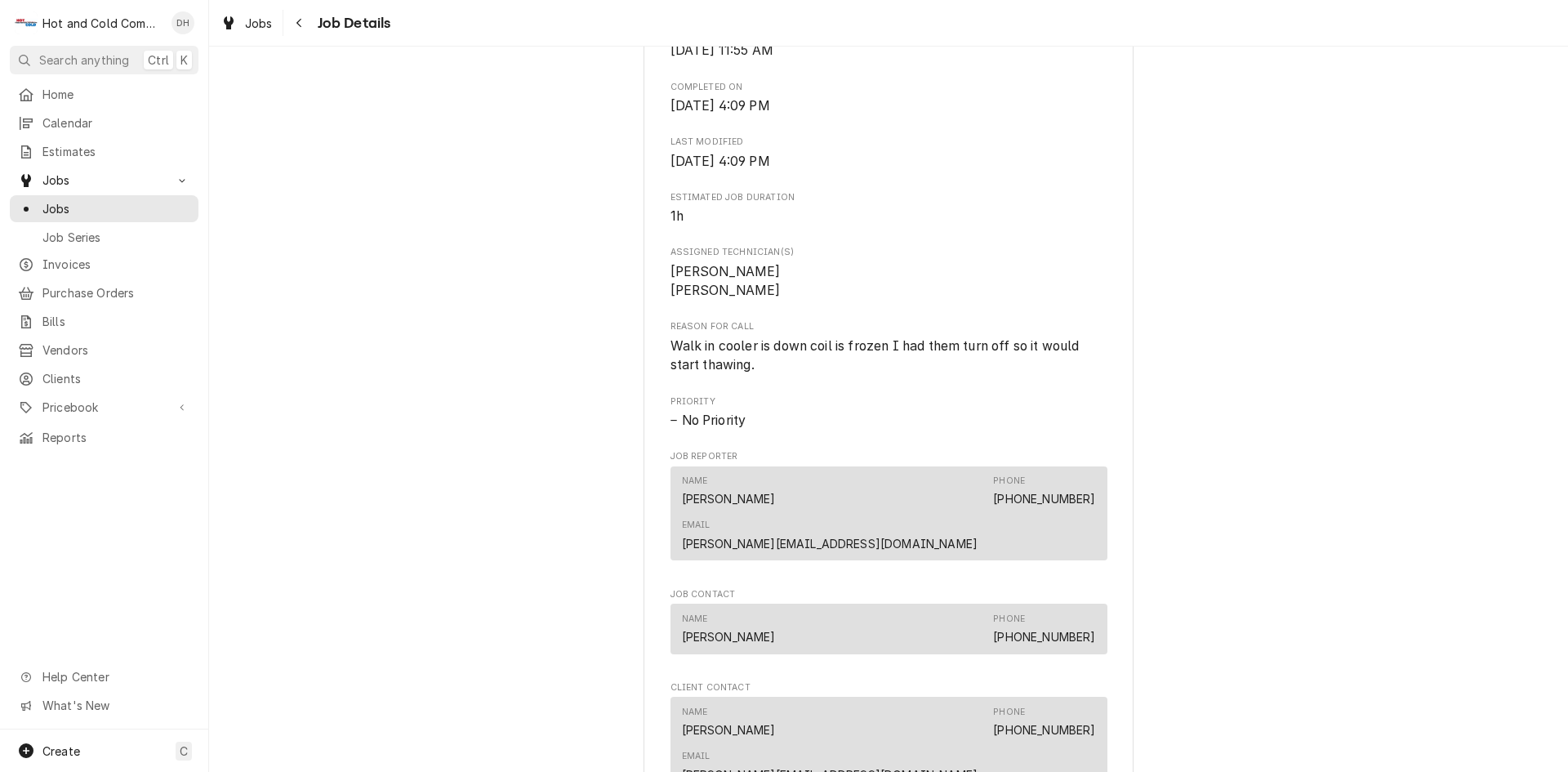
scroll to position [1090, 0]
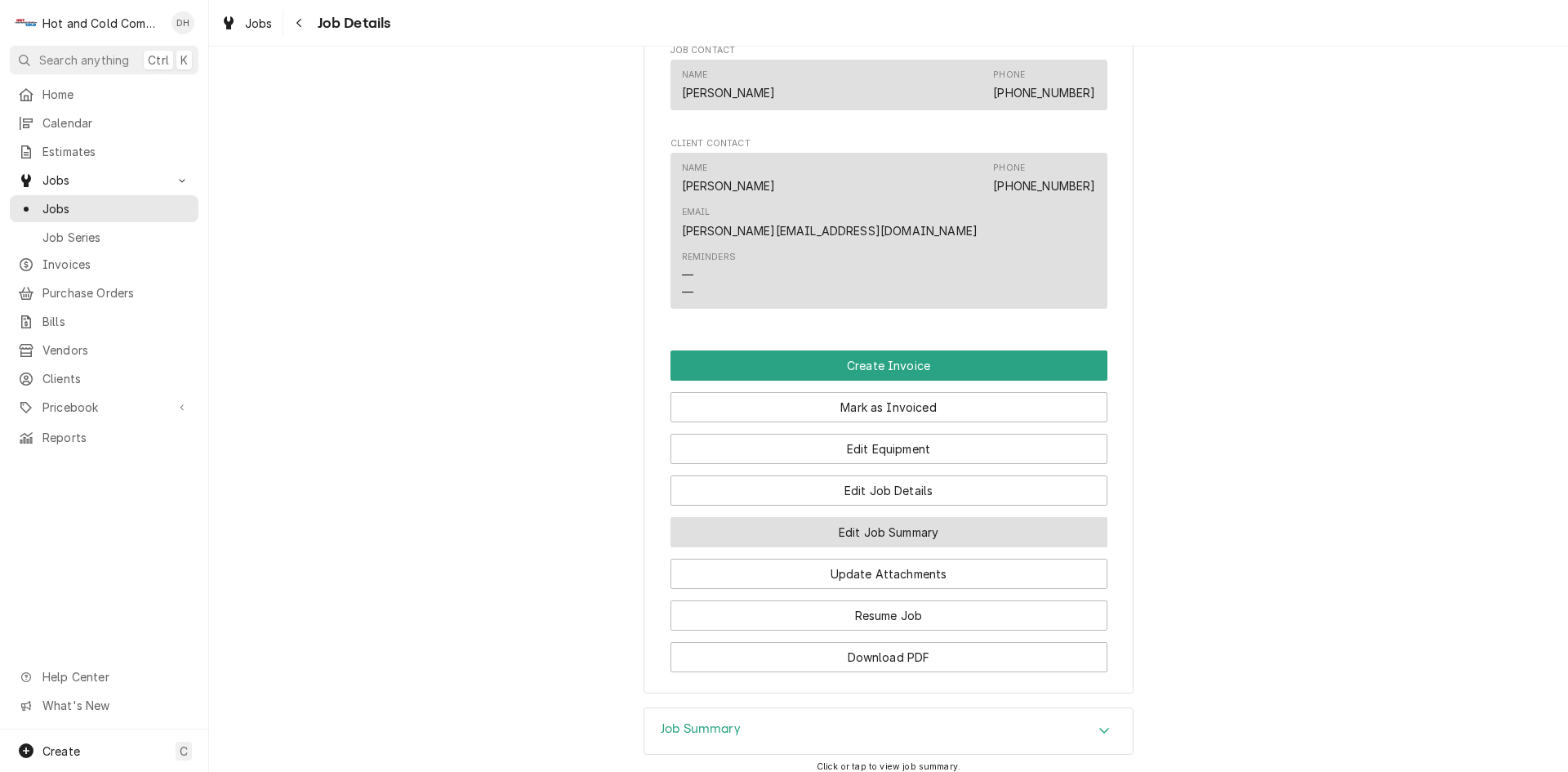
drag, startPoint x: 900, startPoint y: 464, endPoint x: 1094, endPoint y: 411, distance: 201.1
click at [900, 517] on button "Edit Job Summary" at bounding box center [889, 533] width 437 height 31
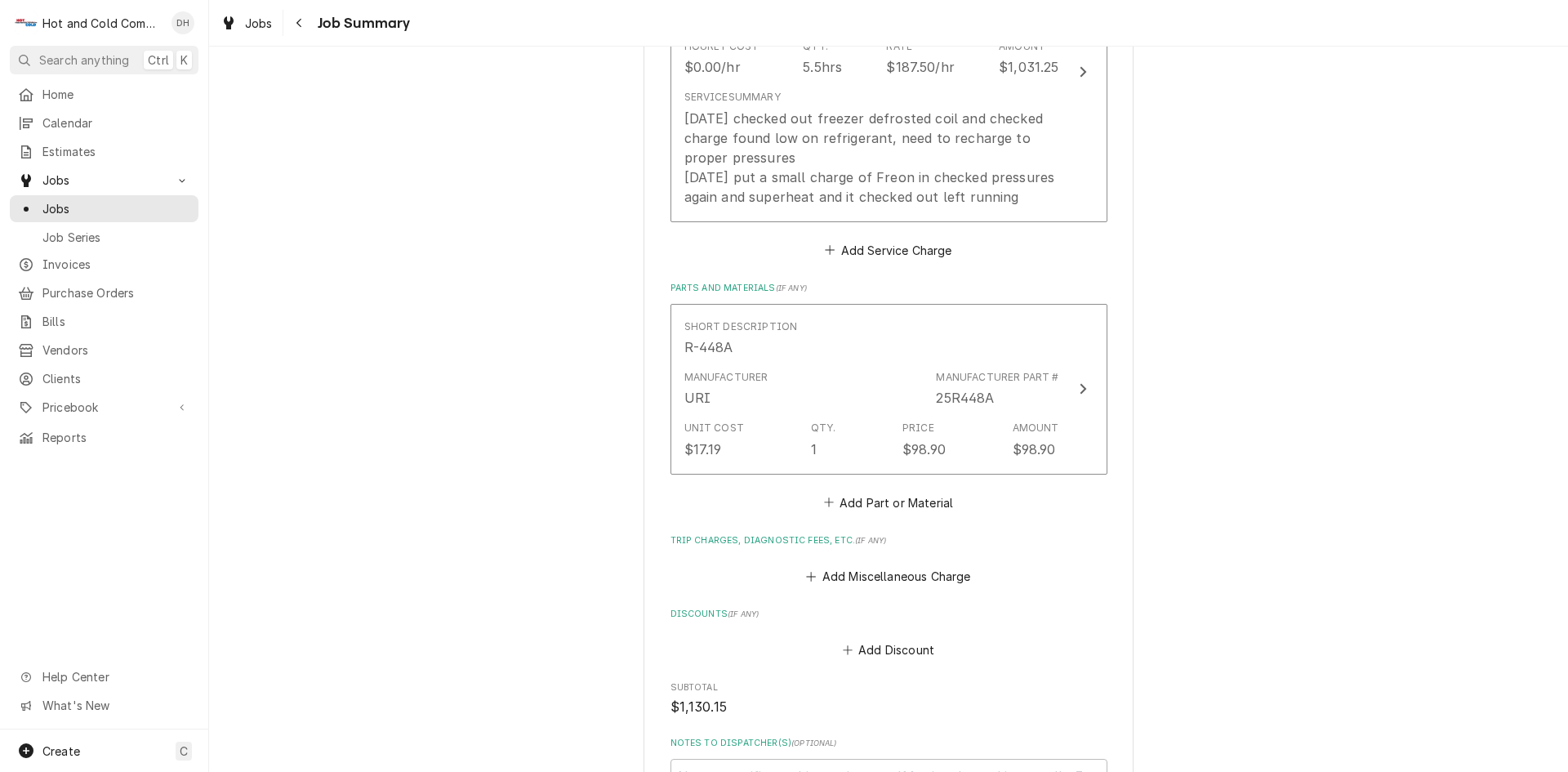
scroll to position [856, 0]
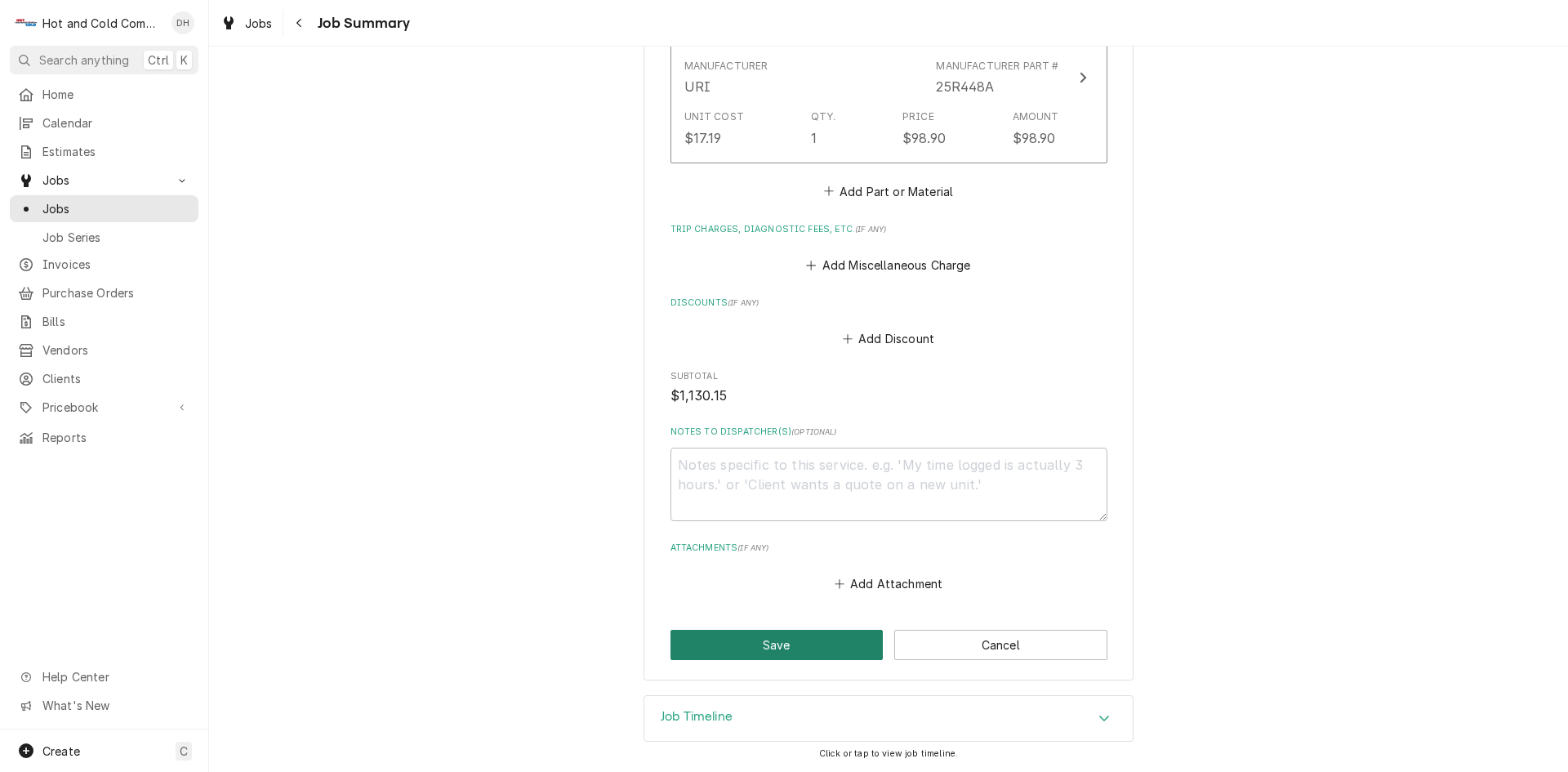
click at [754, 639] on button "Save" at bounding box center [777, 645] width 213 height 31
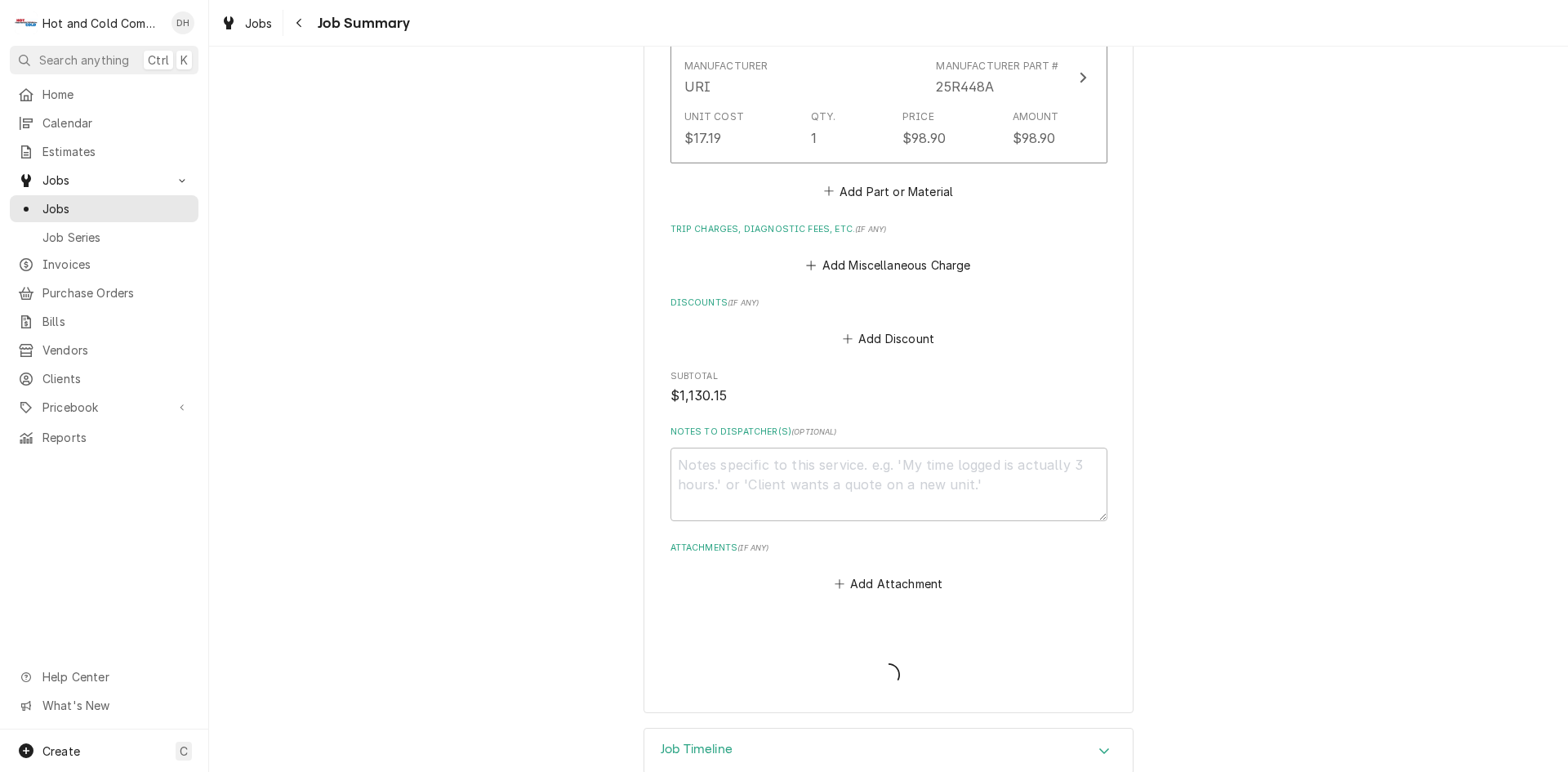
type textarea "x"
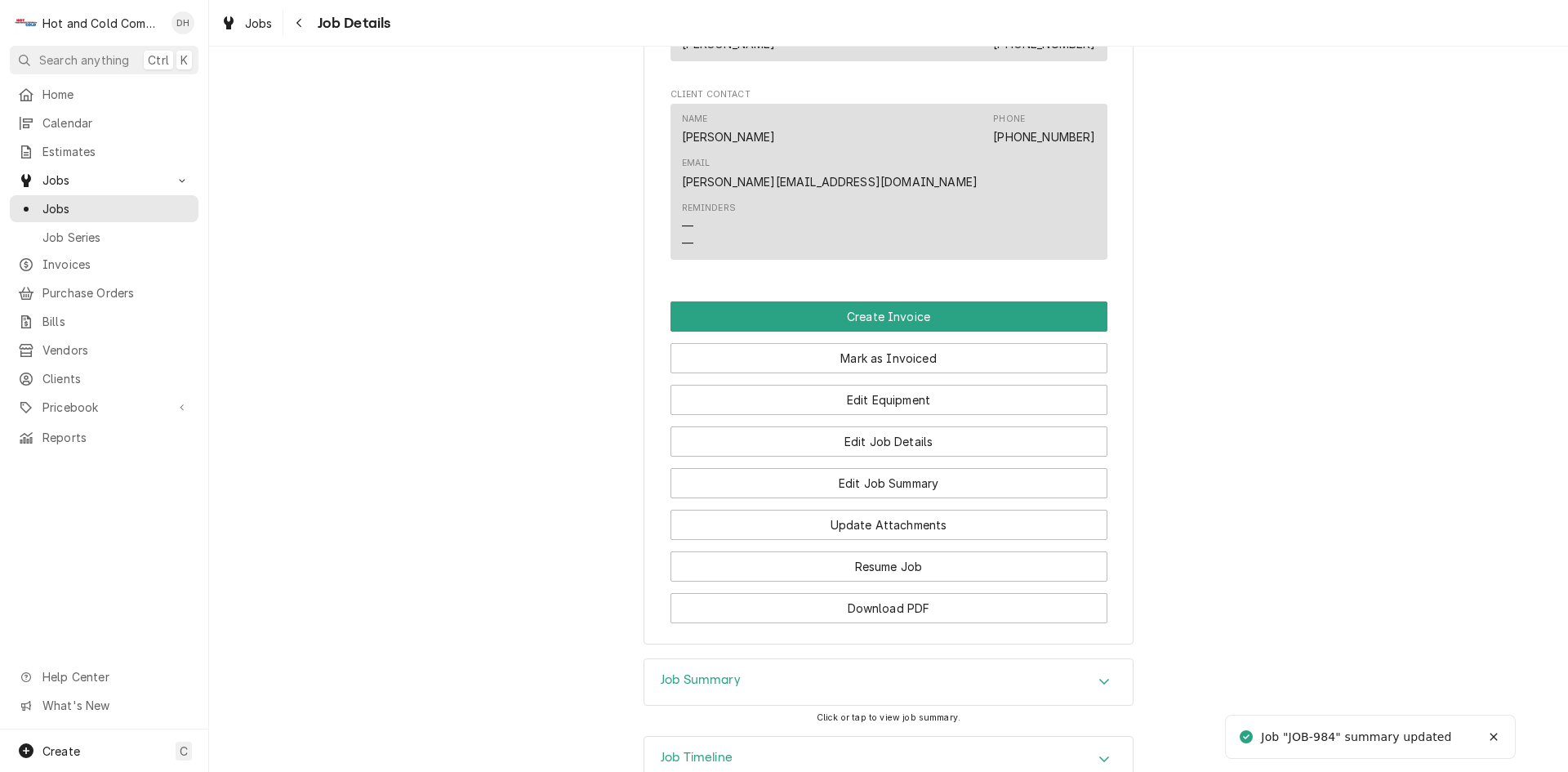
scroll to position [1186, 0]
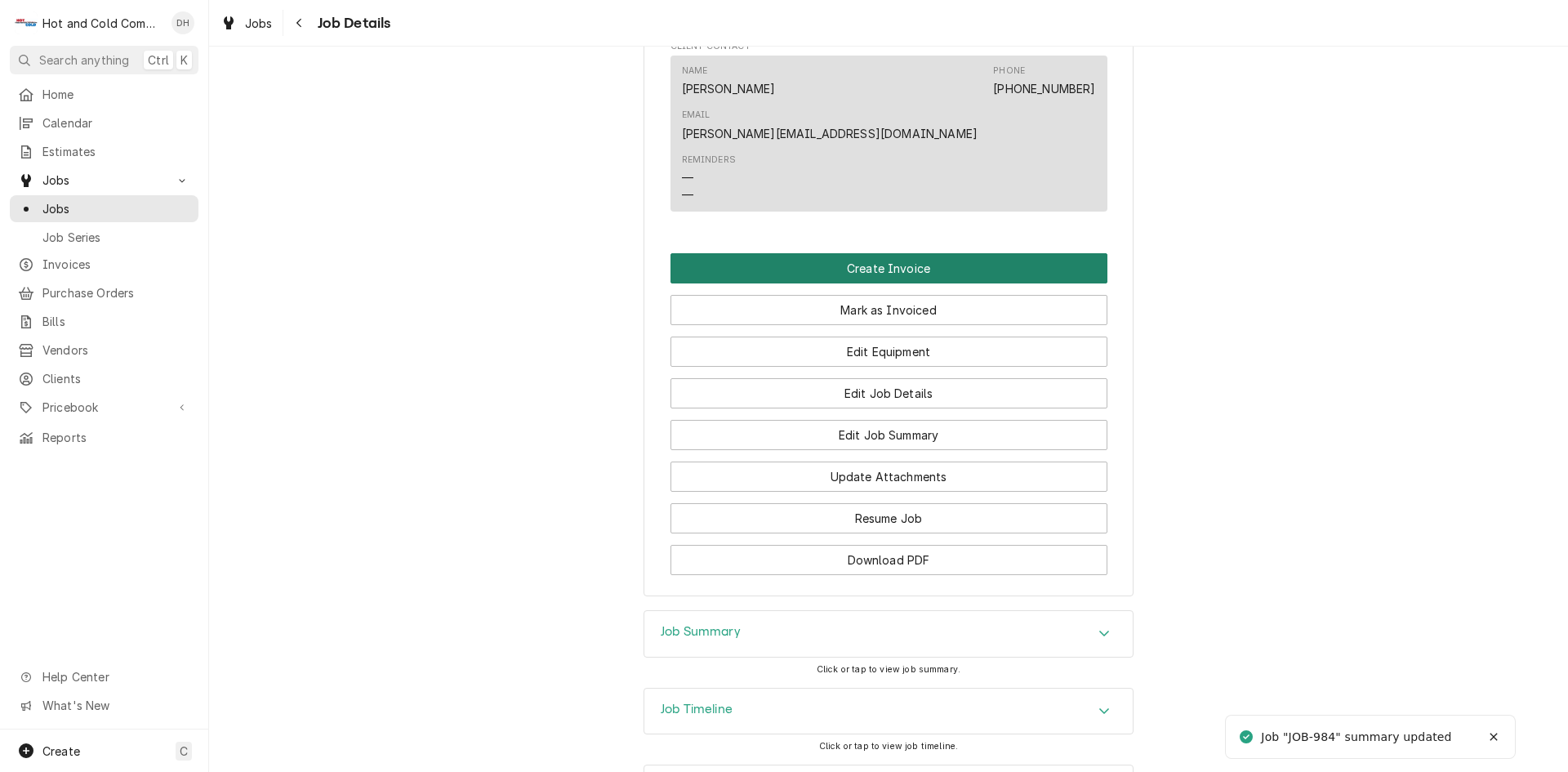
click at [919, 253] on button "Create Invoice" at bounding box center [889, 268] width 437 height 31
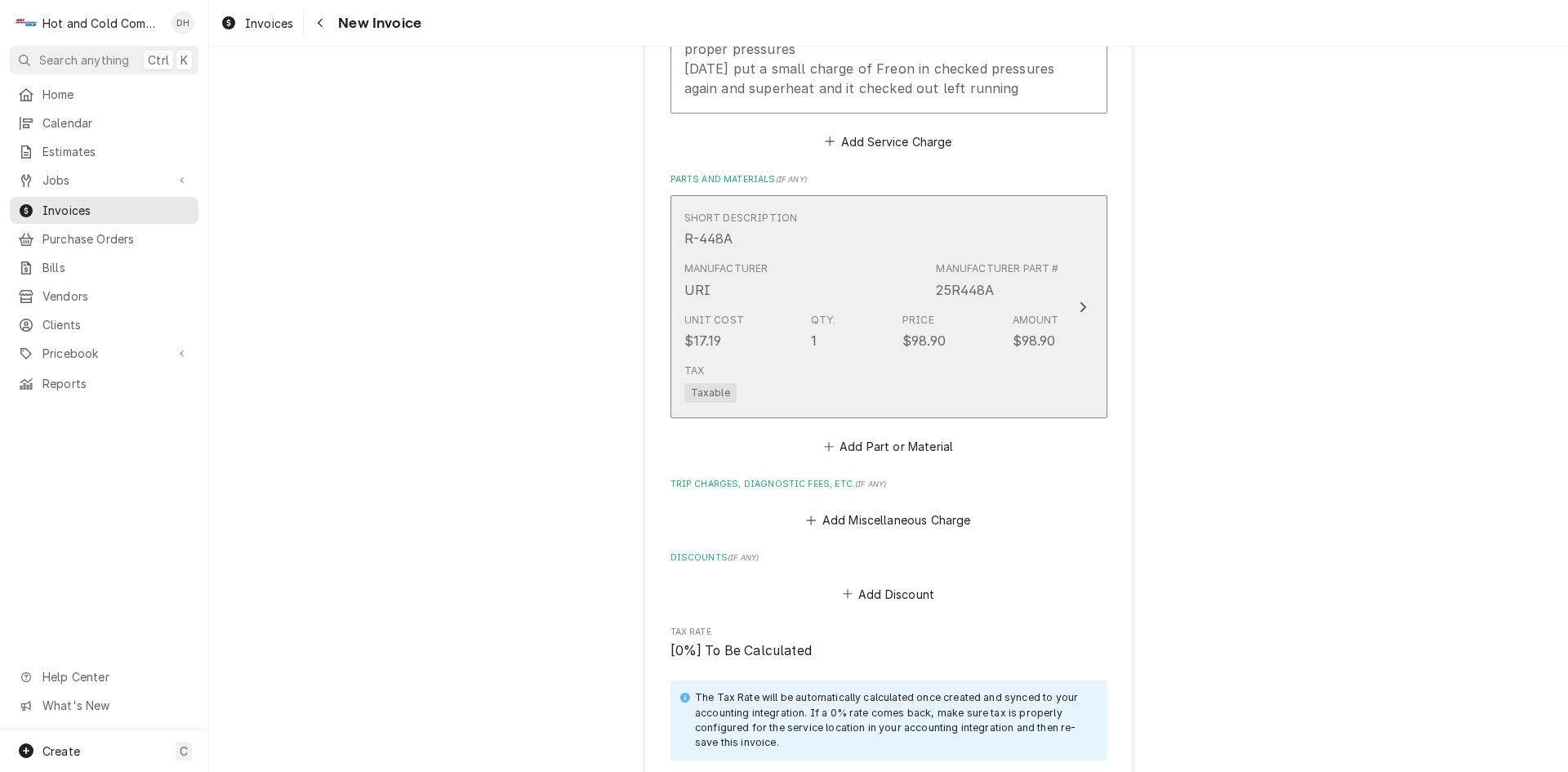
scroll to position [2161, 0]
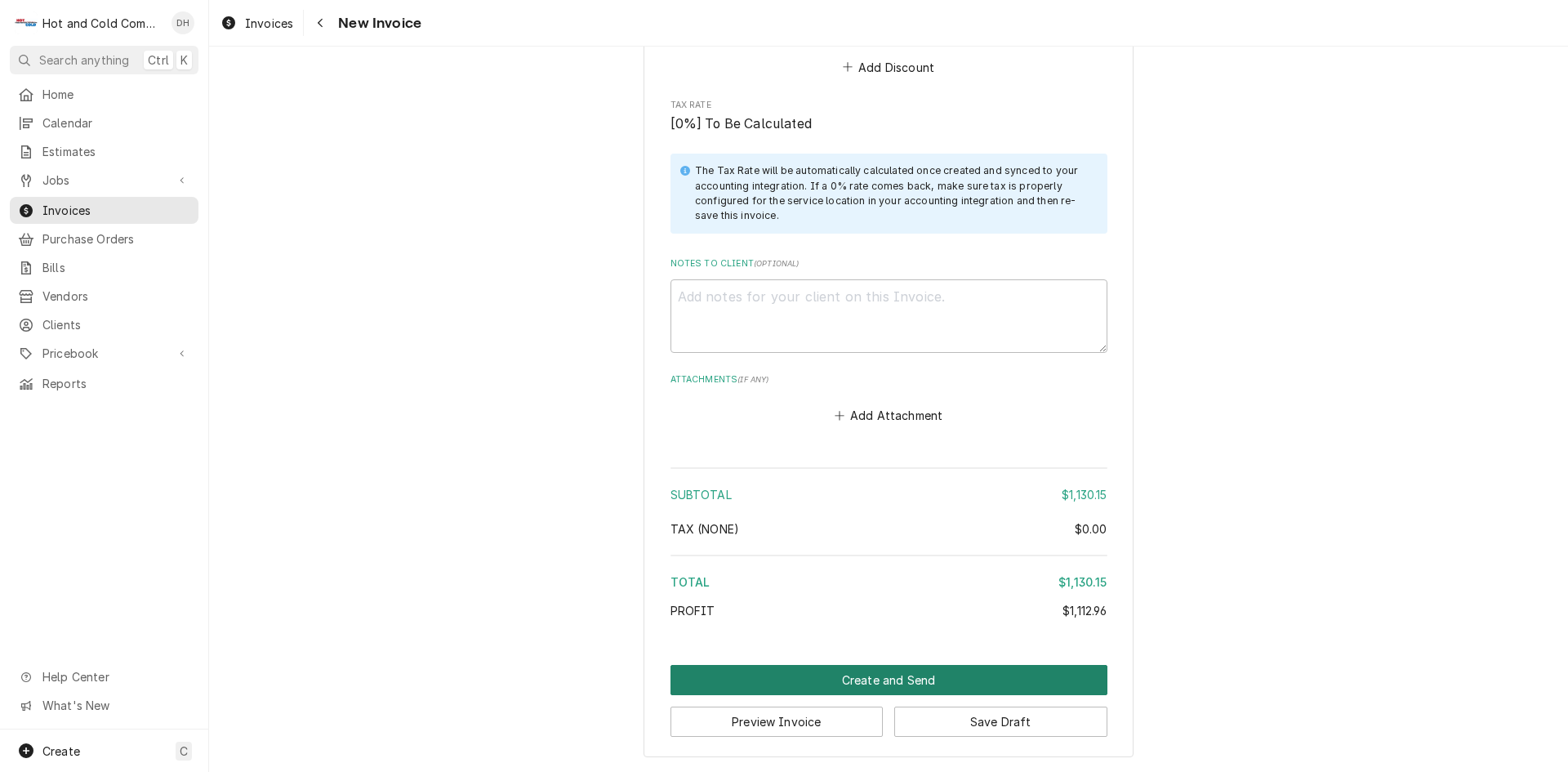
click at [885, 681] on button "Create and Send" at bounding box center [889, 680] width 437 height 31
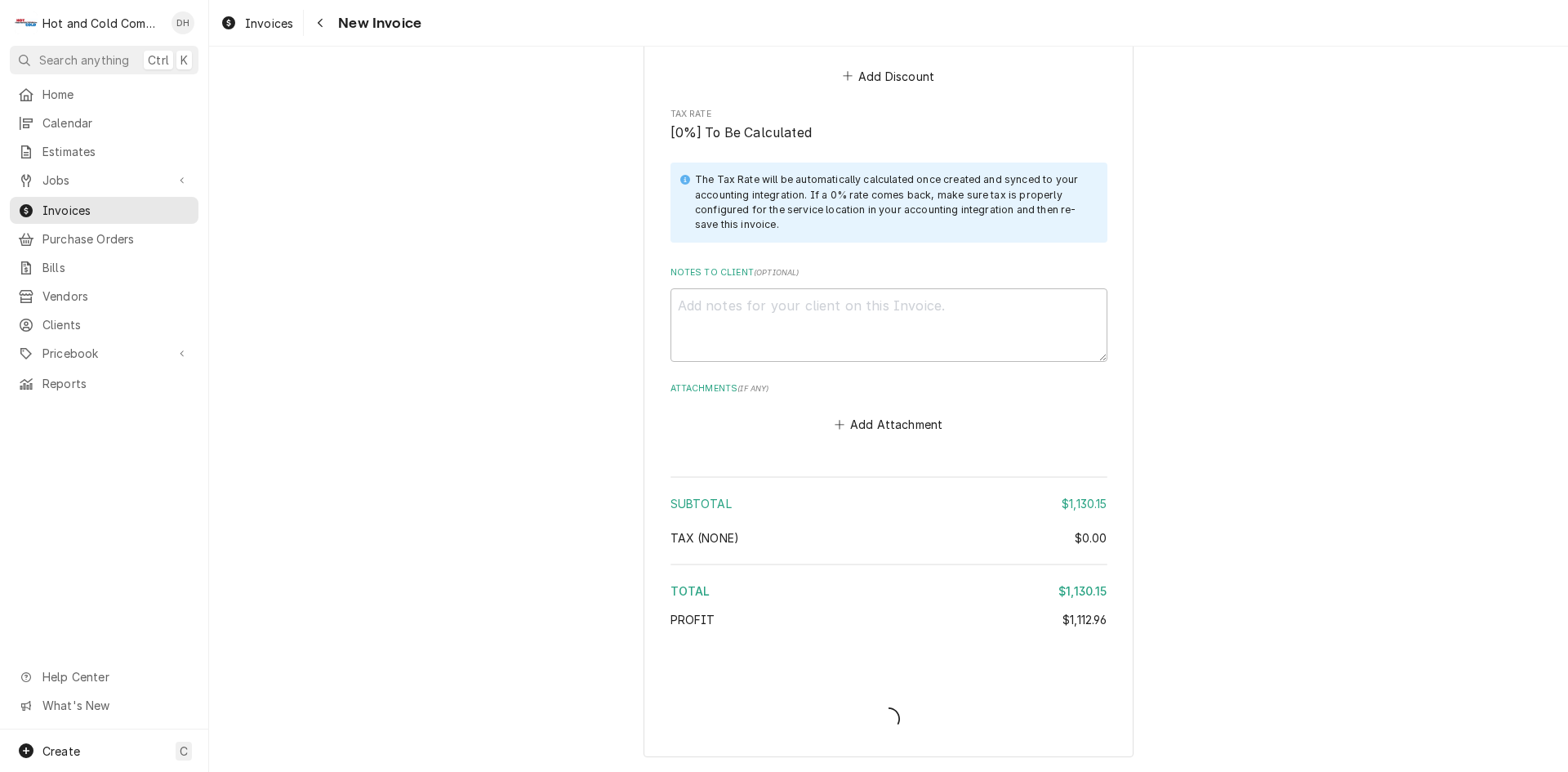
scroll to position [2152, 0]
type textarea "x"
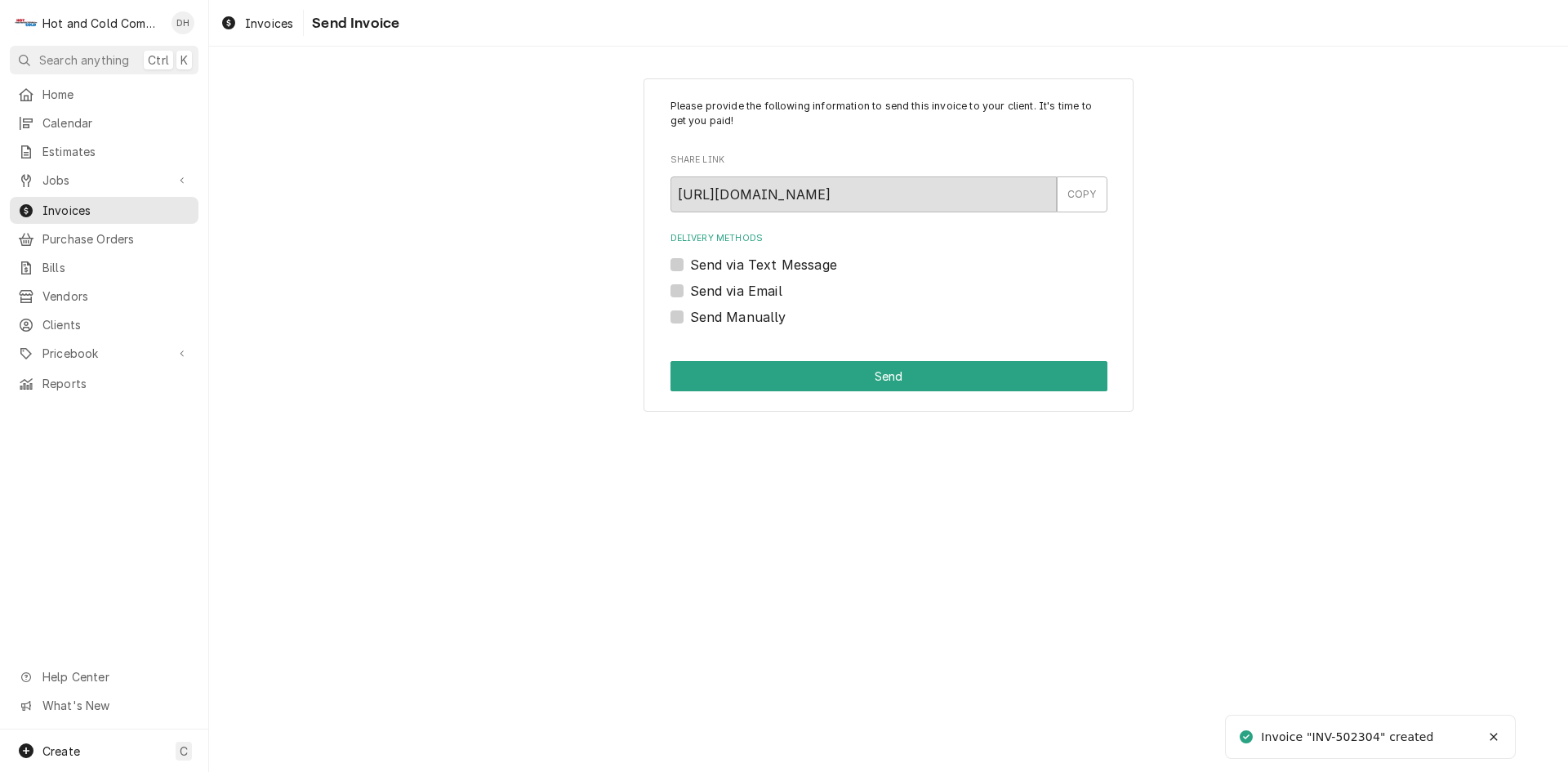
click at [690, 291] on label "Send via Email" at bounding box center [736, 290] width 93 height 20
click at [690, 291] on input "Send via Email" at bounding box center [908, 299] width 437 height 36
checkbox input "true"
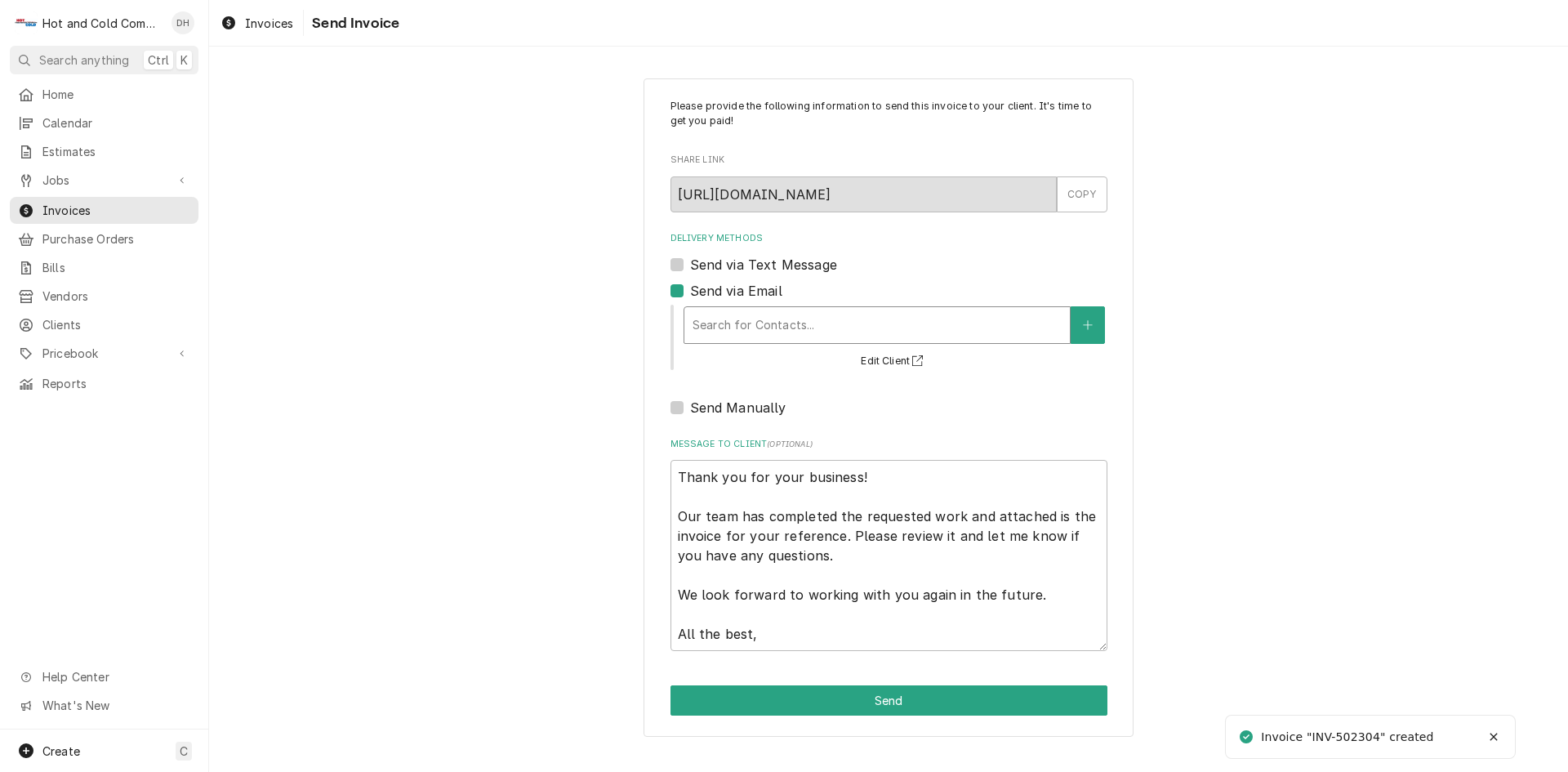
click at [881, 320] on div "Delivery Methods" at bounding box center [877, 325] width 369 height 30
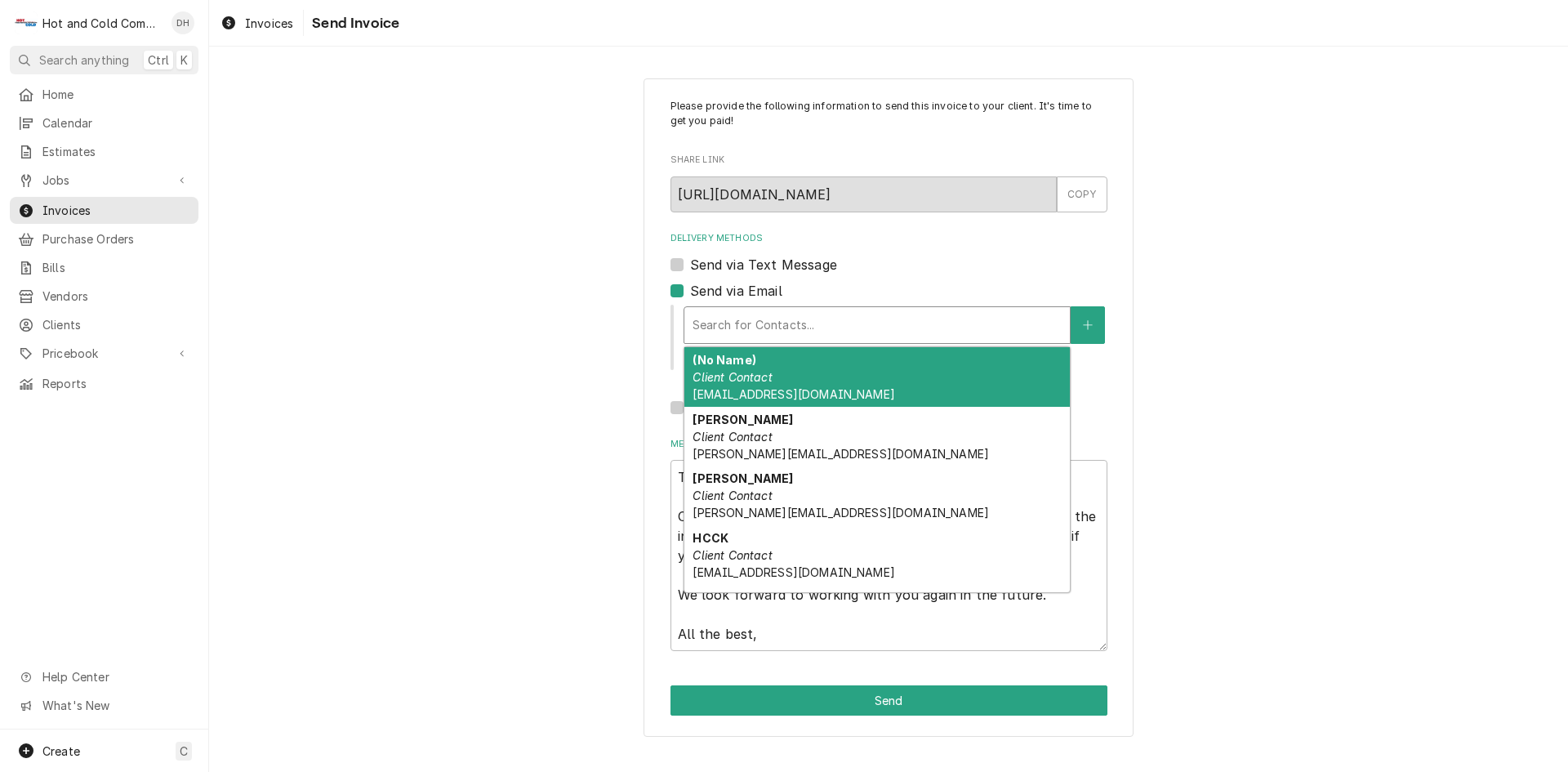
click at [778, 367] on div "(No Name) Client Contact AtlantaCoffee@aramark.com" at bounding box center [877, 377] width 385 height 59
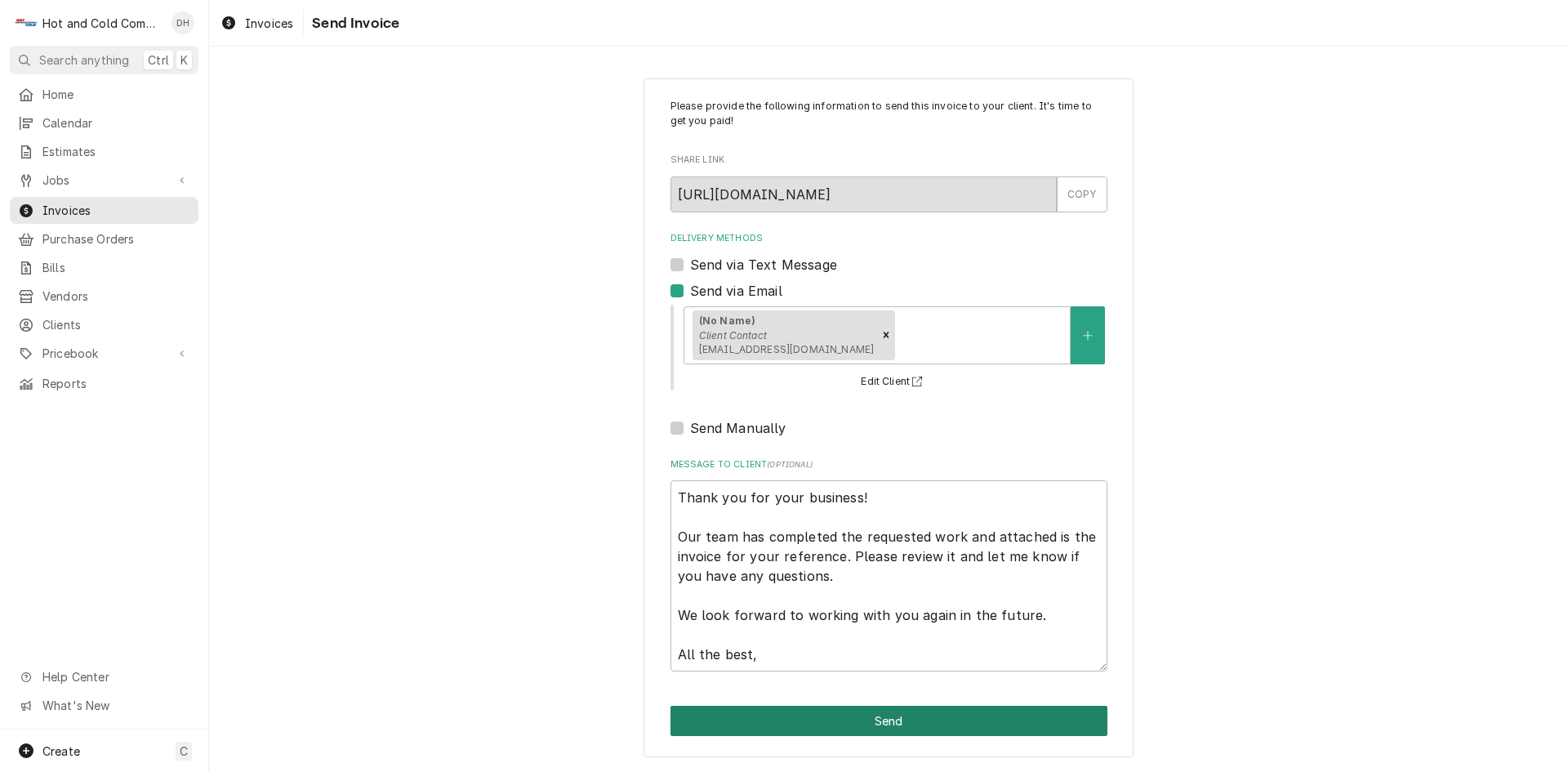
click at [885, 720] on button "Send" at bounding box center [889, 721] width 437 height 31
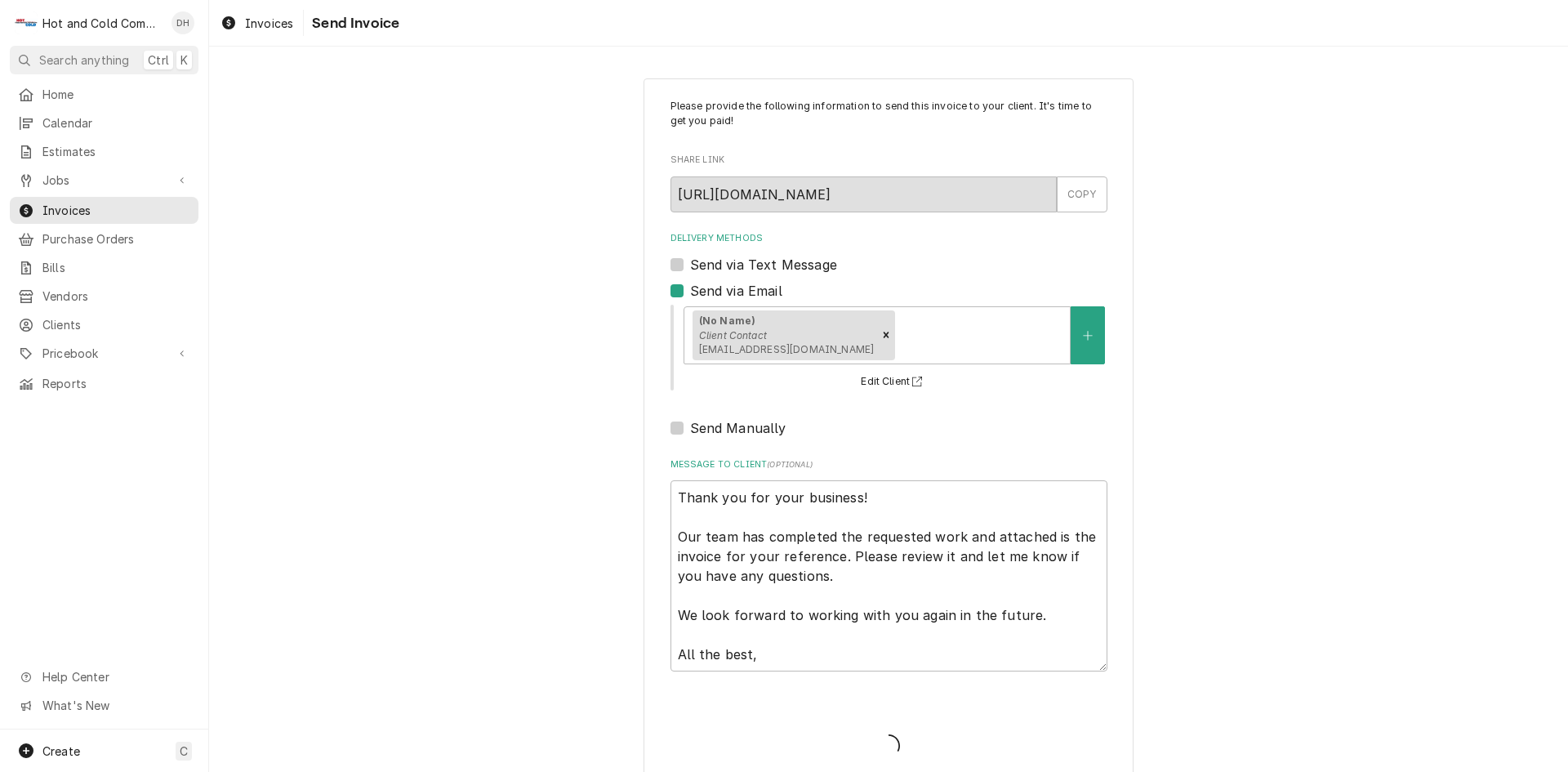
type textarea "x"
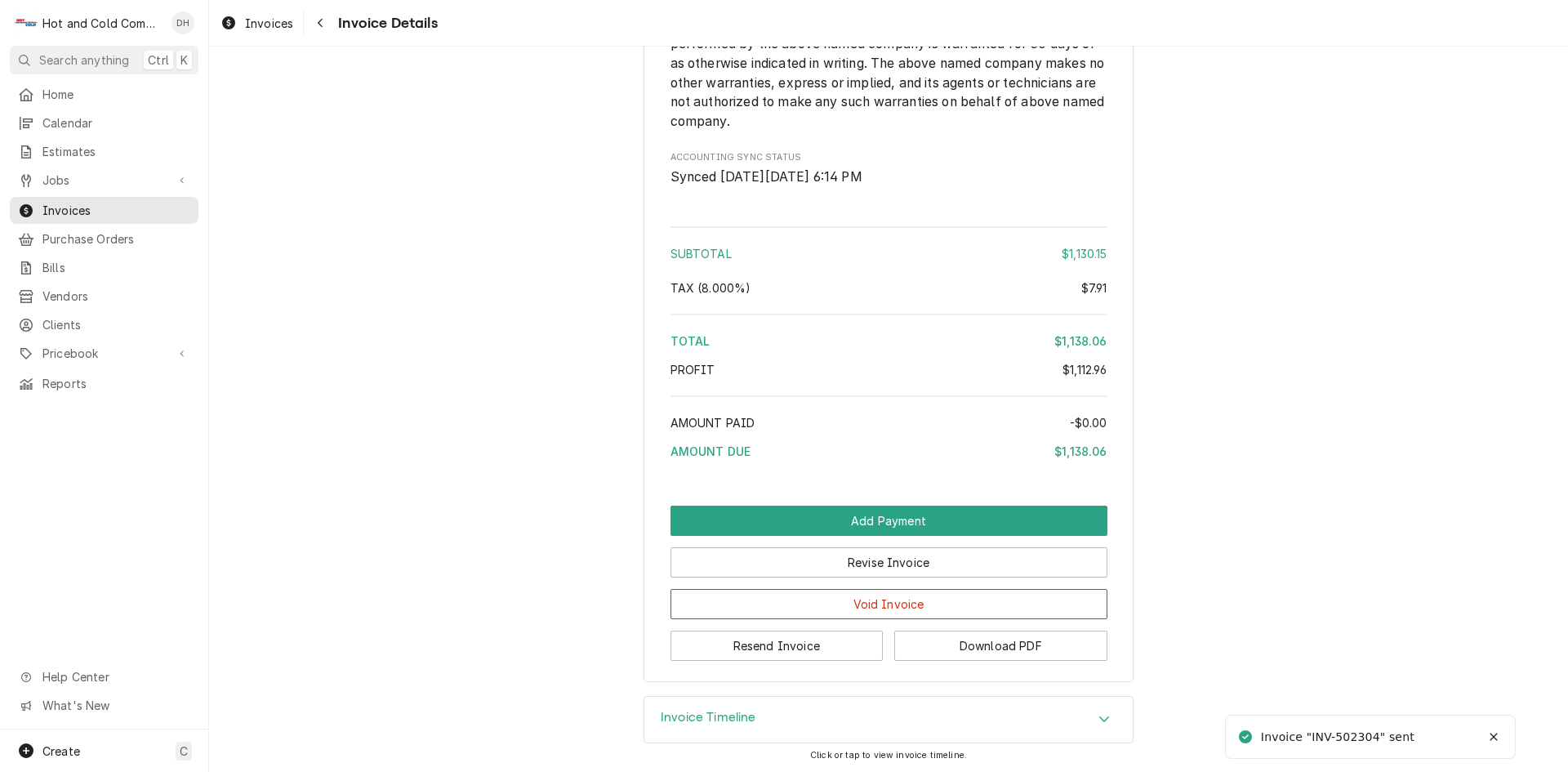
scroll to position [1846, 0]
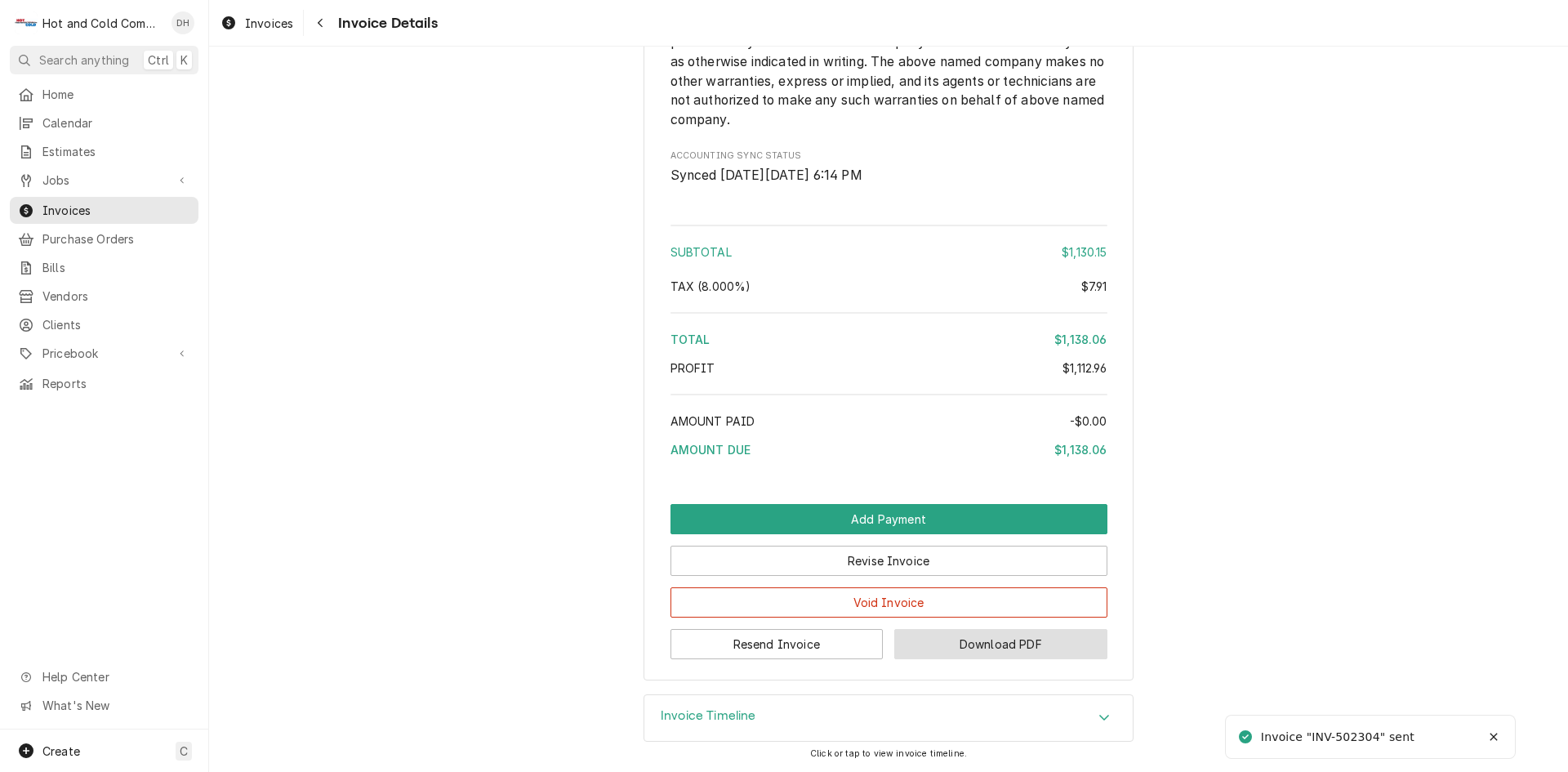
click at [1025, 646] on button "Download PDF" at bounding box center [1001, 645] width 213 height 31
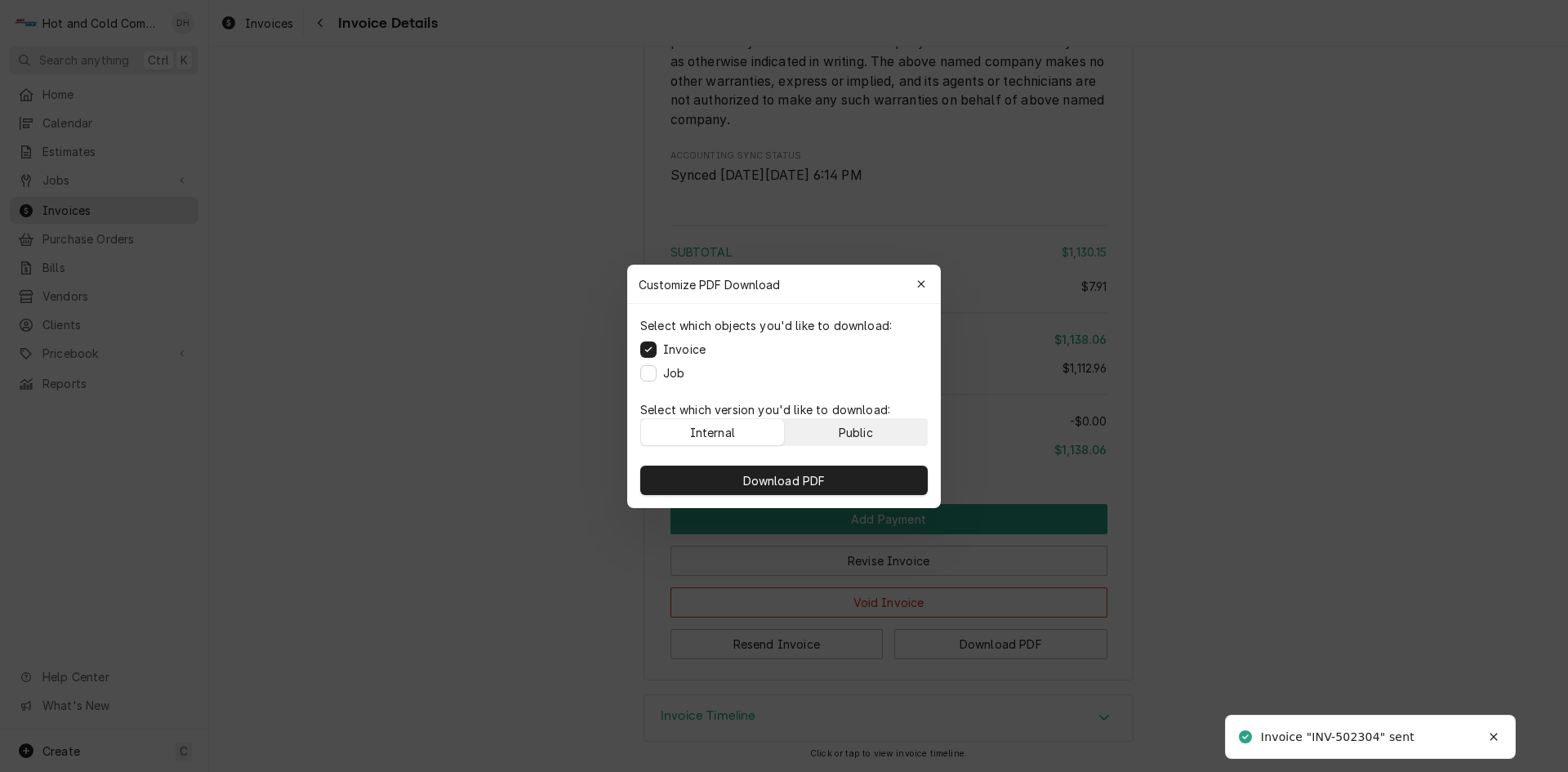
click at [874, 435] on button "Public" at bounding box center [857, 432] width 143 height 26
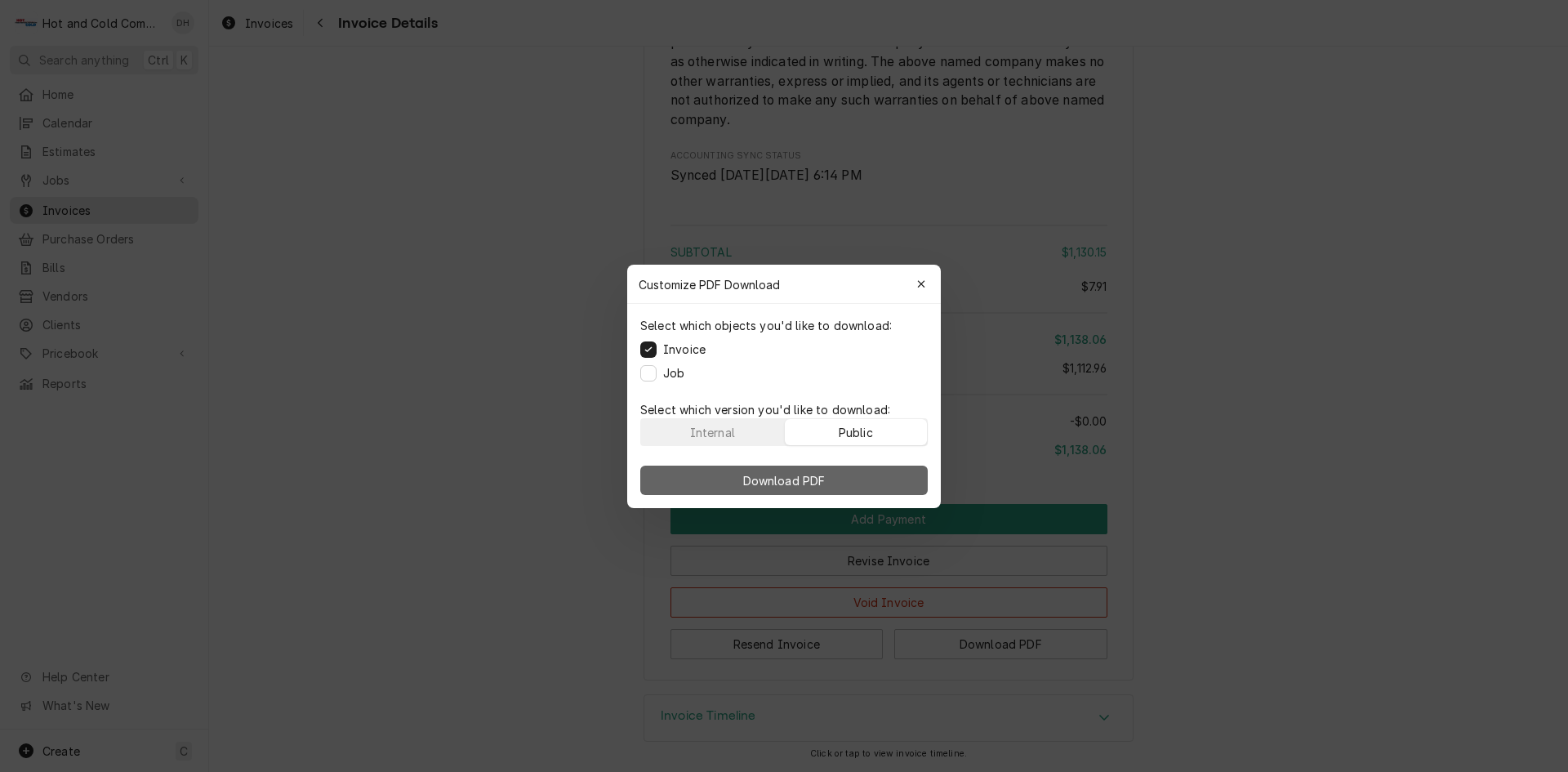
click at [830, 483] on button "Download PDF" at bounding box center [784, 480] width 288 height 30
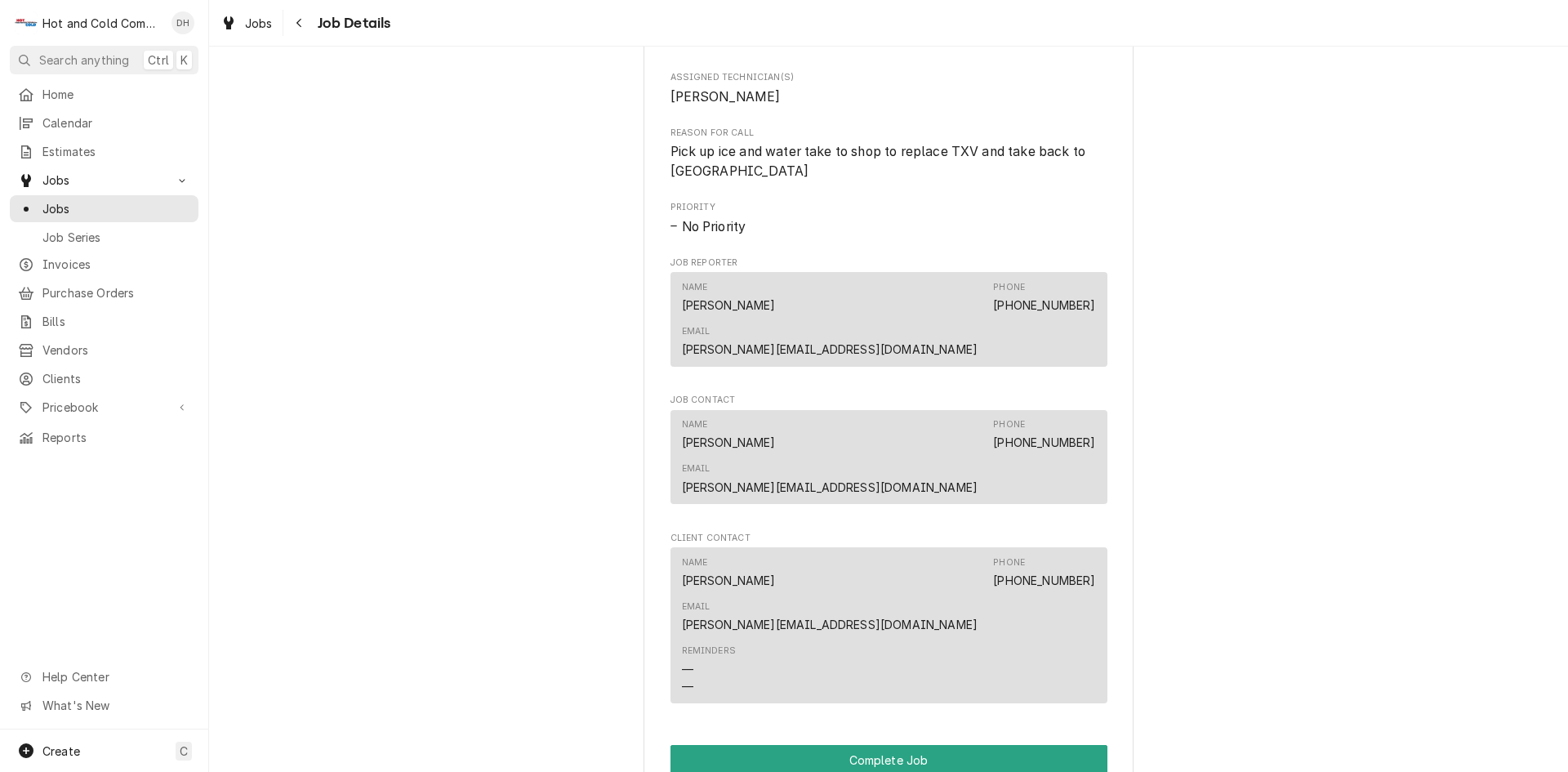
scroll to position [1090, 0]
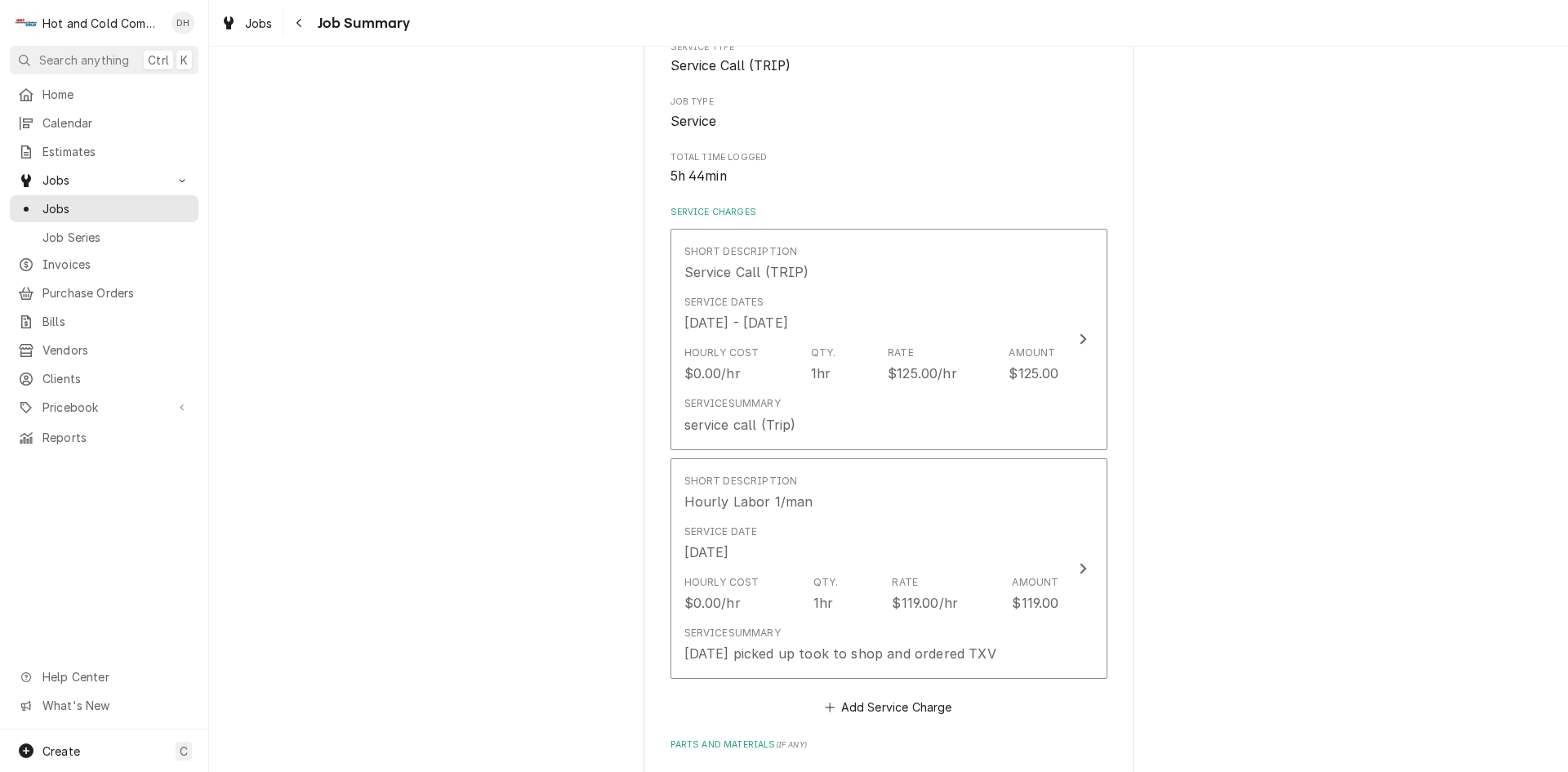
scroll to position [272, 0]
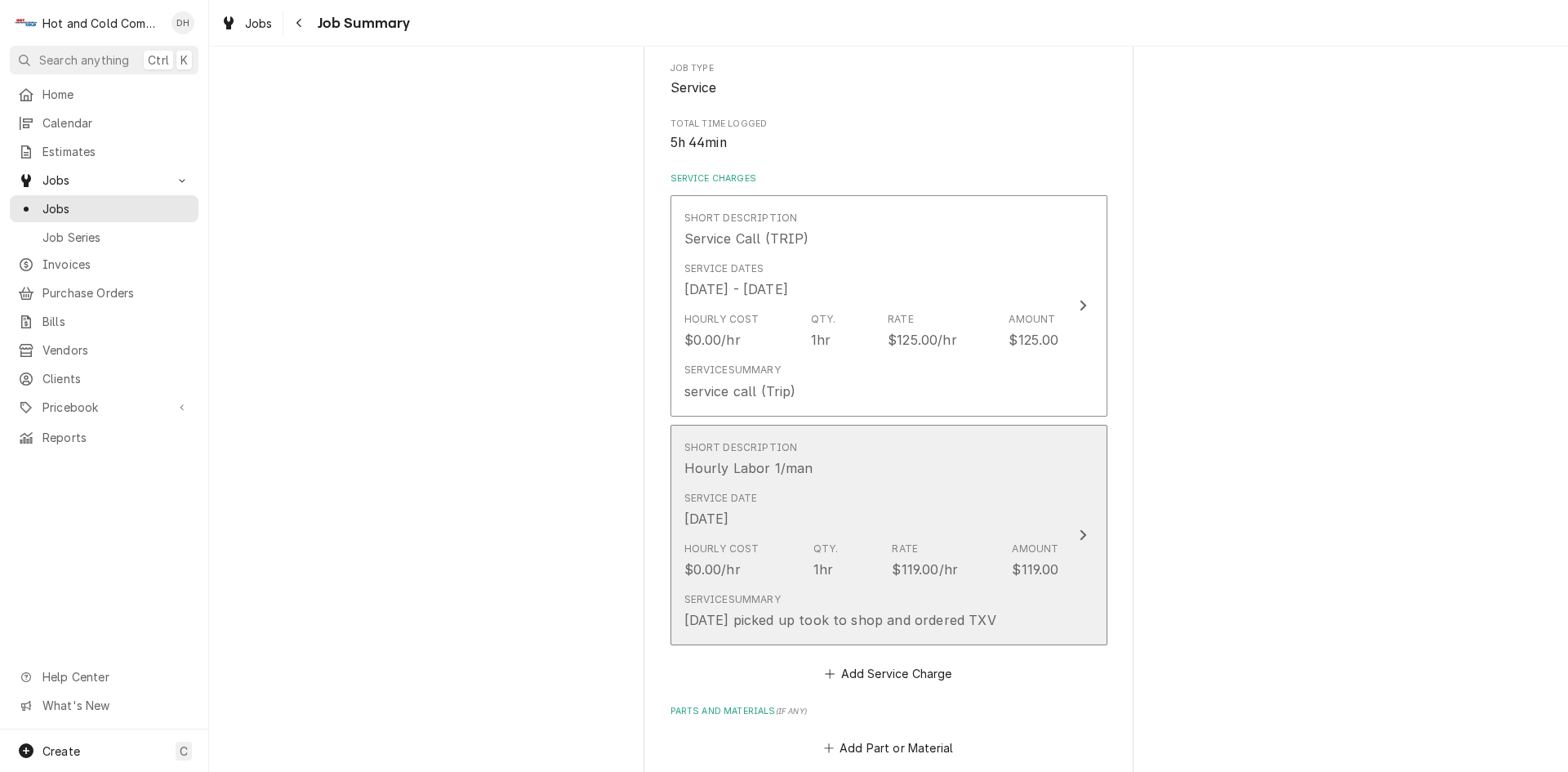
click at [1022, 489] on div "Service Date Aug 14, 2025" at bounding box center [872, 510] width 375 height 51
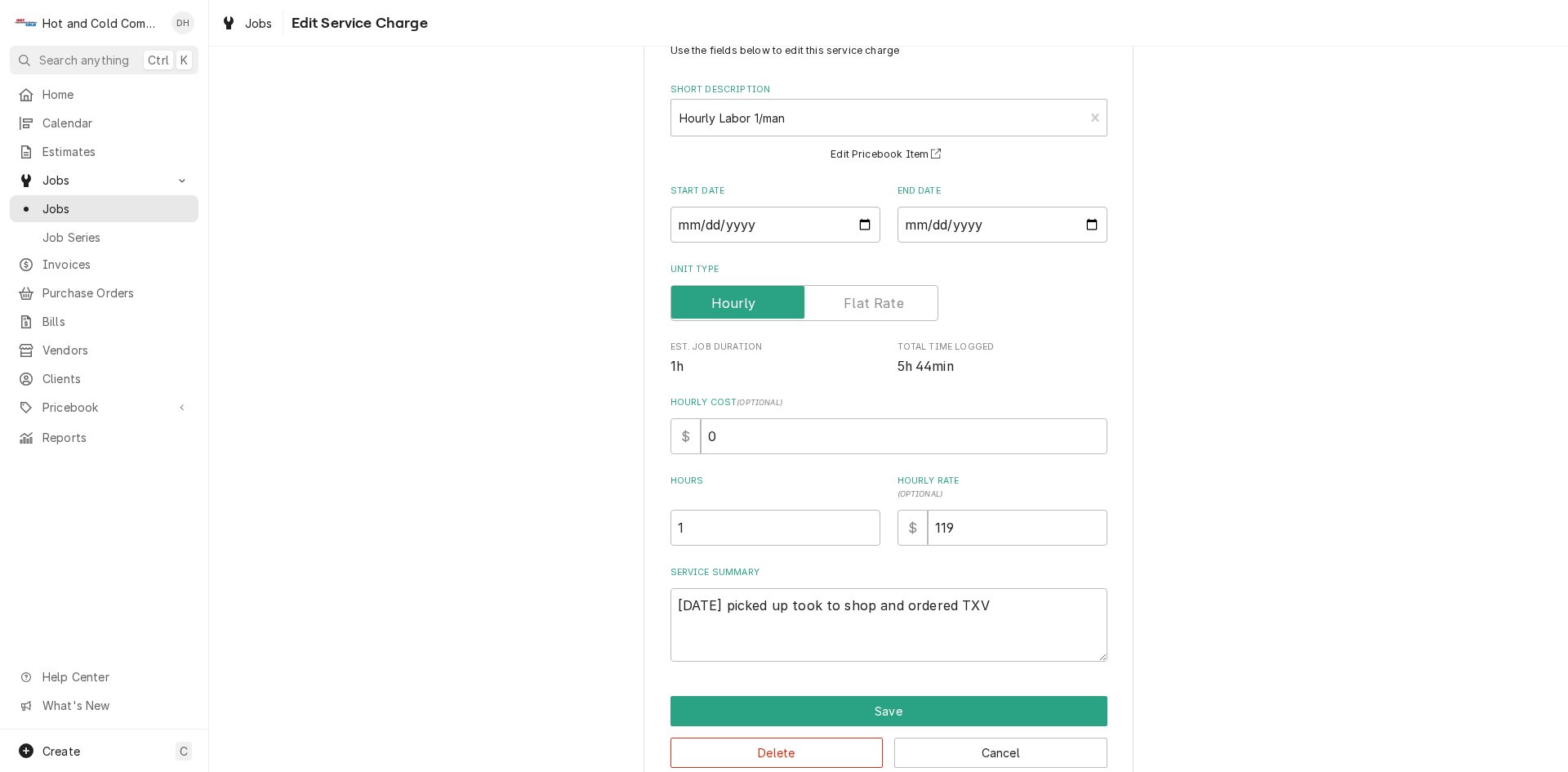
scroll to position [87, 0]
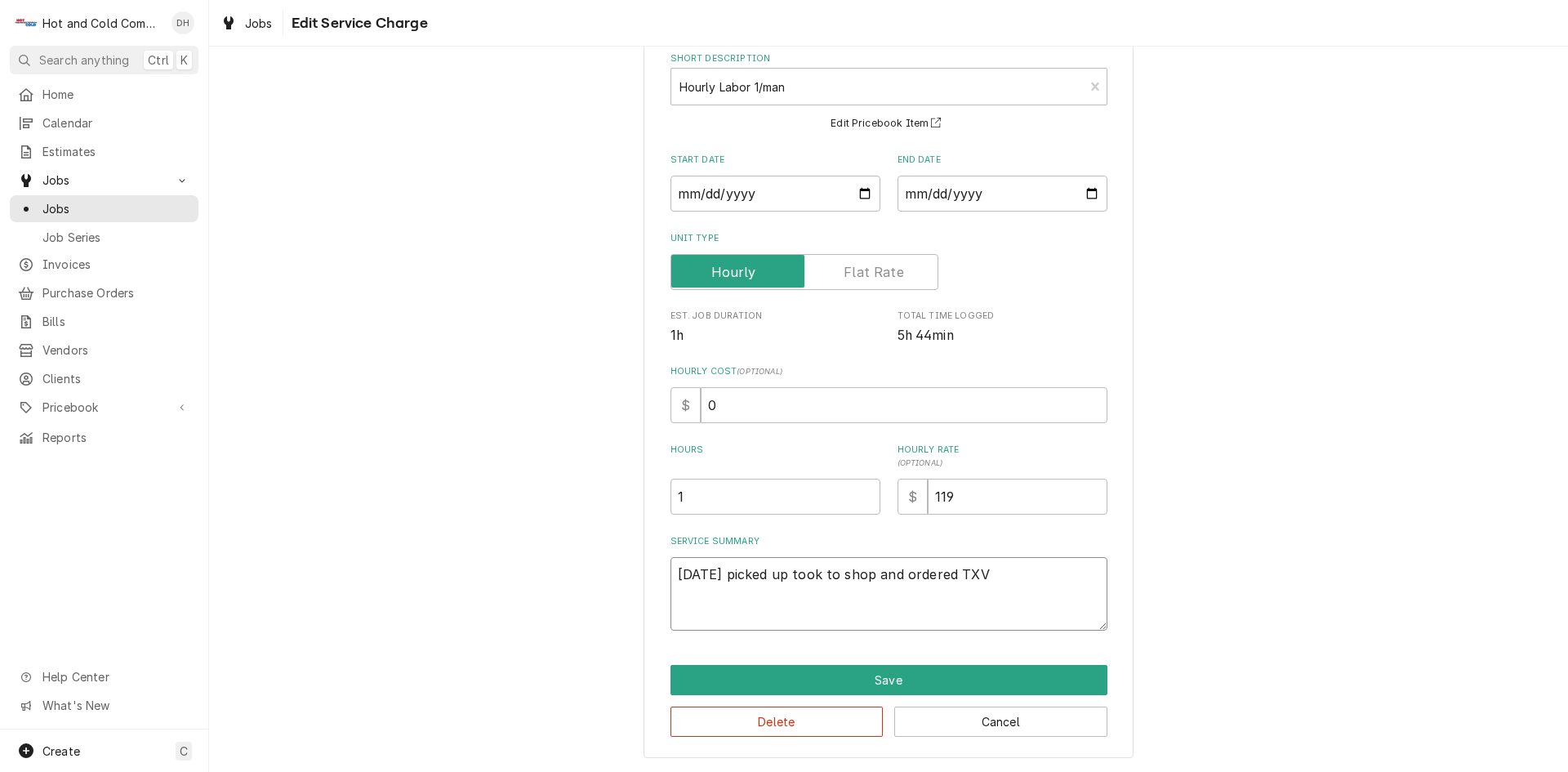
click at [1030, 569] on textarea "8/14/25 picked up took to shop and ordered TXV" at bounding box center [889, 594] width 437 height 74
type textarea "x"
type textarea "8/14/25 picked up took to shop and ordered TXV"
type textarea "x"
type textarea "8/14/25 picked up took to shop and ordered TXV 8"
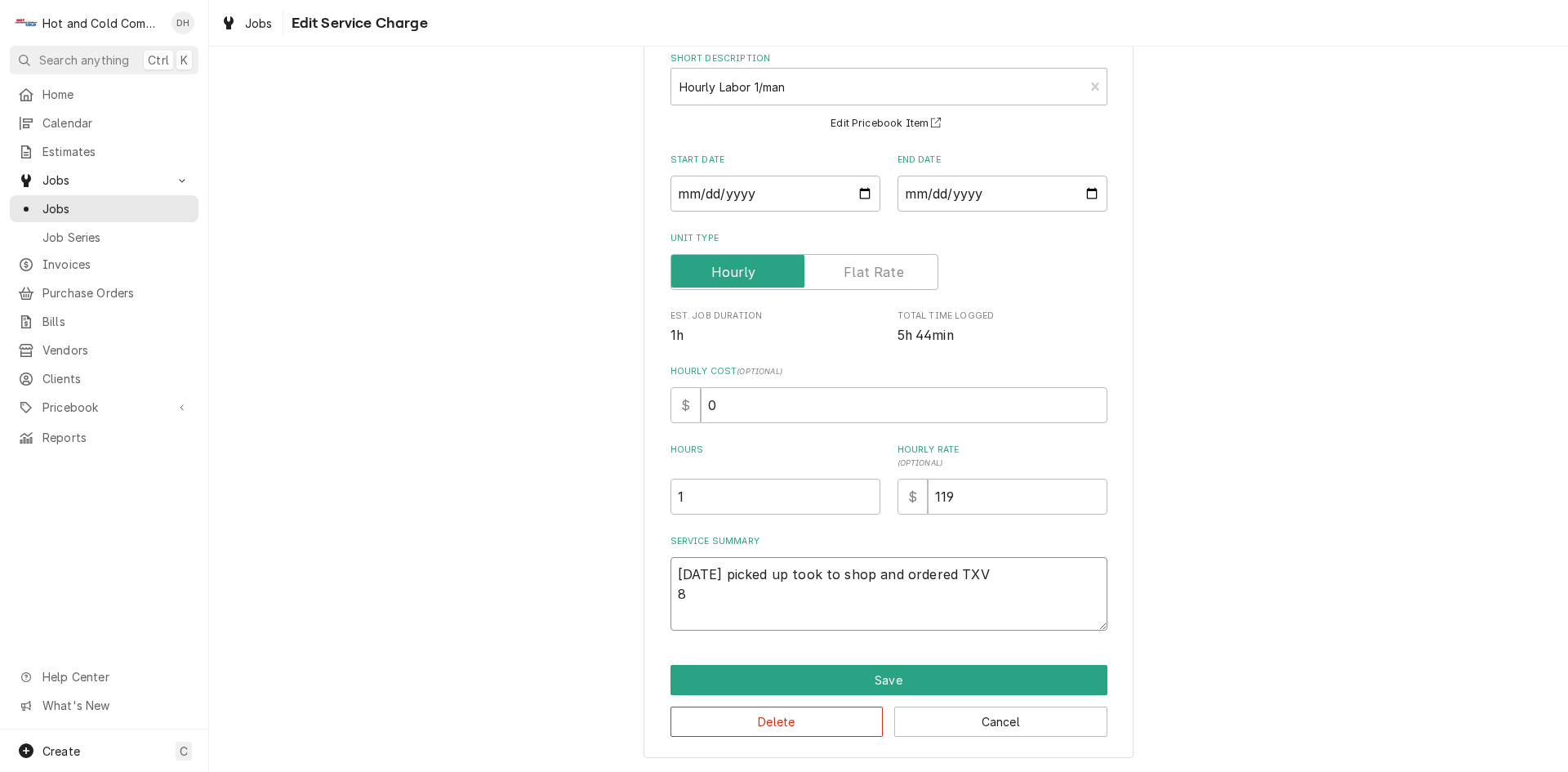
type textarea "x"
type textarea "8/14/25 picked up took to shop and ordered TXV 8/"
type textarea "x"
type textarea "8/14/25 picked up took to shop and ordered TXV 8/2"
type textarea "x"
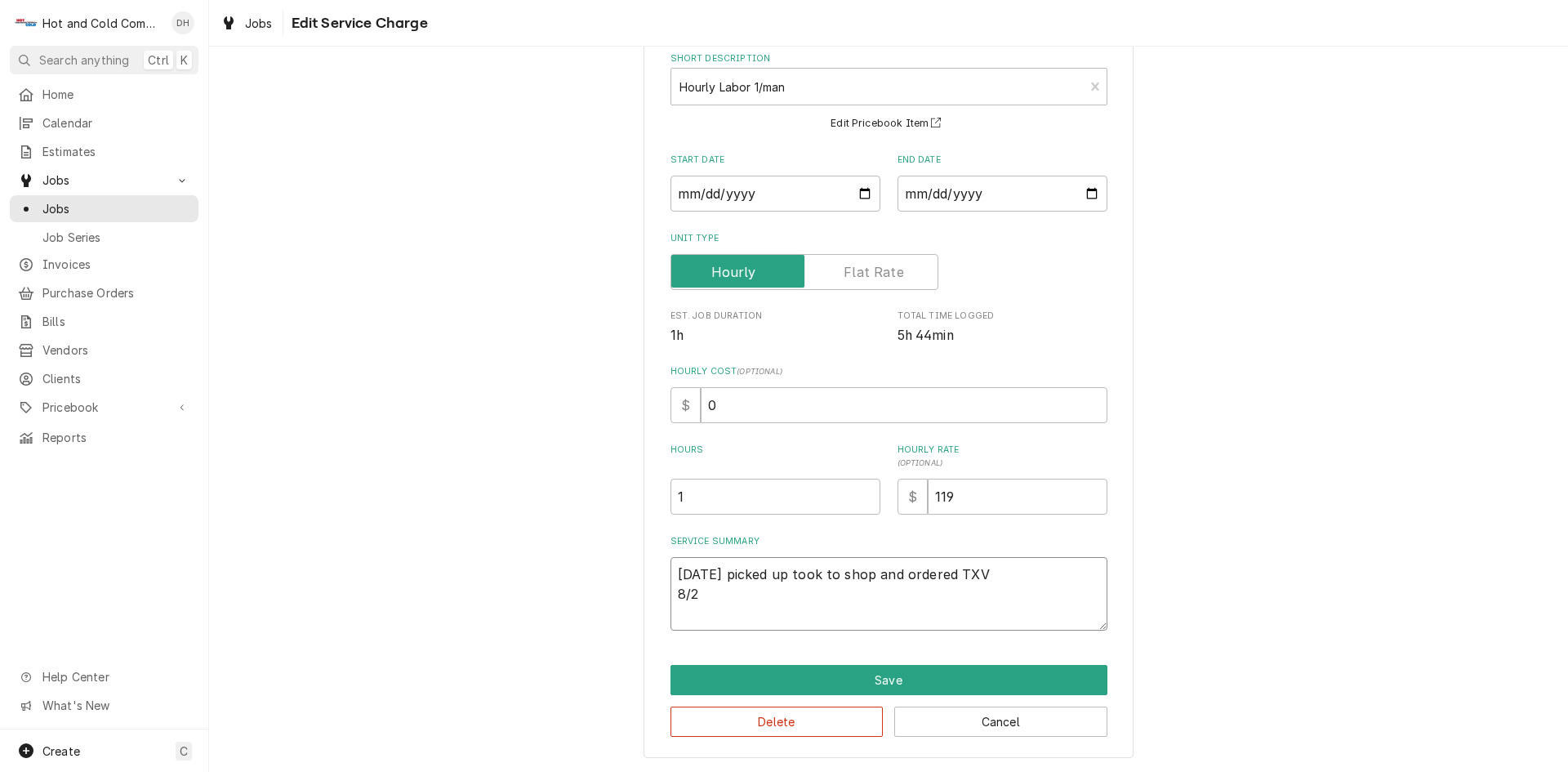
type textarea "8/14/25 picked up took to shop and ordered TXV 8/27"
type textarea "x"
type textarea "8/14/25 picked up took to shop and ordered TXV 8/27/"
type textarea "x"
type textarea "8/14/25 picked up took to shop and ordered TXV 8/27/2"
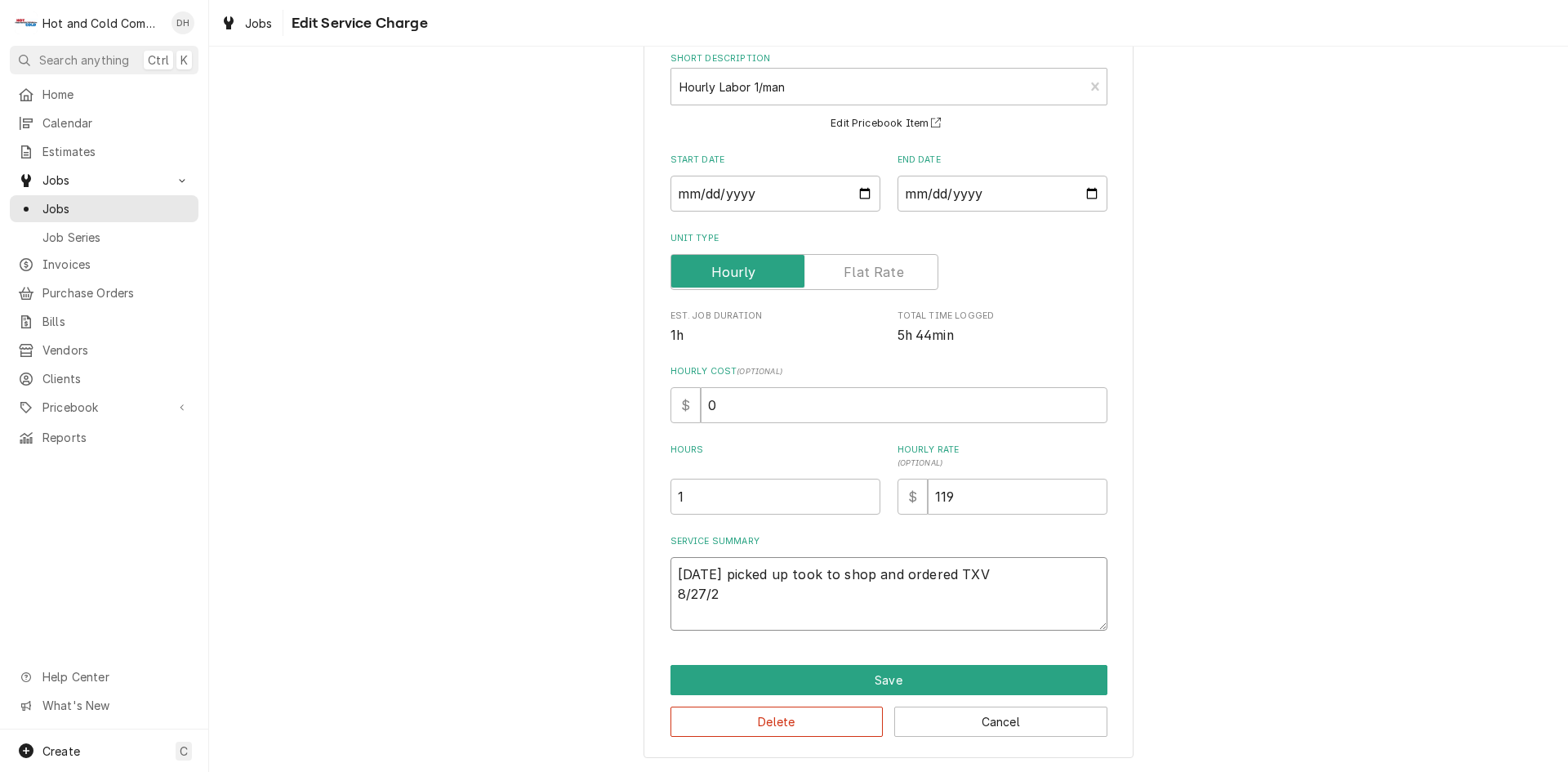
type textarea "x"
type textarea "8/14/25 picked up took to shop and ordered TXV 8/27/25"
type textarea "x"
type textarea "8/14/25 picked up took to shop and ordered TXV 8/27/25"
type textarea "x"
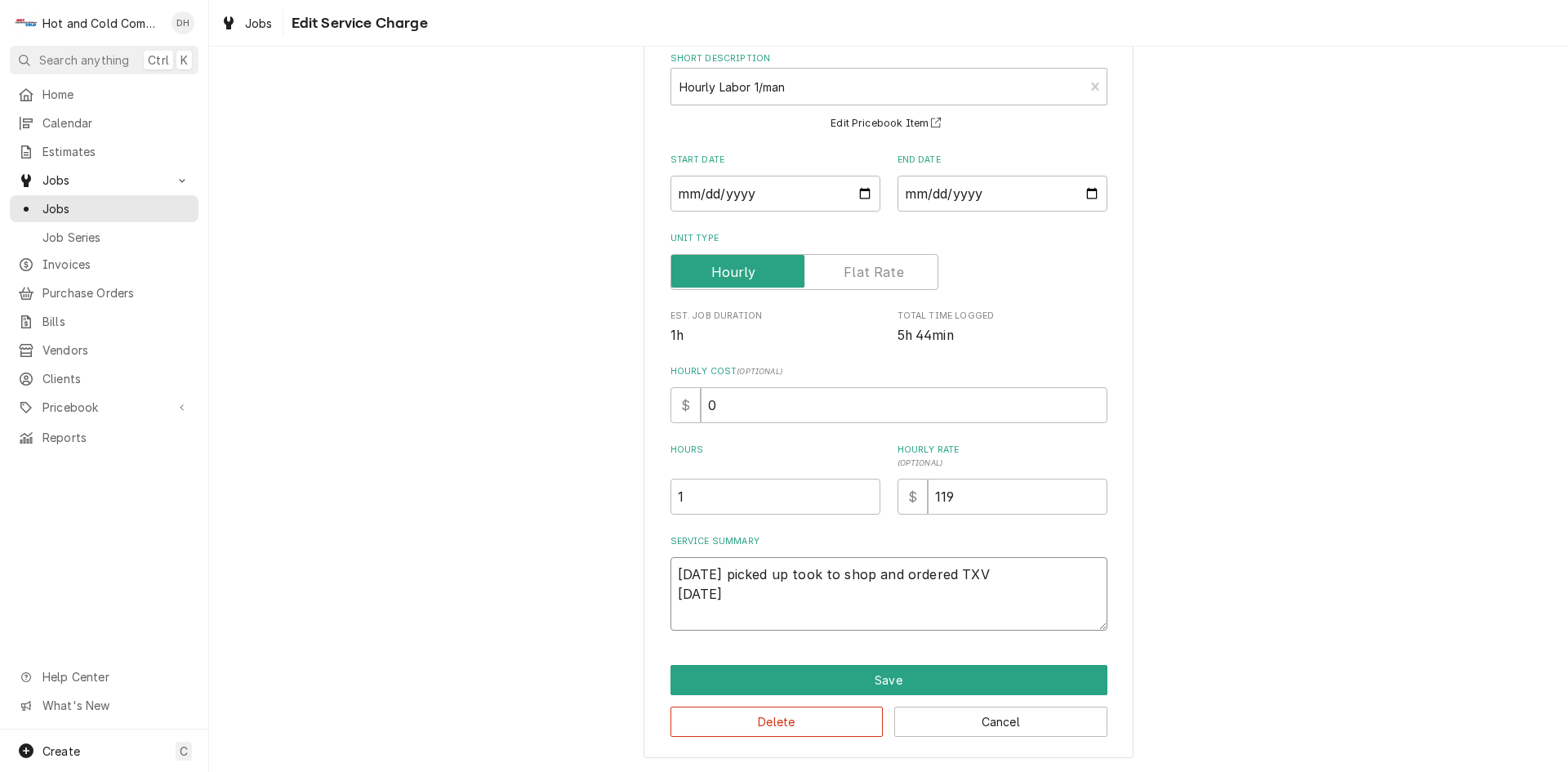
type textarea "8/14/25 picked up took to shop and ordered TXV 8/27/25 R"
type textarea "x"
type textarea "8/14/25 picked up took to shop and ordered TXV 8/27/25 Re"
type textarea "x"
type textarea "8/14/25 picked up took to shop and ordered TXV 8/27/25 Rem"
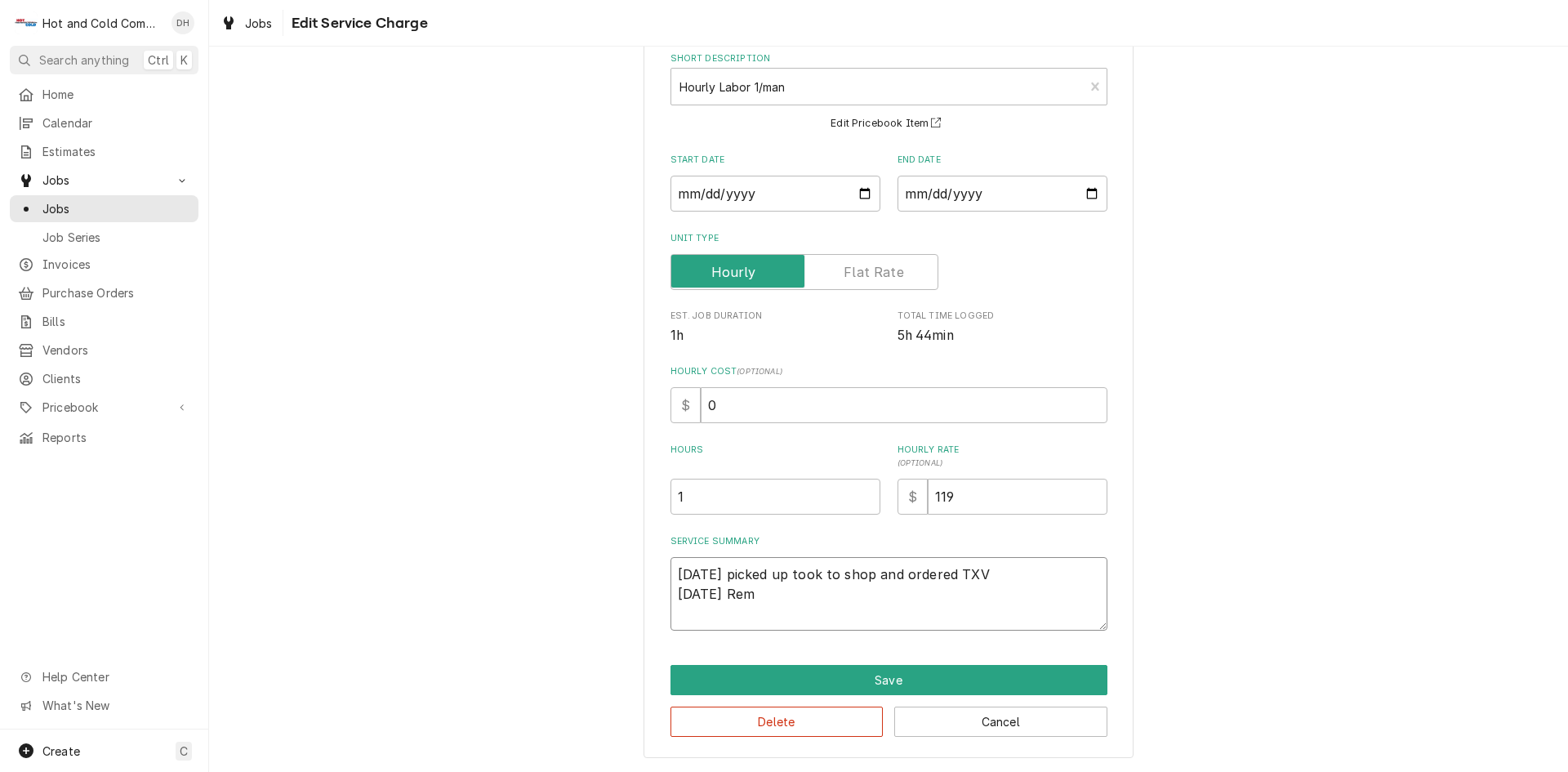
type textarea "x"
type textarea "8/14/25 picked up took to shop and ordered TXV 8/27/25 Remo"
type textarea "x"
type textarea "8/14/25 picked up took to shop and ordered TXV 8/27/25 Remov"
type textarea "x"
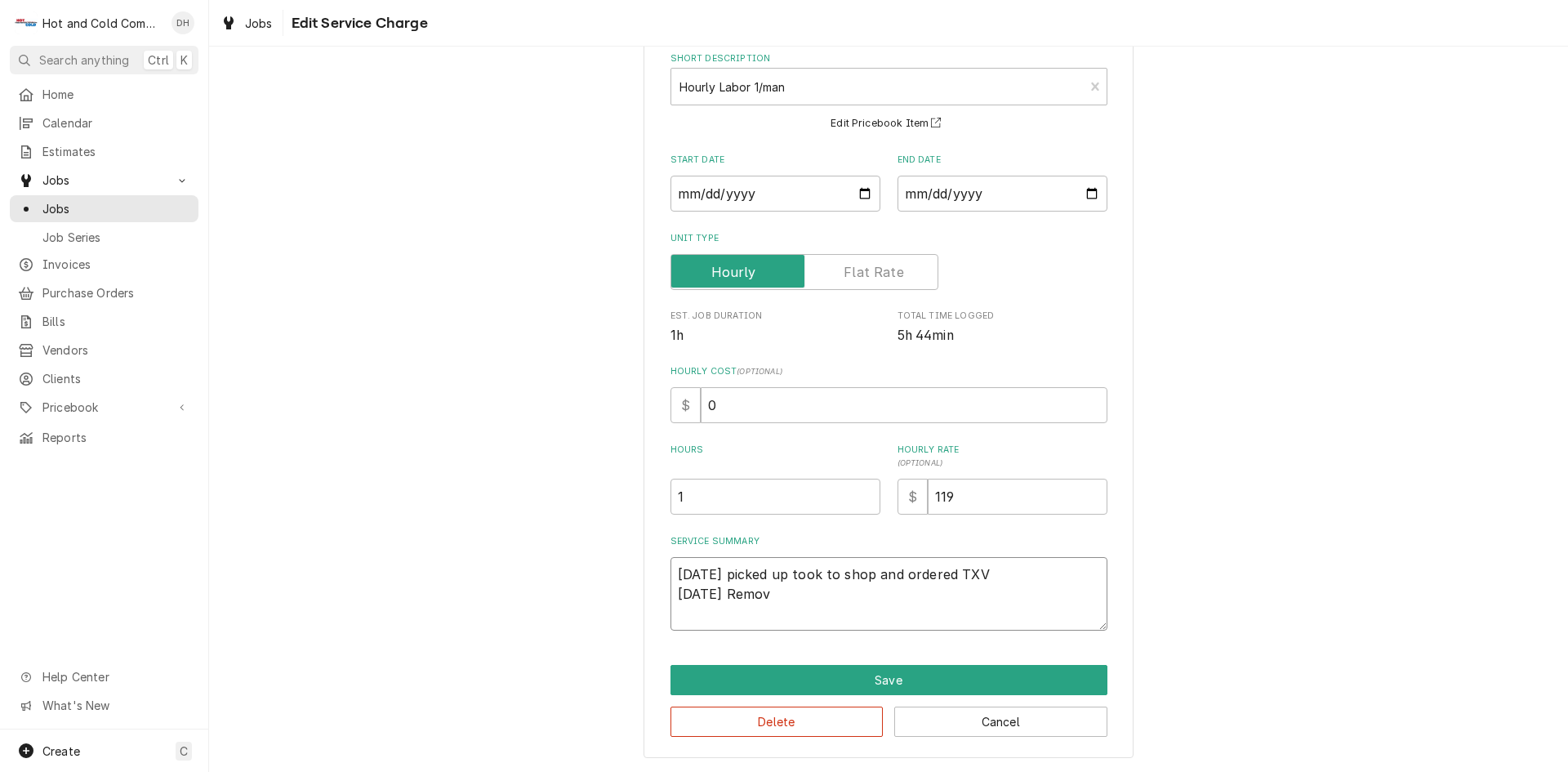
type textarea "8/14/25 picked up took to shop and ordered TXV 8/27/25 Remove"
type textarea "x"
type textarea "8/14/25 picked up took to shop and ordered TXV 8/27/25 Removed"
type textarea "x"
type textarea "8/14/25 picked up took to shop and ordered TXV 8/27/25 Removed"
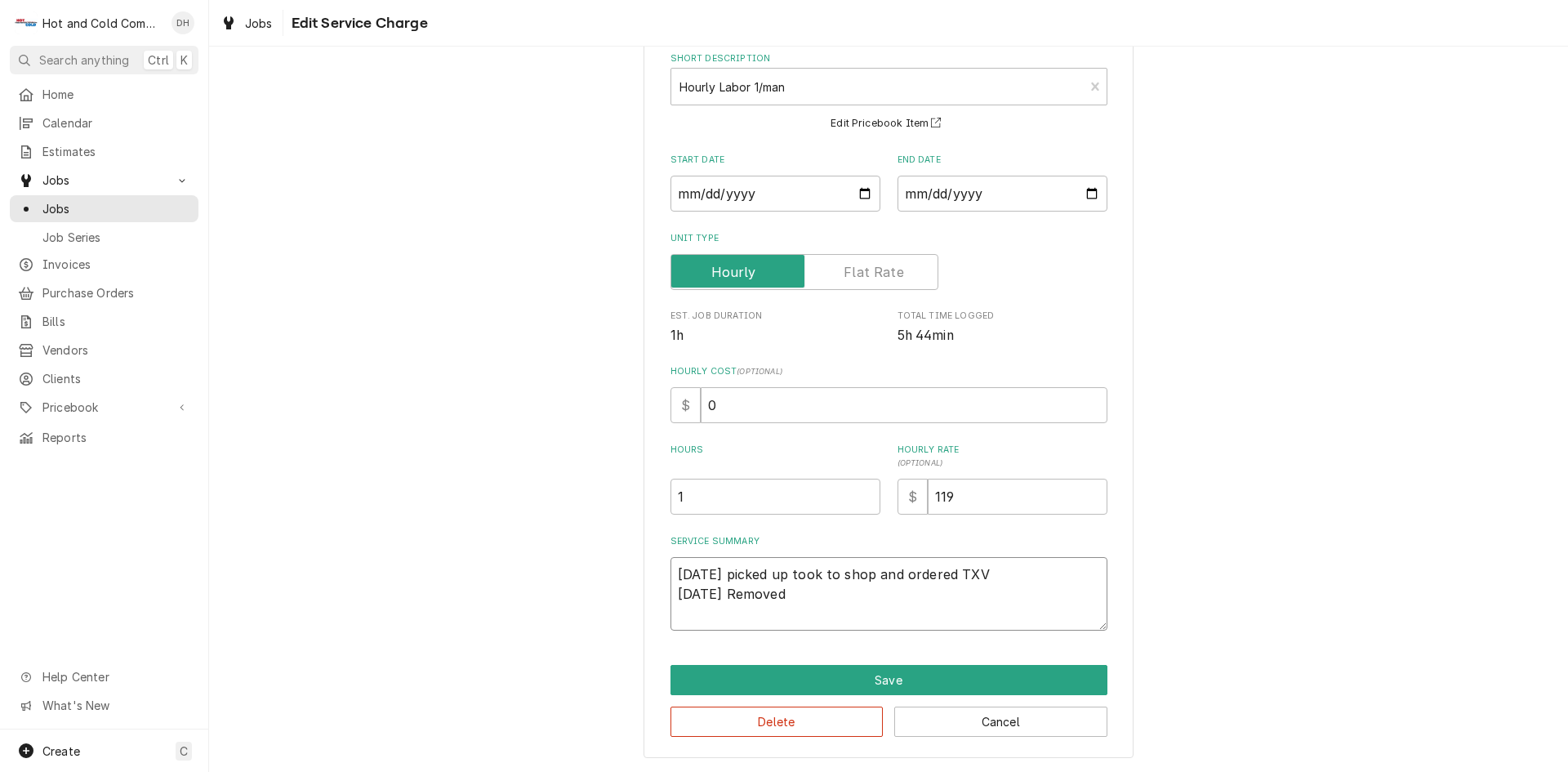
type textarea "x"
type textarea "8/14/25 picked up took to shop and ordered TXV 8/27/25 Removed o"
type textarea "x"
type textarea "8/14/25 picked up took to shop and ordered TXV 8/27/25 Removed ol"
type textarea "x"
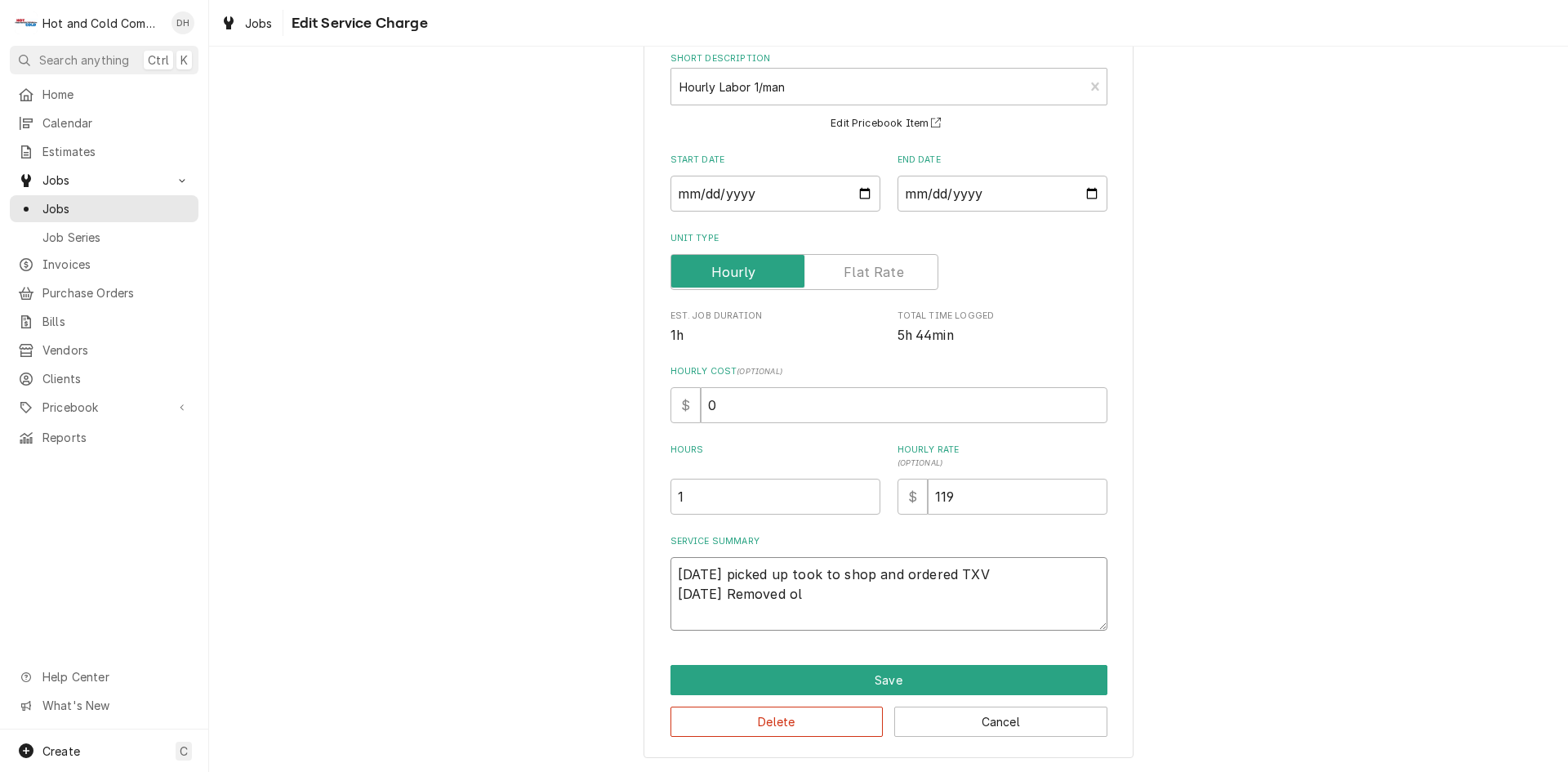
type textarea "8/14/25 picked up took to shop and ordered TXV 8/27/25 Removed old"
type textarea "x"
type textarea "8/14/25 picked up took to shop and ordered TXV 8/27/25 Removed old"
type textarea "x"
type textarea "8/14/25 picked up took to shop and ordered TXV 8/27/25 Removed old T"
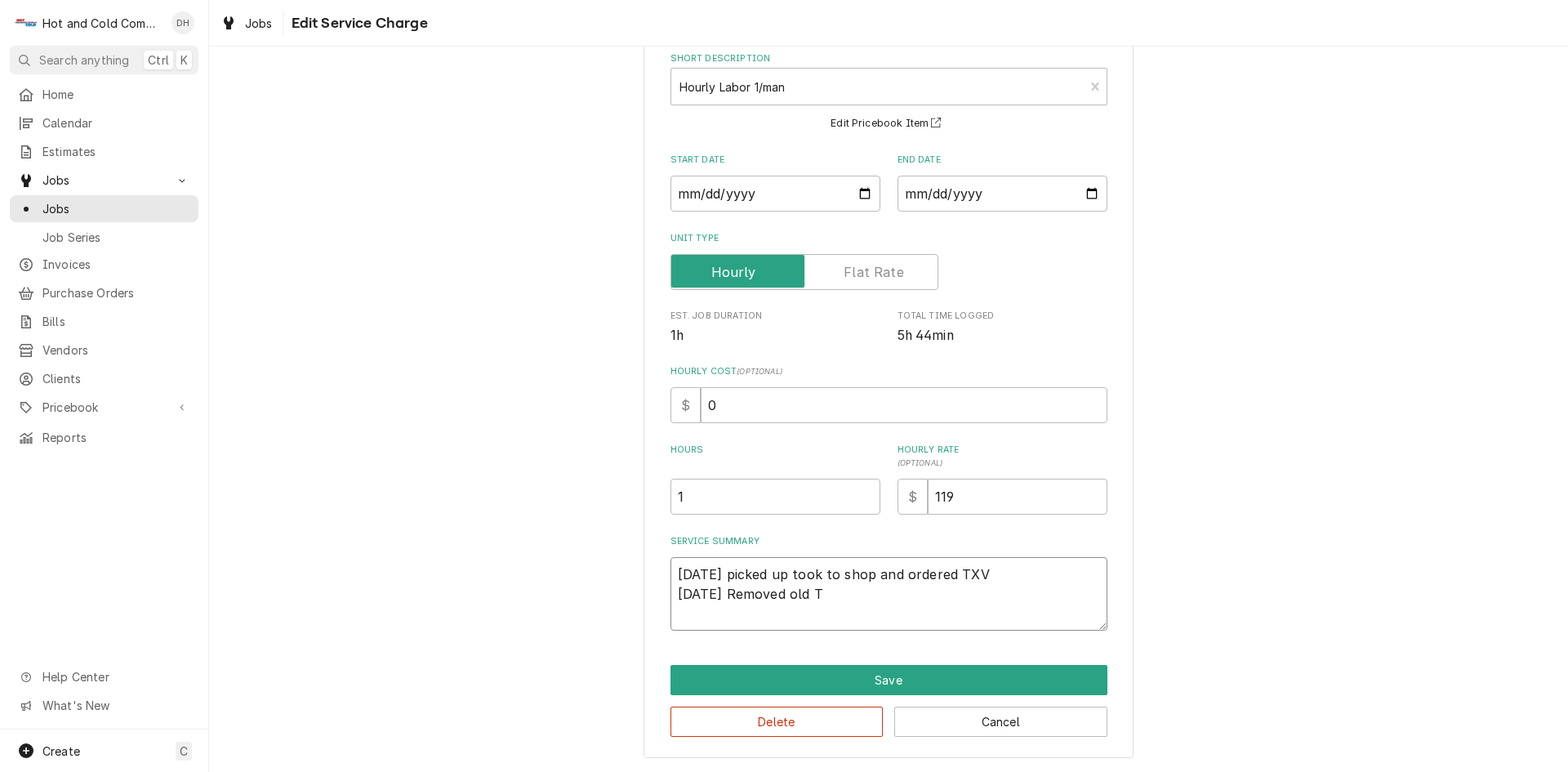
type textarea "x"
type textarea "8/14/25 picked up took to shop and ordered TXV 8/27/25 Removed old TX"
type textarea "x"
type textarea "8/14/25 picked up took to shop and ordered TXV 8/27/25 Removed old TXV"
type textarea "x"
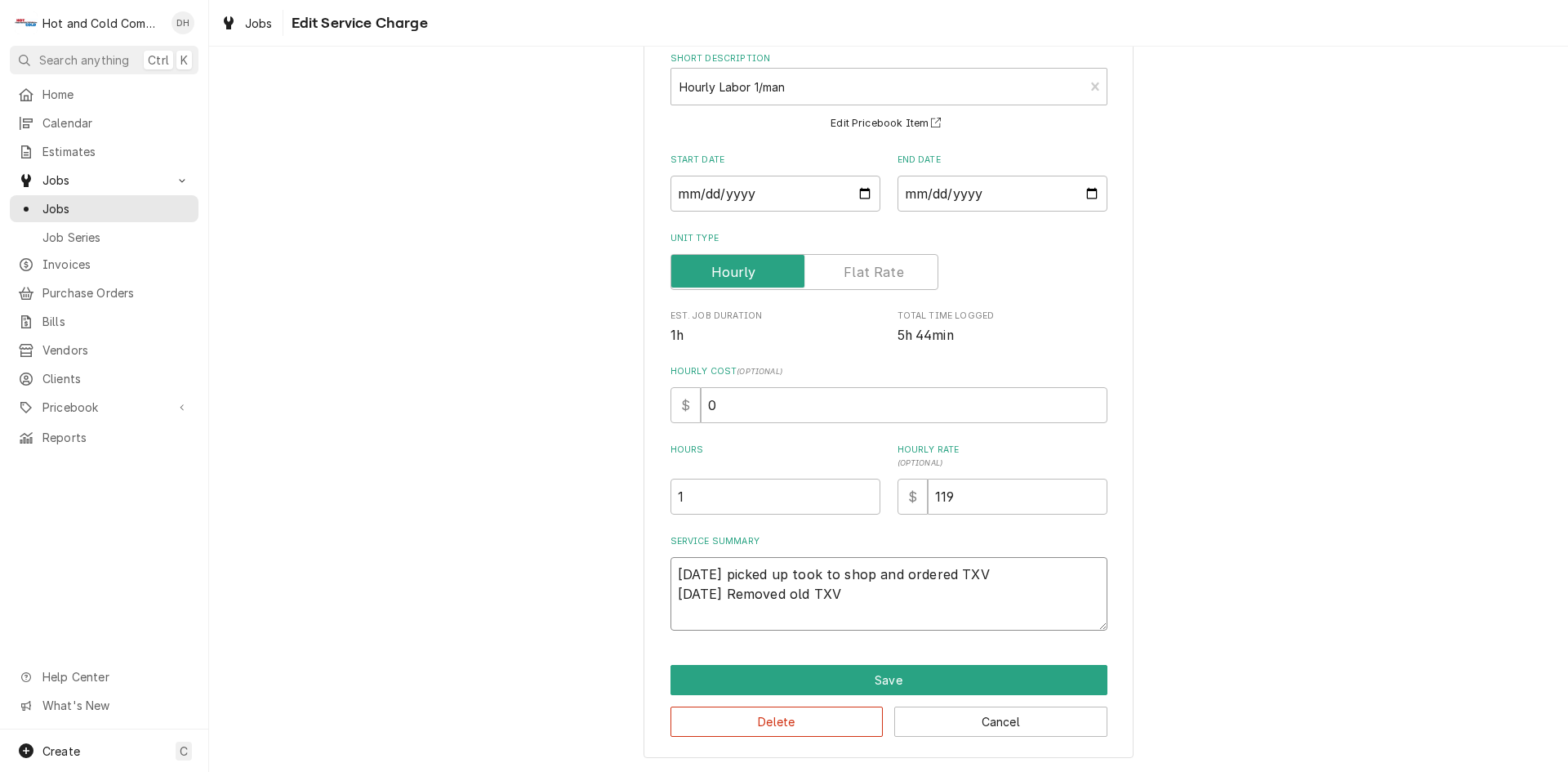
type textarea "8/14/25 picked up took to shop and ordered TXV 8/27/25 Removed old TXV"
type textarea "x"
type textarea "8/14/25 picked up took to shop and ordered TXV 8/27/25 Removed old TXV r"
type textarea "x"
type textarea "8/14/25 picked up took to shop and ordered TXV 8/27/25 Removed old TXV re"
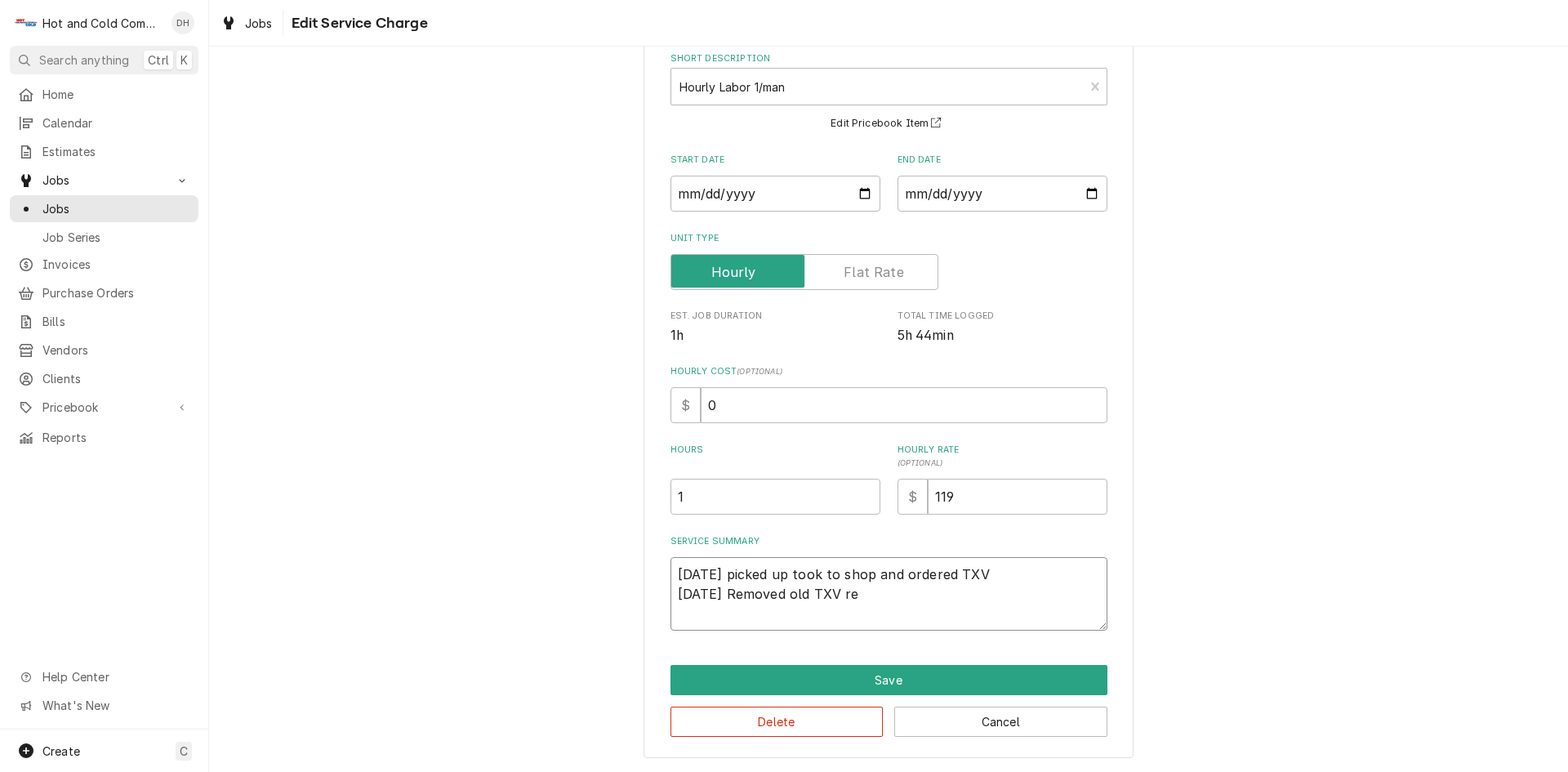
type textarea "x"
type textarea "8/14/25 picked up took to shop and ordered TXV 8/27/25 Removed old TXV rep"
type textarea "x"
type textarea "8/14/25 picked up took to shop and ordered TXV 8/27/25 Removed old TXV repl"
type textarea "x"
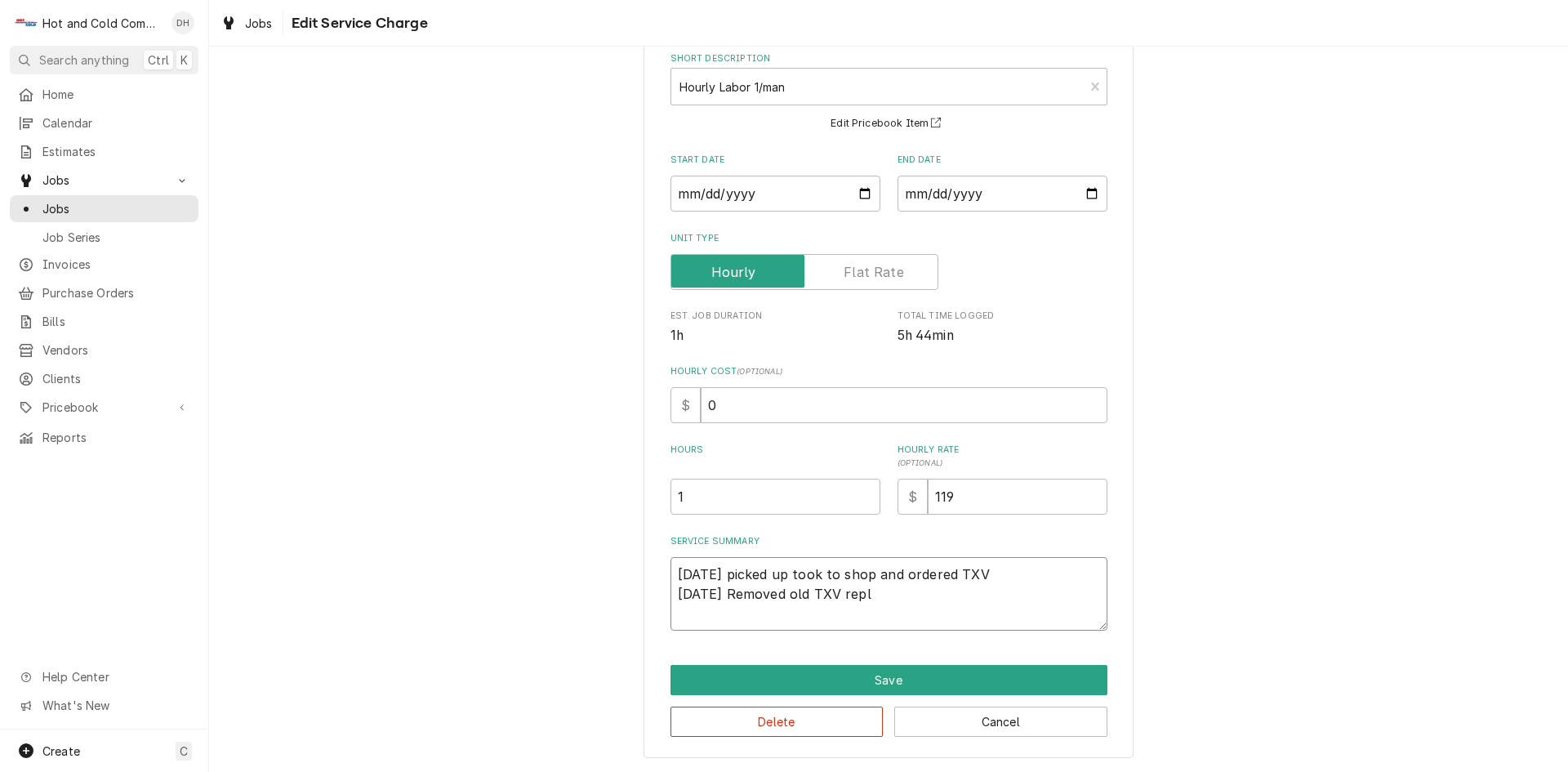
type textarea "8/14/25 picked up took to shop and ordered TXV 8/27/25 Removed old TXV repla"
type textarea "x"
type textarea "8/14/25 picked up took to shop and ordered TXV 8/27/25 Removed old TXV replac"
type textarea "x"
type textarea "8/14/25 picked up took to shop and ordered TXV 8/27/25 Removed old TXV replace"
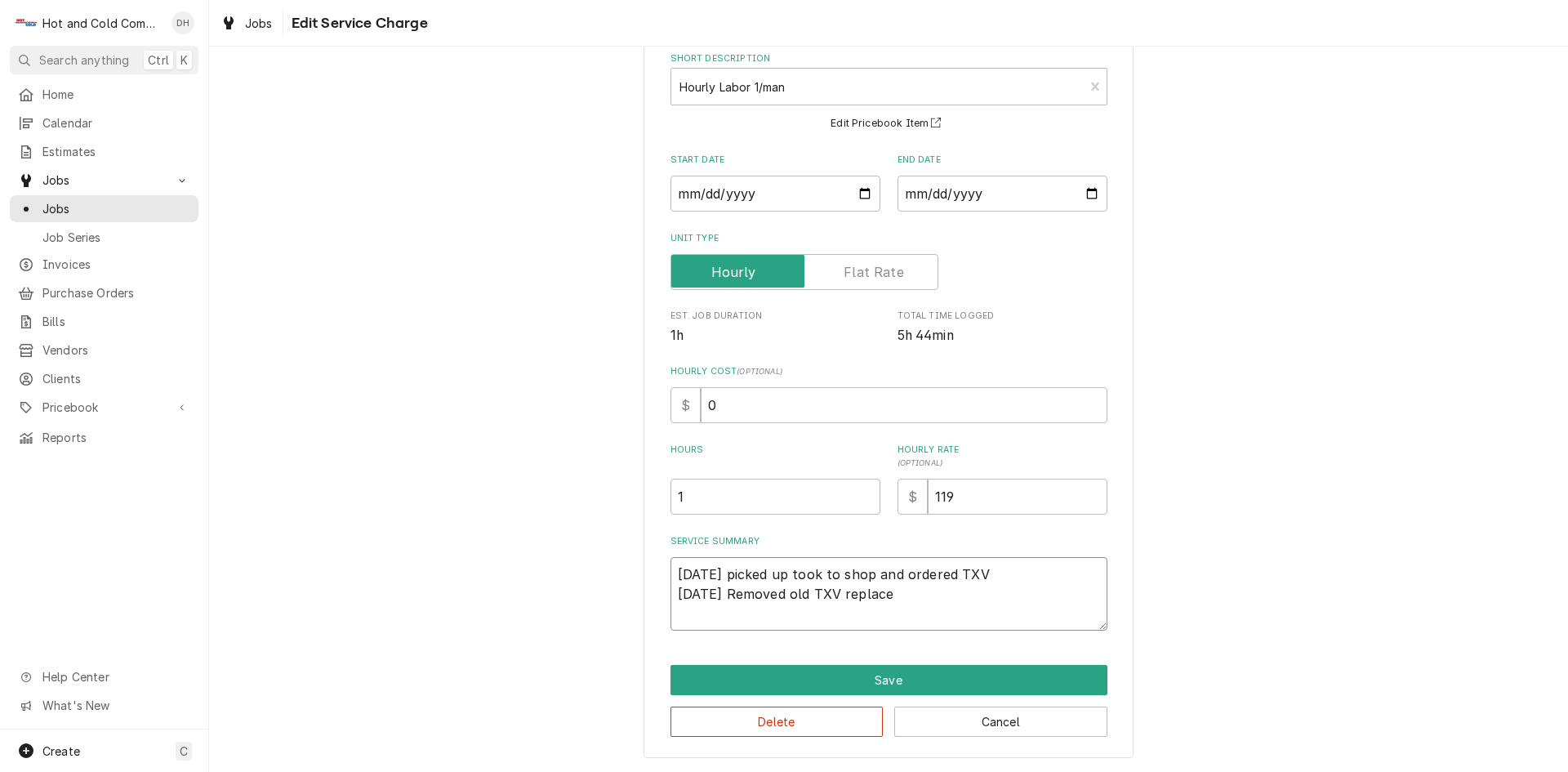
type textarea "x"
type textarea "8/14/25 picked up took to shop and ordered TXV 8/27/25 Removed old TXV replaced"
type textarea "x"
type textarea "8/14/25 picked up took to shop and ordered TXV 8/27/25 Removed old TXV replaced"
type textarea "x"
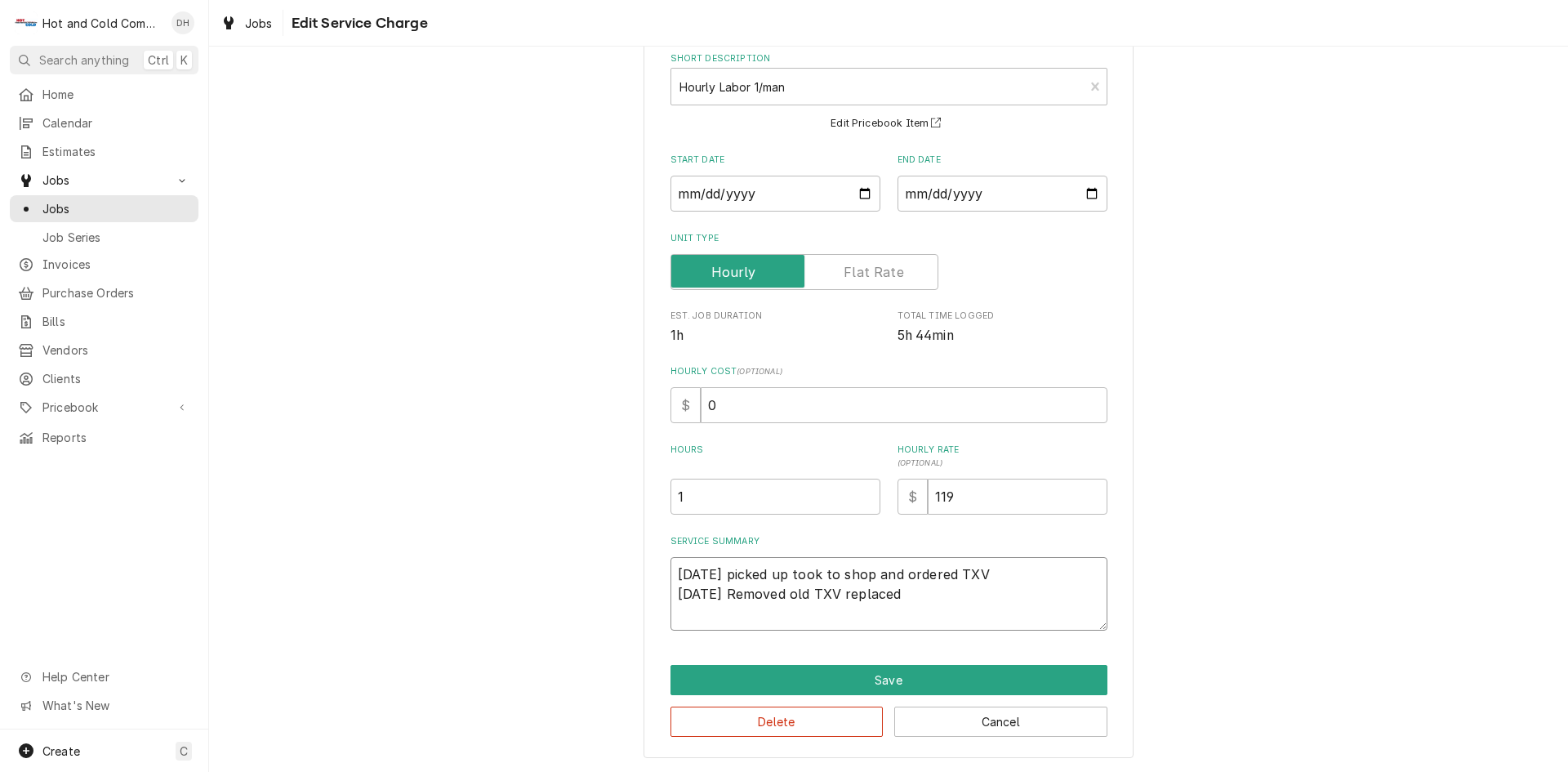
type textarea "8/14/25 picked up took to shop and ordered TXV 8/27/25 Removed old TXV replaced…"
type textarea "x"
type textarea "8/14/25 picked up took to shop and ordered TXV 8/27/25 Removed old TXV replaced…"
type textarea "x"
type textarea "8/14/25 picked up took to shop and ordered TXV 8/27/25 Removed old TXV replaced…"
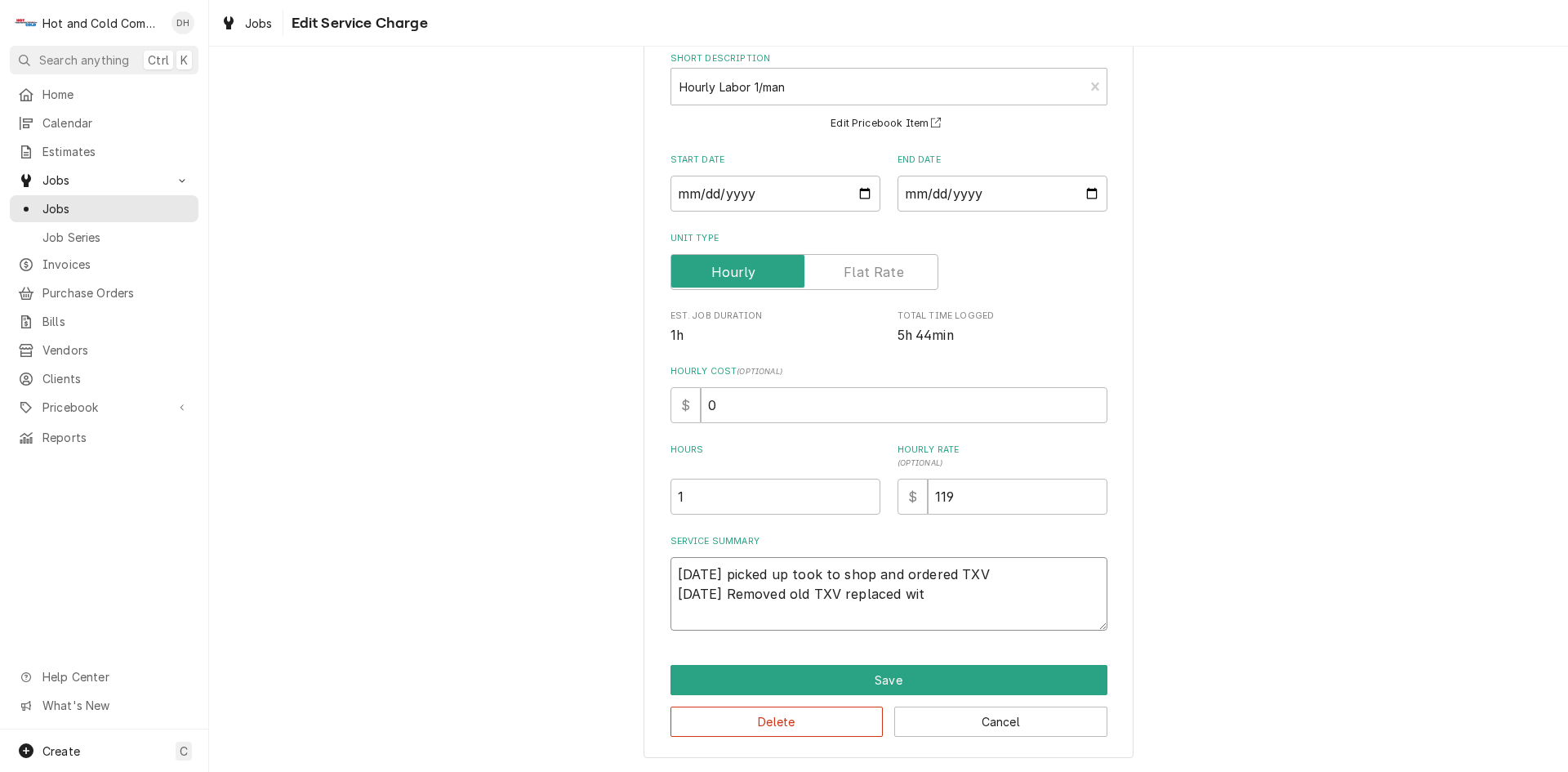
type textarea "x"
type textarea "8/14/25 picked up took to shop and ordered TXV 8/27/25 Removed old TXV replaced…"
type textarea "x"
type textarea "8/14/25 picked up took to shop and ordered TXV 8/27/25 Removed old TXV replaced…"
type textarea "x"
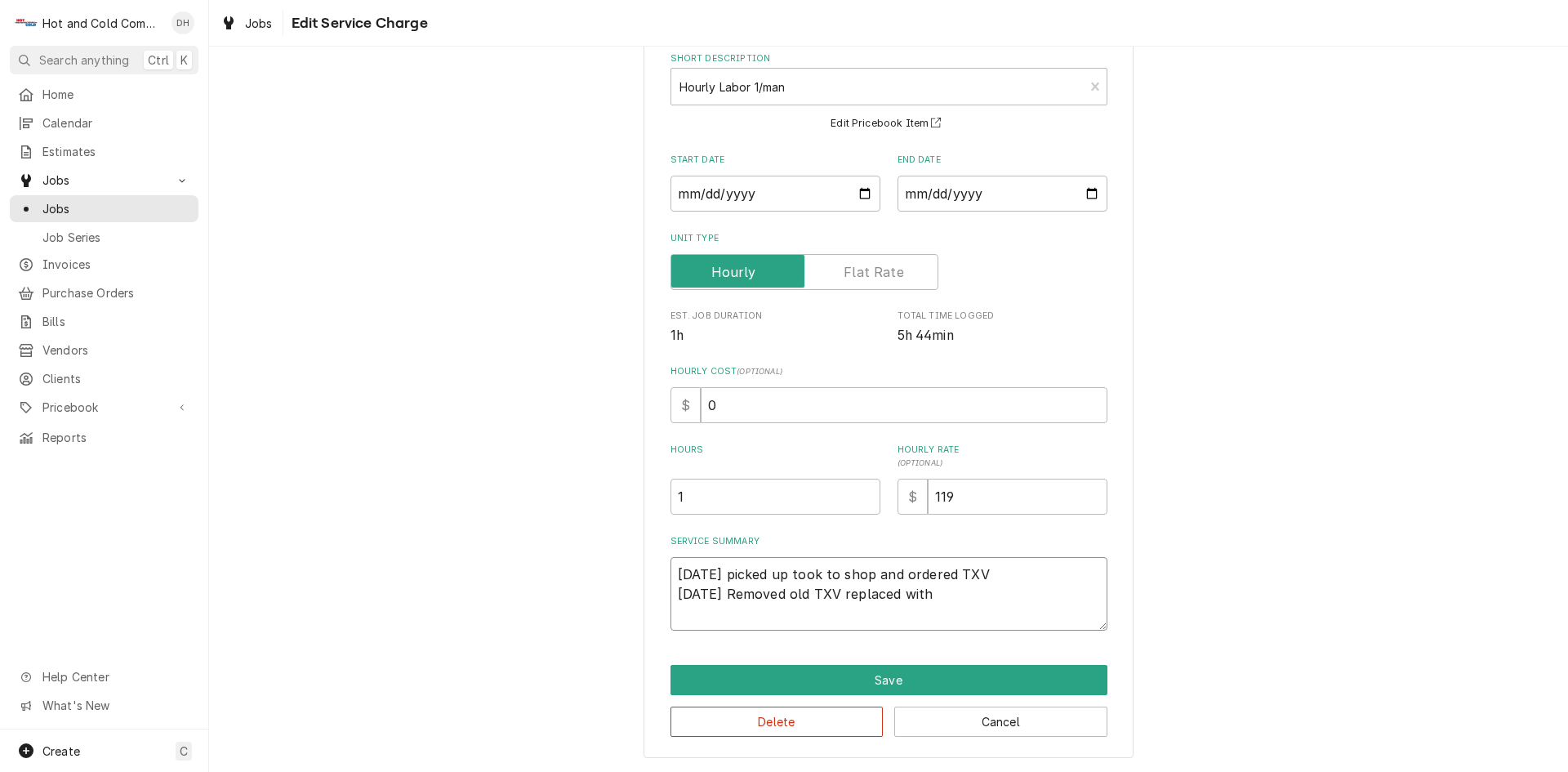
type textarea "8/14/25 picked up took to shop and ordered TXV 8/27/25 Removed old TXV replaced…"
type textarea "x"
type textarea "8/14/25 picked up took to shop and ordered TXV 8/27/25 Removed old TXV replaced…"
type textarea "x"
type textarea "8/14/25 picked up took to shop and ordered TXV 8/27/25 Removed old TXV replaced…"
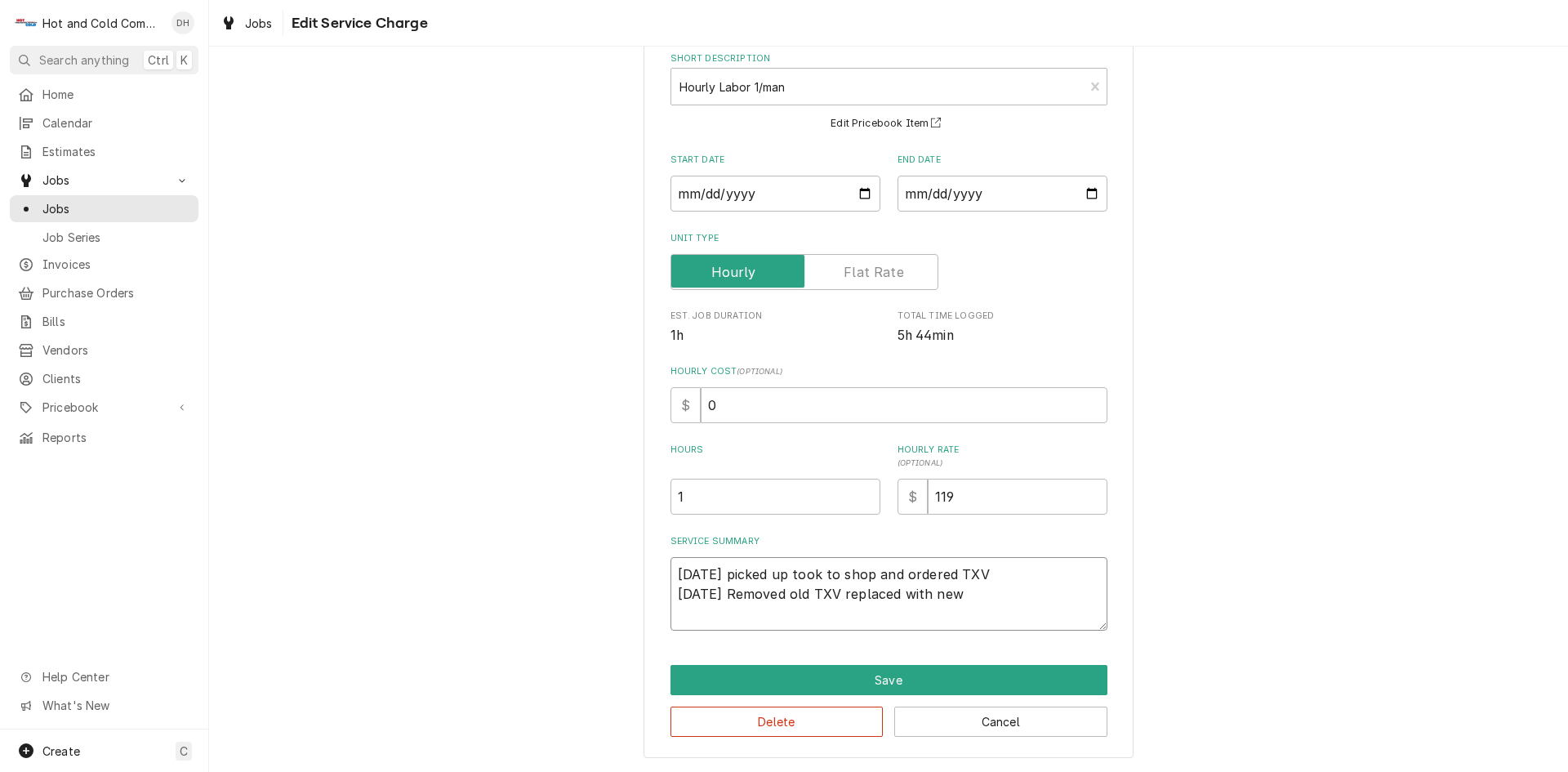
type textarea "x"
type textarea "8/14/25 picked up took to shop and ordered TXV 8/27/25 Removed old TXV replaced…"
type textarea "x"
type textarea "8/14/25 picked up took to shop and ordered TXV 8/27/25 Removed old TXV replaced…"
type textarea "x"
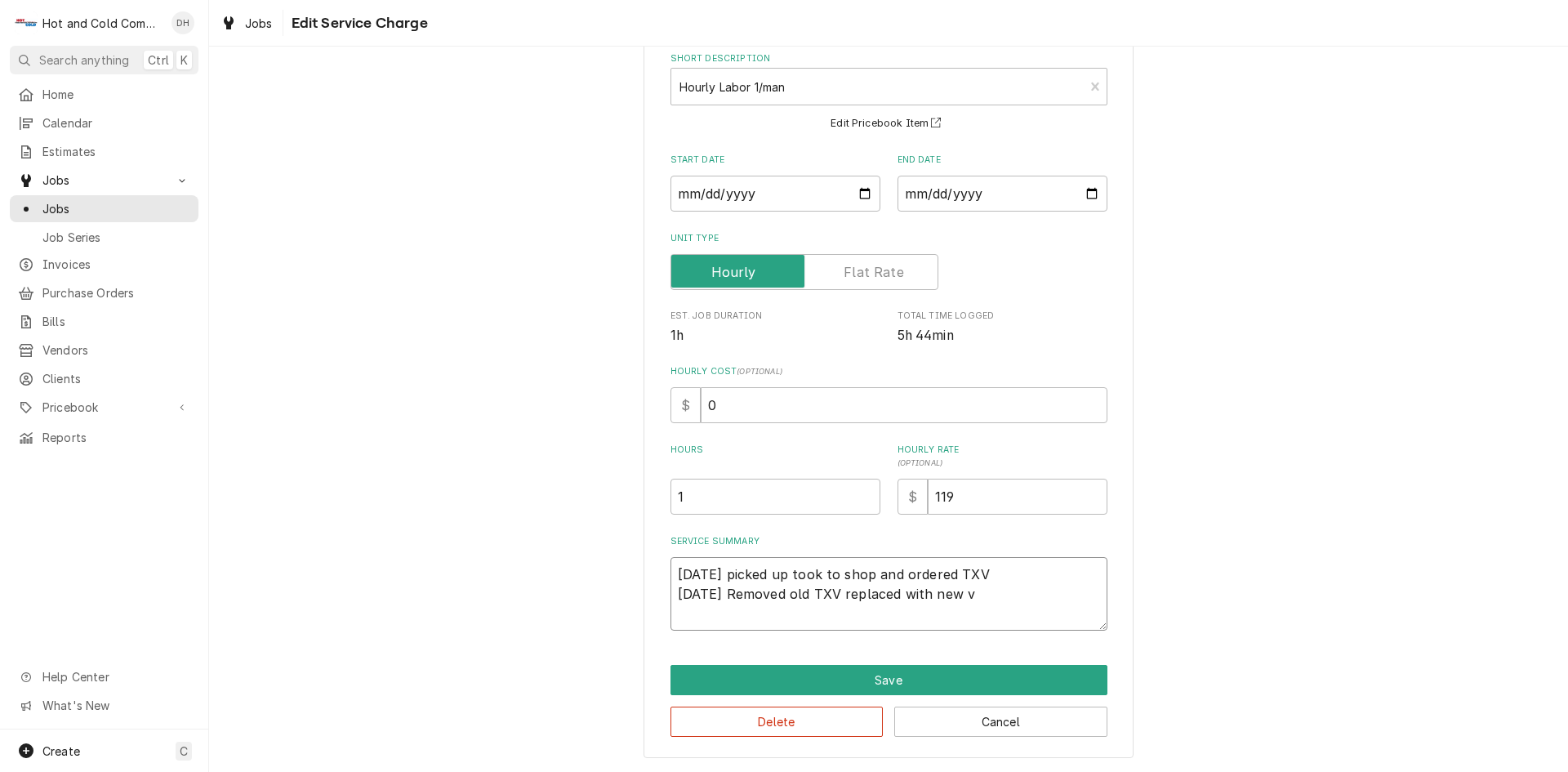
type textarea "8/14/25 picked up took to shop and ordered TXV 8/27/25 Removed old TXV replaced…"
type textarea "x"
type textarea "8/14/25 picked up took to shop and ordered TXV 8/27/25 Removed old TXV replaced…"
type textarea "x"
type textarea "8/14/25 picked up took to shop and ordered TXV 8/27/25 Removed old TXV replaced…"
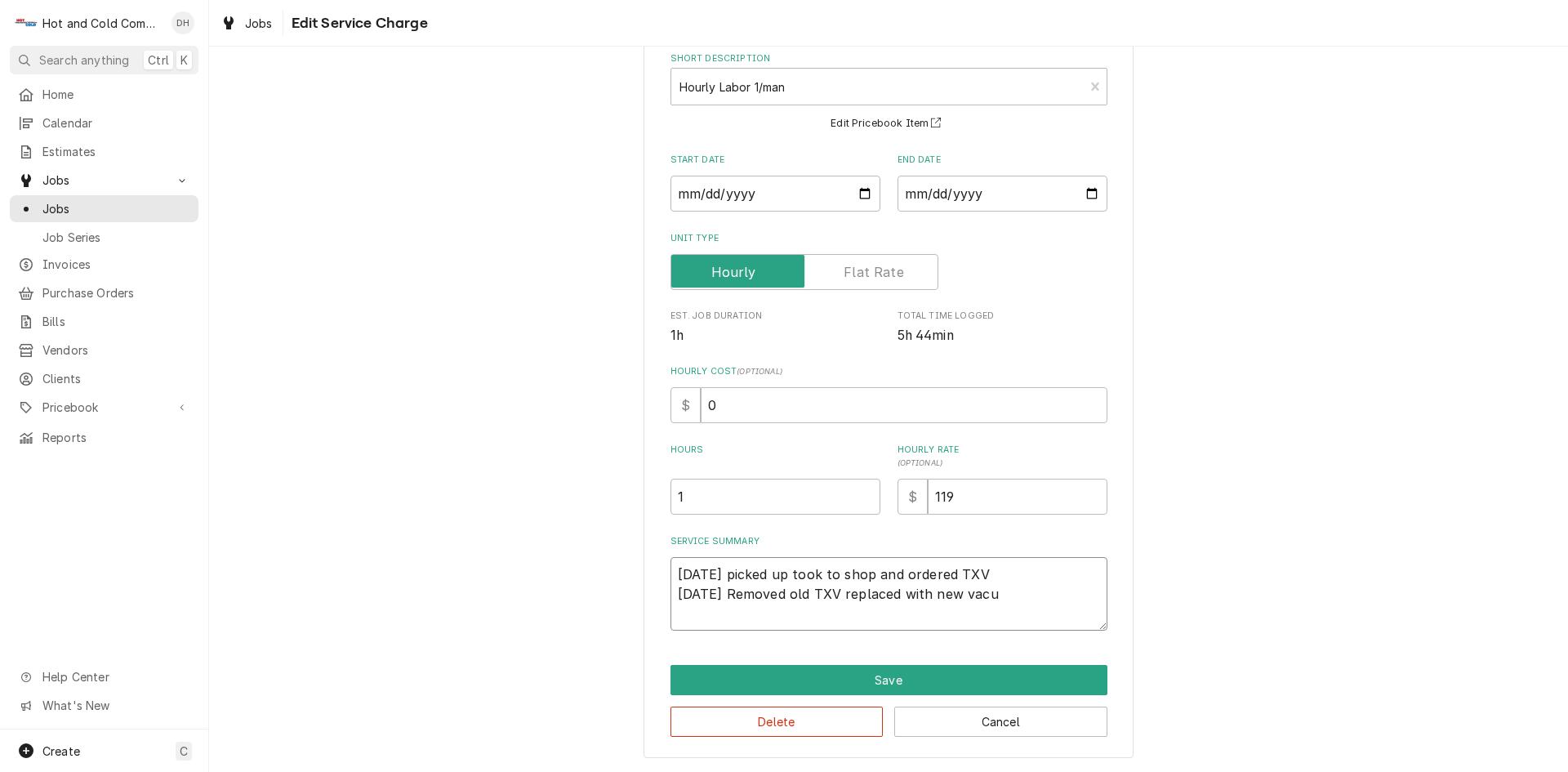
type textarea "x"
type textarea "8/14/25 picked up took to shop and ordered TXV 8/27/25 Removed old TXV replaced…"
type textarea "x"
type textarea "8/14/25 picked up took to shop and ordered TXV 8/27/25 Removed old TXV replaced…"
type textarea "x"
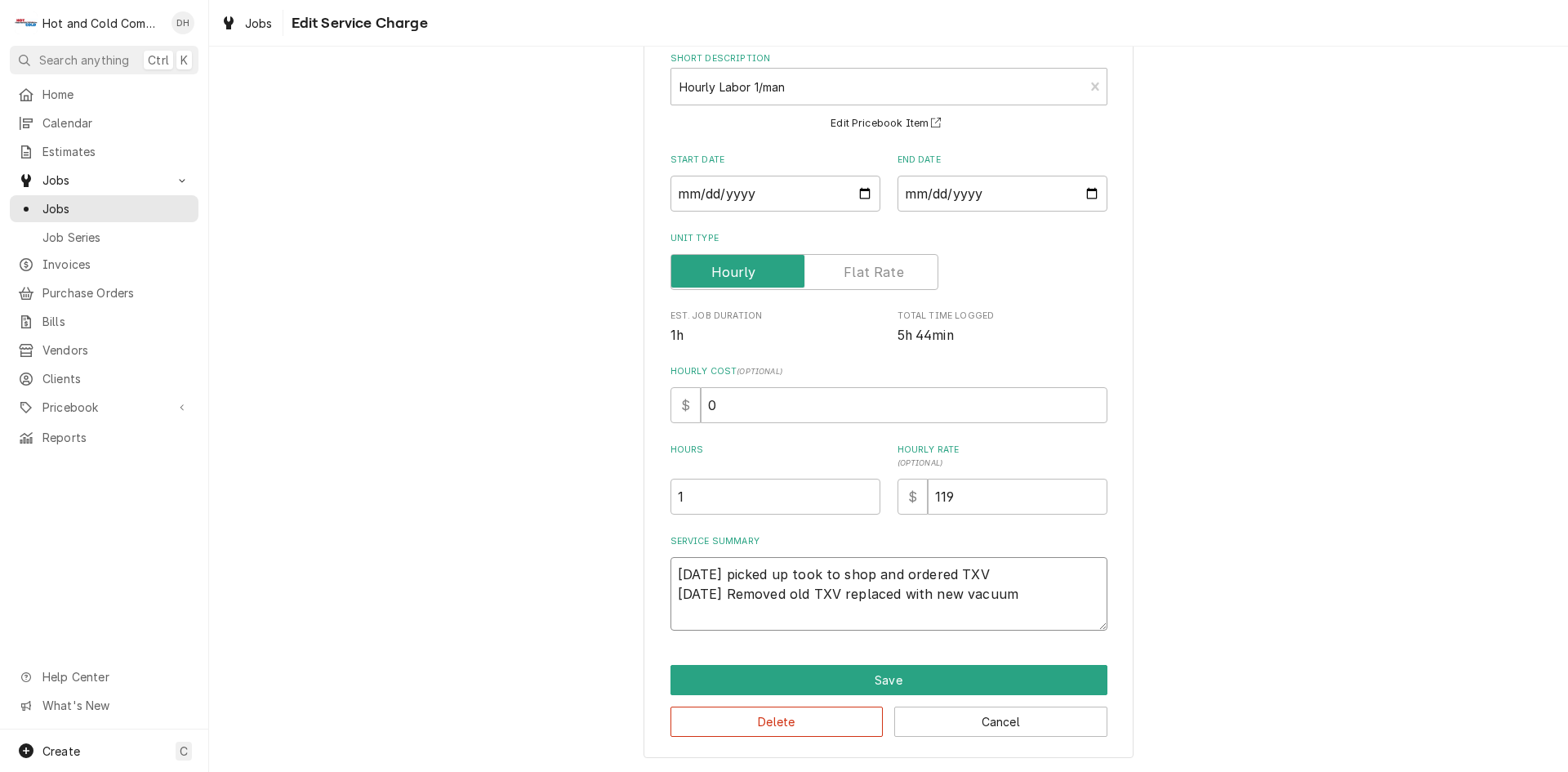
type textarea "8/14/25 picked up took to shop and ordered TXV 8/27/25 Removed old TXV replaced…"
type textarea "x"
type textarea "8/14/25 picked up took to shop and ordered TXV 8/27/25 Removed old TXV replaced…"
type textarea "x"
type textarea "8/14/25 picked up took to shop and ordered TXV 8/27/25 Removed old TXV replaced…"
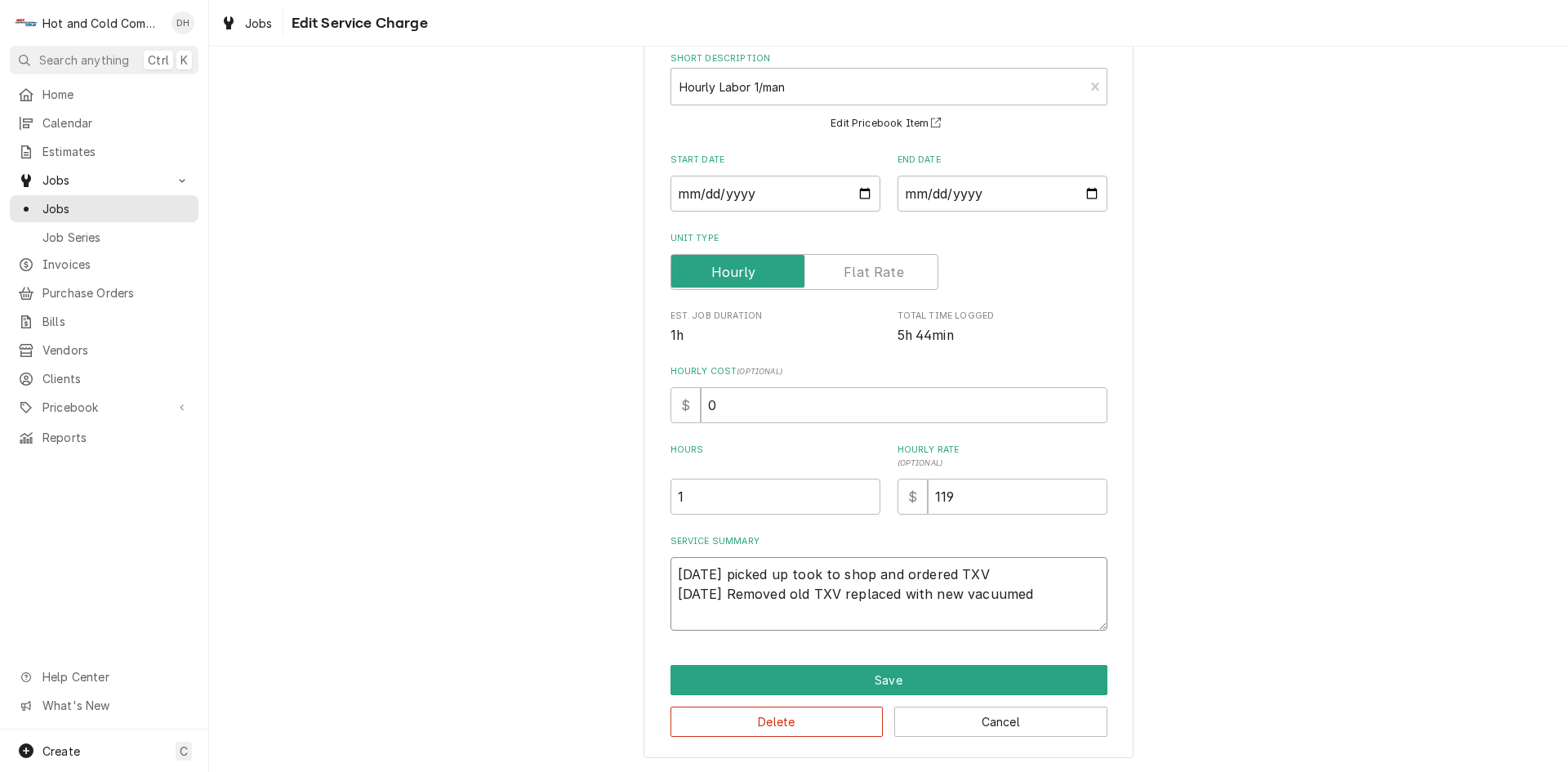
type textarea "x"
type textarea "8/14/25 picked up took to shop and ordered TXV 8/27/25 Removed old TXV replaced…"
type textarea "x"
type textarea "8/14/25 picked up took to shop and ordered TXV 8/27/25 Removed old TXV replaced…"
type textarea "x"
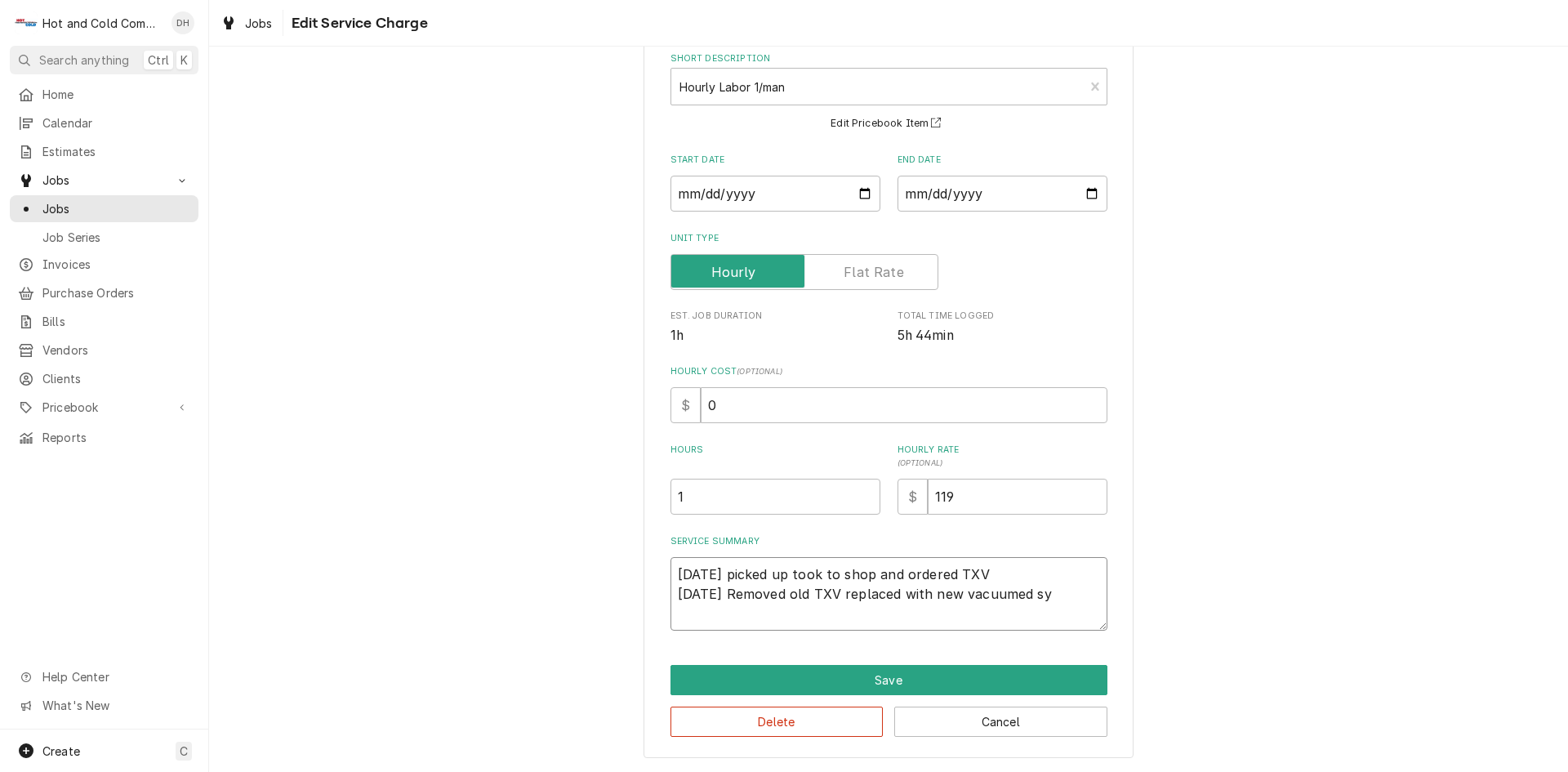
type textarea "8/14/25 picked up took to shop and ordered TXV 8/27/25 Removed old TXV replaced…"
type textarea "x"
type textarea "8/14/25 picked up took to shop and ordered TXV 8/27/25 Removed old TXV replaced…"
type textarea "x"
type textarea "8/14/25 picked up took to shop and ordered TXV 8/27/25 Removed old TXV replaced…"
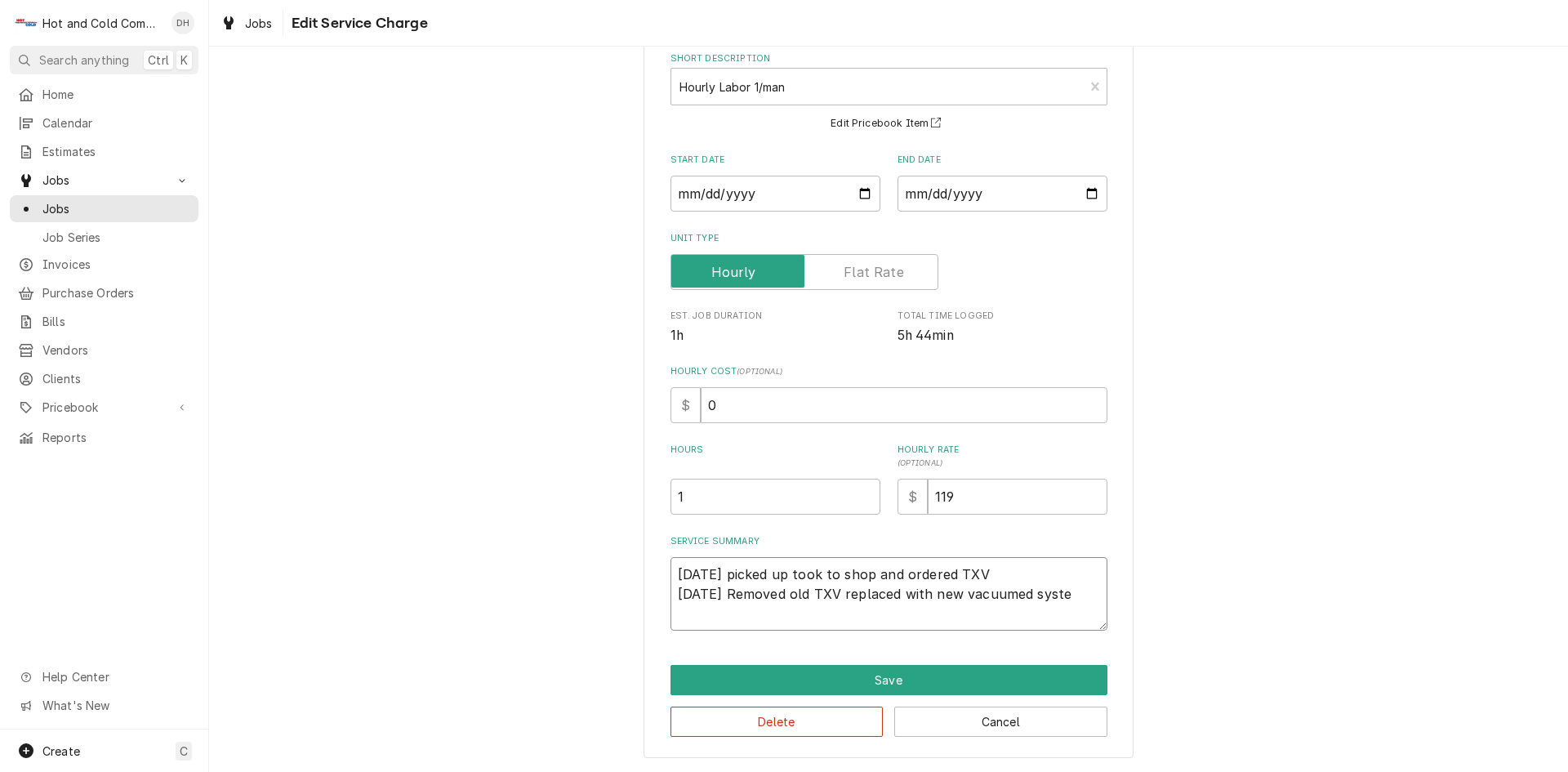
type textarea "x"
type textarea "8/14/25 picked up took to shop and ordered TXV 8/27/25 Removed old TXV replaced…"
type textarea "x"
type textarea "8/14/25 picked up took to shop and ordered TXV 8/27/25 Removed old TXV replaced…"
type textarea "x"
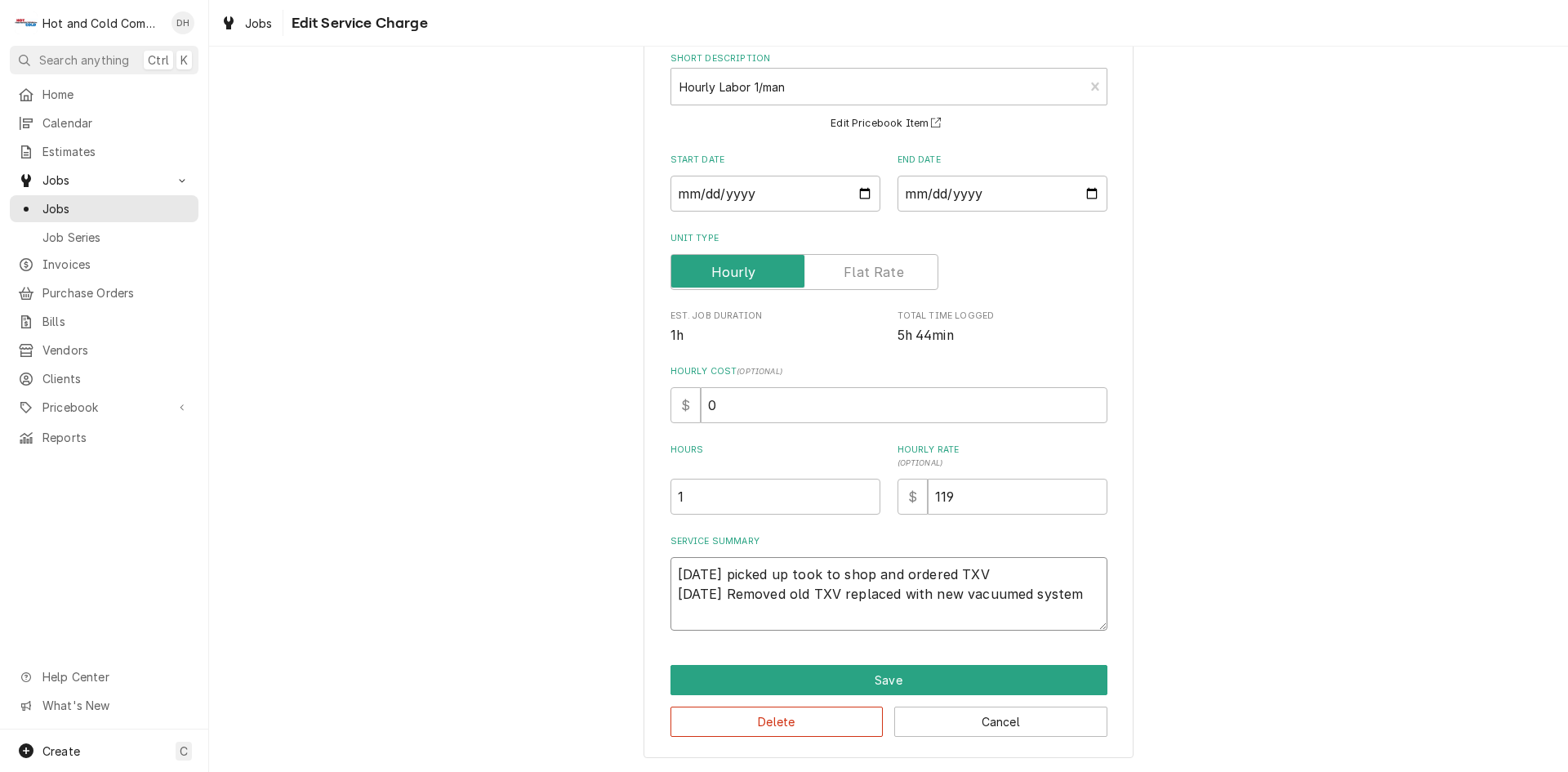
type textarea "8/14/25 picked up took to shop and ordered TXV 8/27/25 Removed old TXV replaced…"
type textarea "x"
type textarea "8/14/25 picked up took to shop and ordered TXV 8/27/25 Removed old TXV replaced…"
type textarea "x"
type textarea "8/14/25 picked up took to shop and ordered TXV 8/27/25 Removed old TXV replaced…"
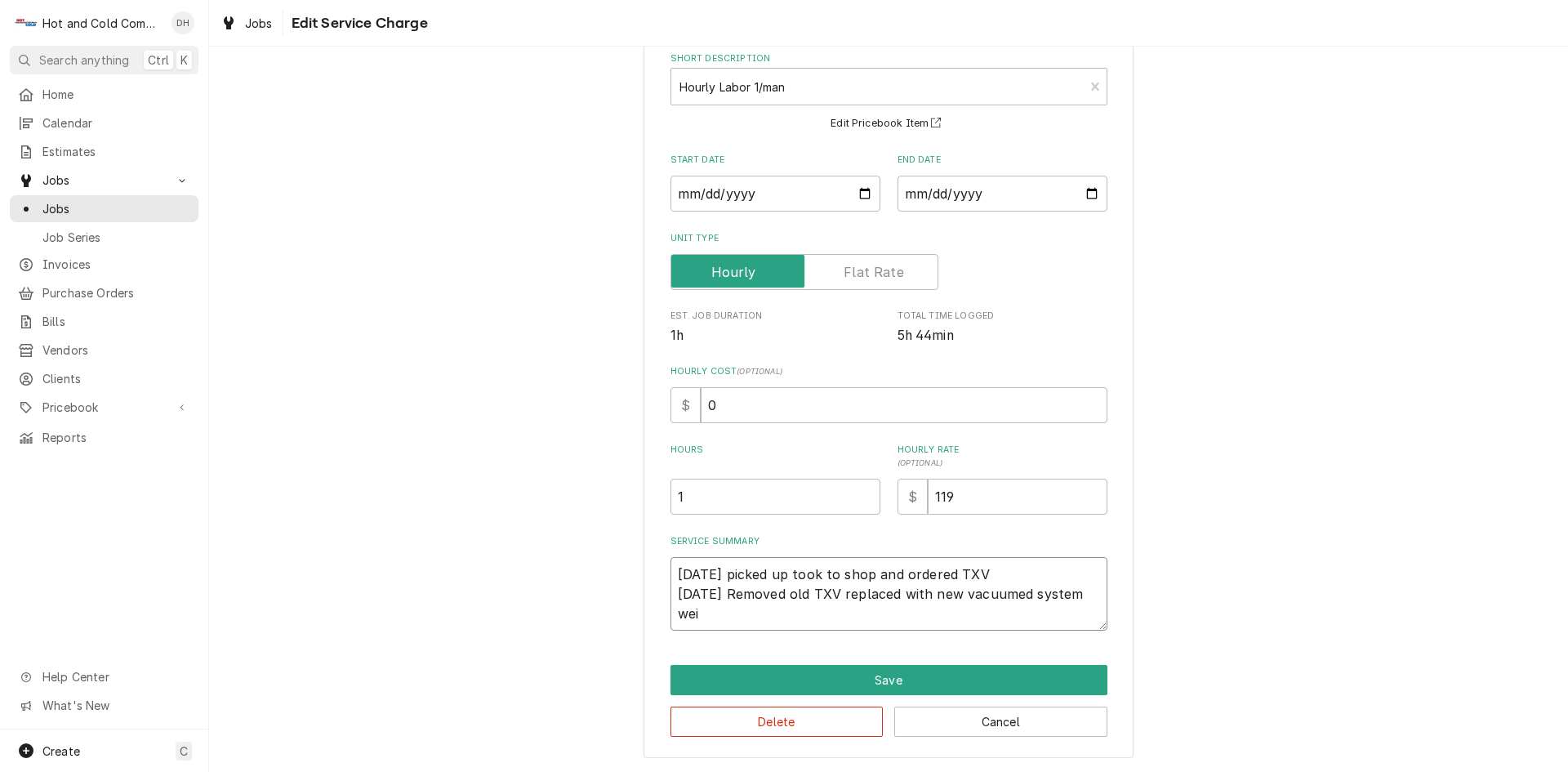
type textarea "x"
type textarea "8/14/25 picked up took to shop and ordered TXV 8/27/25 Removed old TXV replaced…"
type textarea "x"
type textarea "8/14/25 picked up took to shop and ordered TXV 8/27/25 Removed old TXV replaced…"
type textarea "x"
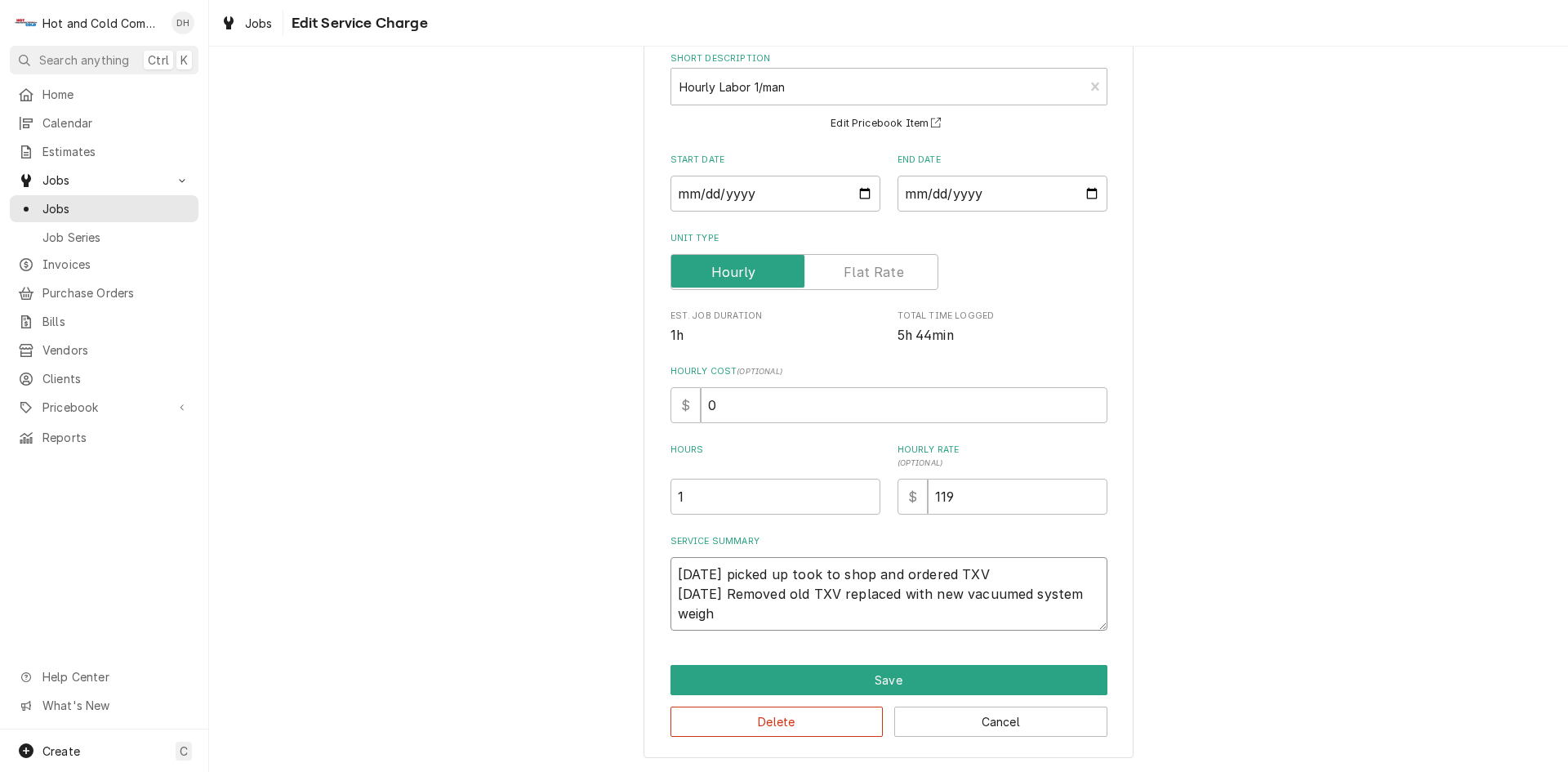
type textarea "8/14/25 picked up took to shop and ordered TXV 8/27/25 Removed old TXV replaced…"
type textarea "x"
type textarea "8/14/25 picked up took to shop and ordered TXV 8/27/25 Removed old TXV replaced…"
type textarea "x"
type textarea "8/14/25 picked up took to shop and ordered TXV 8/27/25 Removed old TXV replaced…"
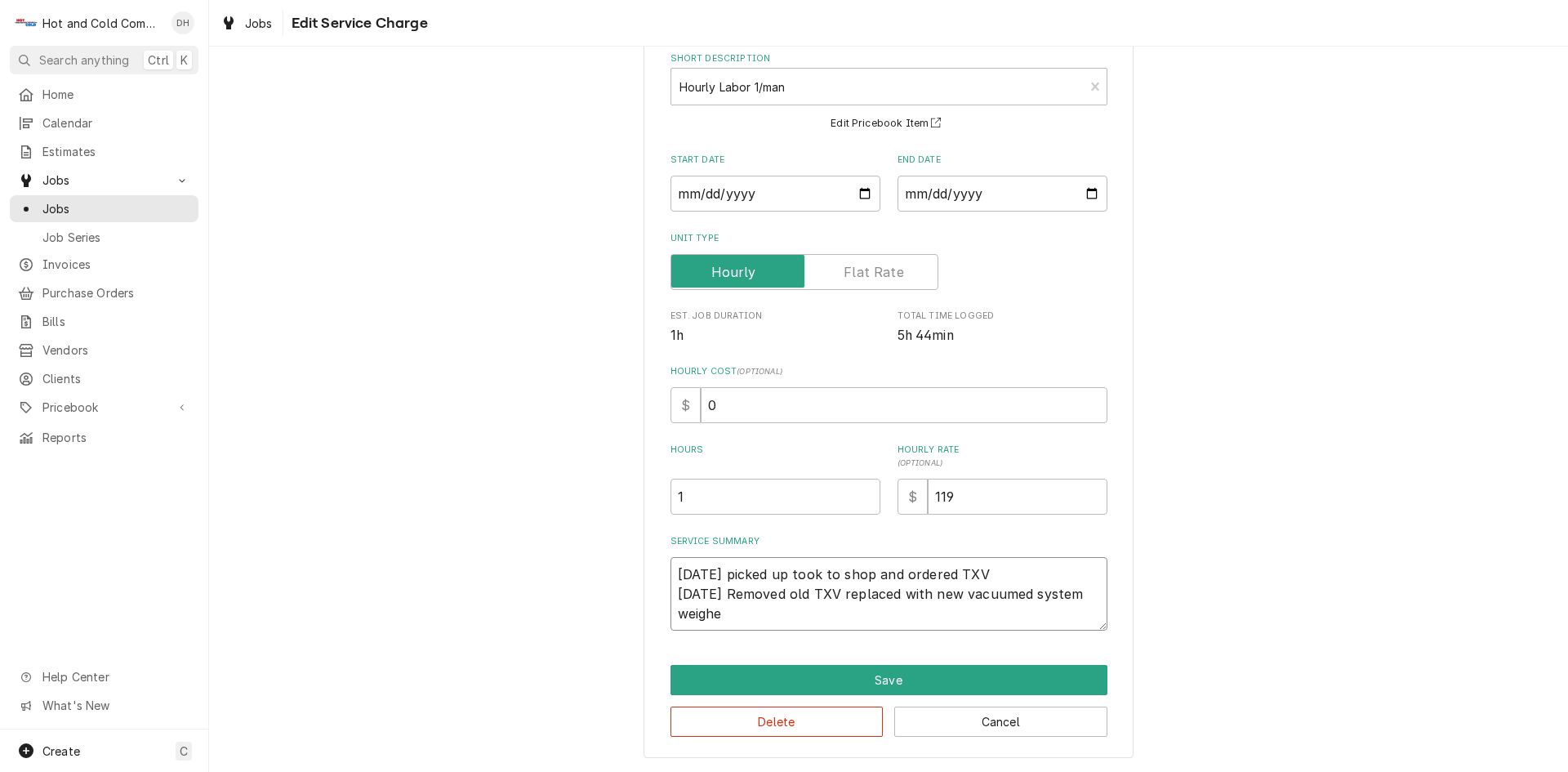
type textarea "x"
type textarea "8/14/25 picked up took to shop and ordered TXV 8/27/25 Removed old TXV replaced…"
type textarea "x"
type textarea "8/14/25 picked up took to shop and ordered TXV 8/27/25 Removed old TXV replaced…"
type textarea "x"
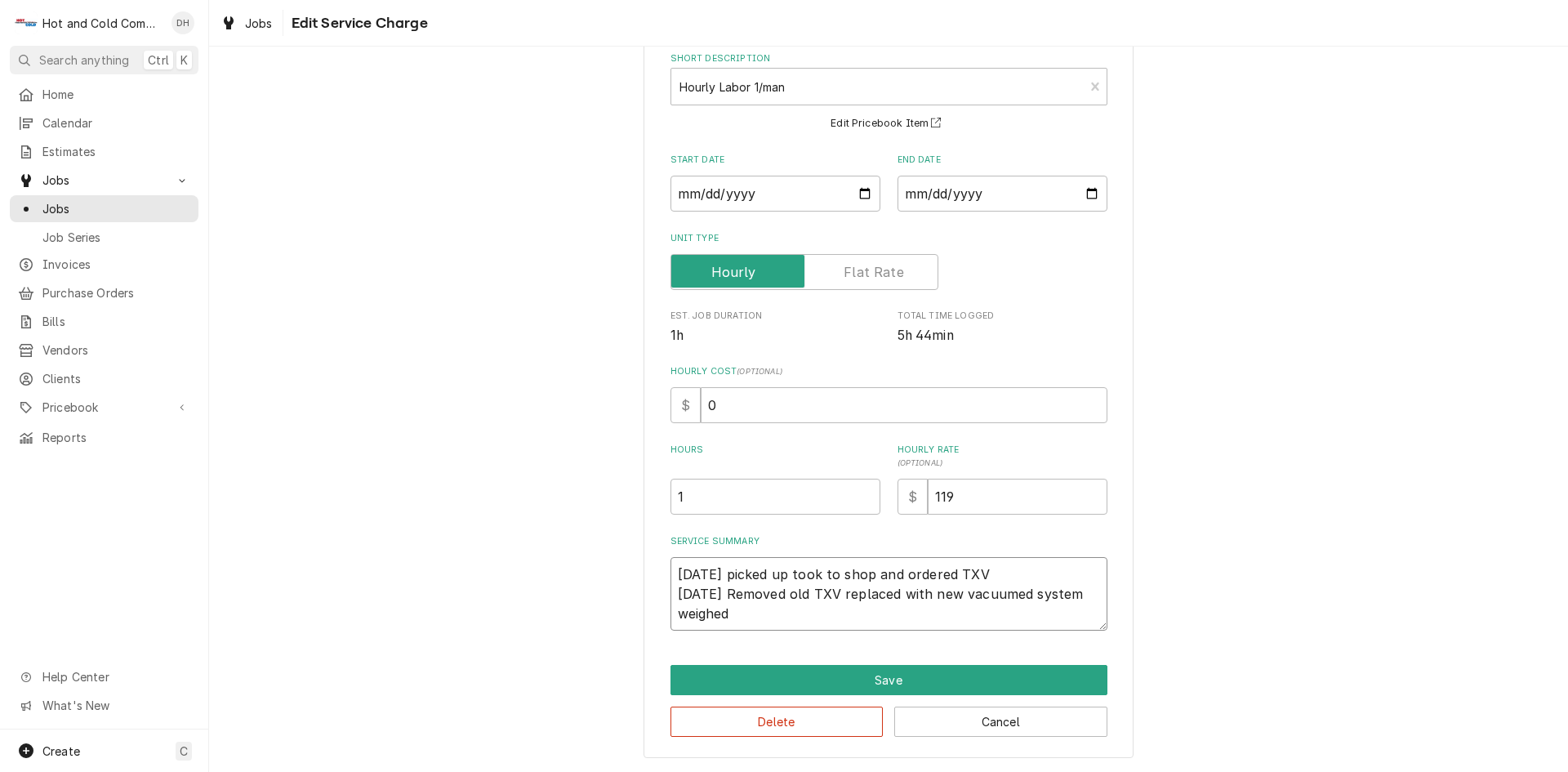
type textarea "8/14/25 picked up took to shop and ordered TXV 8/27/25 Removed old TXV replaced…"
type textarea "x"
type textarea "8/14/25 picked up took to shop and ordered TXV 8/27/25 Removed old TXV replaced…"
type textarea "x"
type textarea "8/14/25 picked up took to shop and ordered TXV 8/27/25 Removed old TXV replaced…"
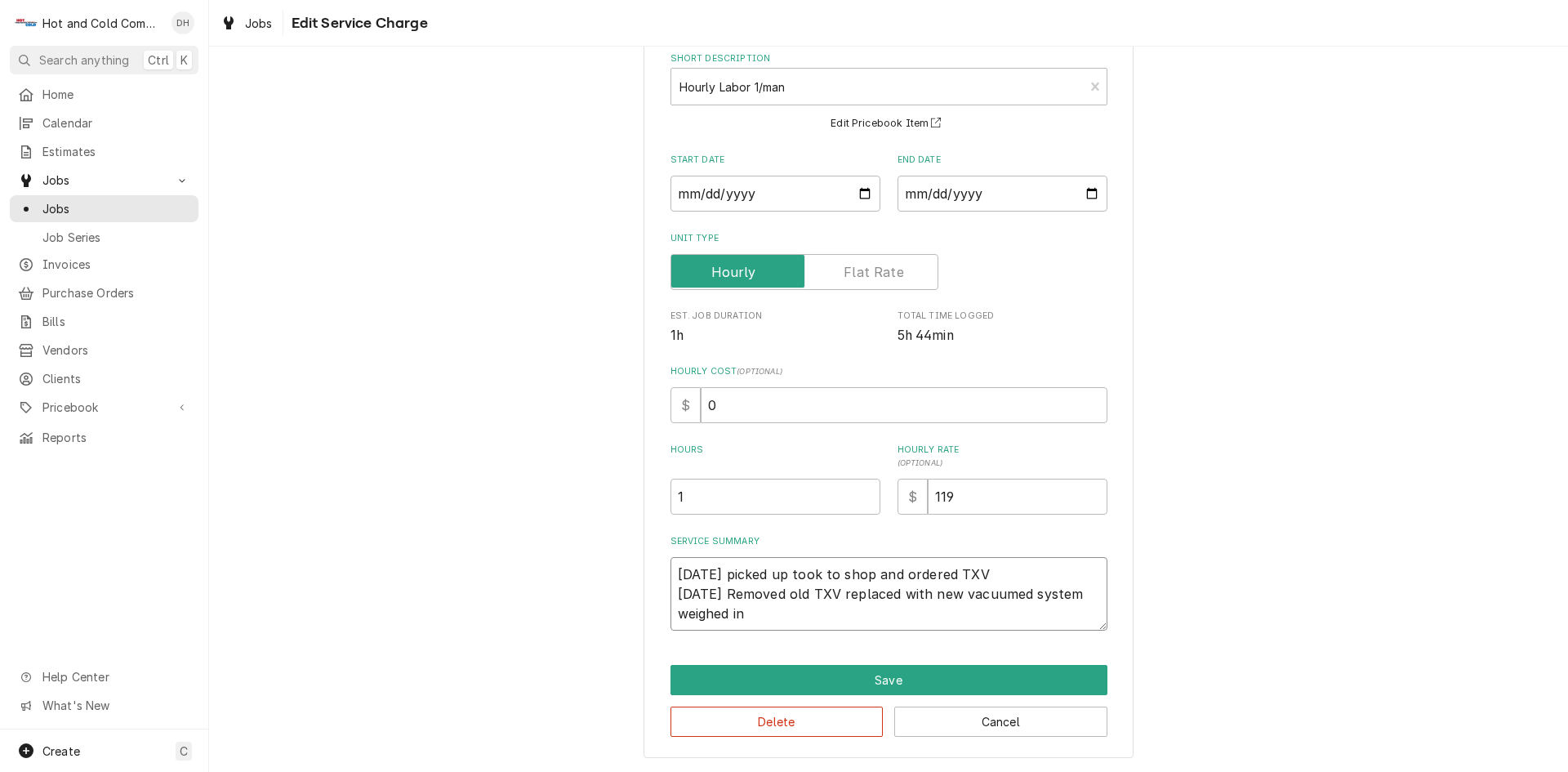
type textarea "x"
type textarea "8/14/25 picked up took to shop and ordered TXV 8/27/25 Removed old TXV replaced…"
type textarea "x"
type textarea "8/14/25 picked up took to shop and ordered TXV 8/27/25 Removed old TXV replaced…"
type textarea "x"
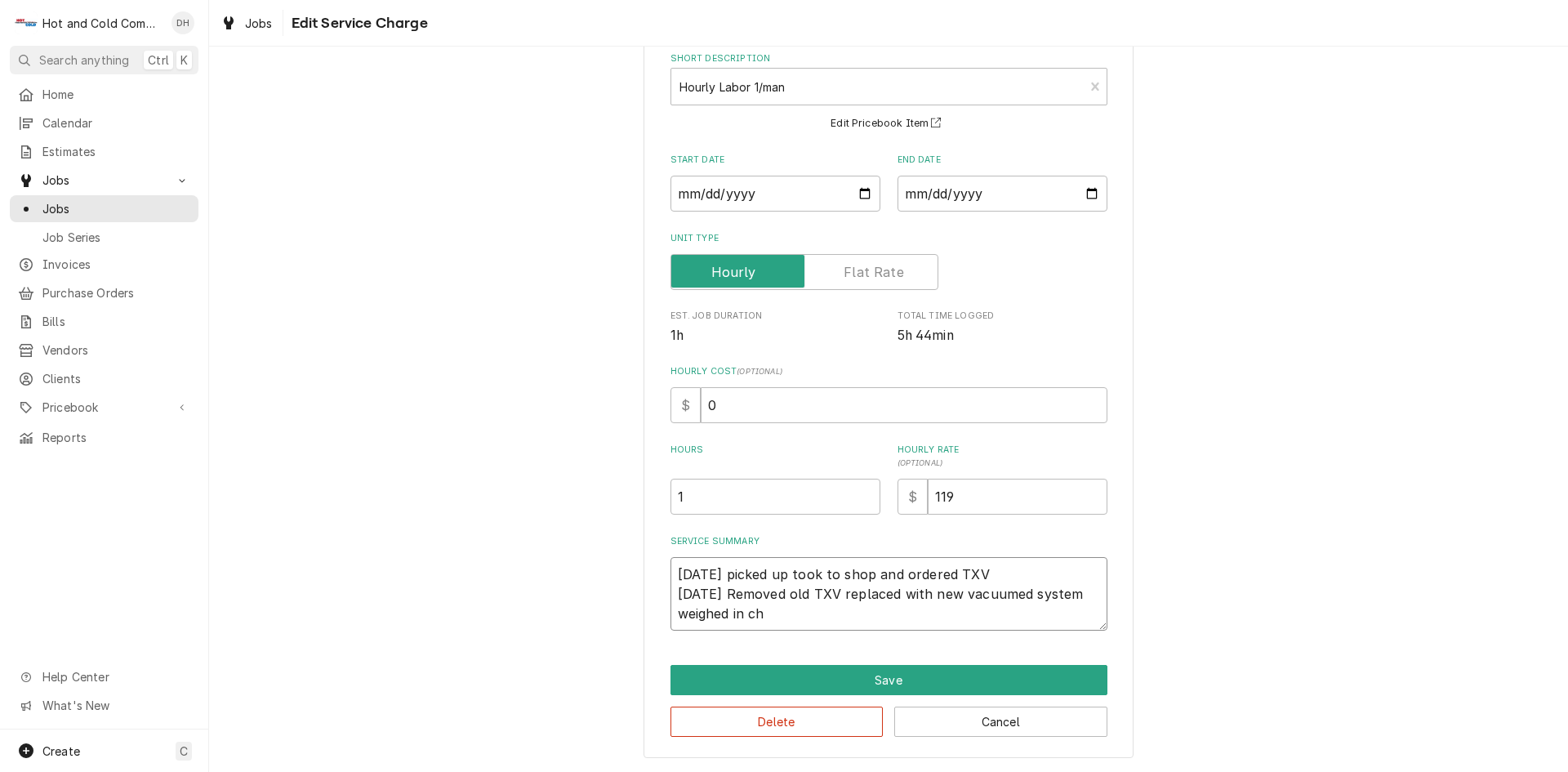
type textarea "8/14/25 picked up took to shop and ordered TXV 8/27/25 Removed old TXV replaced…"
type textarea "x"
type textarea "8/14/25 picked up took to shop and ordered TXV 8/27/25 Removed old TXV replaced…"
type textarea "x"
type textarea "8/14/25 picked up took to shop and ordered TXV 8/27/25 Removed old TXV replaced…"
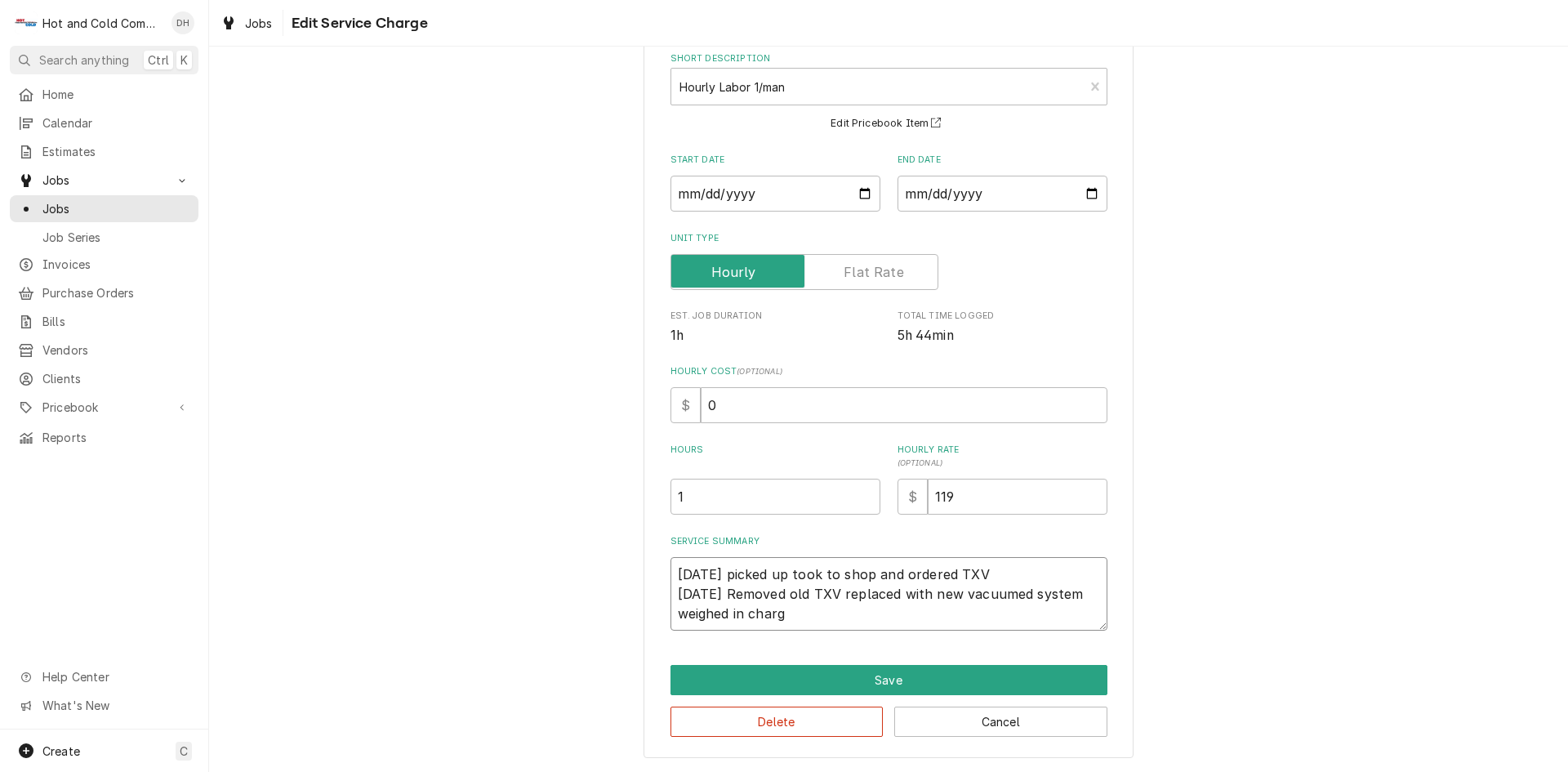
type textarea "x"
type textarea "8/14/25 picked up took to shop and ordered TXV 8/27/25 Removed old TXV replaced…"
type textarea "x"
type textarea "8/14/25 picked up took to shop and ordered TXV 8/27/25 Removed old TXV replaced…"
type textarea "x"
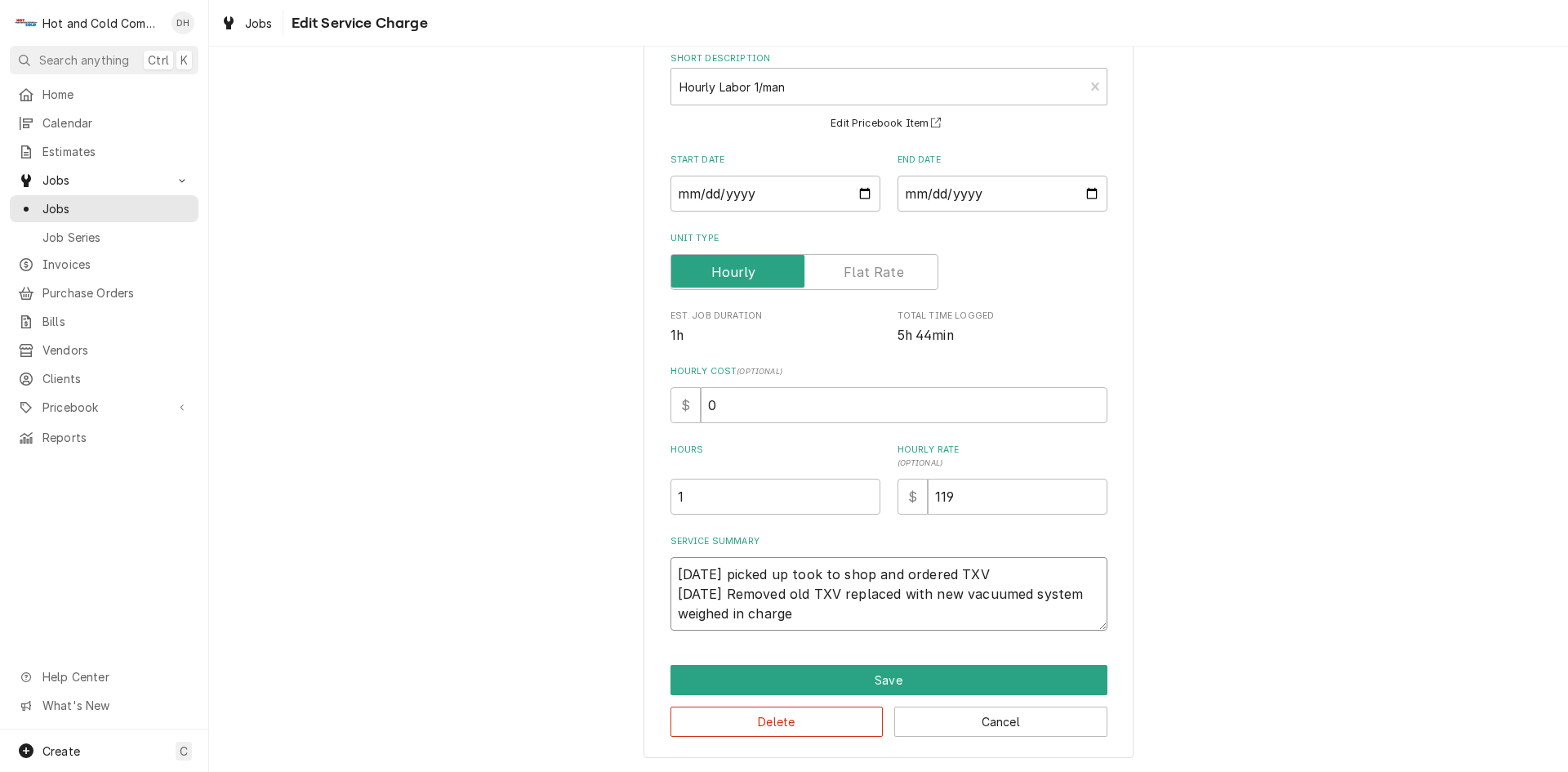
type textarea "8/14/25 picked up took to shop and ordered TXV 8/27/25 Removed old TXV replaced…"
type textarea "x"
type textarea "8/14/25 picked up took to shop and ordered TXV 8/27/25 Removed old TXV replaced…"
type textarea "x"
type textarea "8/14/25 picked up took to shop and ordered TXV 8/27/25 Removed old TXV replaced…"
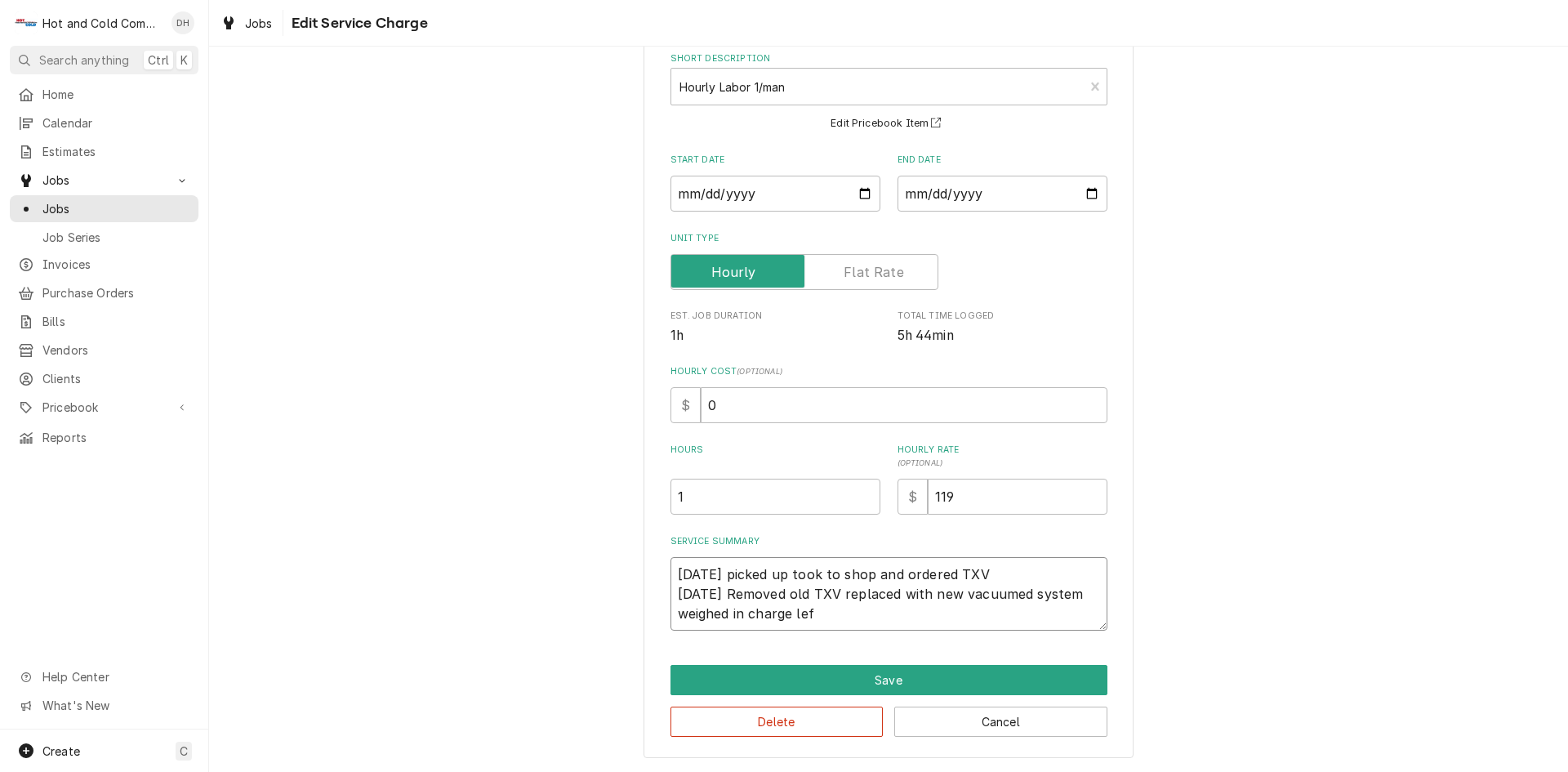
type textarea "x"
type textarea "8/14/25 picked up took to shop and ordered TXV 8/27/25 Removed old TXV replaced…"
type textarea "x"
type textarea "8/14/25 picked up took to shop and ordered TXV 8/27/25 Removed old TXV replaced…"
type textarea "x"
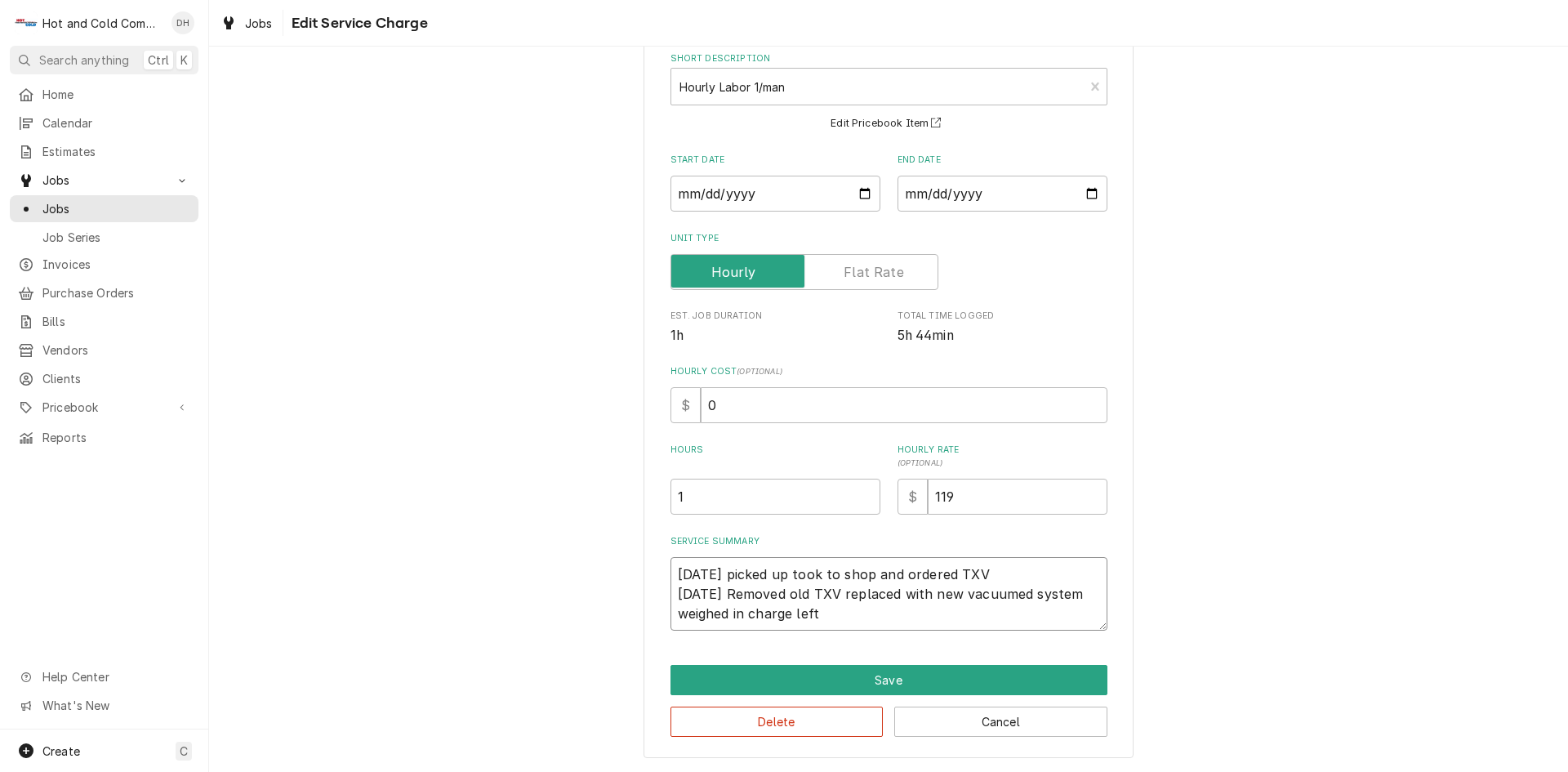
type textarea "8/14/25 picked up took to shop and ordered TXV 8/27/25 Removed old TXV replaced…"
type textarea "x"
type textarea "8/14/25 picked up took to shop and ordered TXV 8/27/25 Removed old TXV replaced…"
type textarea "x"
type textarea "8/14/25 picked up took to shop and ordered TXV 8/27/25 Removed old TXV replaced…"
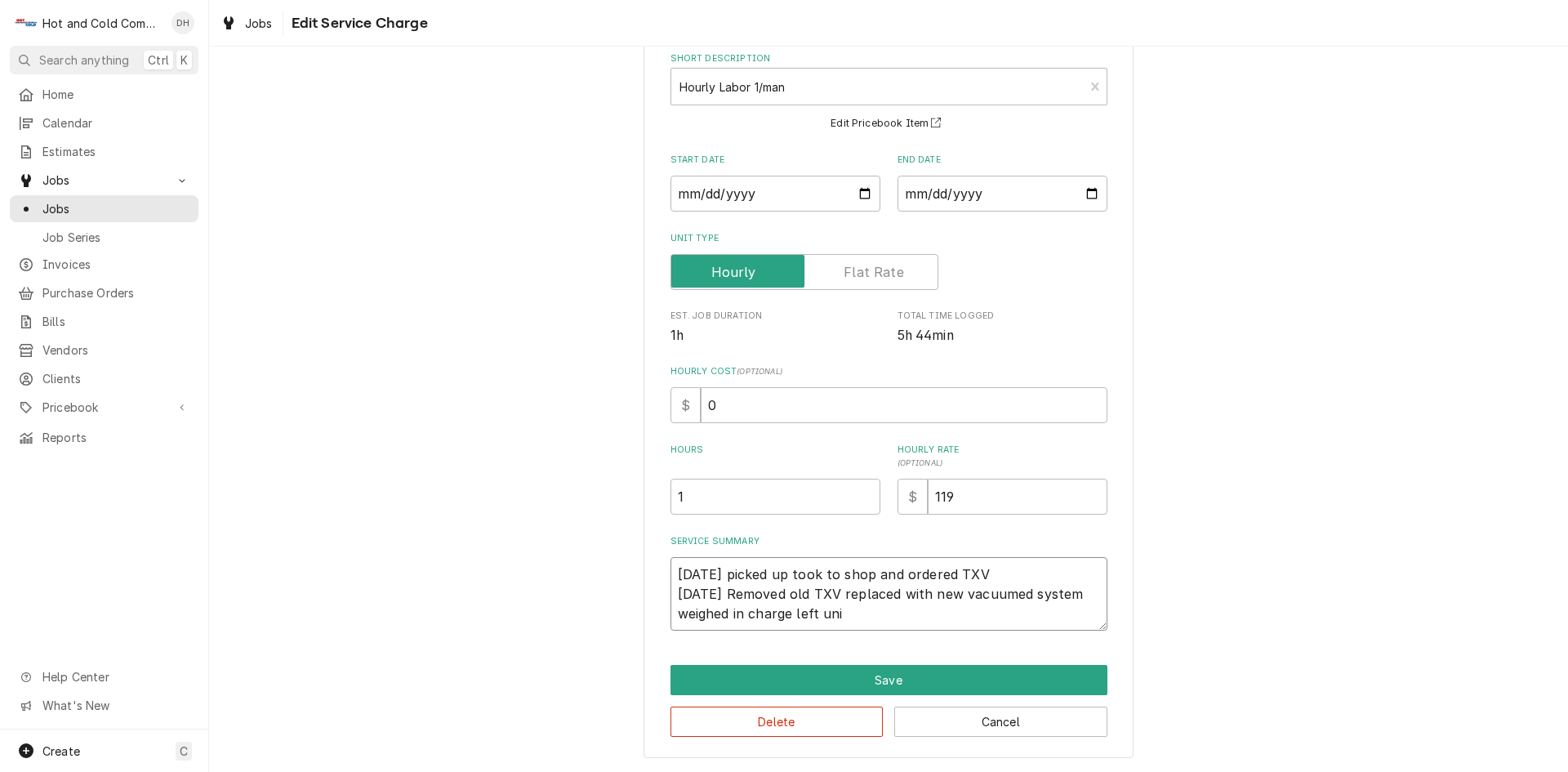
type textarea "x"
type textarea "8/14/25 picked up took to shop and ordered TXV 8/27/25 Removed old TXV replaced…"
type textarea "x"
type textarea "8/14/25 picked up took to shop and ordered TXV 8/27/25 Removed old TXV replaced…"
type textarea "x"
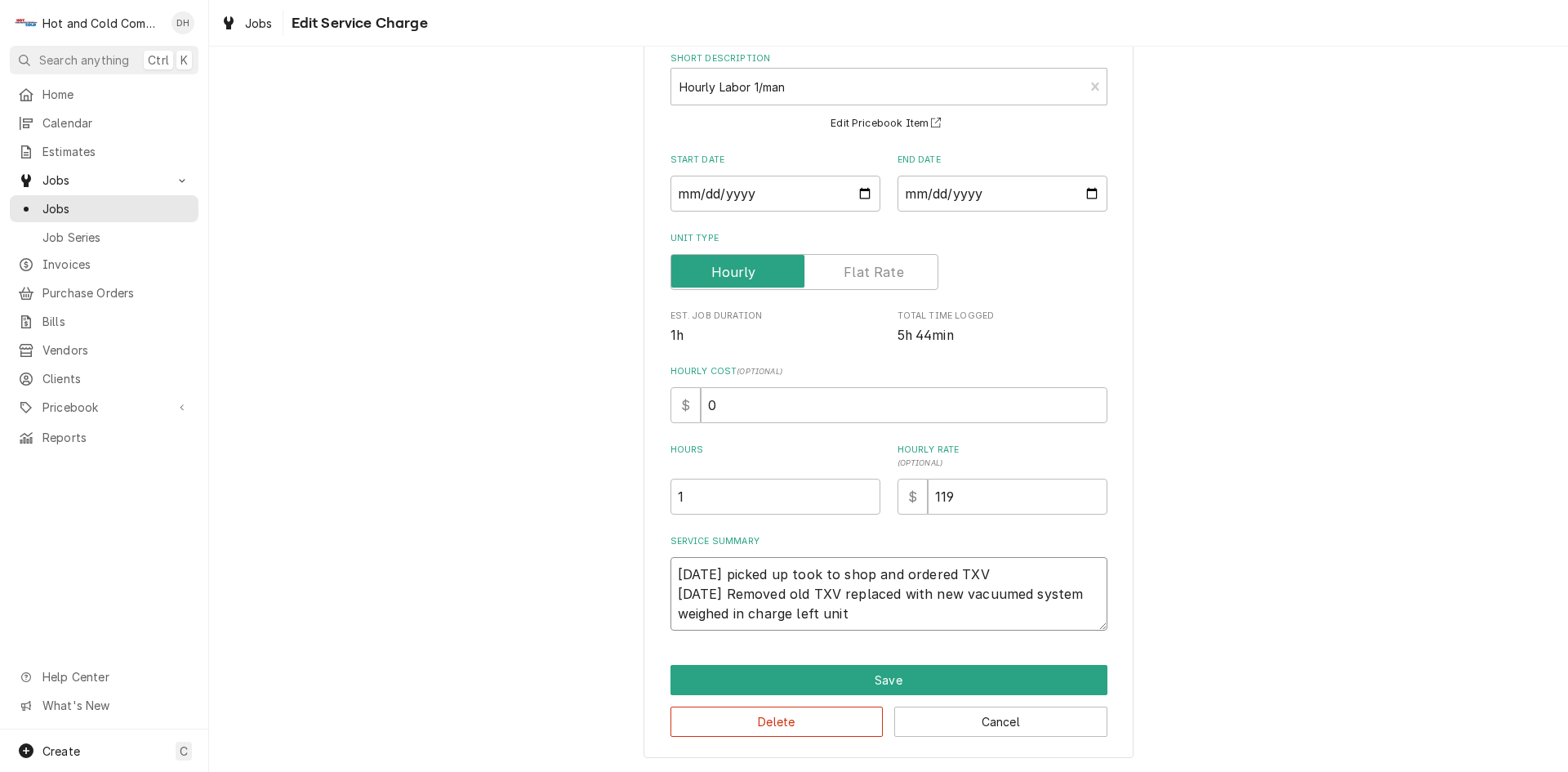
type textarea "8/14/25 picked up took to shop and ordered TXV 8/27/25 Removed old TXV replaced…"
type textarea "x"
type textarea "8/14/25 picked up took to shop and ordered TXV 8/27/25 Removed old TXV replaced…"
type textarea "x"
type textarea "8/14/25 picked up took to shop and ordered TXV 8/27/25 Removed old TXV replaced…"
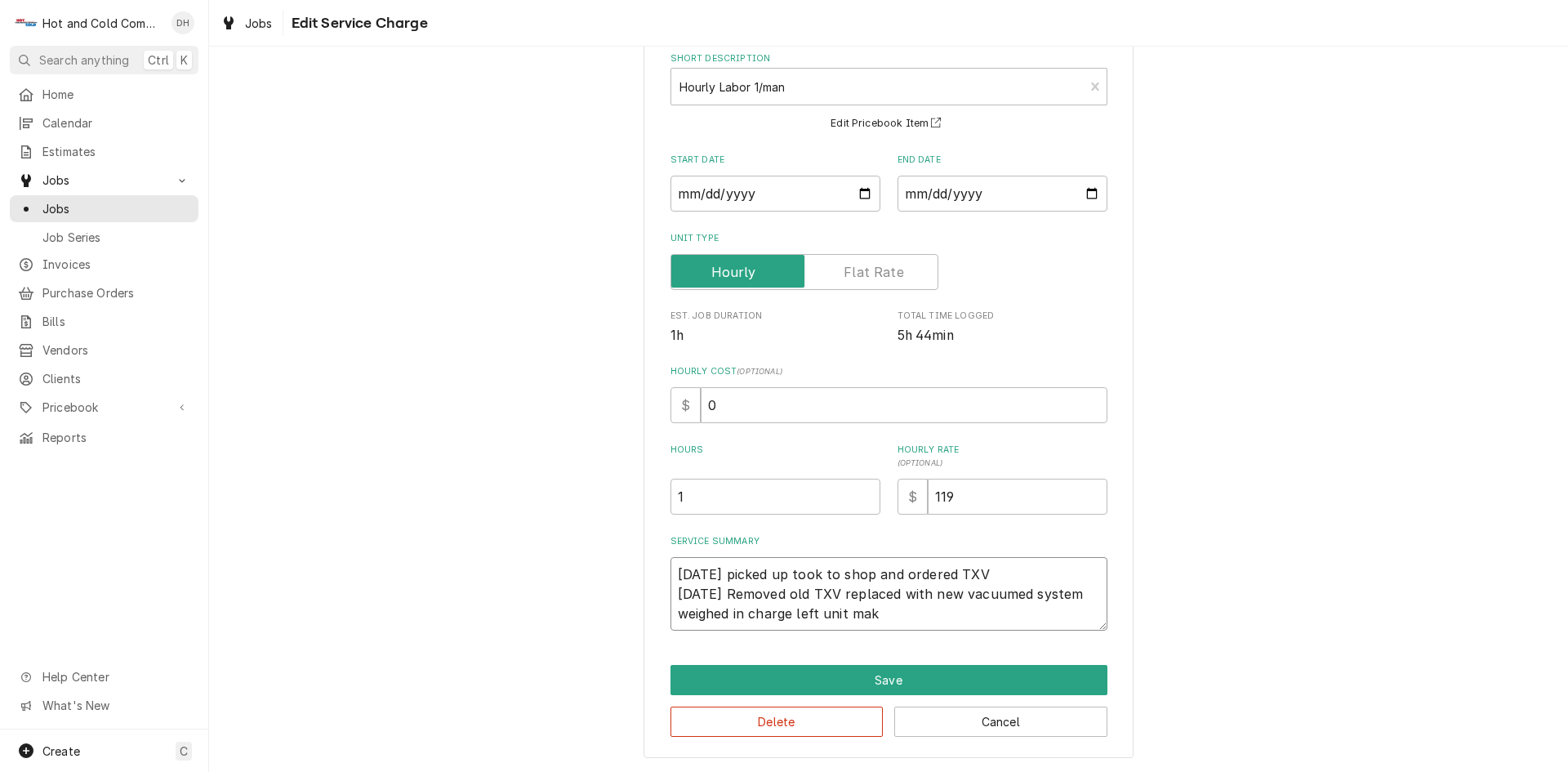
type textarea "x"
type textarea "8/14/25 picked up took to shop and ordered TXV 8/27/25 Removed old TXV replaced…"
type textarea "x"
type textarea "8/14/25 picked up took to shop and ordered TXV 8/27/25 Removed old TXV replaced…"
type textarea "x"
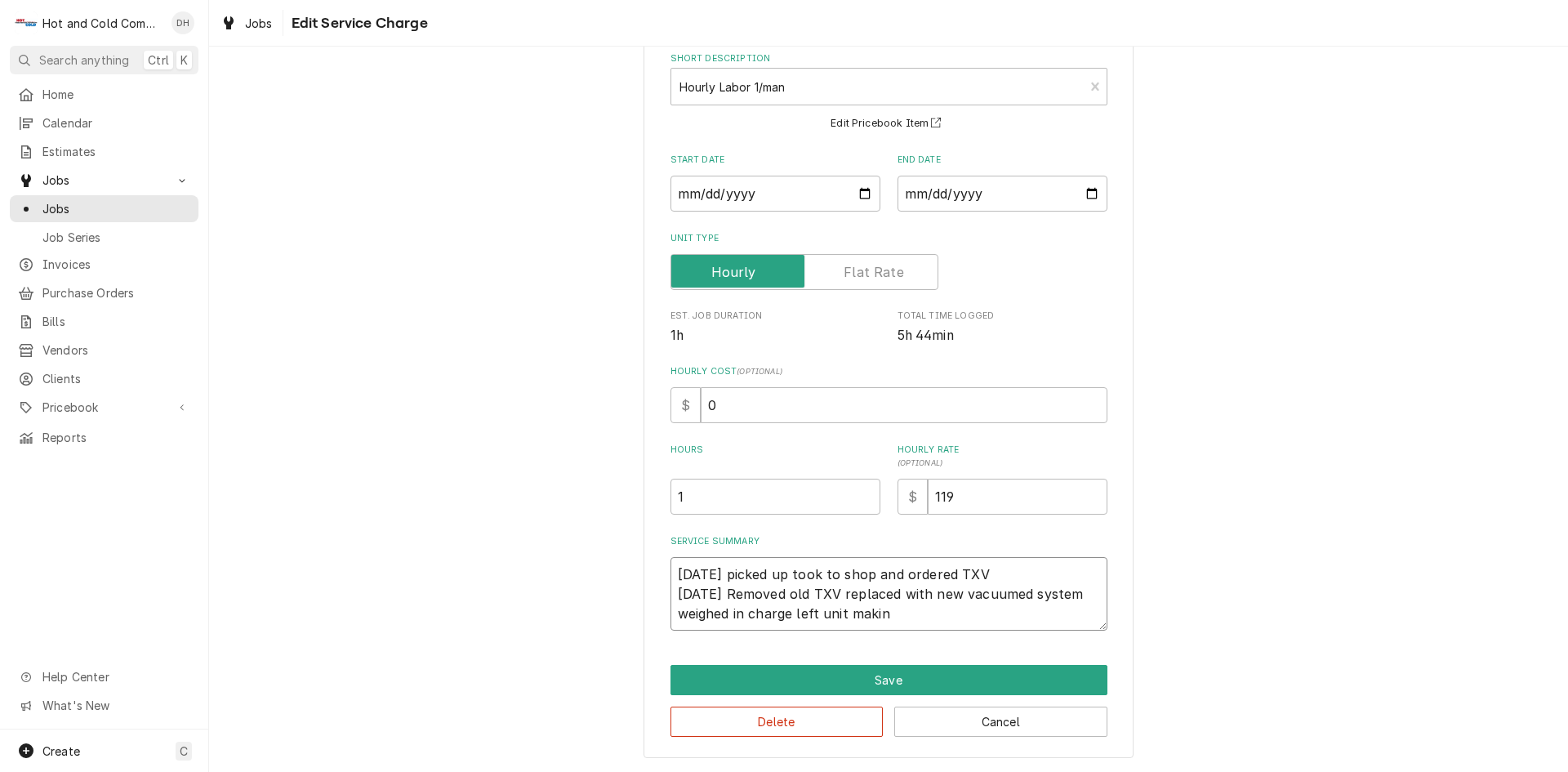
type textarea "8/14/25 picked up took to shop and ordered TXV 8/27/25 Removed old TXV replaced…"
type textarea "x"
type textarea "8/14/25 picked up took to shop and ordered TXV 8/27/25 Removed old TXV replaced…"
type textarea "x"
type textarea "8/14/25 picked up took to shop and ordered TXV 8/27/25 Removed old TXV replaced…"
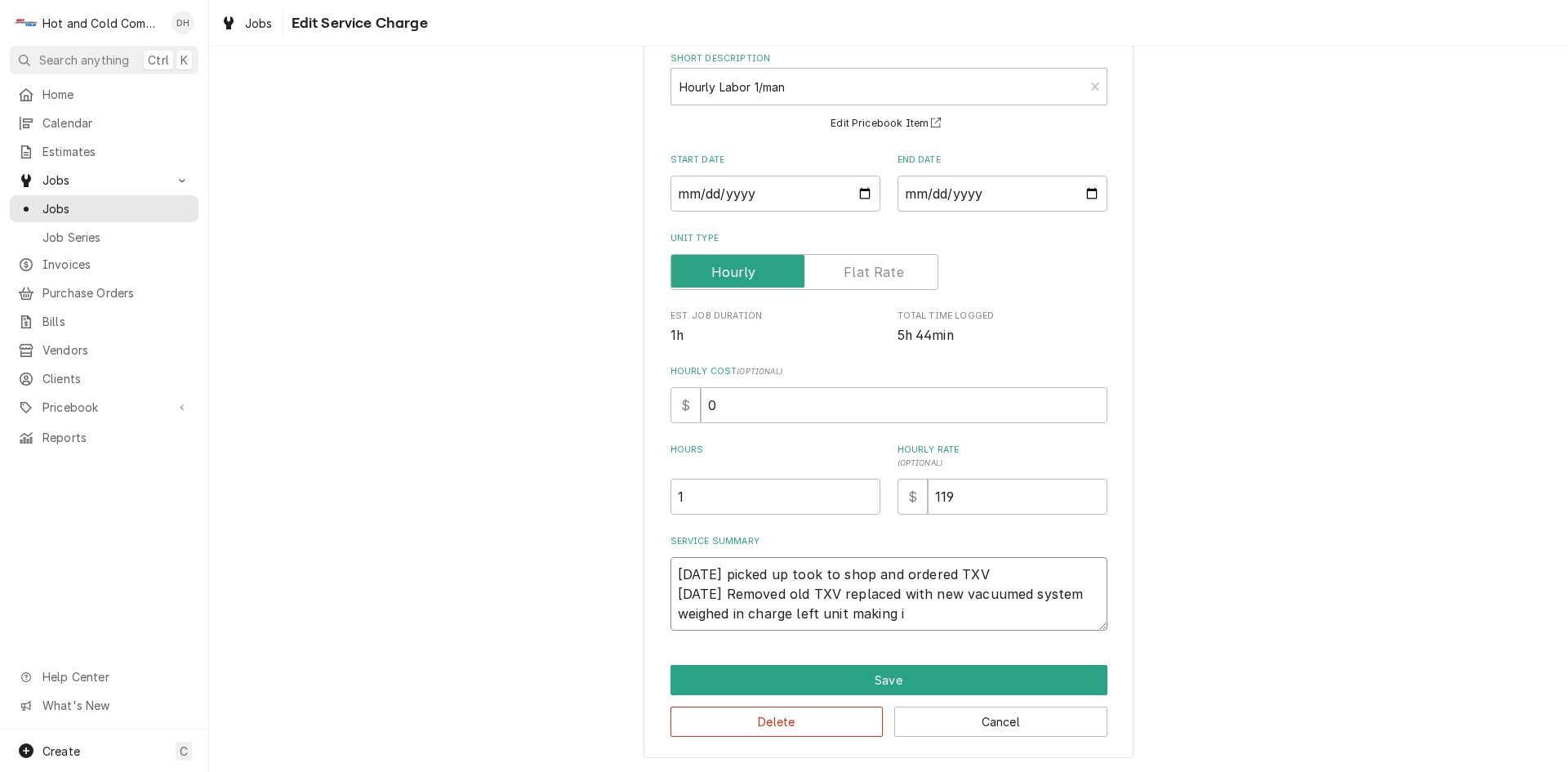
type textarea "x"
type textarea "8/14/25 picked up took to shop and ordered TXV 8/27/25 Removed old TXV replaced…"
type textarea "x"
type textarea "8/14/25 picked up took to shop and ordered TXV 8/27/25 Removed old TXV replaced…"
type textarea "x"
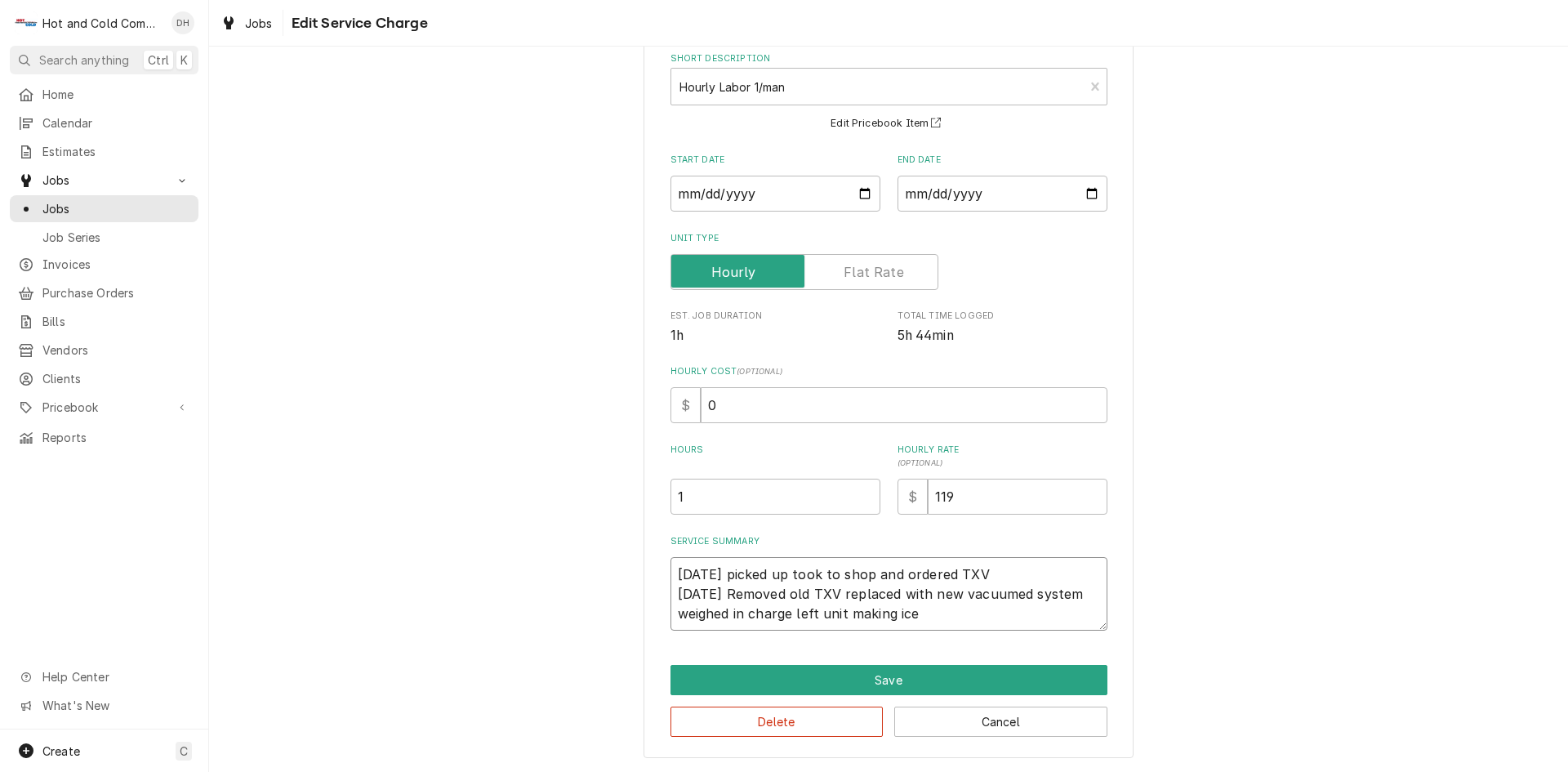
type textarea "8/14/25 picked up took to shop and ordered TXV 8/27/25 Removed old TXV replaced…"
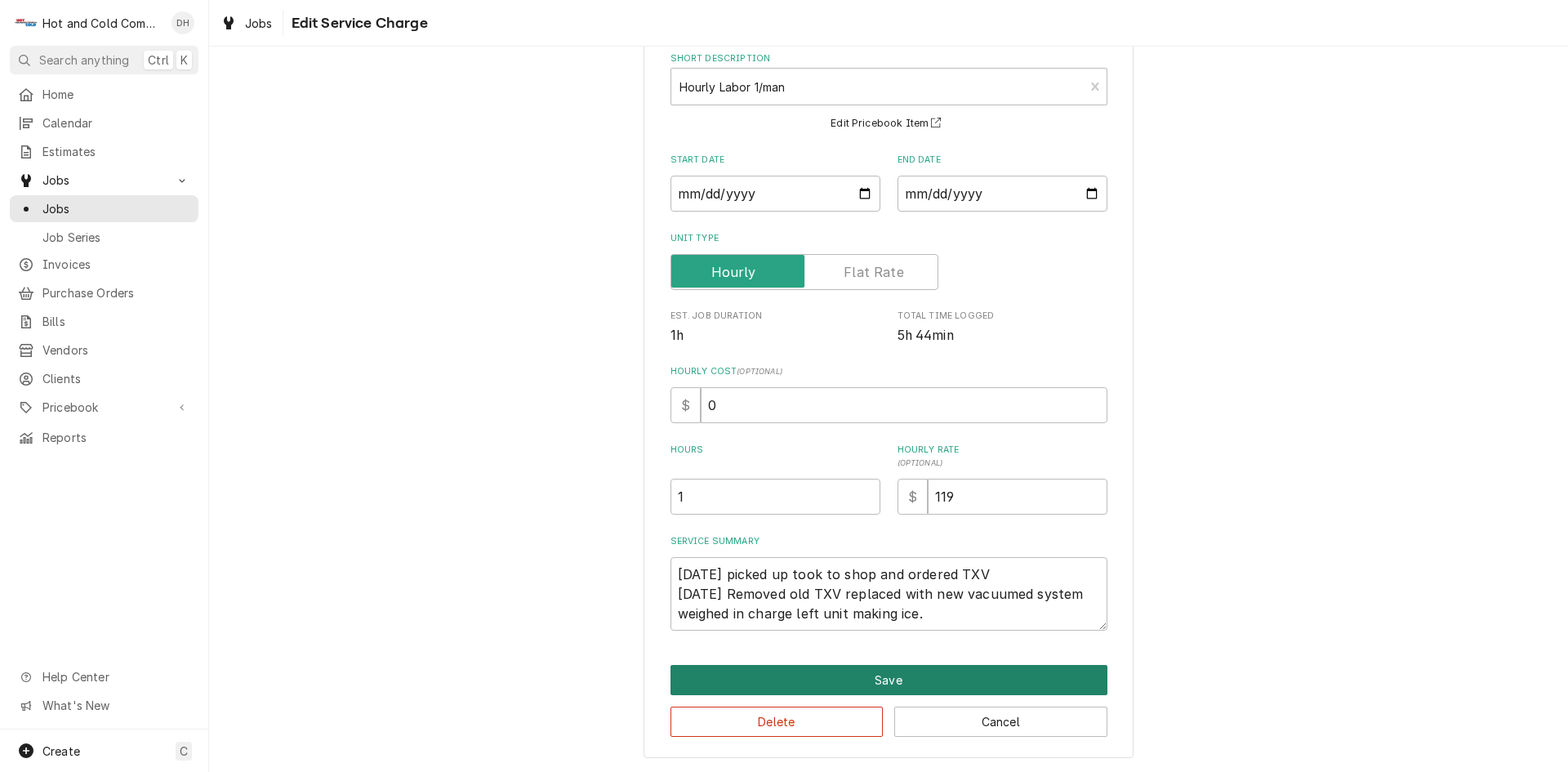
click at [869, 678] on button "Save" at bounding box center [889, 680] width 437 height 31
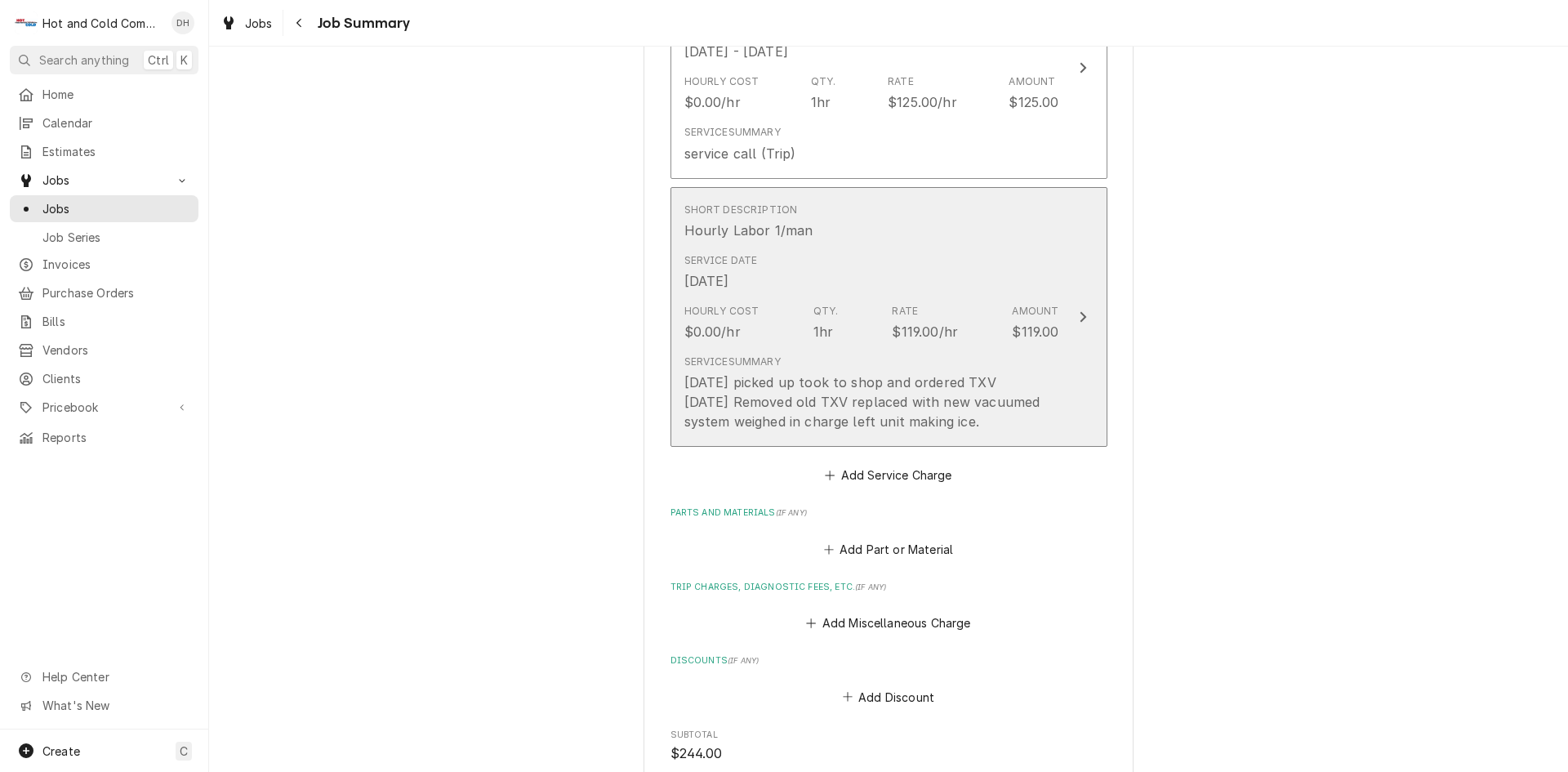
scroll to position [544, 0]
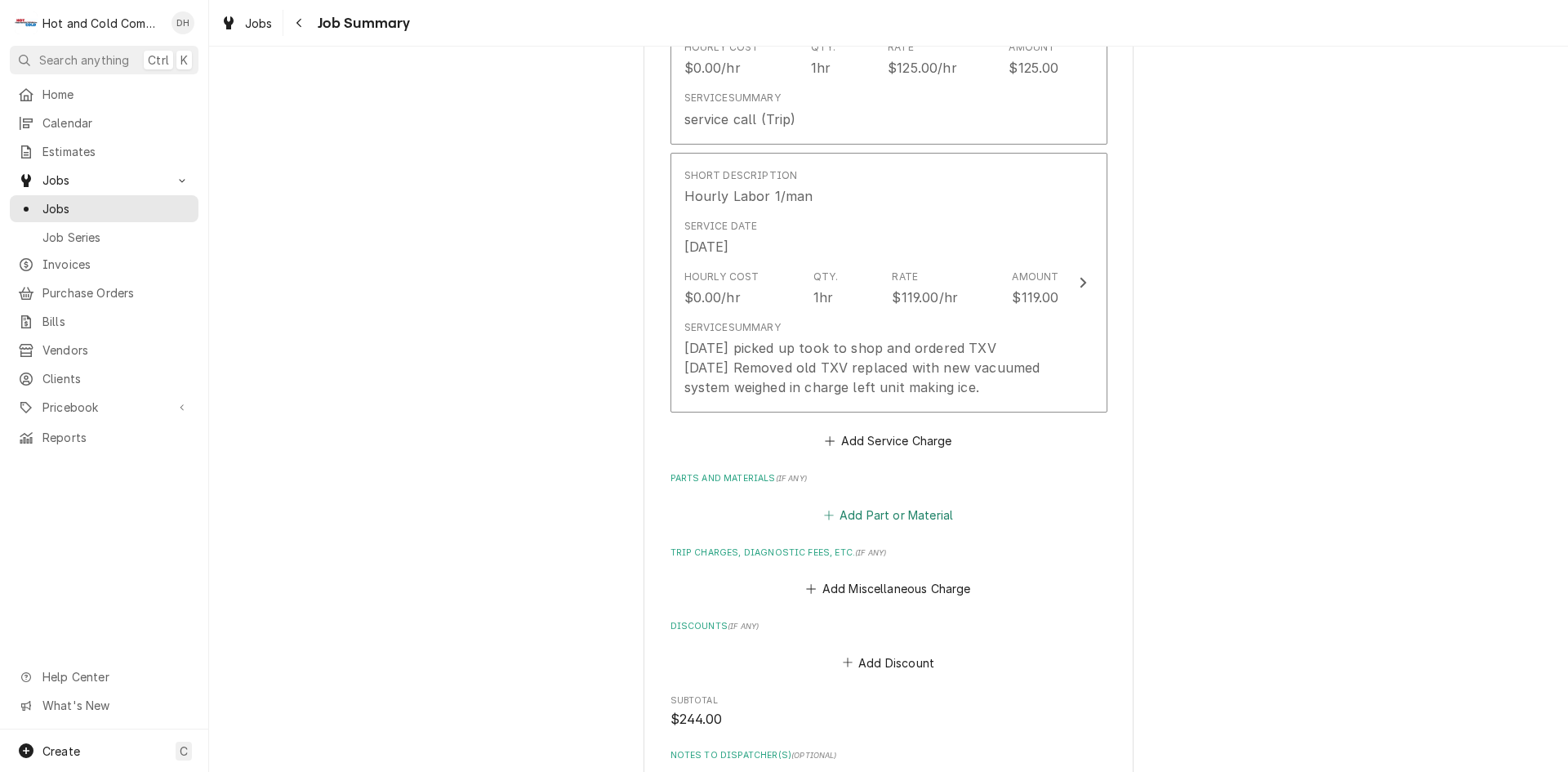
click at [891, 512] on button "Add Part or Material" at bounding box center [888, 515] width 135 height 23
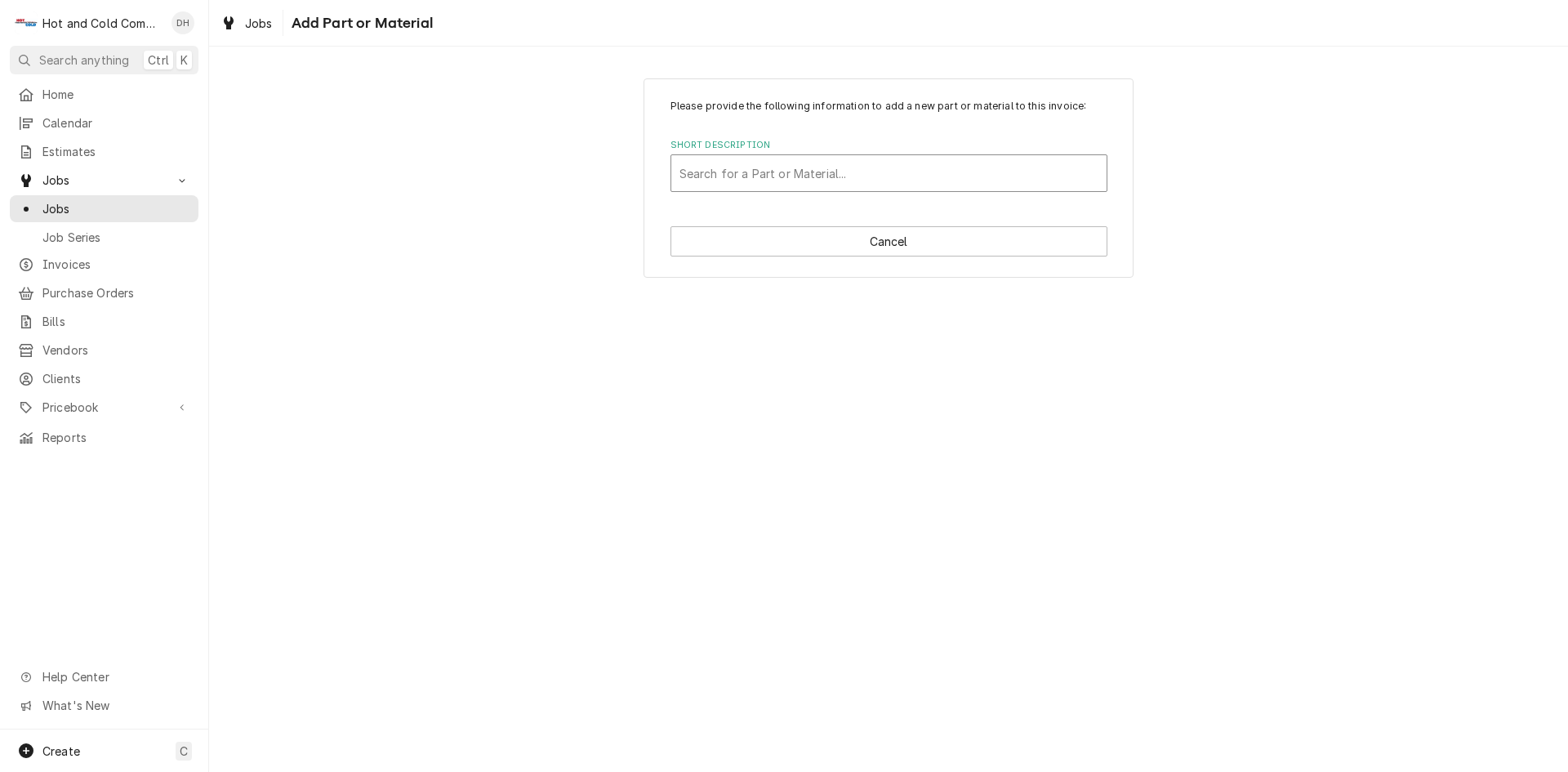
click at [733, 163] on div "Short Description" at bounding box center [889, 173] width 419 height 30
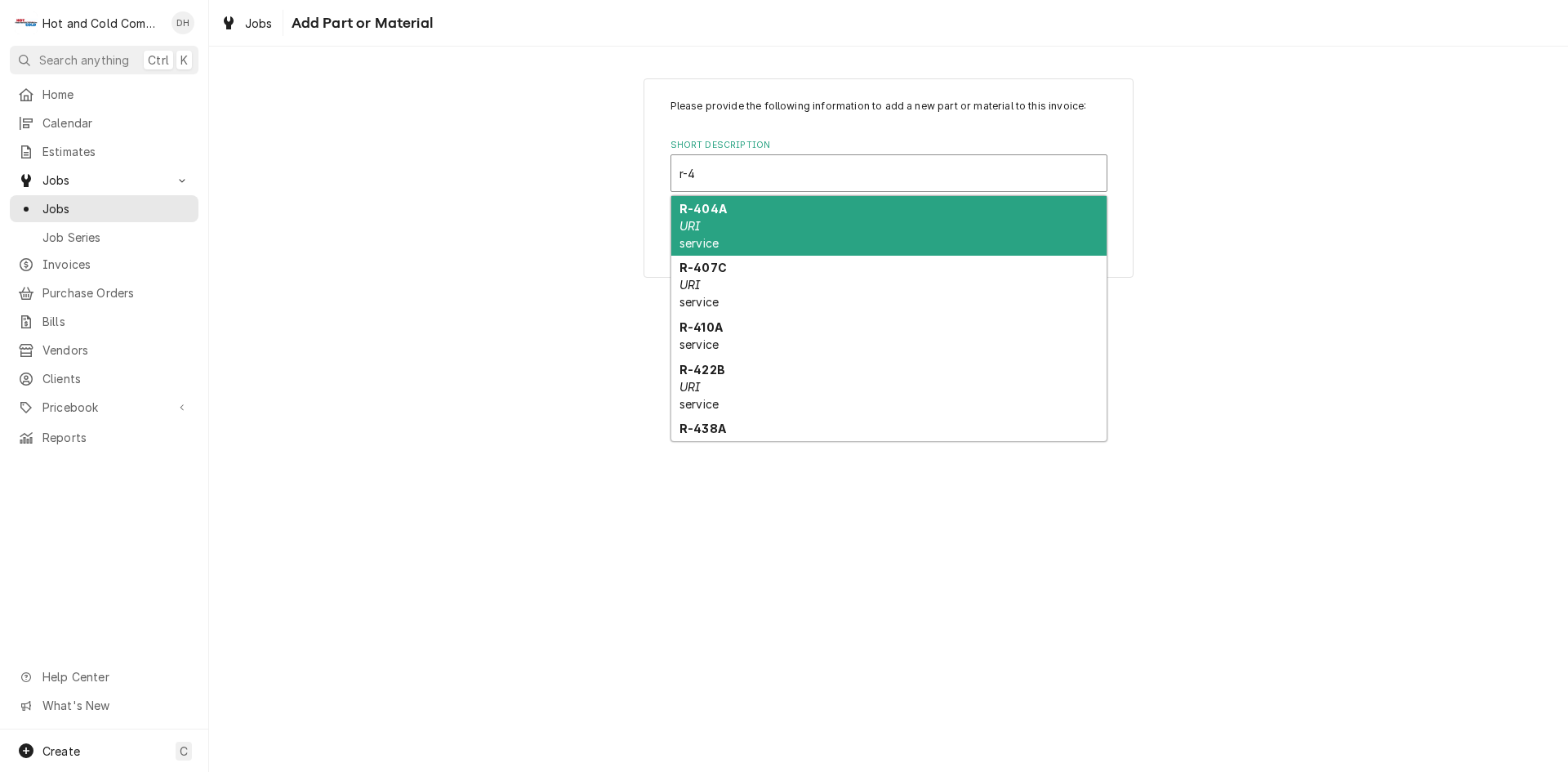
click at [719, 227] on div "R-404A URI service" at bounding box center [889, 226] width 436 height 59
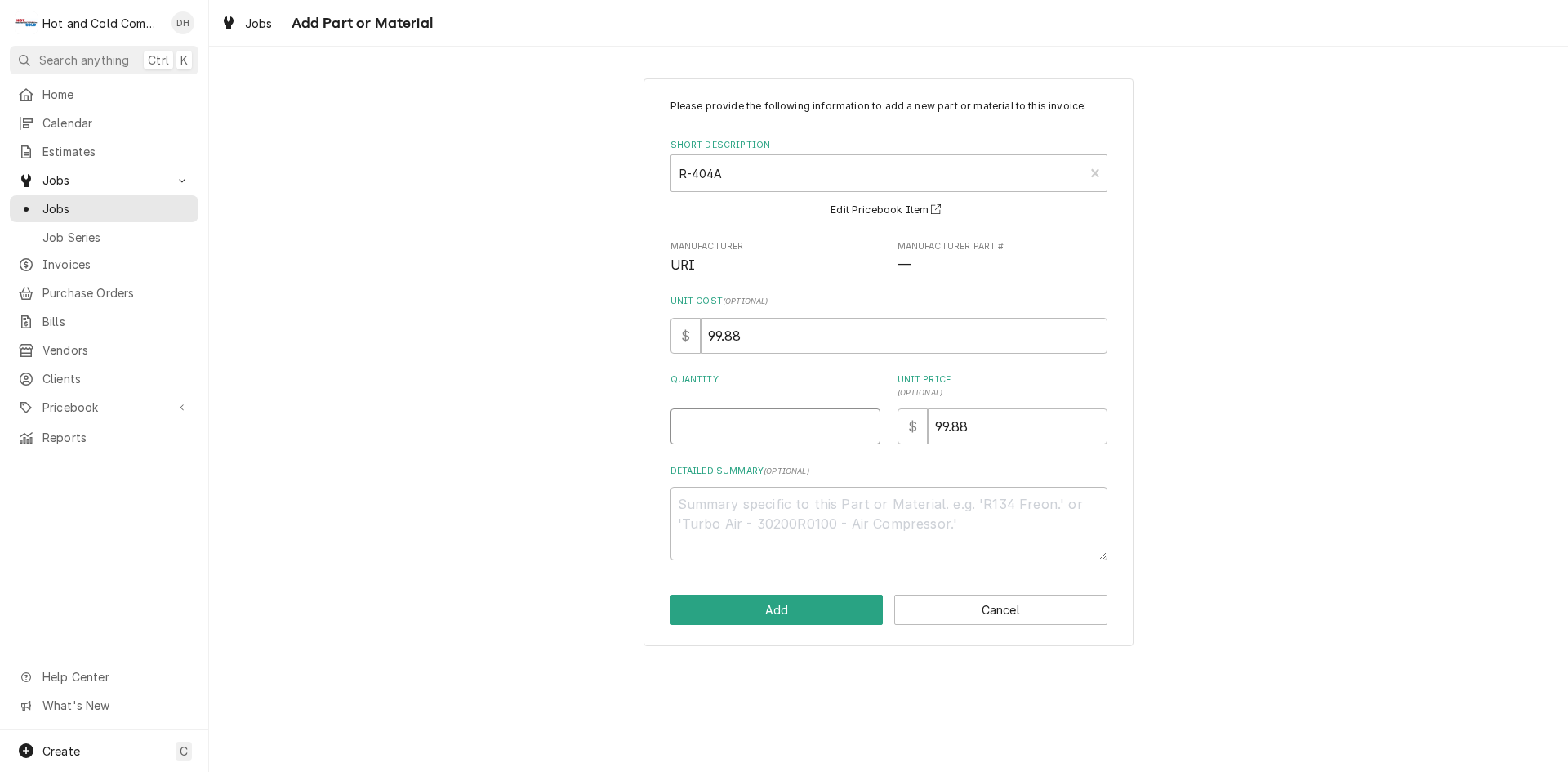
click at [739, 425] on input "Quantity" at bounding box center [775, 426] width 210 height 36
click at [800, 612] on button "Add" at bounding box center [777, 610] width 213 height 31
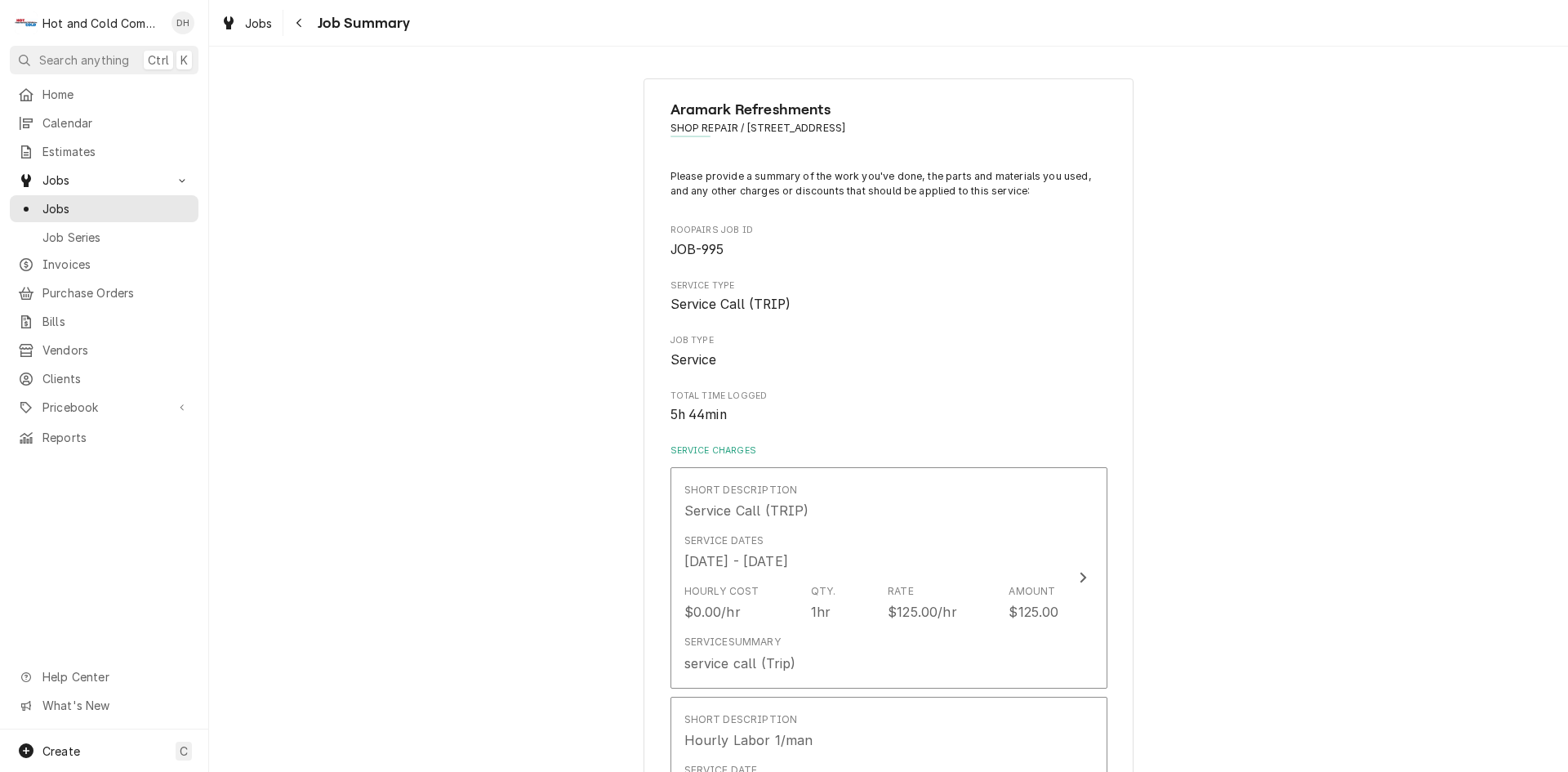
scroll to position [544, 0]
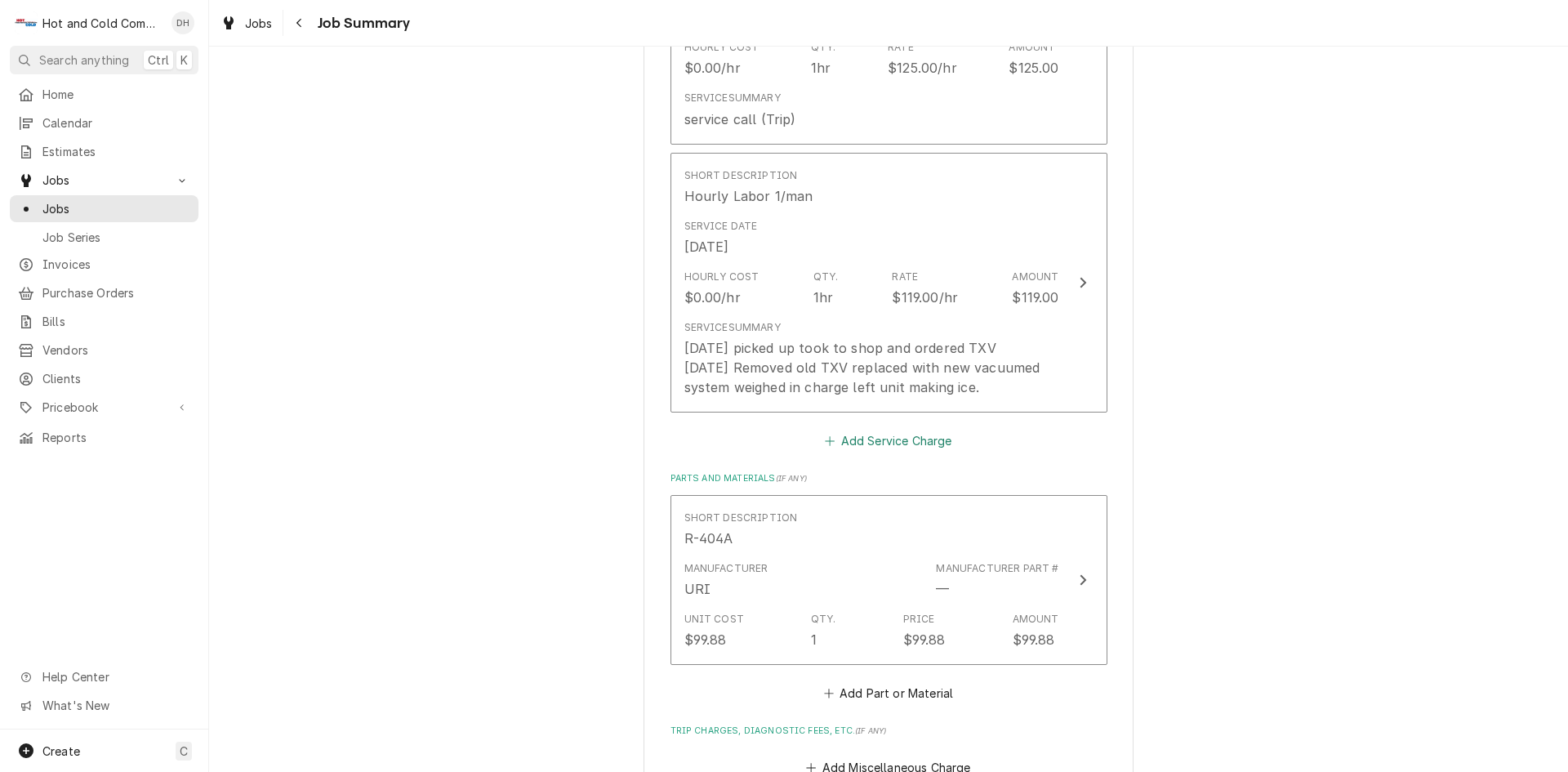
click at [896, 447] on button "Add Service Charge" at bounding box center [889, 441] width 132 height 23
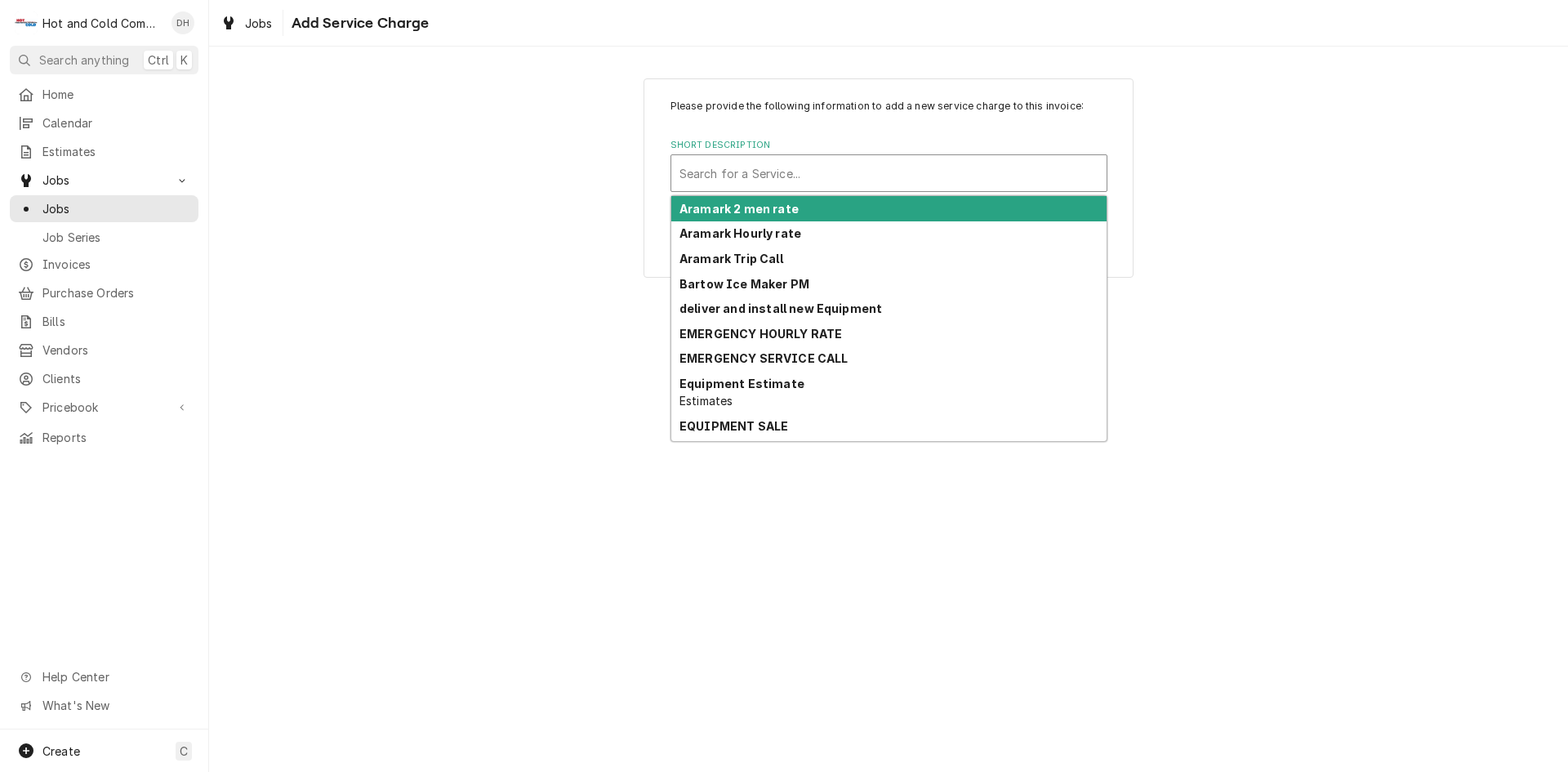
click at [830, 178] on div "Short Description" at bounding box center [889, 173] width 419 height 30
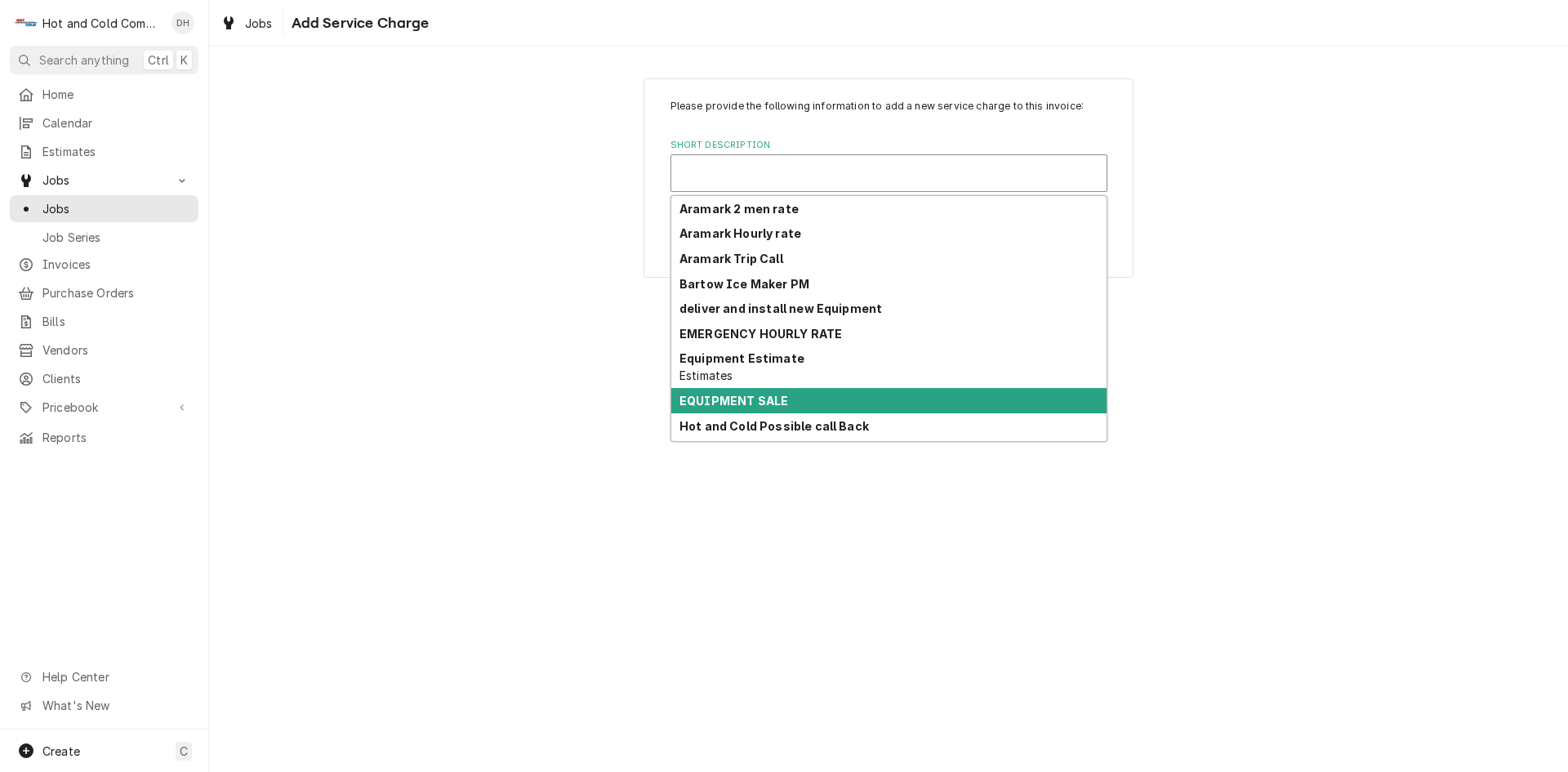
click at [376, 392] on div "Please provide the following information to add a new service charge to this in…" at bounding box center [888, 409] width 1359 height 725
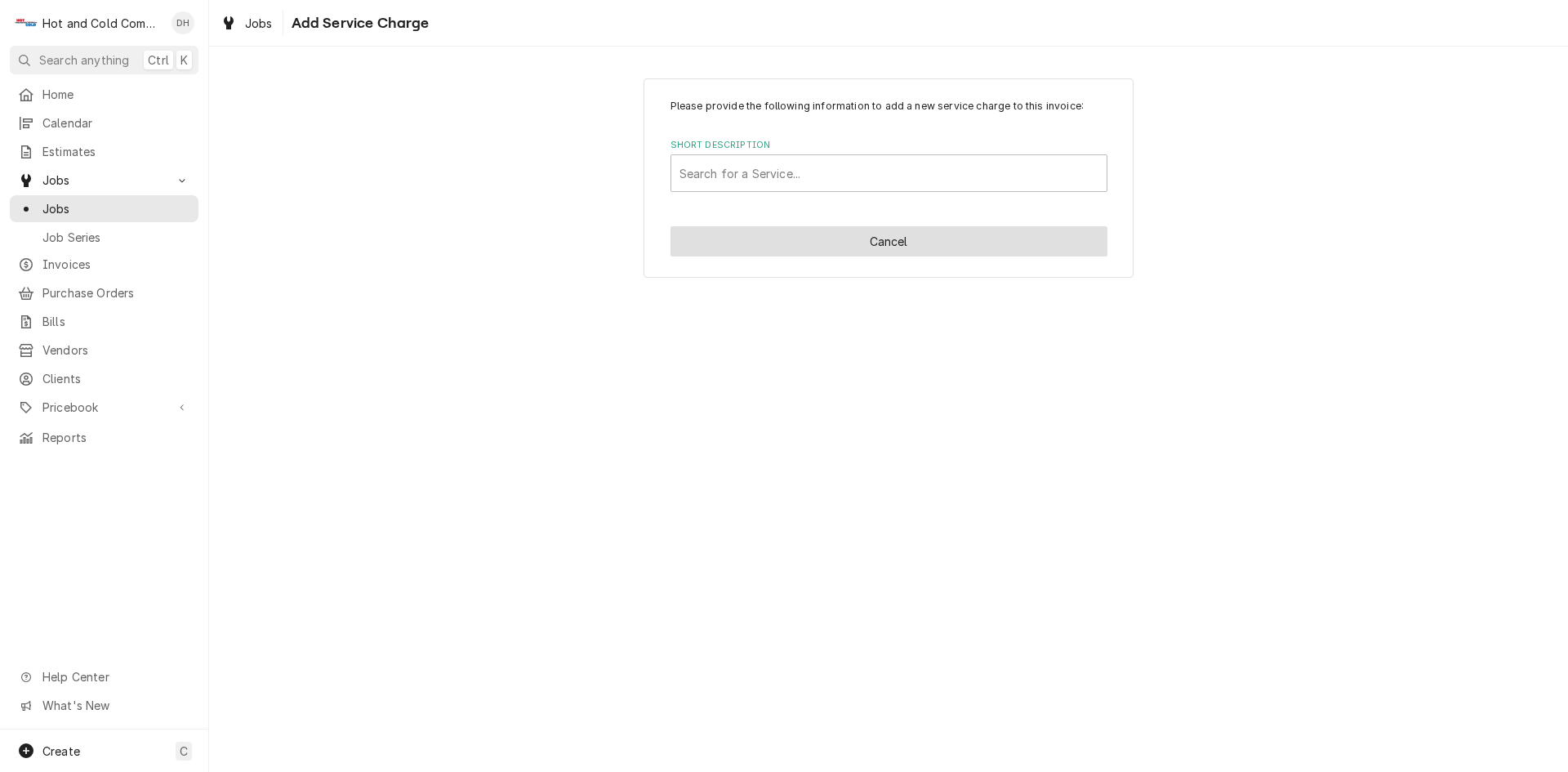
click at [917, 248] on button "Cancel" at bounding box center [889, 242] width 437 height 31
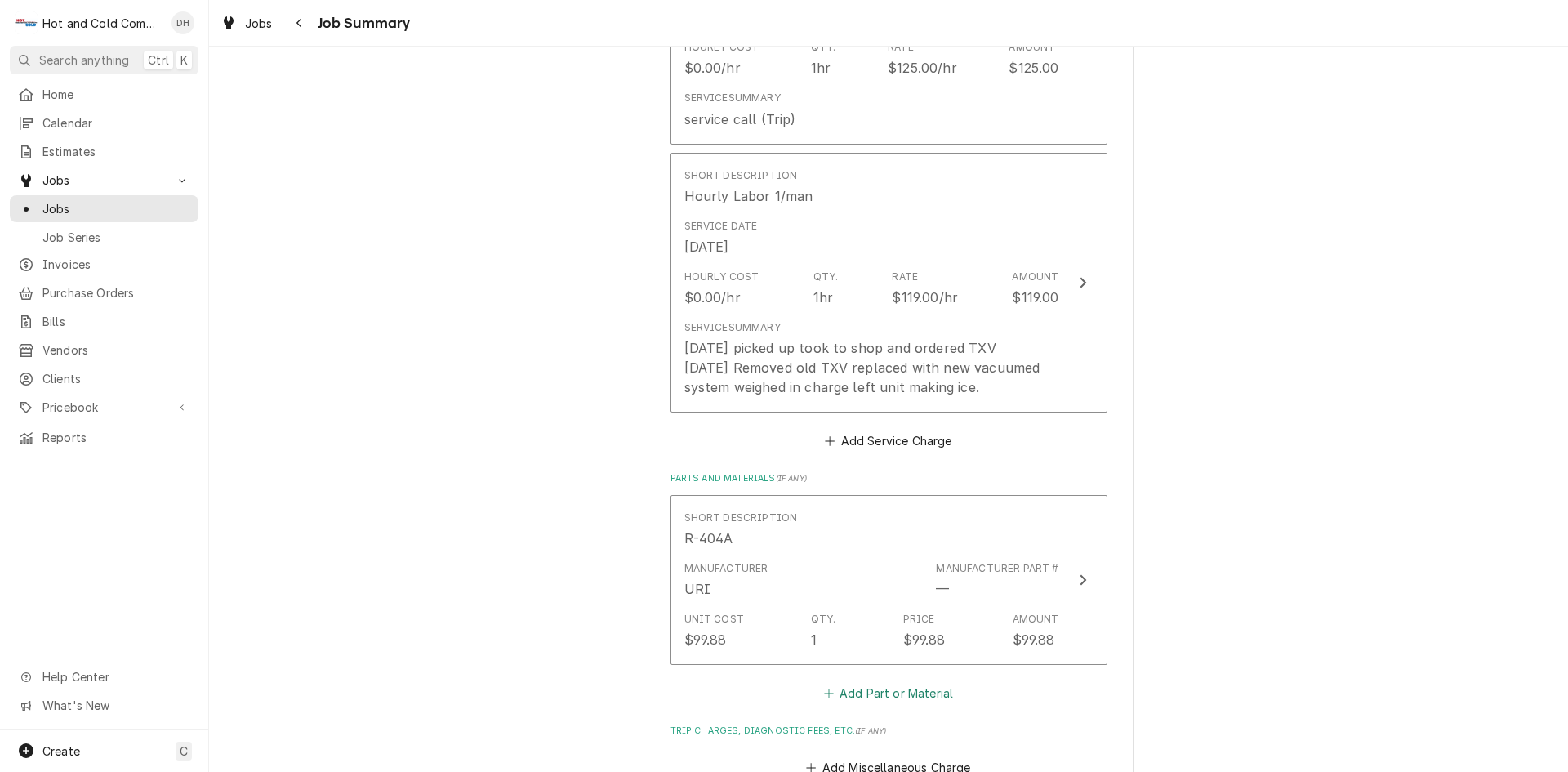
click at [897, 694] on button "Add Part or Material" at bounding box center [888, 693] width 135 height 23
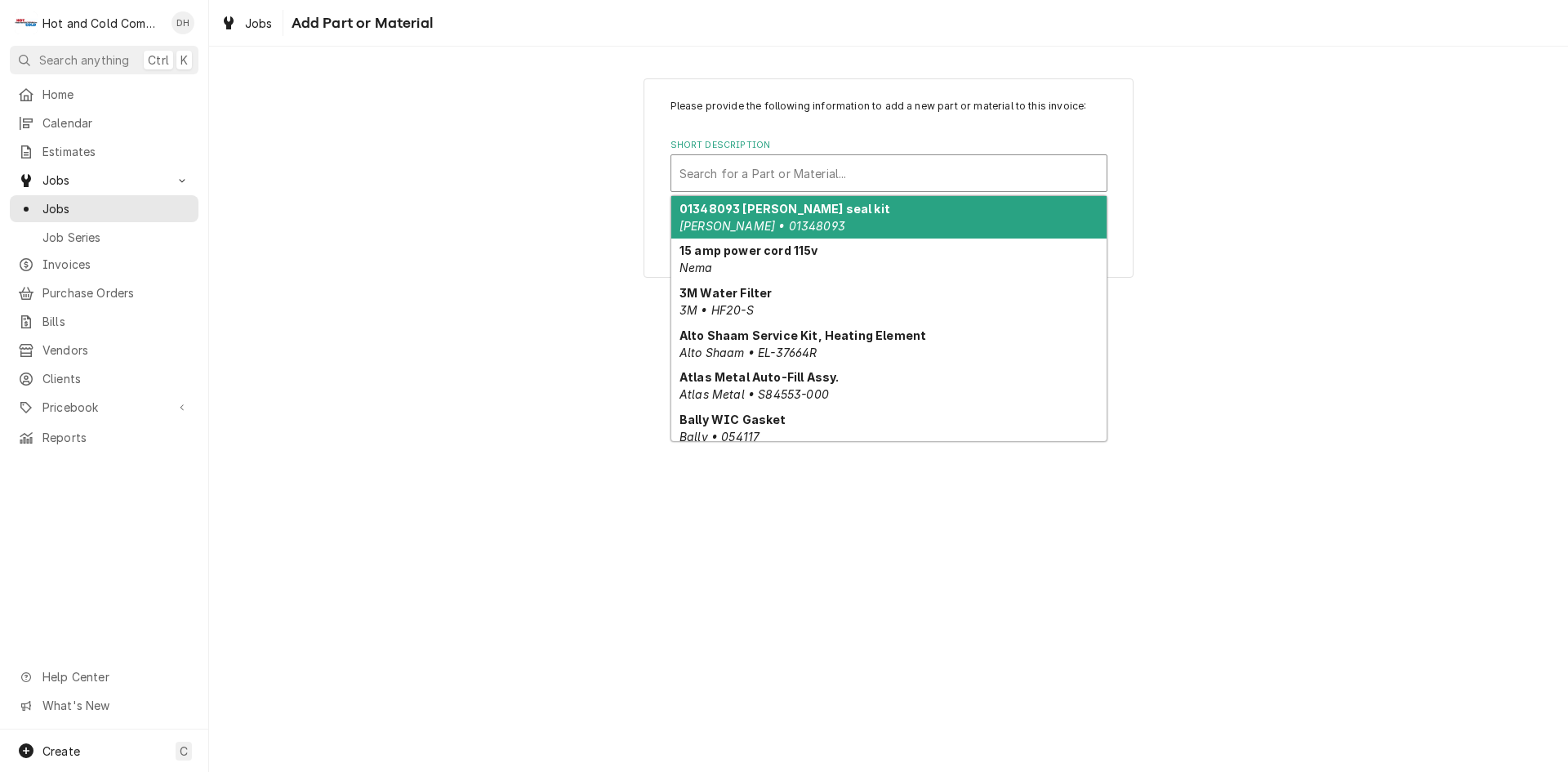
click at [731, 171] on div "Short Description" at bounding box center [889, 173] width 419 height 30
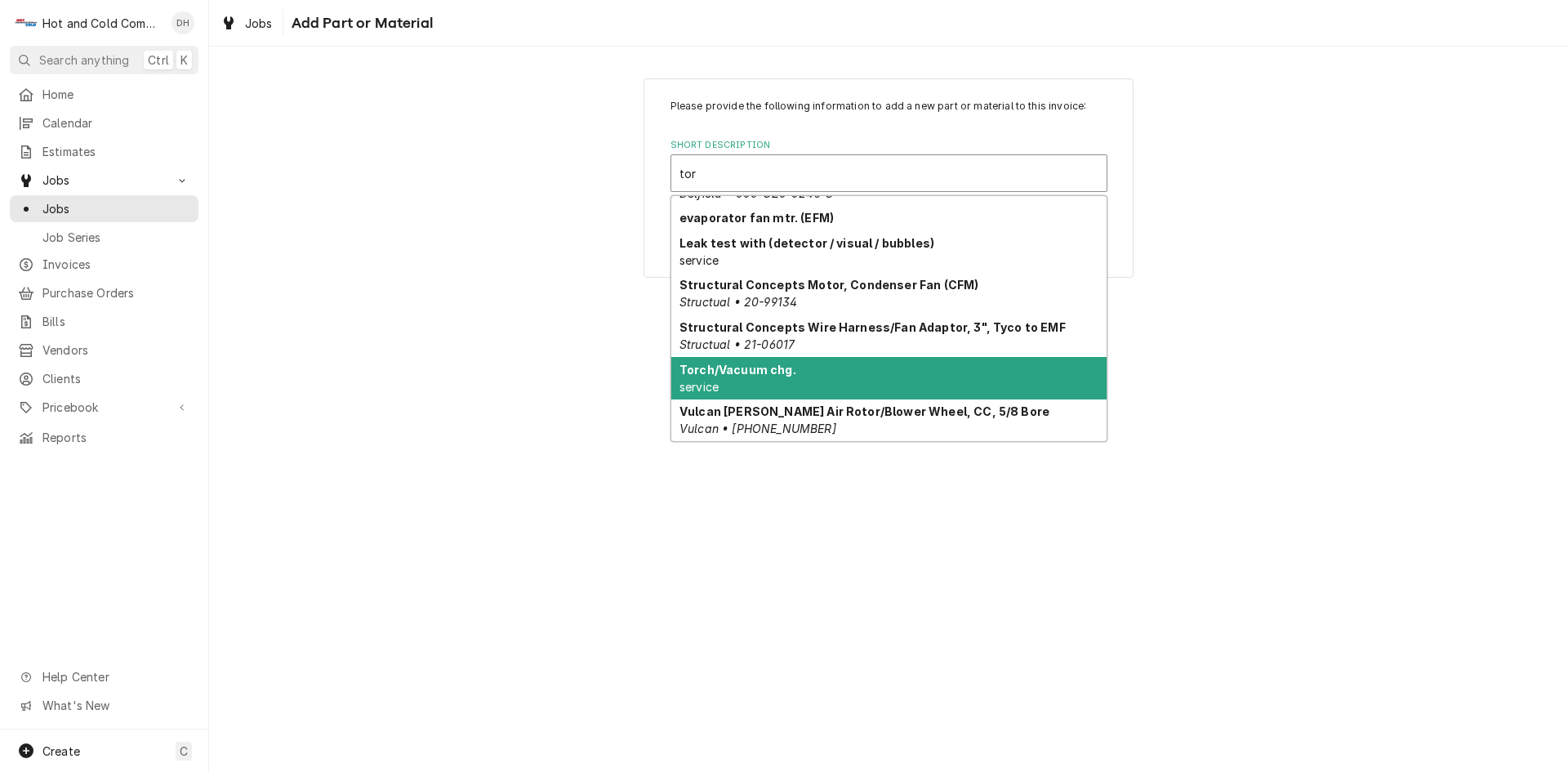
scroll to position [167, 0]
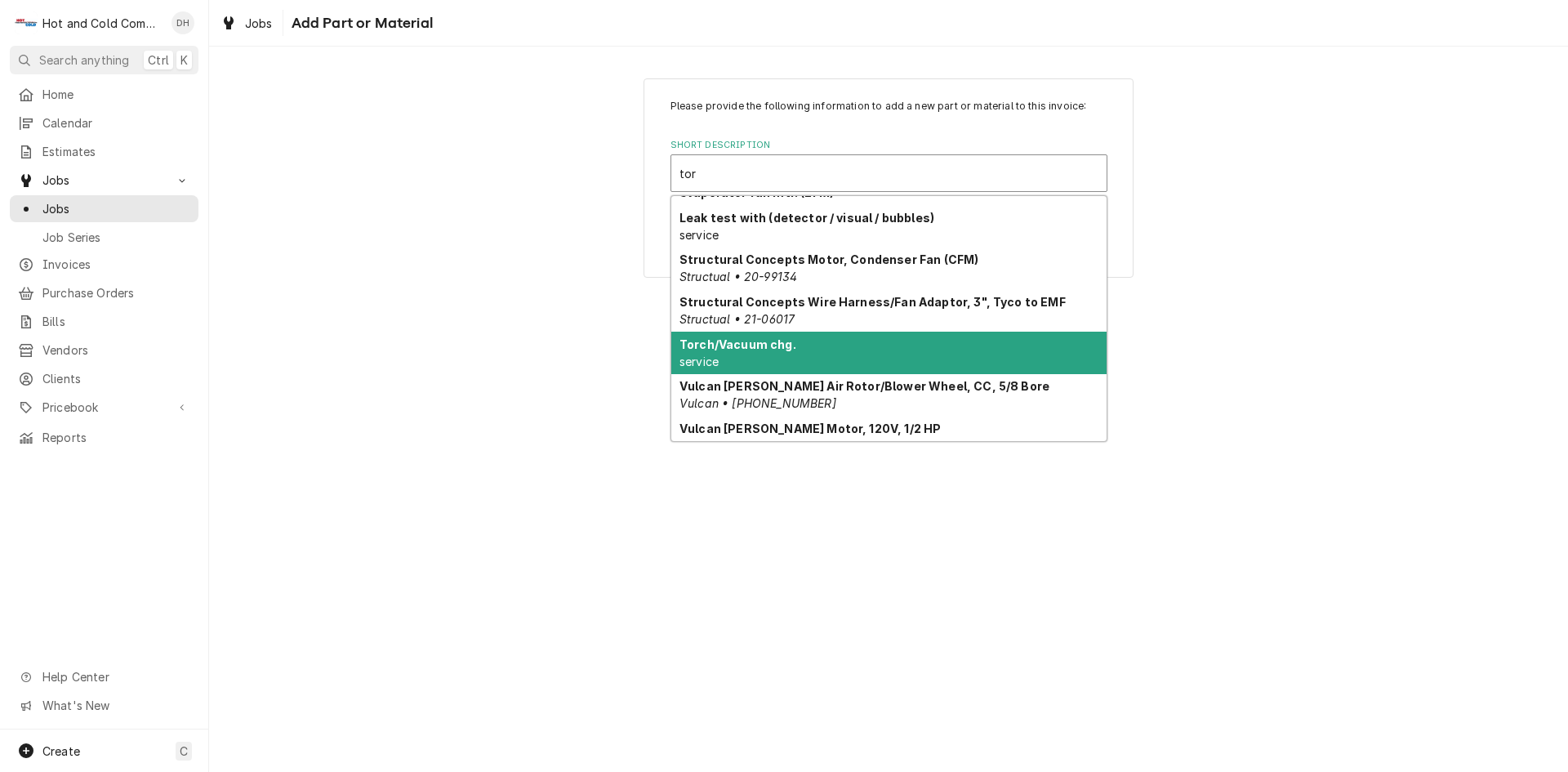
click at [777, 349] on strong "Torch/Vacuum chg." at bounding box center [738, 344] width 117 height 14
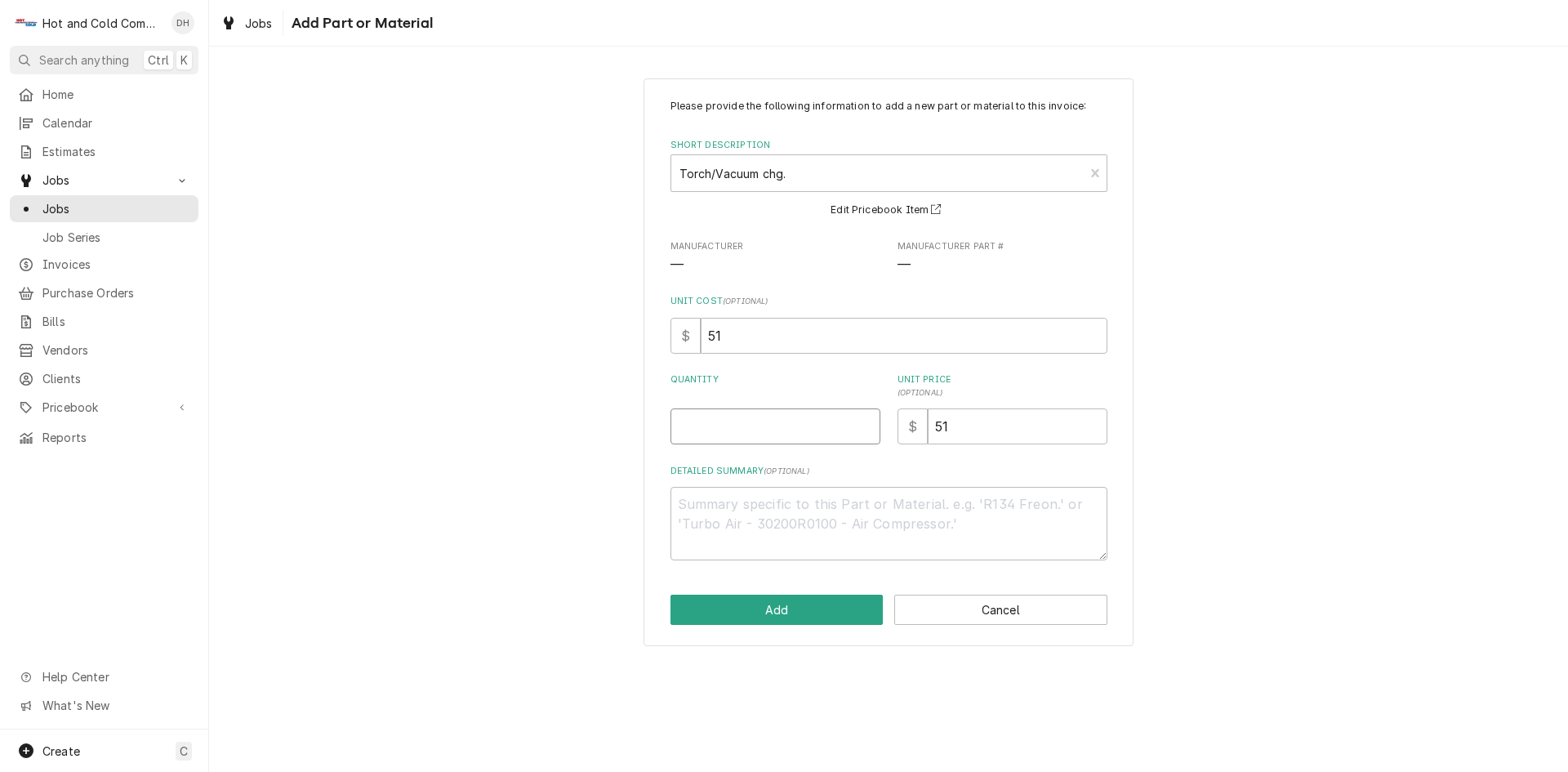
click at [808, 430] on input "Quantity" at bounding box center [775, 426] width 210 height 36
click at [784, 609] on button "Add" at bounding box center [777, 610] width 213 height 31
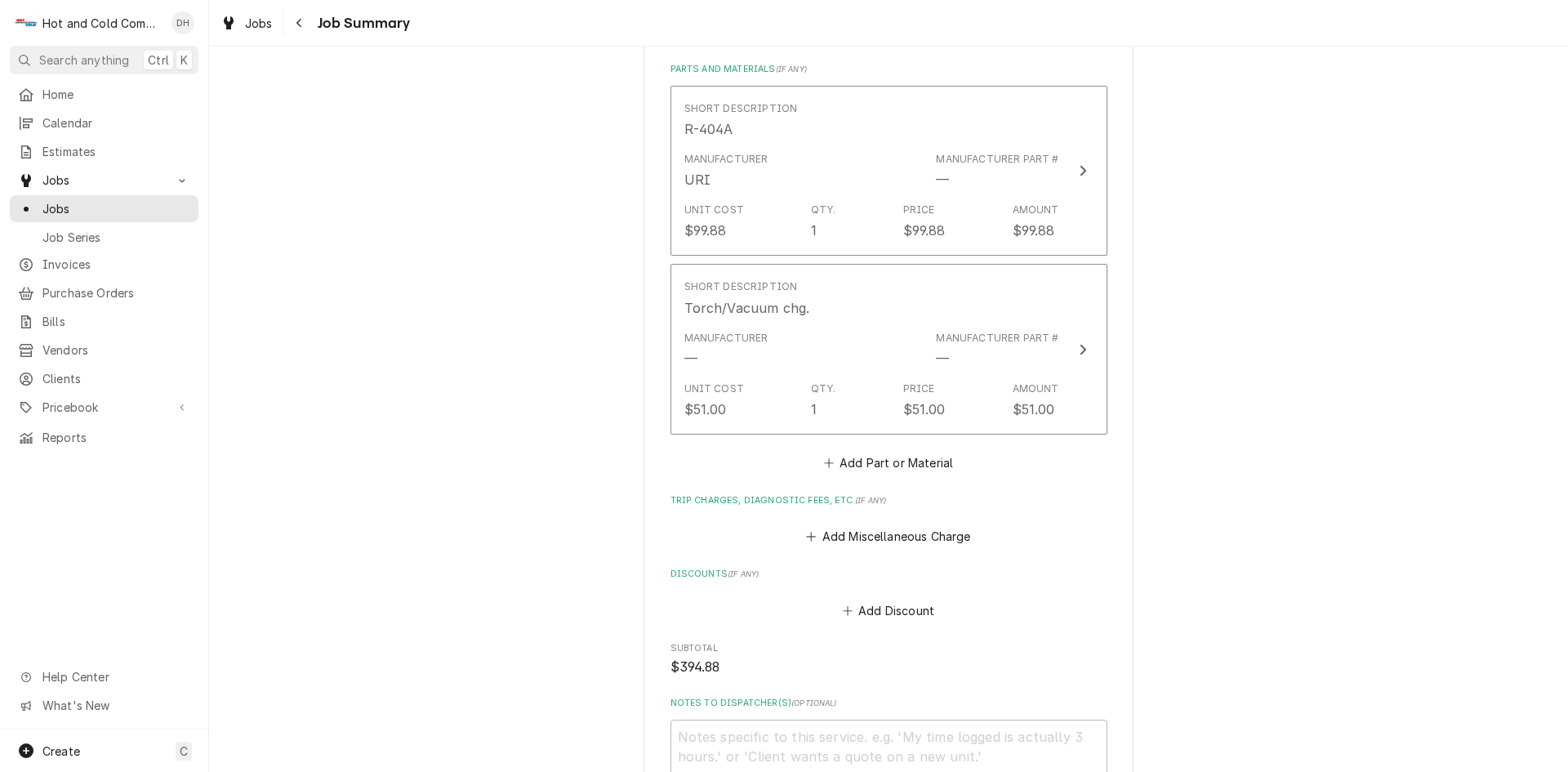
scroll to position [1090, 0]
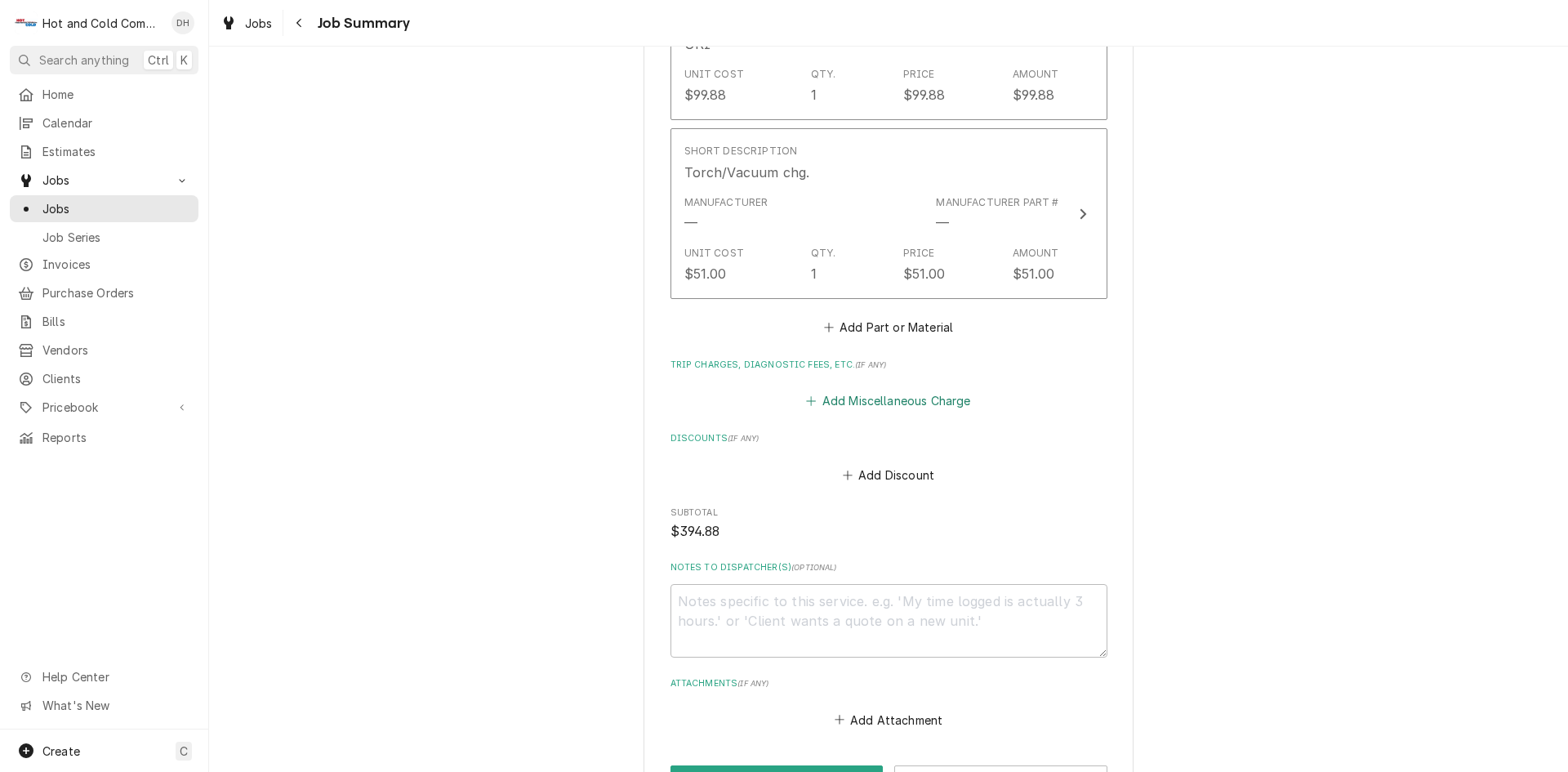
click at [841, 399] on button "Add Miscellaneous Charge" at bounding box center [889, 401] width 170 height 23
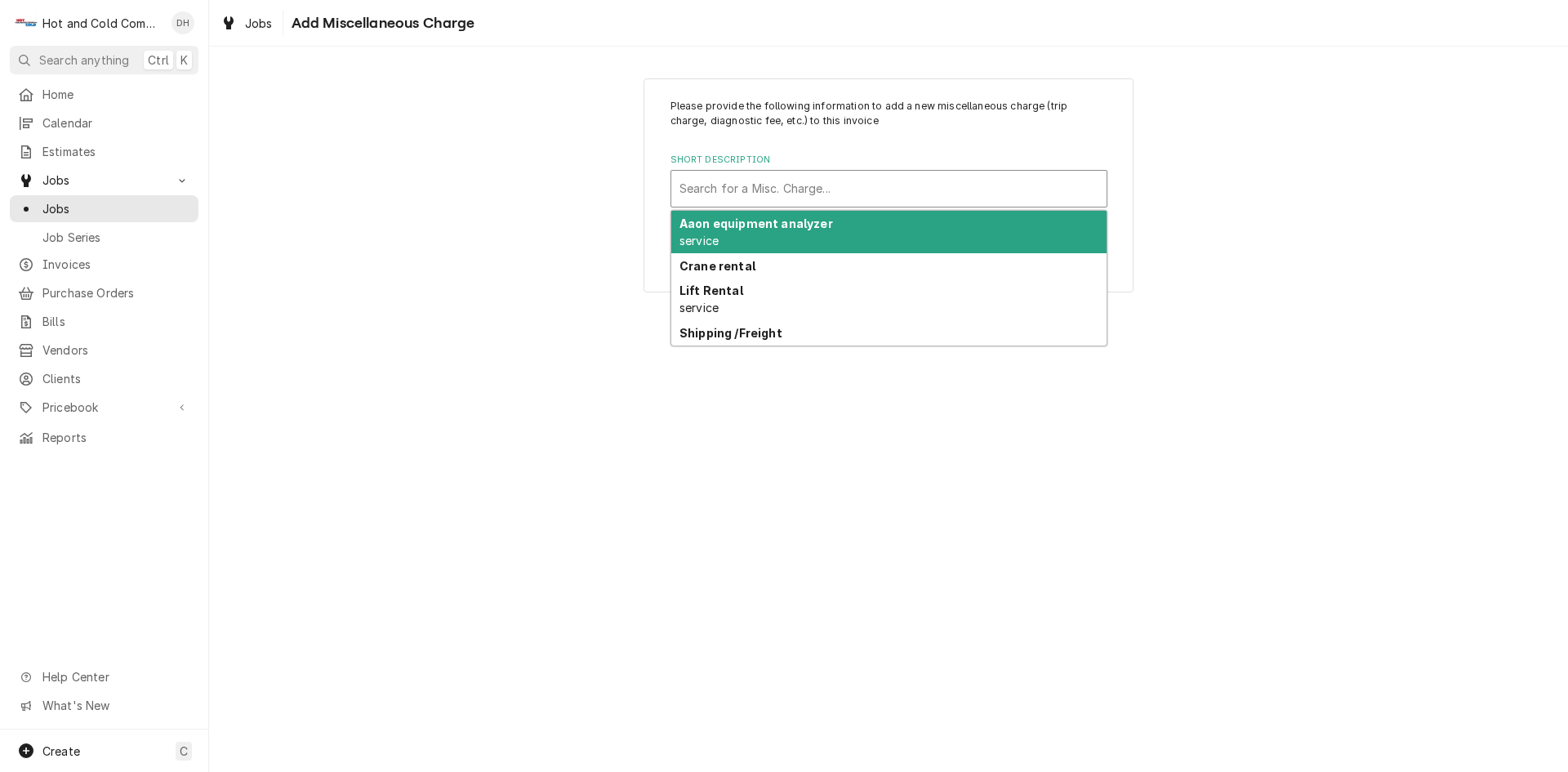
click at [732, 188] on div "Short Description" at bounding box center [889, 189] width 419 height 30
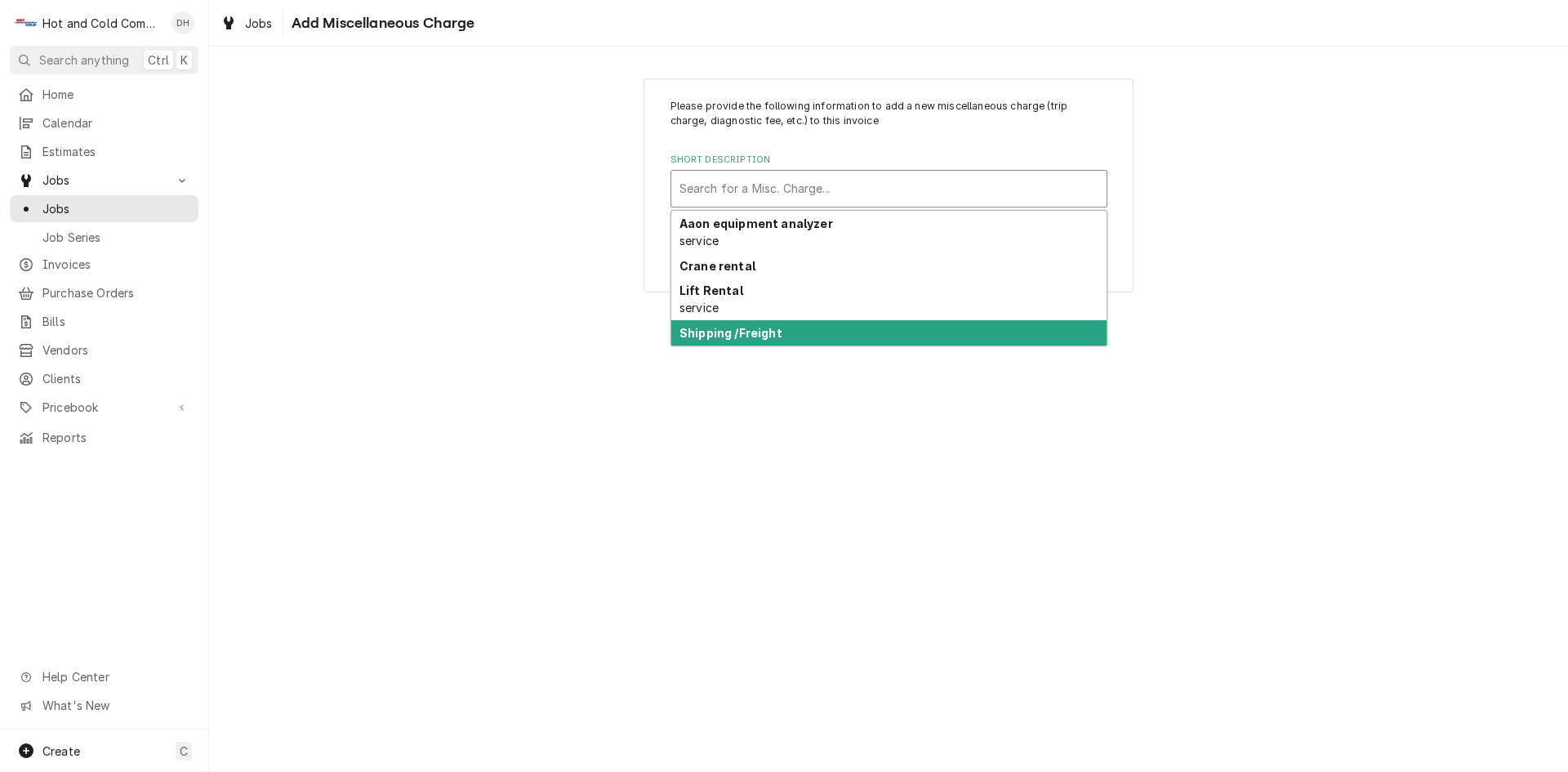
click at [728, 332] on strong "Shipping /Freight" at bounding box center [730, 333] width 103 height 14
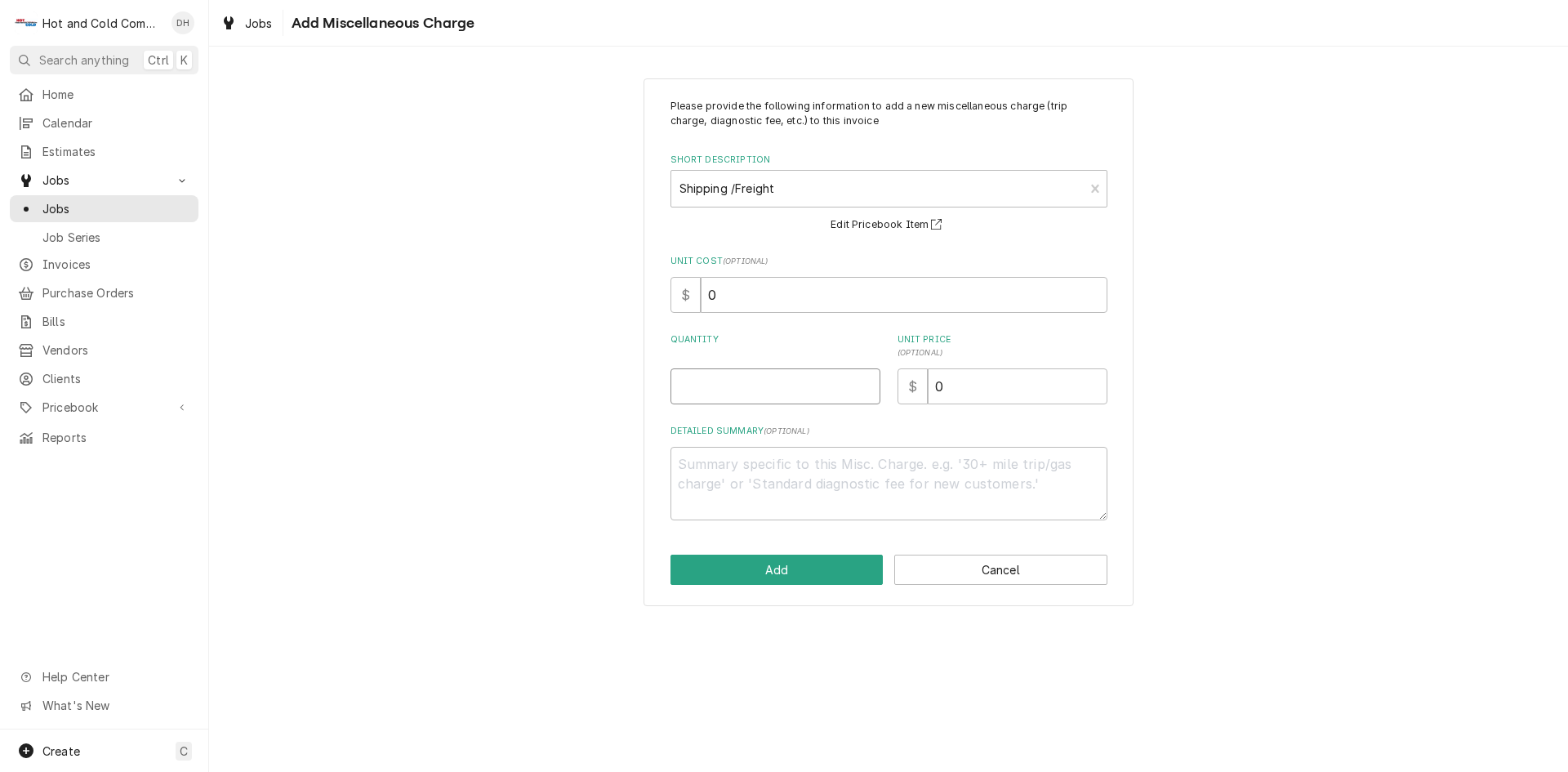
click at [705, 392] on input "Quantity" at bounding box center [775, 386] width 210 height 36
click at [960, 382] on input "0" at bounding box center [1018, 386] width 180 height 36
click at [806, 572] on button "Add" at bounding box center [777, 570] width 213 height 31
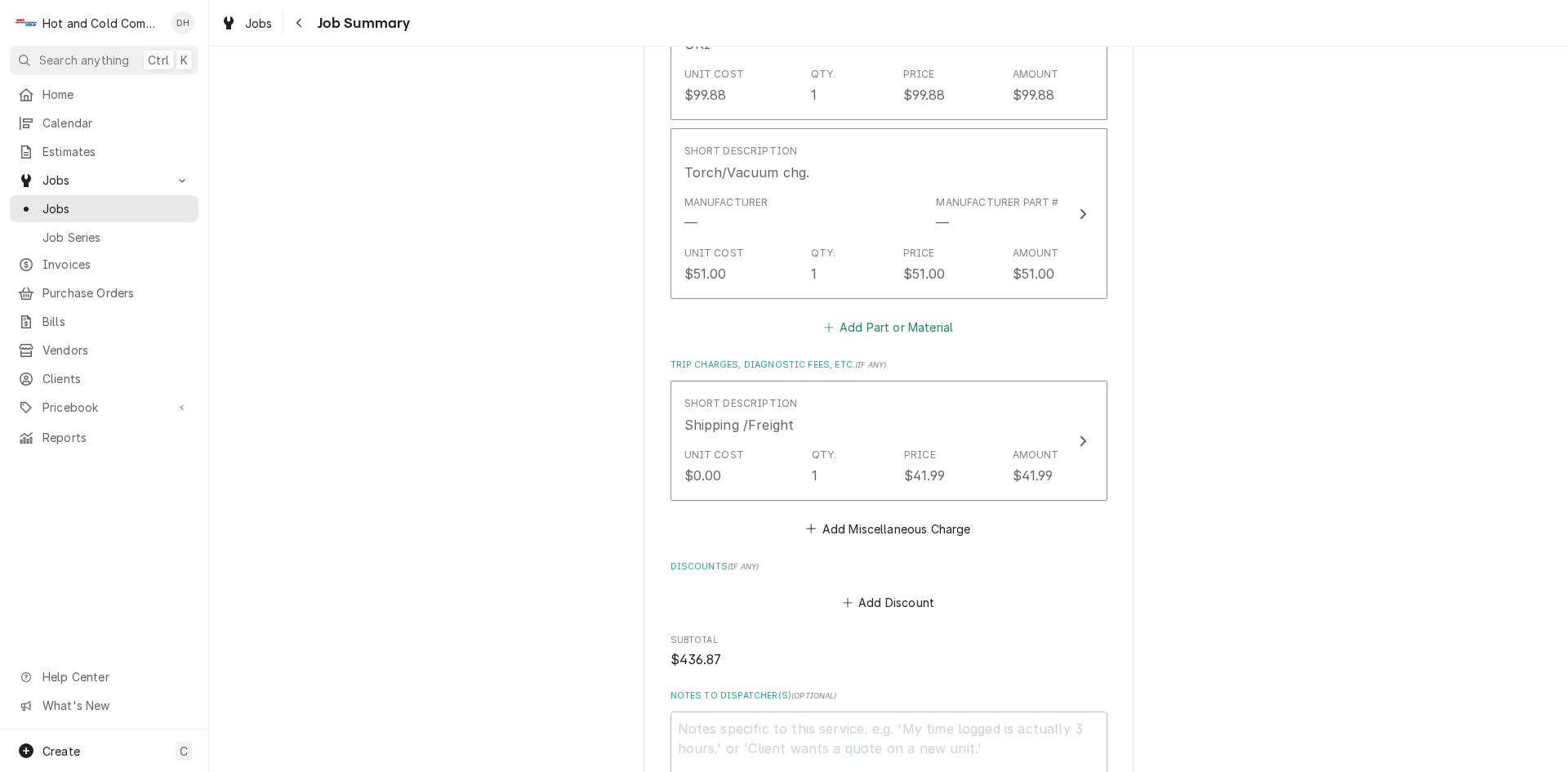
click at [908, 324] on button "Add Part or Material" at bounding box center [888, 326] width 135 height 23
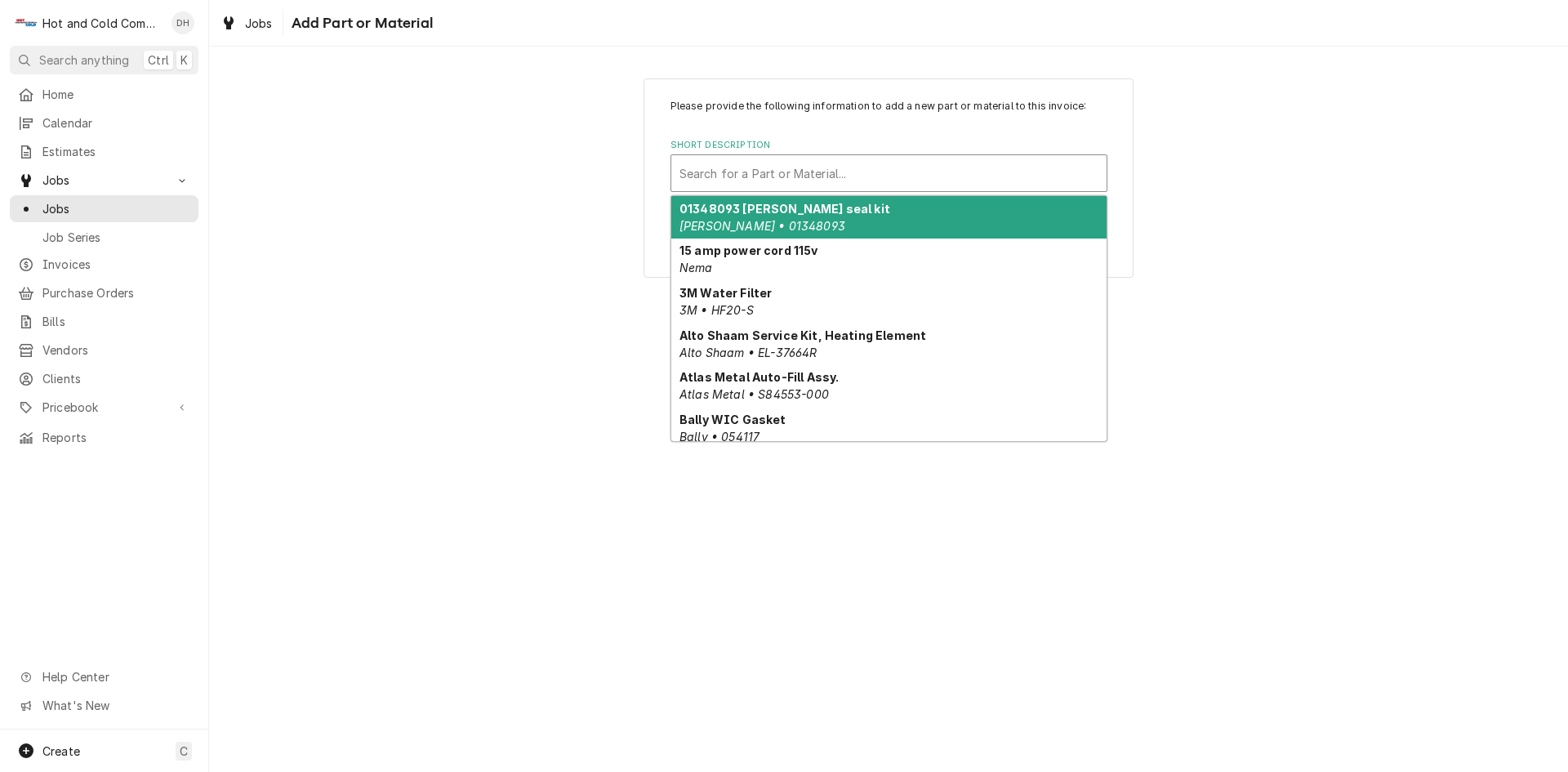
click at [701, 165] on div "Short Description" at bounding box center [889, 173] width 419 height 30
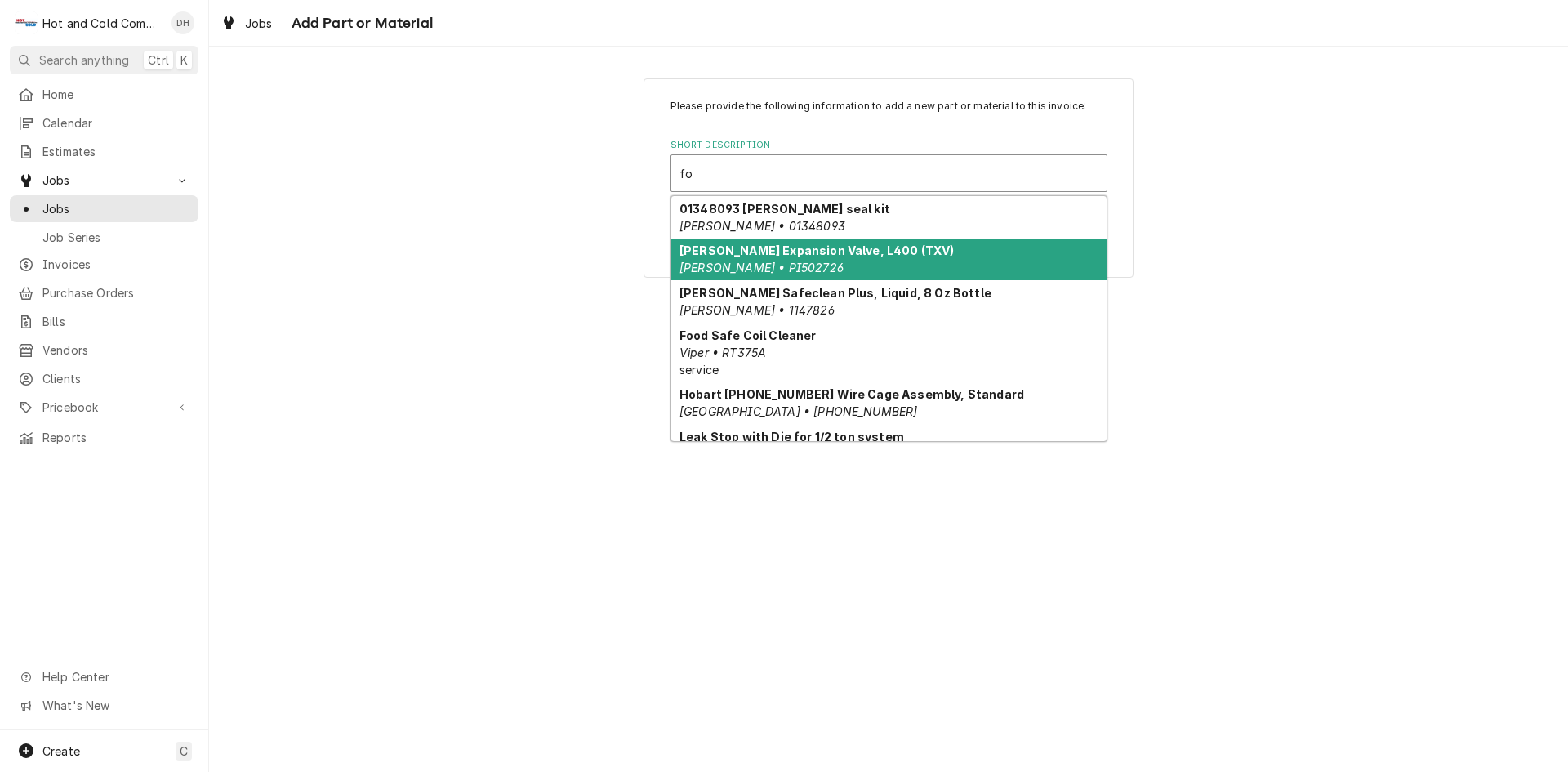
click at [975, 259] on div "Follett Expansion Valve, L400 (TXV) Follett • PI502726" at bounding box center [889, 260] width 436 height 42
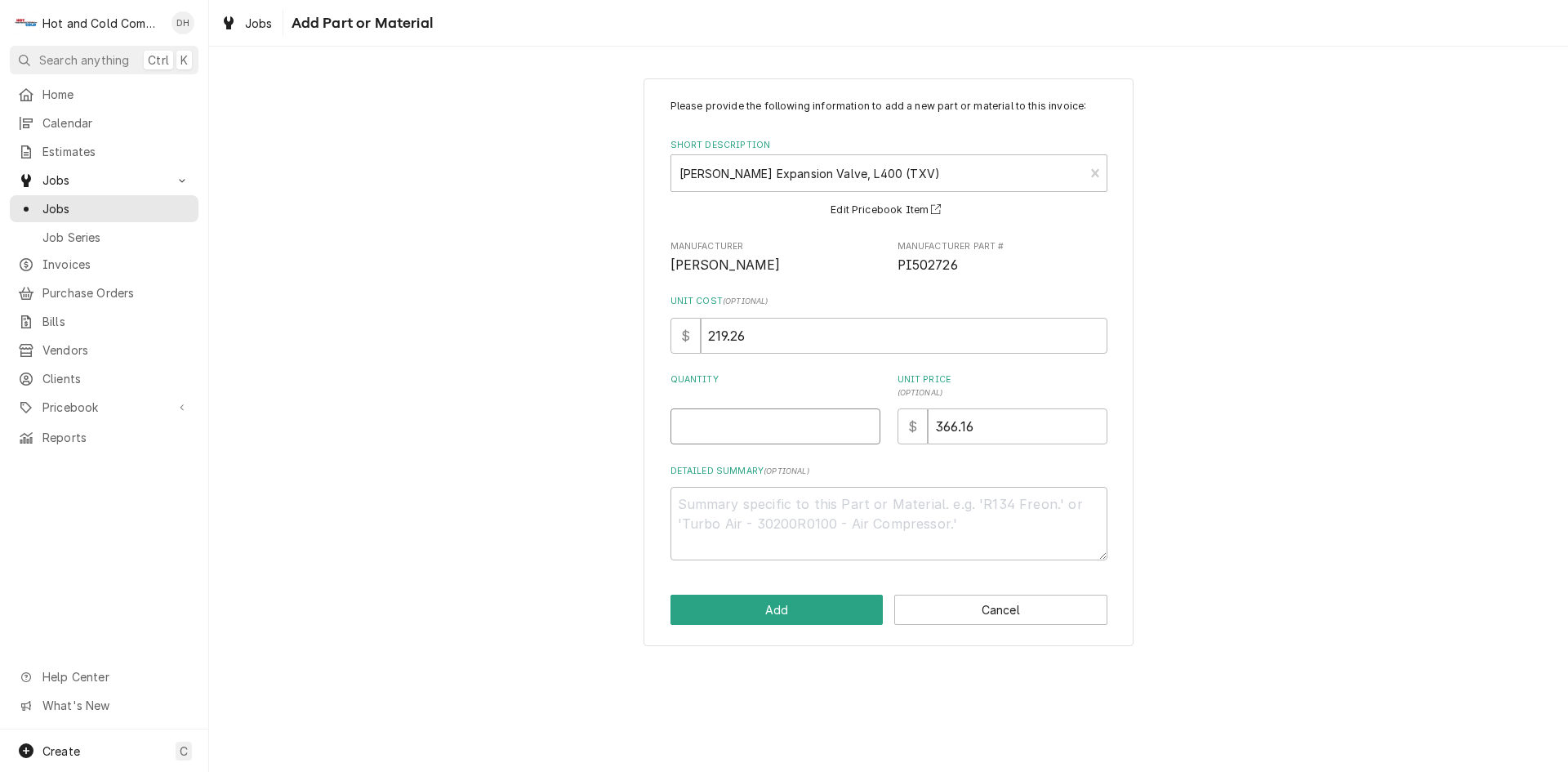
click at [778, 431] on input "Quantity" at bounding box center [775, 426] width 210 height 36
click at [813, 600] on button "Add" at bounding box center [777, 610] width 213 height 31
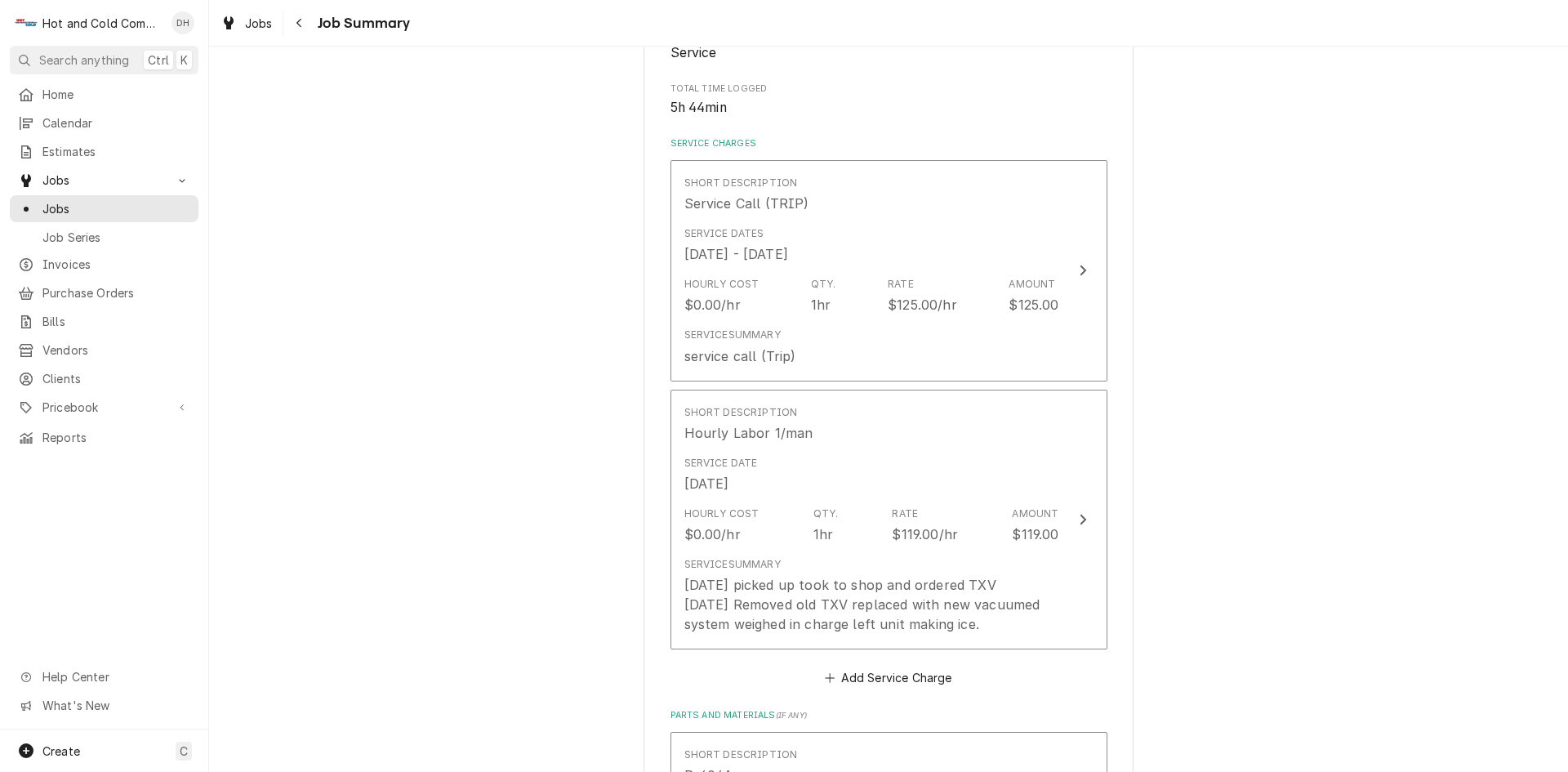
scroll to position [272, 0]
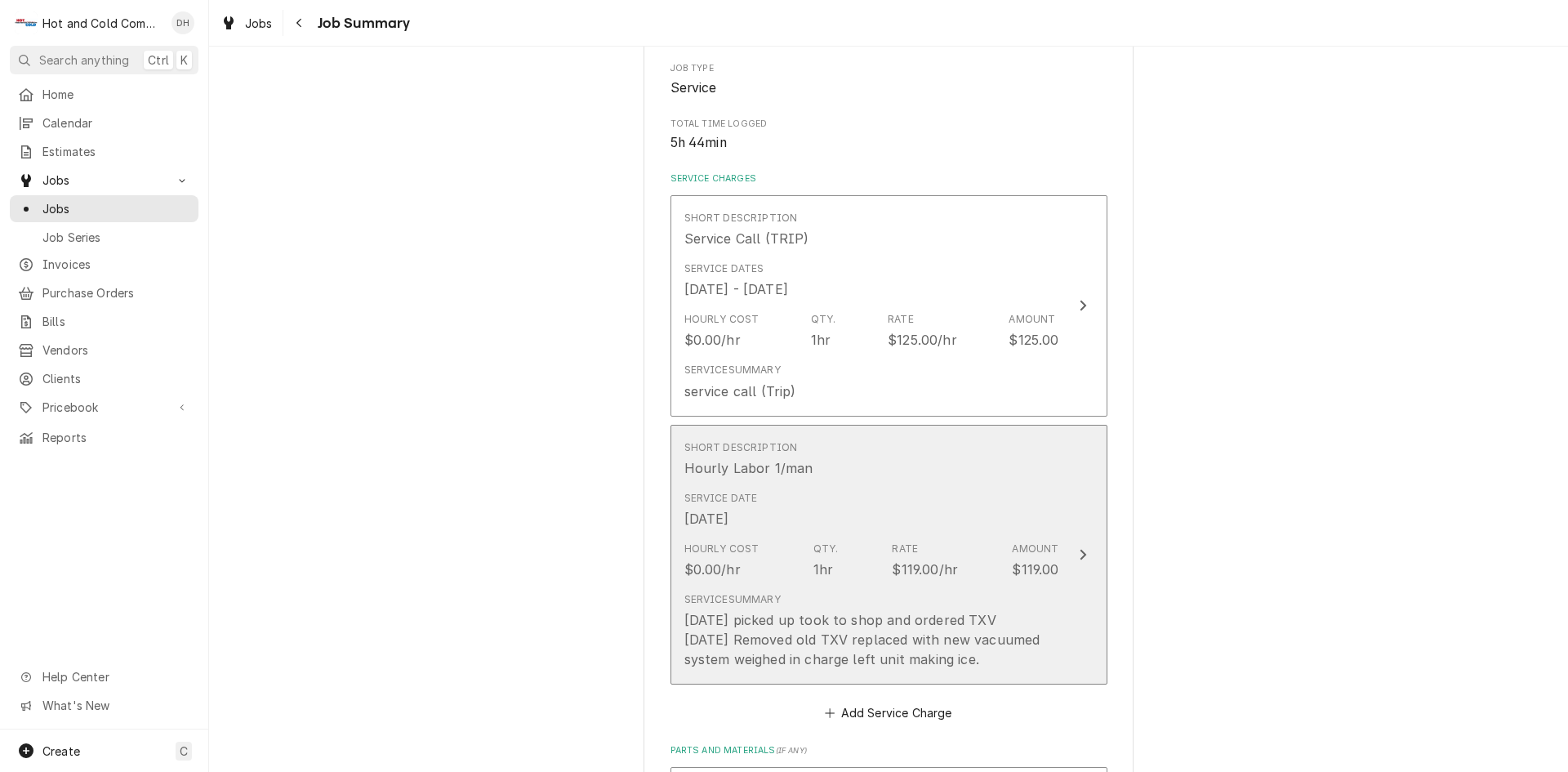
click at [845, 499] on div "Service Date Aug 14, 2025" at bounding box center [872, 510] width 375 height 51
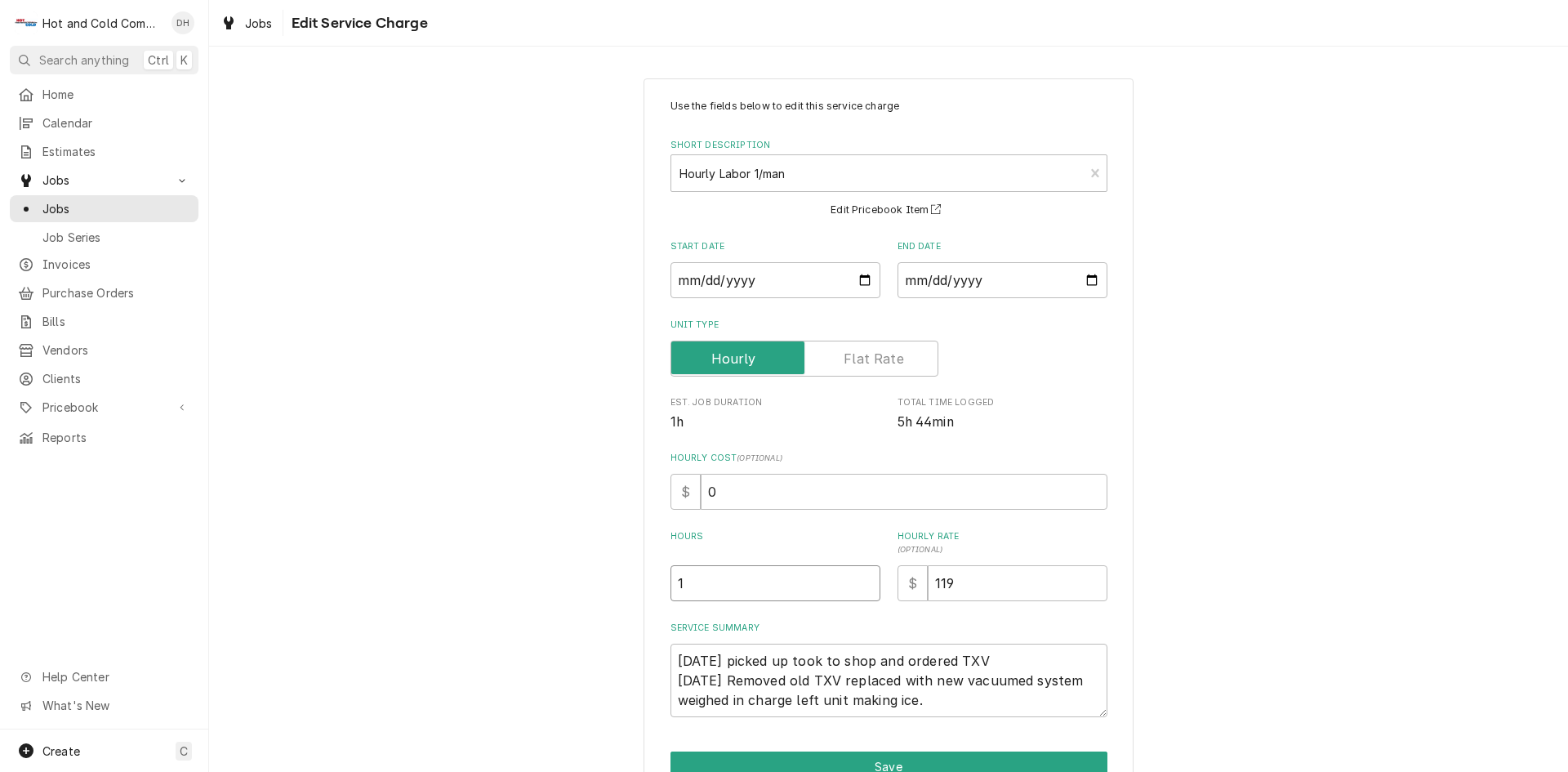
click at [745, 590] on input "1" at bounding box center [775, 583] width 210 height 36
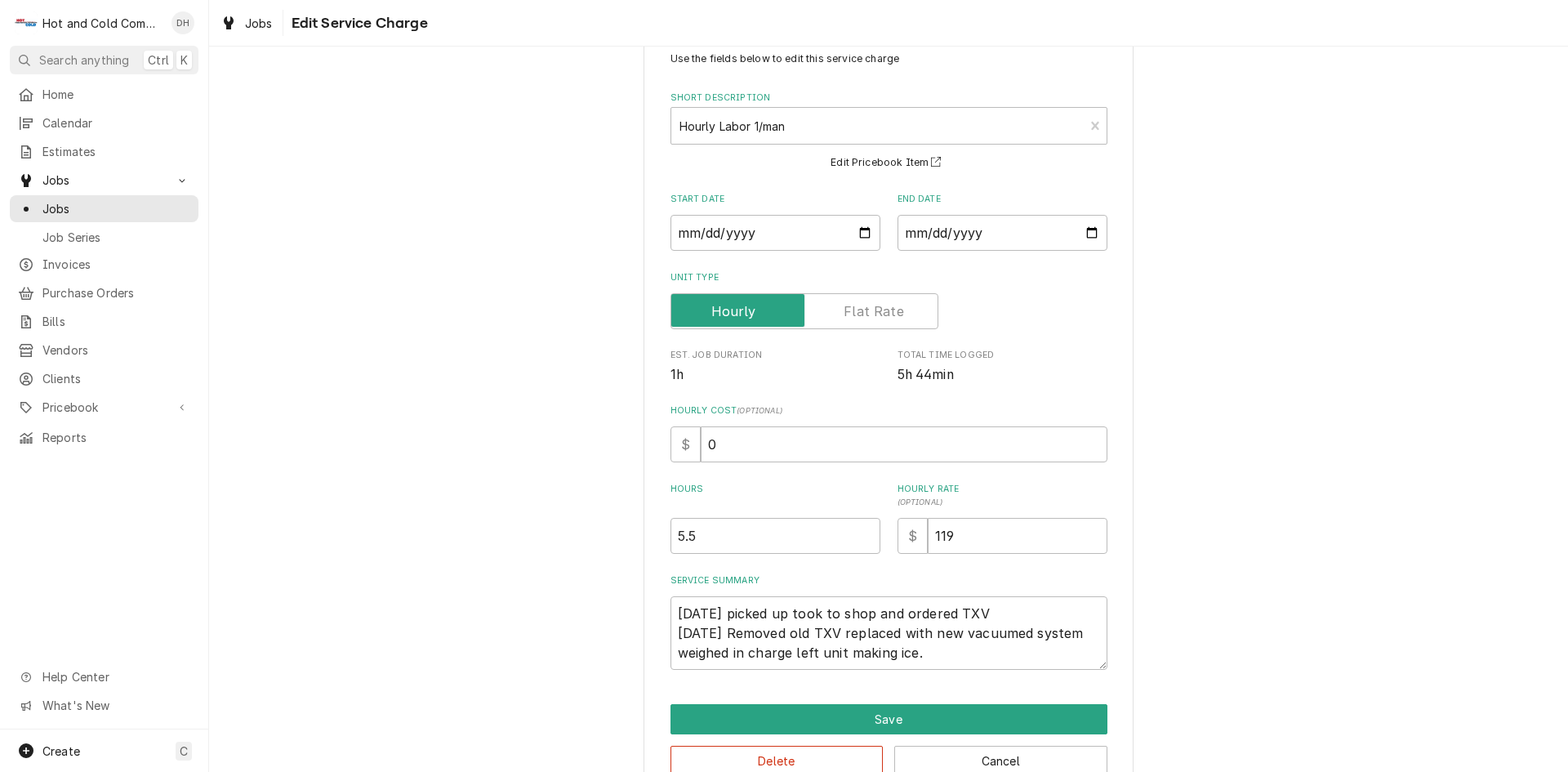
scroll to position [87, 0]
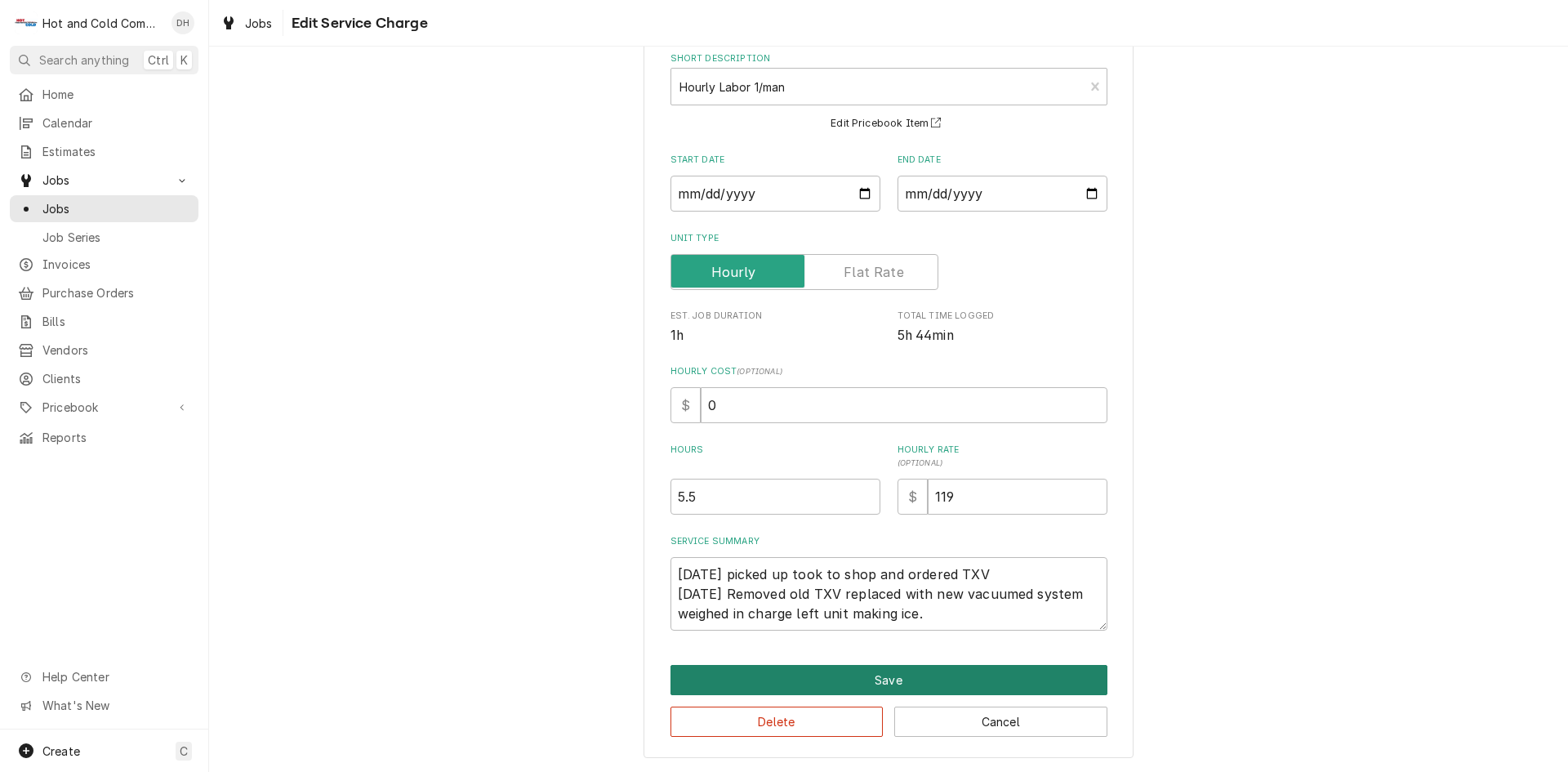
click at [868, 679] on button "Save" at bounding box center [889, 680] width 437 height 31
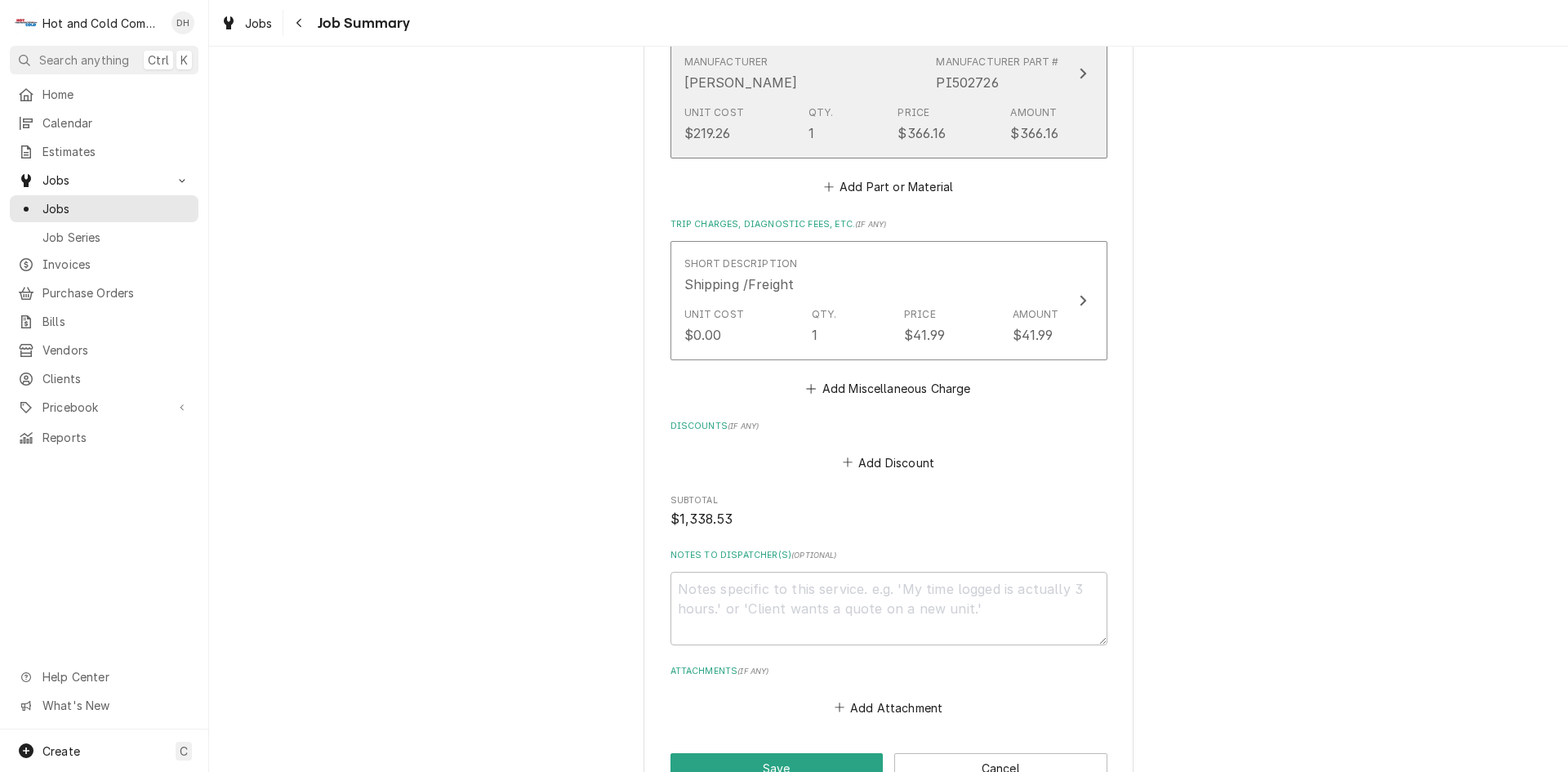
scroll to position [1531, 0]
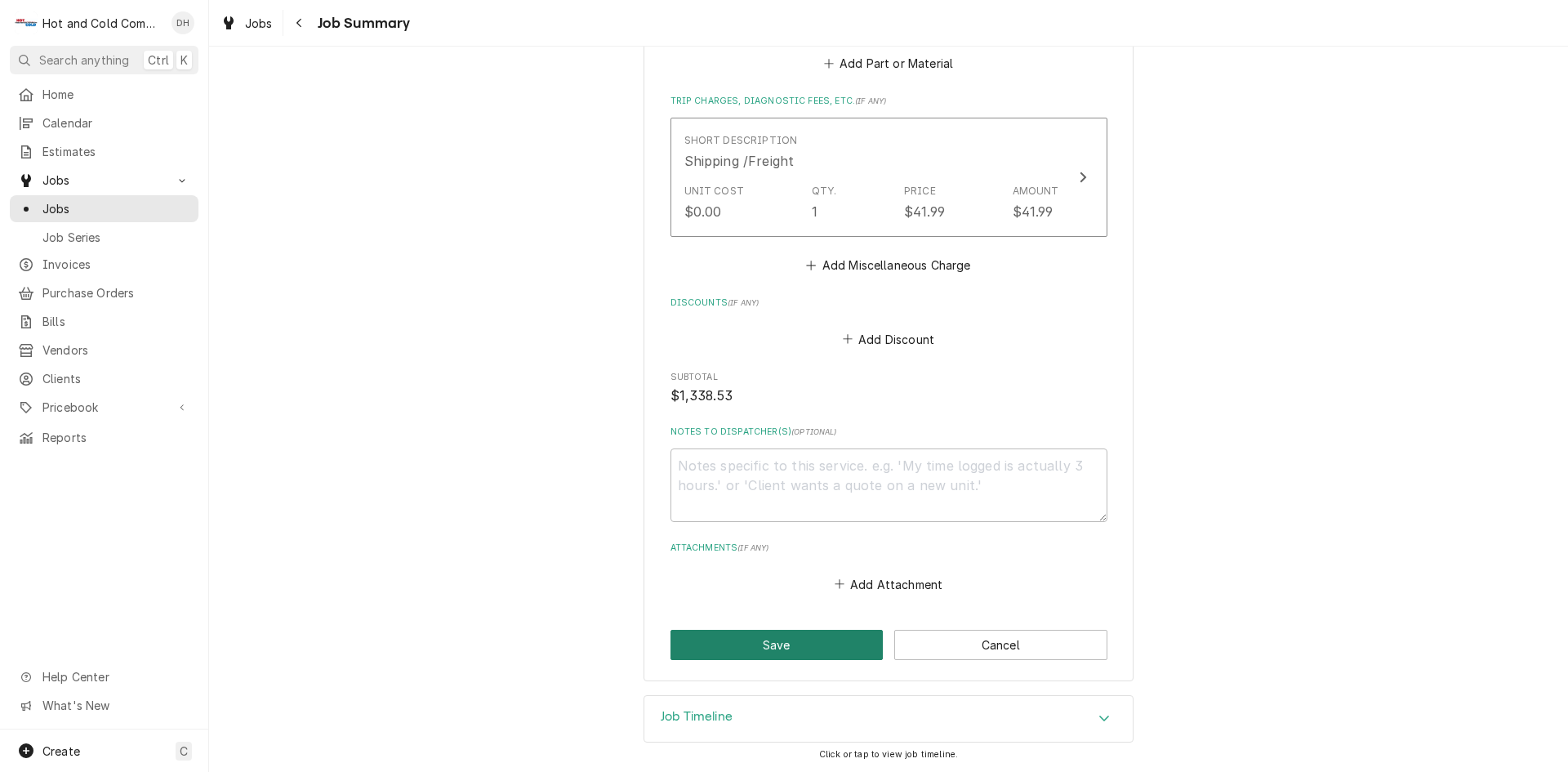
click at [809, 656] on button "Save" at bounding box center [777, 645] width 213 height 31
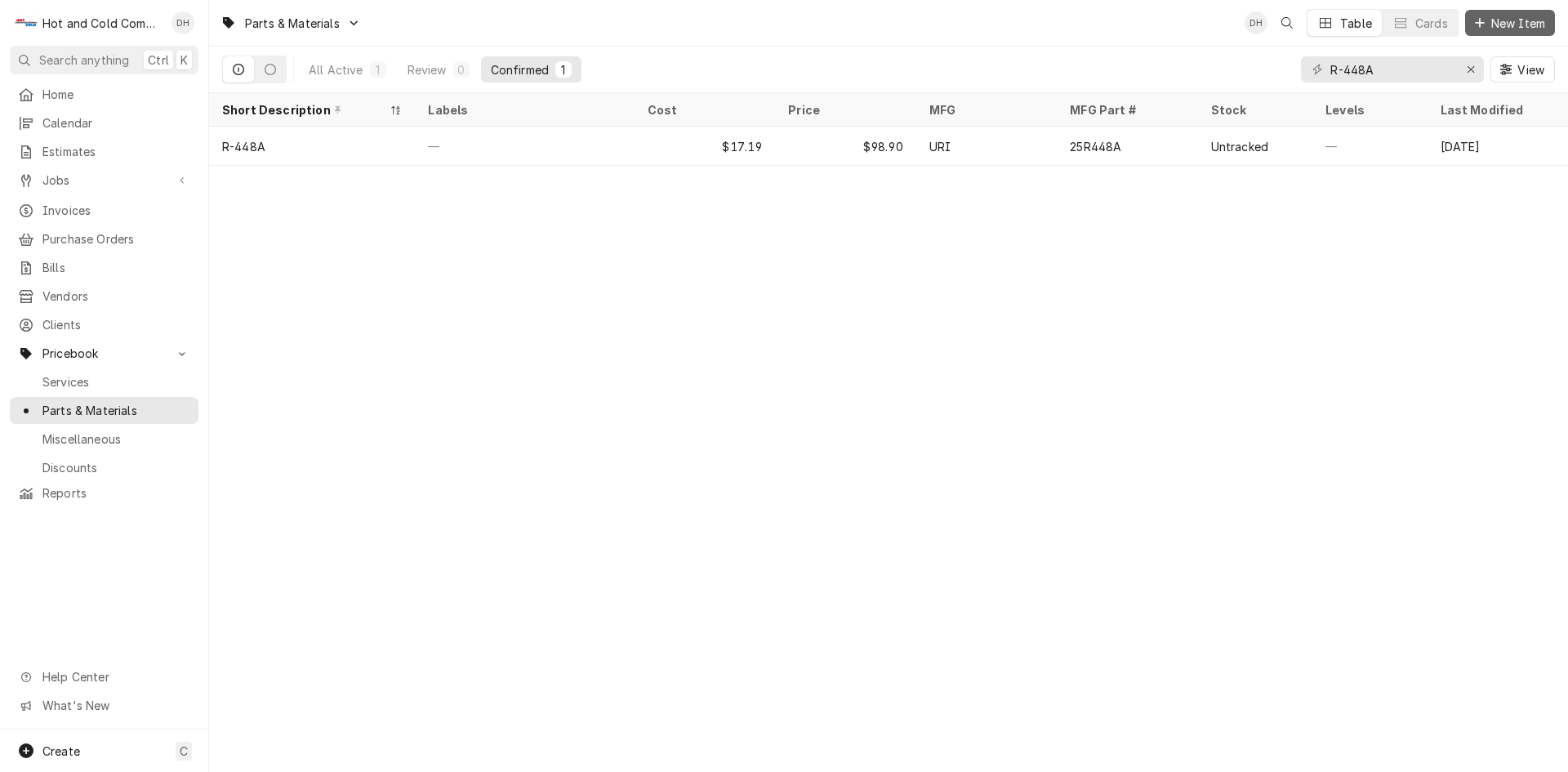
drag, startPoint x: 1514, startPoint y: 23, endPoint x: 1436, endPoint y: 53, distance: 83.6
click at [1513, 23] on span "New Item" at bounding box center [1518, 23] width 60 height 17
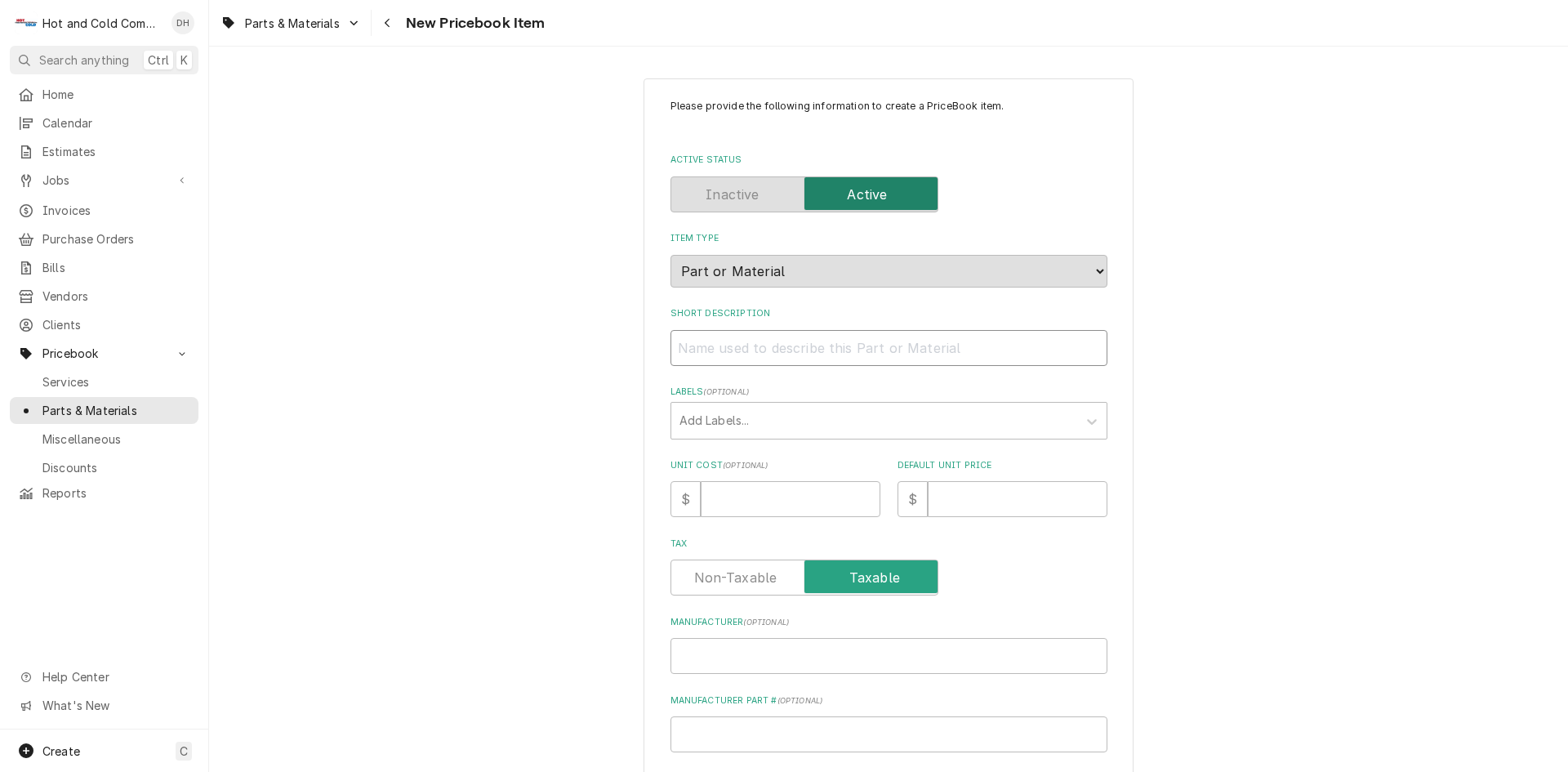
click at [705, 352] on input "Short Description" at bounding box center [889, 348] width 437 height 36
paste input "Follett PI502726 Expansion Valve, L400"
type textarea "x"
drag, startPoint x: 776, startPoint y: 347, endPoint x: 714, endPoint y: 352, distance: 62.2
click at [714, 352] on input "Follett PI502726 Expansion Valve, L400" at bounding box center [889, 348] width 437 height 36
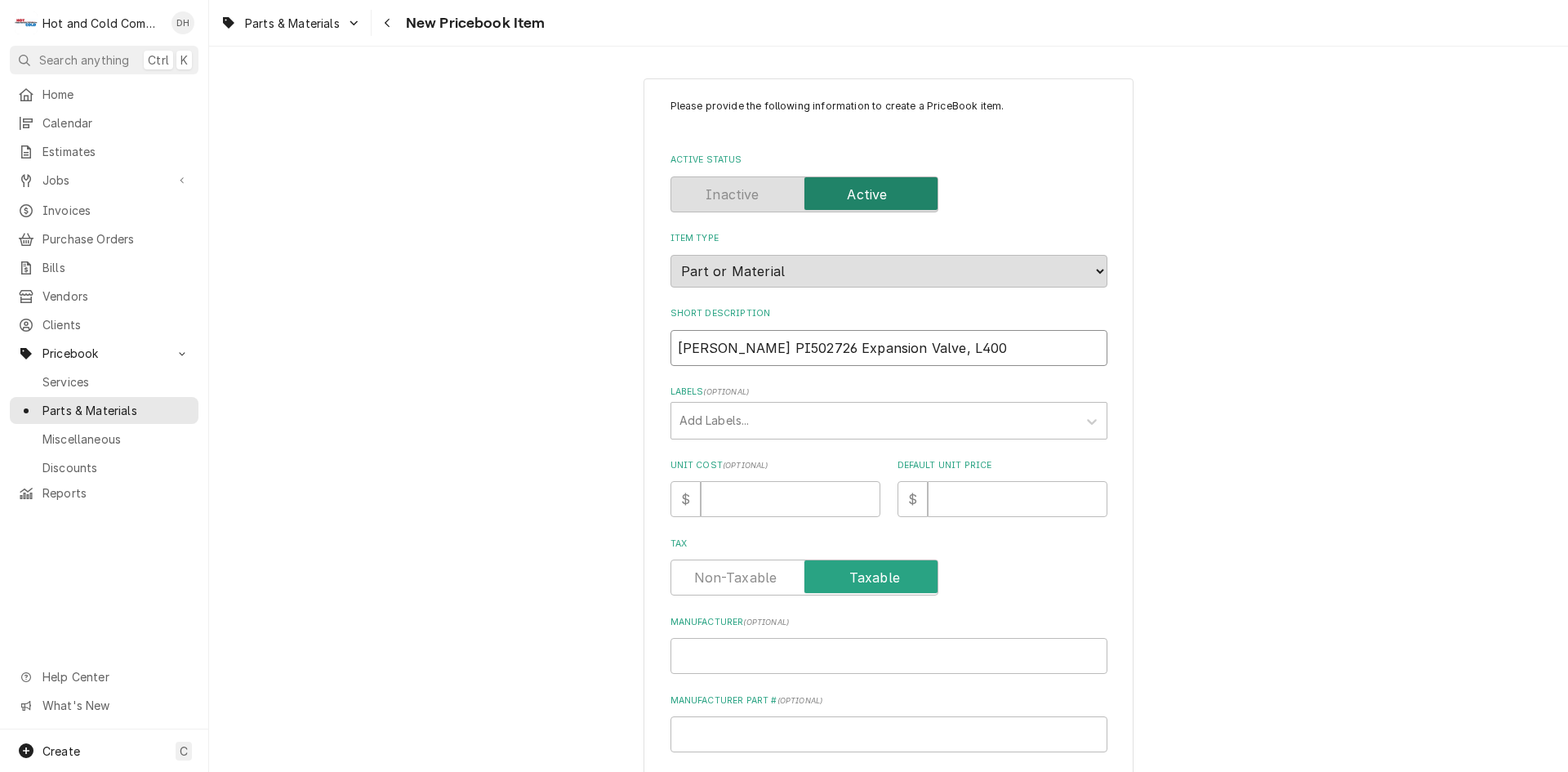
type input "Follett PI502726 Expansion Valve, L400"
click at [726, 733] on input "Manufacturer Part # ( optional )" at bounding box center [889, 735] width 437 height 36
paste input "PI502726"
type textarea "x"
type input "PI502726"
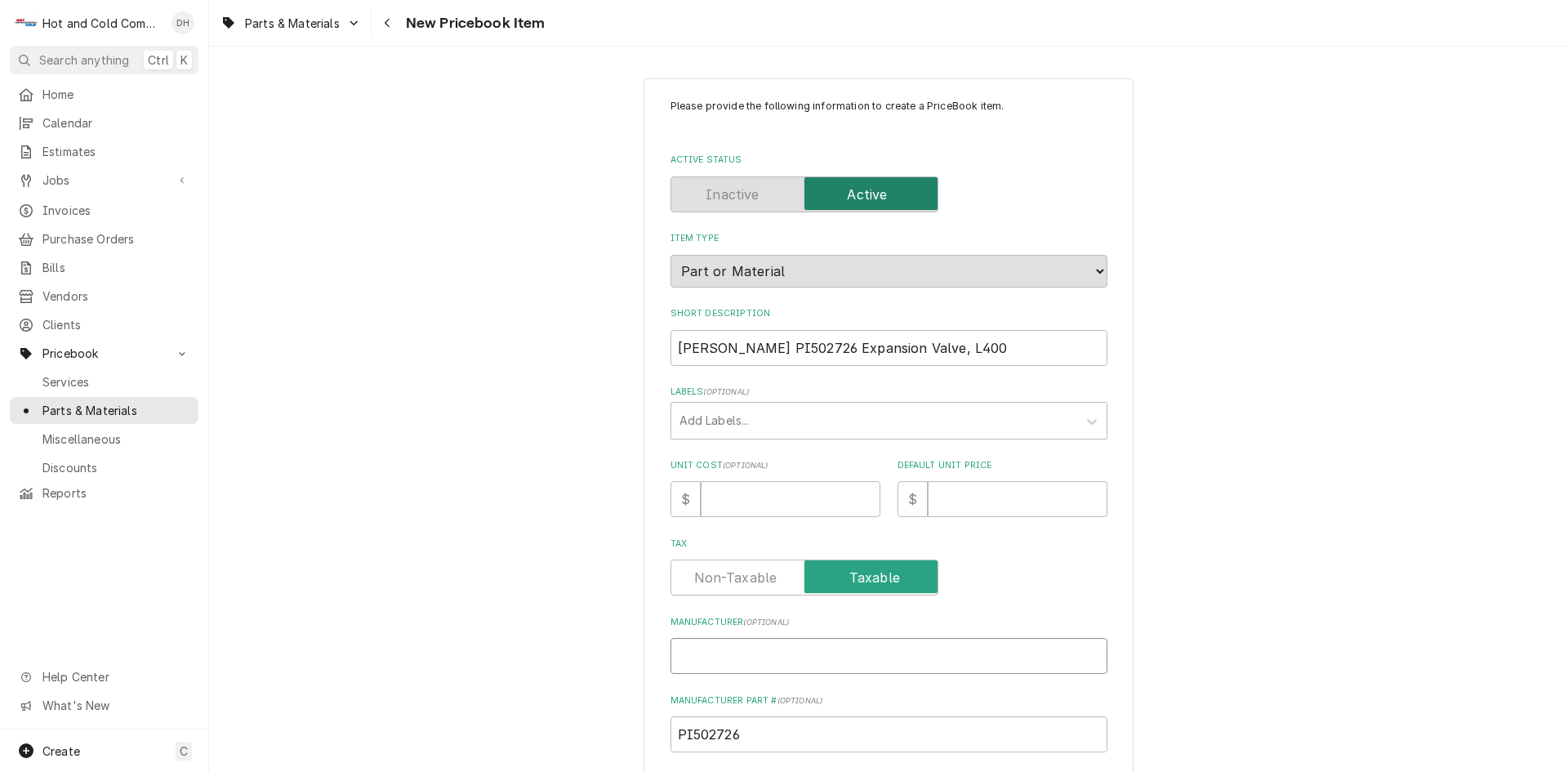
drag, startPoint x: 680, startPoint y: 659, endPoint x: 712, endPoint y: 658, distance: 32.0
click at [684, 659] on input "Manufacturer ( optional )" at bounding box center [889, 656] width 437 height 36
type textarea "x"
type input "F"
type textarea "x"
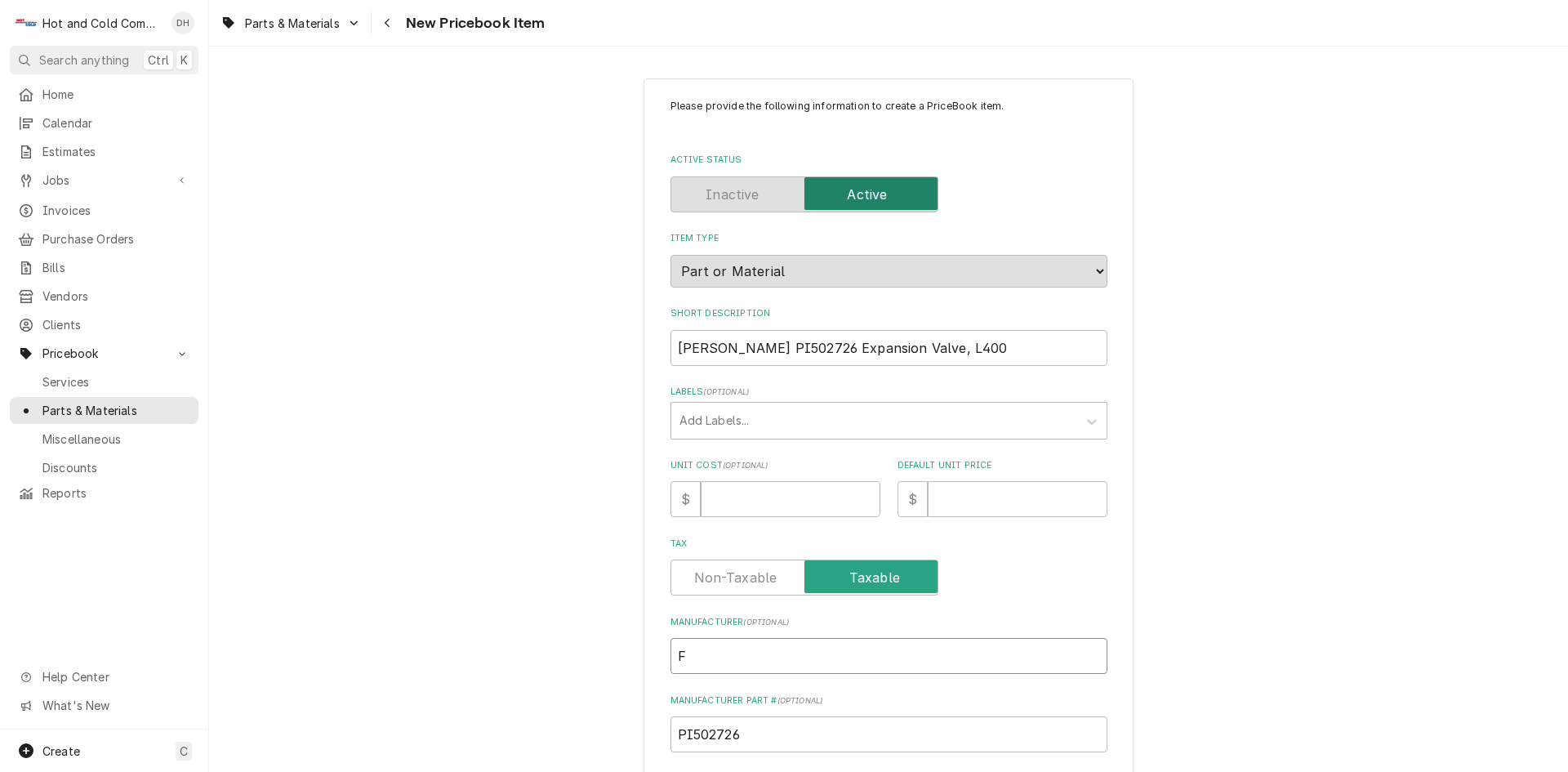
type input "Fo"
type textarea "x"
type input "Fol"
type textarea "x"
type input "Foll"
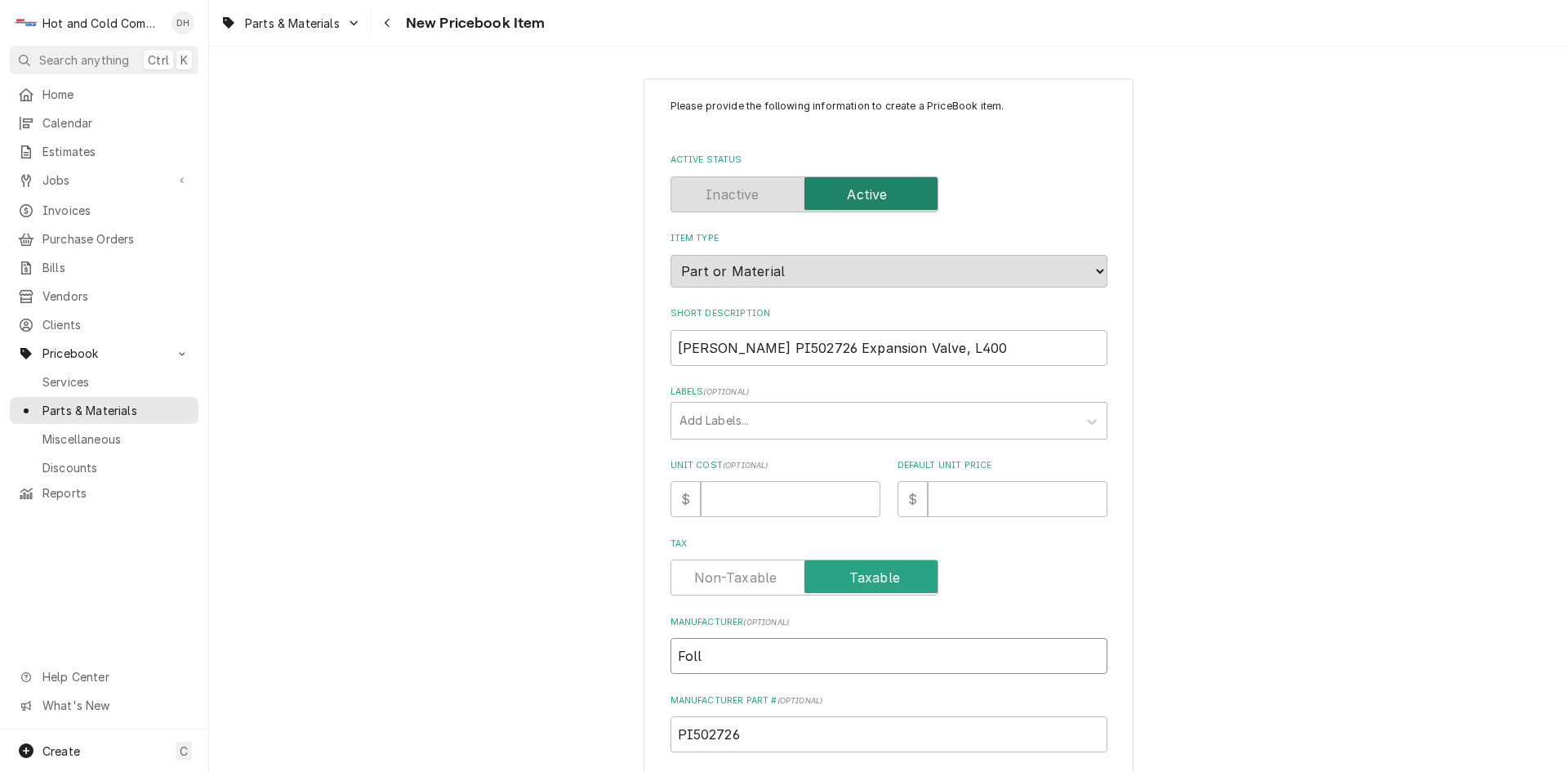
type textarea "x"
type input "Folle"
type textarea "x"
type input "Follet"
type textarea "x"
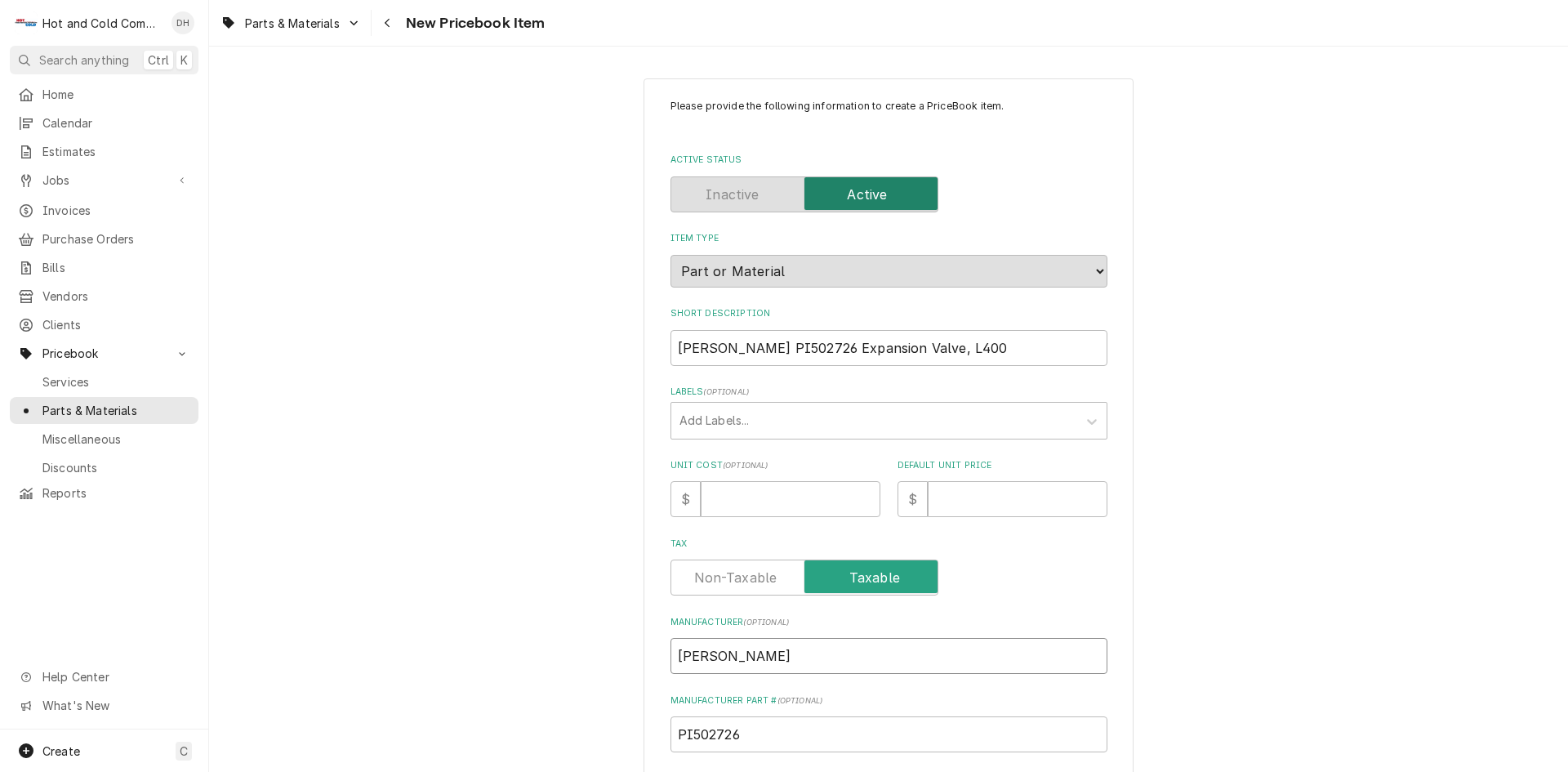
type input "Follett"
click at [728, 498] on input "Unit Cost ( optional )" at bounding box center [791, 499] width 180 height 36
type textarea "x"
type input "2"
type textarea "x"
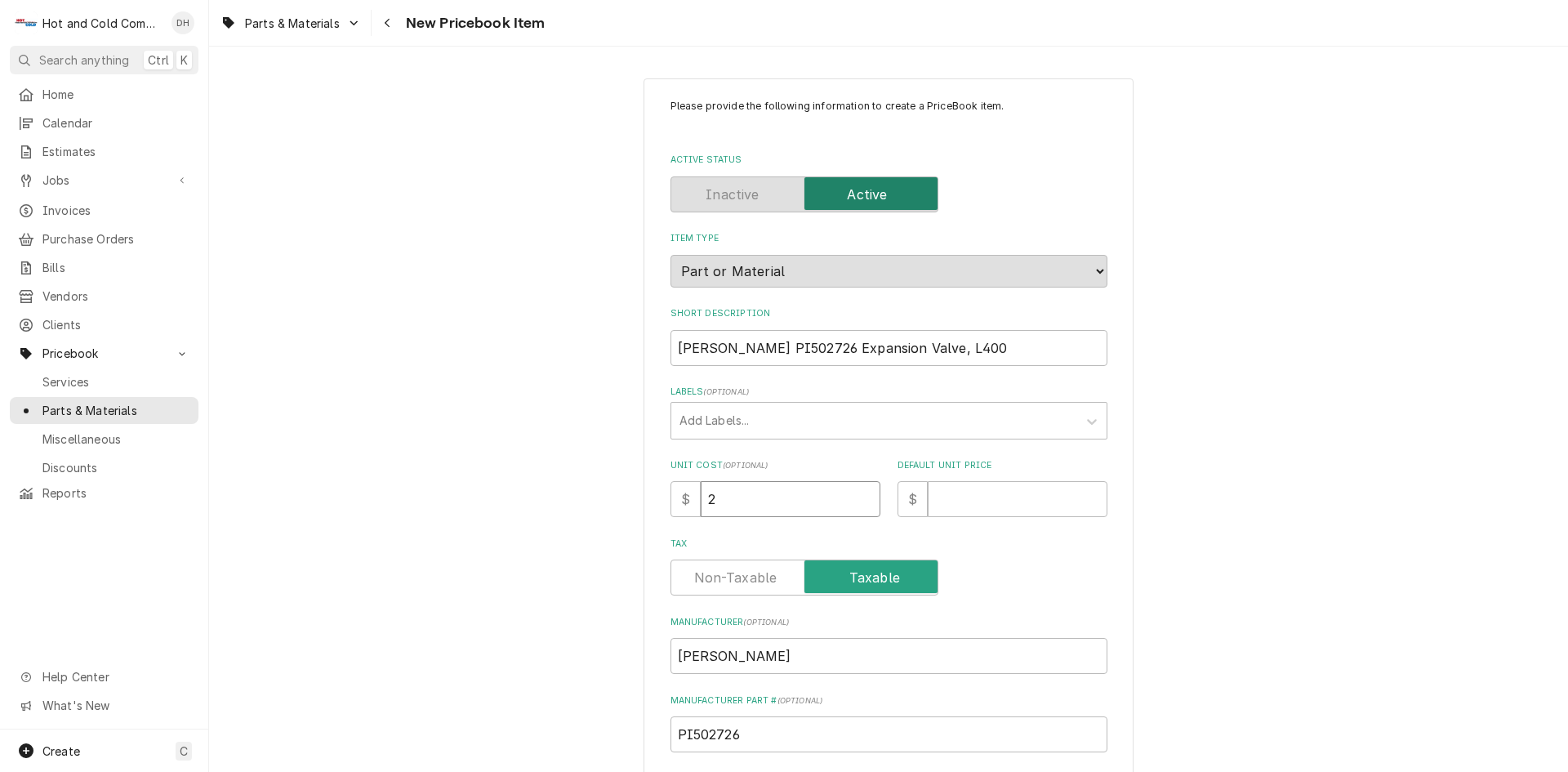
type input "21"
type textarea "x"
type input "219"
type textarea "x"
type input "219.2"
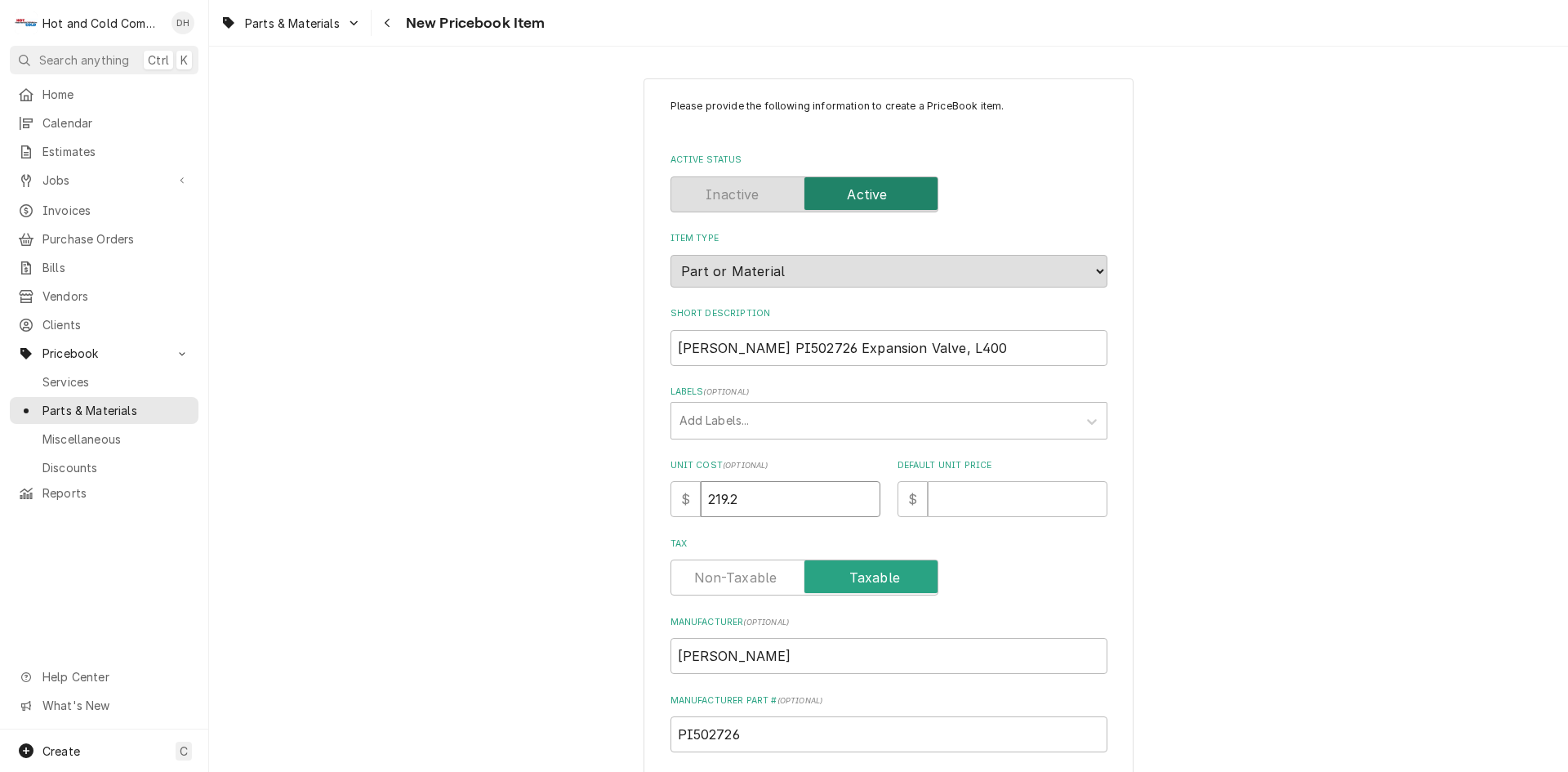
type textarea "x"
type input "219.26"
click at [1023, 498] on input "Default Unit Price" at bounding box center [1018, 499] width 180 height 36
type textarea "x"
type input "3"
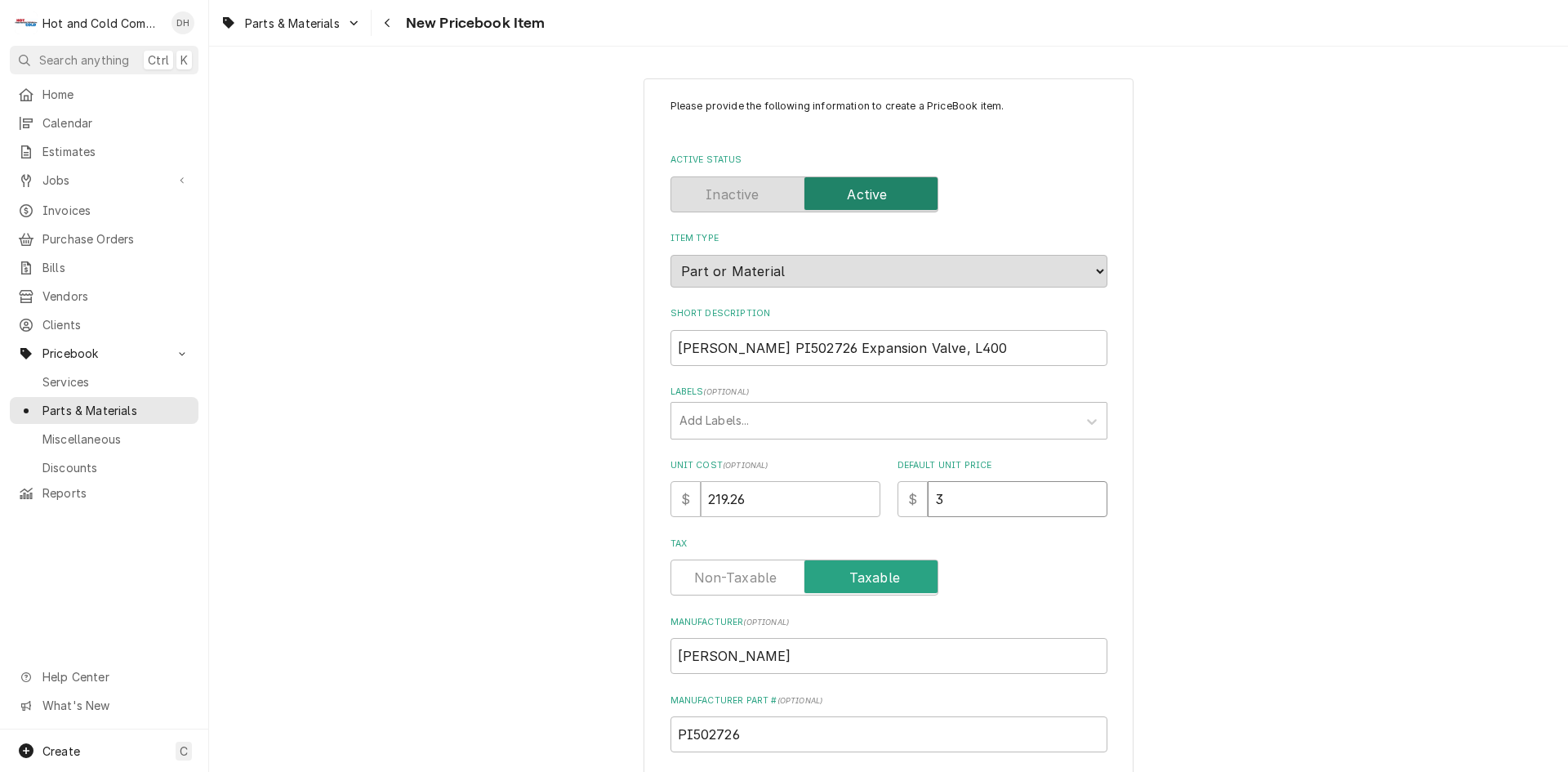
type textarea "x"
type input "36"
type textarea "x"
type input "366"
type textarea "x"
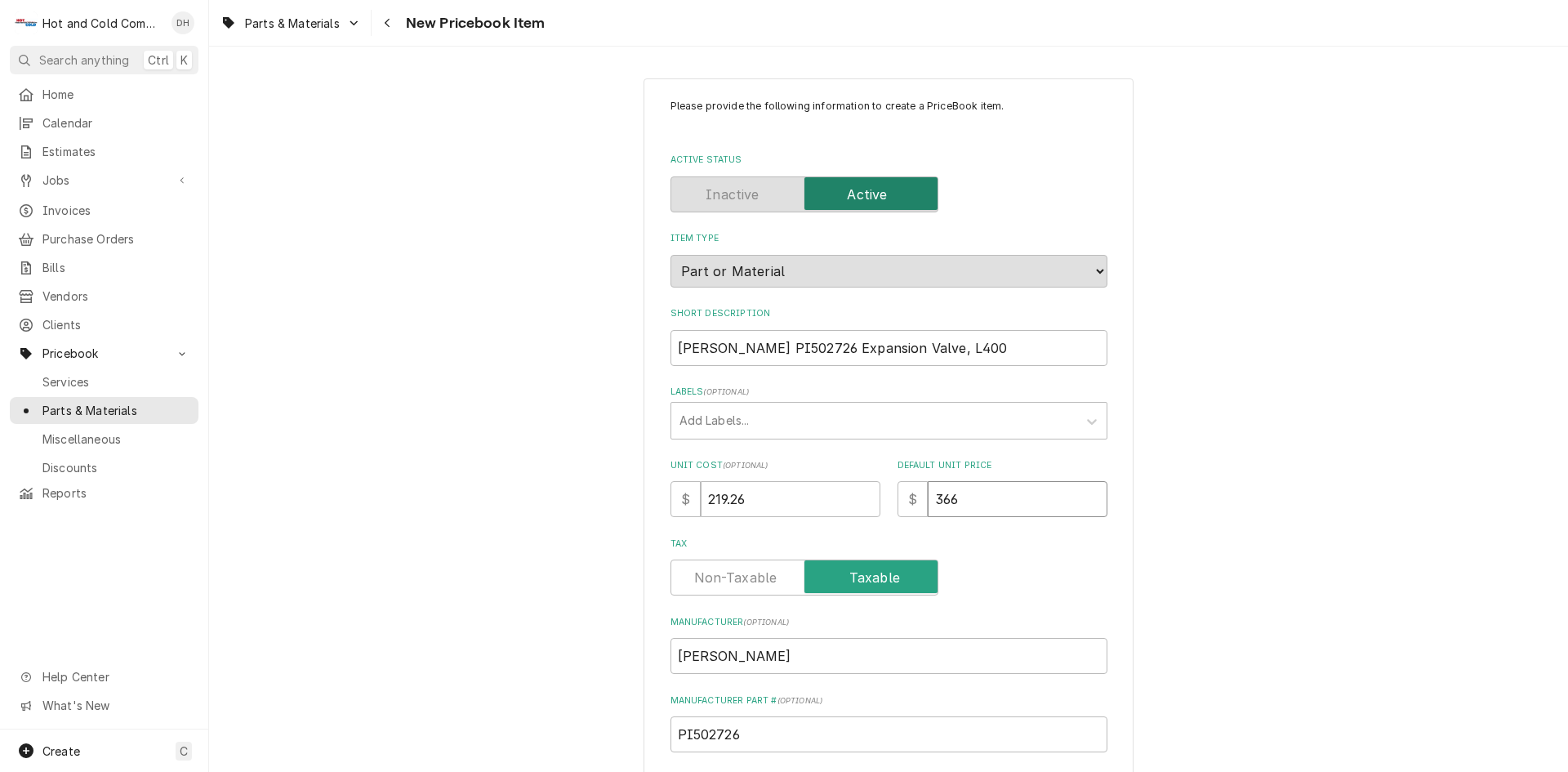
type input "366.1"
type textarea "x"
type input "366.16"
drag, startPoint x: 777, startPoint y: 351, endPoint x: 720, endPoint y: 375, distance: 61.8
click at [720, 375] on div "Please provide the following information to create a PriceBook item. Active Sta…" at bounding box center [889, 578] width 437 height 961
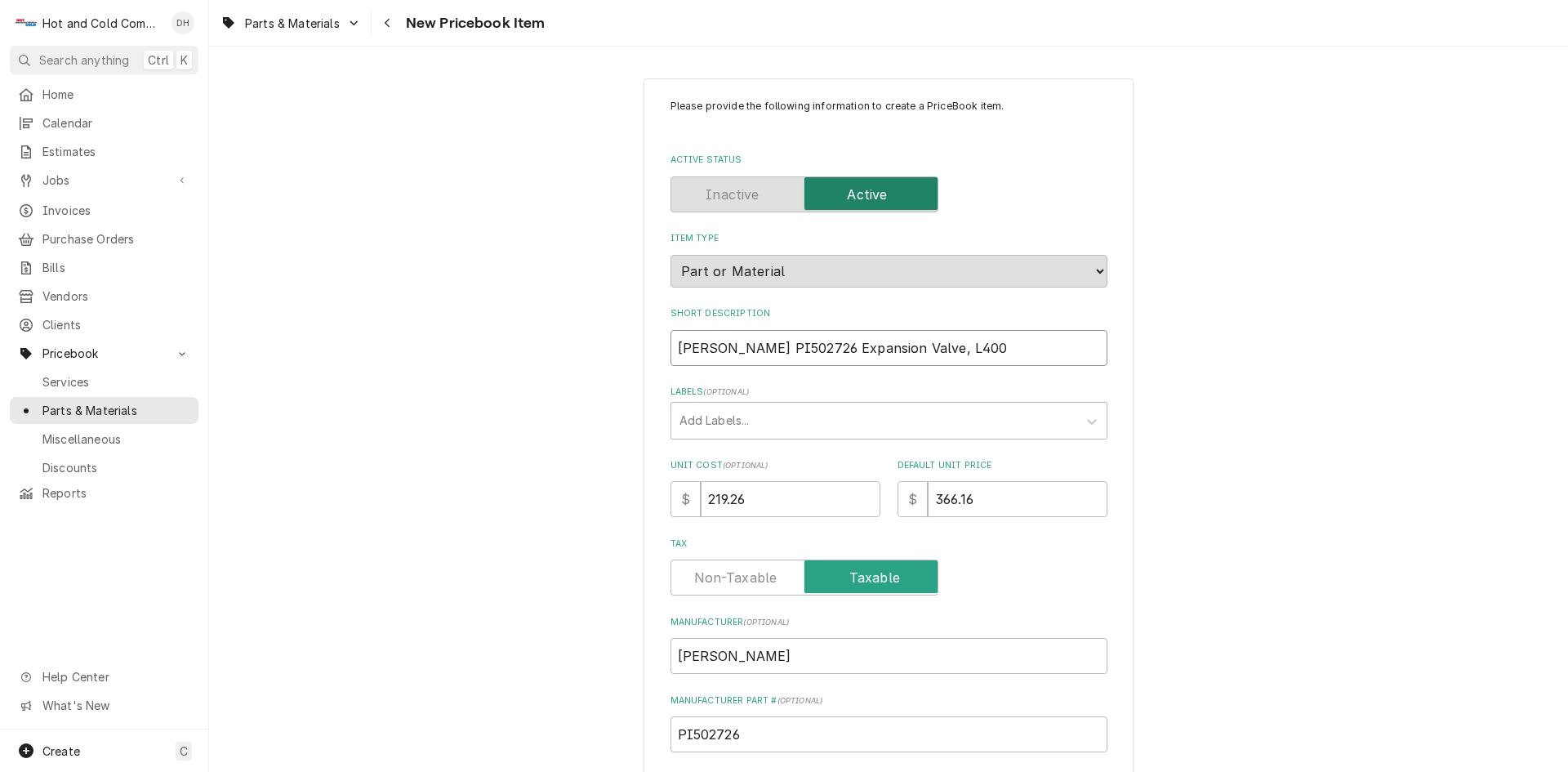
type textarea "x"
type input "Follett P Expansion Valve, L400"
type textarea "x"
type input "Follett Expansion Valve, L400"
type textarea "x"
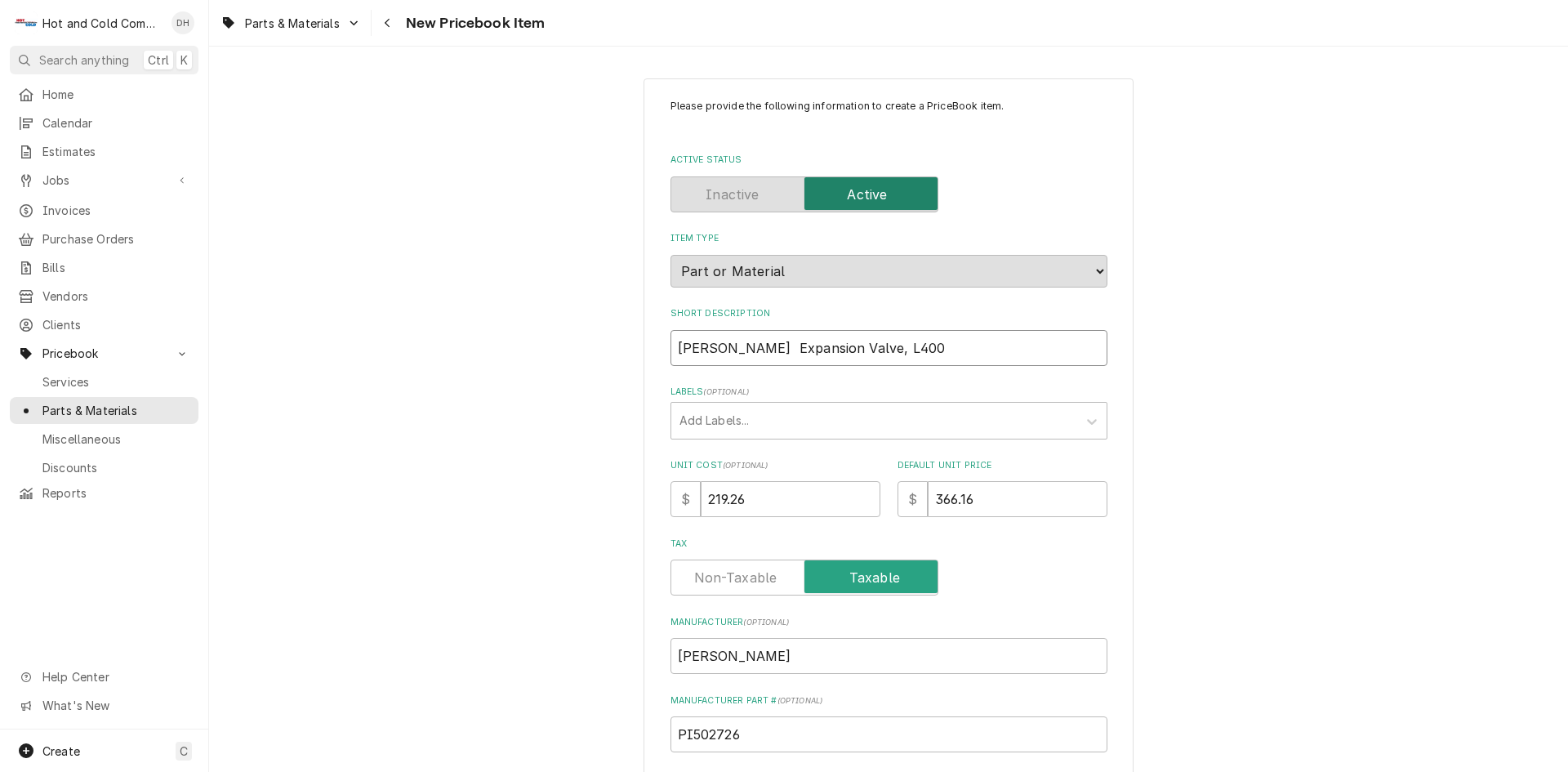
type input "Follett Expansion Valve, L400"
click at [922, 344] on input "Follett Expansion Valve, L400" at bounding box center [889, 348] width 437 height 36
type textarea "x"
type input "Follett Expansion Valve, L400"
type textarea "x"
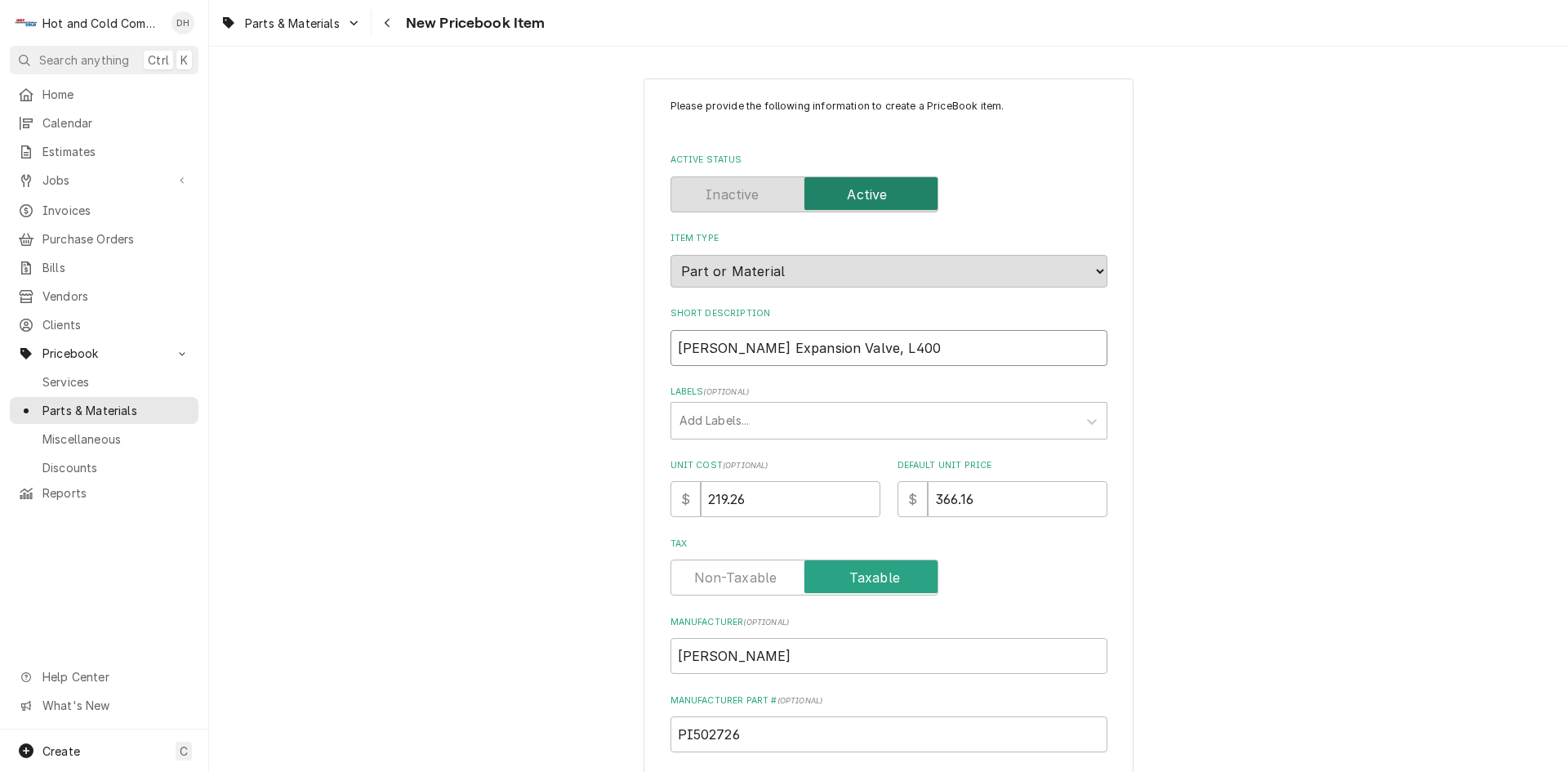
type input "Follett Expansion Valve, L400 ("
type textarea "x"
type input "Follett Expansion Valve, L400 (T"
type textarea "x"
type input "Follett Expansion Valve, L400 (TX"
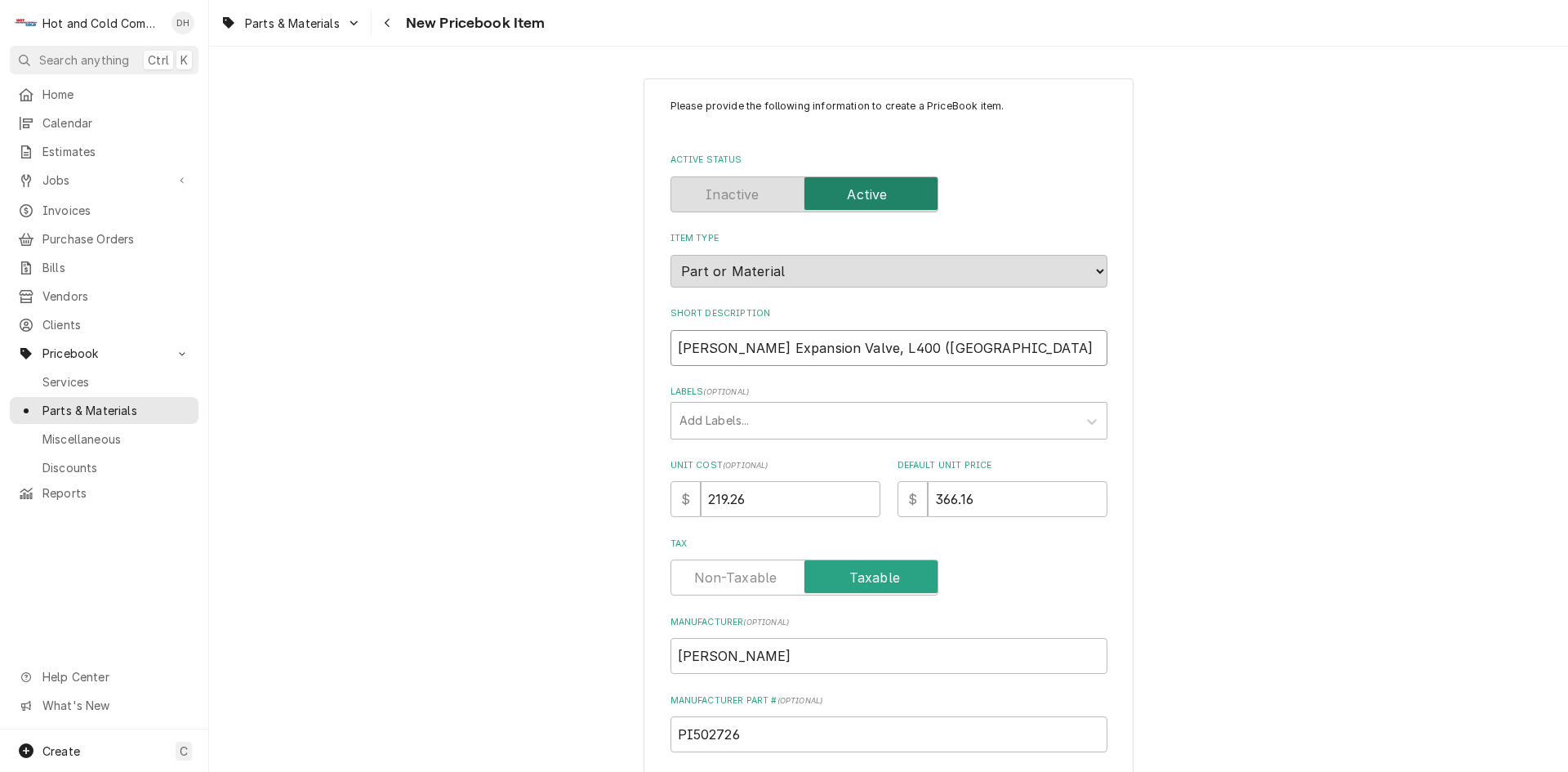
type textarea "x"
type input "Follett Expansion Valve, L400 (TXV"
type textarea "x"
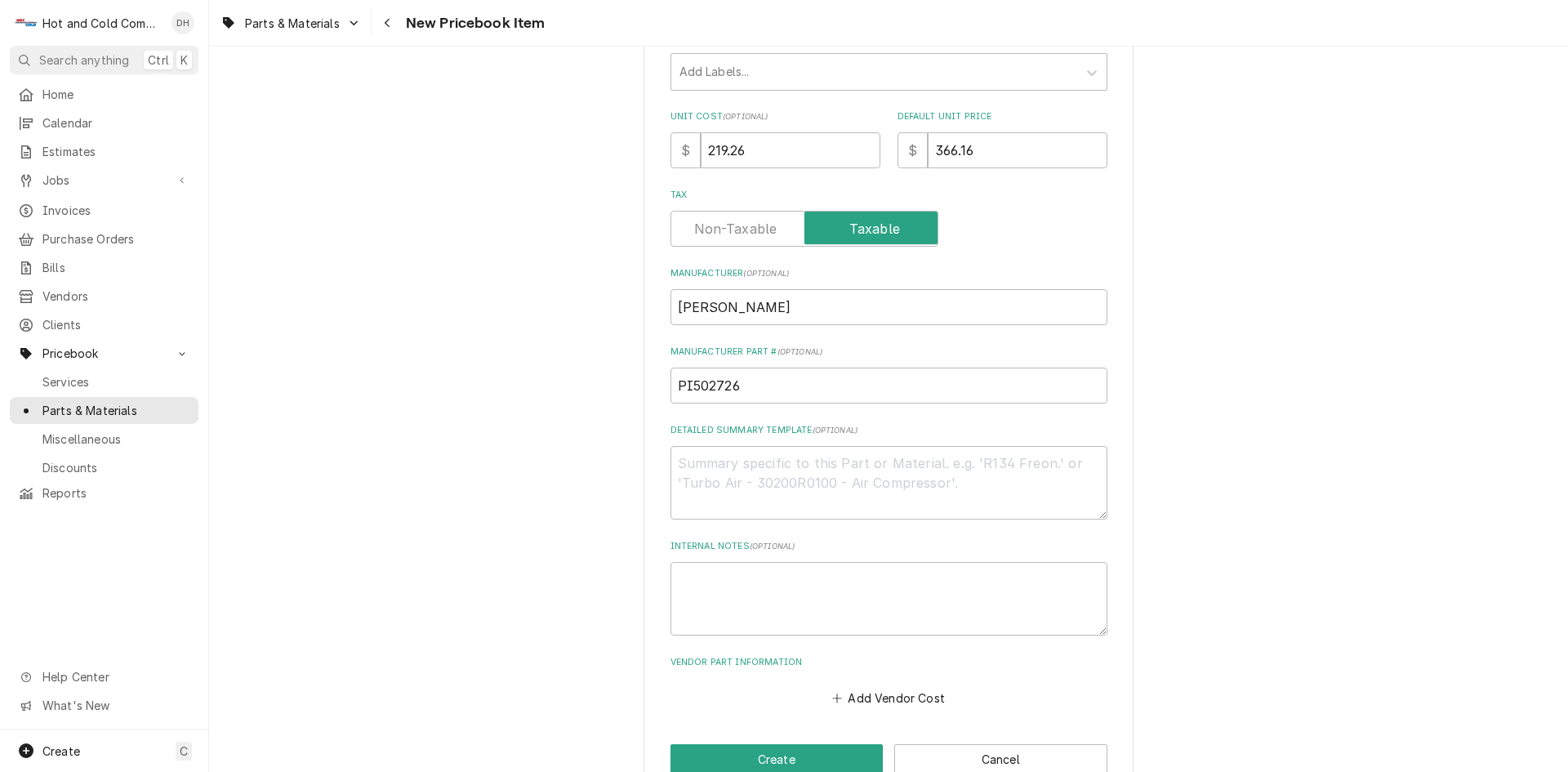
scroll to position [386, 0]
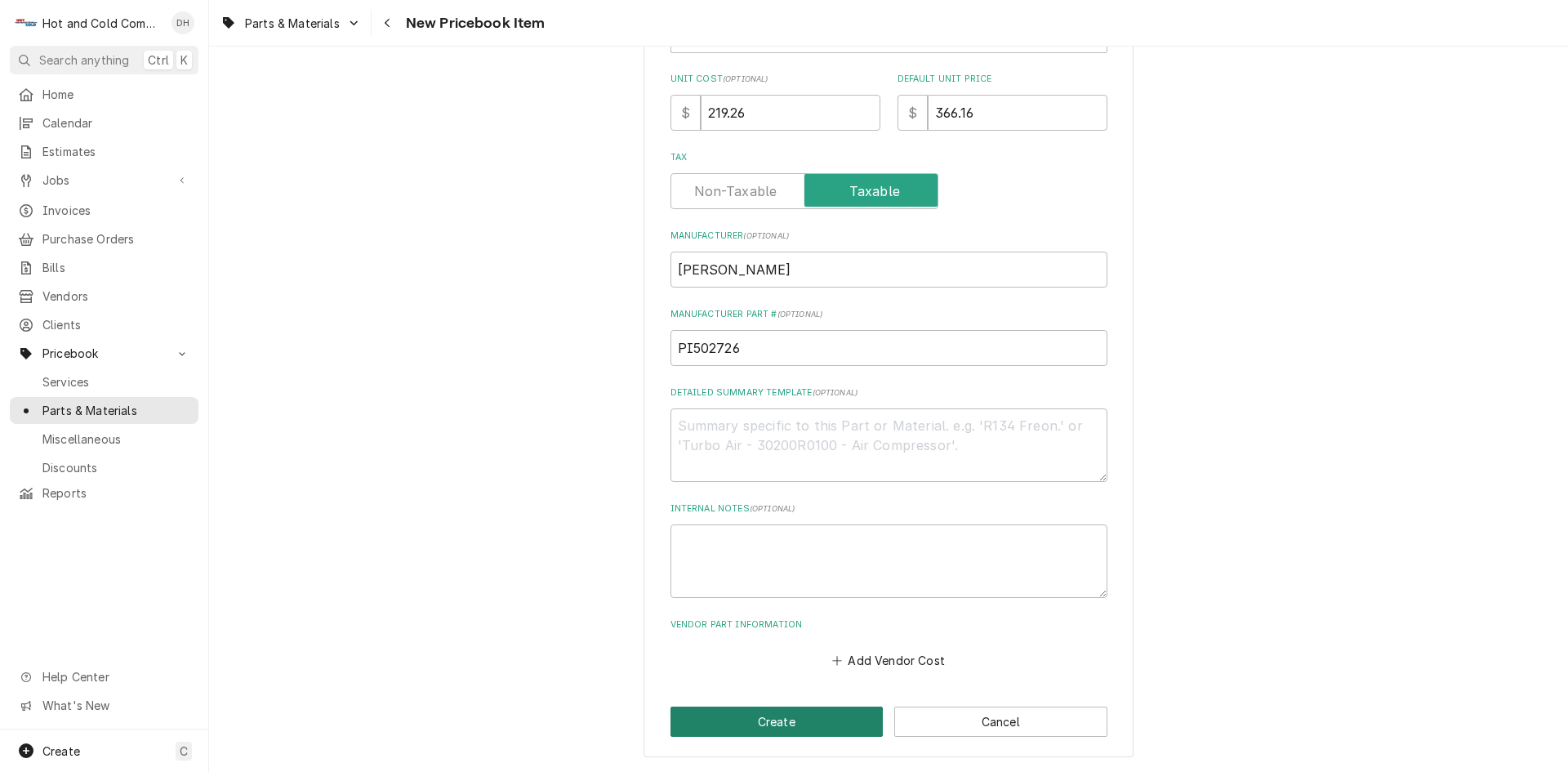
type input "[PERSON_NAME] Expansion Valve, L400 (TXV)"
click at [791, 717] on button "Create" at bounding box center [777, 722] width 213 height 31
type textarea "x"
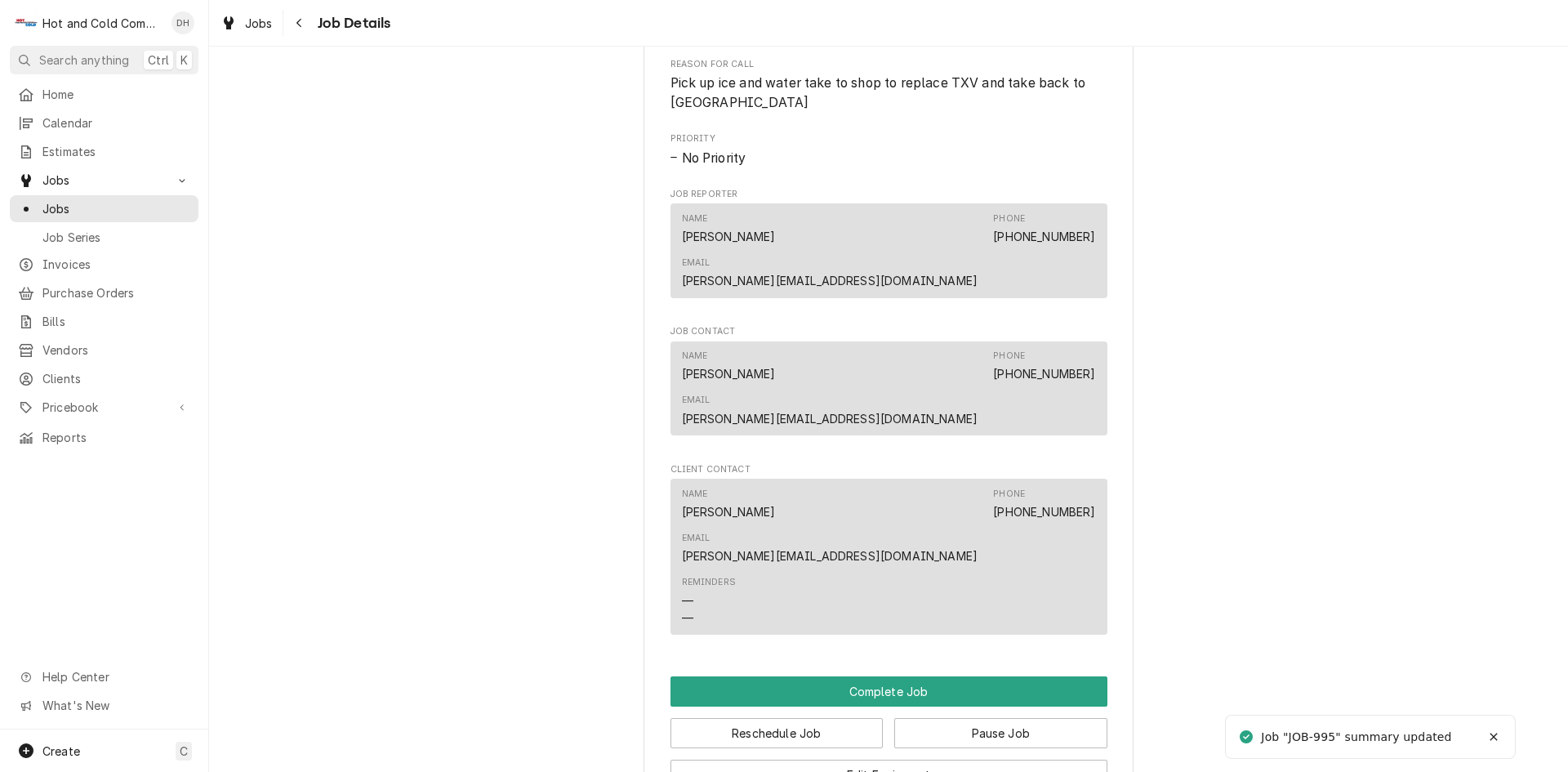
scroll to position [1362, 0]
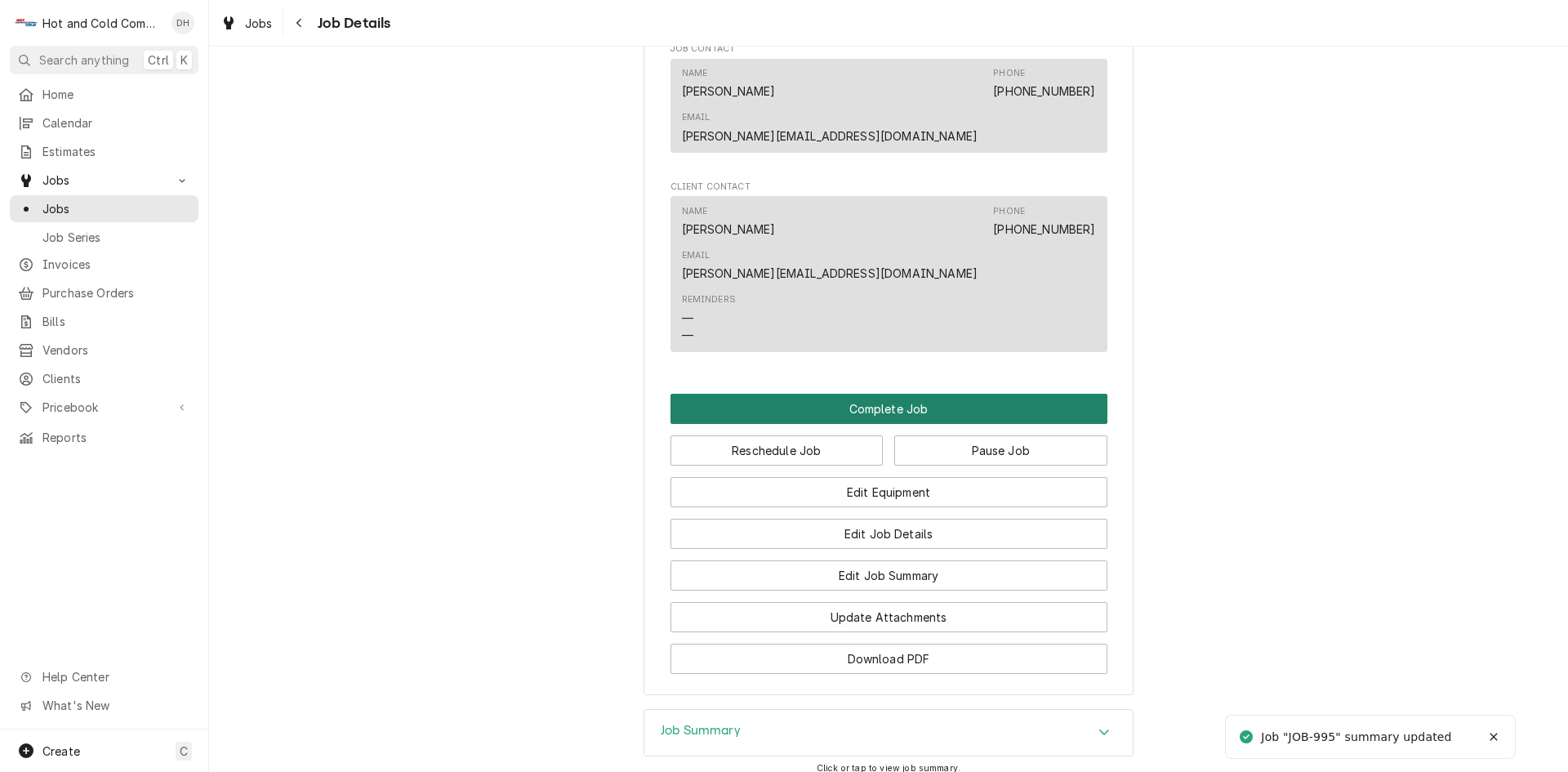
click at [895, 394] on button "Complete Job" at bounding box center [889, 409] width 437 height 31
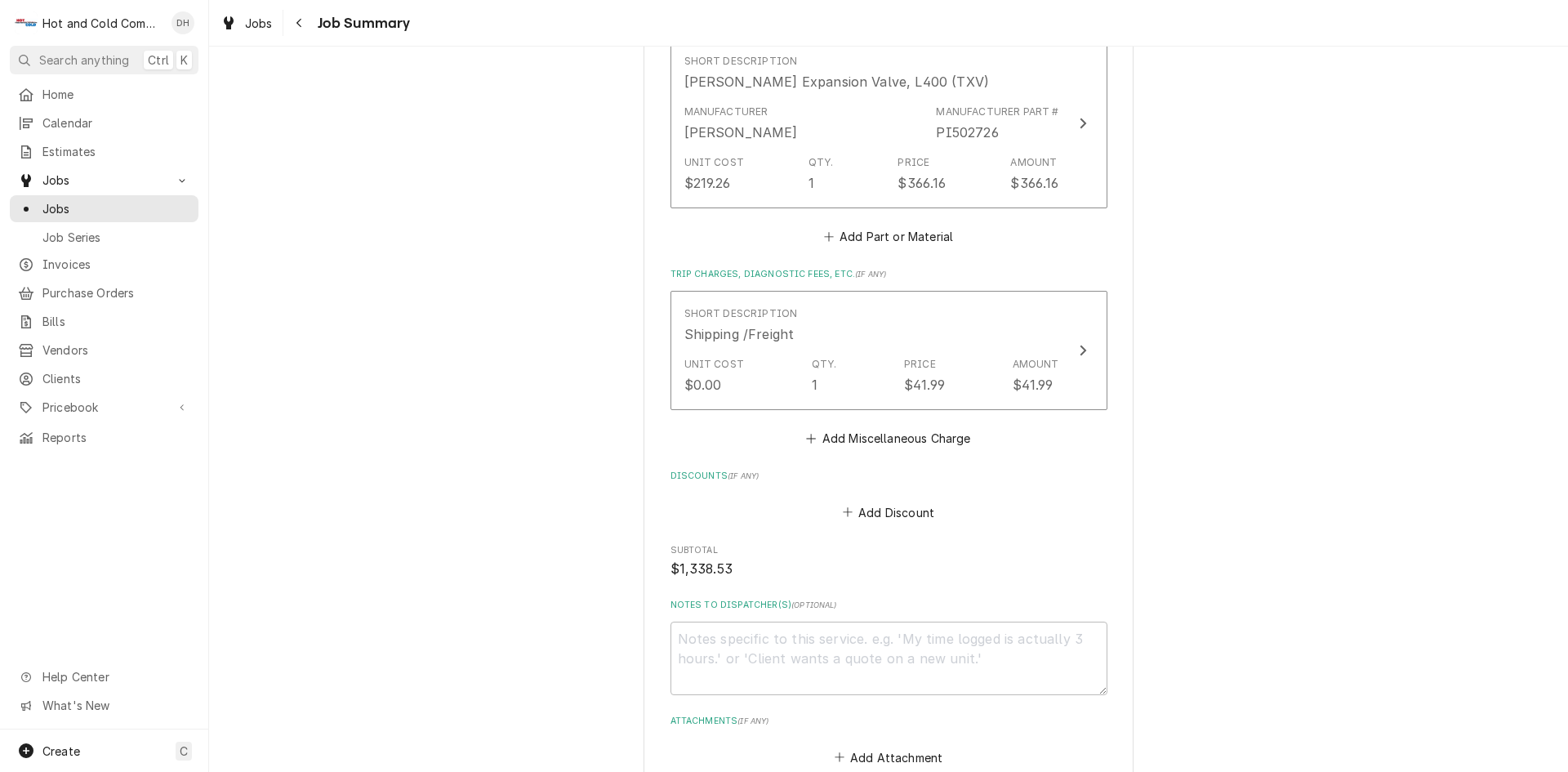
scroll to position [1531, 0]
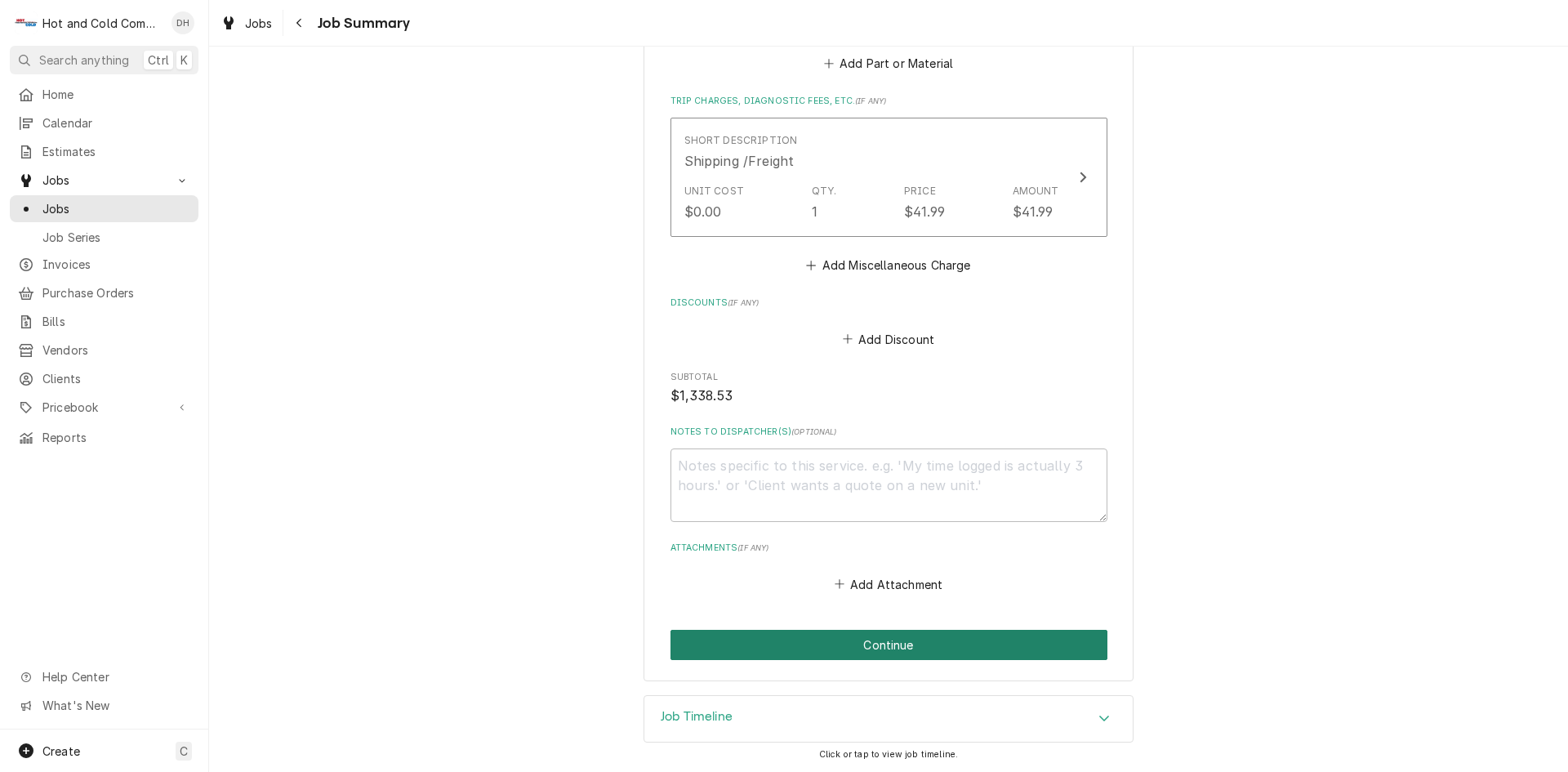
drag, startPoint x: 867, startPoint y: 643, endPoint x: 1065, endPoint y: 572, distance: 210.3
click at [876, 641] on button "Continue" at bounding box center [889, 645] width 437 height 31
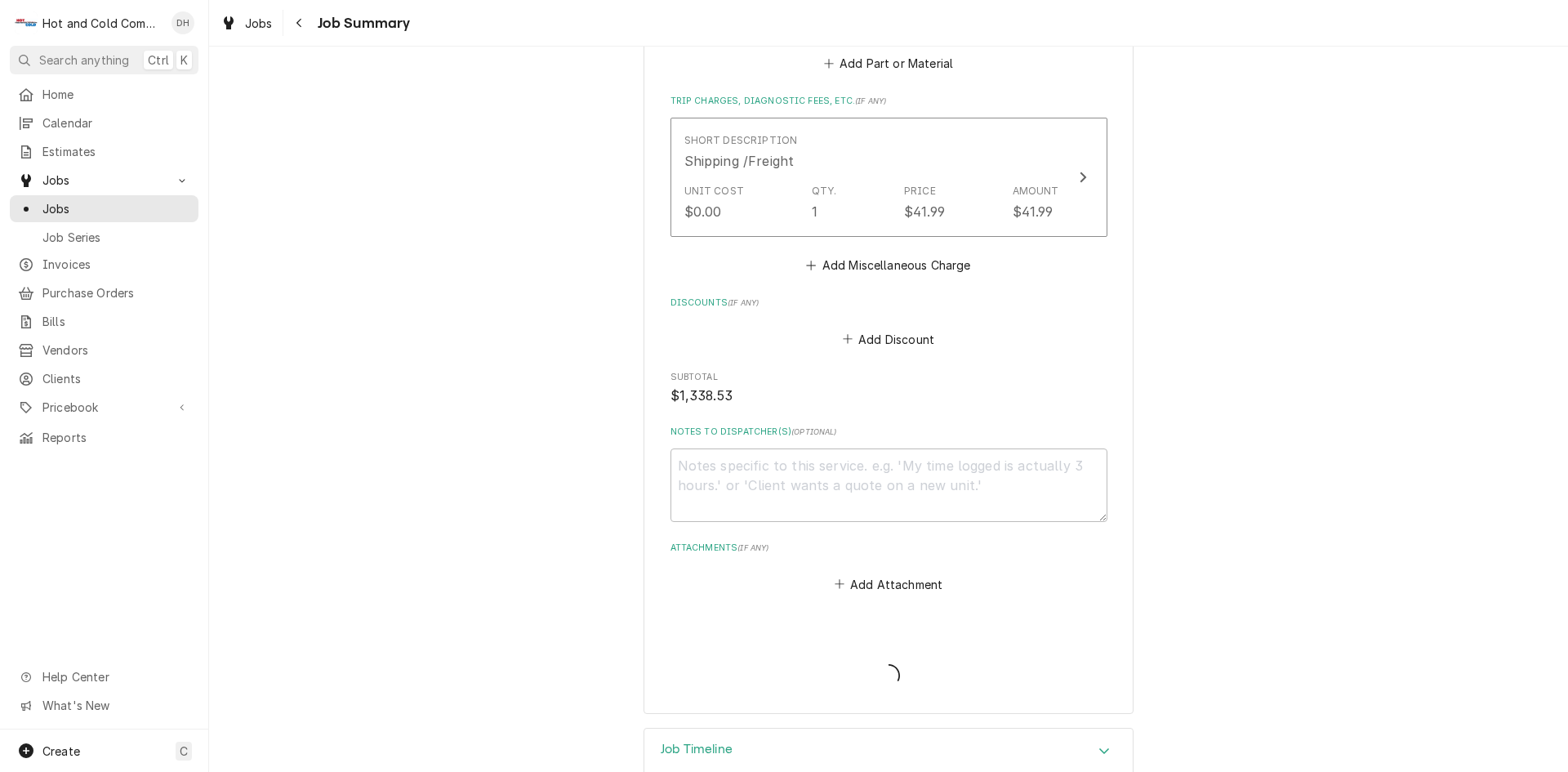
type textarea "x"
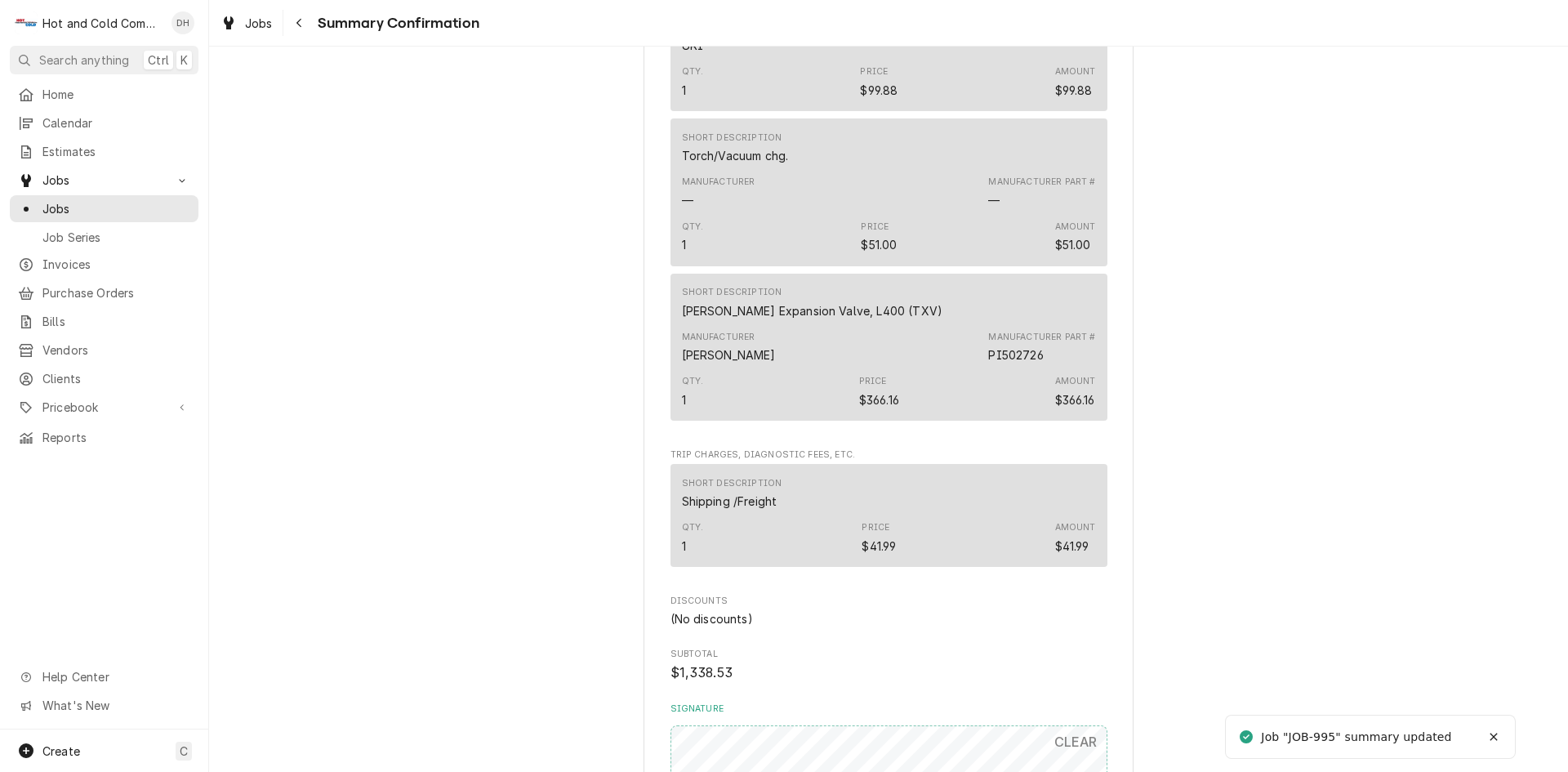
scroll to position [1440, 0]
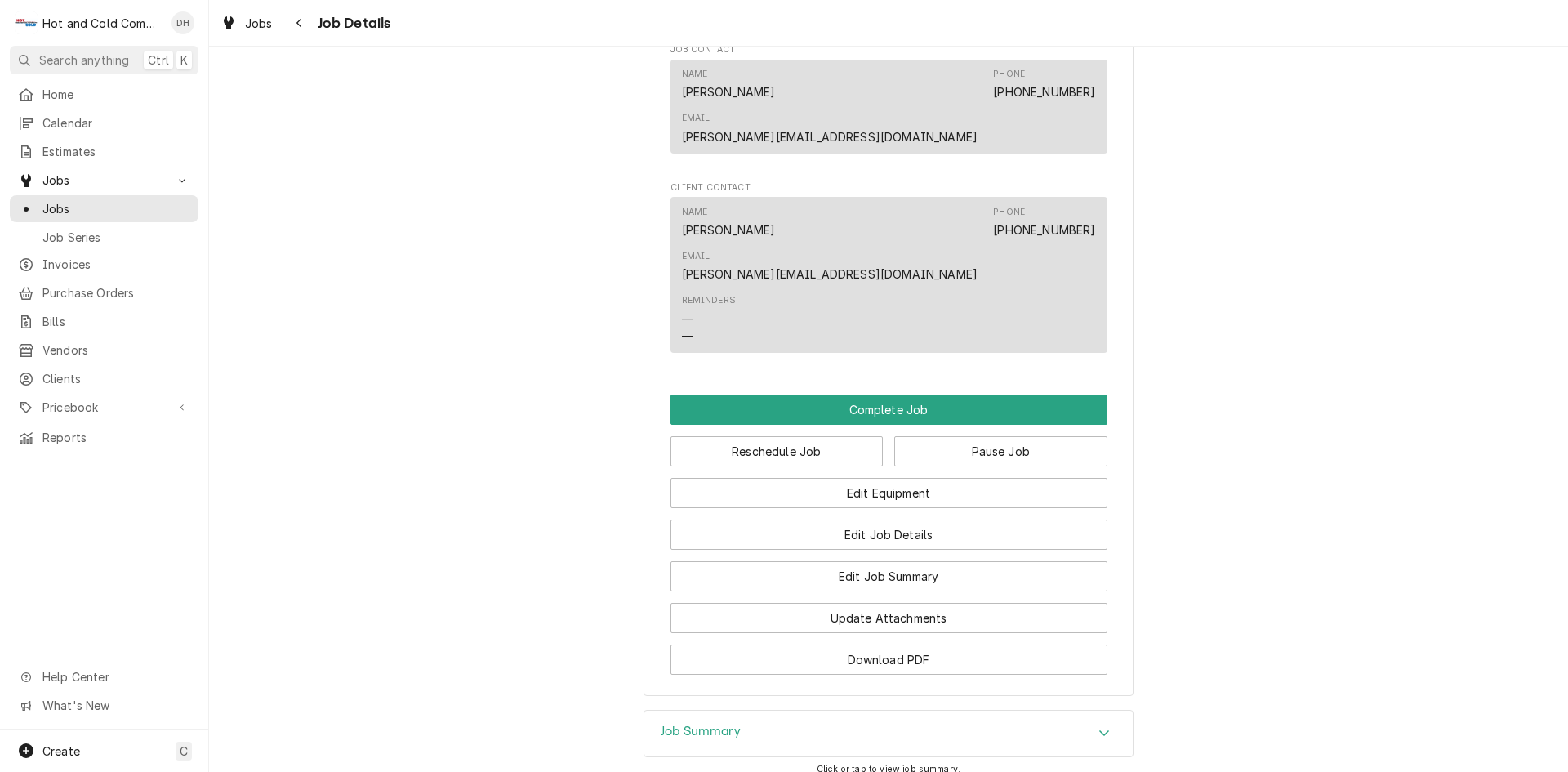
scroll to position [1362, 0]
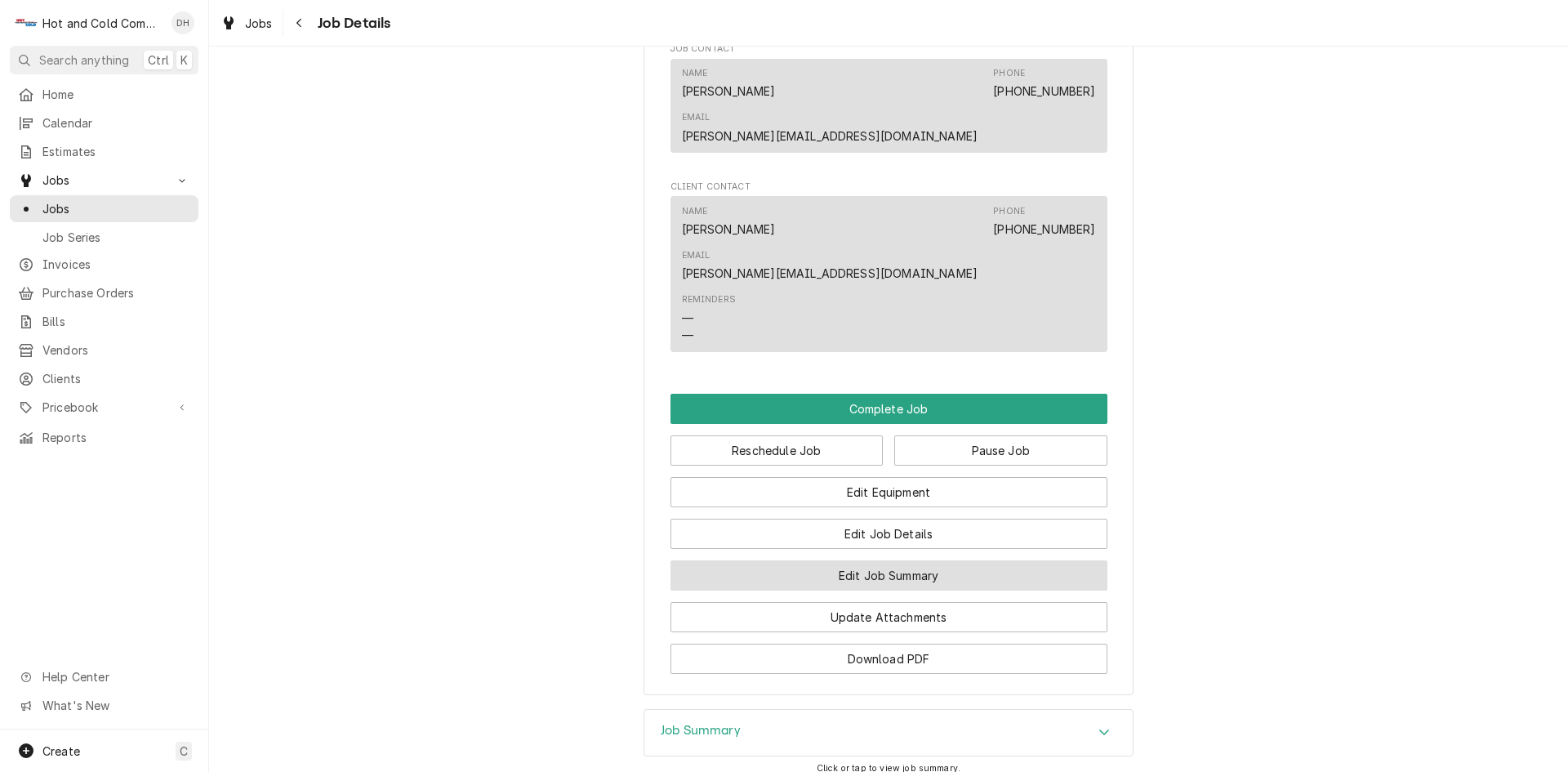
click at [906, 561] on button "Edit Job Summary" at bounding box center [889, 576] width 437 height 31
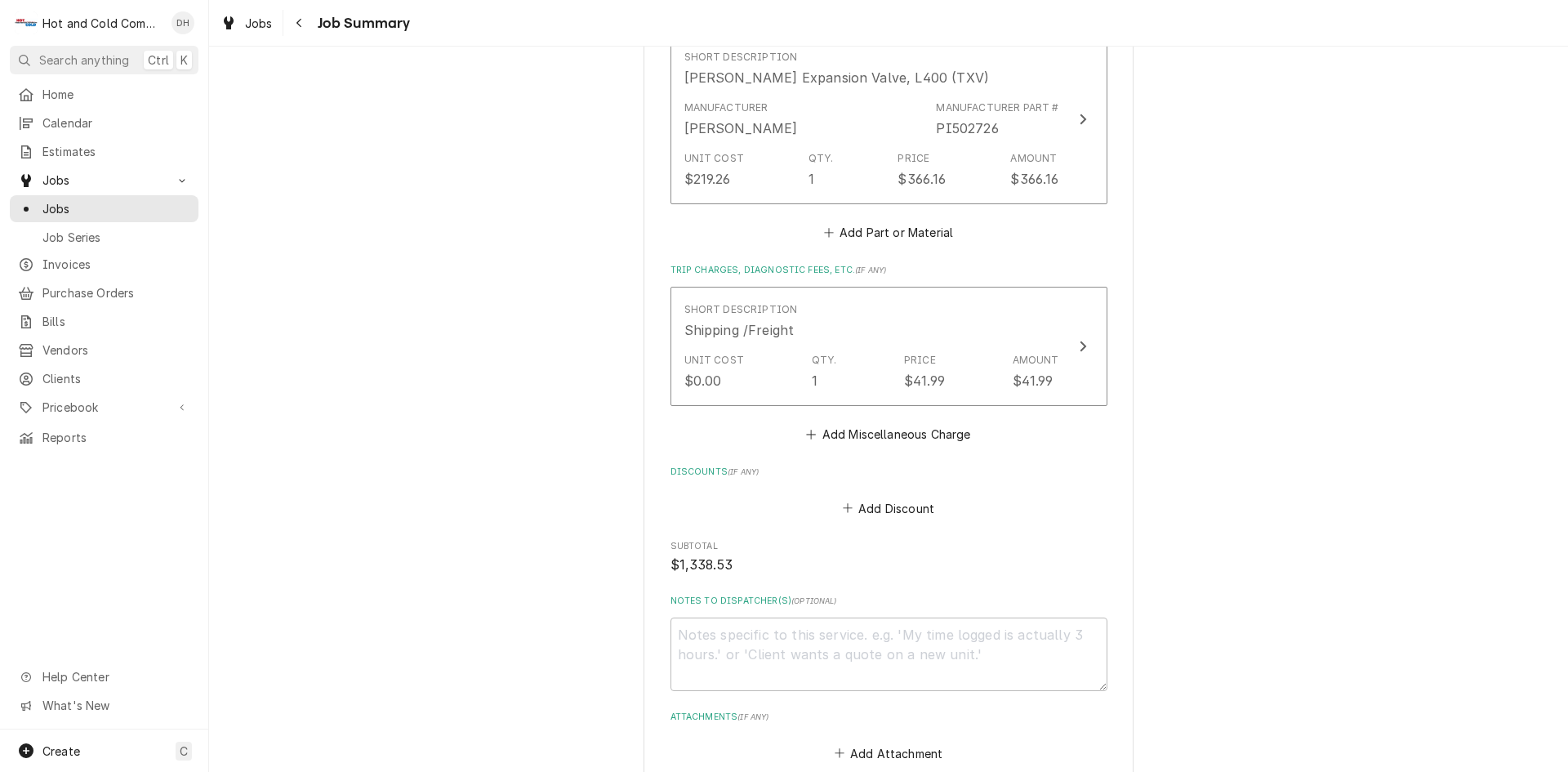
scroll to position [1531, 0]
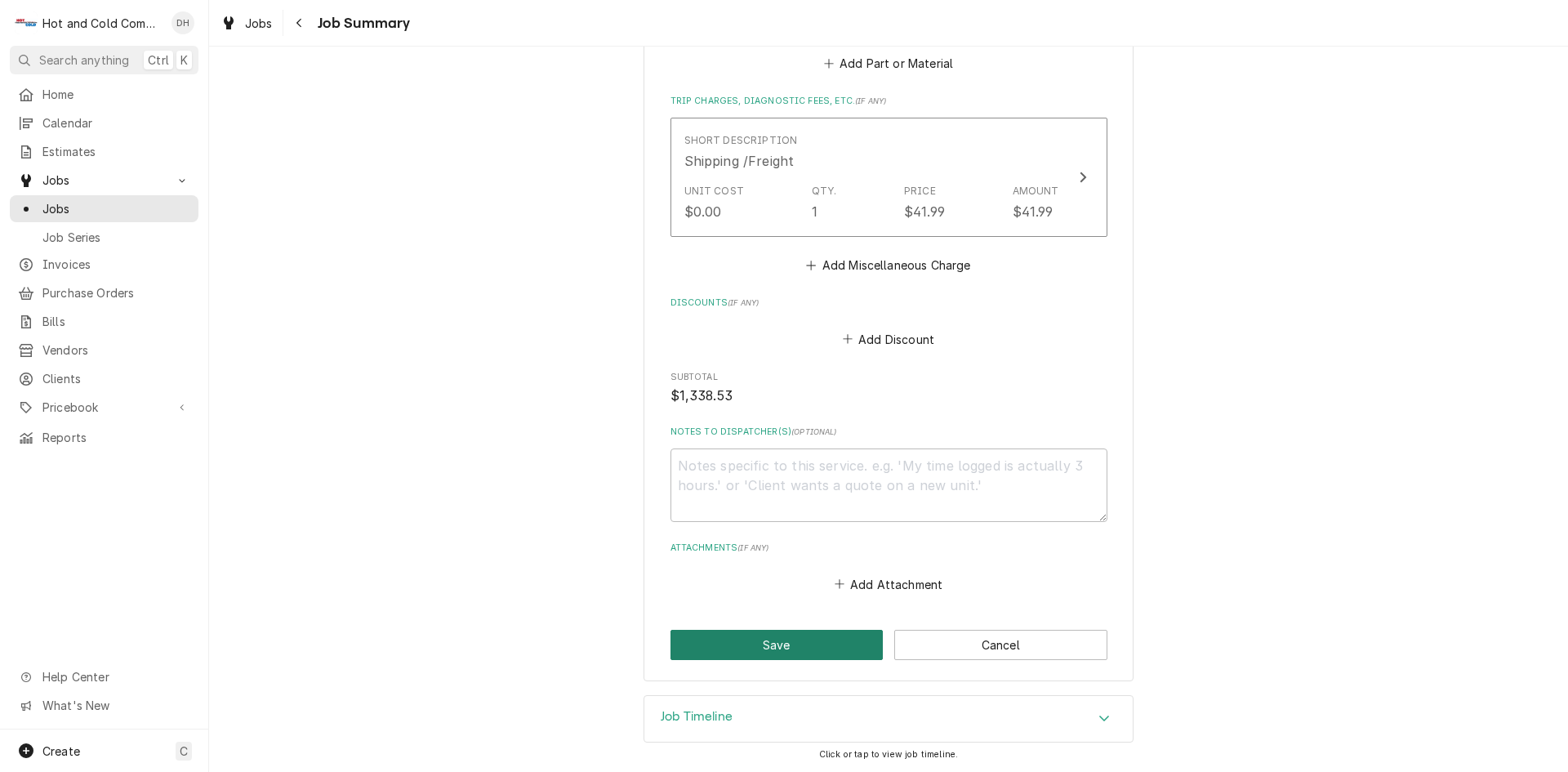
click at [775, 641] on button "Save" at bounding box center [777, 645] width 213 height 31
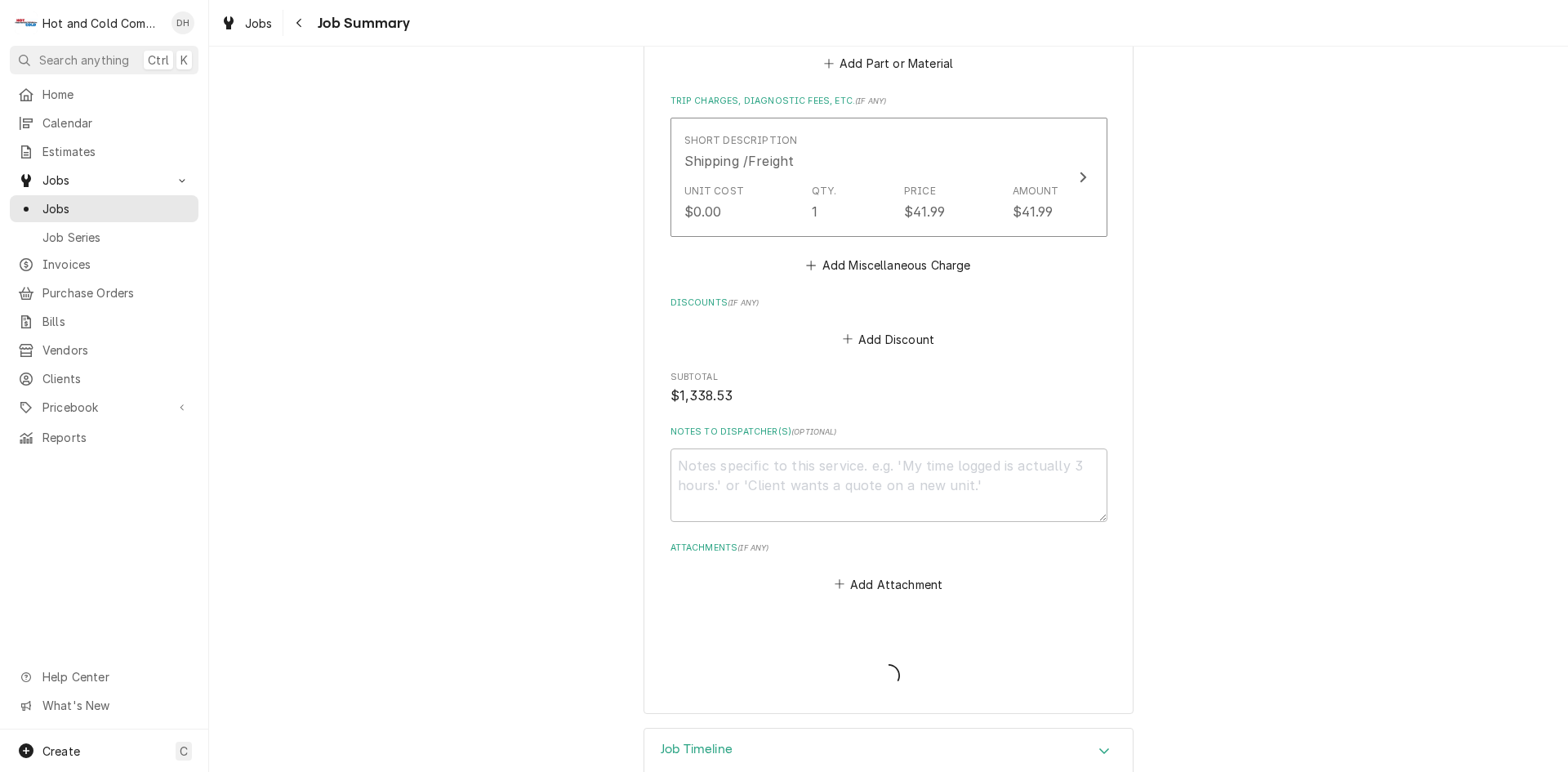
type textarea "x"
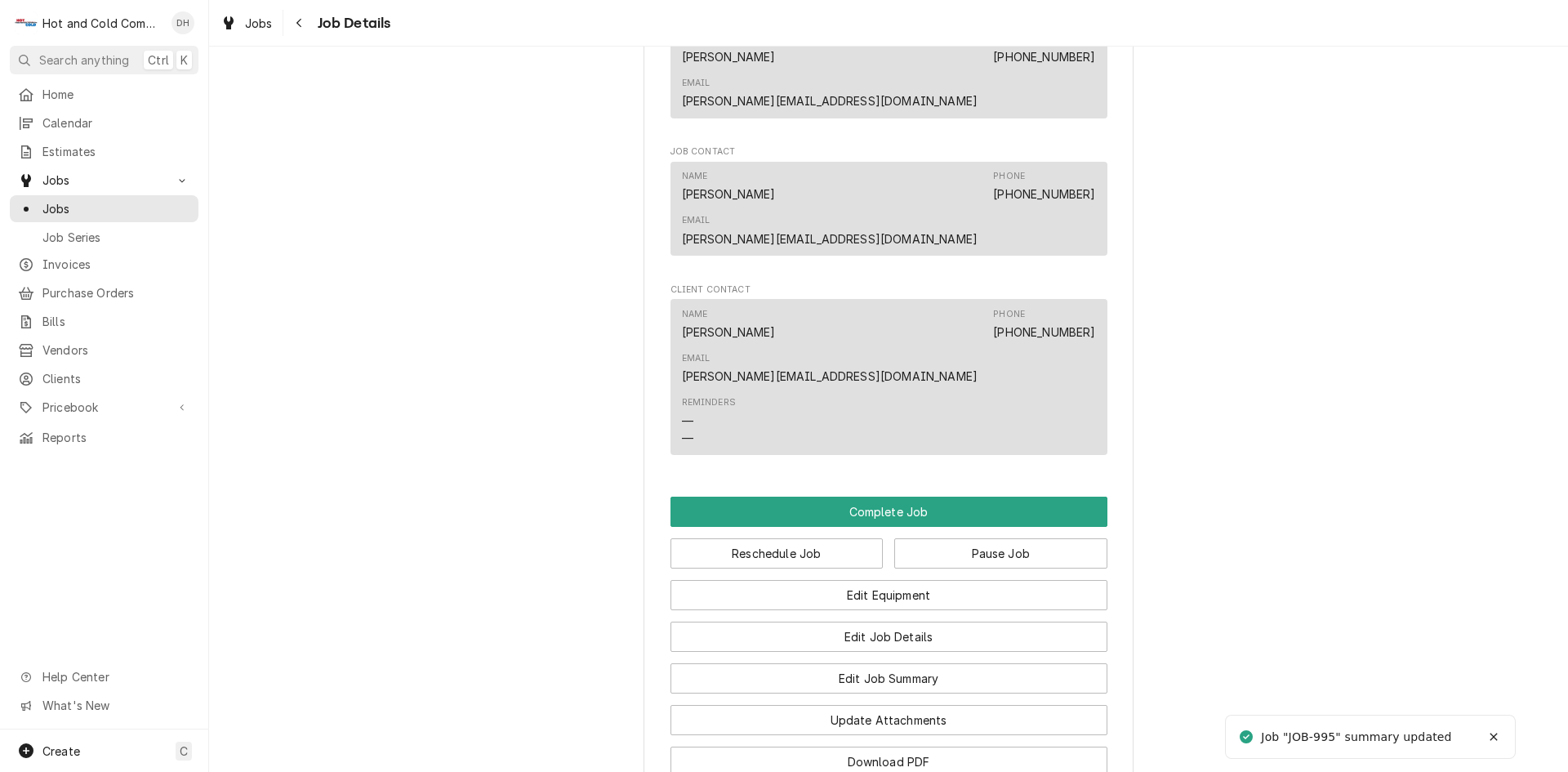
scroll to position [1417, 0]
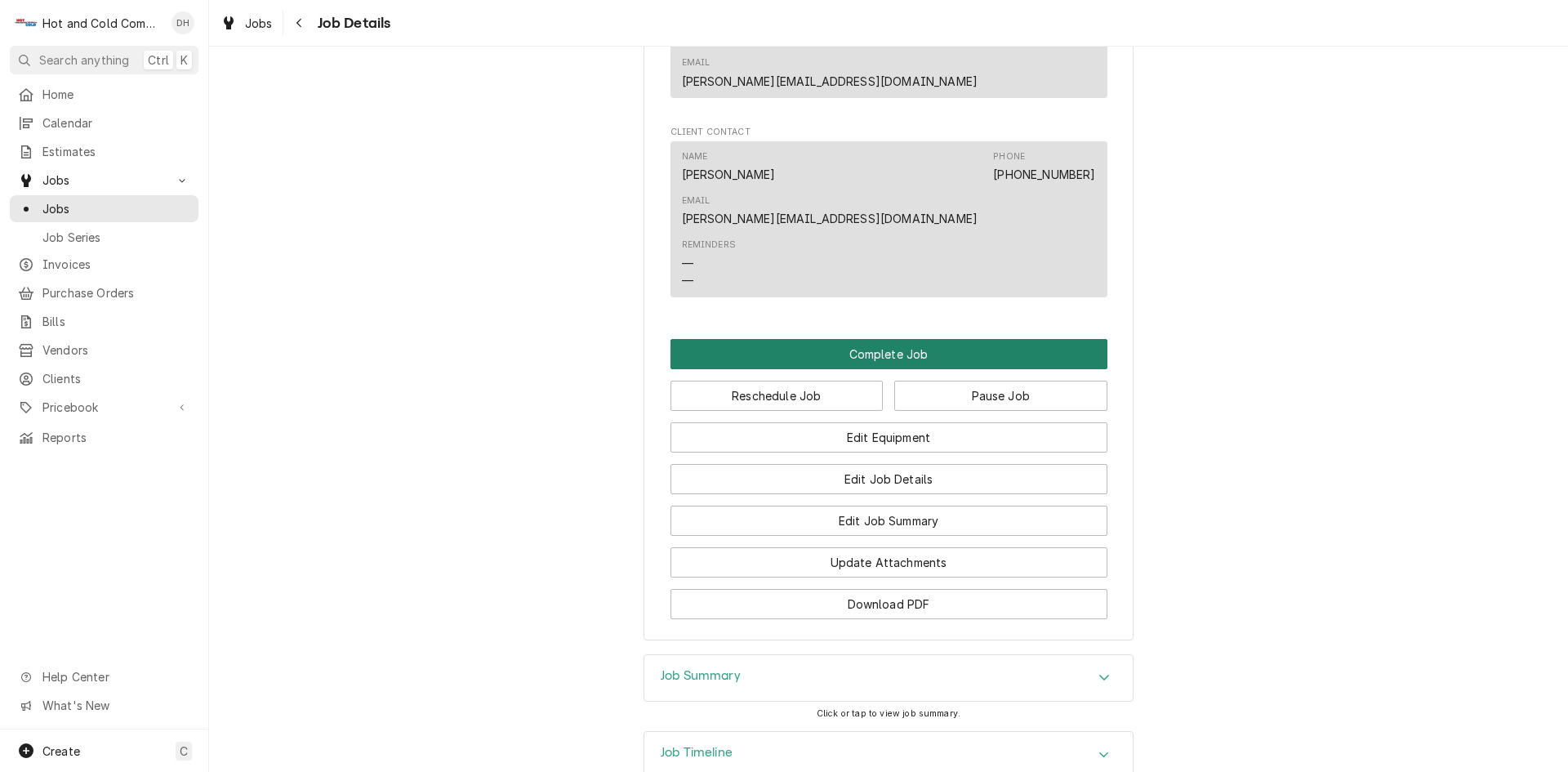
click at [868, 339] on button "Complete Job" at bounding box center [889, 354] width 437 height 31
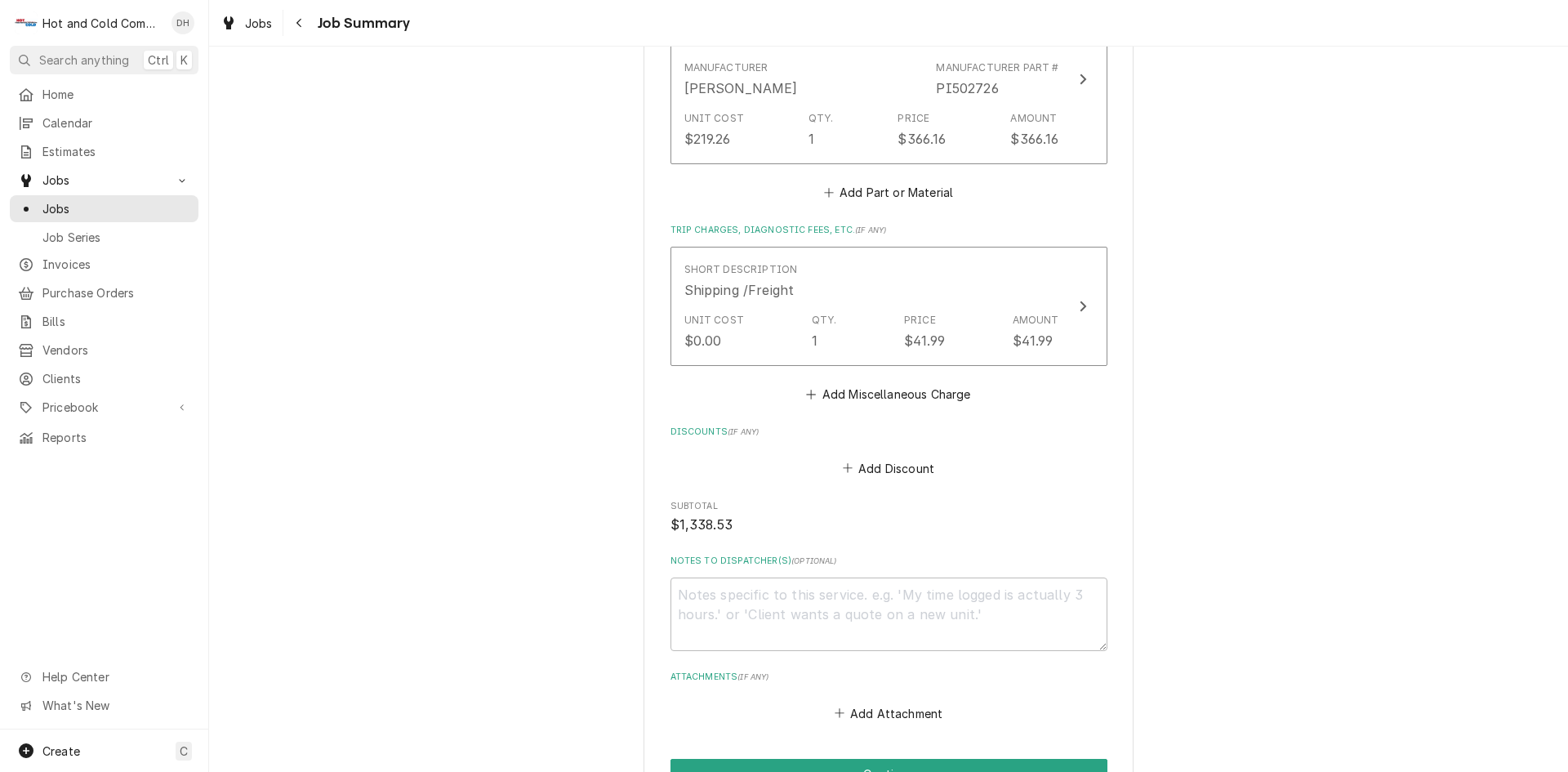
scroll to position [1531, 0]
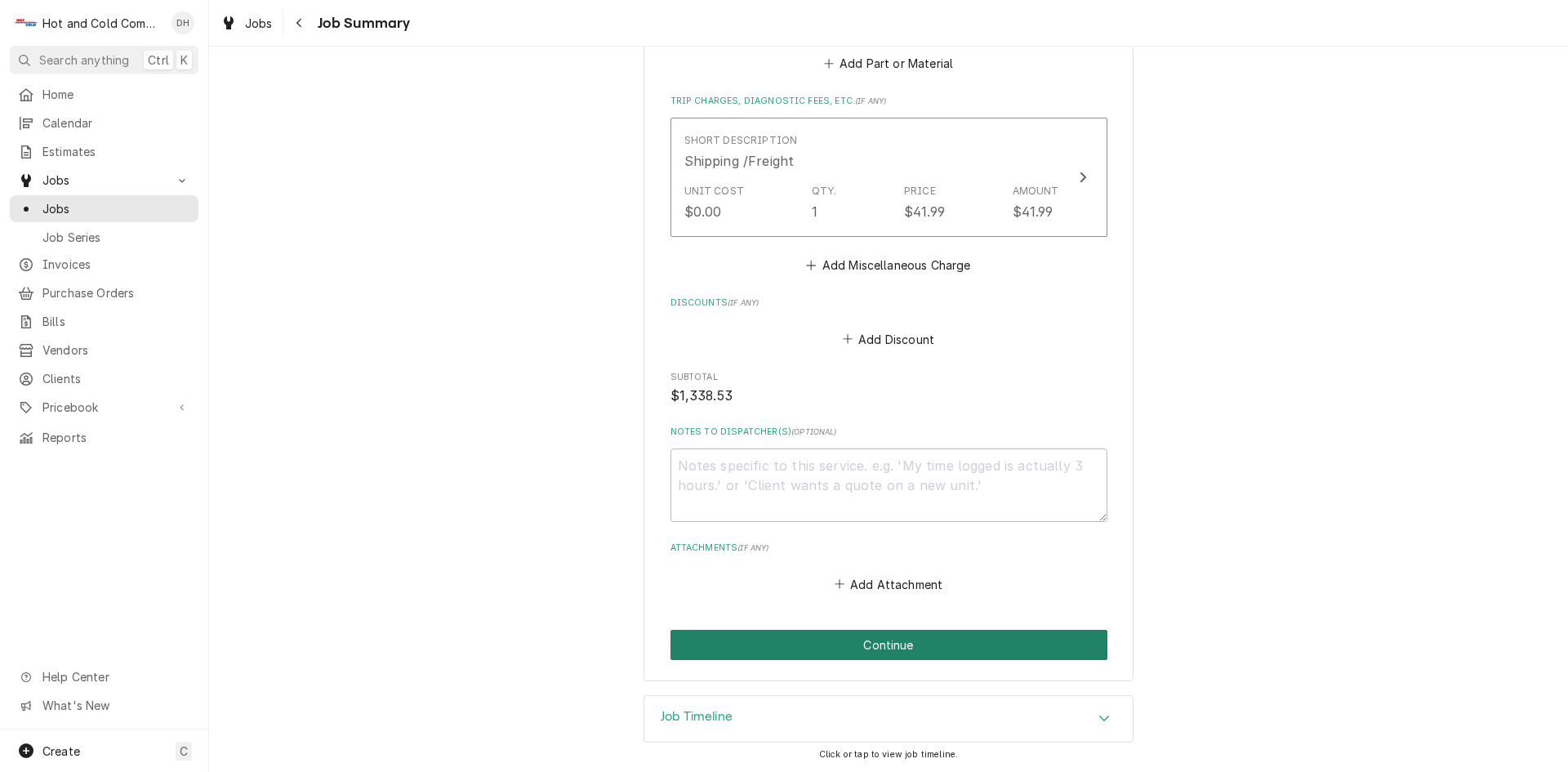
click at [933, 640] on button "Continue" at bounding box center [889, 645] width 437 height 31
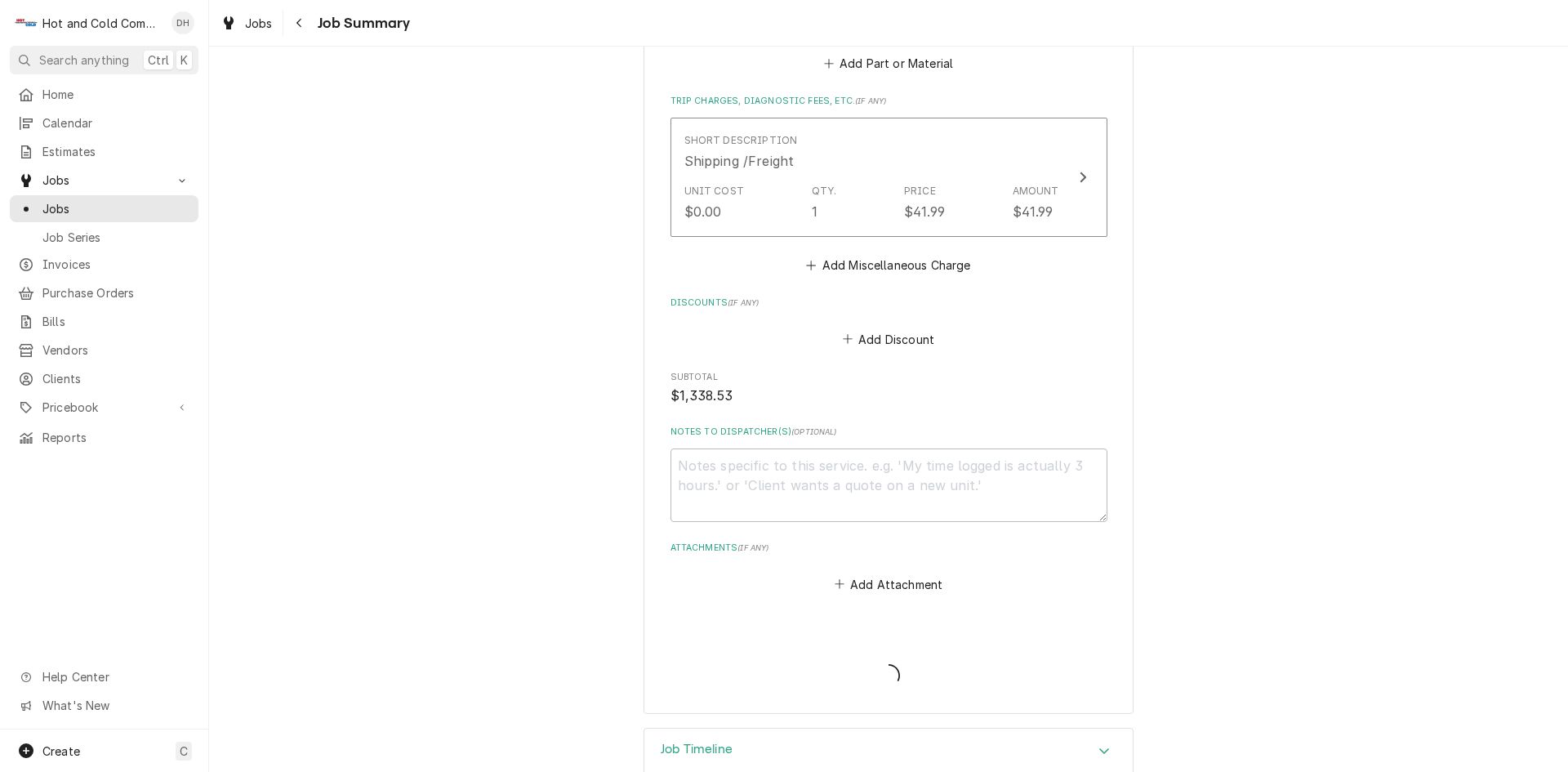
type textarea "x"
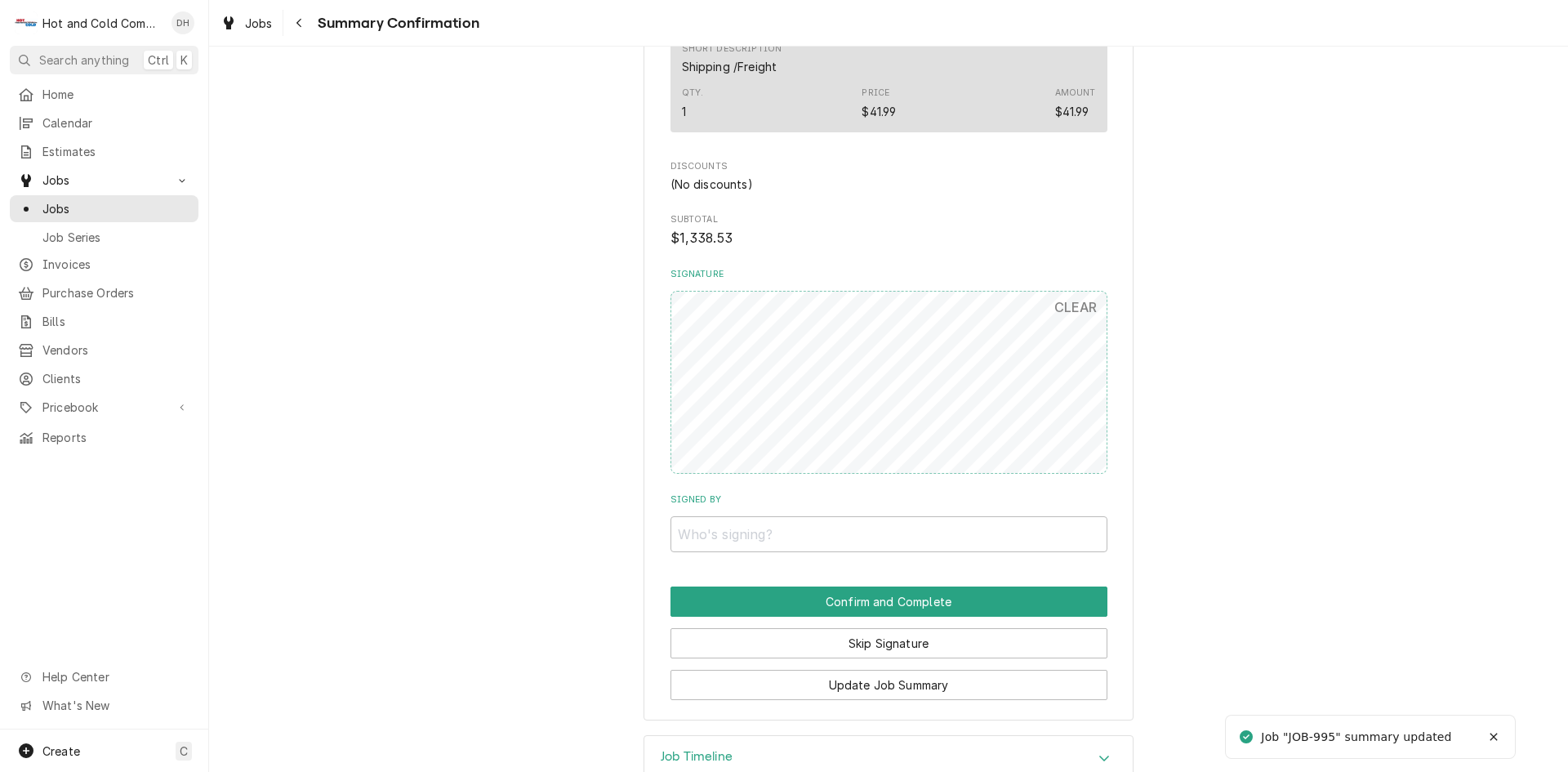
scroll to position [1440, 0]
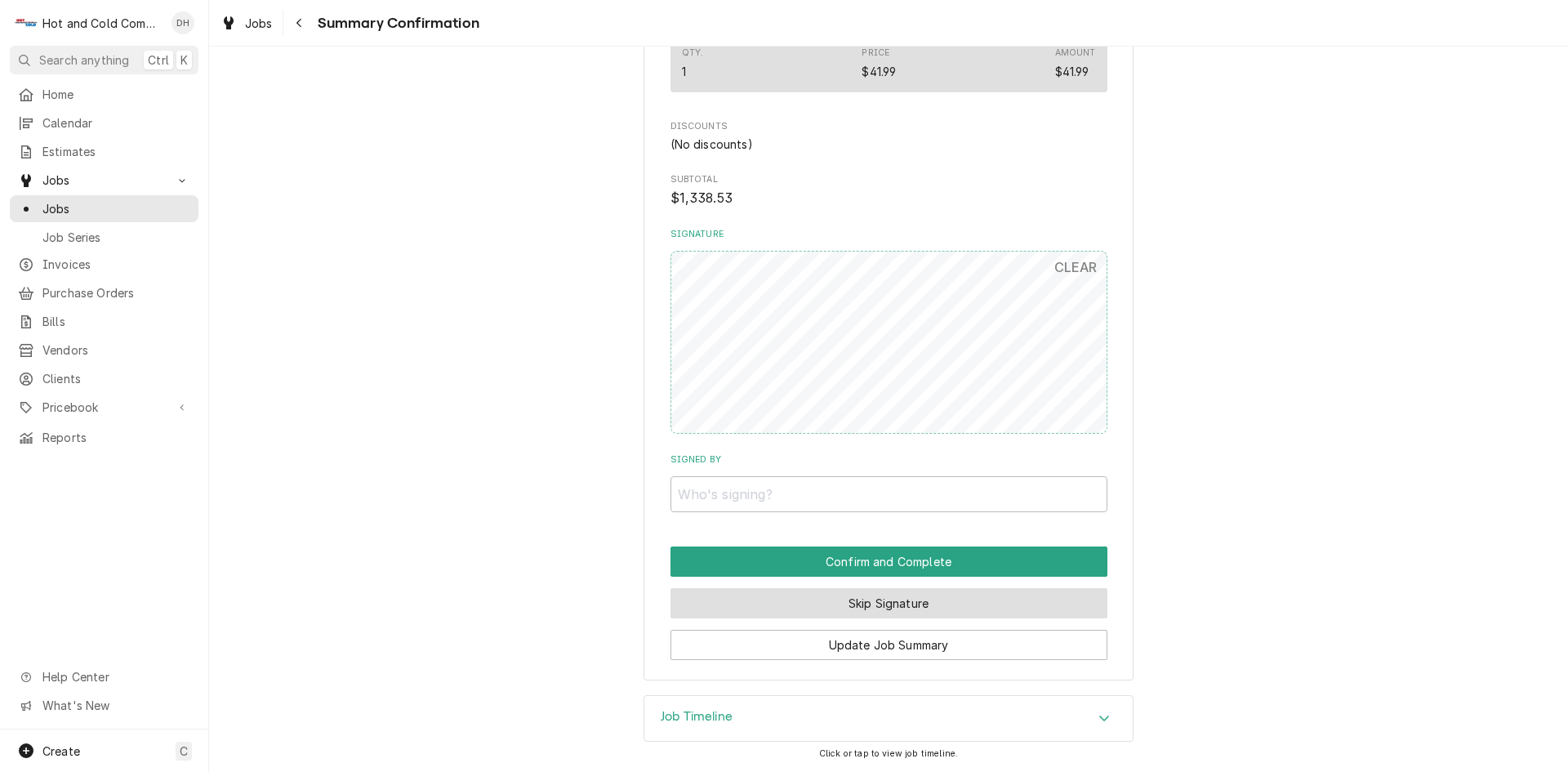
click at [911, 606] on button "Skip Signature" at bounding box center [889, 604] width 437 height 31
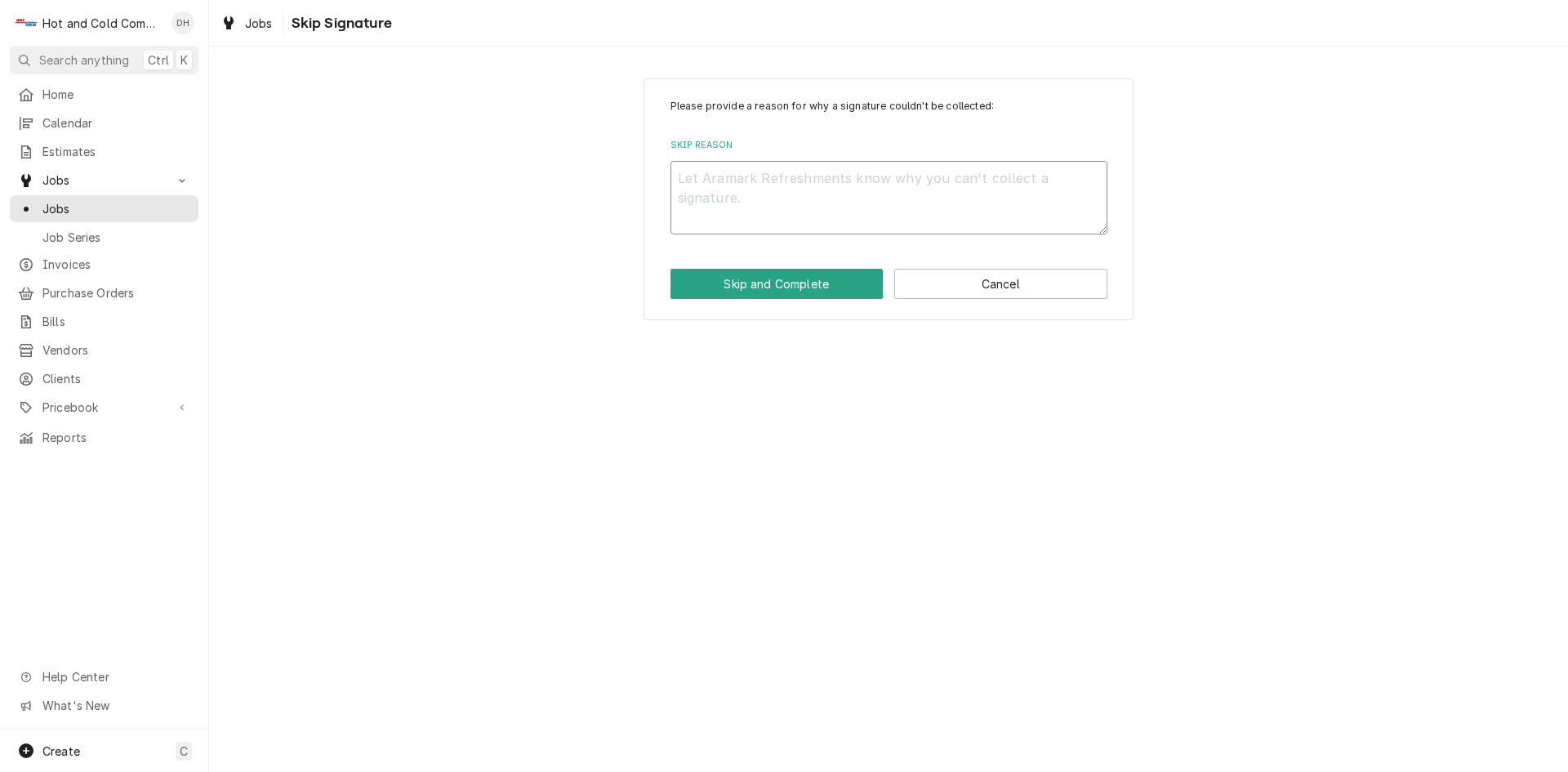
click at [790, 185] on textarea "Skip Reason" at bounding box center [889, 198] width 437 height 74
type textarea "x"
type textarea "e"
type textarea "x"
type textarea "em"
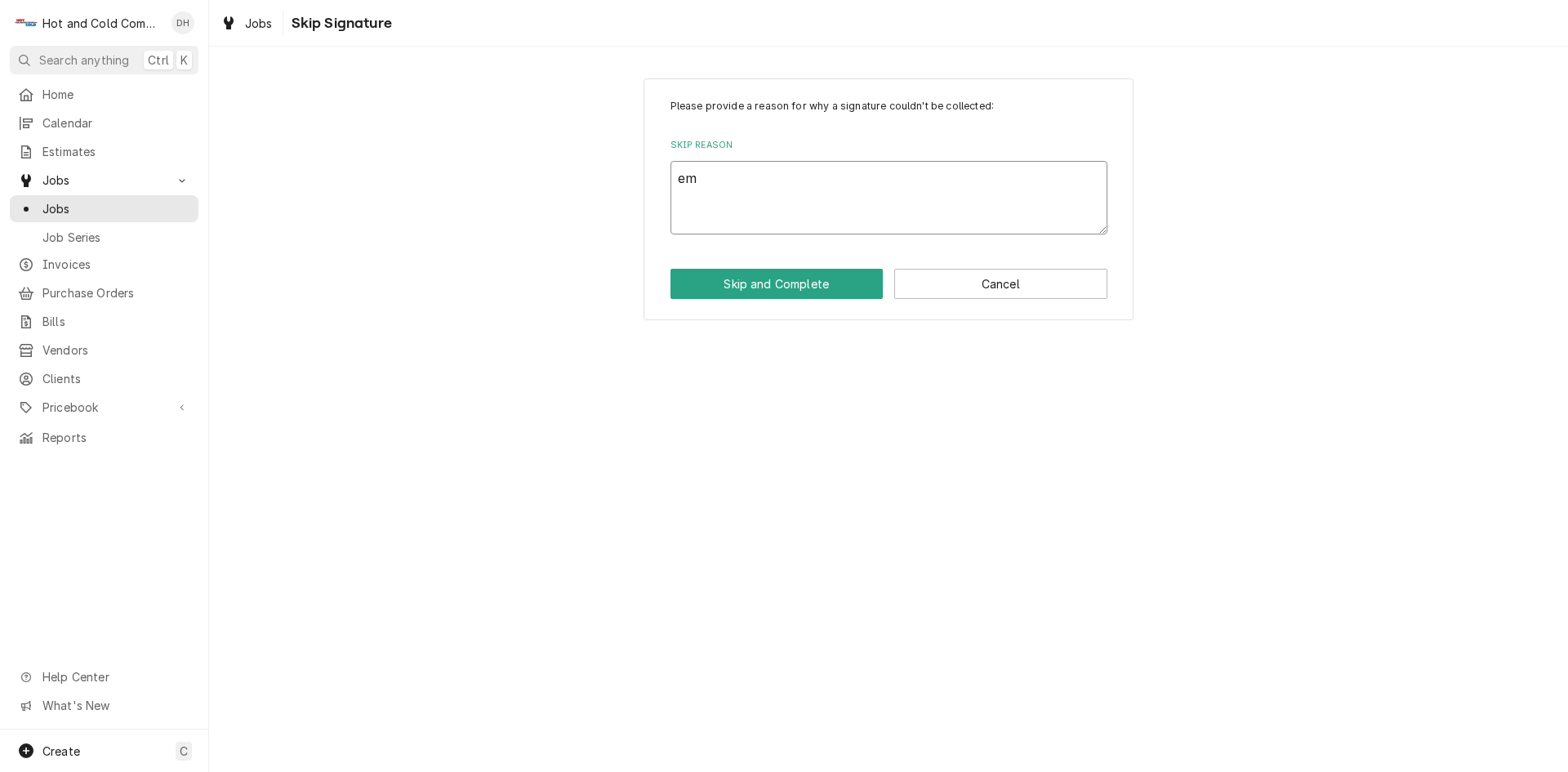
type textarea "x"
type textarea "ema"
type textarea "x"
type textarea "emai"
type textarea "x"
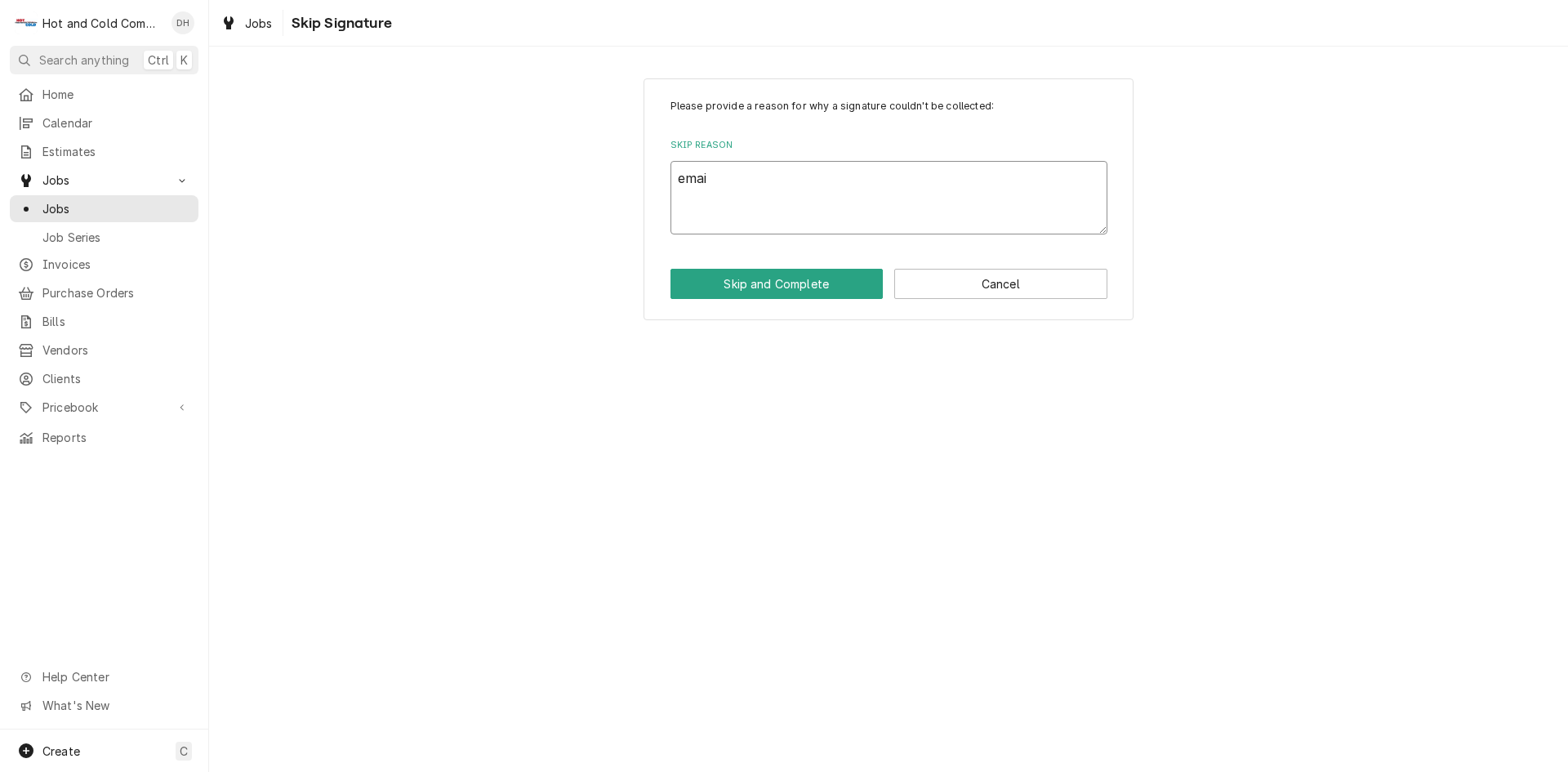
type textarea "email"
type textarea "x"
type textarea "emaile"
type textarea "x"
type textarea "emailed"
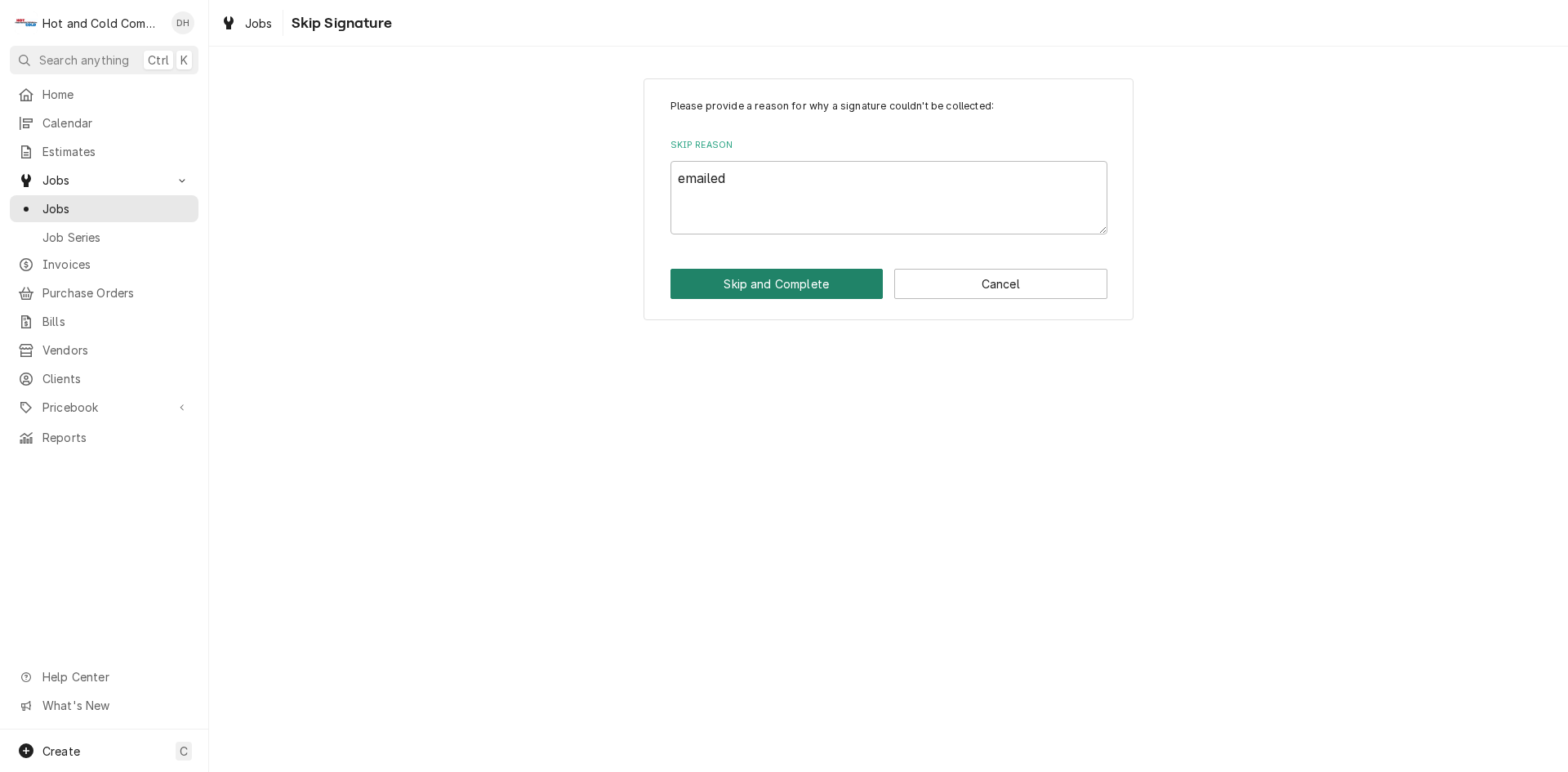
click at [784, 285] on button "Skip and Complete" at bounding box center [777, 285] width 213 height 31
type textarea "x"
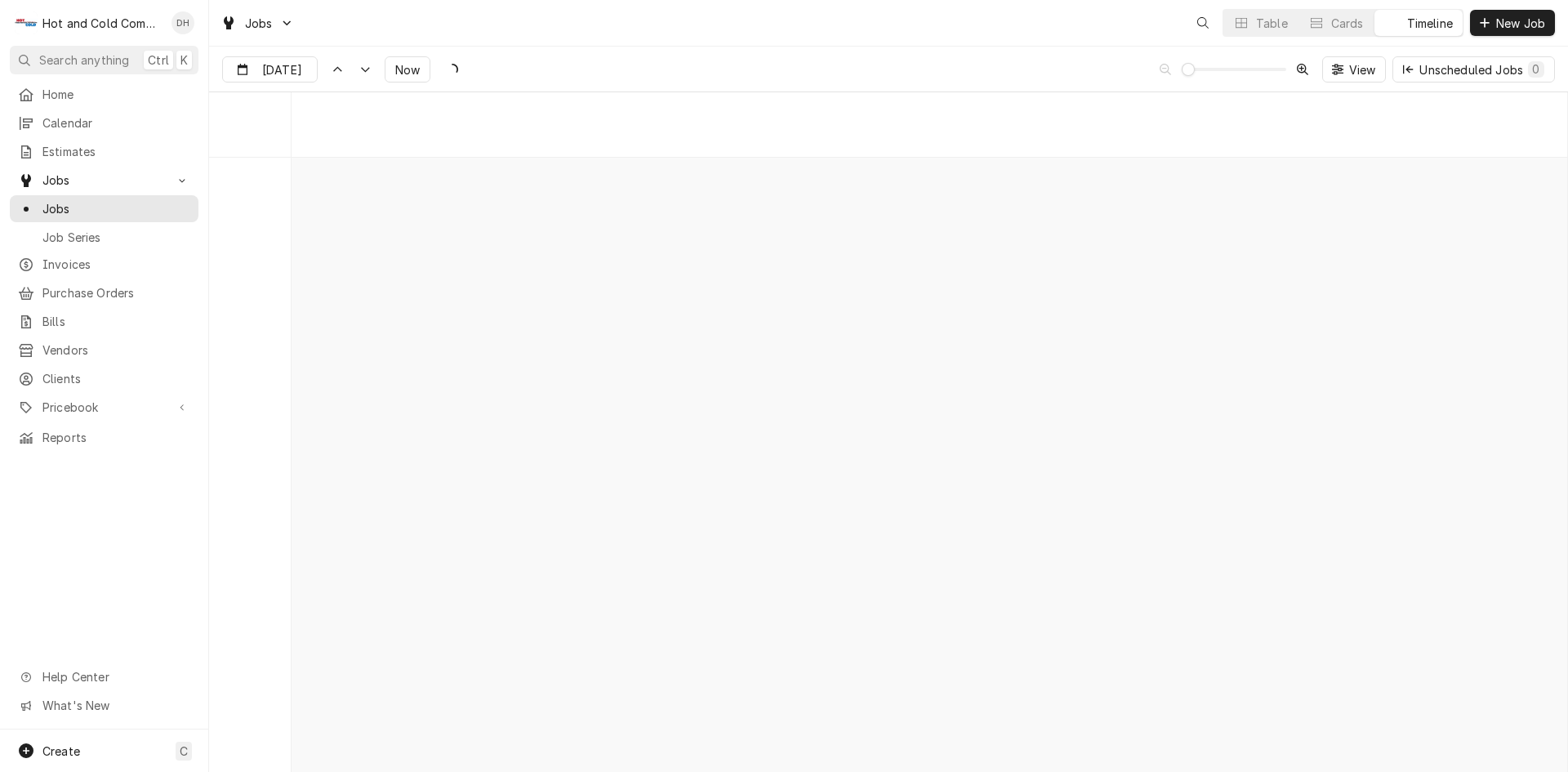
scroll to position [12802, 0]
